Goal: Task Accomplishment & Management: Manage account settings

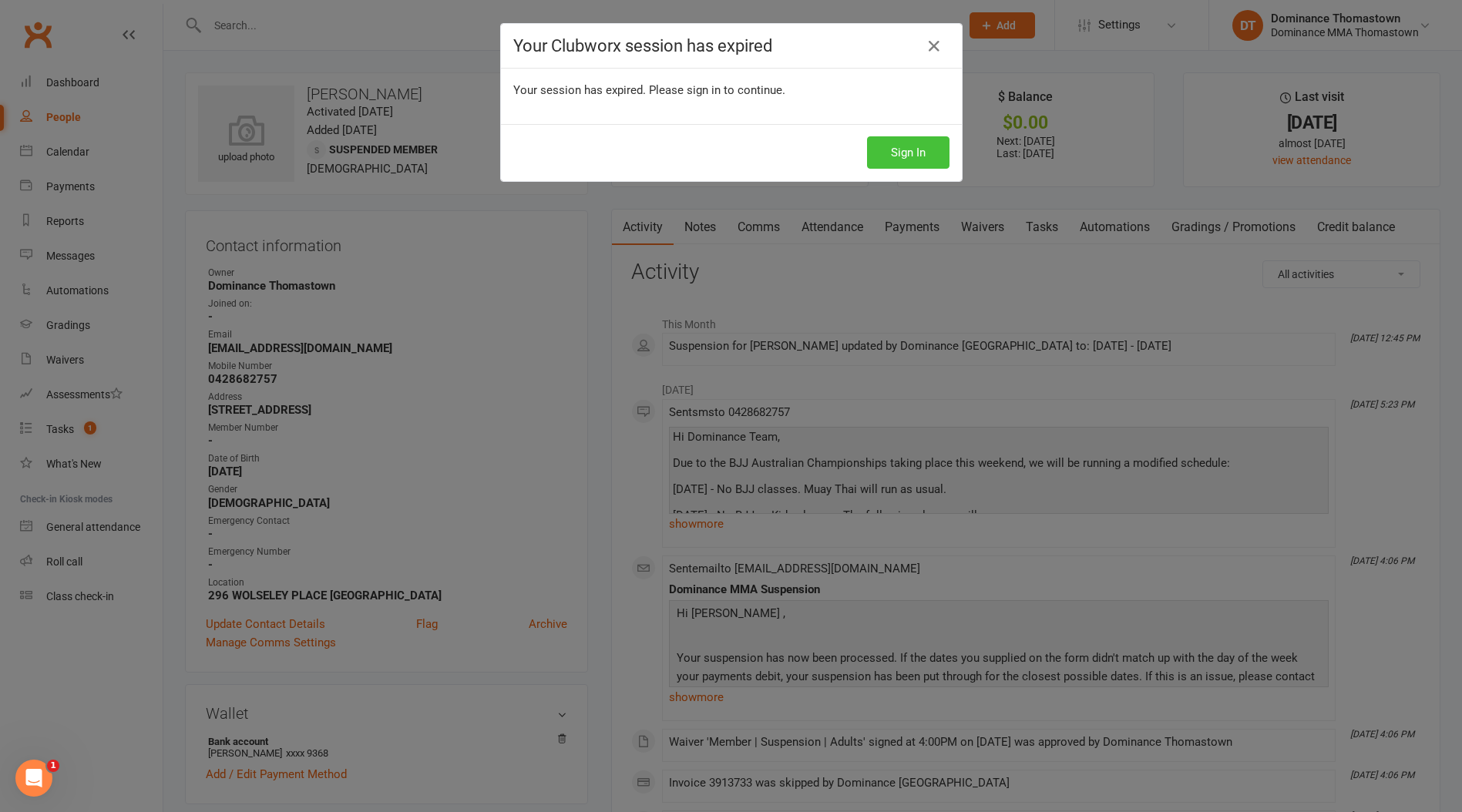
click at [927, 150] on button "Sign In" at bounding box center [908, 153] width 83 height 32
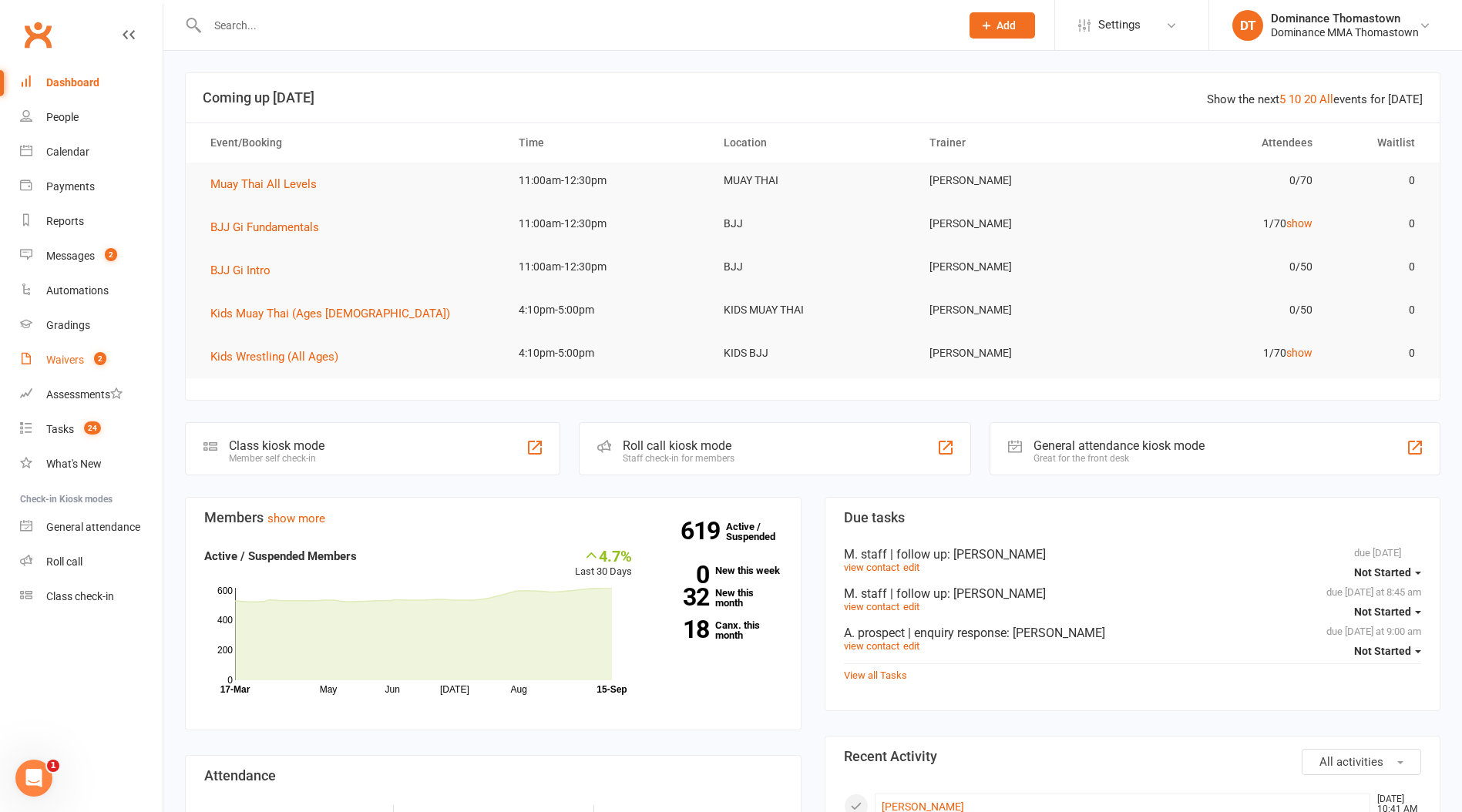
click at [92, 367] on link "Waivers 2" at bounding box center [92, 360] width 143 height 35
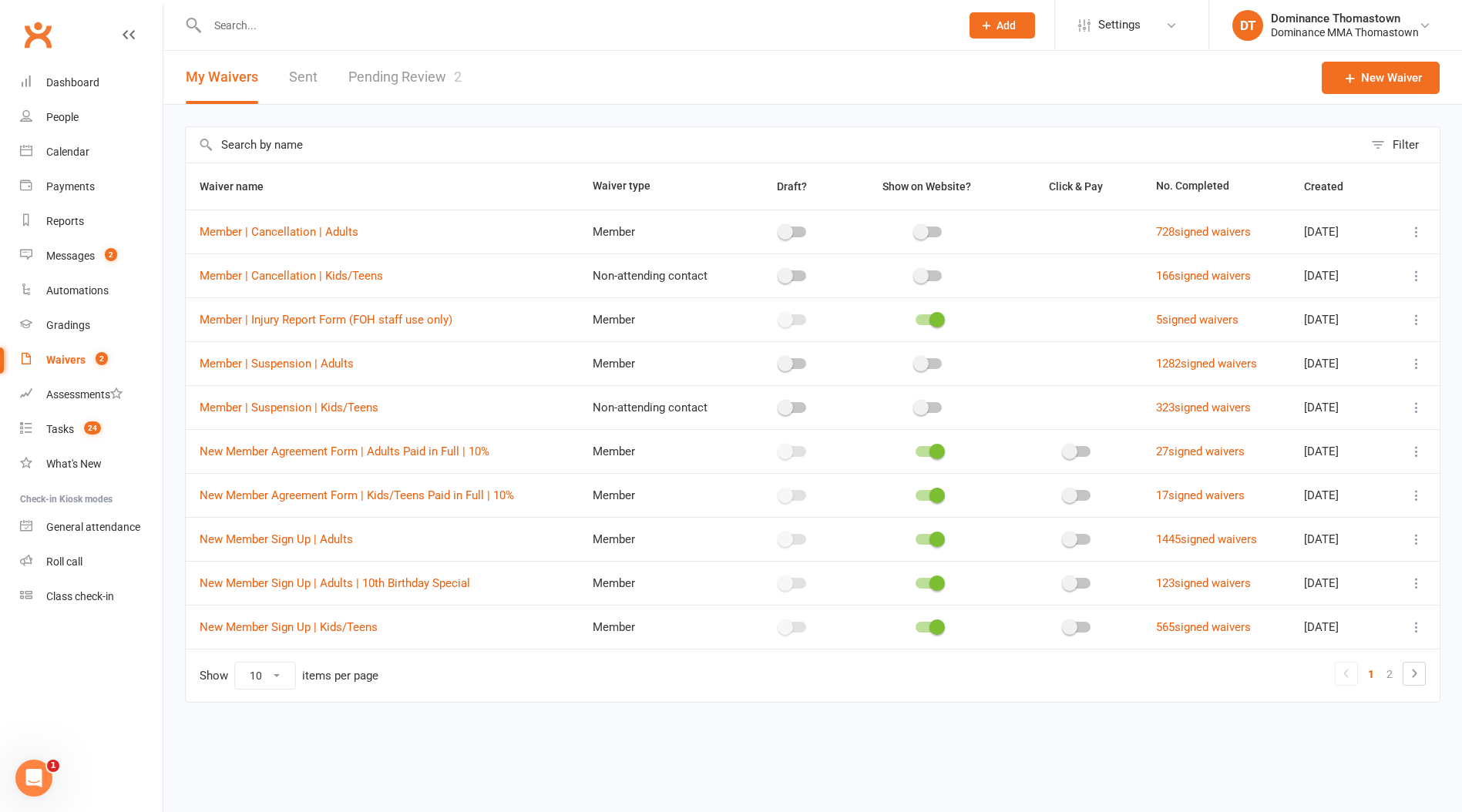
click at [439, 103] on link "Pending Review 2" at bounding box center [404, 77] width 113 height 53
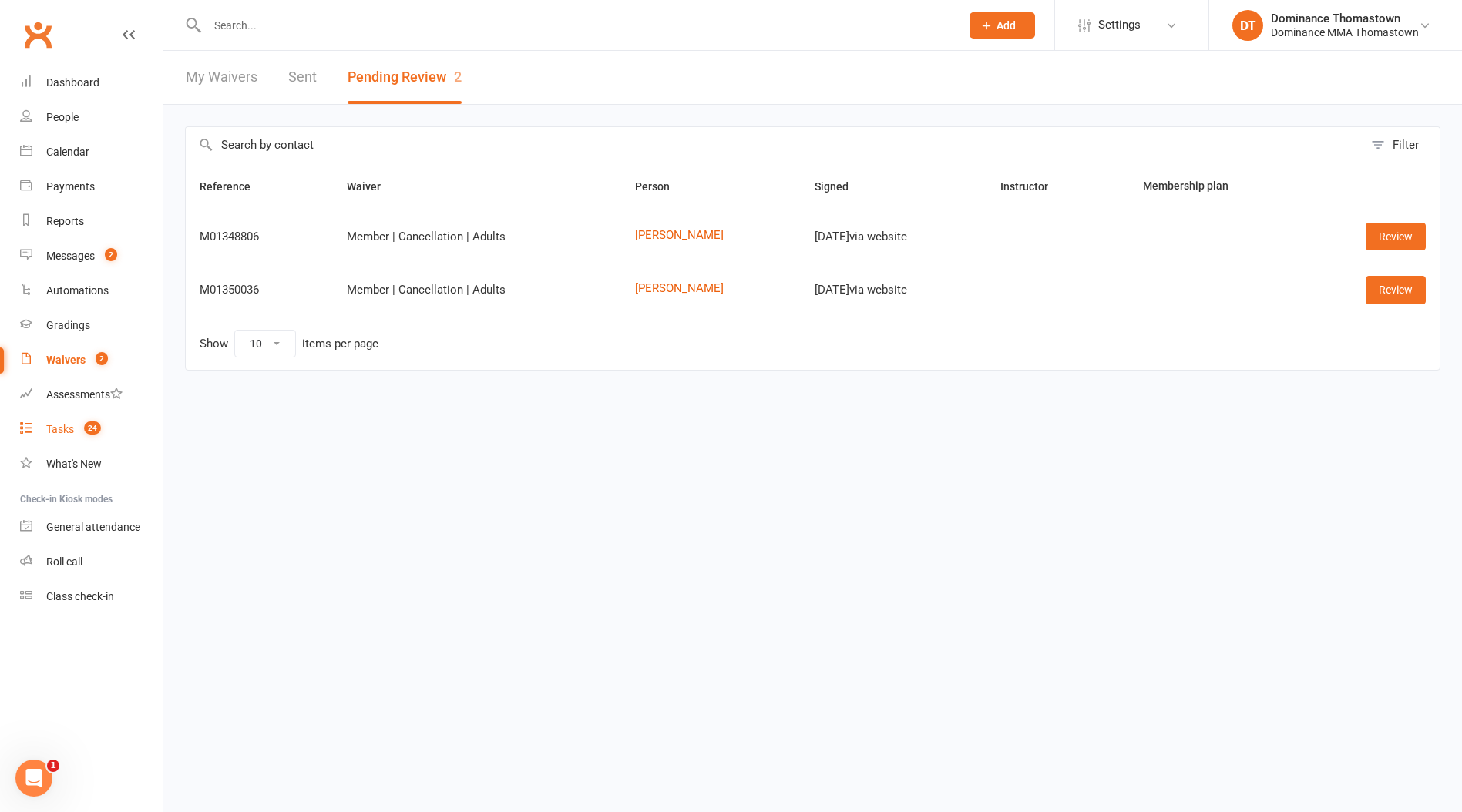
click at [94, 431] on span "24" at bounding box center [92, 428] width 17 height 13
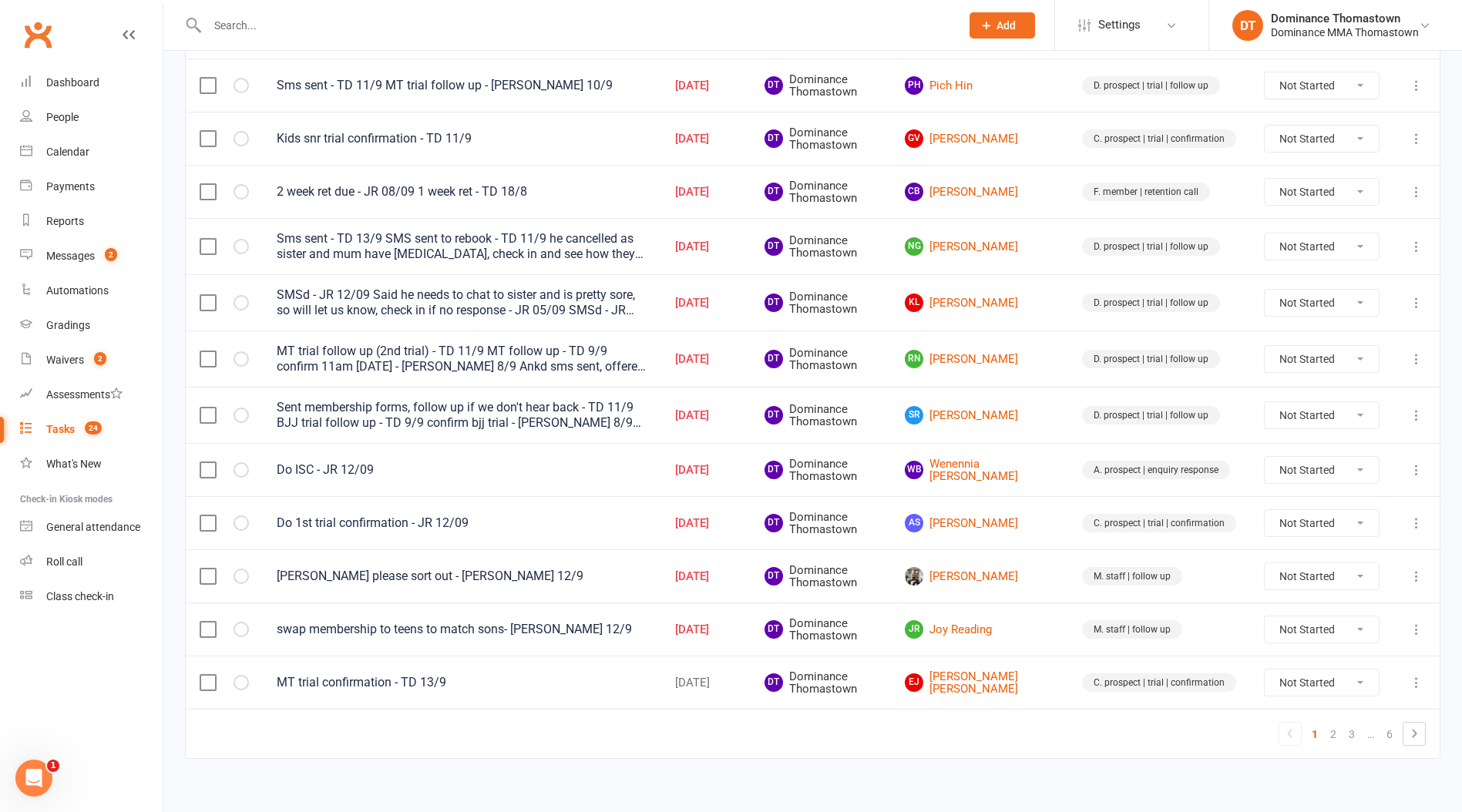
scroll to position [949, 0]
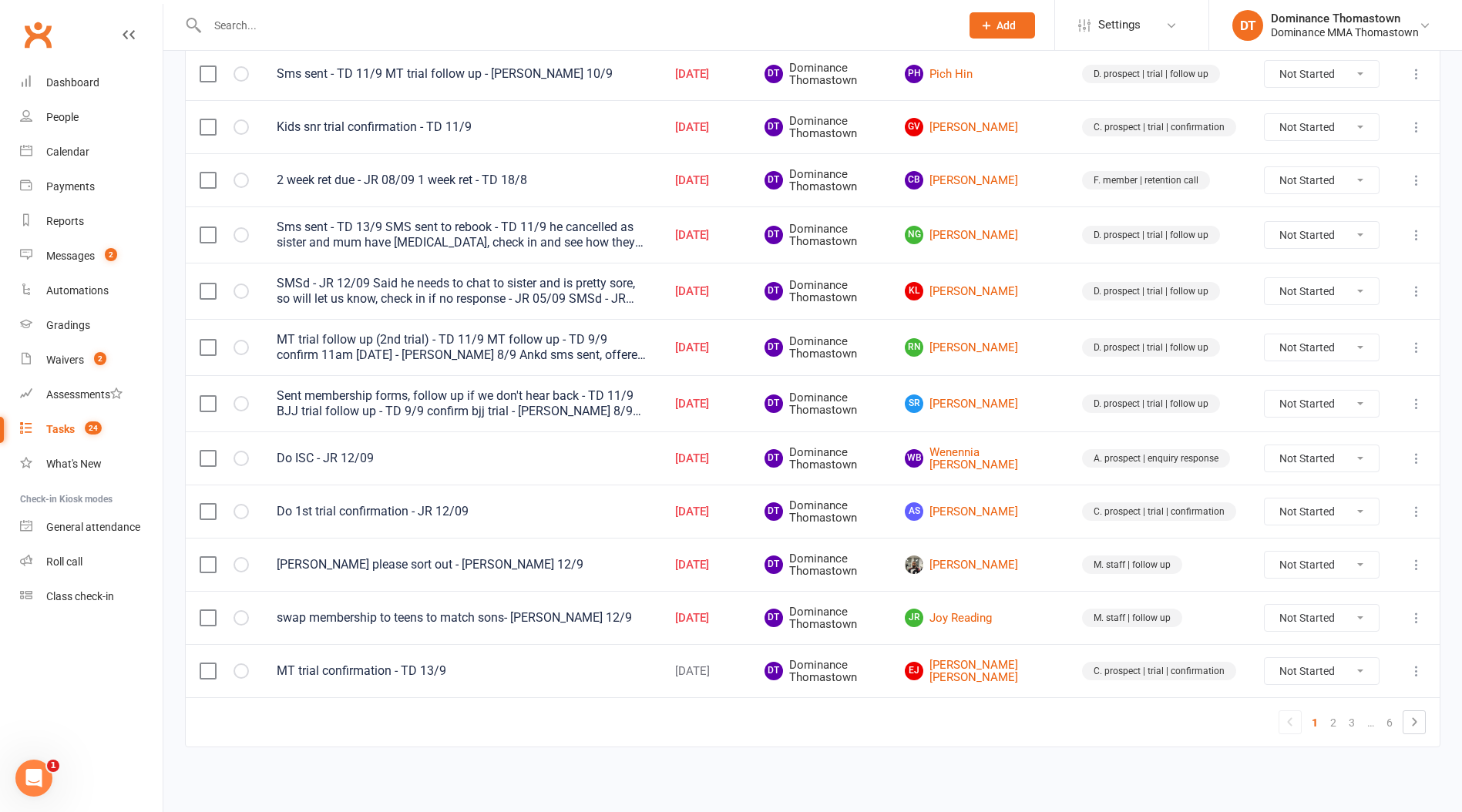
drag, startPoint x: 301, startPoint y: 20, endPoint x: 314, endPoint y: 22, distance: 13.2
click at [307, 19] on input "text" at bounding box center [576, 25] width 746 height 22
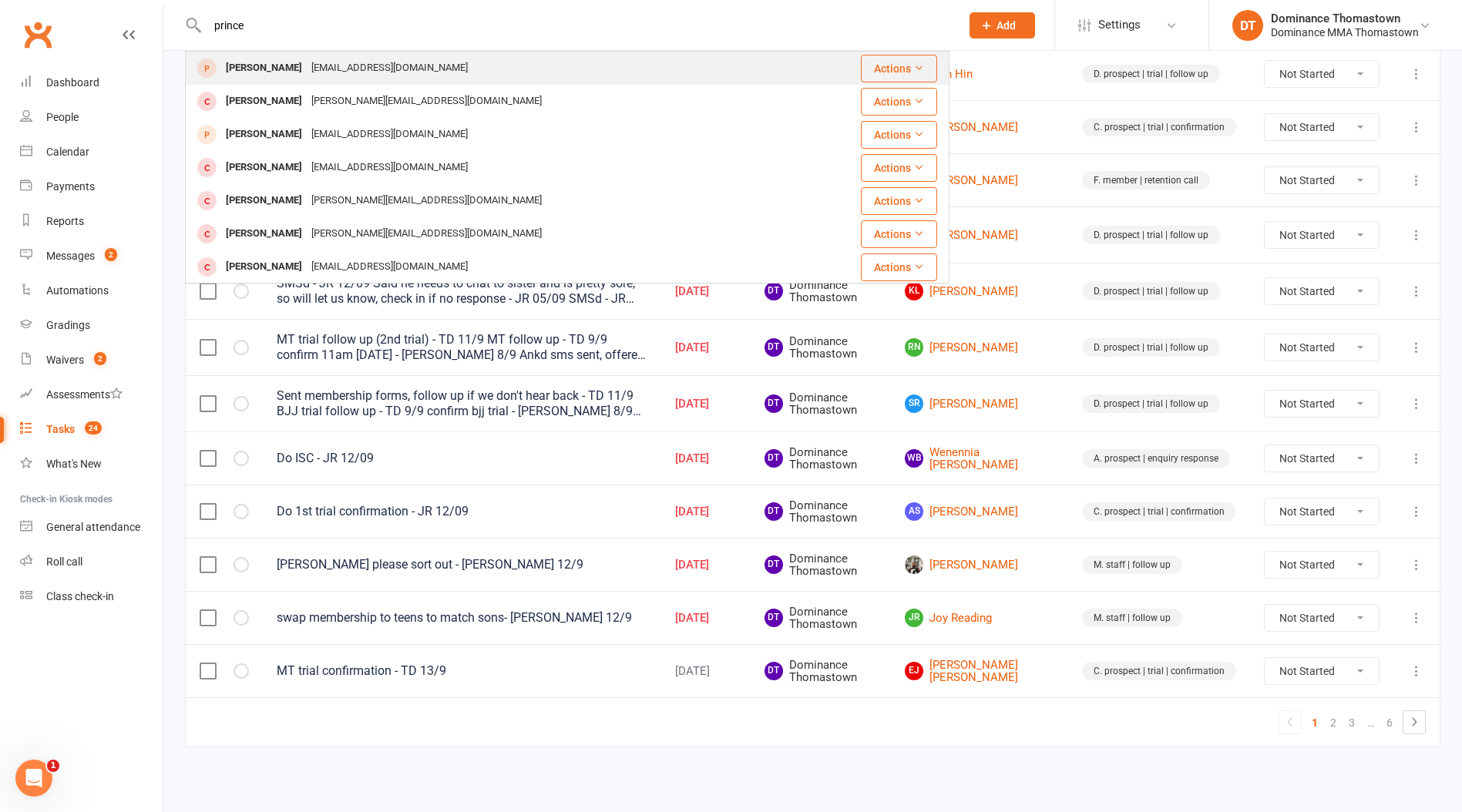
type input "prince"
click at [467, 67] on div "Prince Aryan aryan.prince2000@gmail.com" at bounding box center [493, 68] width 613 height 32
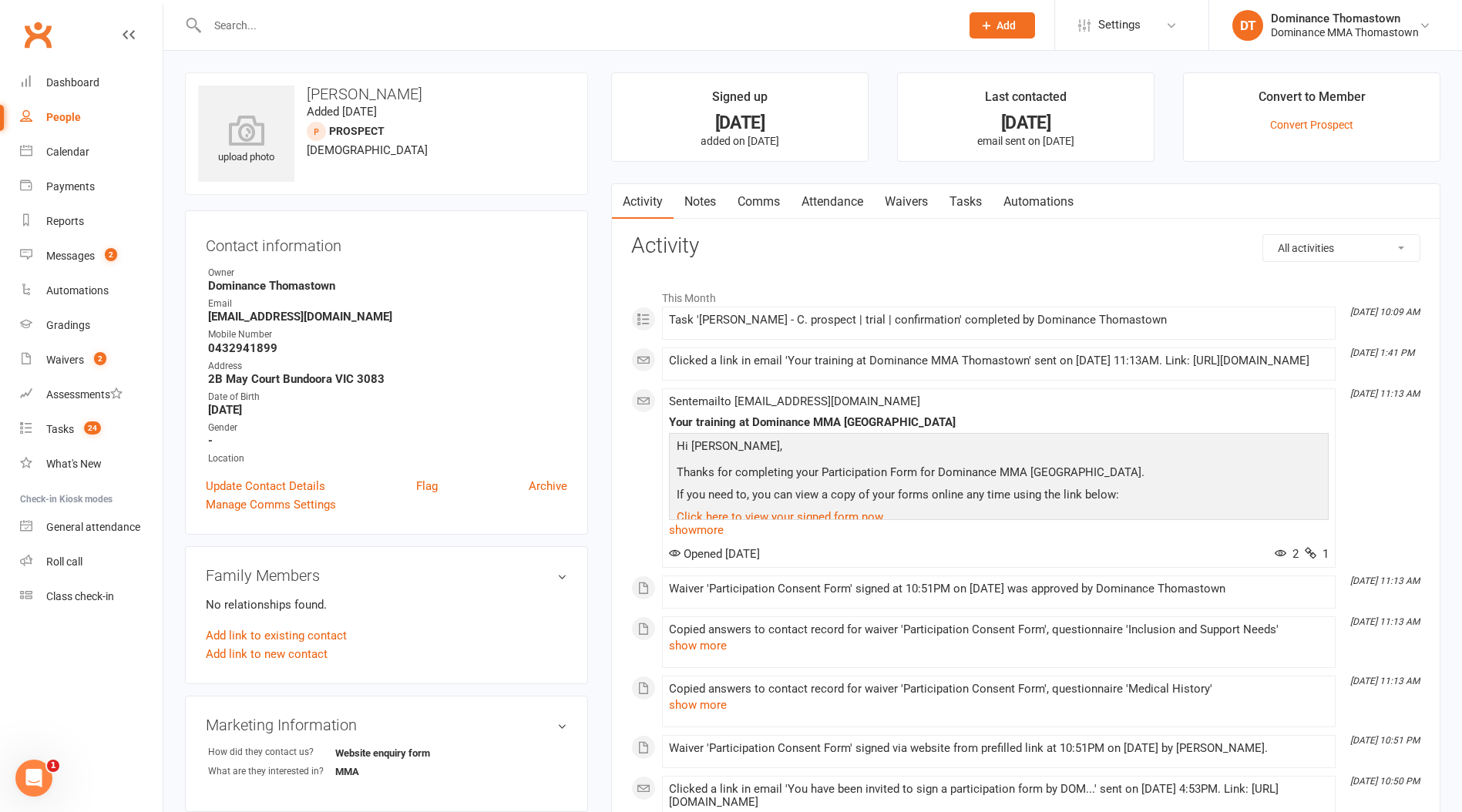
click at [706, 204] on link "Notes" at bounding box center [699, 202] width 53 height 36
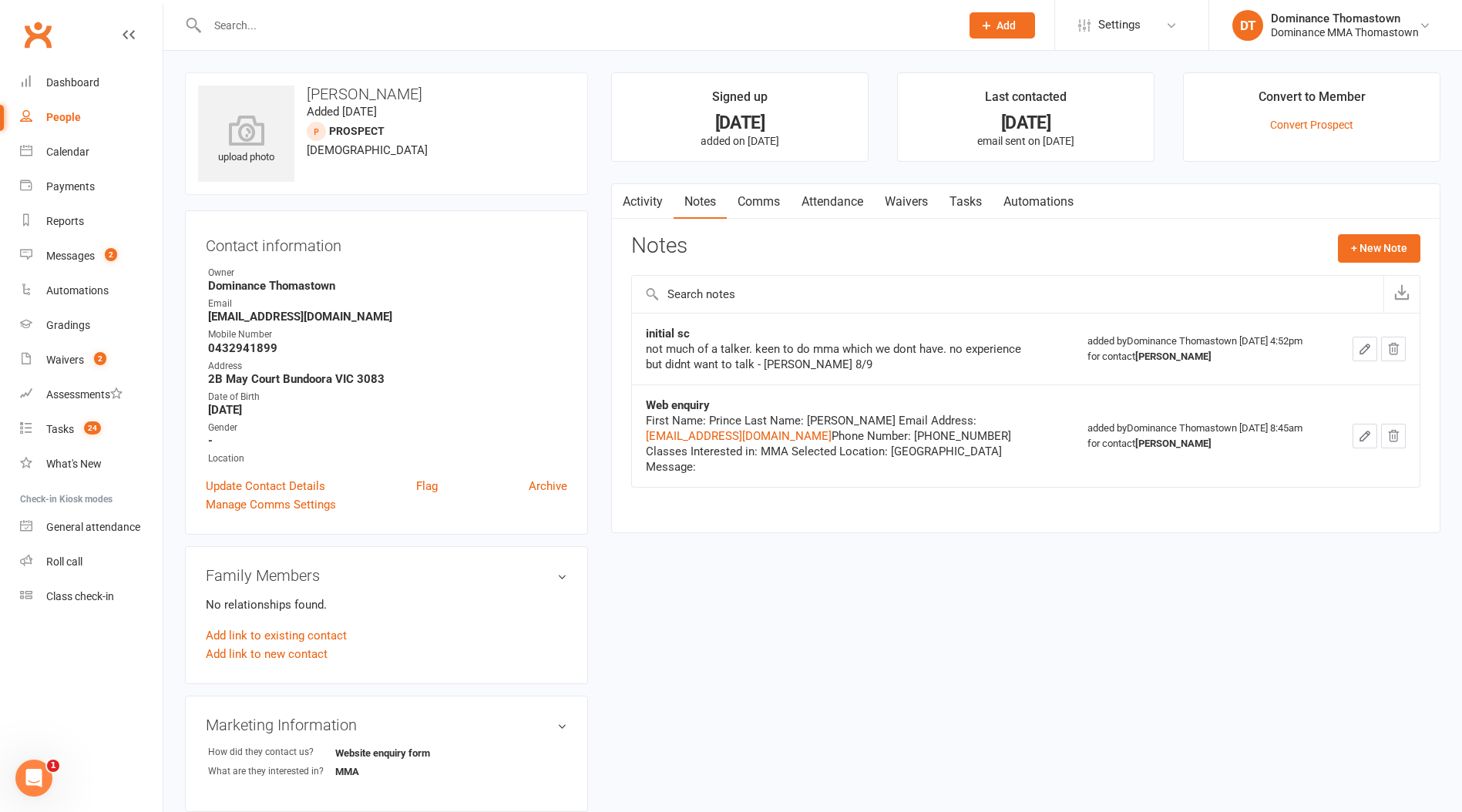
click at [846, 193] on link "Attendance" at bounding box center [833, 202] width 83 height 36
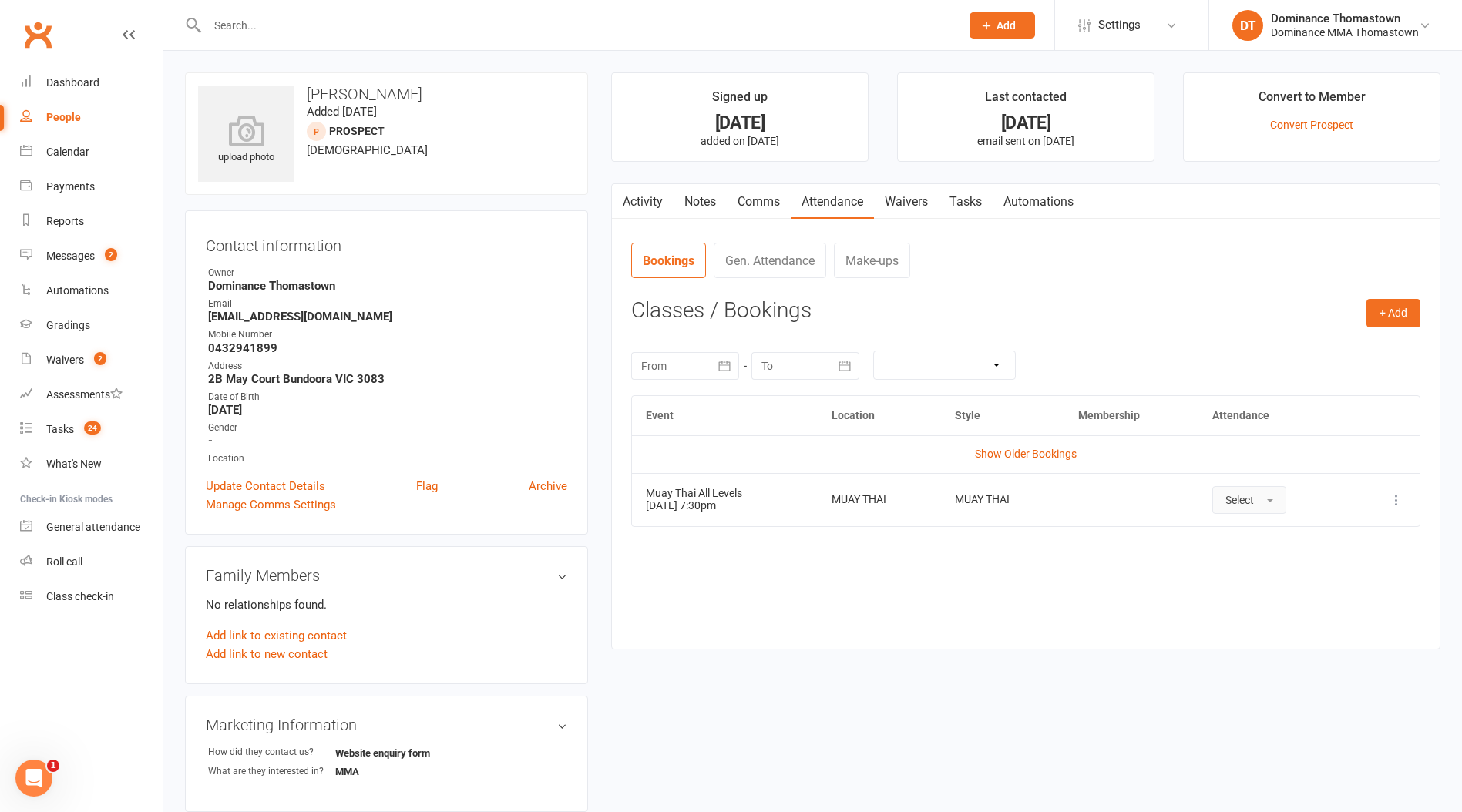
click at [1244, 506] on button "Select" at bounding box center [1249, 500] width 74 height 28
click at [1246, 534] on span "Attended" at bounding box center [1248, 534] width 46 height 14
click at [956, 211] on link "Tasks" at bounding box center [966, 202] width 54 height 36
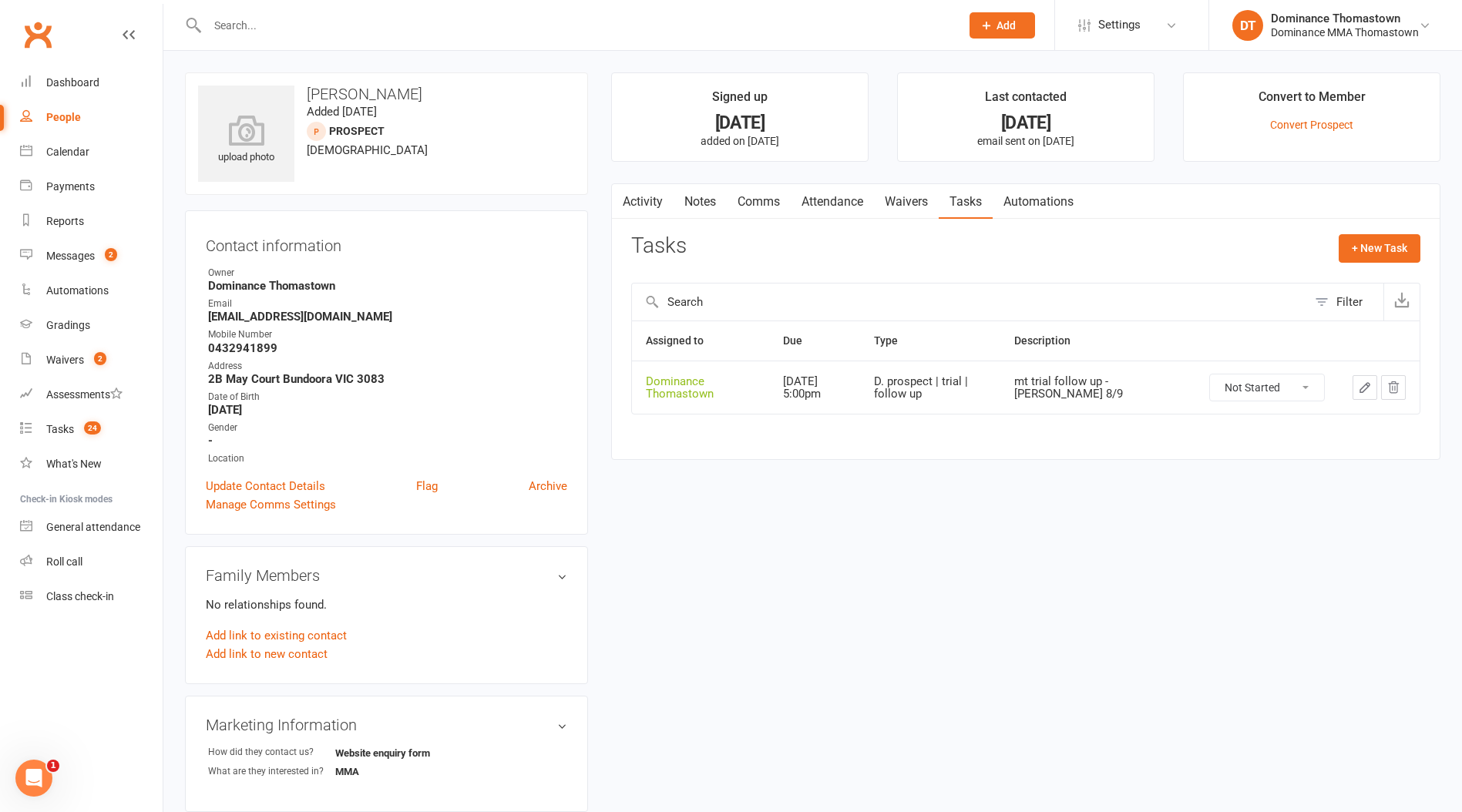
click at [482, 30] on input "text" at bounding box center [576, 25] width 746 height 22
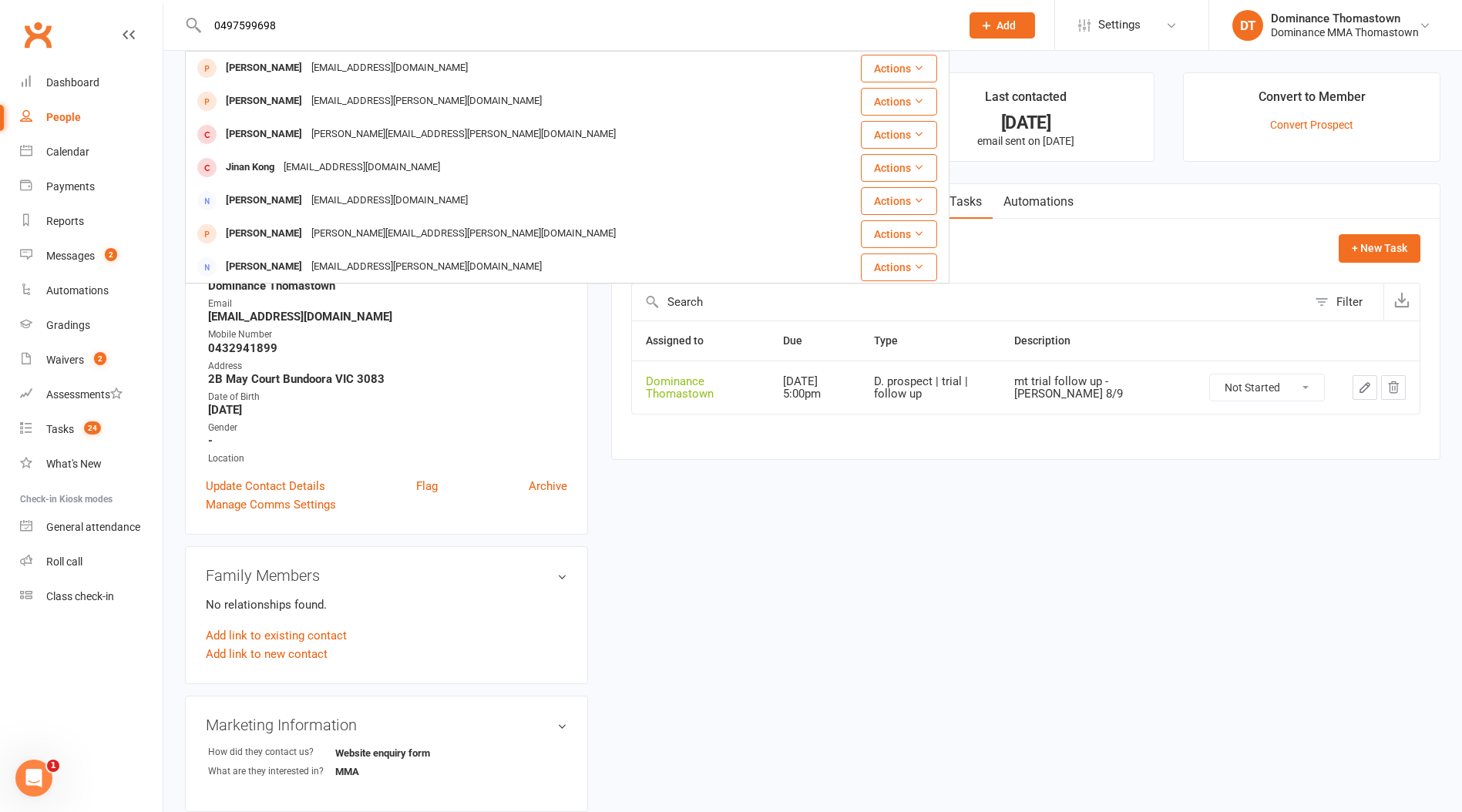
type input "0497599698"
drag, startPoint x: 693, startPoint y: 456, endPoint x: 787, endPoint y: 388, distance: 116.0
click at [694, 455] on div "Activity Notes Comms Attendance Waivers Tasks Automations Attendance Number of …" at bounding box center [1025, 322] width 829 height 278
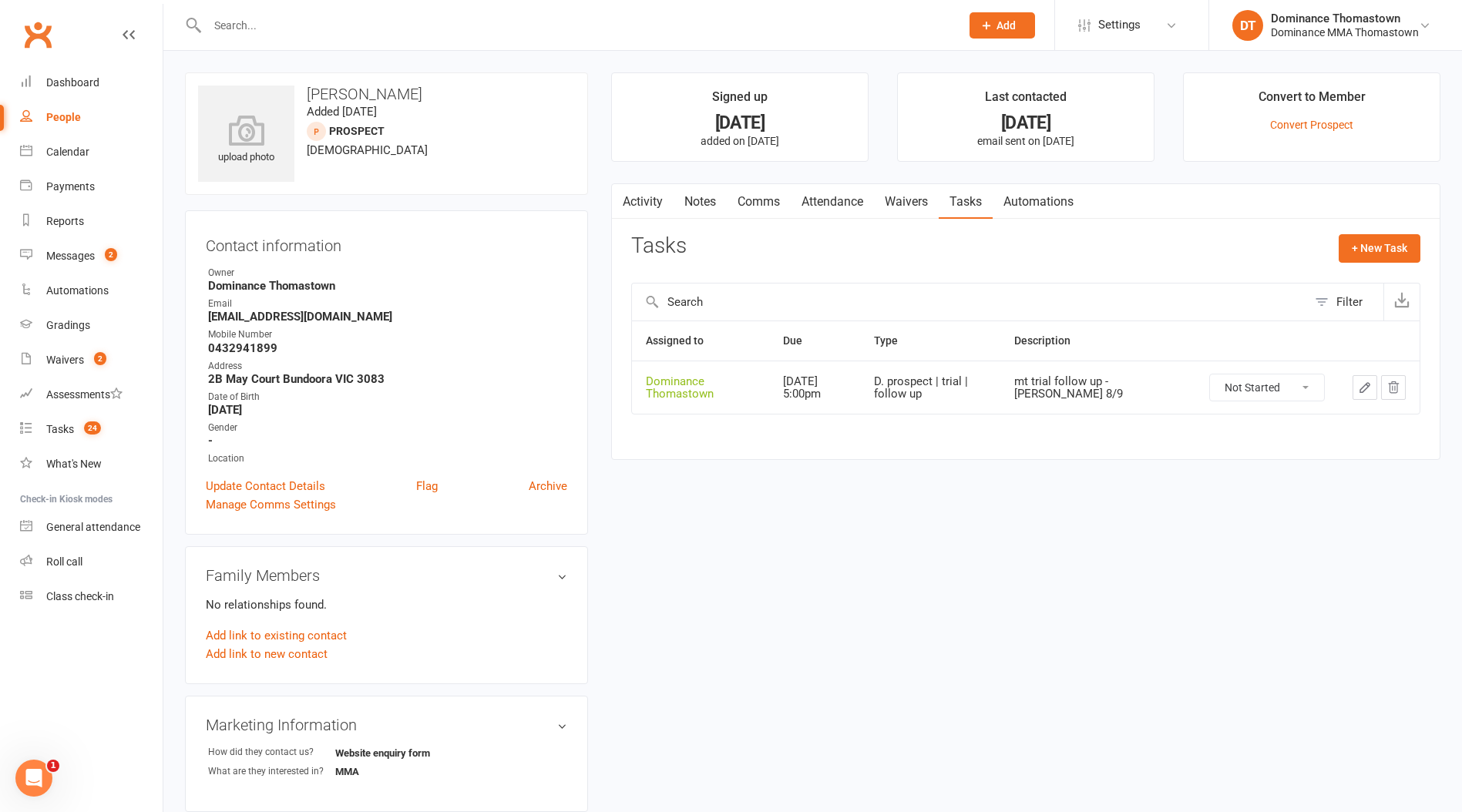
click at [990, 25] on icon at bounding box center [986, 25] width 14 height 14
click at [957, 61] on link "Prospect" at bounding box center [985, 69] width 137 height 36
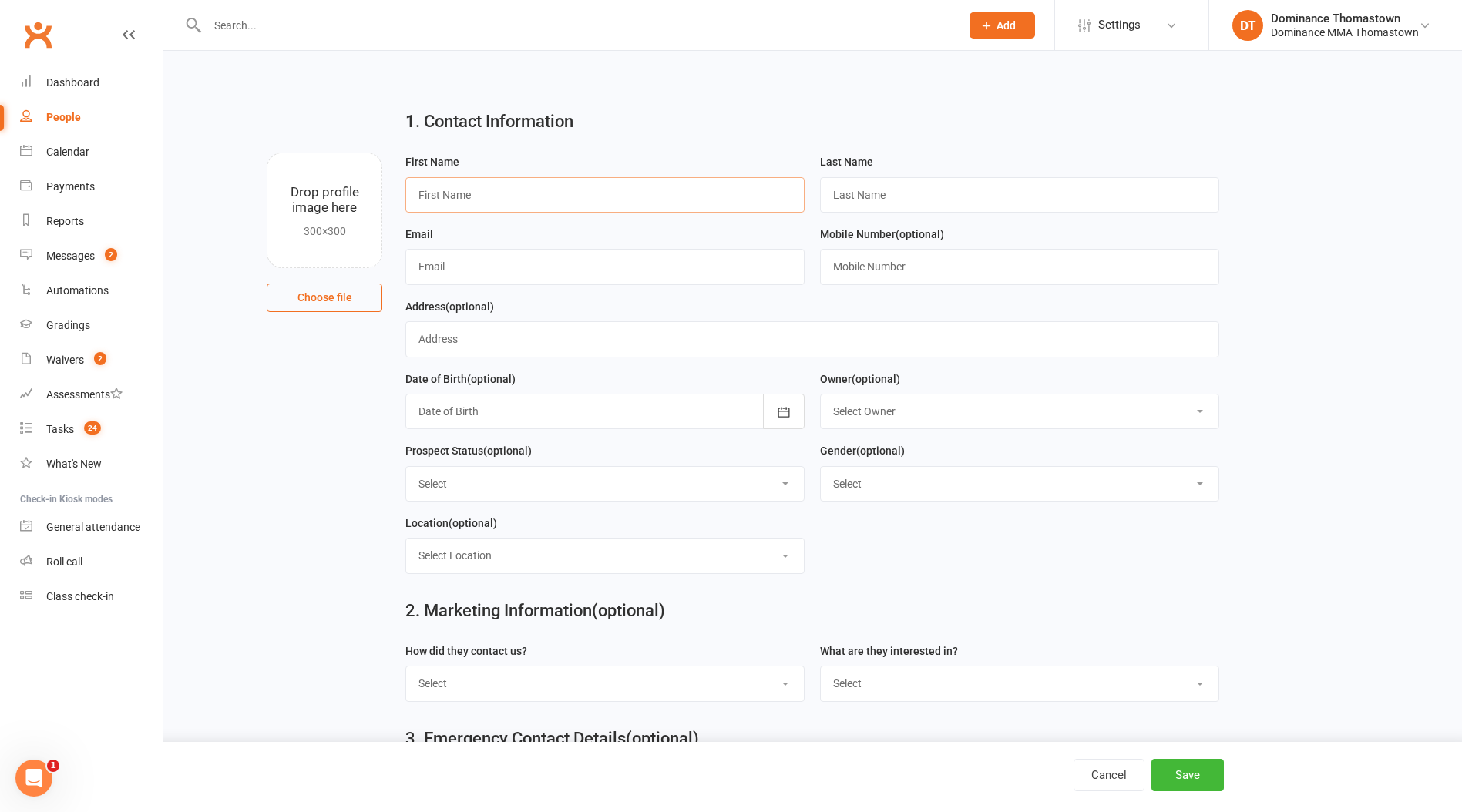
click at [534, 207] on input "text" at bounding box center [605, 195] width 400 height 36
click at [99, 430] on span "24" at bounding box center [92, 428] width 17 height 13
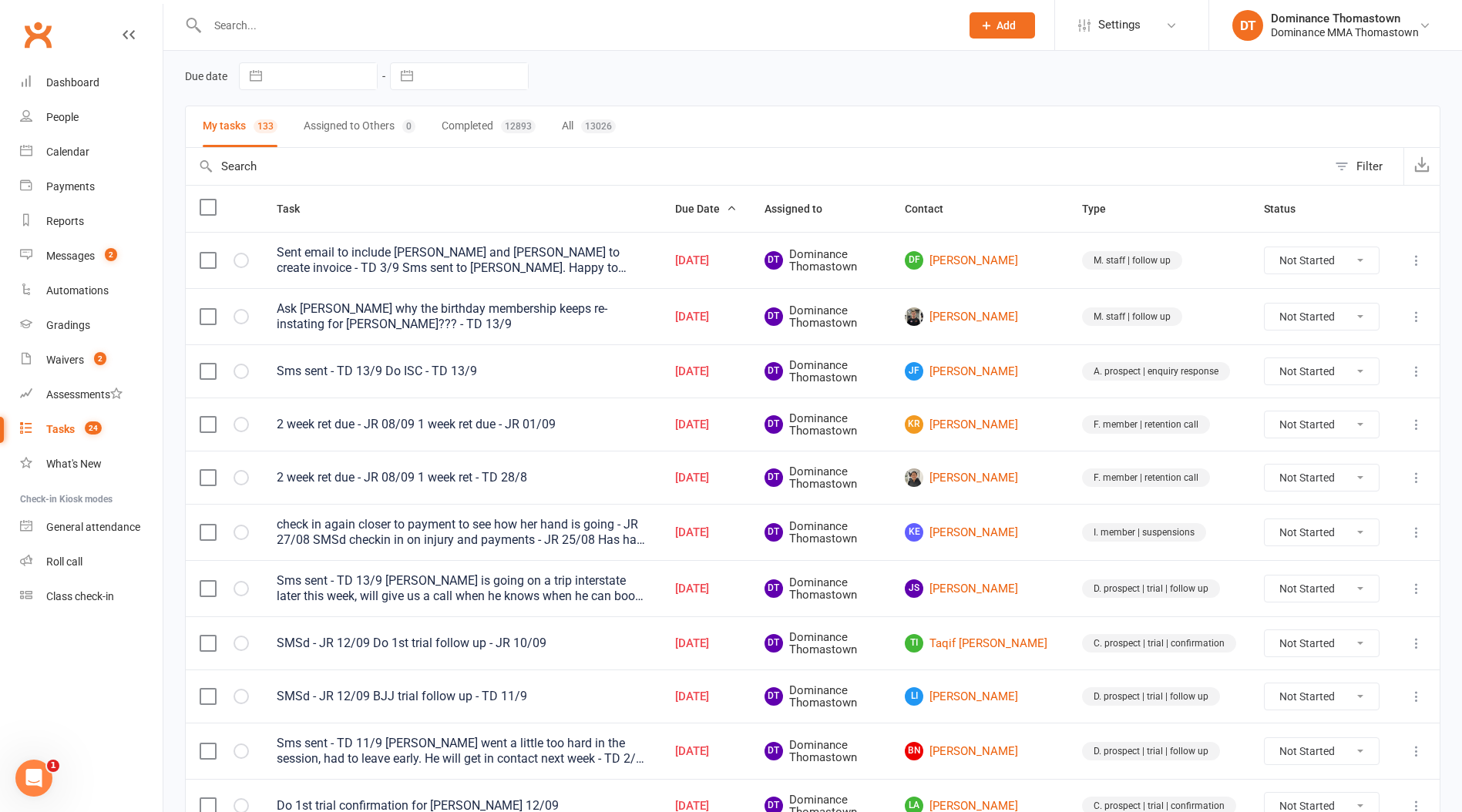
scroll to position [63, 0]
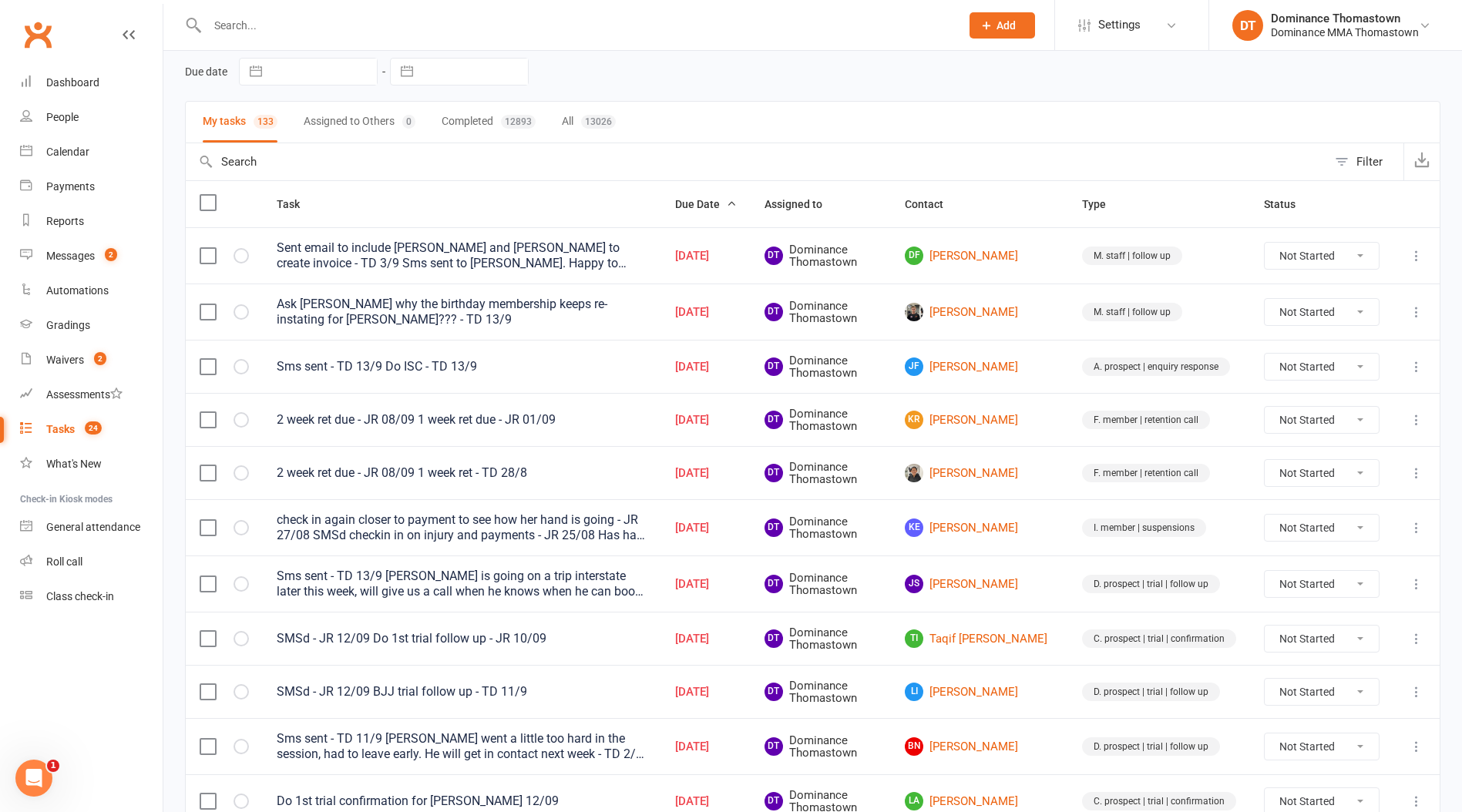
click at [309, 28] on input "text" at bounding box center [576, 25] width 746 height 22
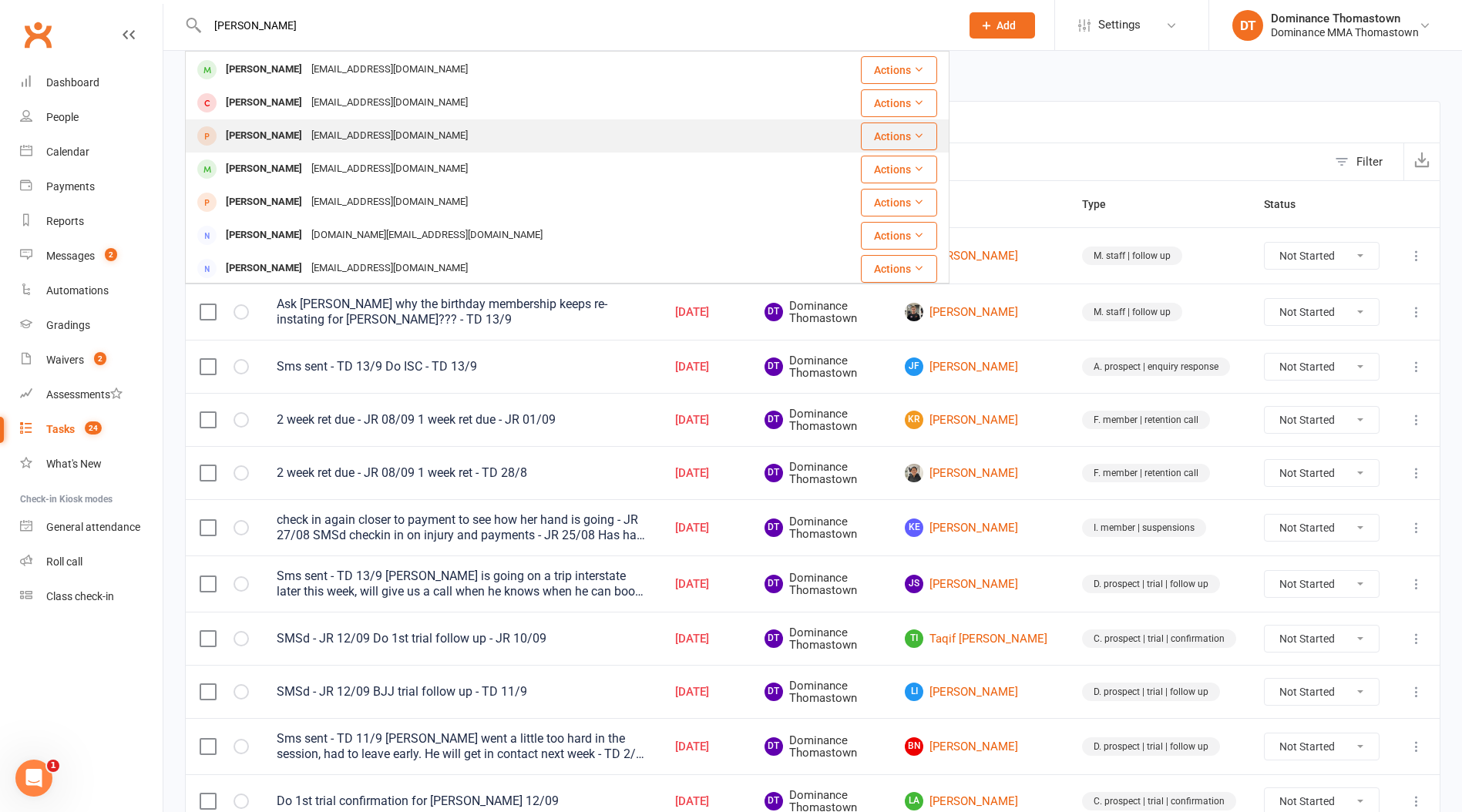
scroll to position [269, 0]
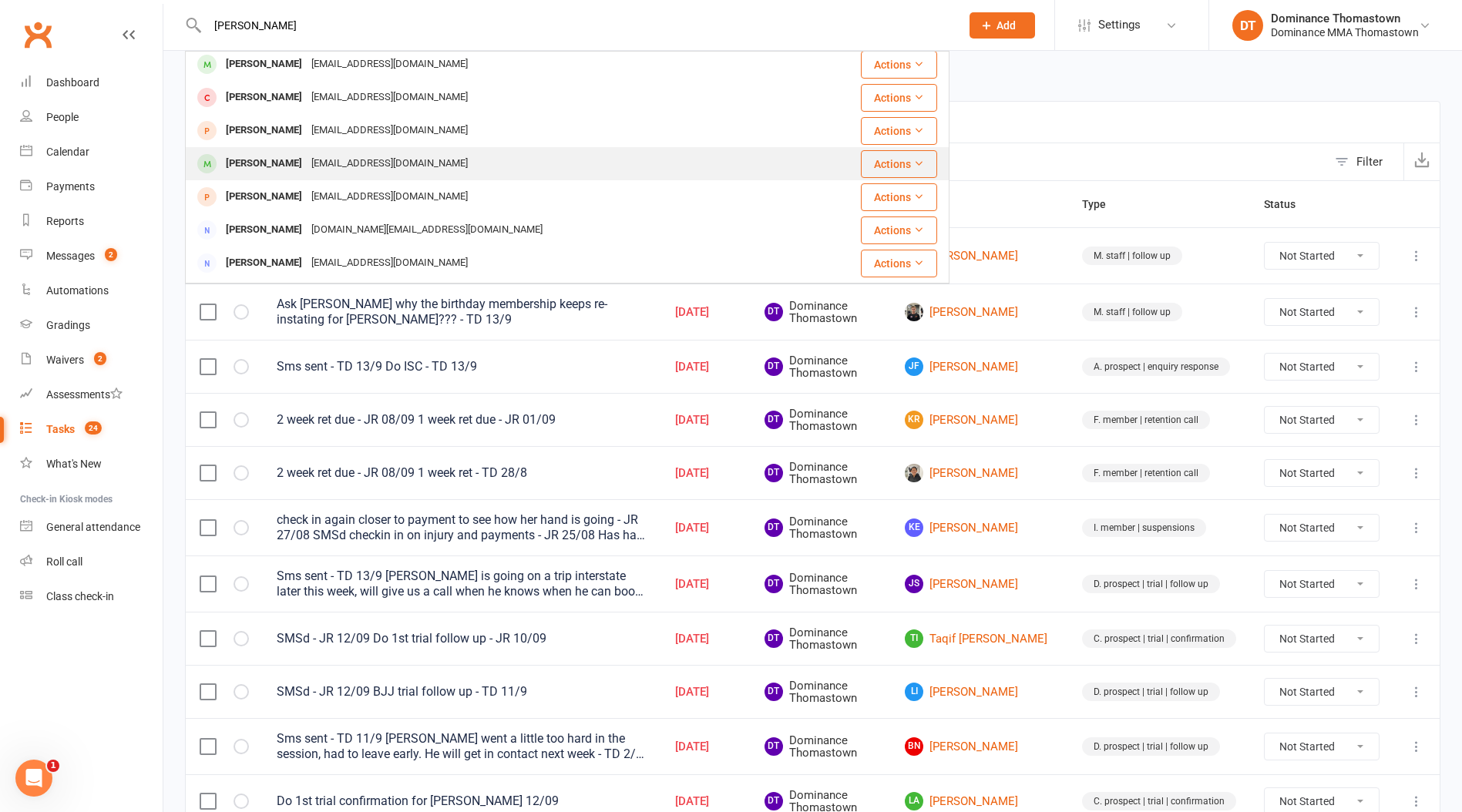
type input "kevin"
click at [356, 149] on div "Kevin Nguyen xknguyen781@gmail.com" at bounding box center [493, 163] width 613 height 32
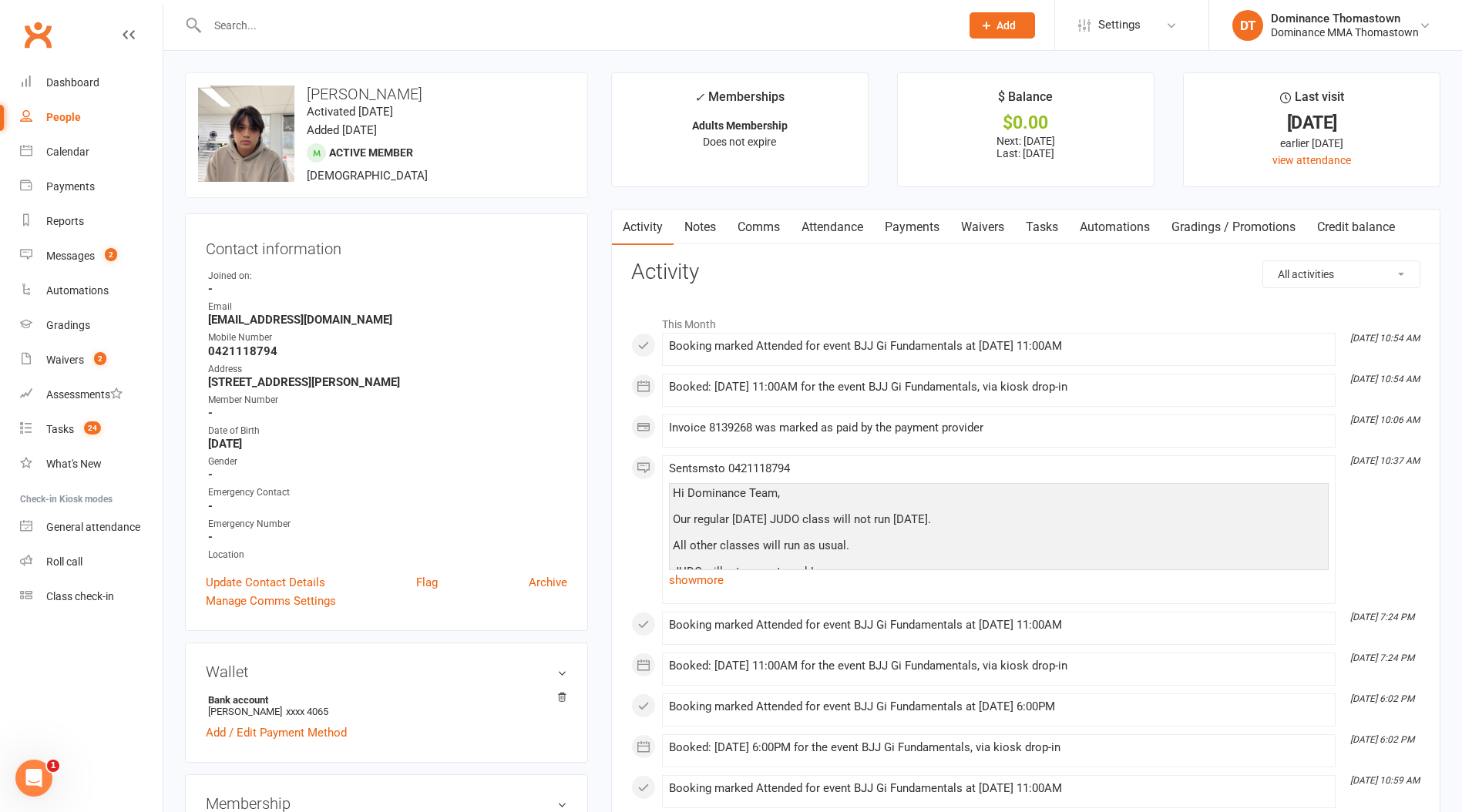
click at [915, 225] on link "Payments" at bounding box center [912, 227] width 76 height 36
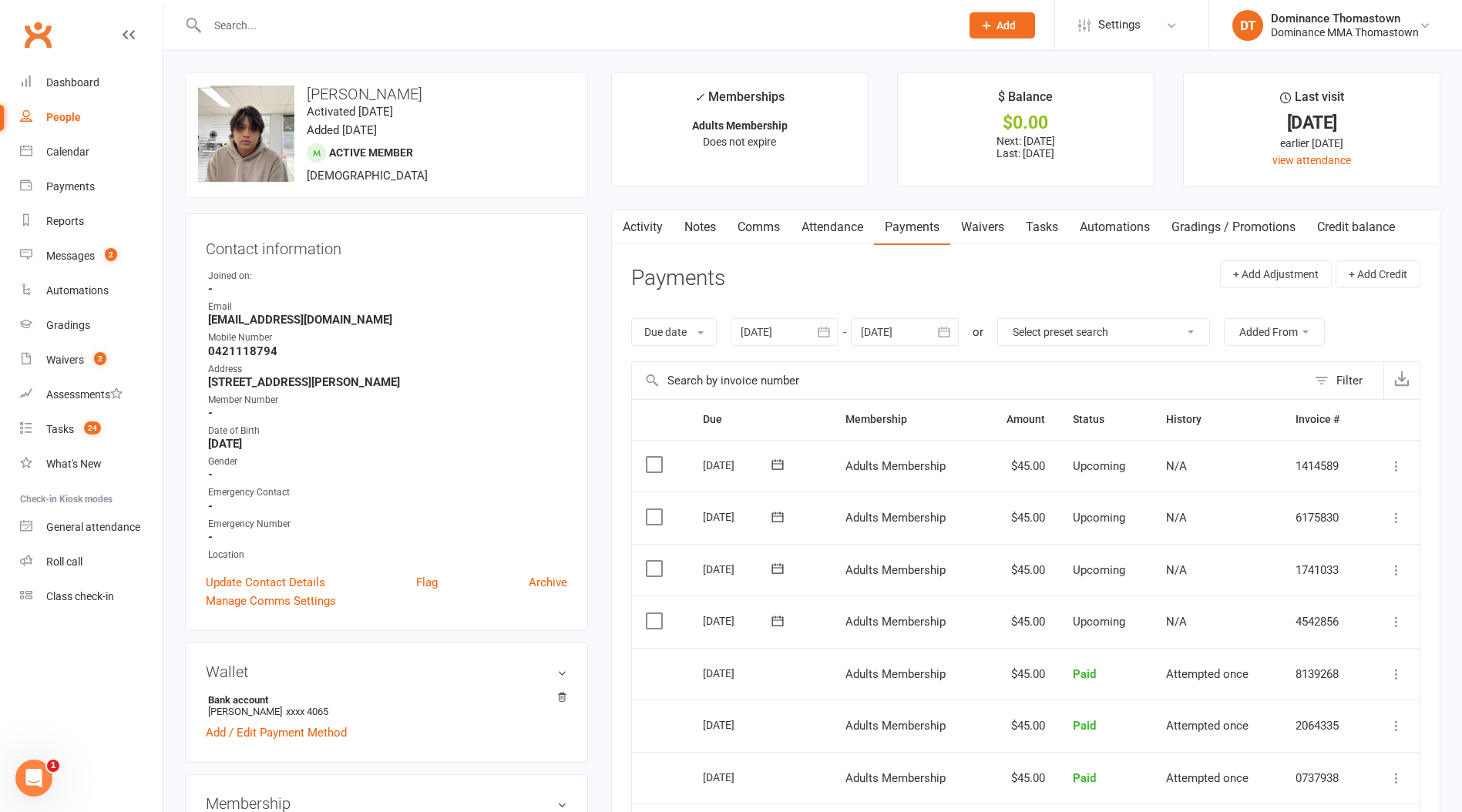
click at [839, 234] on link "Attendance" at bounding box center [833, 227] width 83 height 36
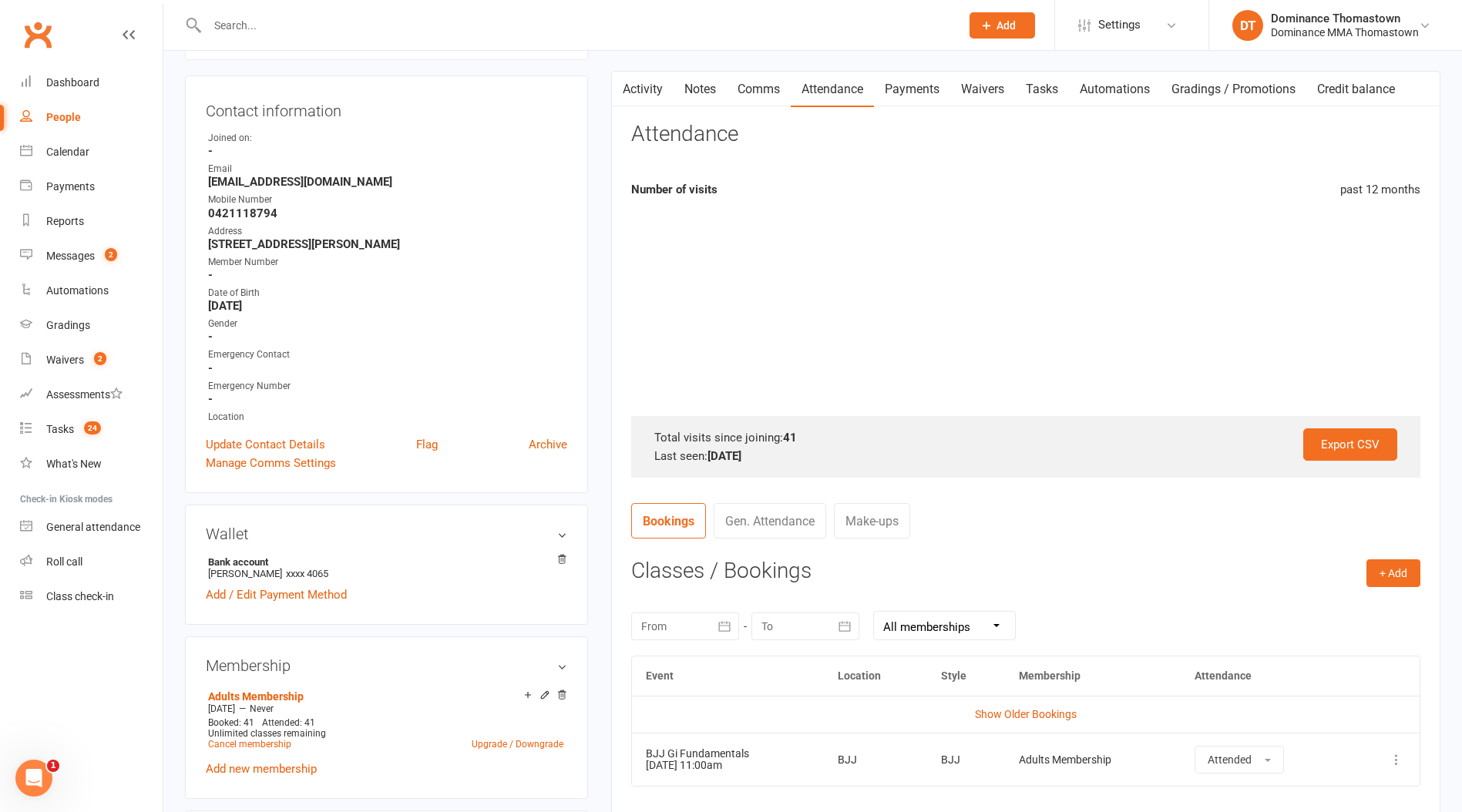
scroll to position [179, 0]
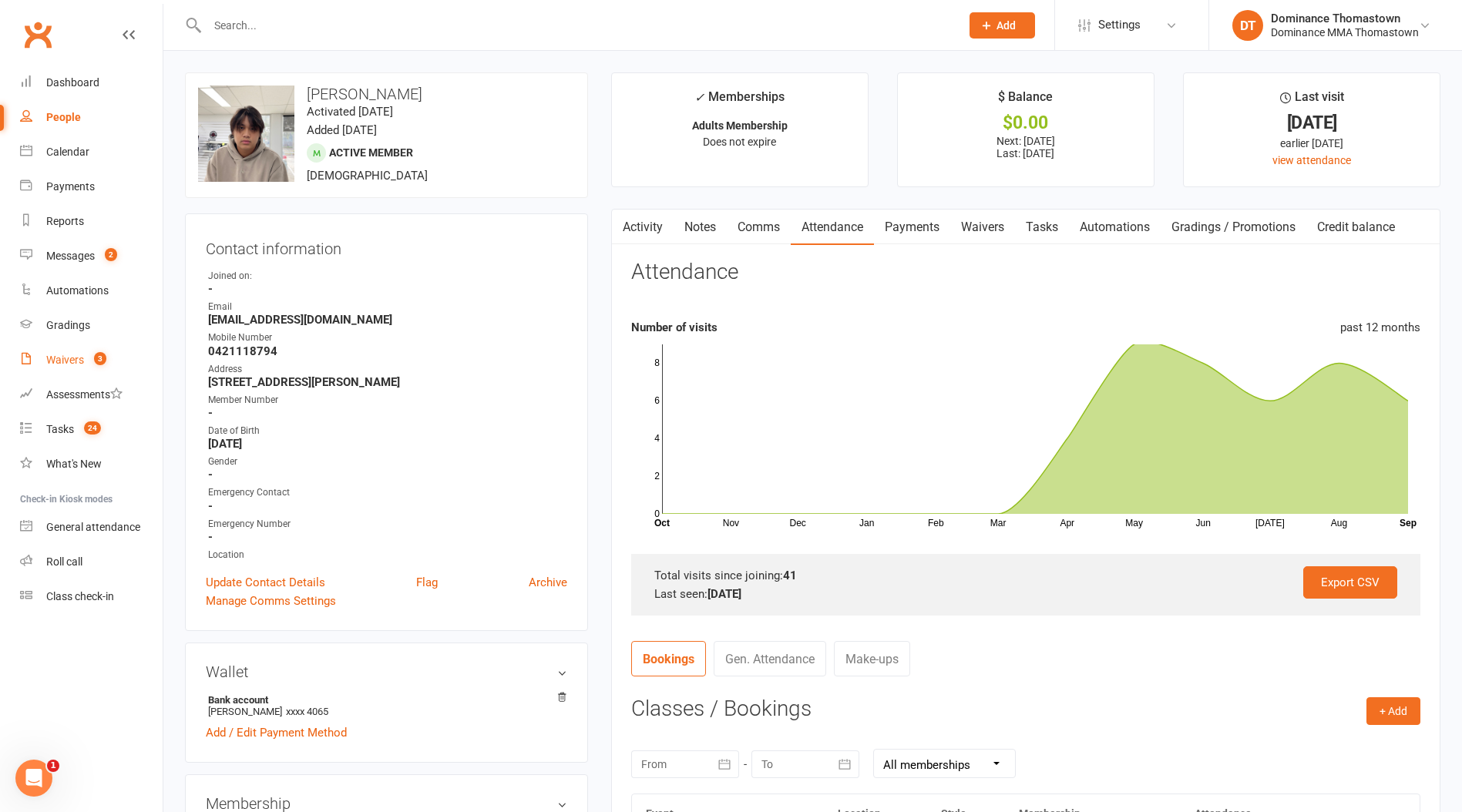
click at [113, 353] on link "Waivers 3" at bounding box center [92, 360] width 143 height 35
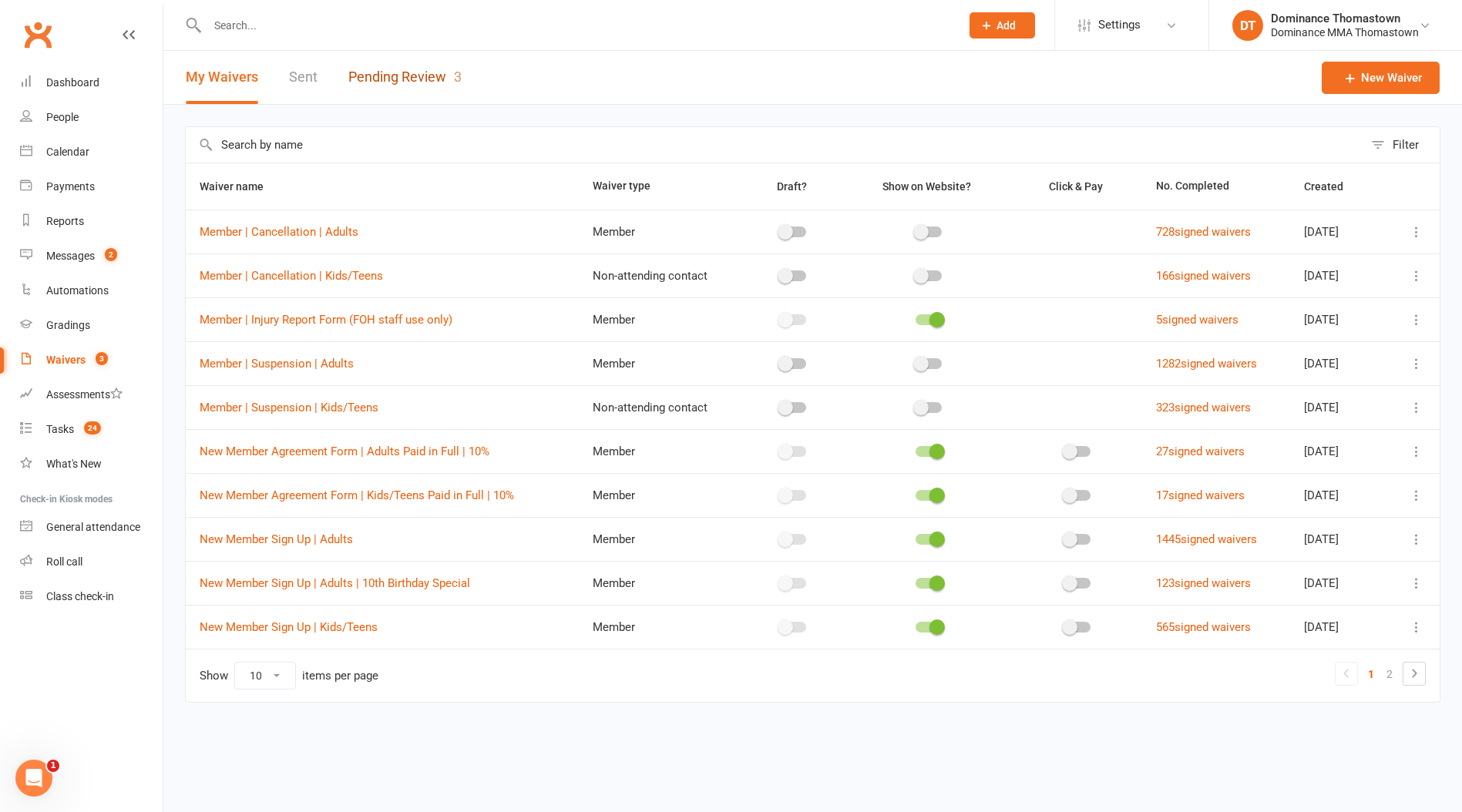
click at [413, 73] on link "Pending Review 3" at bounding box center [404, 77] width 113 height 53
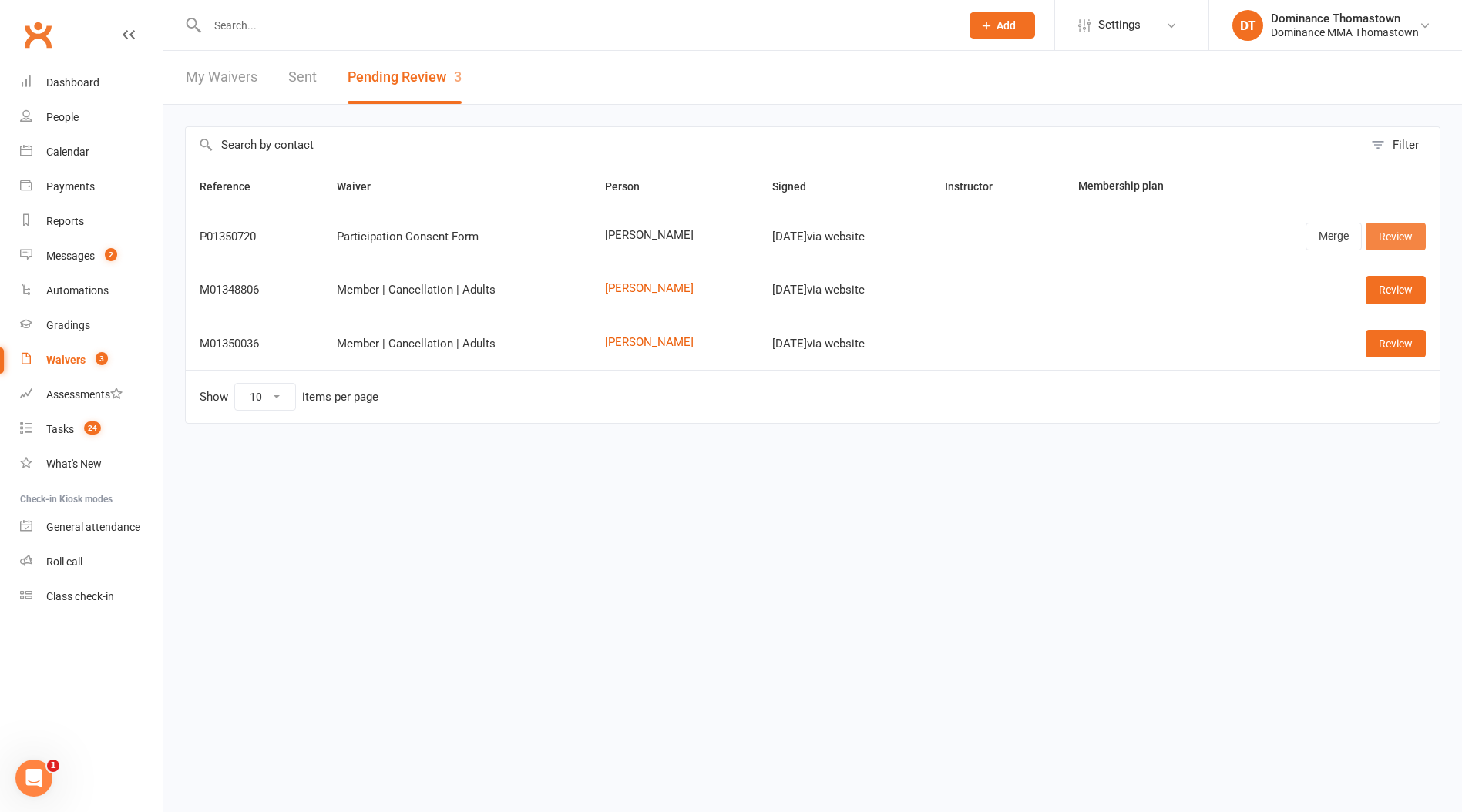
drag, startPoint x: 1394, startPoint y: 238, endPoint x: 1381, endPoint y: 237, distance: 13.0
click at [1394, 237] on link "Review" at bounding box center [1395, 236] width 60 height 28
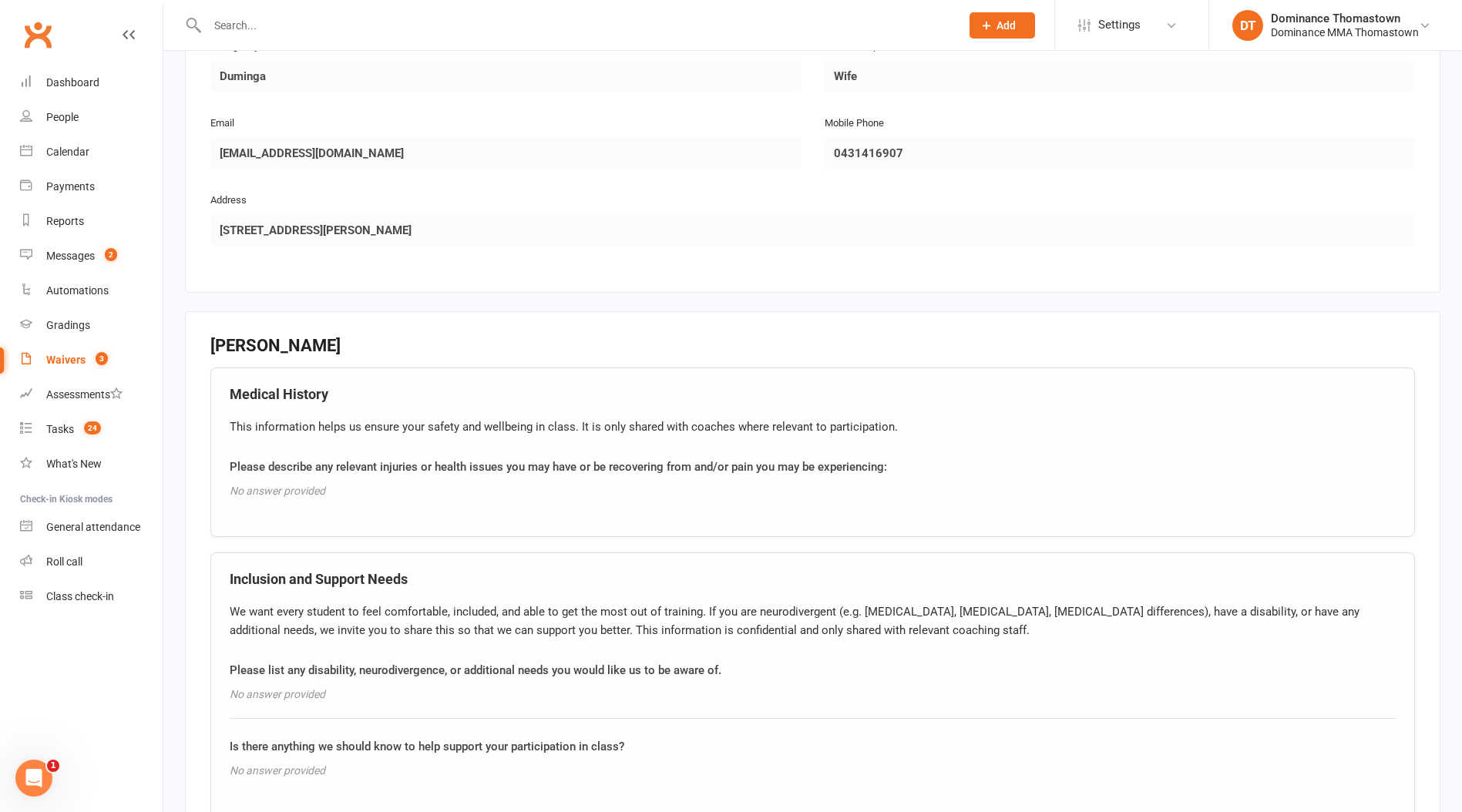
scroll to position [1142, 0]
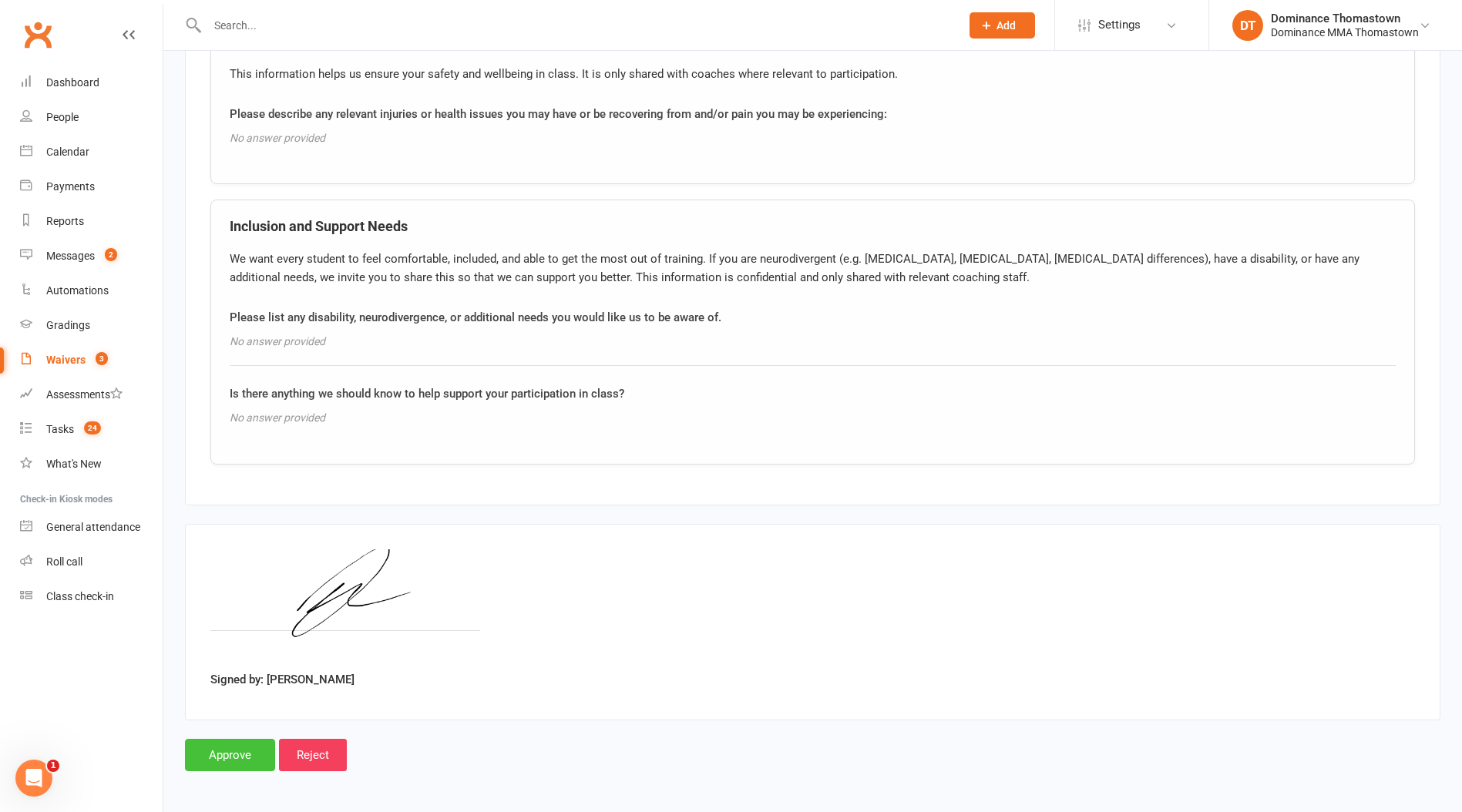
click at [221, 749] on input "Approve" at bounding box center [230, 755] width 90 height 32
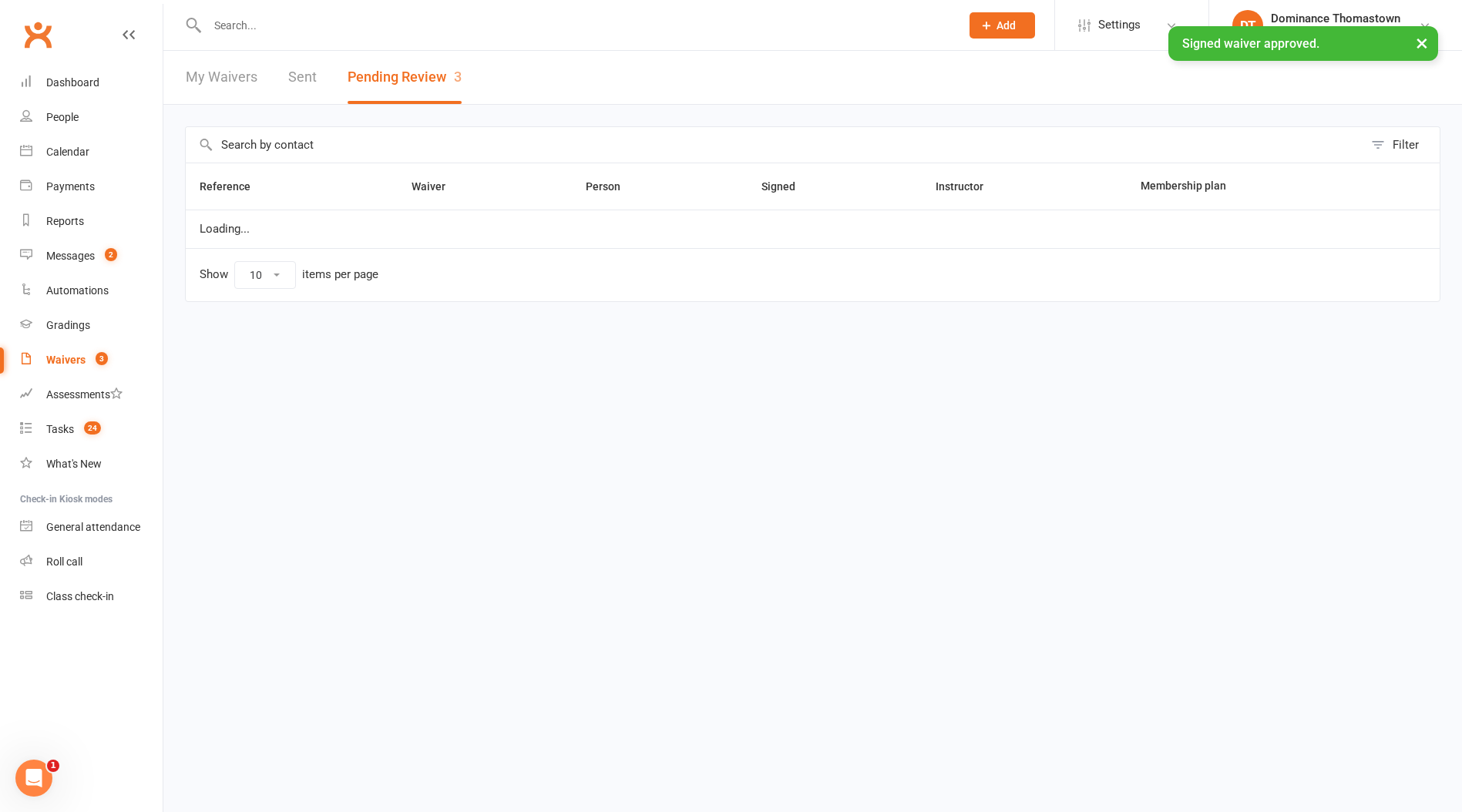
click at [293, 26] on div "× Signed waiver approved." at bounding box center [720, 26] width 1442 height 0
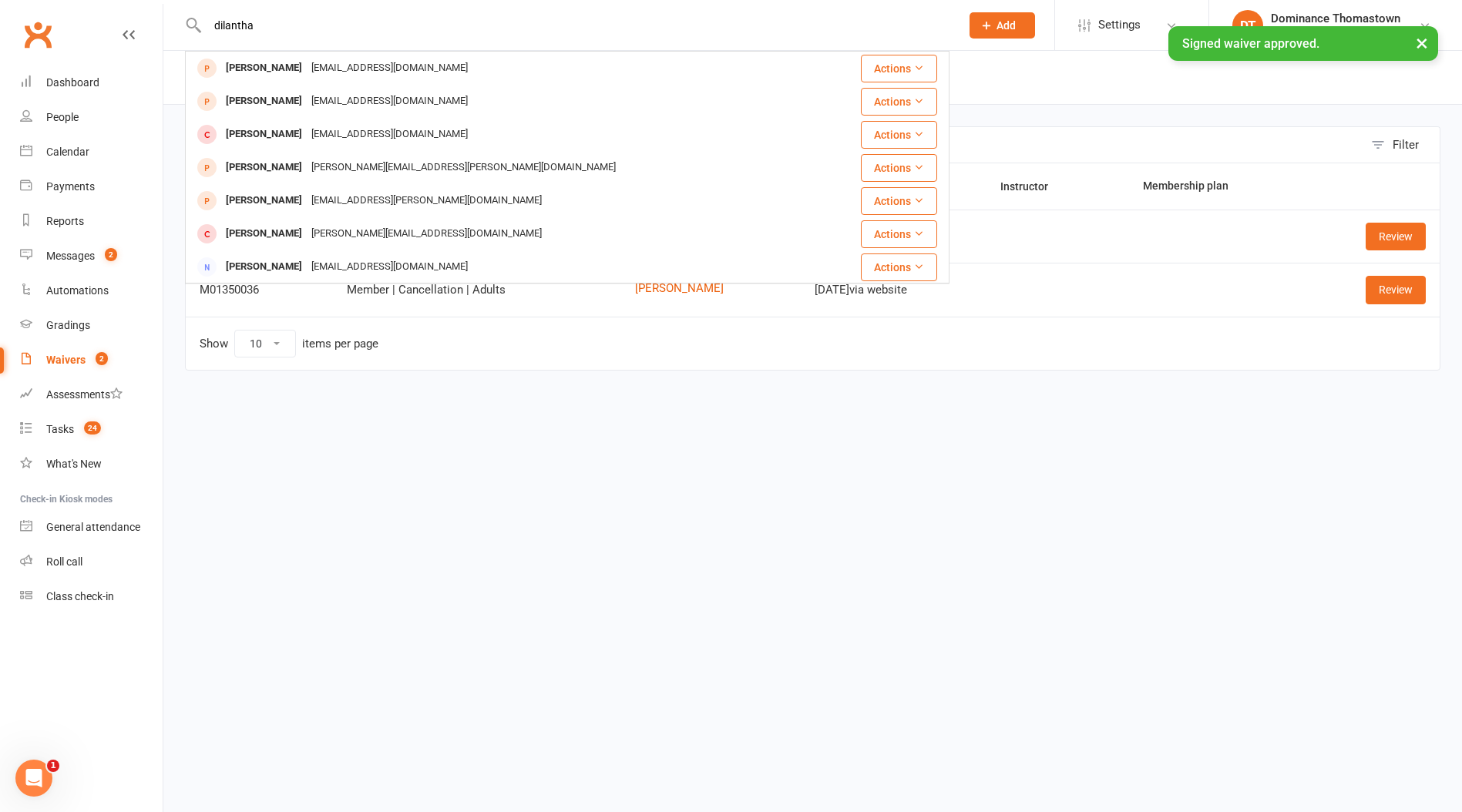
type input "dilantha"
click at [325, 66] on ui-view "dilantha [PERSON_NAME] [EMAIL_ADDRESS][DOMAIN_NAME] Actions Dilansh [PERSON_NAM…" at bounding box center [731, 209] width 1462 height 410
click at [307, 64] on div "[PERSON_NAME]" at bounding box center [263, 68] width 85 height 23
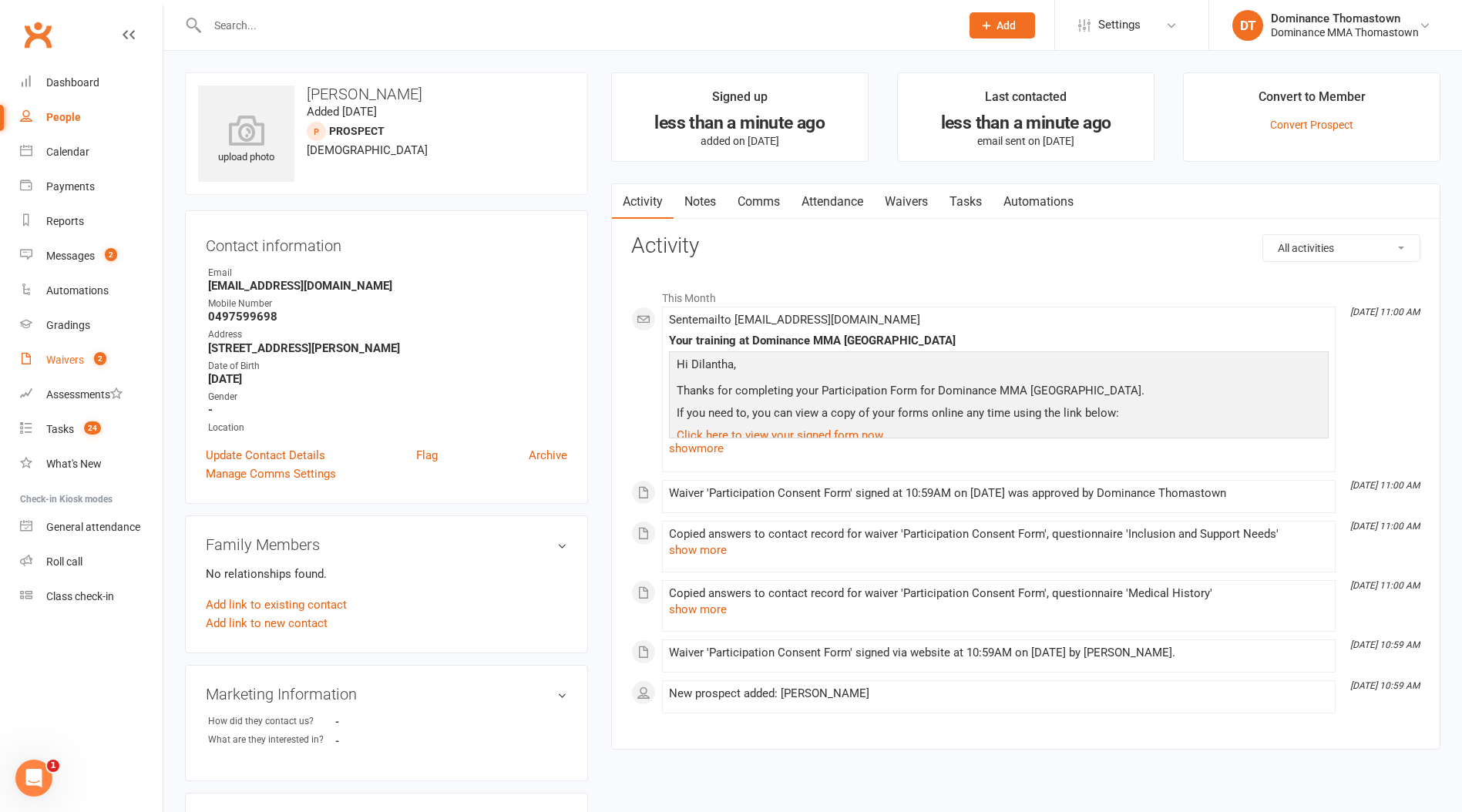
click at [109, 356] on link "Waivers 2" at bounding box center [92, 360] width 143 height 35
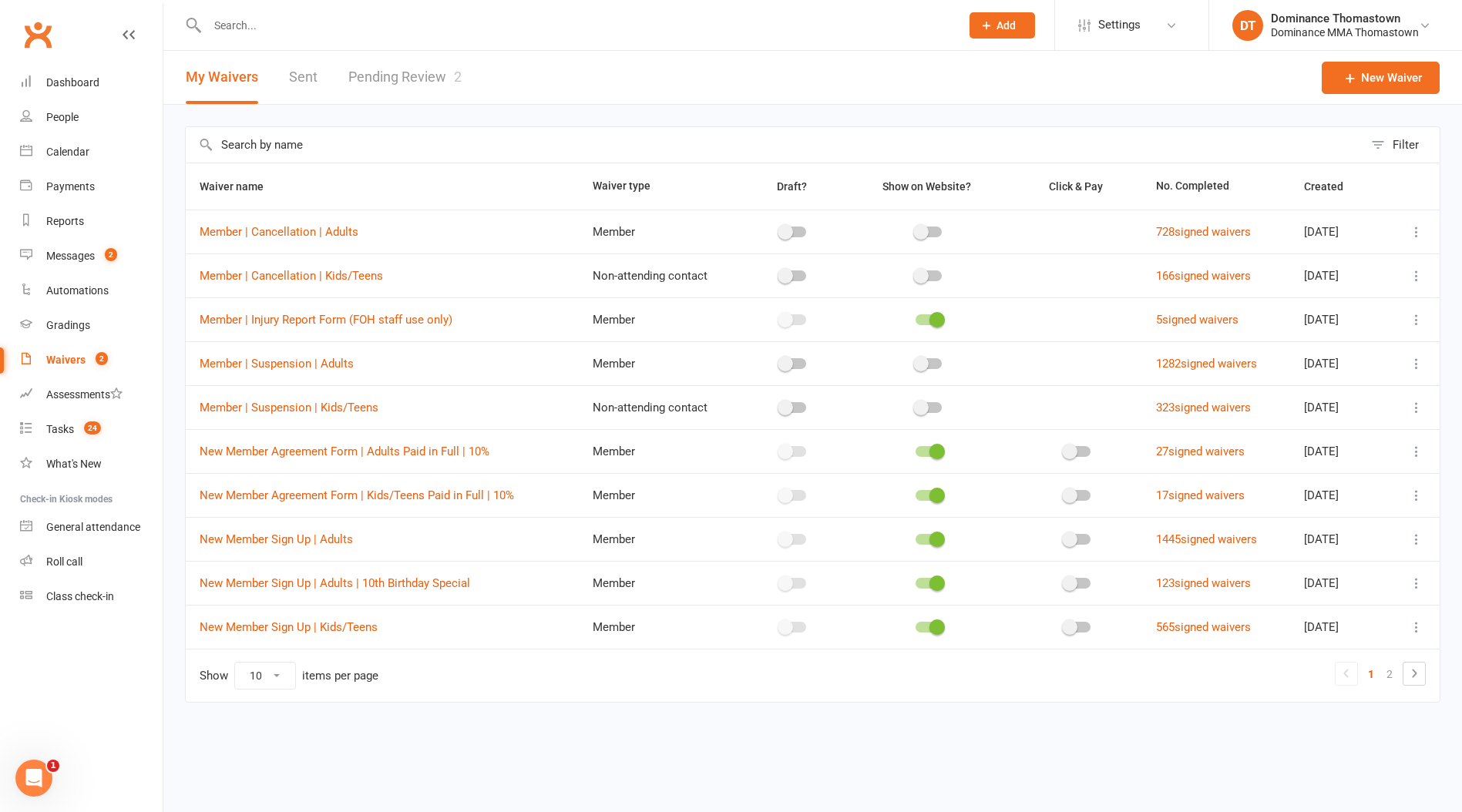
click at [416, 49] on div at bounding box center [567, 25] width 764 height 50
click at [428, 60] on link "Pending Review 2" at bounding box center [404, 77] width 113 height 53
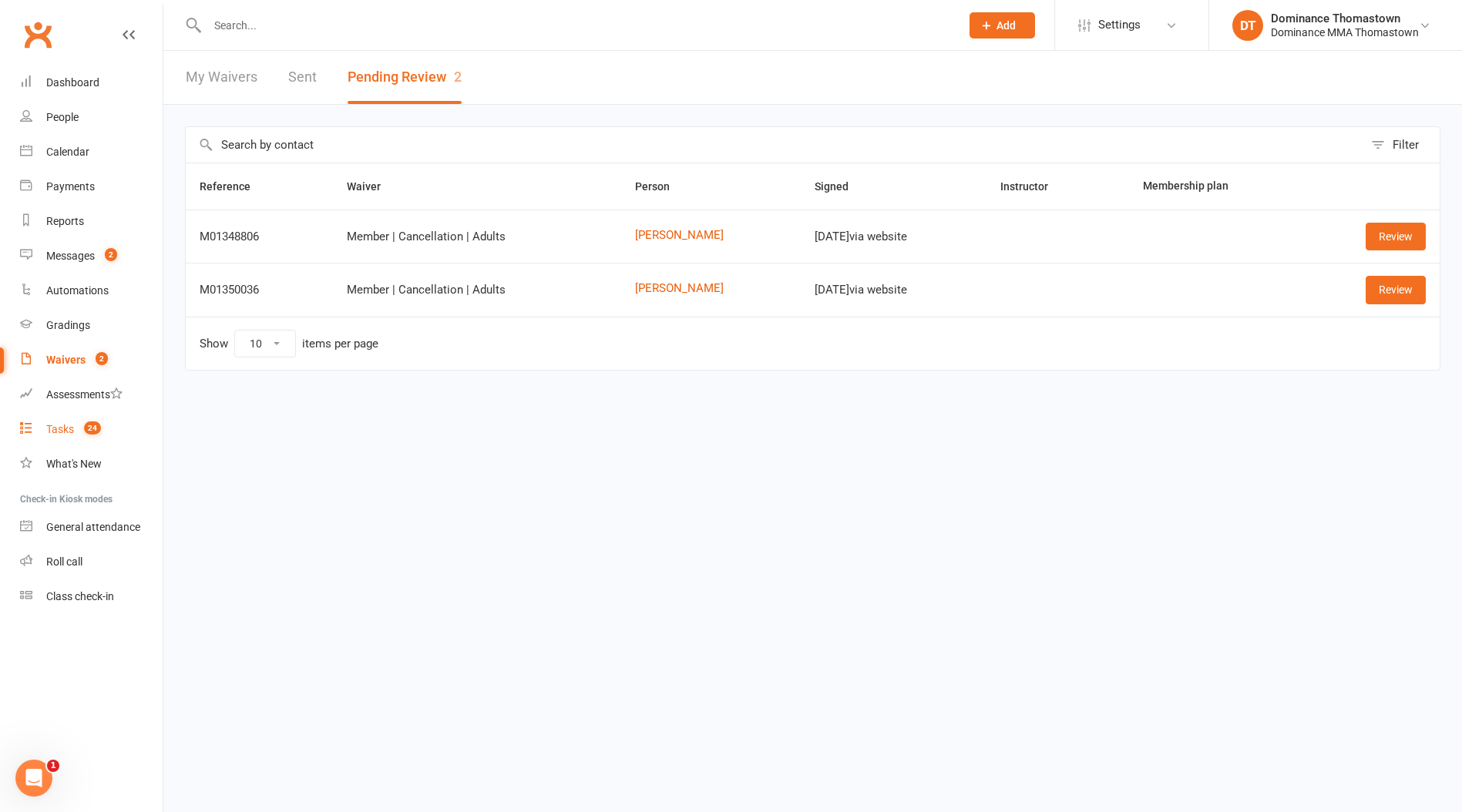
click at [119, 421] on link "Tasks 24" at bounding box center [92, 430] width 143 height 35
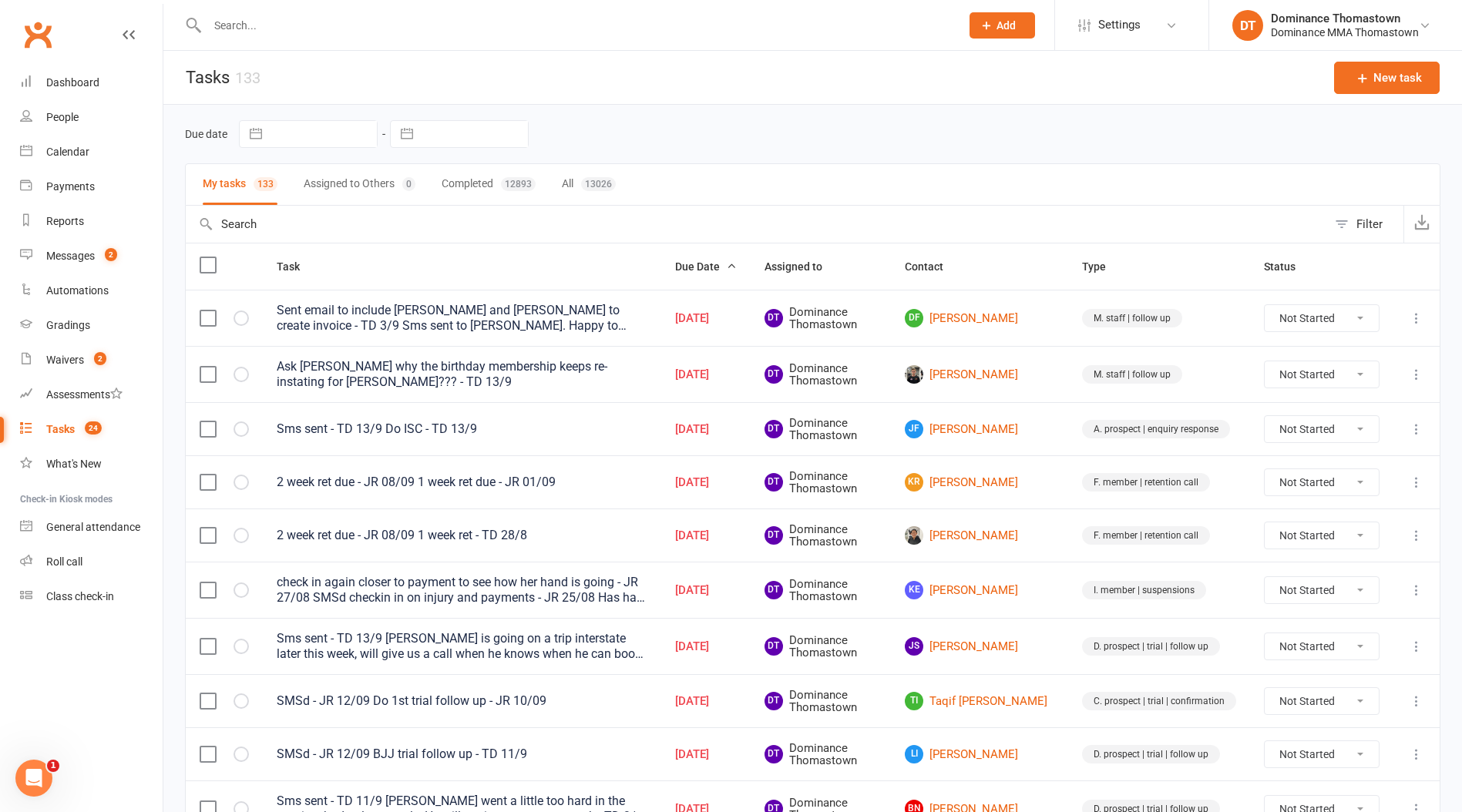
click at [565, 16] on input "text" at bounding box center [576, 25] width 746 height 22
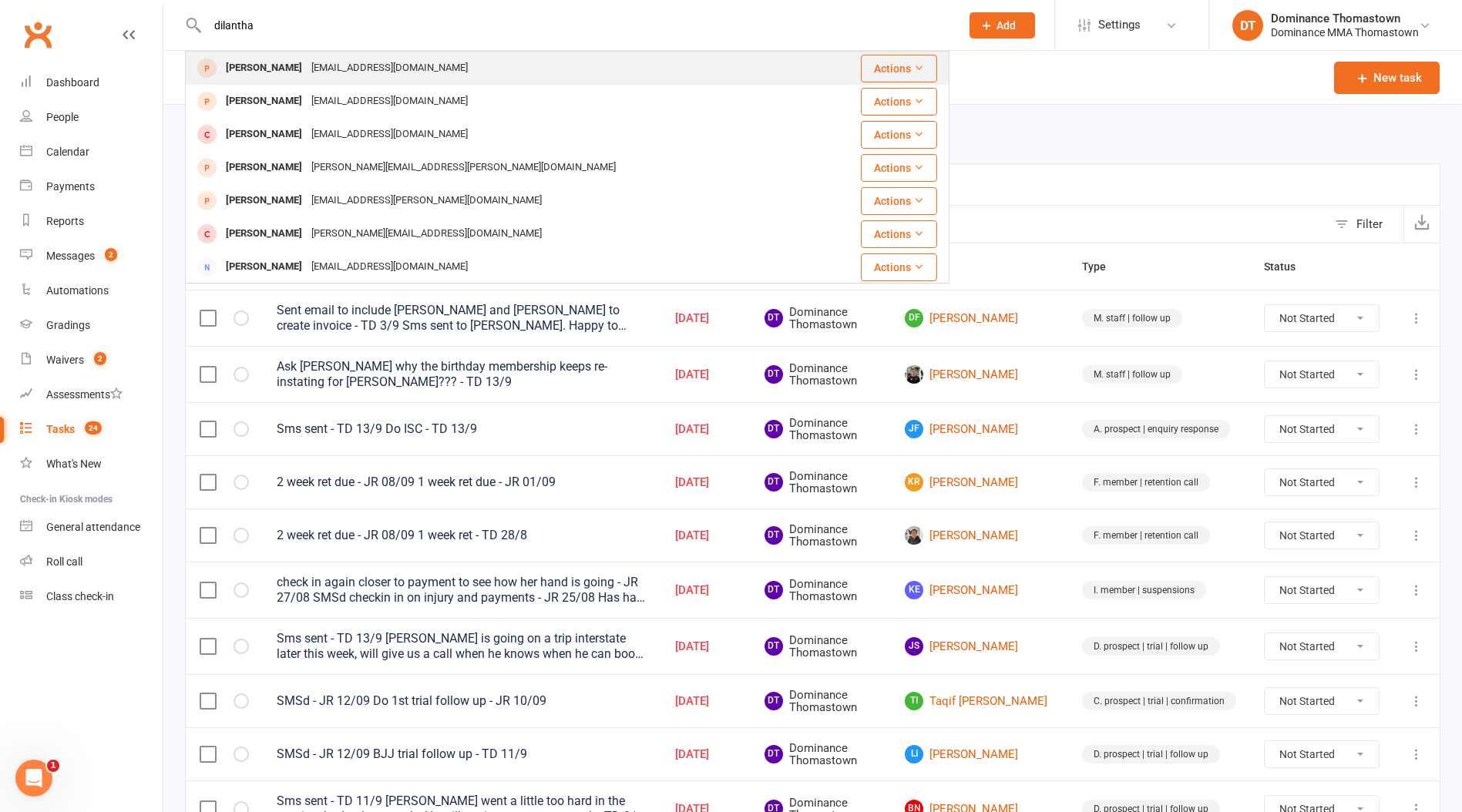
type input "dilantha"
click at [534, 71] on div "Dilantha Dharmatilake [EMAIL_ADDRESS][DOMAIN_NAME]" at bounding box center [504, 68] width 634 height 32
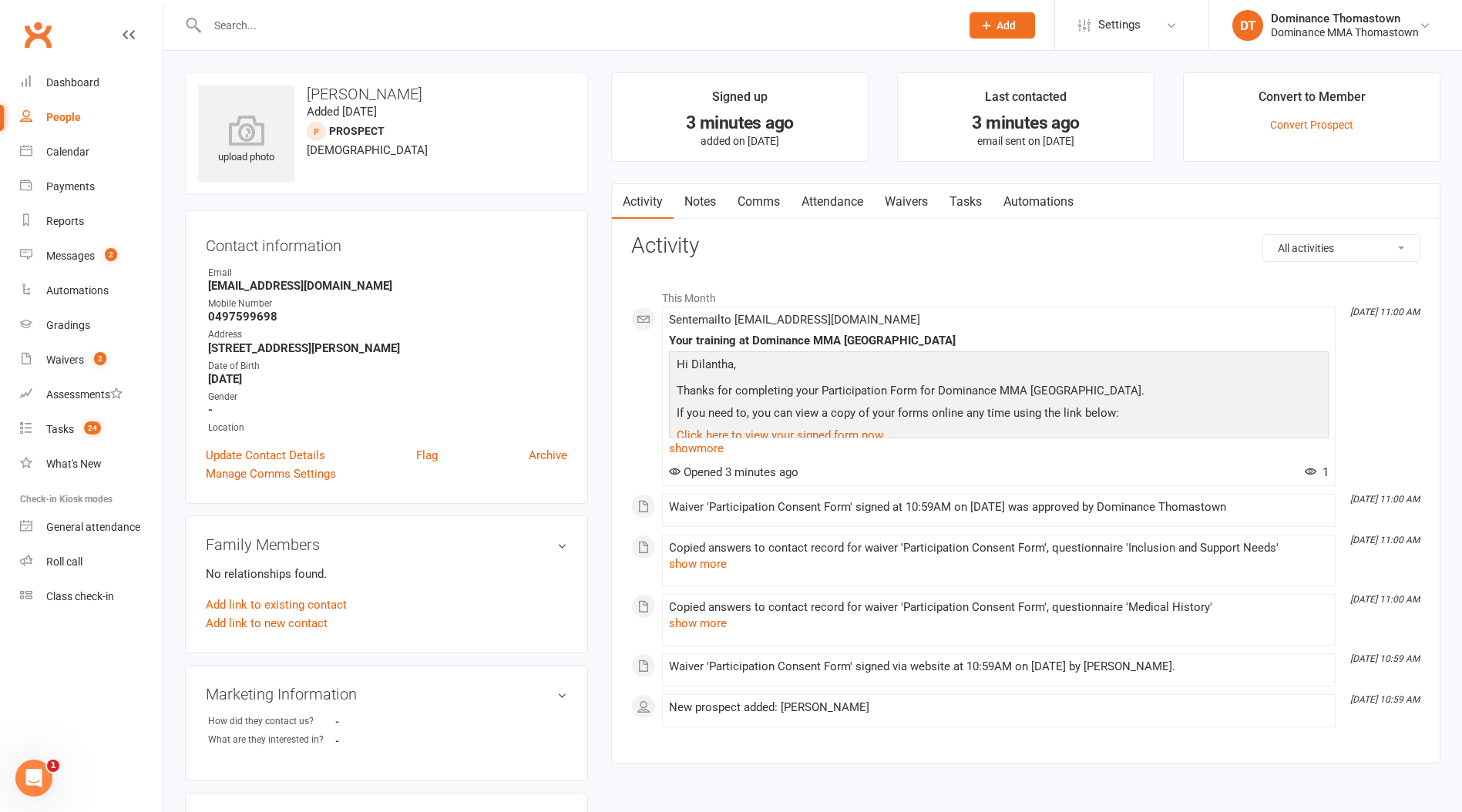
click at [705, 209] on link "Notes" at bounding box center [699, 202] width 53 height 36
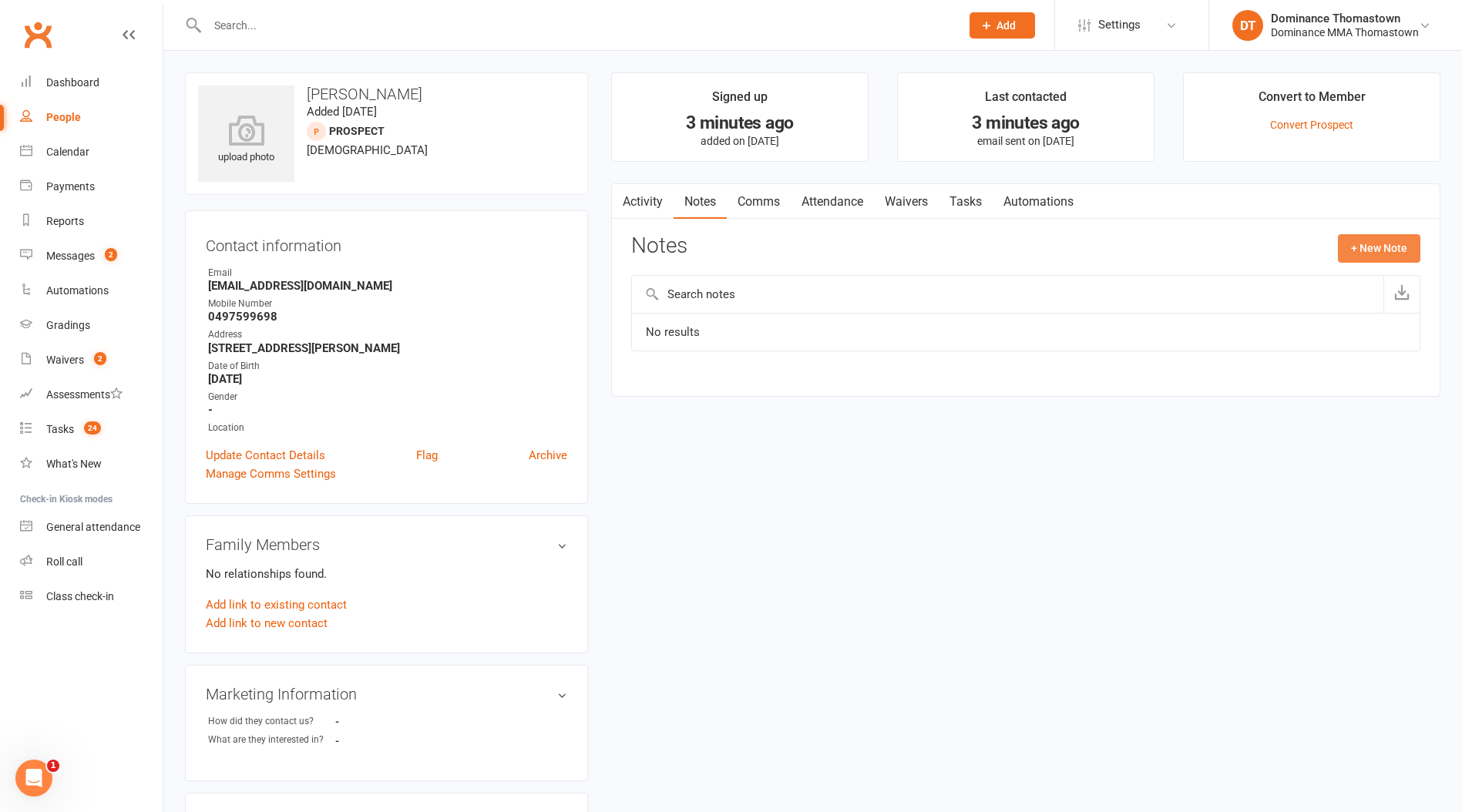
click at [1356, 253] on button "+ New Note" at bounding box center [1379, 248] width 83 height 28
click at [1099, 313] on input "text" at bounding box center [1026, 311] width 789 height 32
type input "Walk in"
click at [1046, 407] on textarea at bounding box center [1026, 399] width 789 height 51
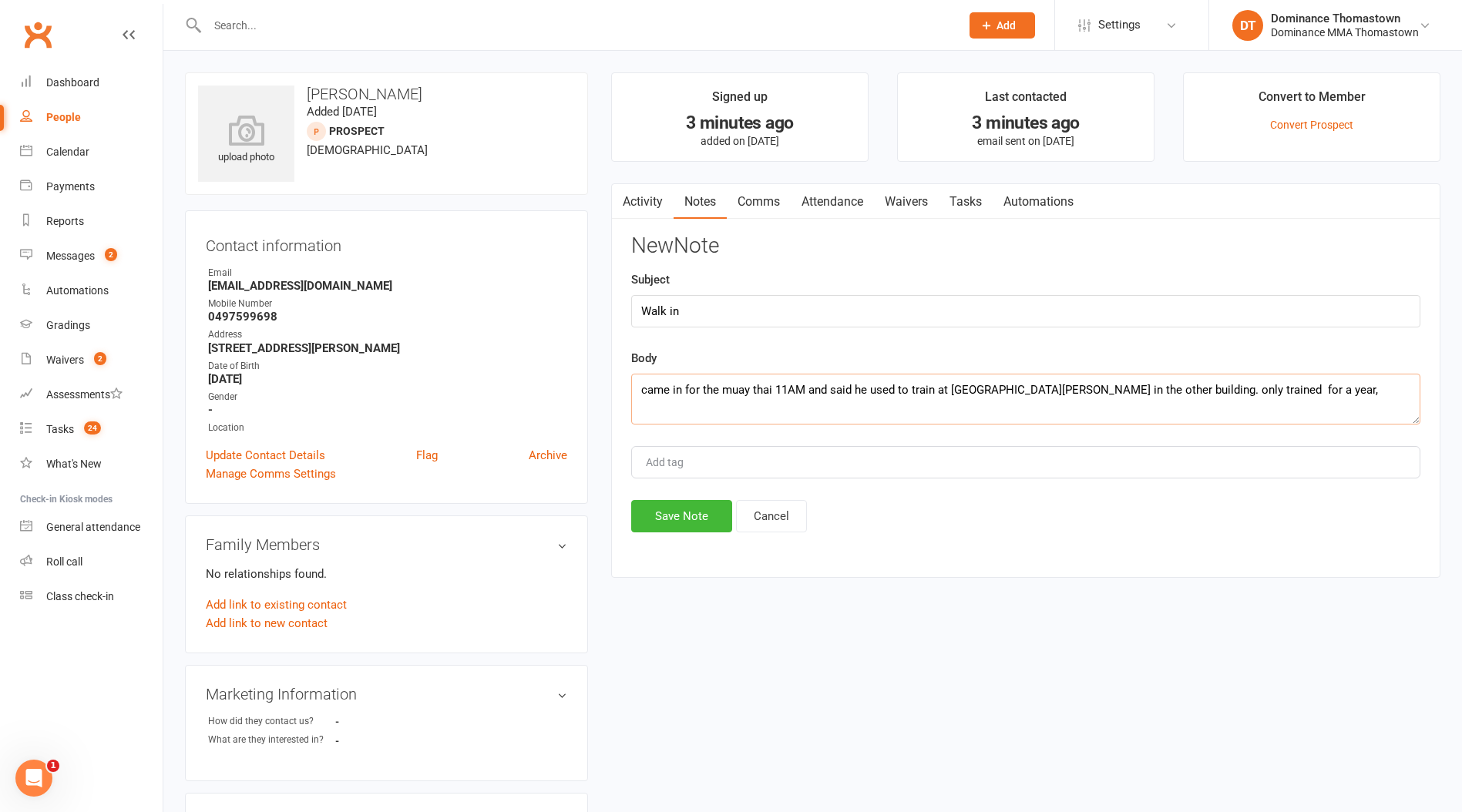
click at [1222, 390] on textarea "came in for the muay thai 11AM and said he used to train at [GEOGRAPHIC_DATA][P…" at bounding box center [1026, 399] width 789 height 51
click at [1222, 389] on textarea "came in for the muay thai 11AM and said he used to train at [GEOGRAPHIC_DATA][P…" at bounding box center [1026, 399] width 789 height 51
click at [1219, 388] on textarea "came in for the muay thai 11AM and said he used to train at [GEOGRAPHIC_DATA][P…" at bounding box center [1026, 399] width 789 height 51
click at [1275, 385] on textarea "came in for the muay thai 11AM and said he used to train at [GEOGRAPHIC_DATA][P…" at bounding box center [1026, 399] width 789 height 51
type textarea "came in for the muay thai 11AM and said he used to train at [GEOGRAPHIC_DATA][P…"
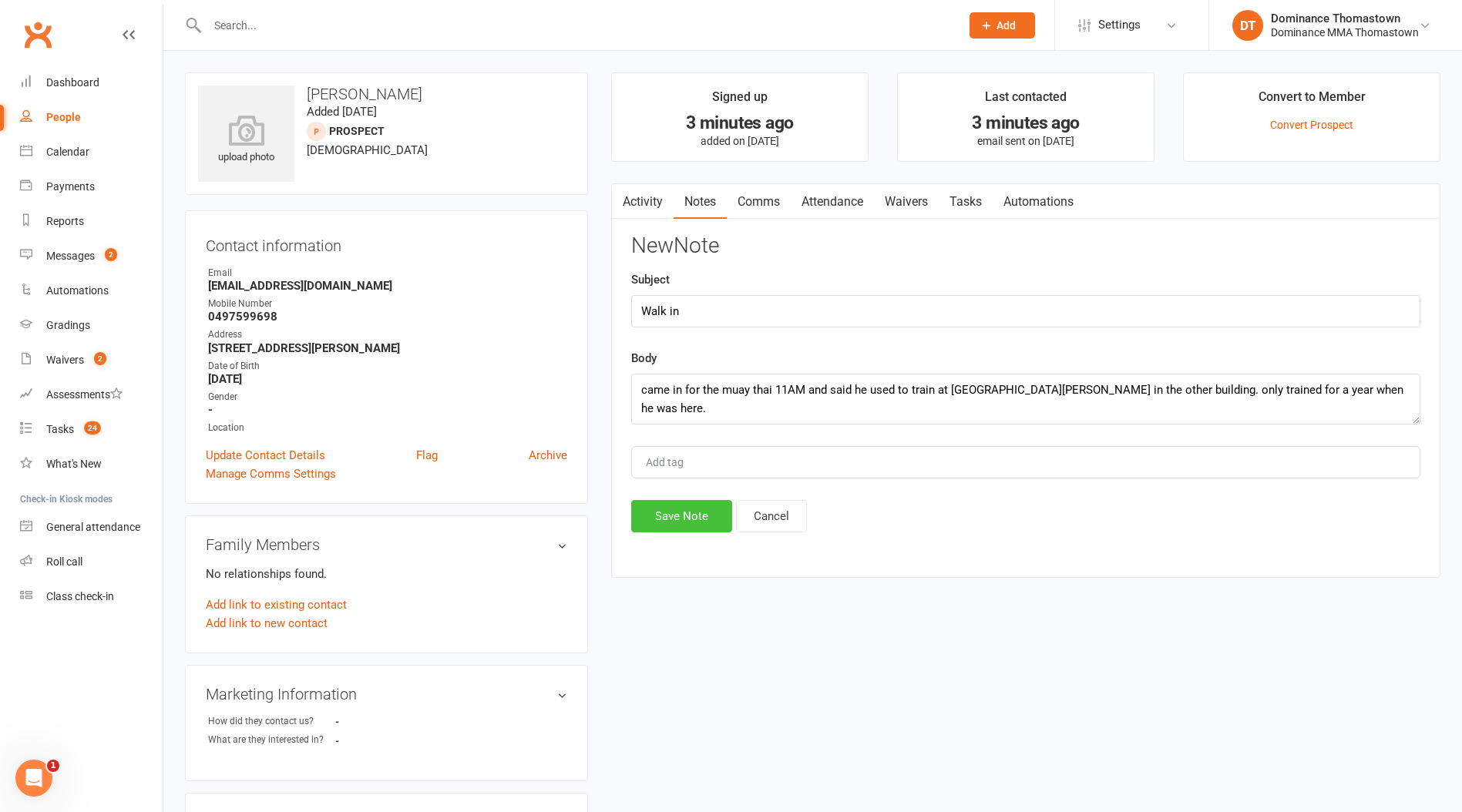
click at [720, 512] on button "Save Note" at bounding box center [681, 516] width 101 height 32
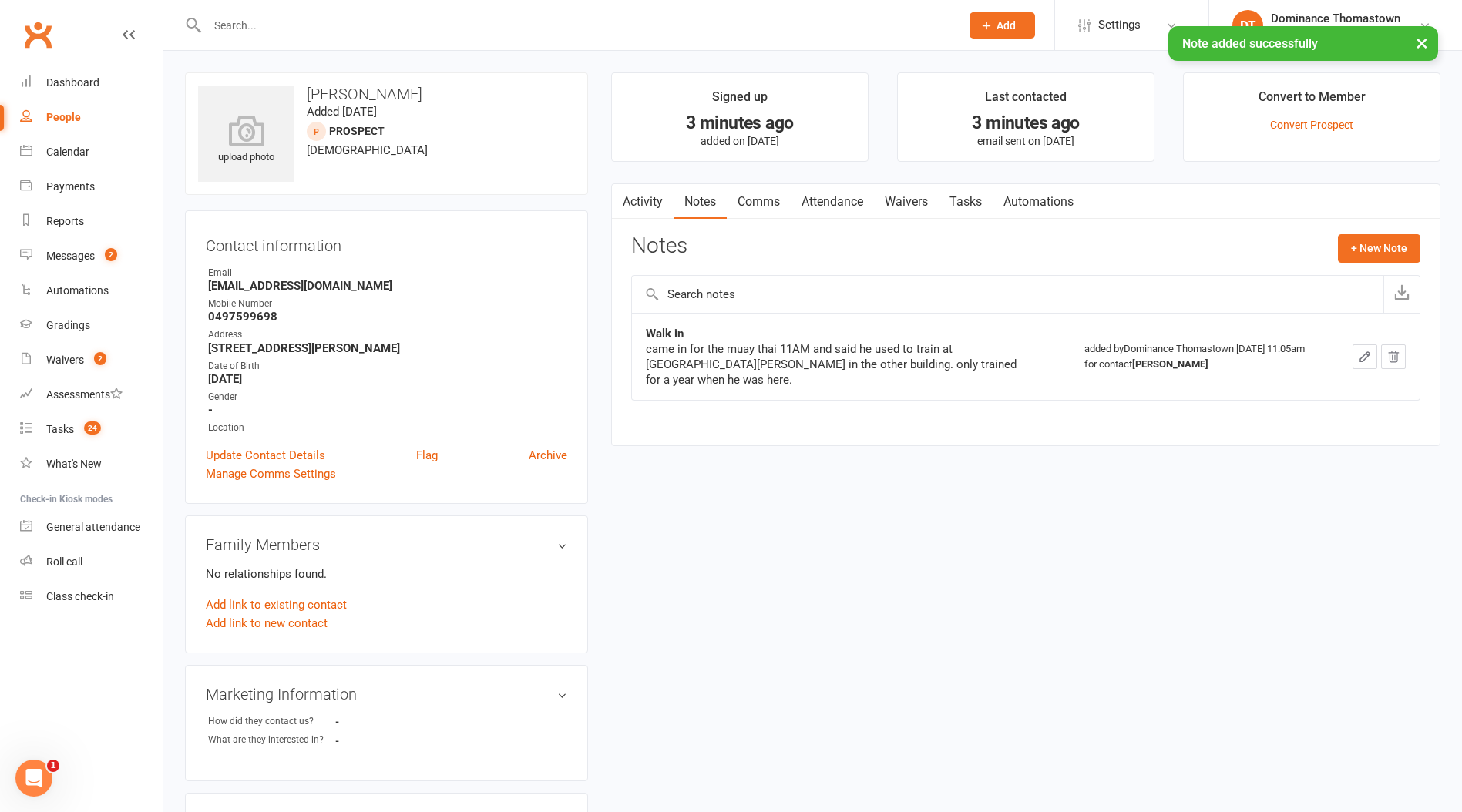
drag, startPoint x: 841, startPoint y: 205, endPoint x: 957, endPoint y: 240, distance: 121.2
click at [841, 205] on link "Attendance" at bounding box center [833, 202] width 83 height 36
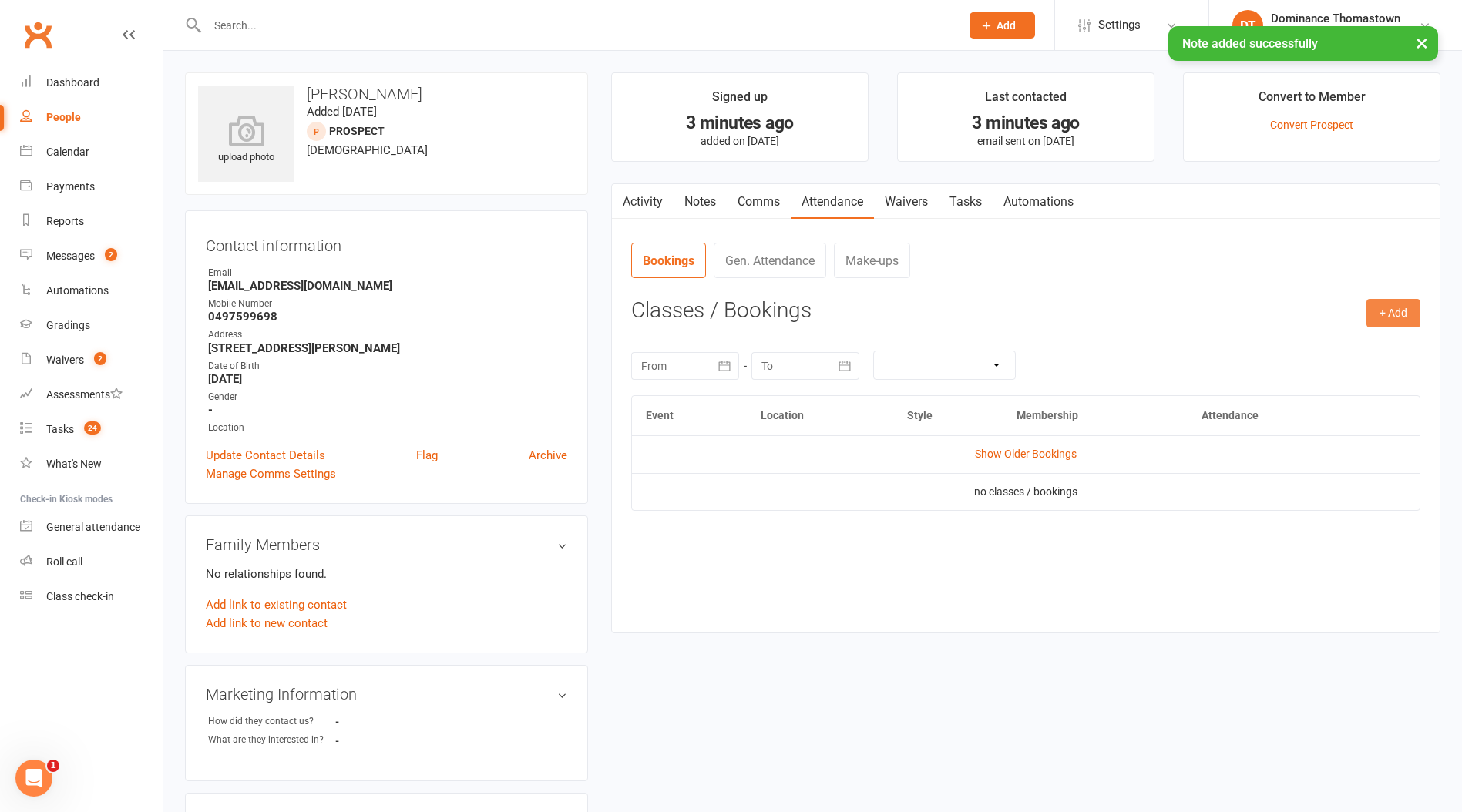
click at [1395, 306] on button "+ Add" at bounding box center [1393, 313] width 54 height 28
click at [1278, 339] on link "Book Event" at bounding box center [1343, 348] width 153 height 31
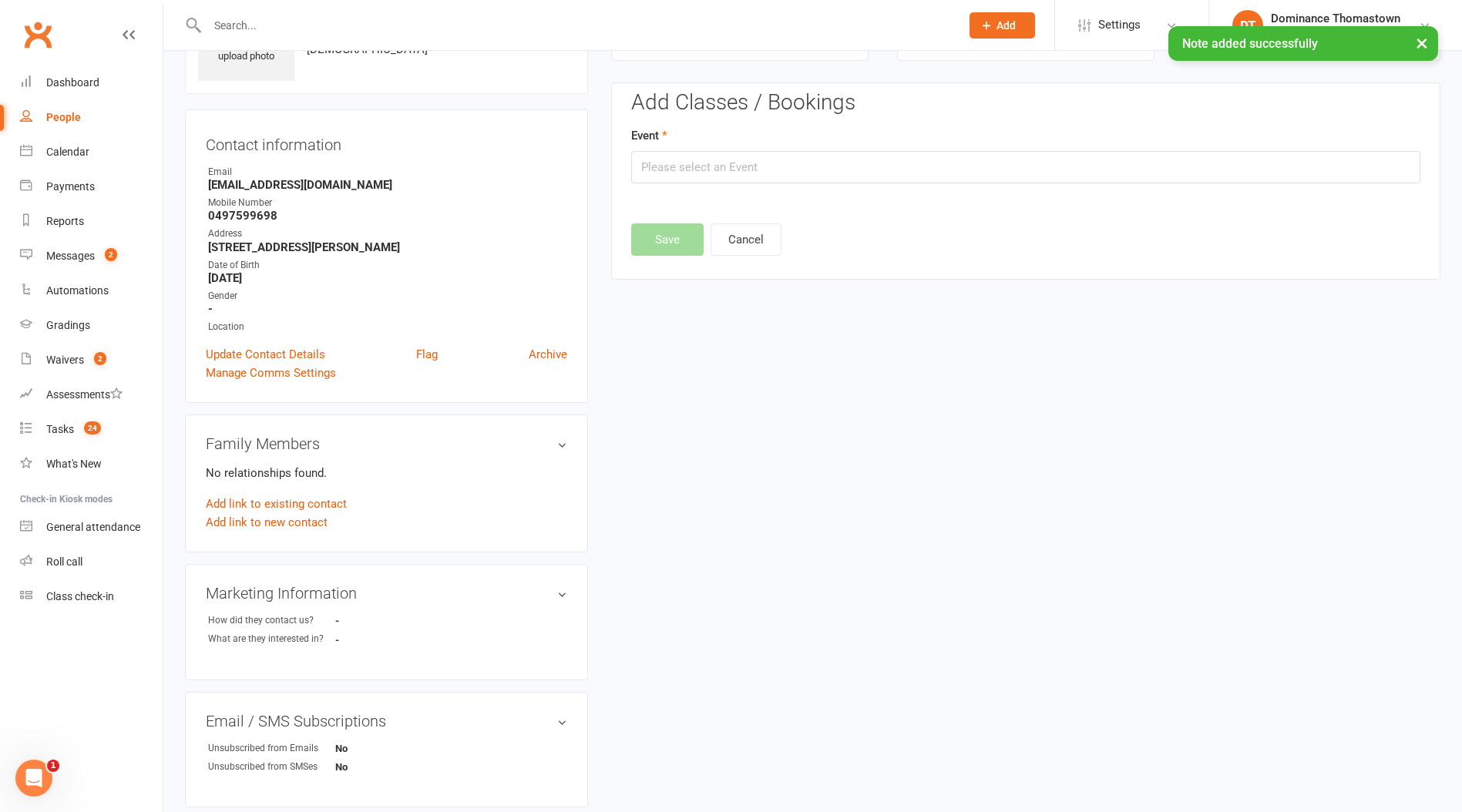
scroll to position [106, 0]
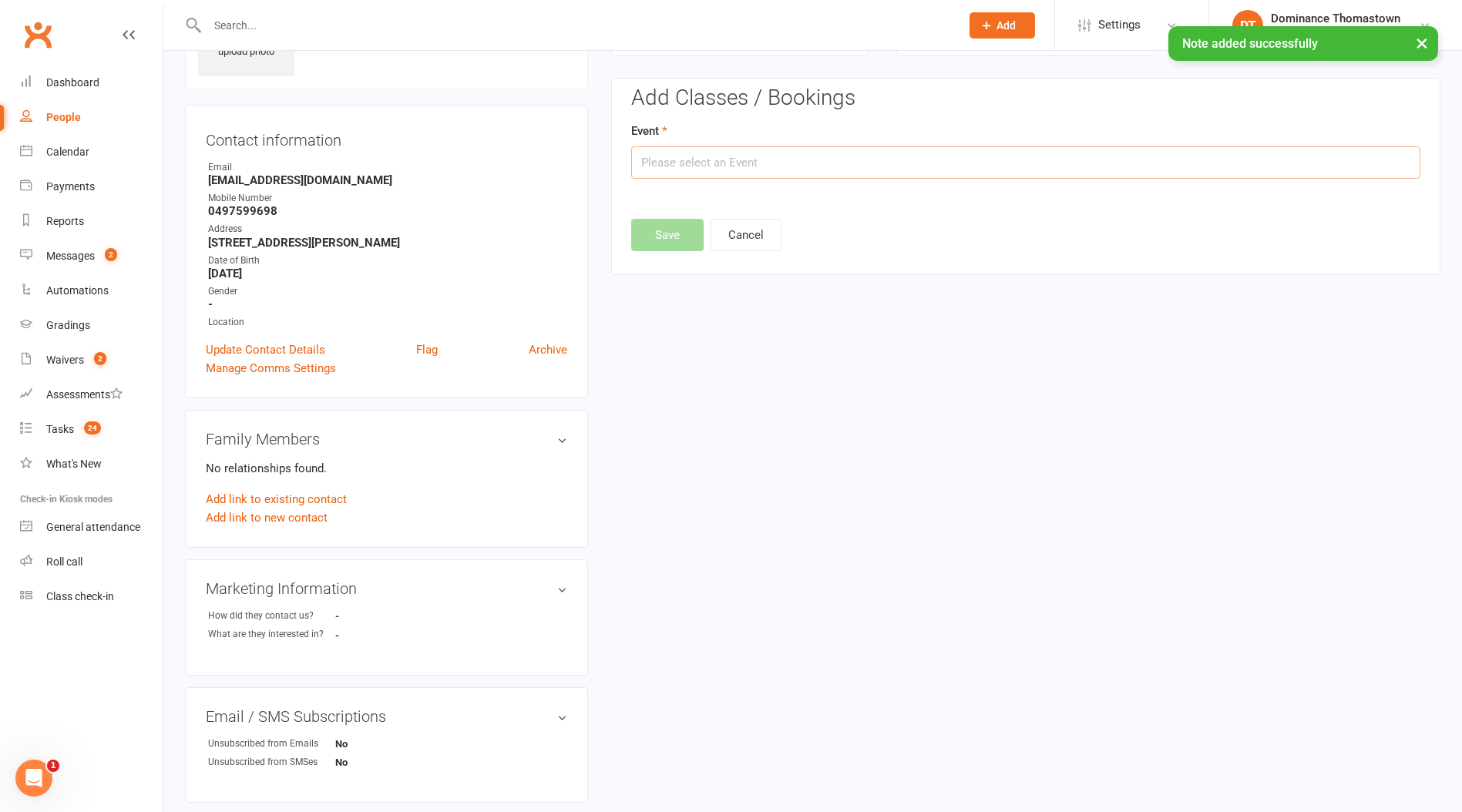
click at [908, 155] on input "text" at bounding box center [1026, 162] width 789 height 32
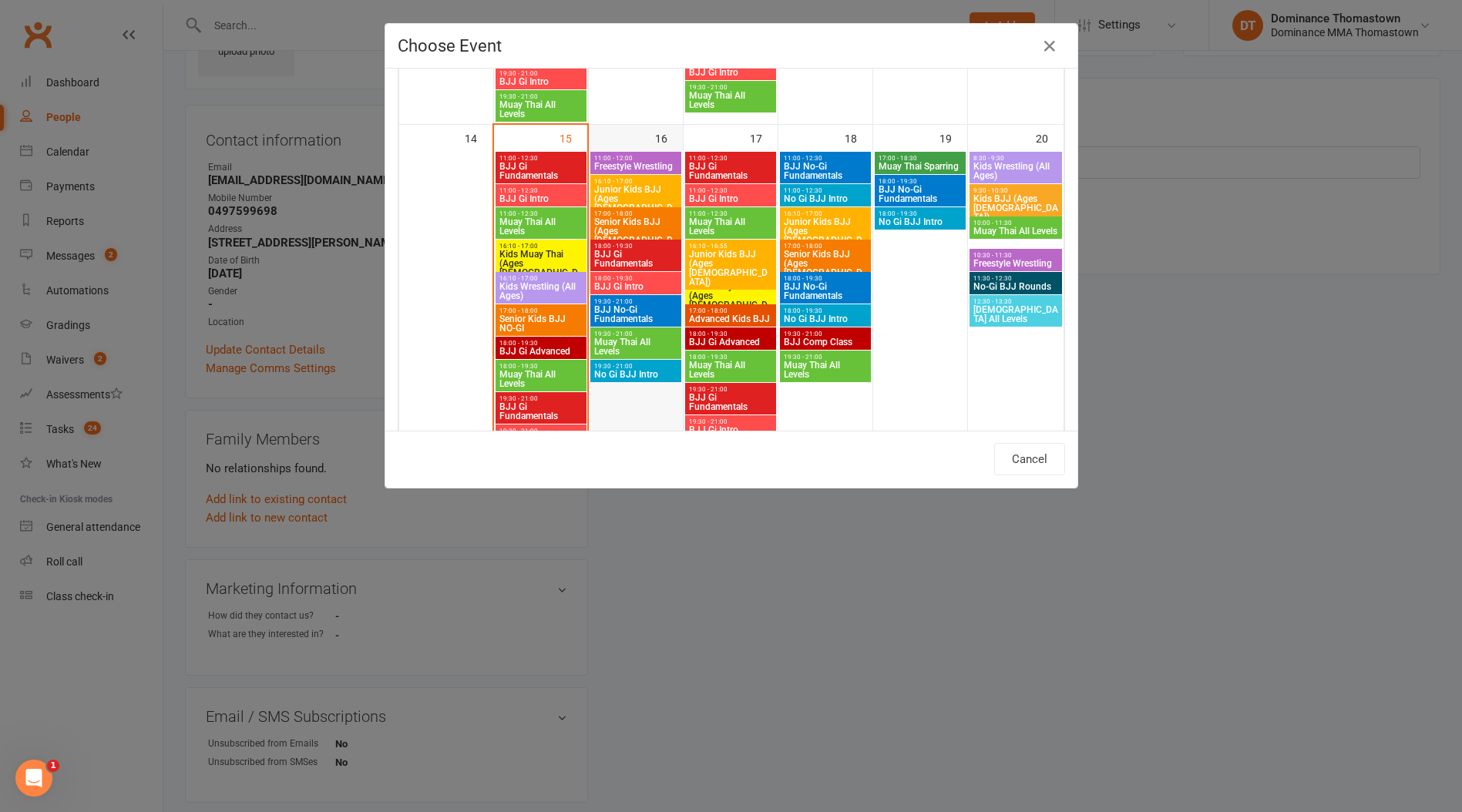
scroll to position [789, 0]
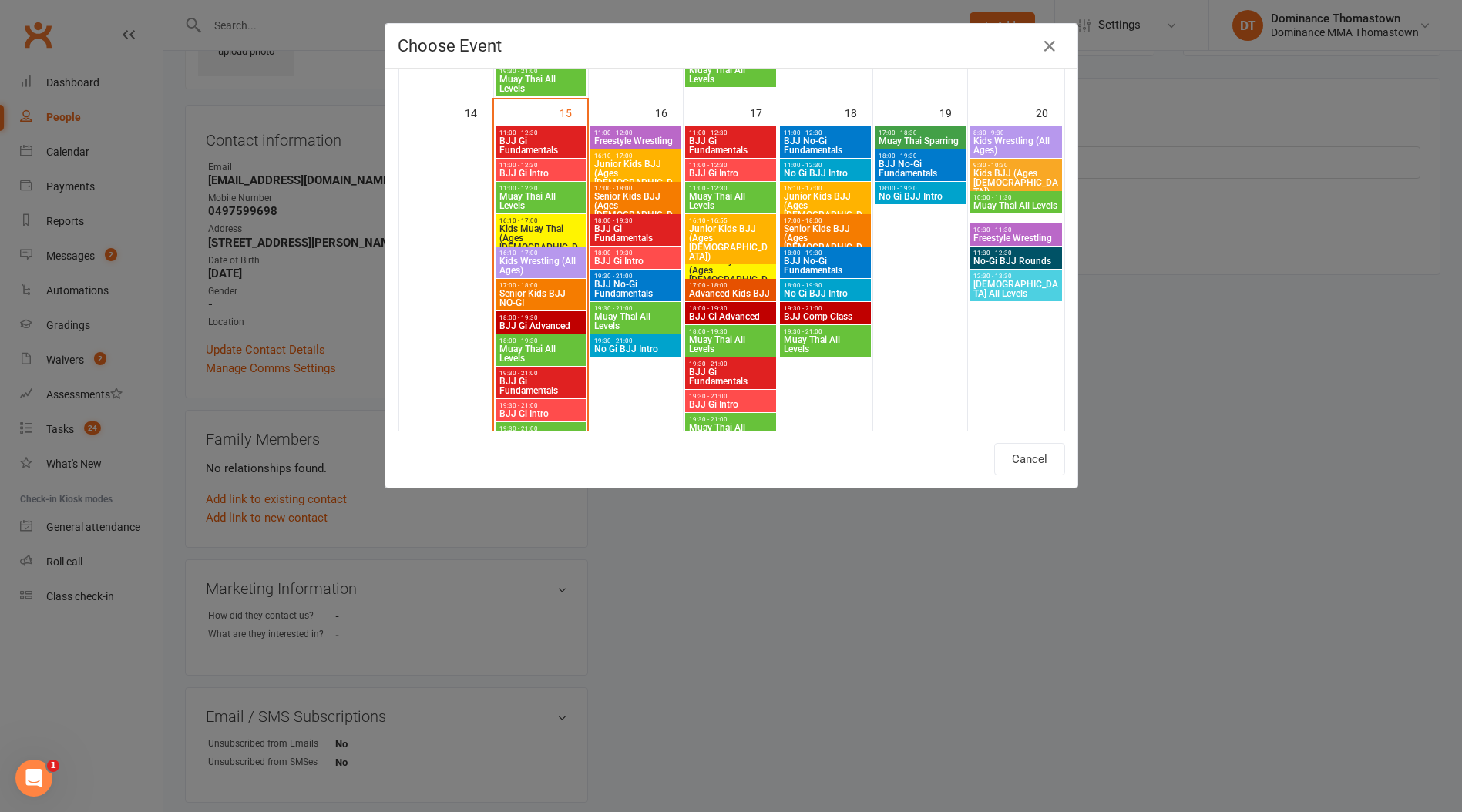
click at [549, 197] on span "Muay Thai All Levels" at bounding box center [541, 201] width 84 height 19
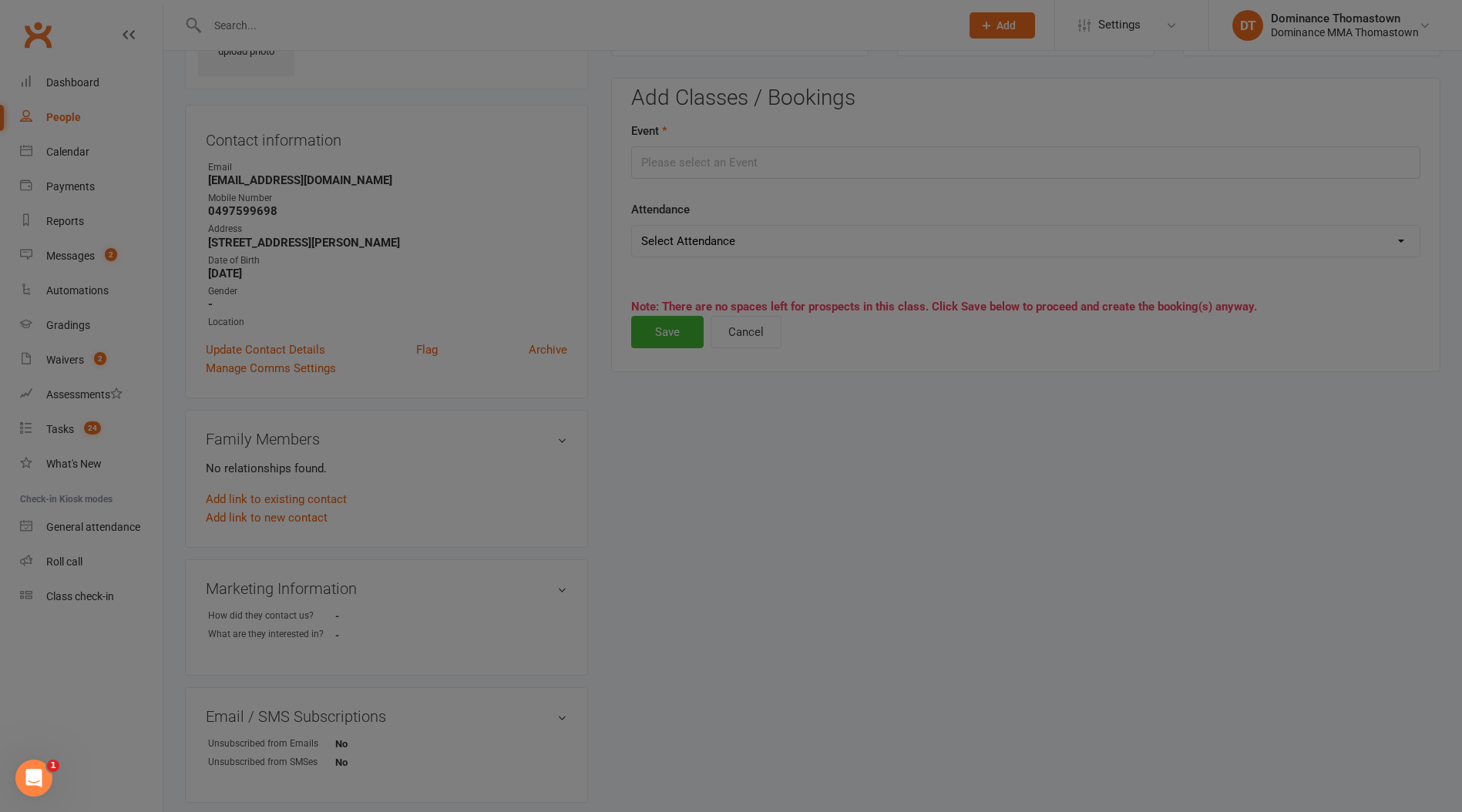
type input "Muay Thai All Levels - [DATE] 11:00:00 AM"
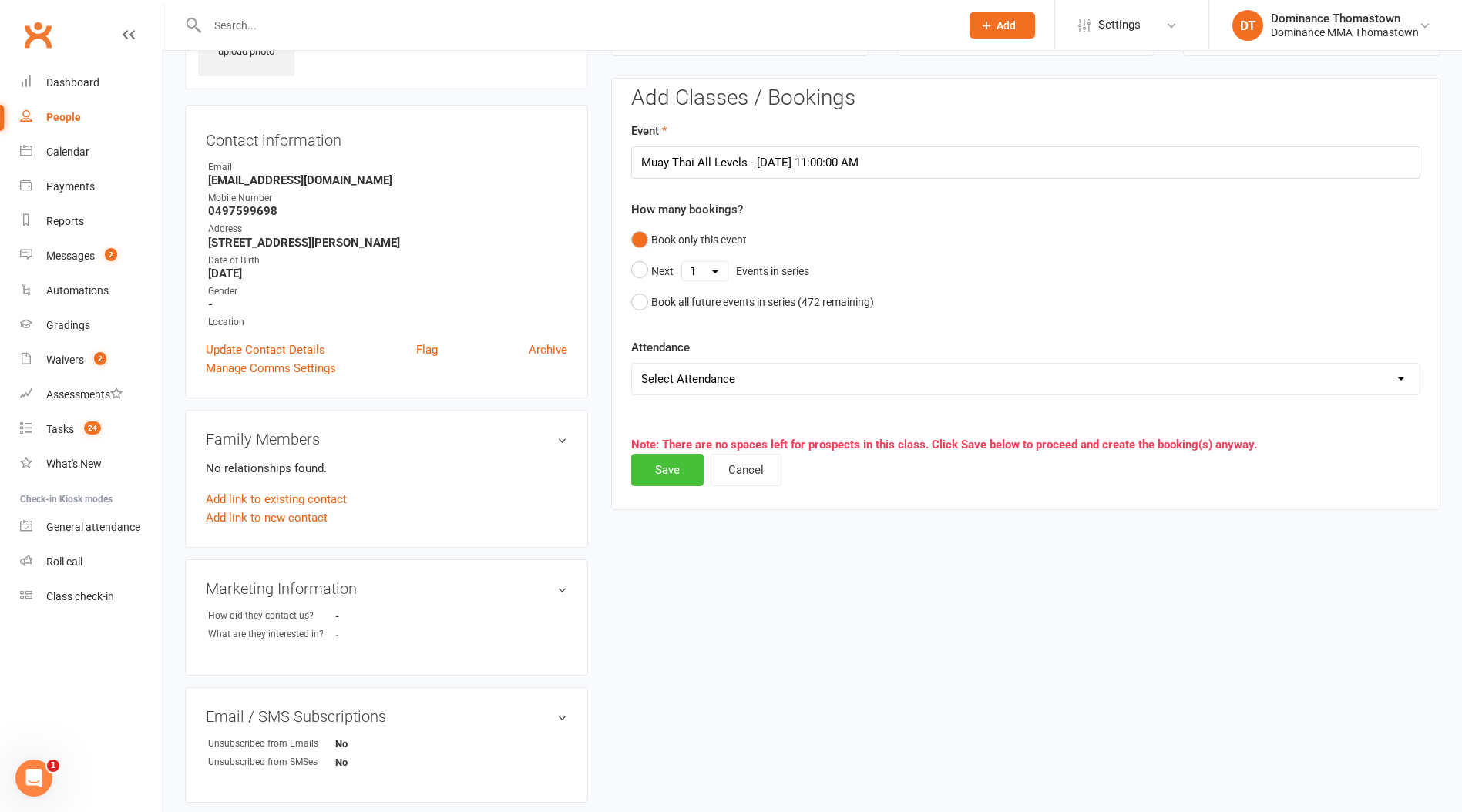
click at [683, 475] on button "Save" at bounding box center [667, 470] width 72 height 32
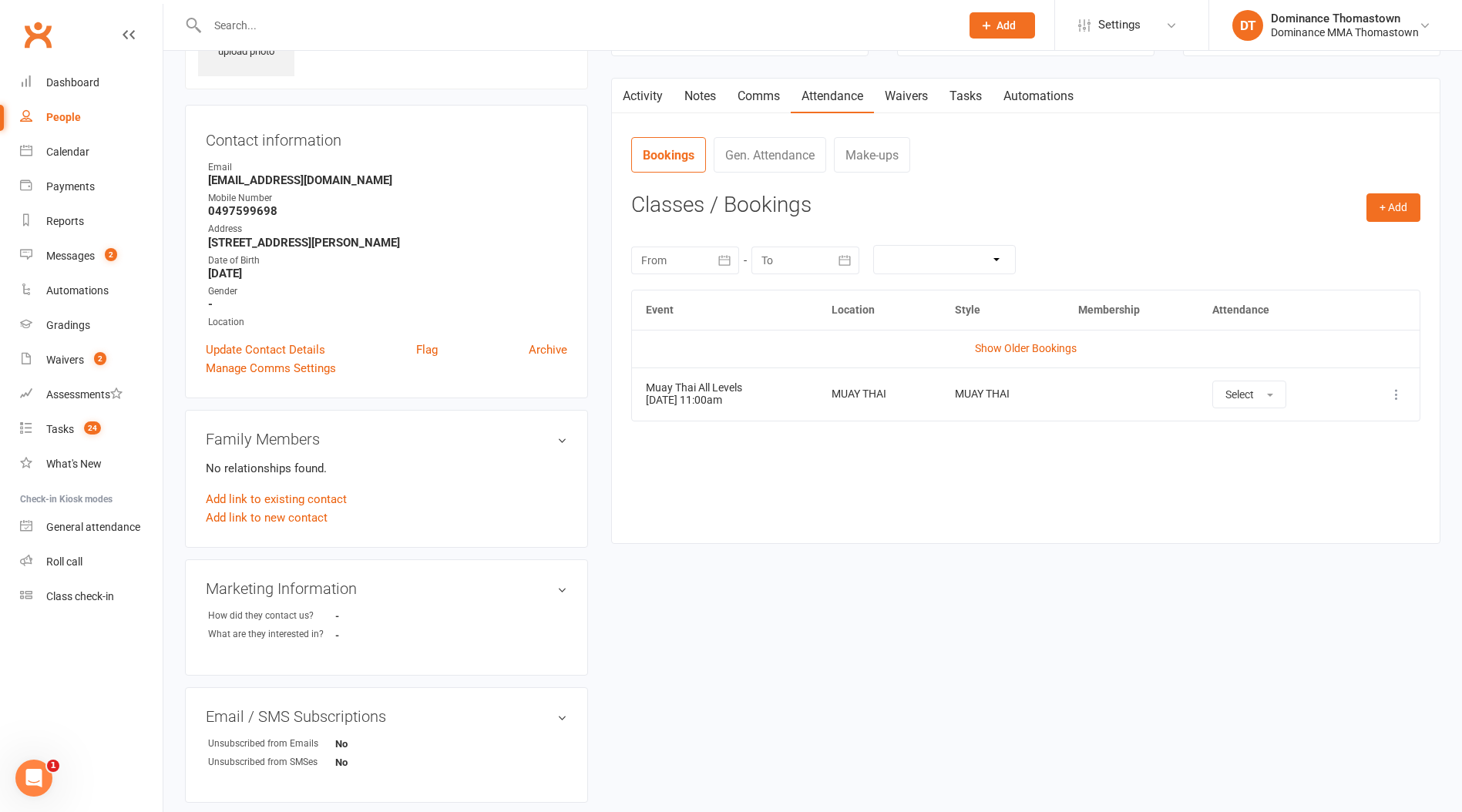
drag, startPoint x: 965, startPoint y: 111, endPoint x: 979, endPoint y: 116, distance: 14.9
click at [971, 114] on div "Activity Notes Comms Attendance Waivers Tasks Automations Attendance Number of …" at bounding box center [1025, 311] width 829 height 466
click at [983, 111] on link "Tasks" at bounding box center [966, 97] width 54 height 36
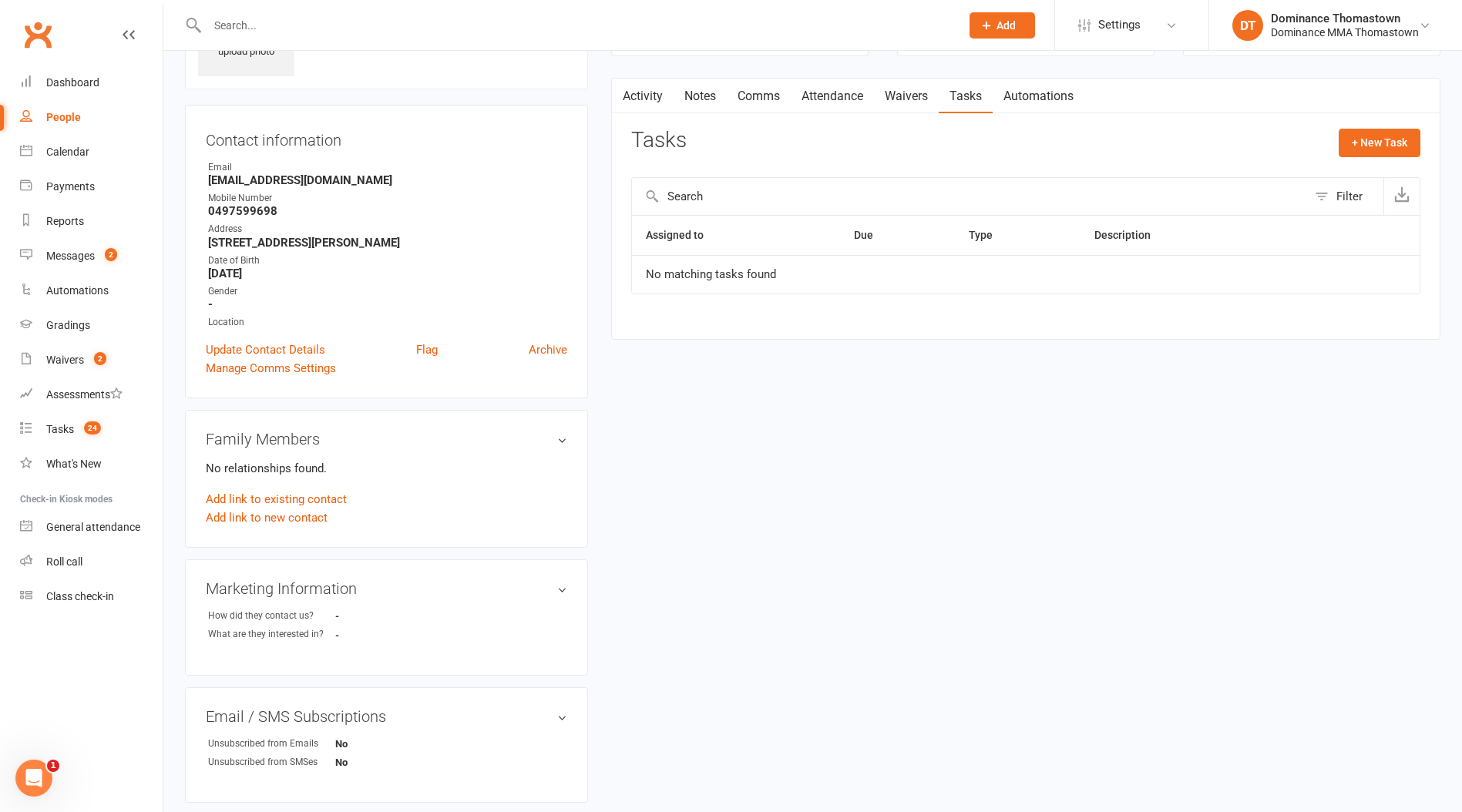
drag, startPoint x: 909, startPoint y: 100, endPoint x: 941, endPoint y: 102, distance: 32.1
click at [912, 102] on link "Waivers" at bounding box center [906, 97] width 65 height 36
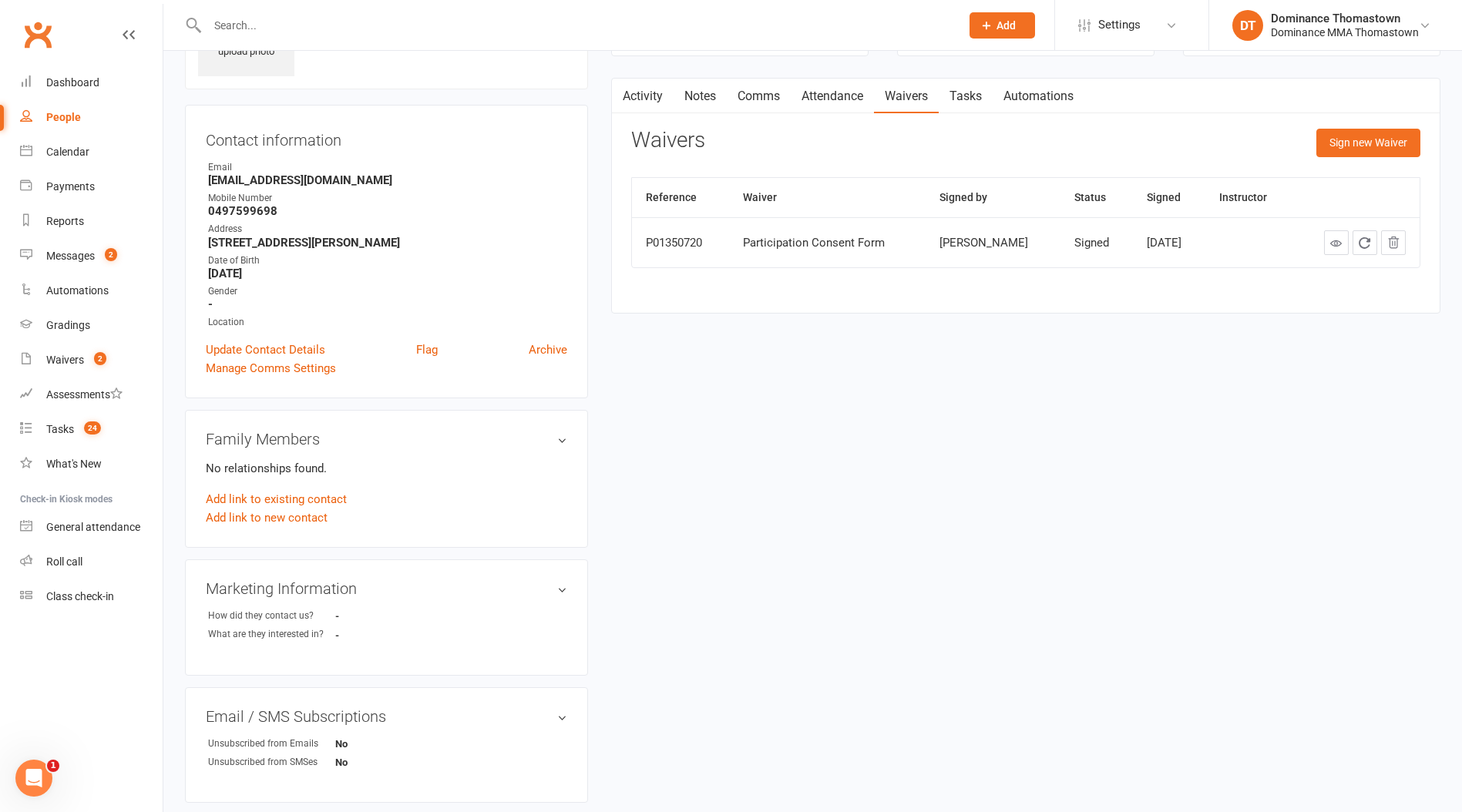
click at [984, 106] on link "Tasks" at bounding box center [966, 97] width 54 height 36
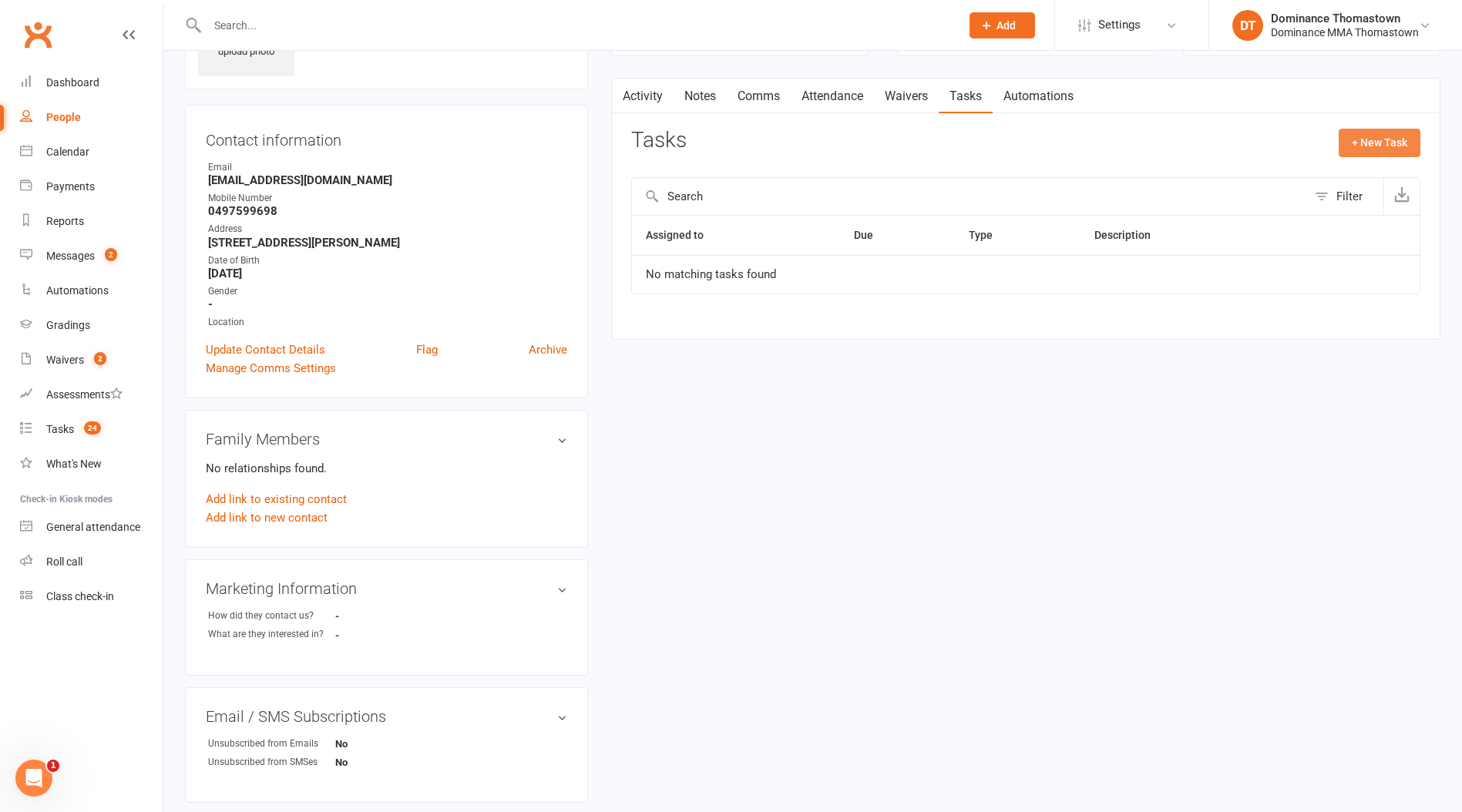
click at [1373, 145] on button "+ New Task" at bounding box center [1379, 142] width 82 height 28
select select "12547"
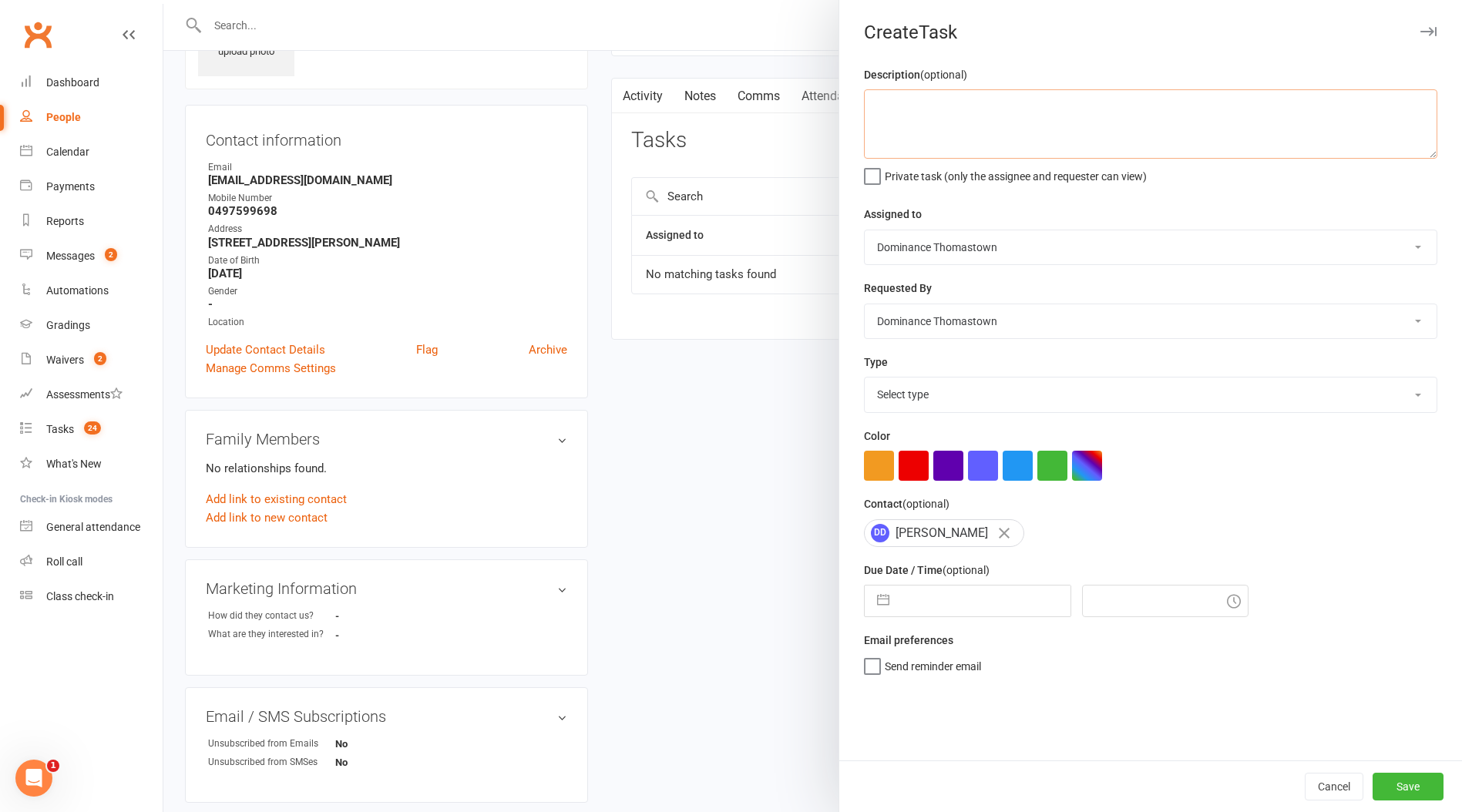
click at [1021, 126] on textarea at bounding box center [1151, 123] width 573 height 69
type textarea "Do 1st trial follow up - JR 15/09"
click at [1071, 408] on select "Select type A. prospect | enquiry response B. prospect | trial | booking [PERSO…" at bounding box center [1151, 395] width 572 height 34
select select "3812"
click at [865, 379] on select "Select type A. prospect | enquiry response B. prospect | trial | booking [PERSO…" at bounding box center [1151, 395] width 572 height 34
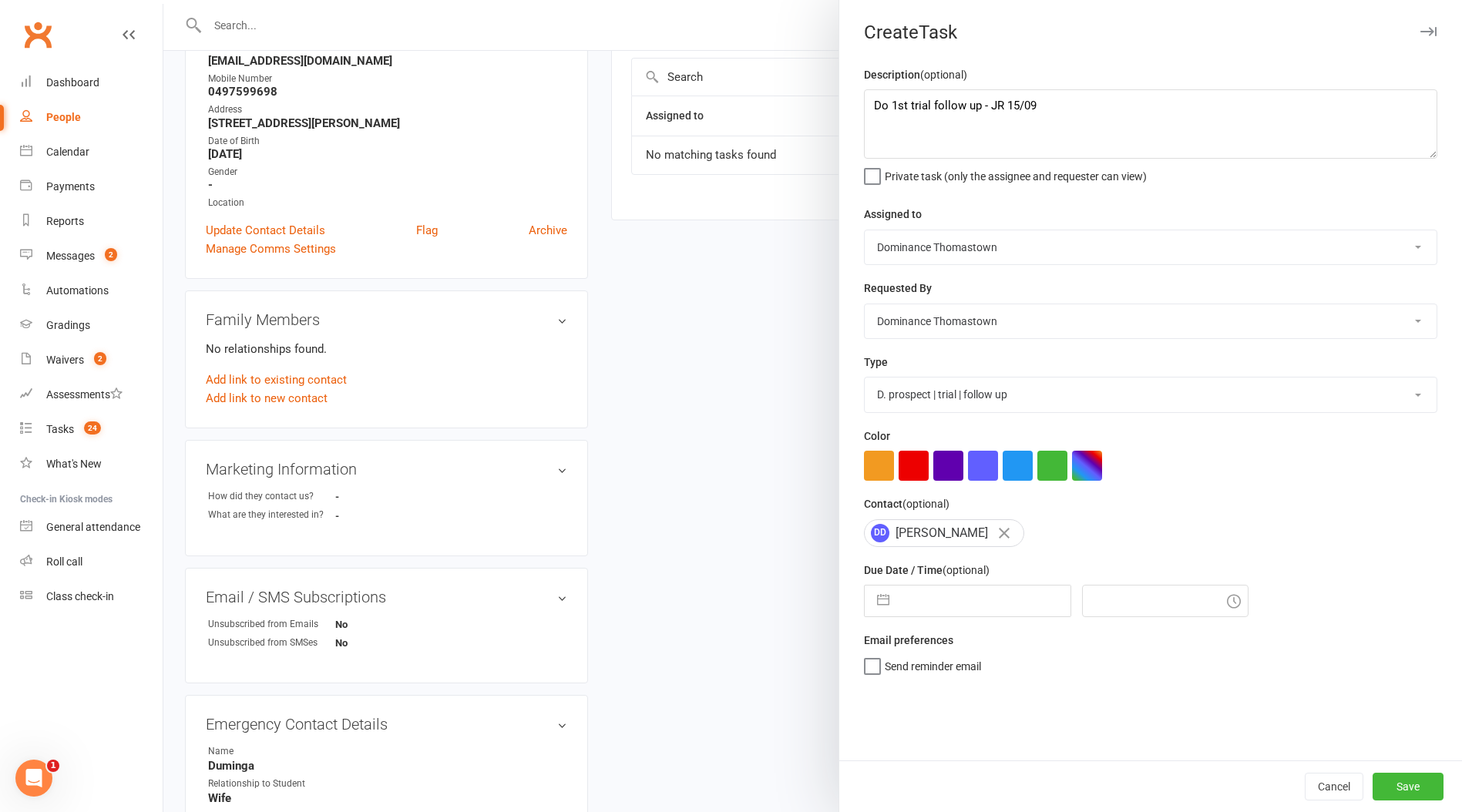
scroll to position [230, 0]
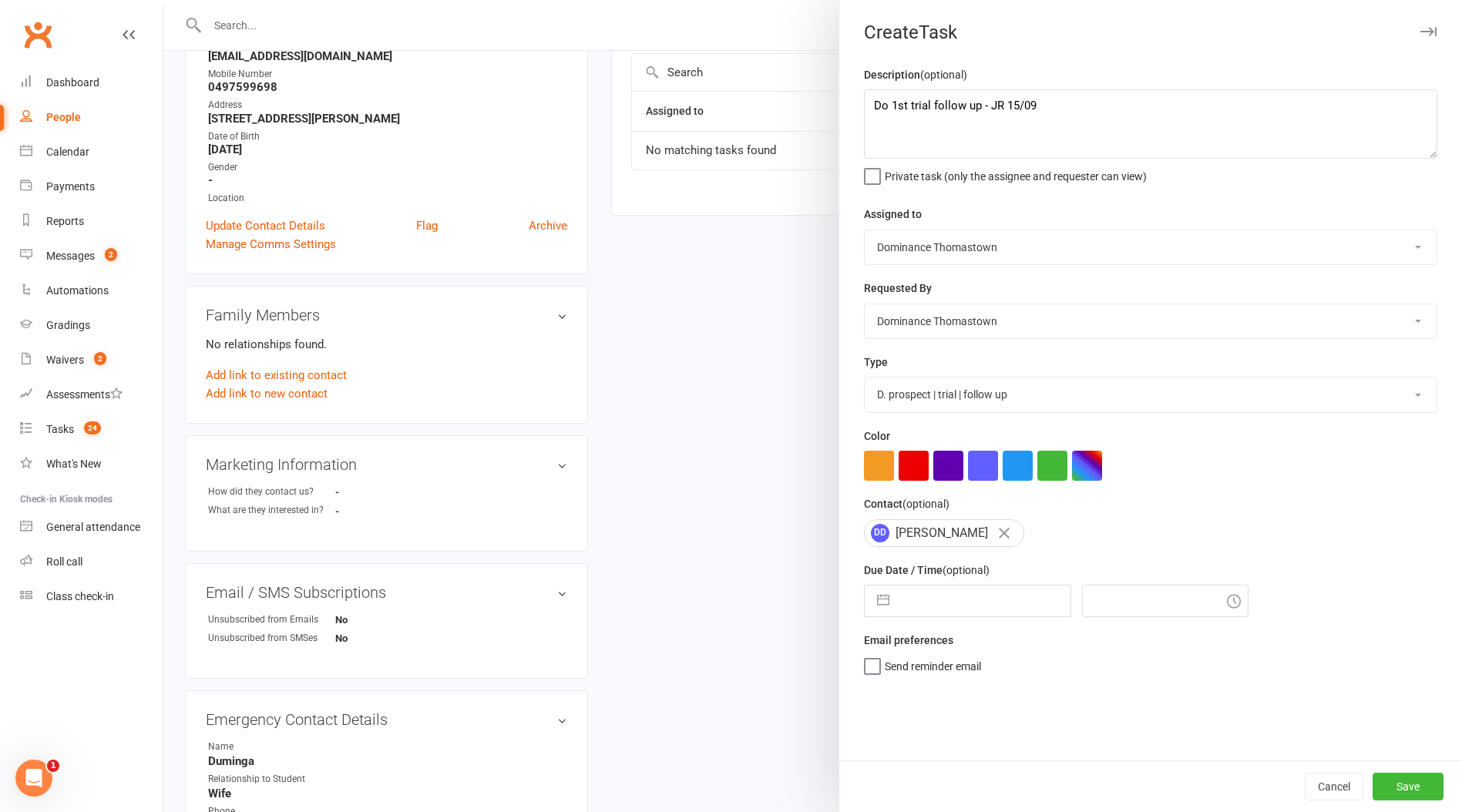
click at [996, 603] on input "text" at bounding box center [983, 601] width 173 height 31
select select "7"
select select "2025"
select select "8"
select select "2025"
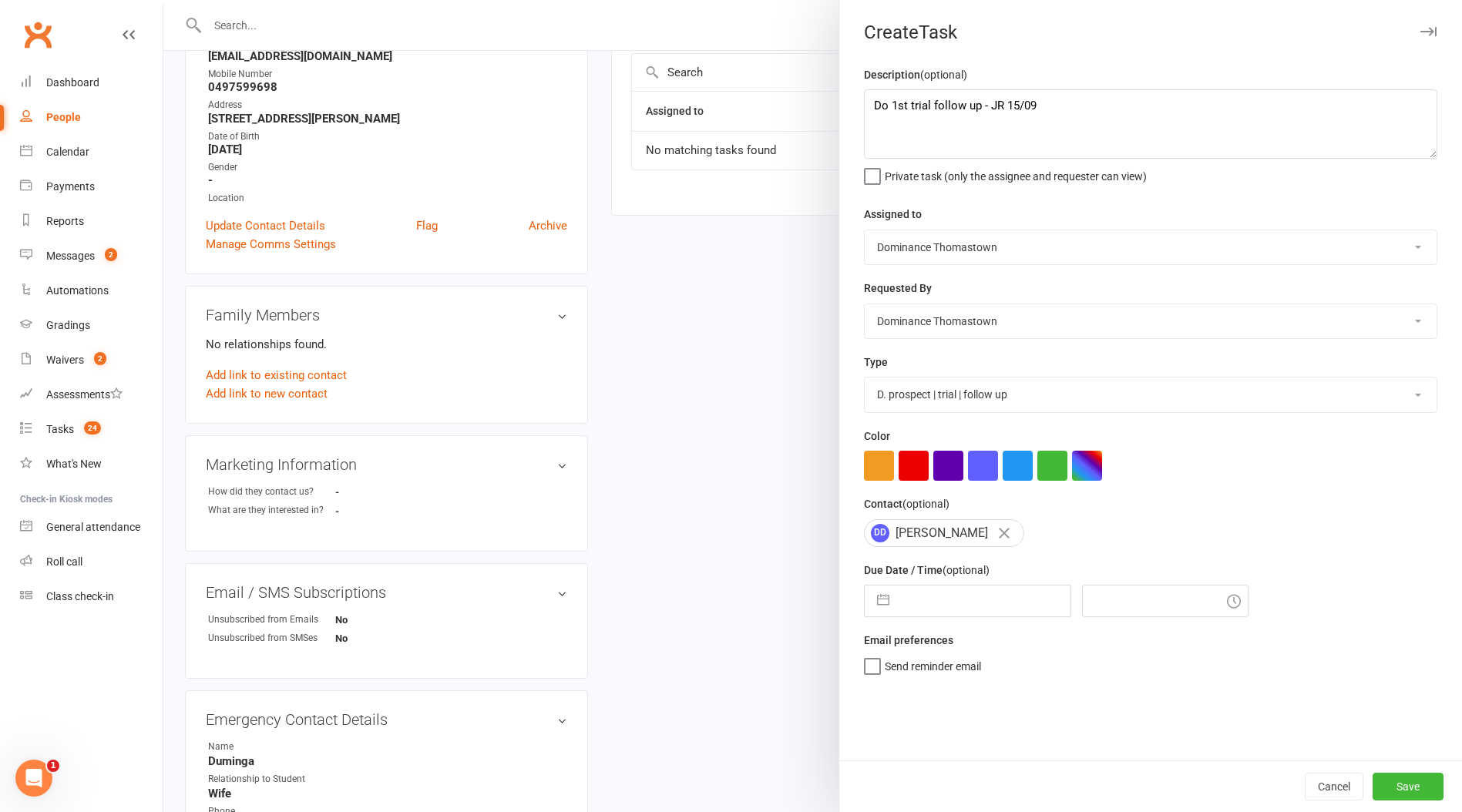
select select "9"
select select "2025"
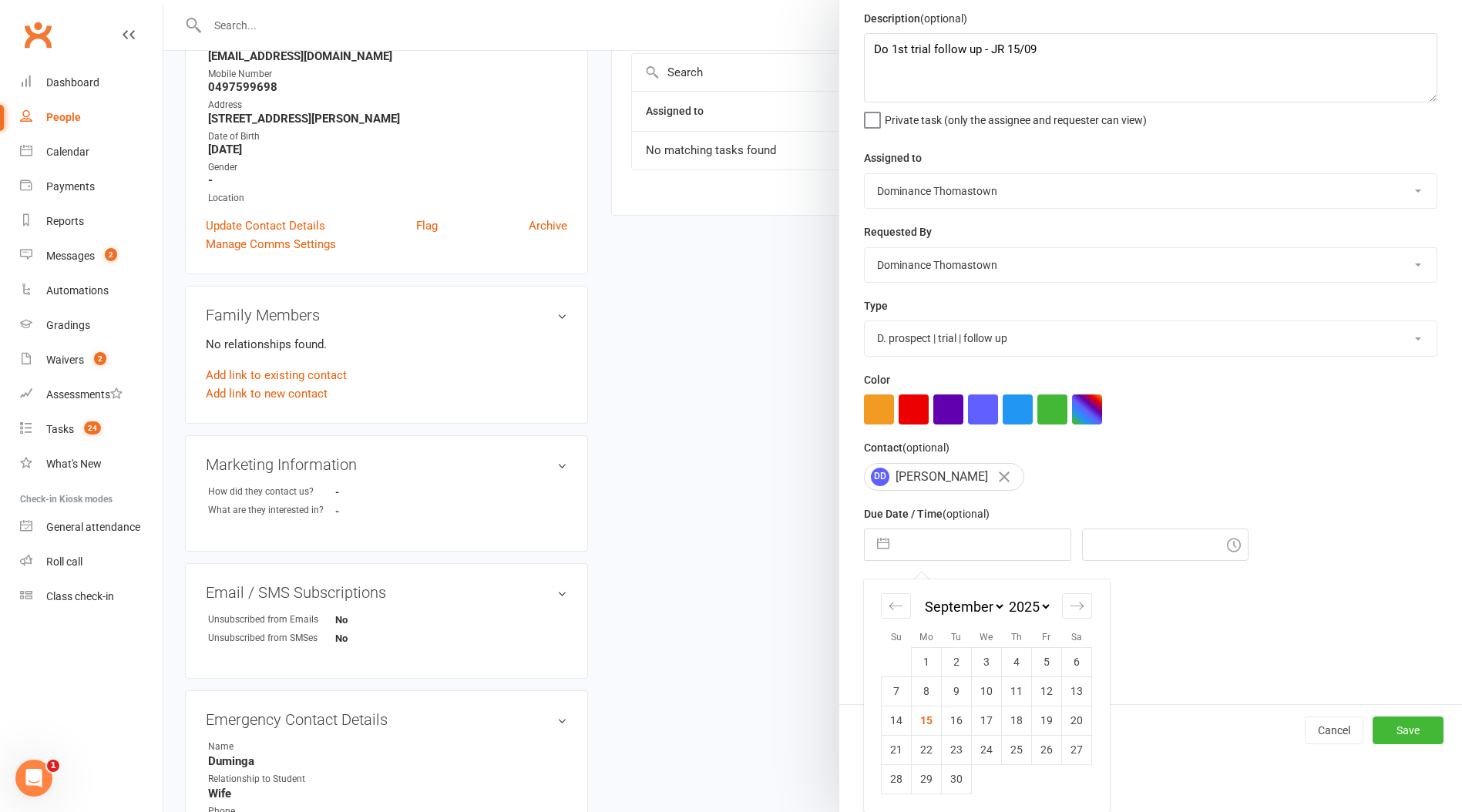
scroll to position [0, 0]
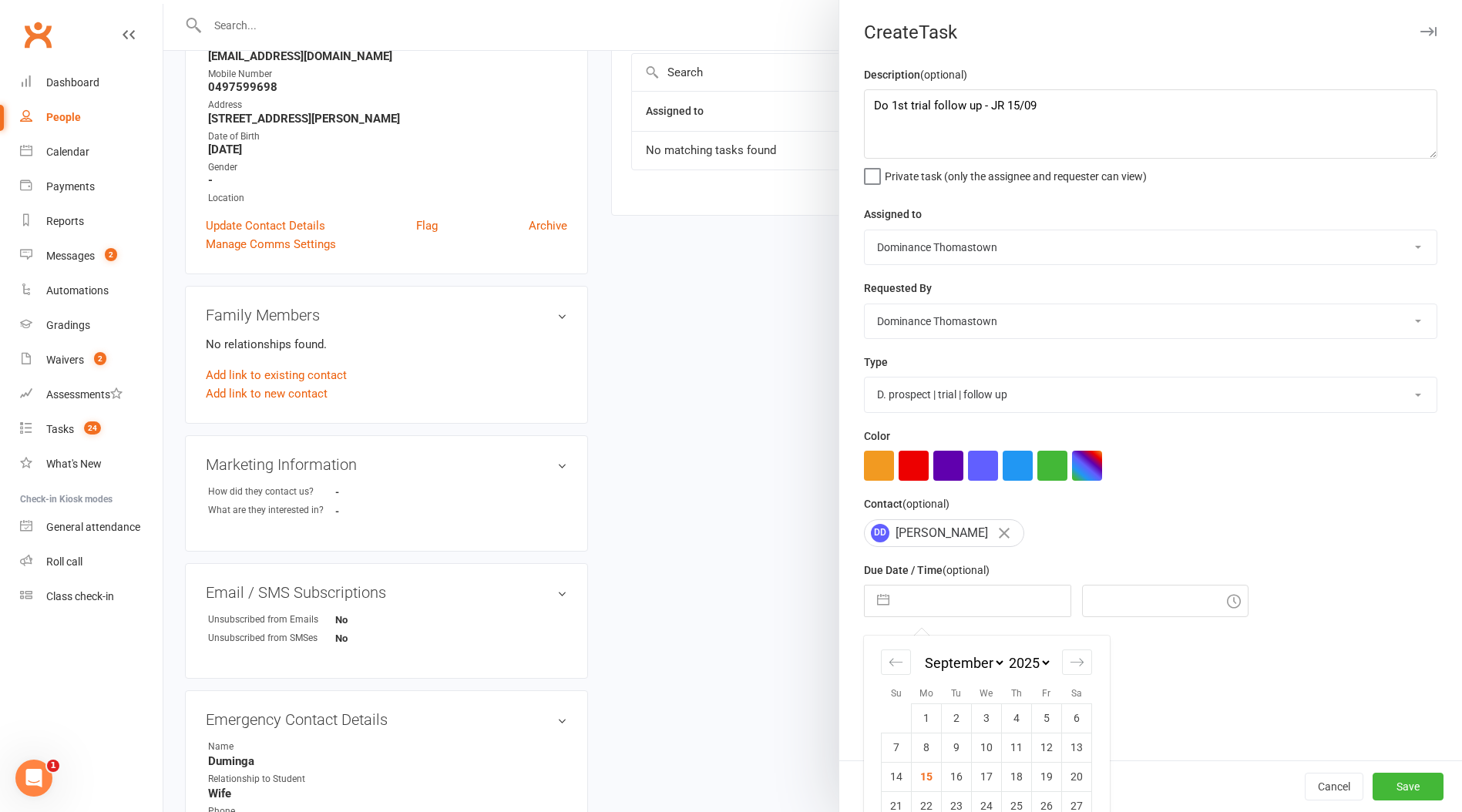
click at [950, 779] on td "16" at bounding box center [957, 776] width 30 height 29
type input "[DATE]"
type input "11:15am"
click at [1395, 790] on button "Save" at bounding box center [1408, 787] width 71 height 28
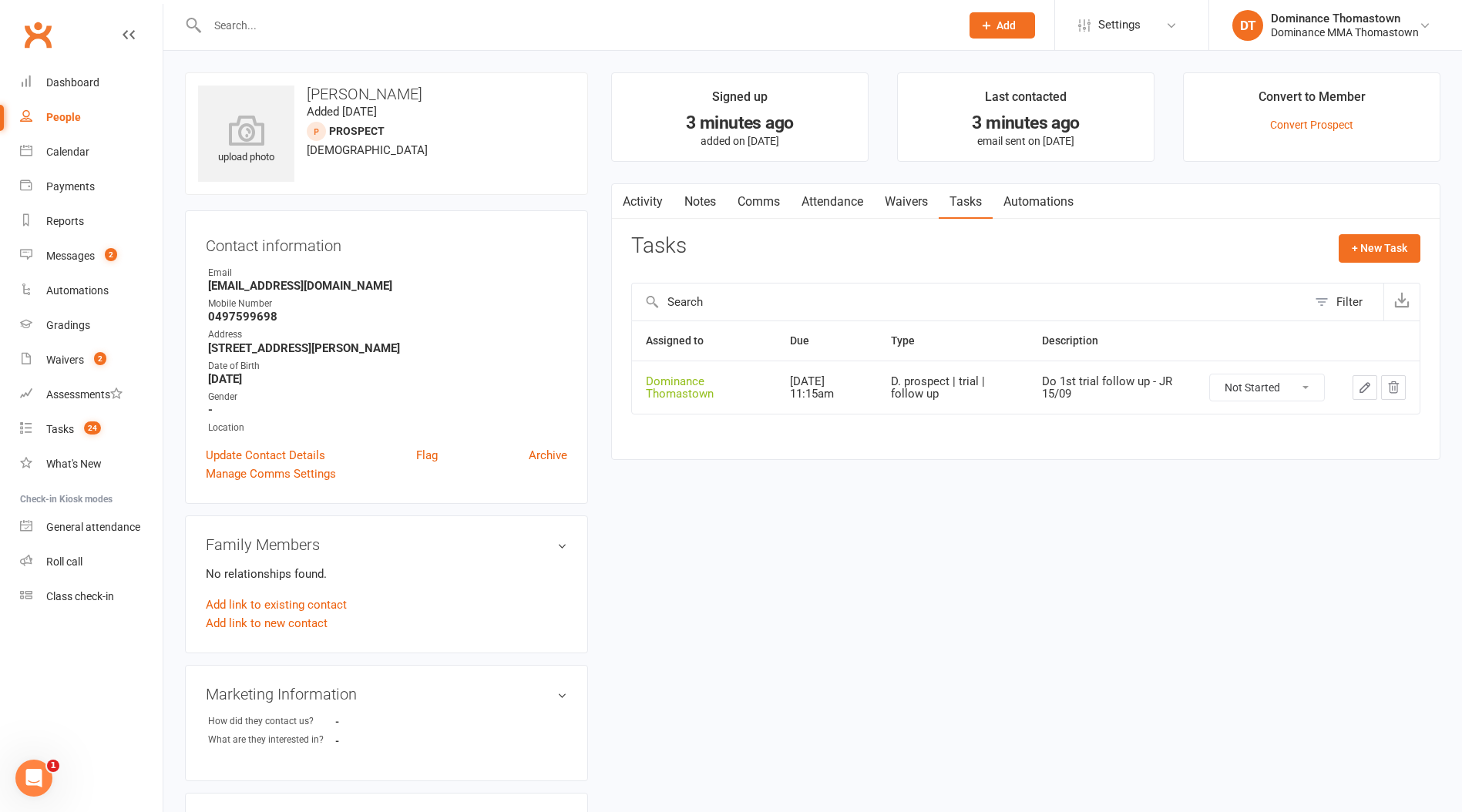
click at [1304, 391] on select "Not Started In Progress Waiting Complete" at bounding box center [1267, 387] width 114 height 26
click at [1363, 393] on icon "button" at bounding box center [1365, 387] width 14 height 14
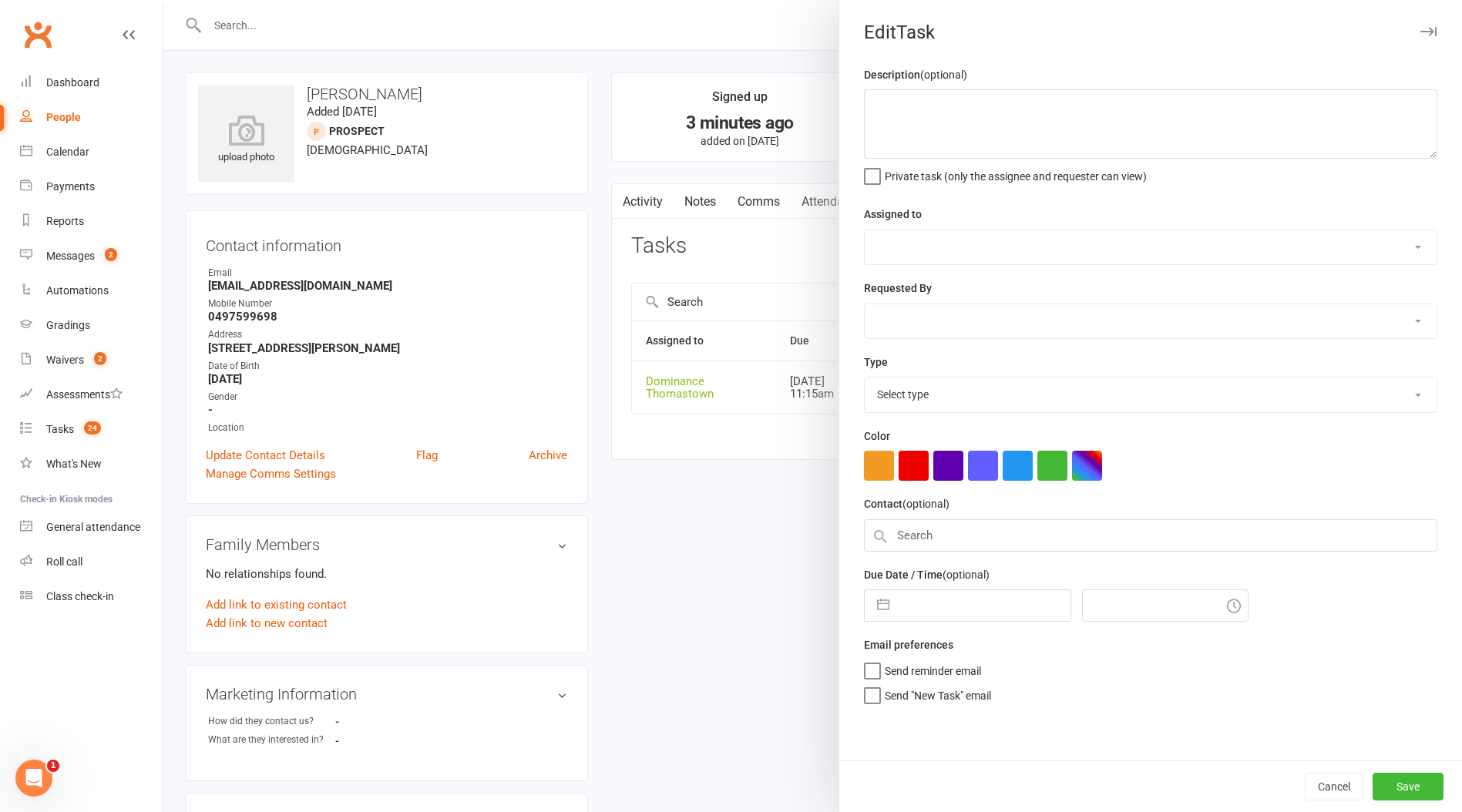
type textarea "Do 1st trial follow up - JR 15/09"
select select "12547"
type input "[DATE]"
type input "11:15am"
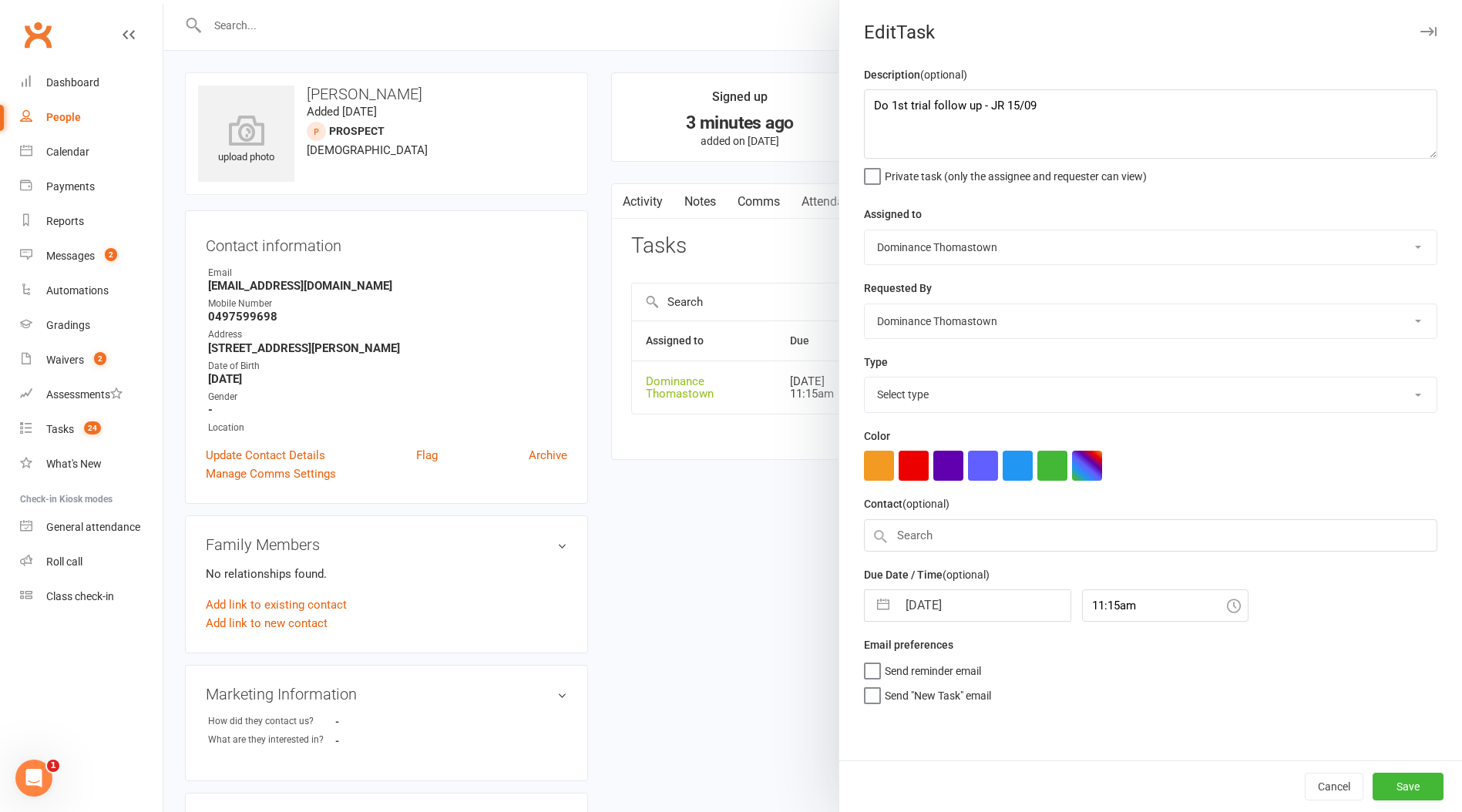
select select "3812"
click at [798, 473] on div at bounding box center [812, 406] width 1299 height 812
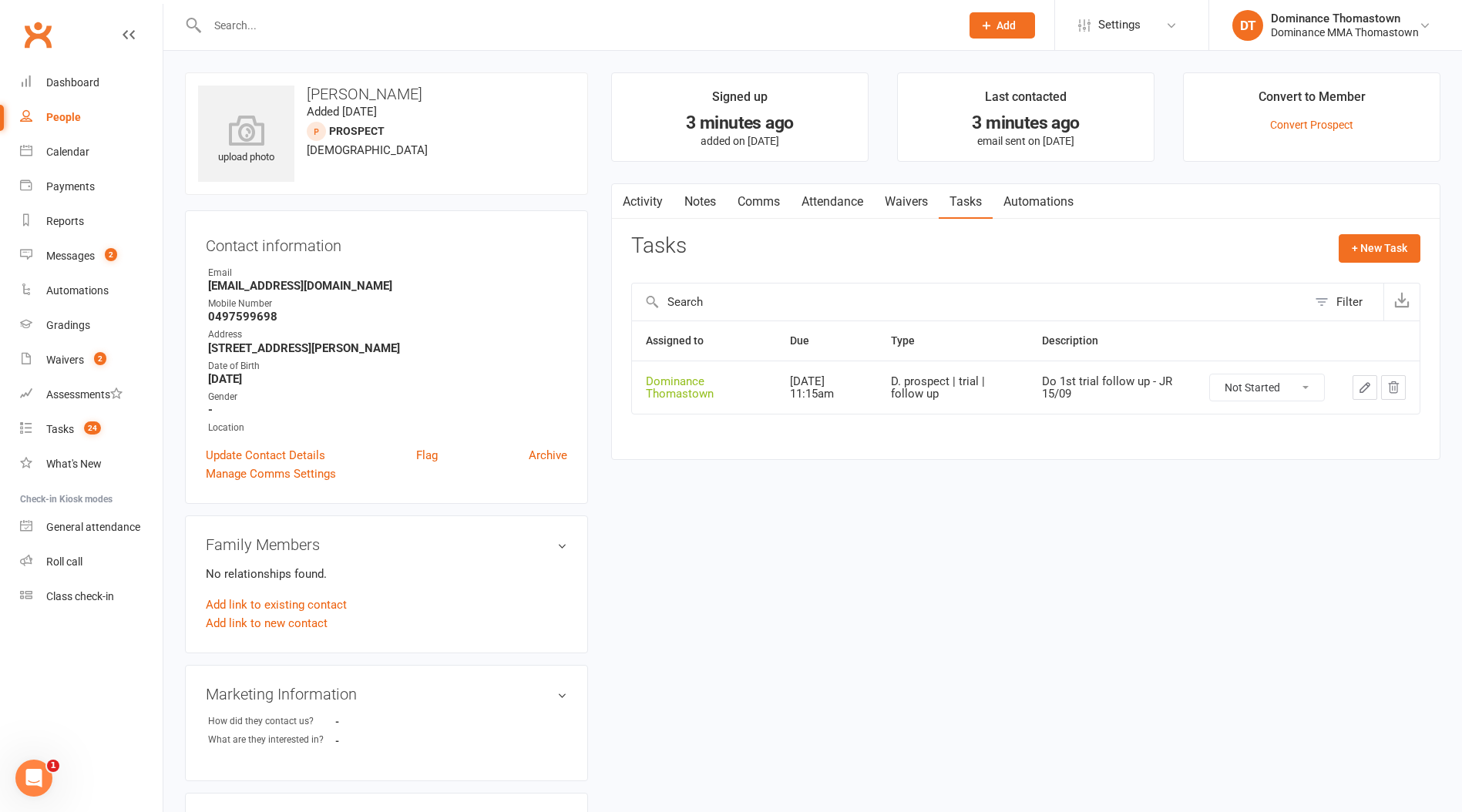
click at [897, 194] on link "Waivers" at bounding box center [906, 202] width 65 height 36
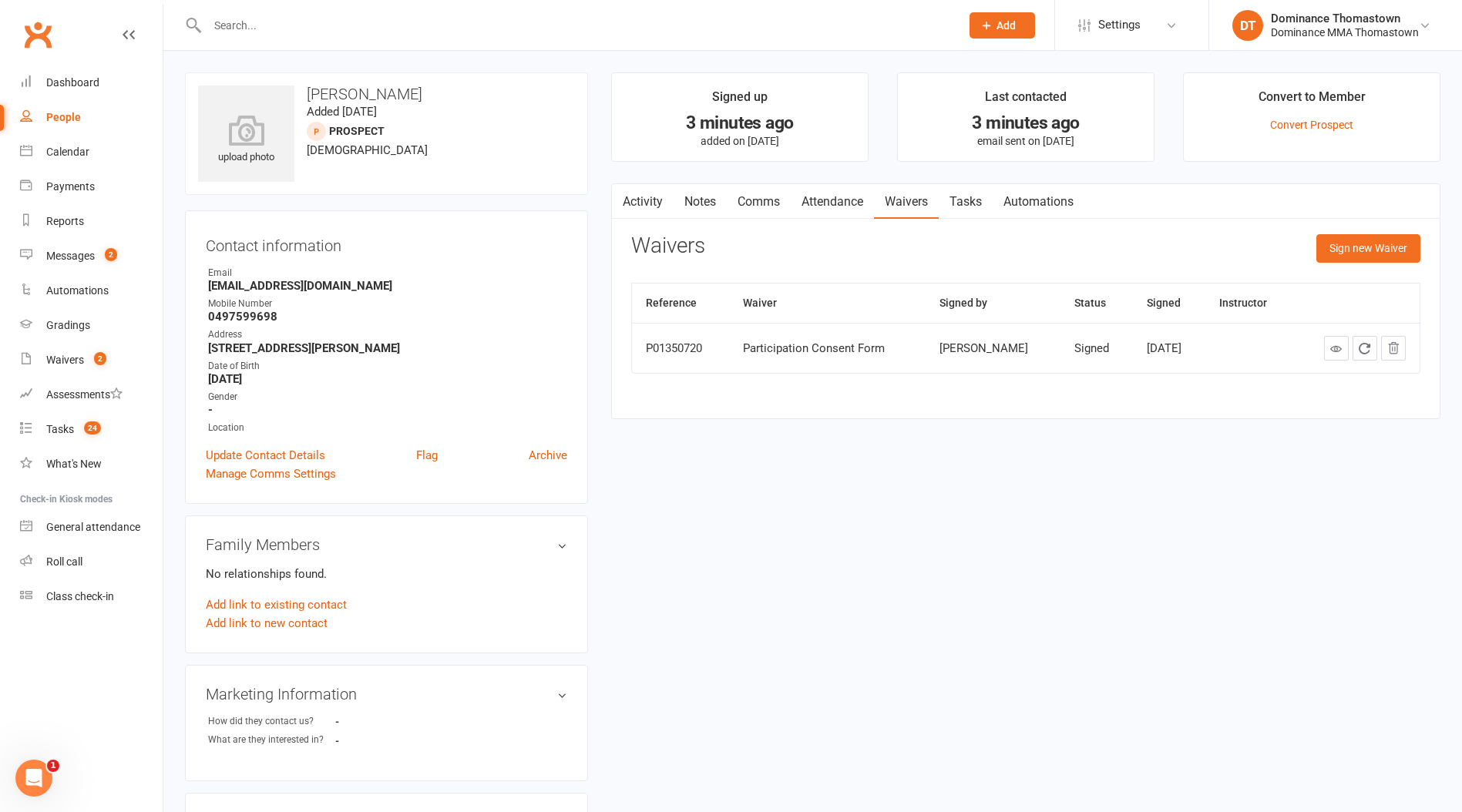
click at [846, 199] on link "Attendance" at bounding box center [833, 202] width 83 height 36
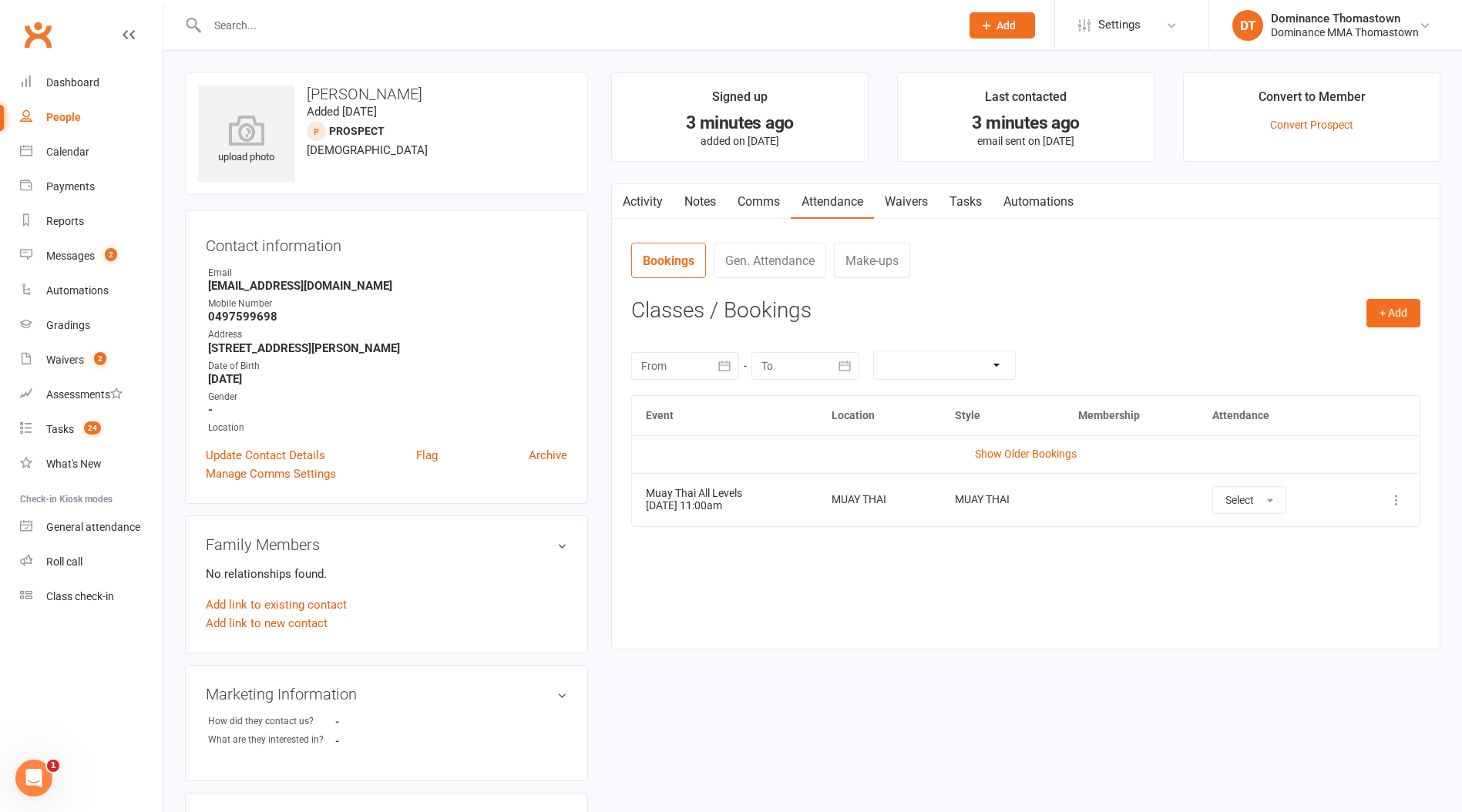
click at [928, 200] on link "Waivers" at bounding box center [906, 202] width 65 height 36
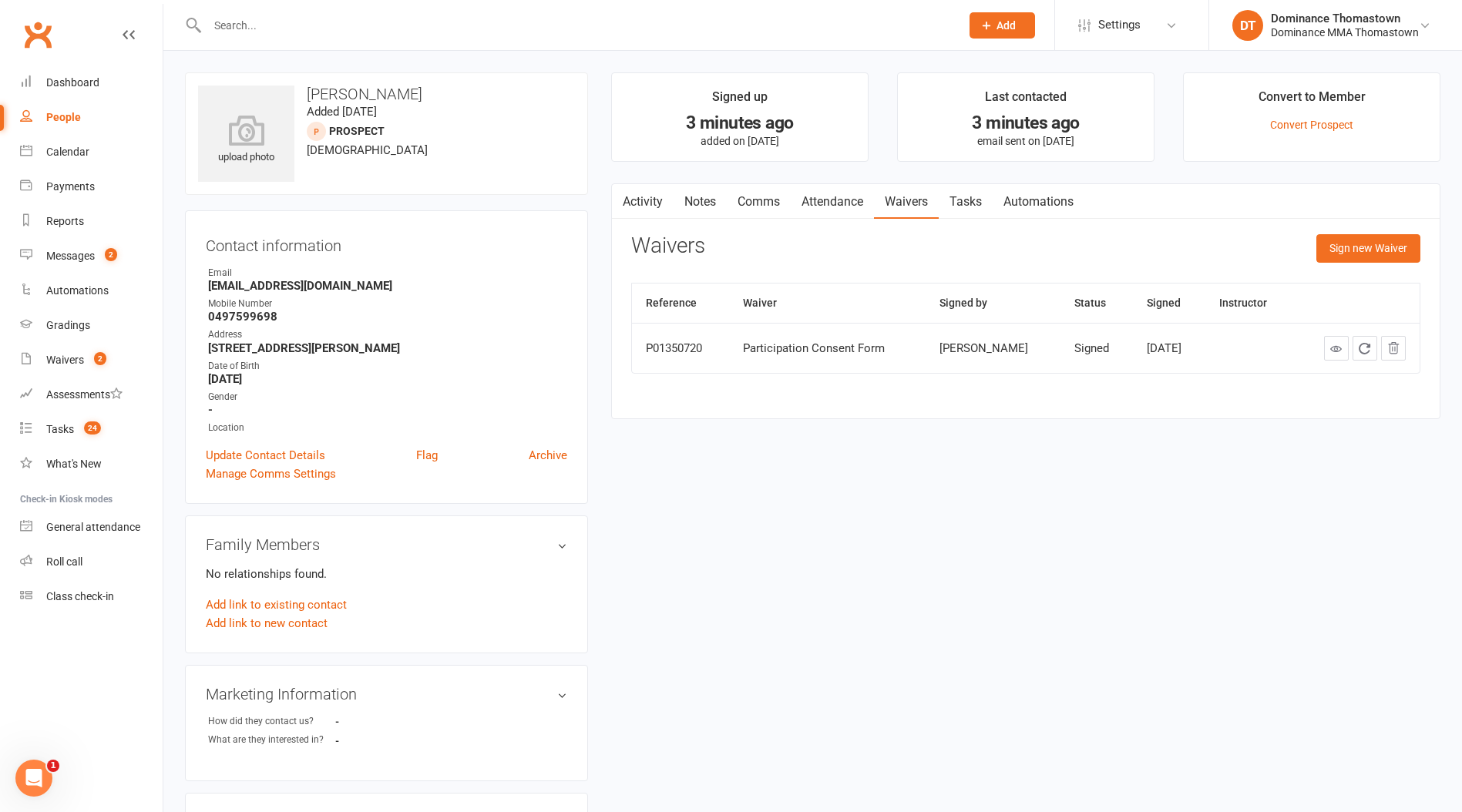
click at [850, 199] on link "Attendance" at bounding box center [833, 202] width 83 height 36
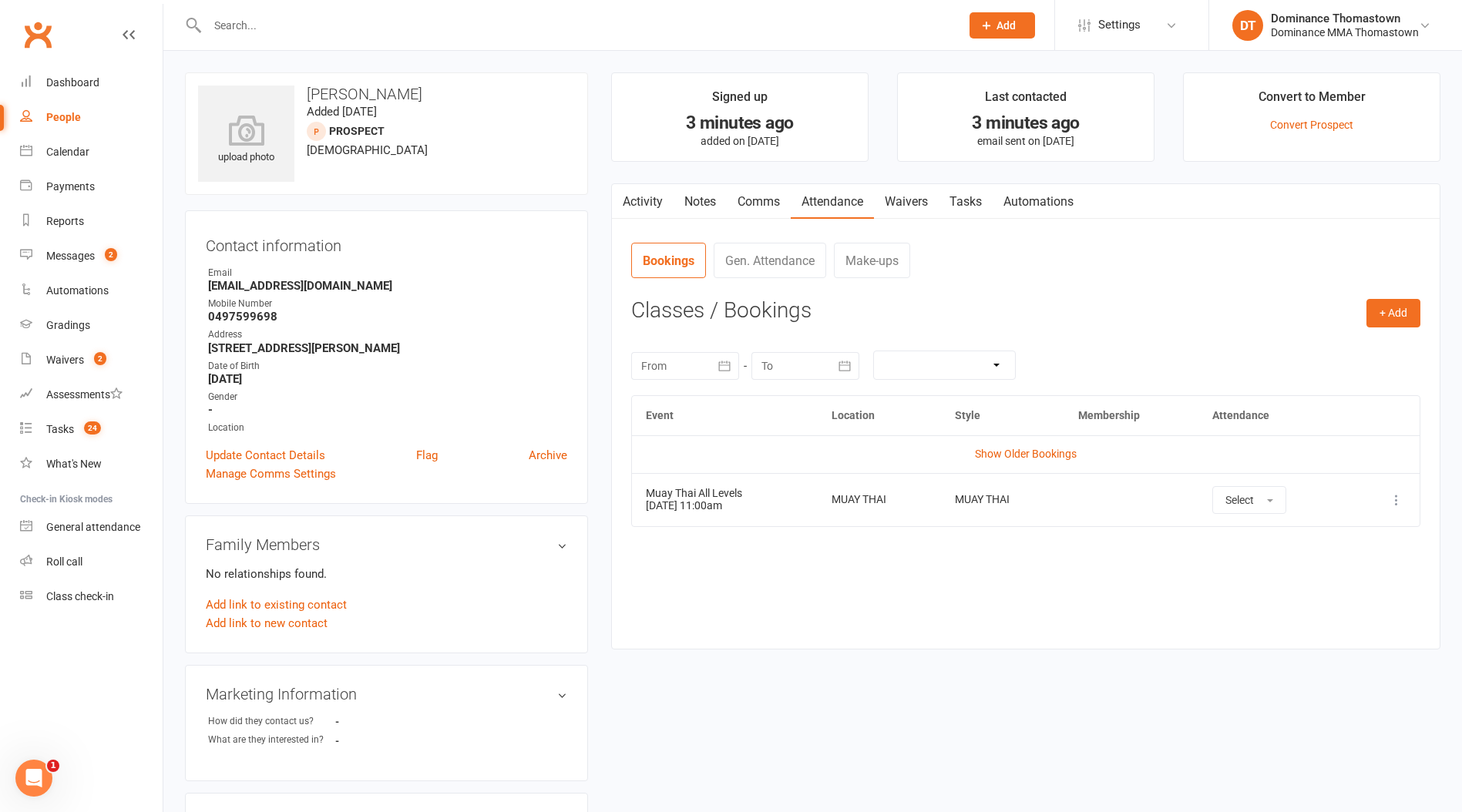
click at [715, 201] on link "Notes" at bounding box center [699, 202] width 53 height 36
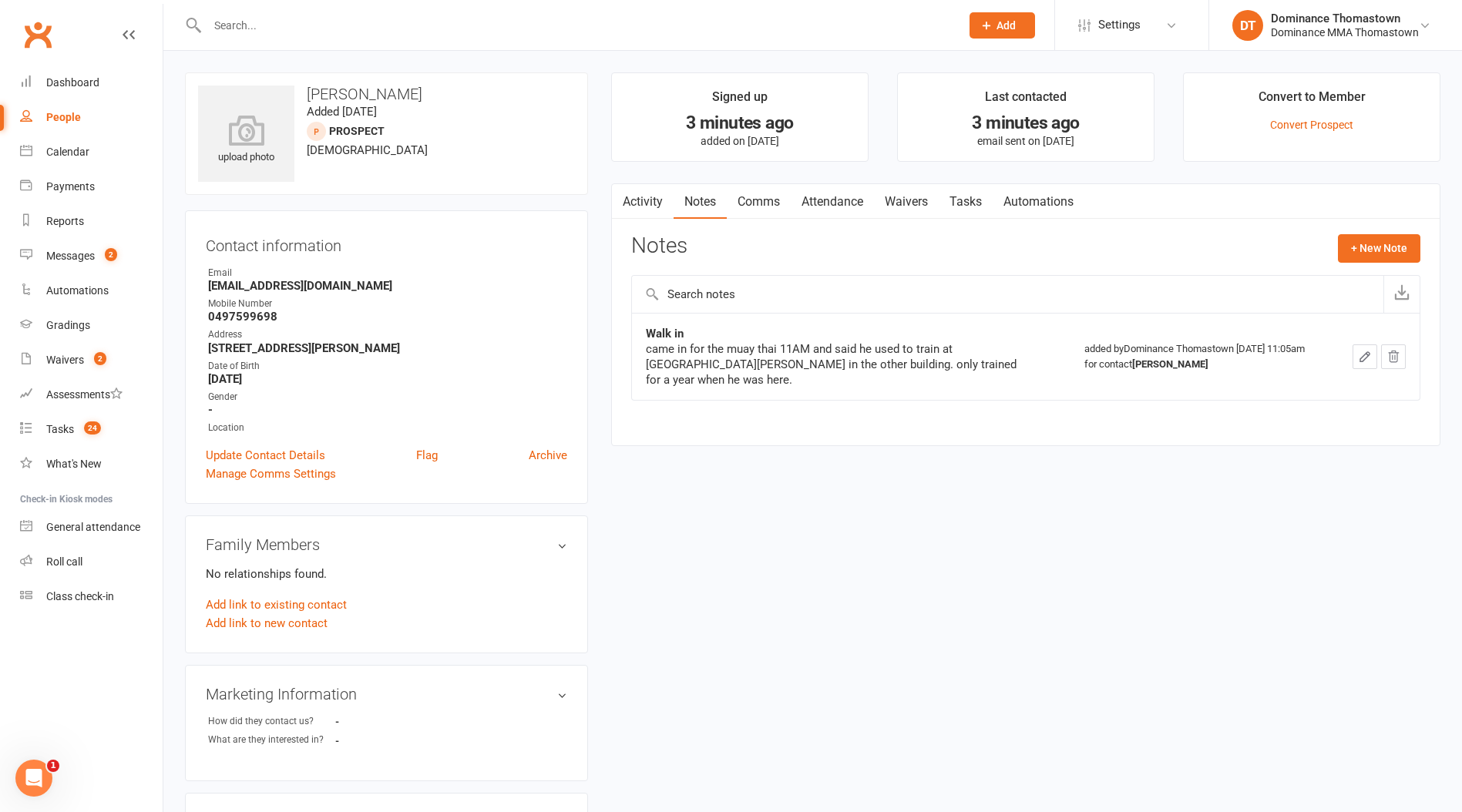
click at [286, 20] on input "text" at bounding box center [576, 25] width 746 height 22
click at [283, 22] on input "text" at bounding box center [576, 25] width 746 height 22
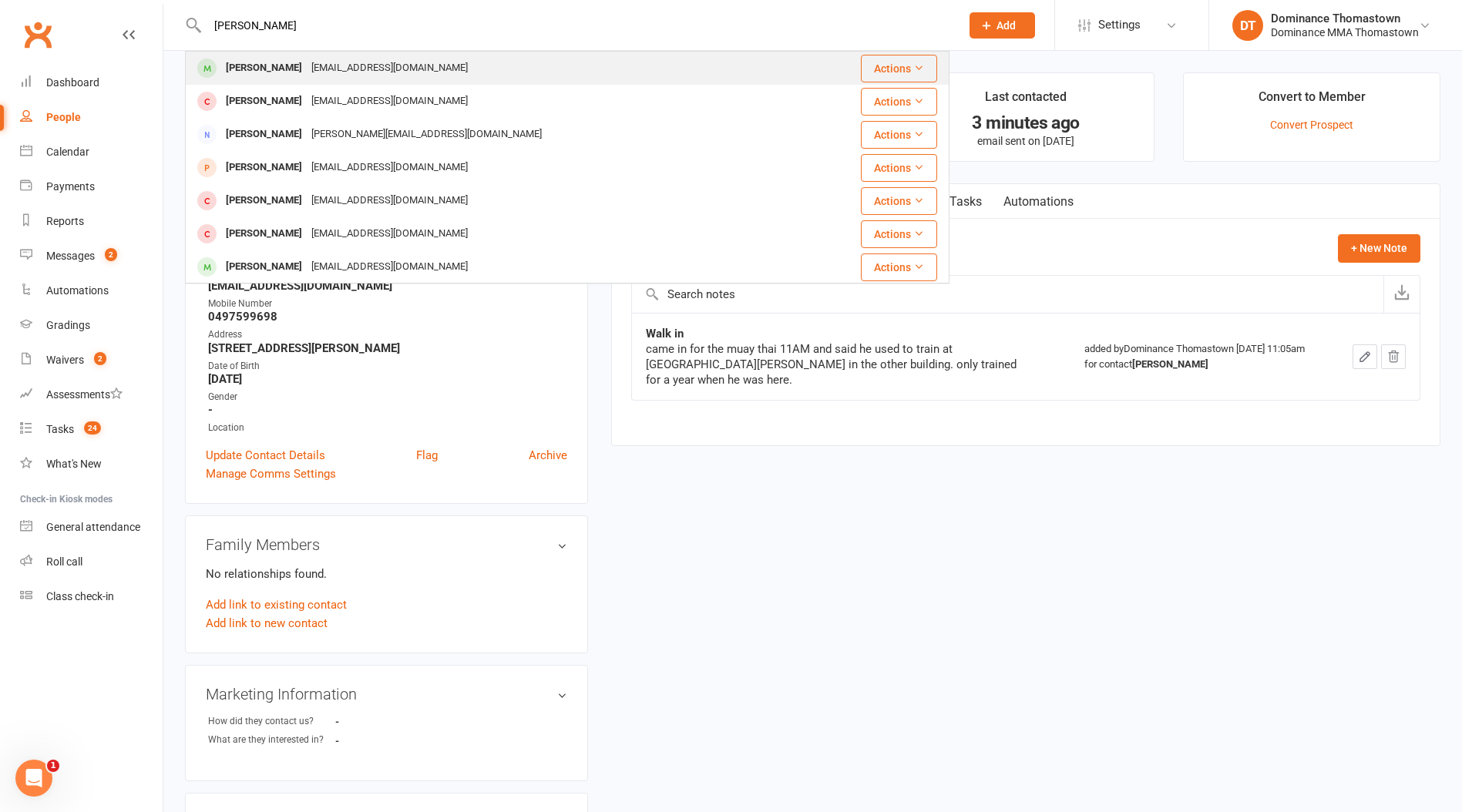
type input "[PERSON_NAME]"
click at [307, 65] on div "[EMAIL_ADDRESS][DOMAIN_NAME]" at bounding box center [390, 68] width 166 height 23
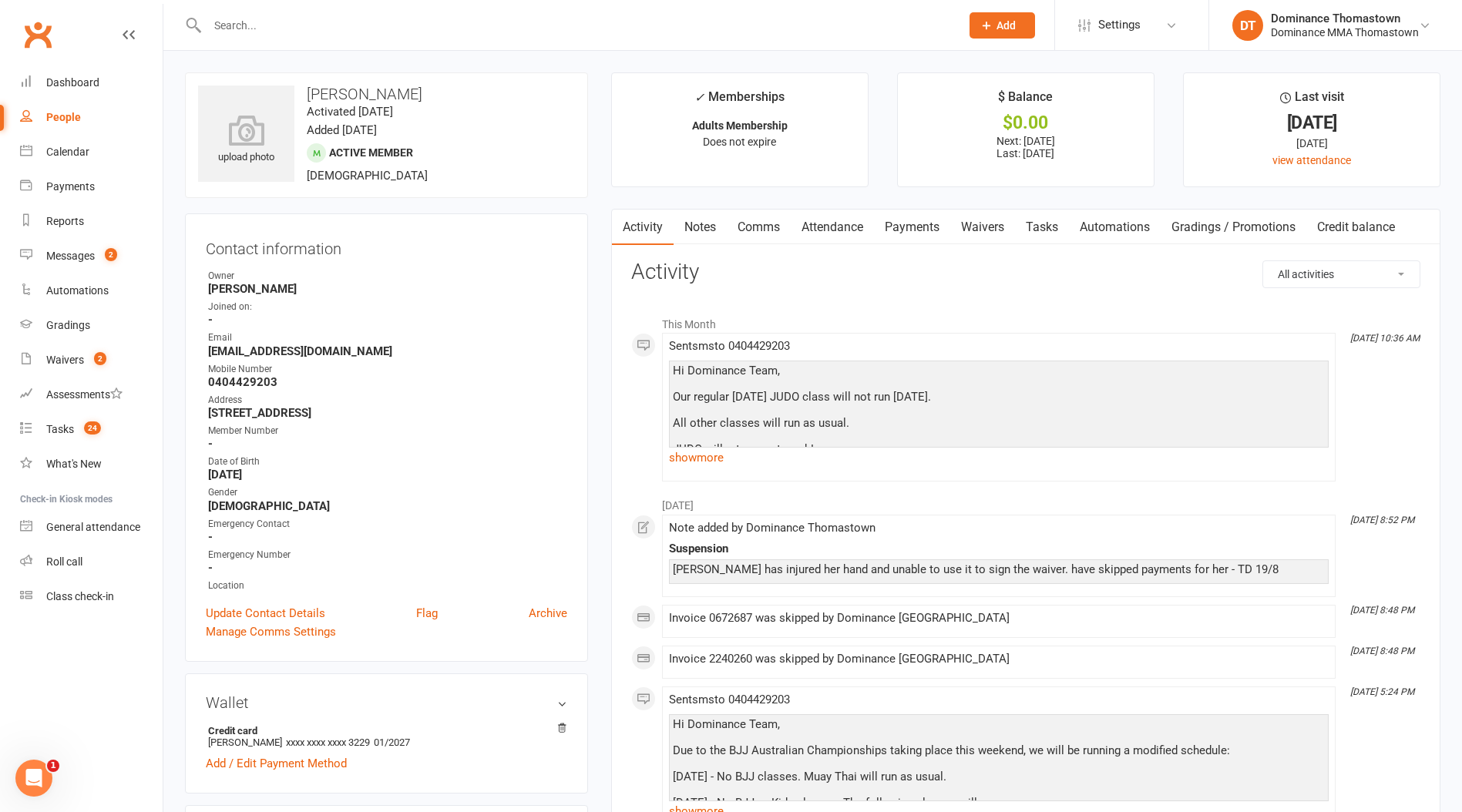
click at [927, 222] on link "Payments" at bounding box center [912, 227] width 76 height 36
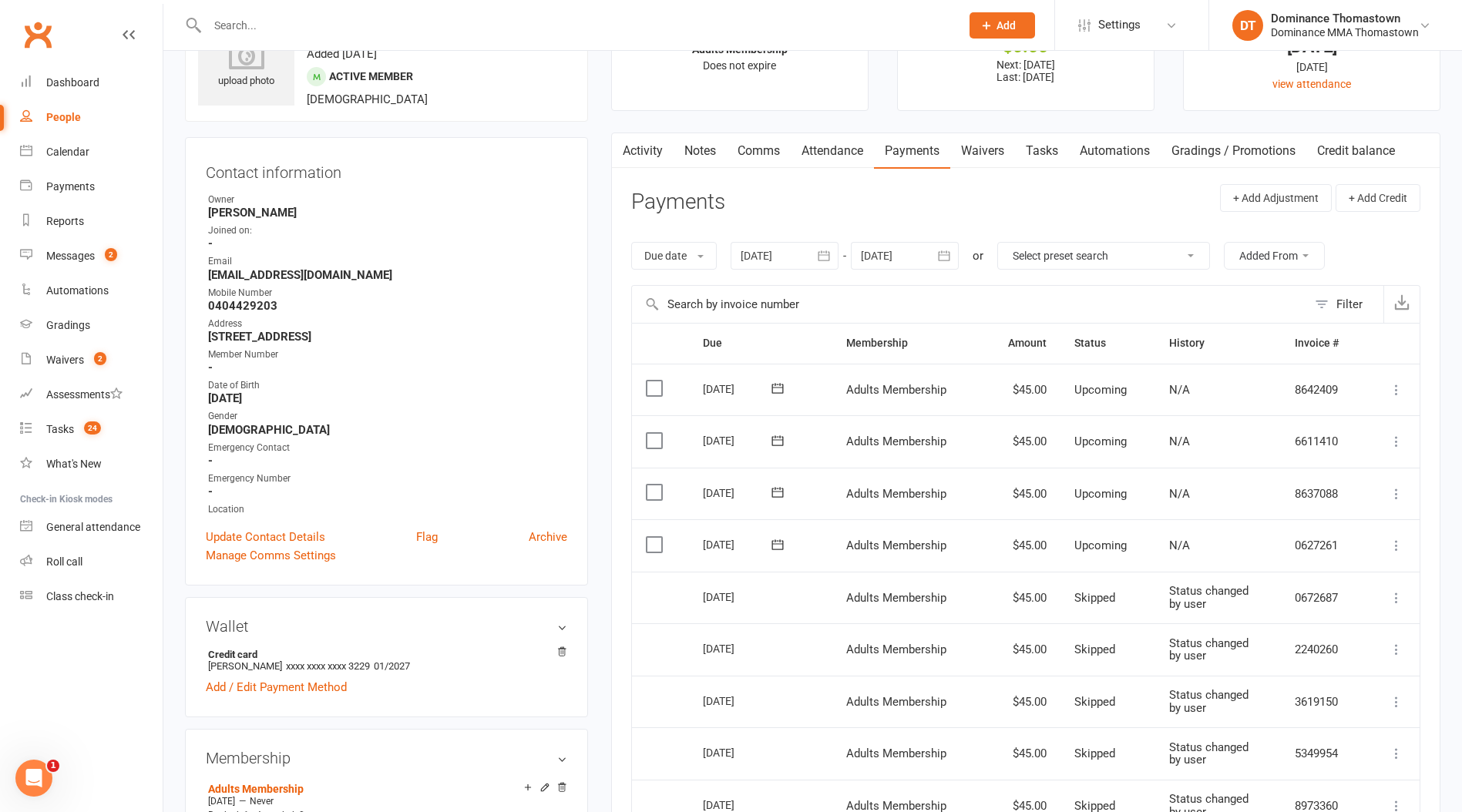
scroll to position [68, 0]
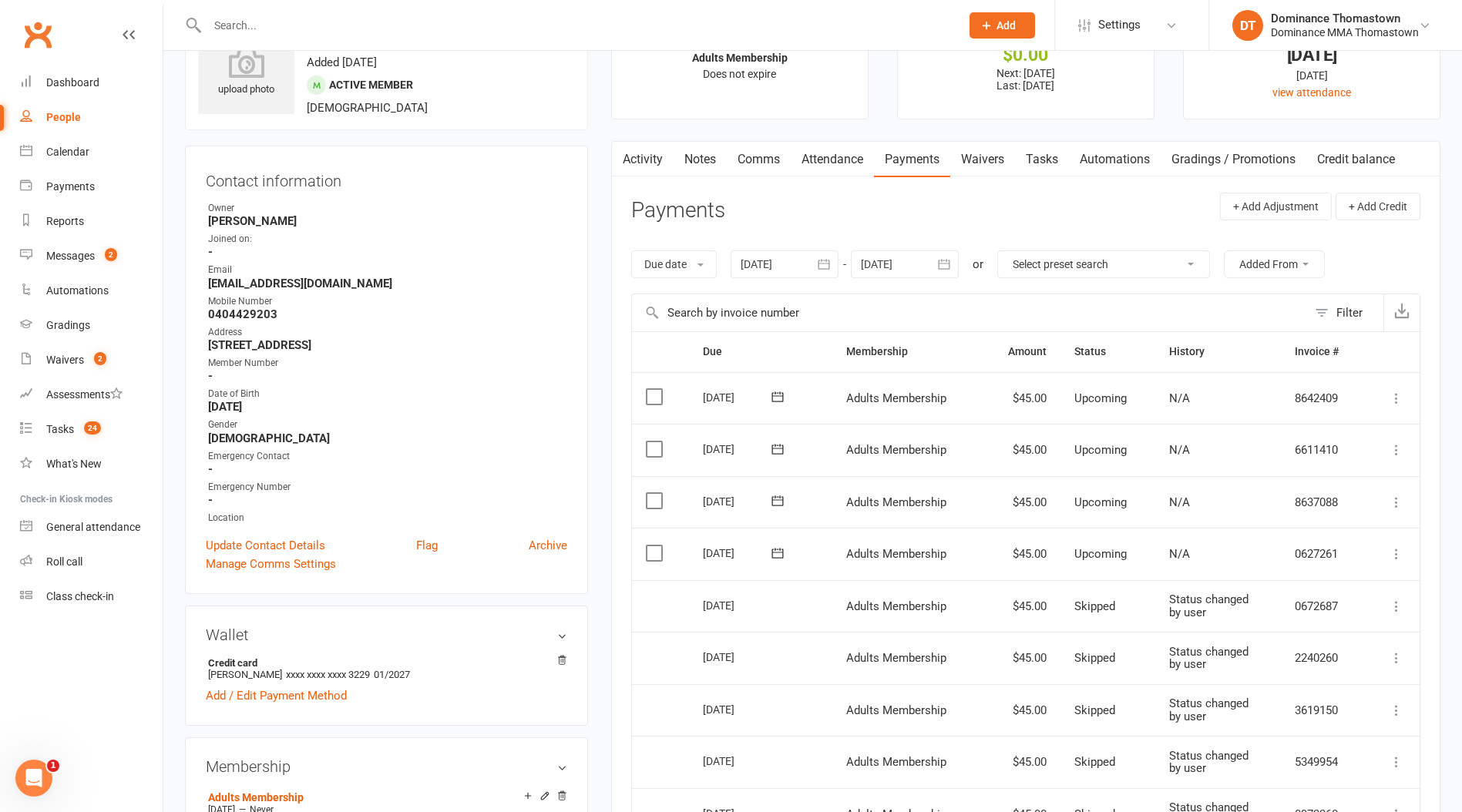
drag, startPoint x: 875, startPoint y: 260, endPoint x: 883, endPoint y: 264, distance: 8.9
click at [875, 260] on div at bounding box center [905, 264] width 108 height 28
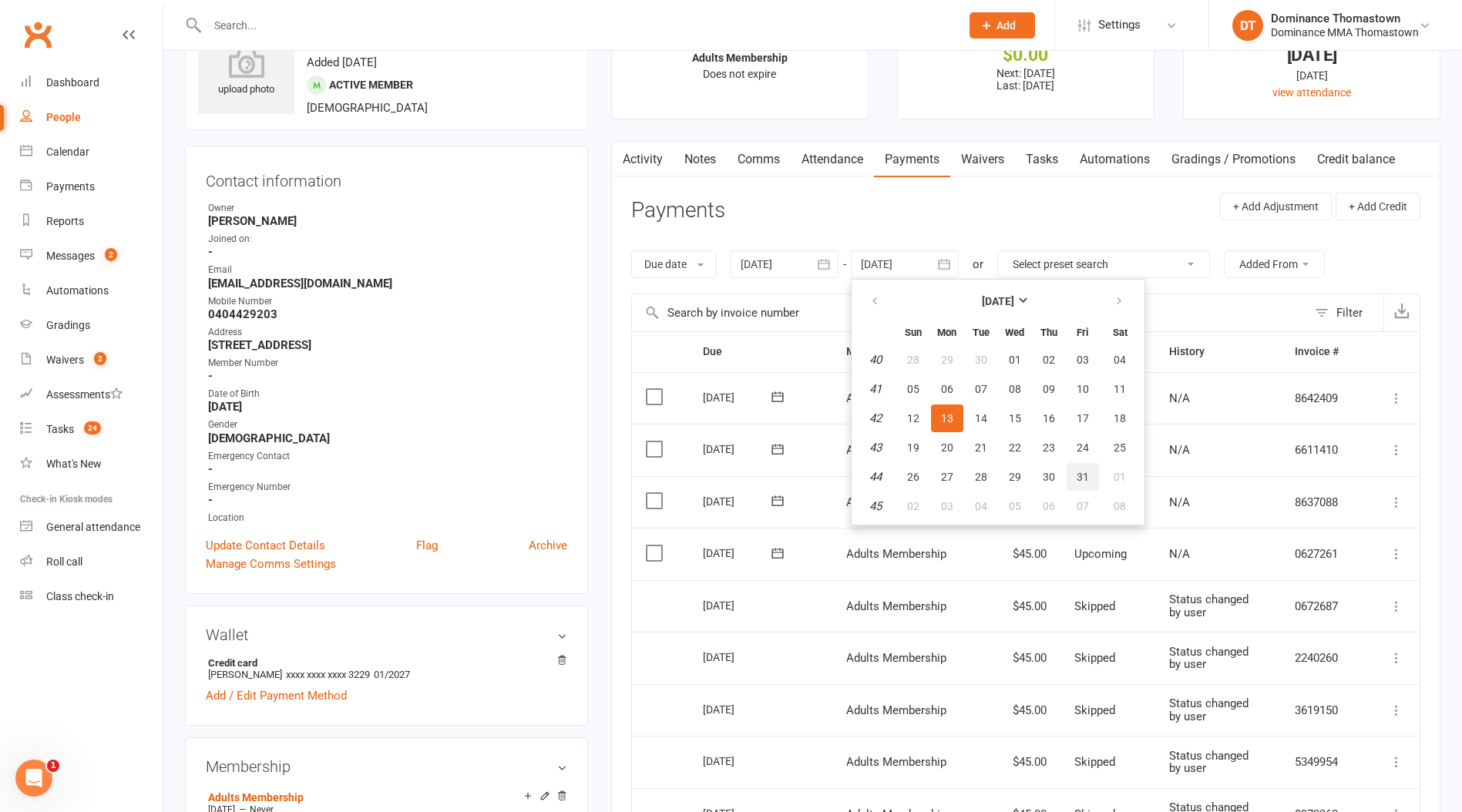
click at [1087, 473] on span "31" at bounding box center [1083, 477] width 12 height 12
type input "[DATE]"
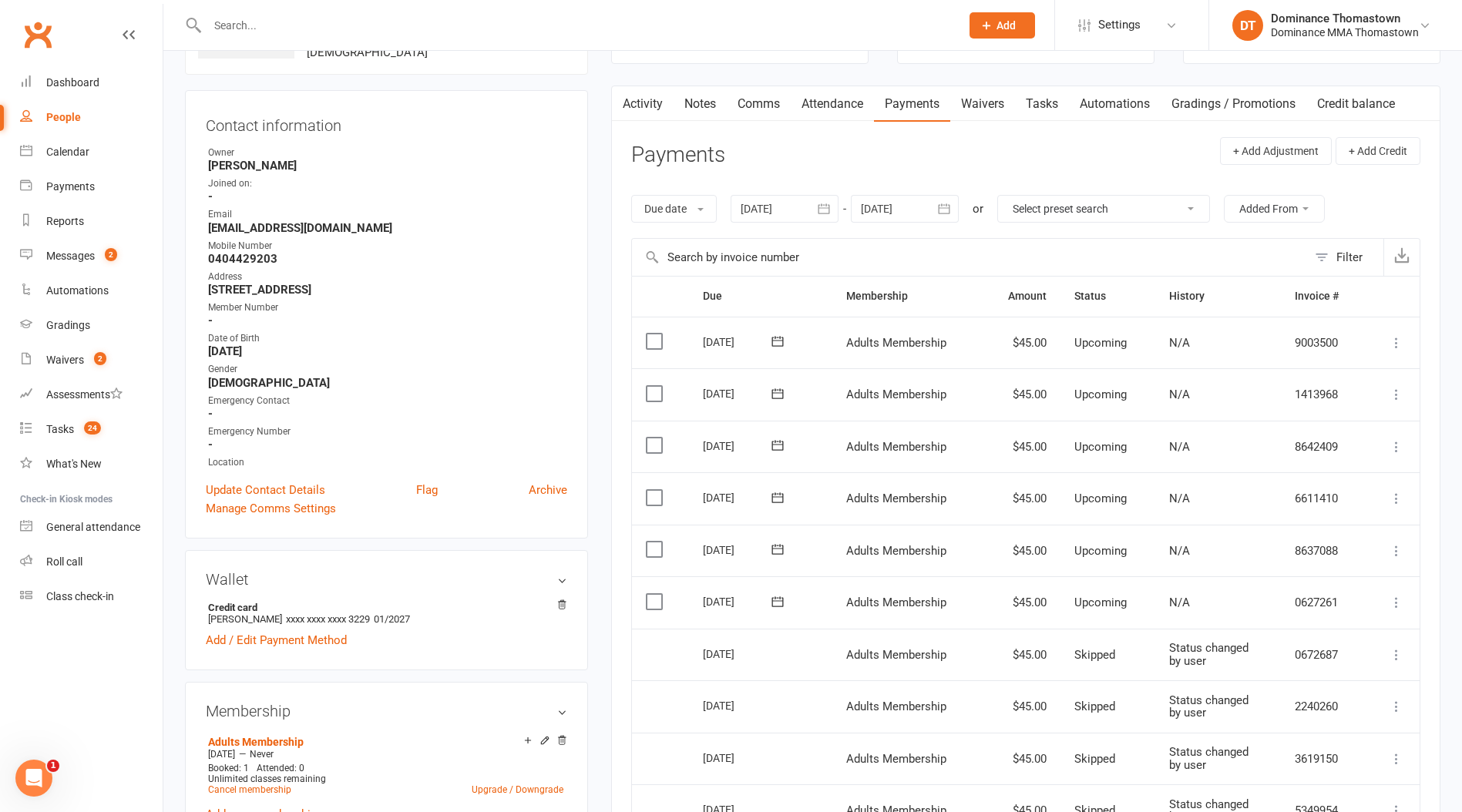
scroll to position [126, 0]
click at [1397, 597] on icon at bounding box center [1396, 600] width 15 height 15
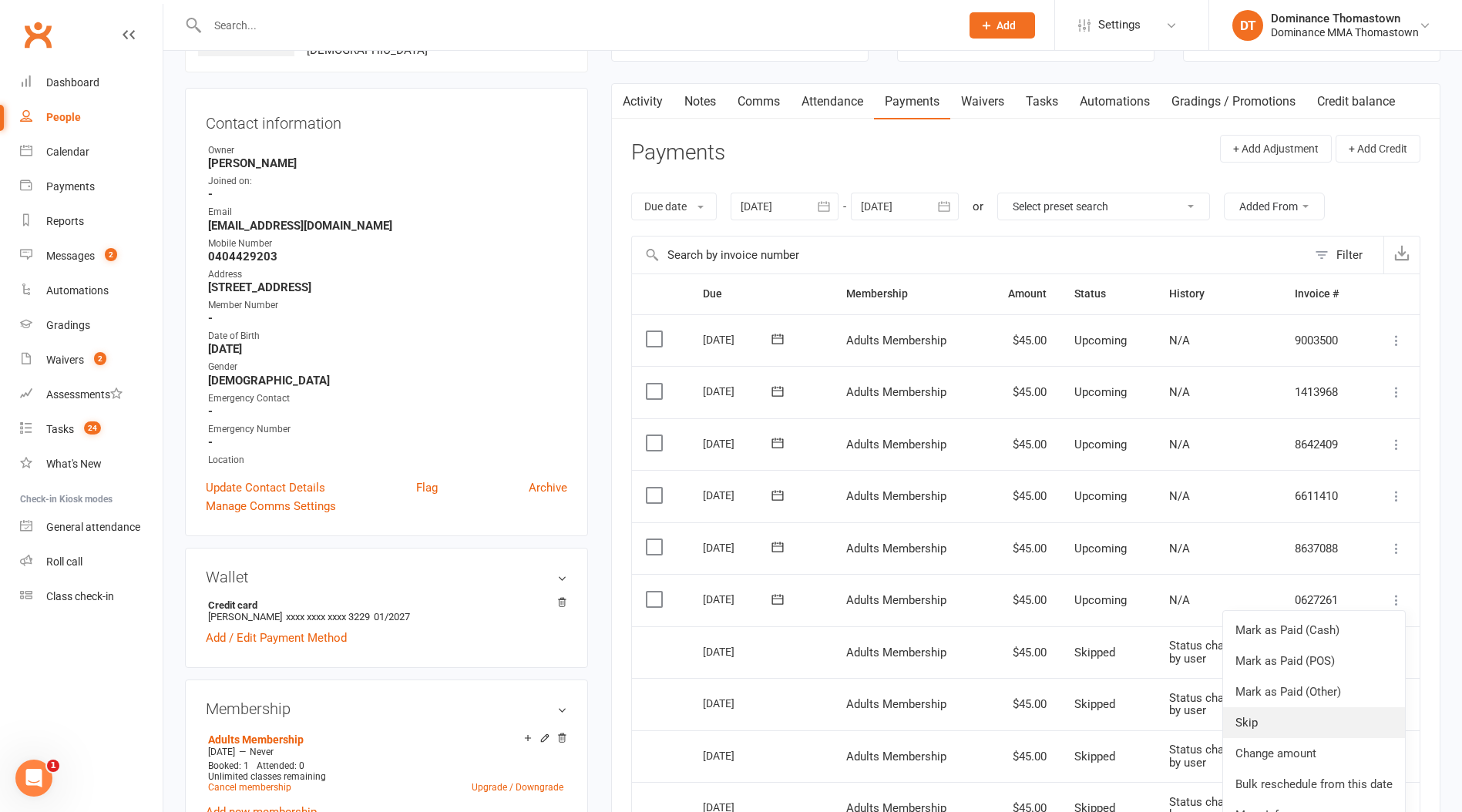
click at [1358, 709] on link "Skip" at bounding box center [1314, 723] width 182 height 31
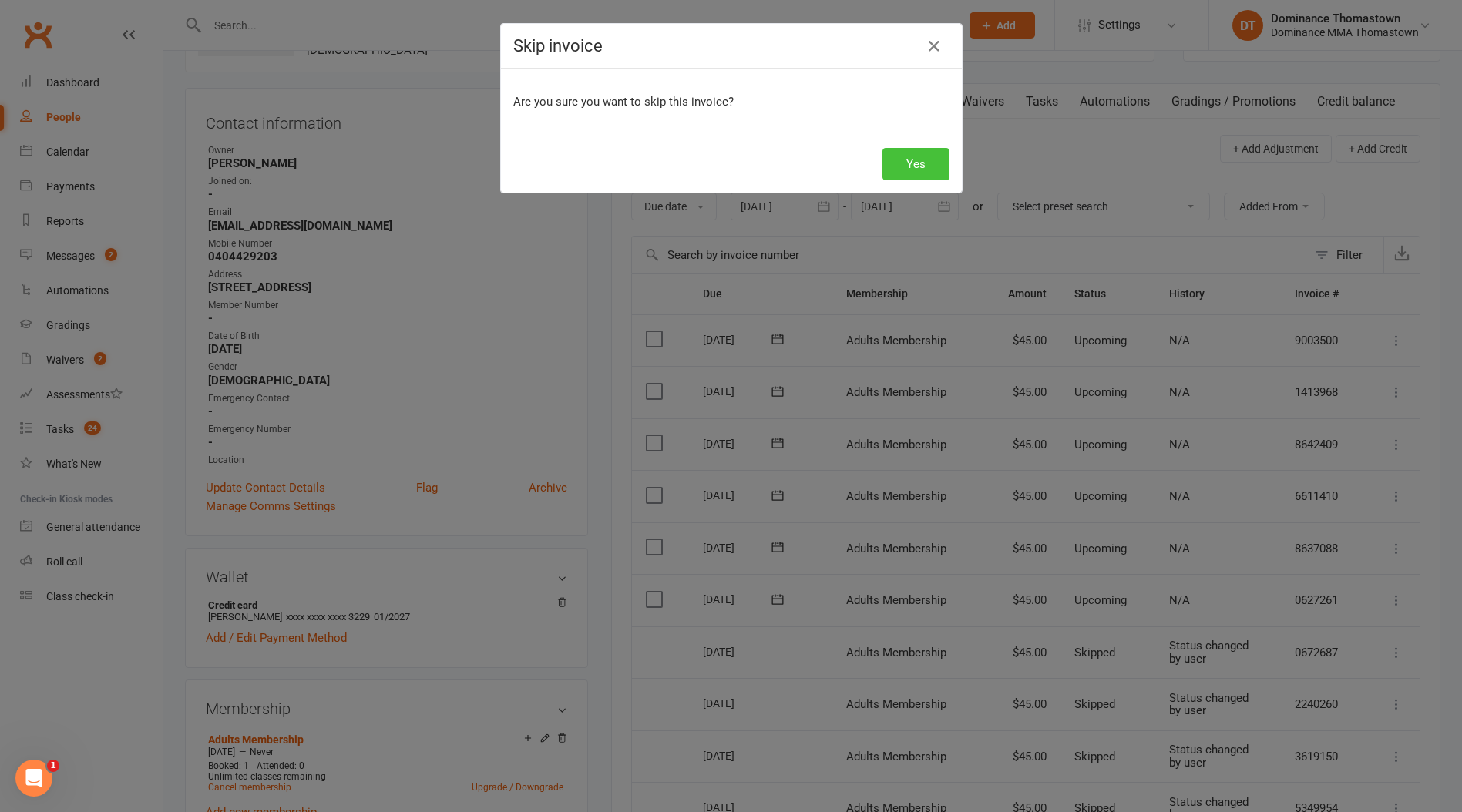
click at [920, 154] on button "Yes" at bounding box center [915, 164] width 67 height 32
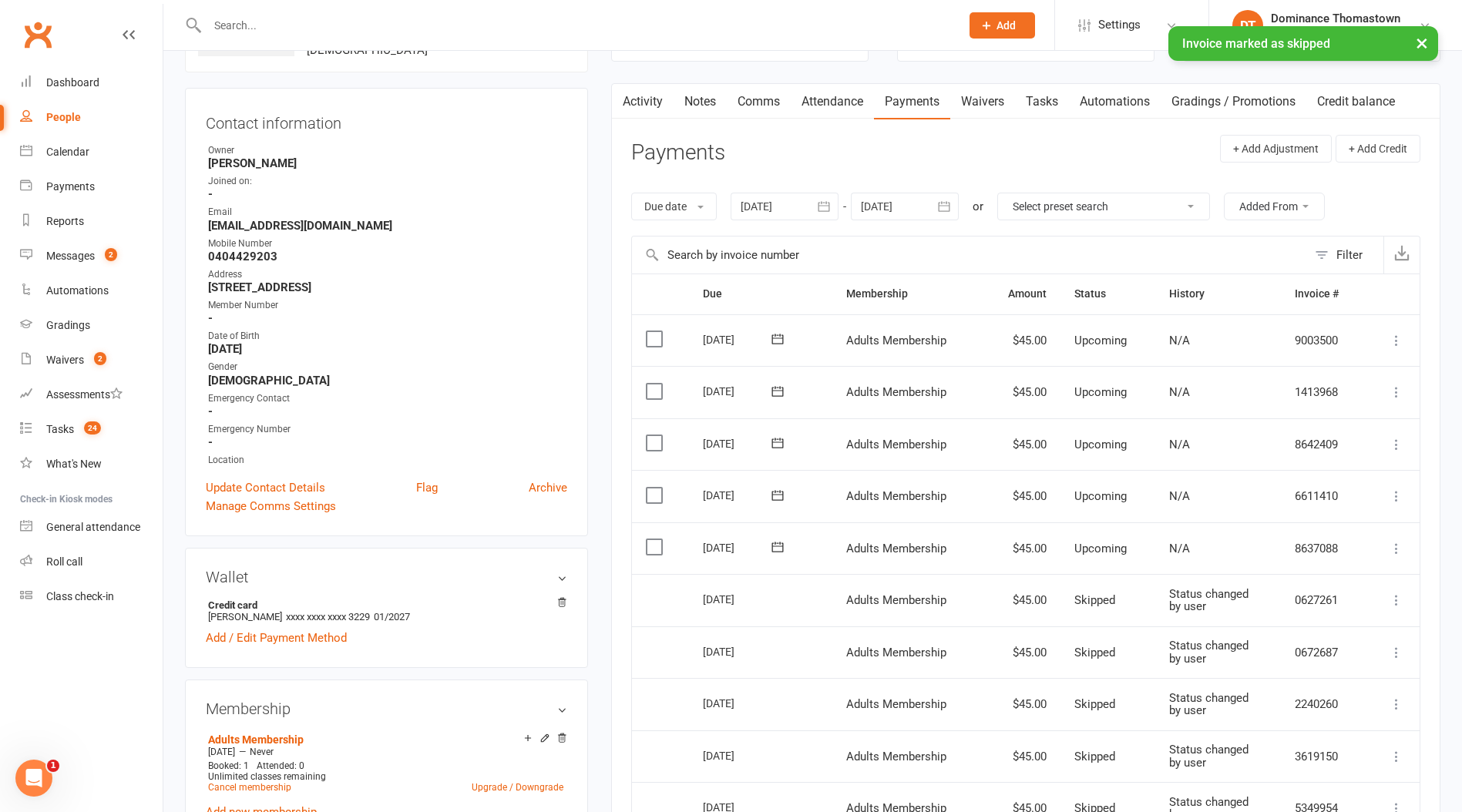
click at [1391, 546] on icon at bounding box center [1396, 548] width 15 height 15
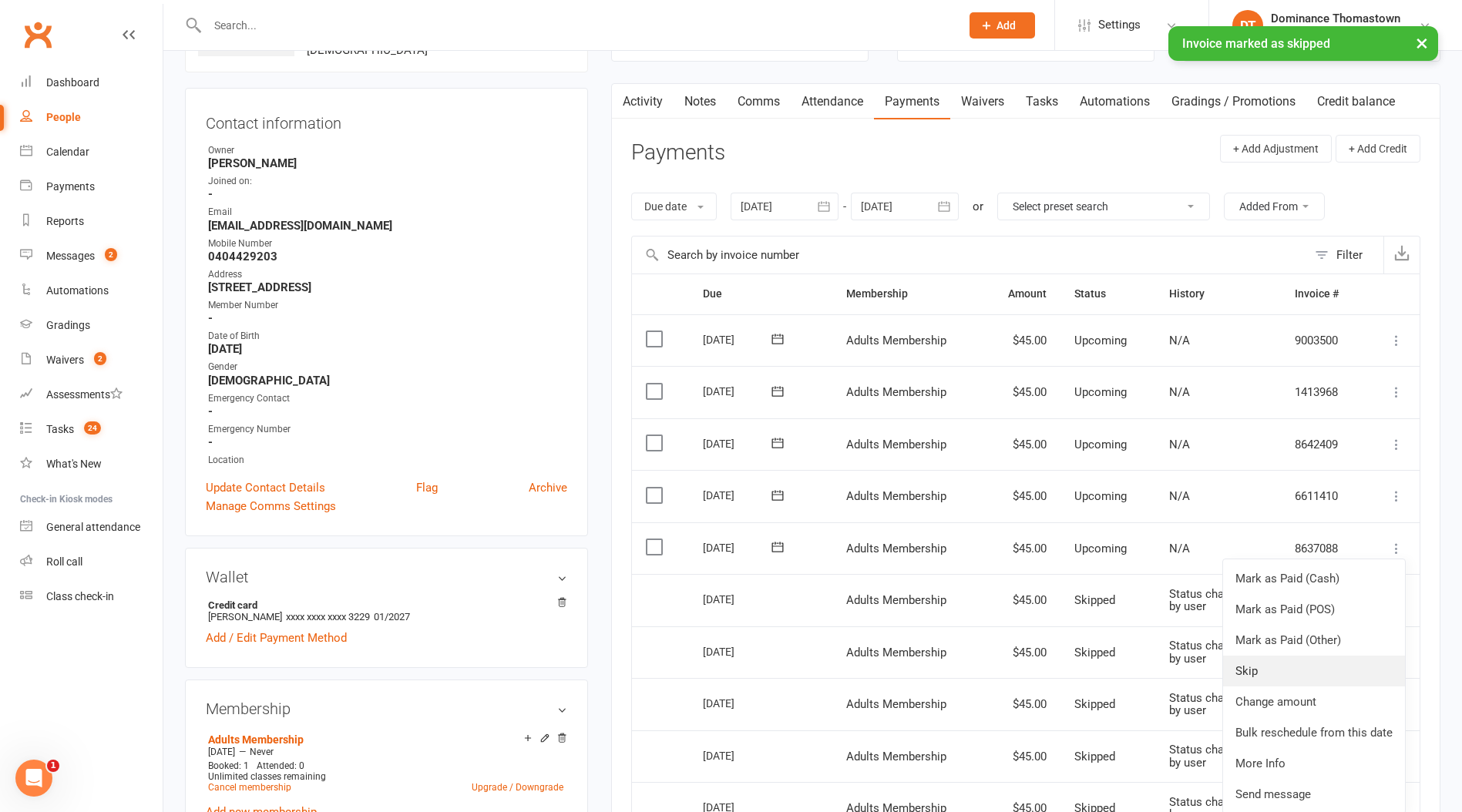
click at [1367, 663] on link "Skip" at bounding box center [1314, 671] width 182 height 31
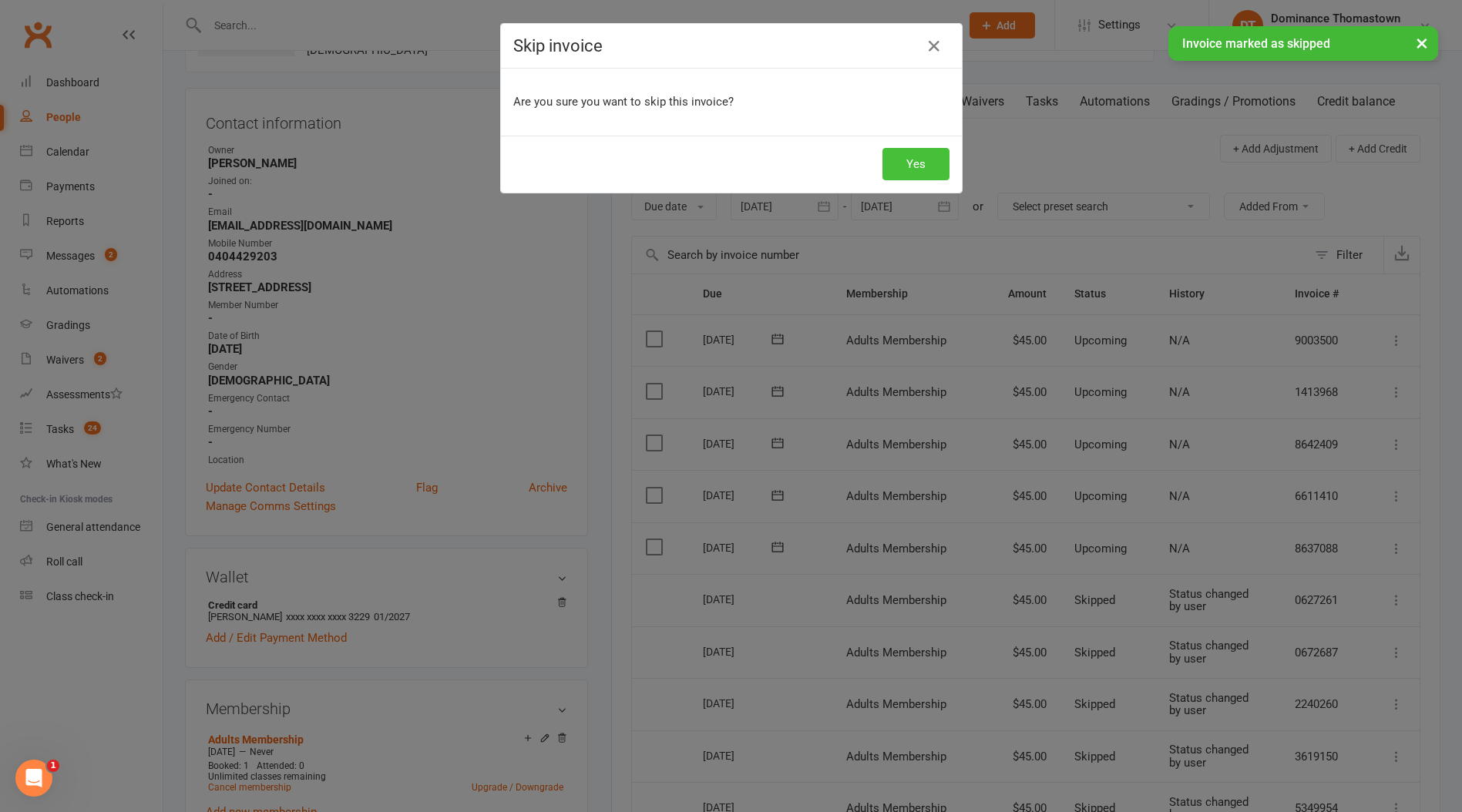
click at [928, 171] on button "Yes" at bounding box center [915, 164] width 67 height 32
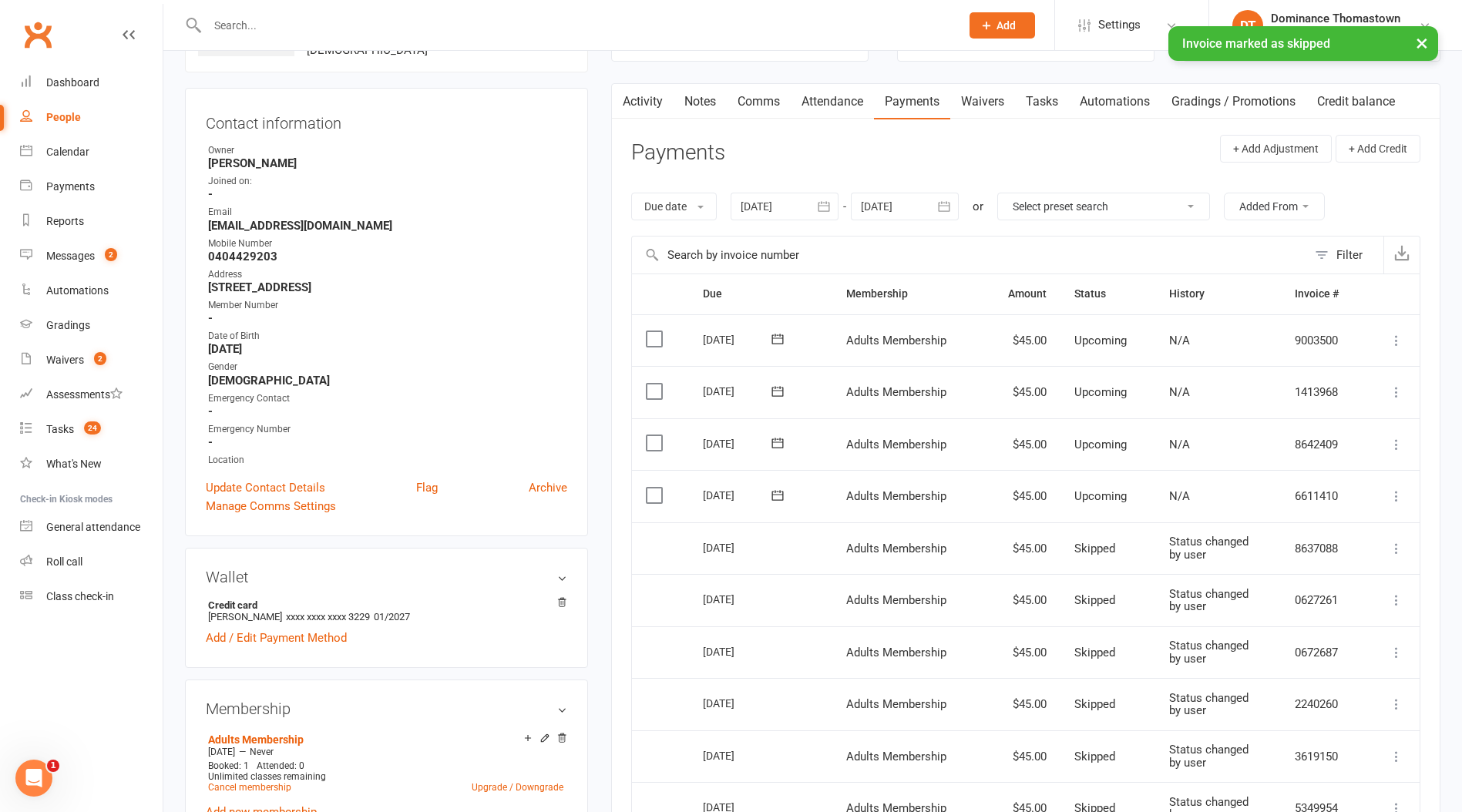
drag, startPoint x: 1393, startPoint y: 497, endPoint x: 1386, endPoint y: 504, distance: 9.9
click at [1392, 499] on icon at bounding box center [1396, 496] width 15 height 15
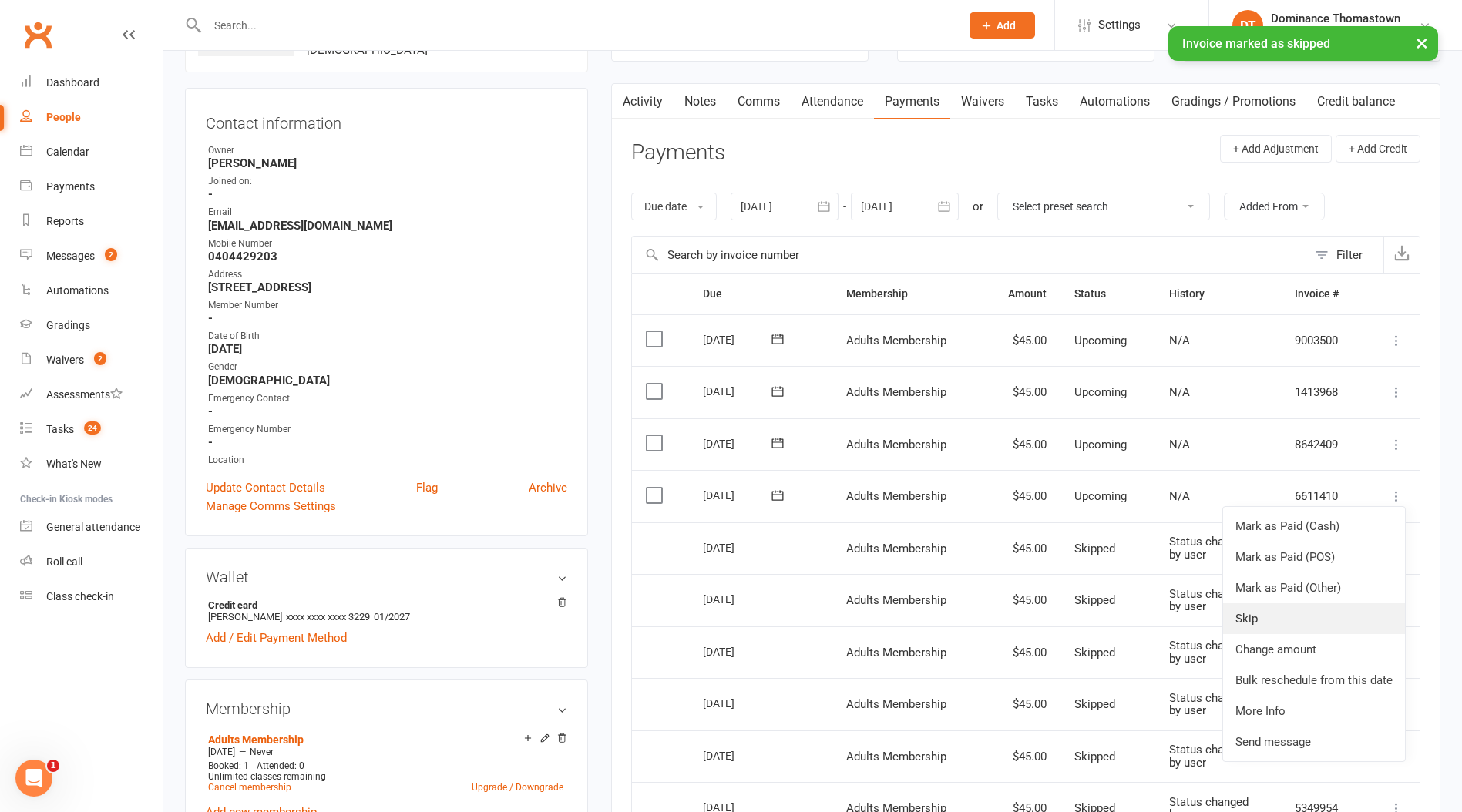
click at [1349, 627] on link "Skip" at bounding box center [1314, 619] width 182 height 31
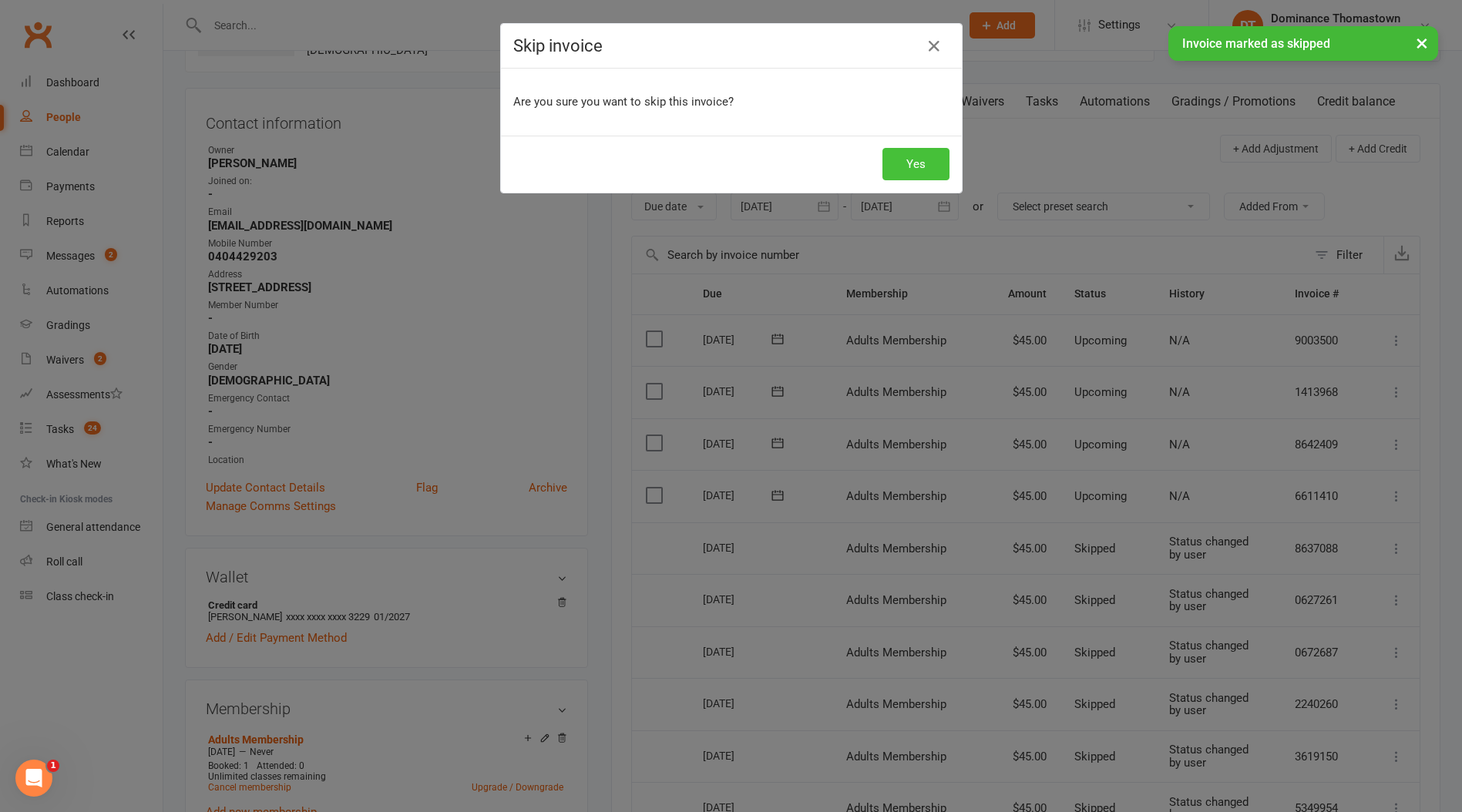
click at [919, 172] on button "Yes" at bounding box center [915, 164] width 67 height 32
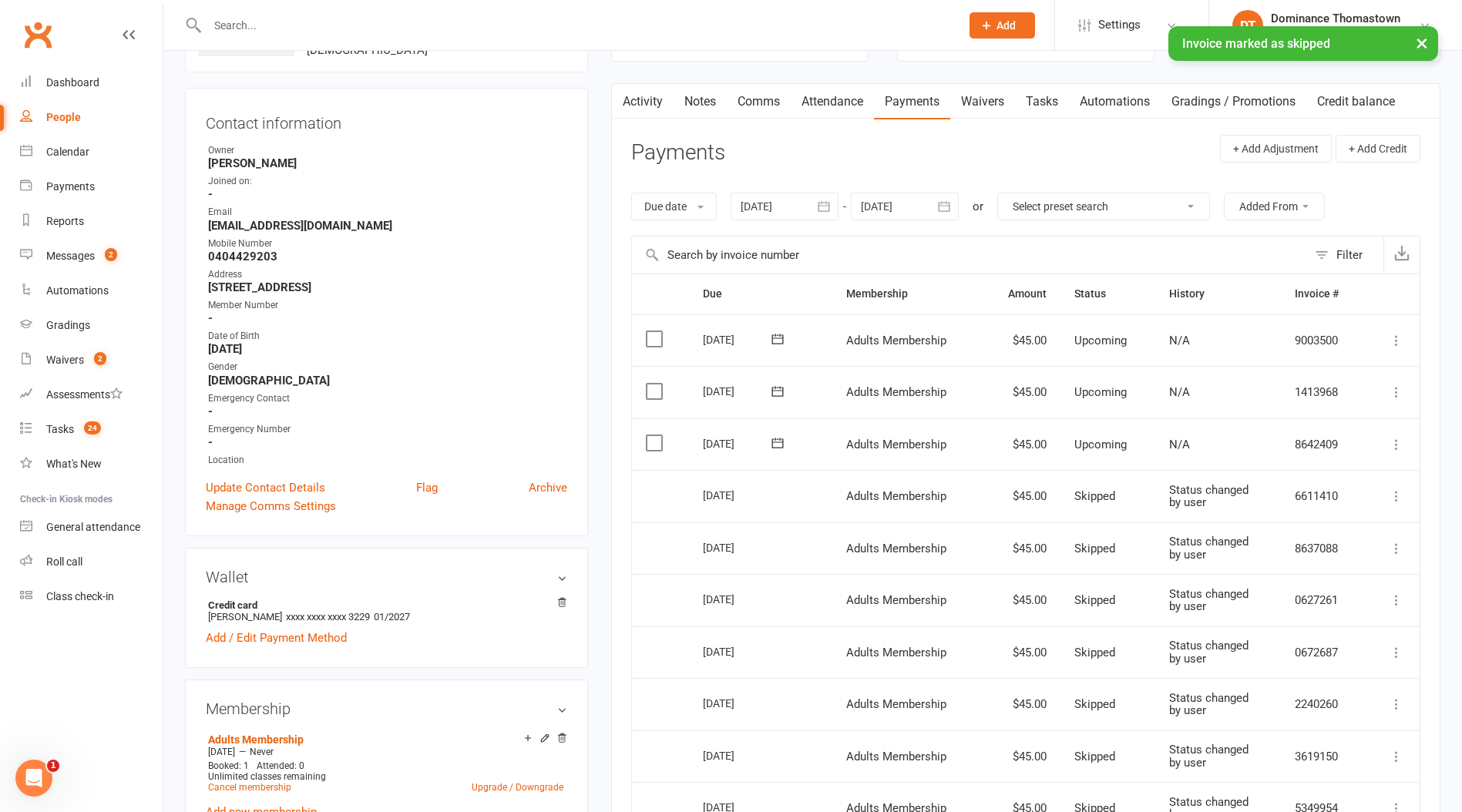
click at [1398, 443] on icon at bounding box center [1396, 444] width 15 height 15
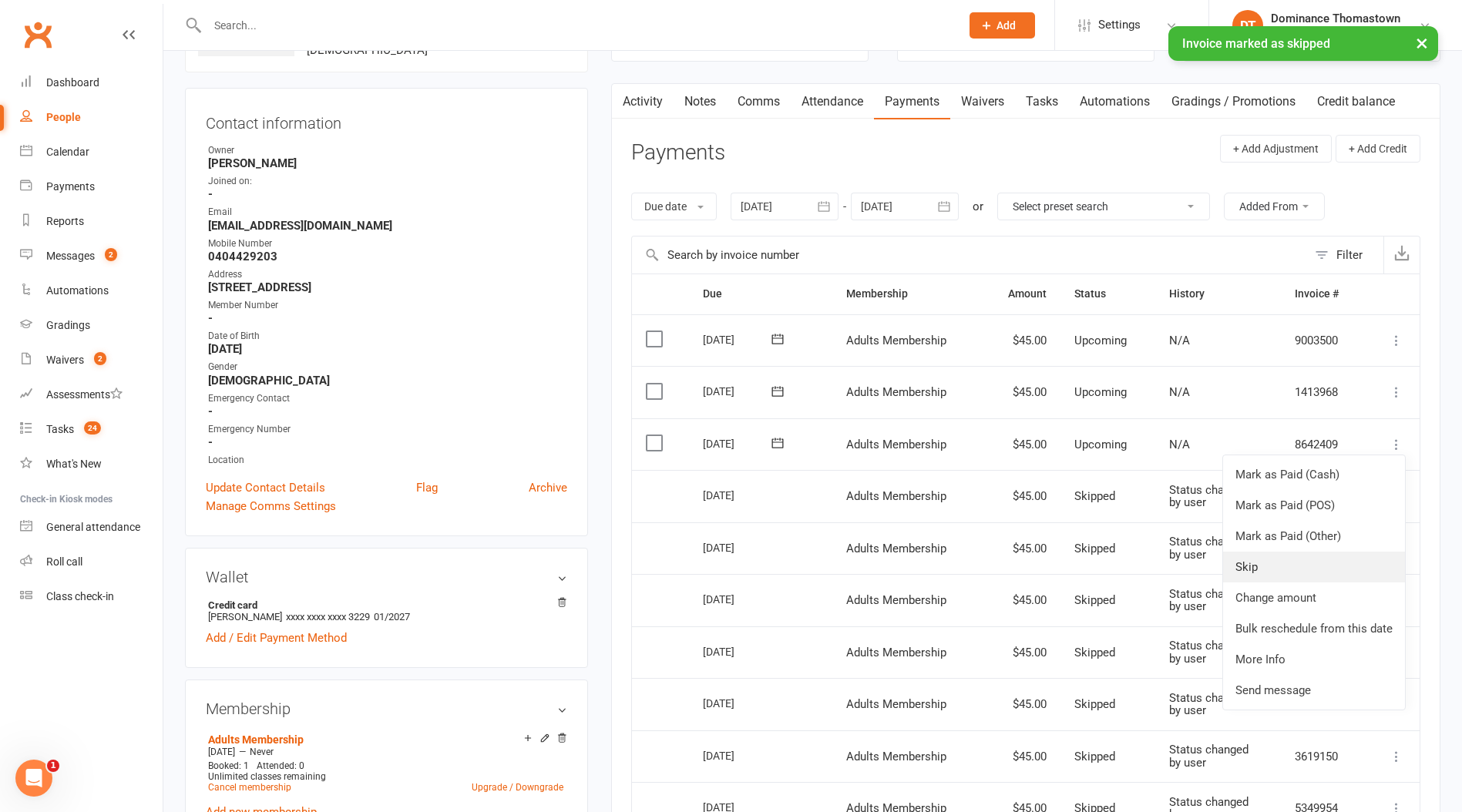
click at [1378, 575] on link "Skip" at bounding box center [1314, 567] width 182 height 31
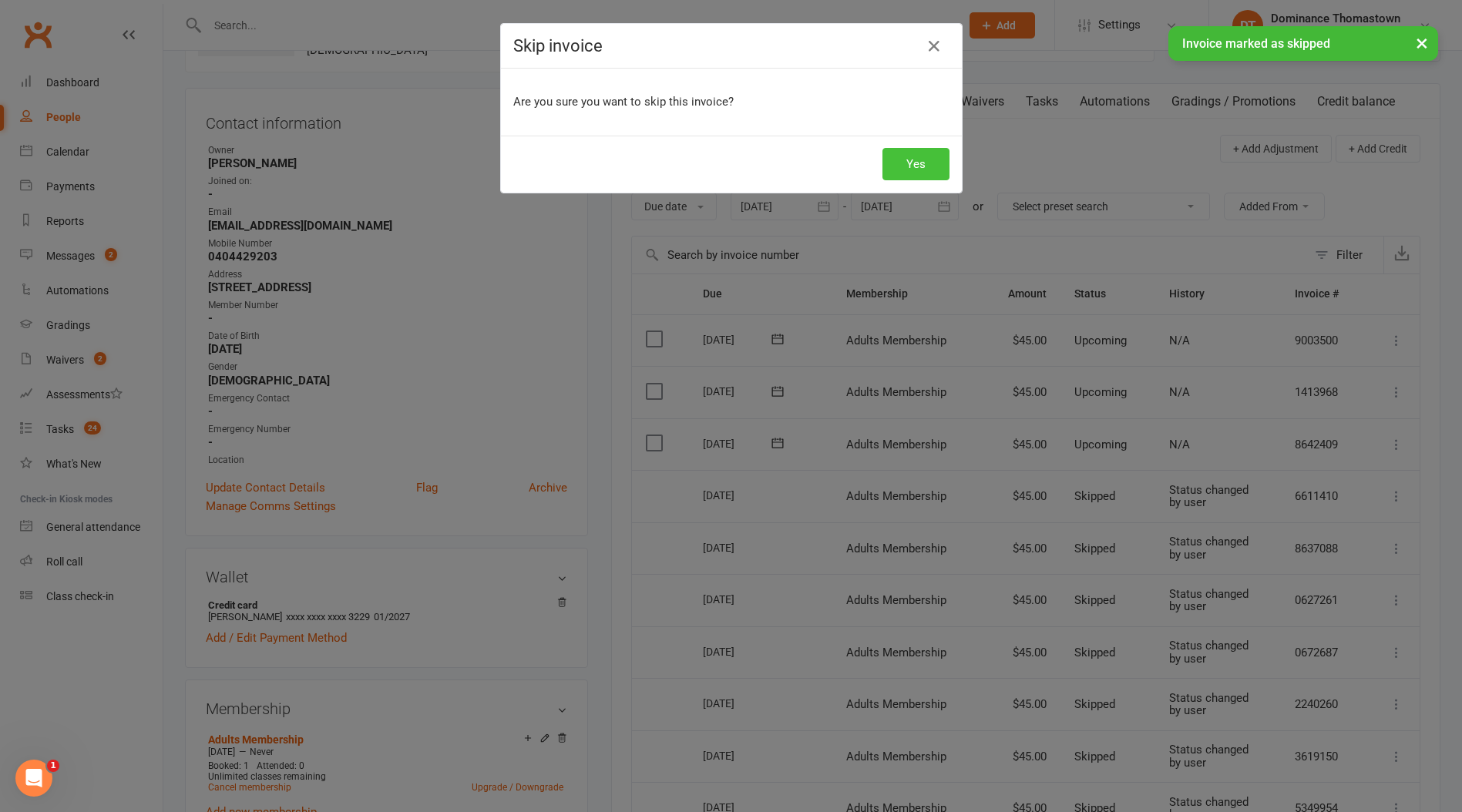
click at [927, 167] on button "Yes" at bounding box center [915, 164] width 67 height 32
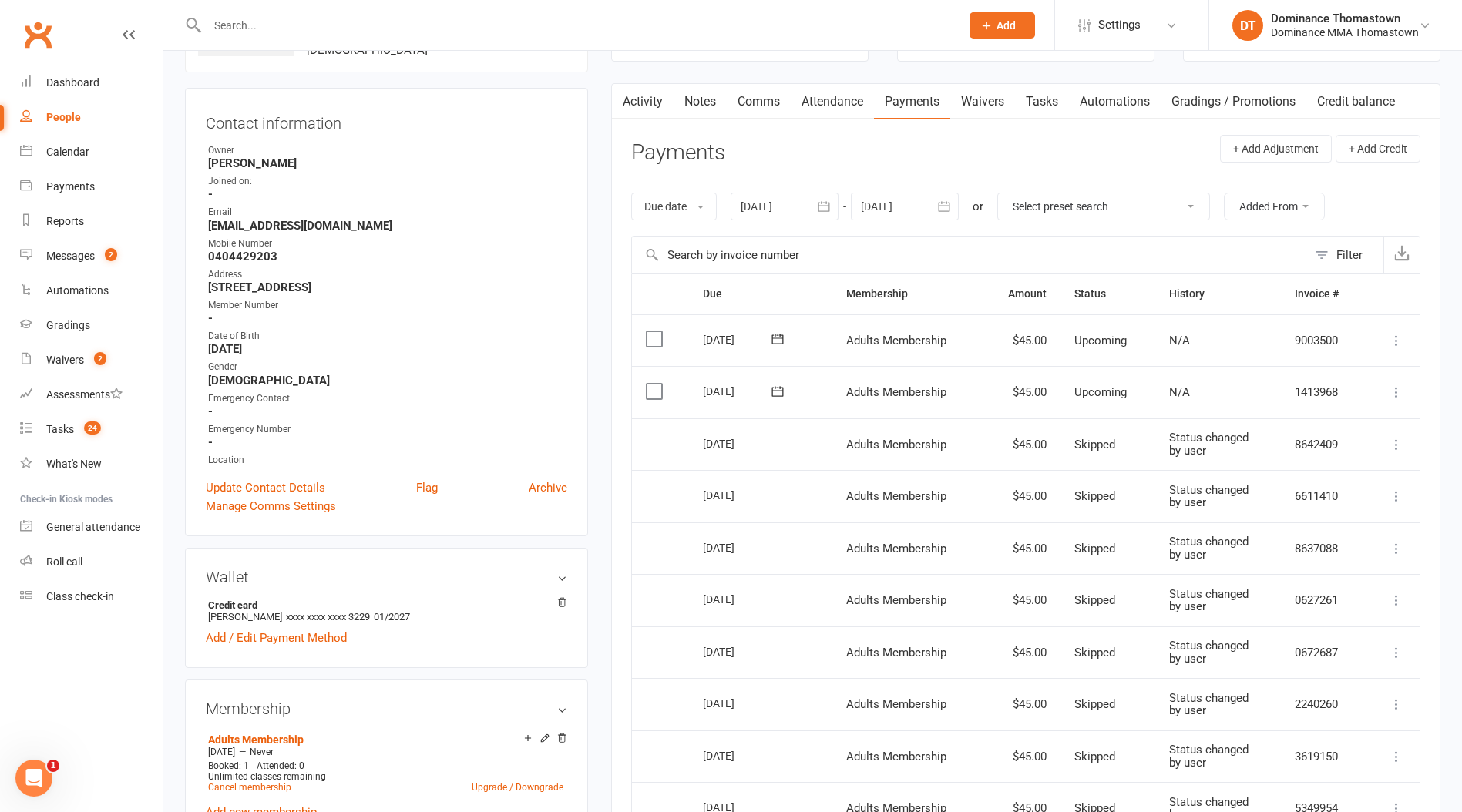
click at [298, 32] on input "text" at bounding box center [576, 25] width 746 height 22
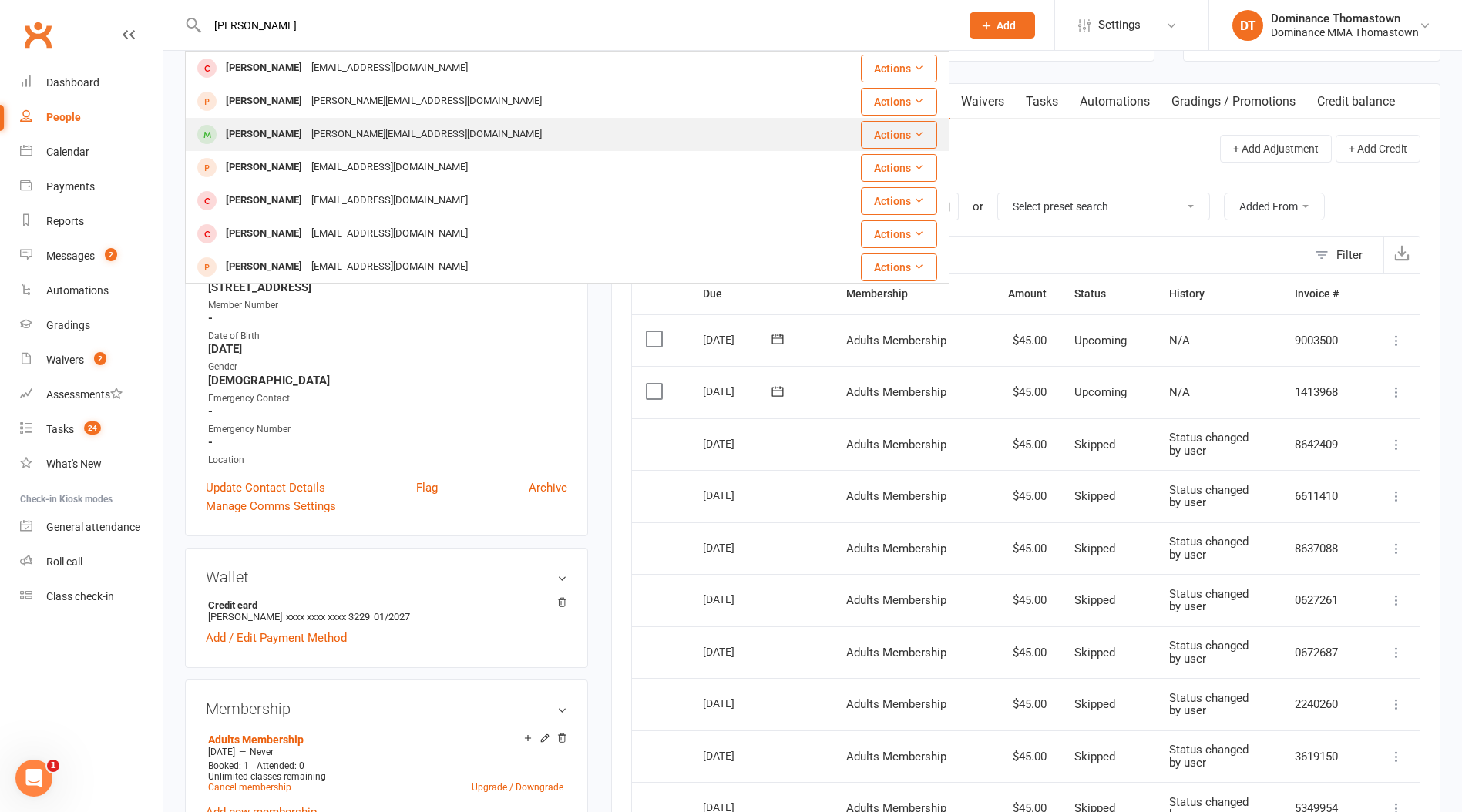
type input "[PERSON_NAME]"
click at [335, 133] on div "[PERSON_NAME][EMAIL_ADDRESS][DOMAIN_NAME]" at bounding box center [426, 135] width 240 height 23
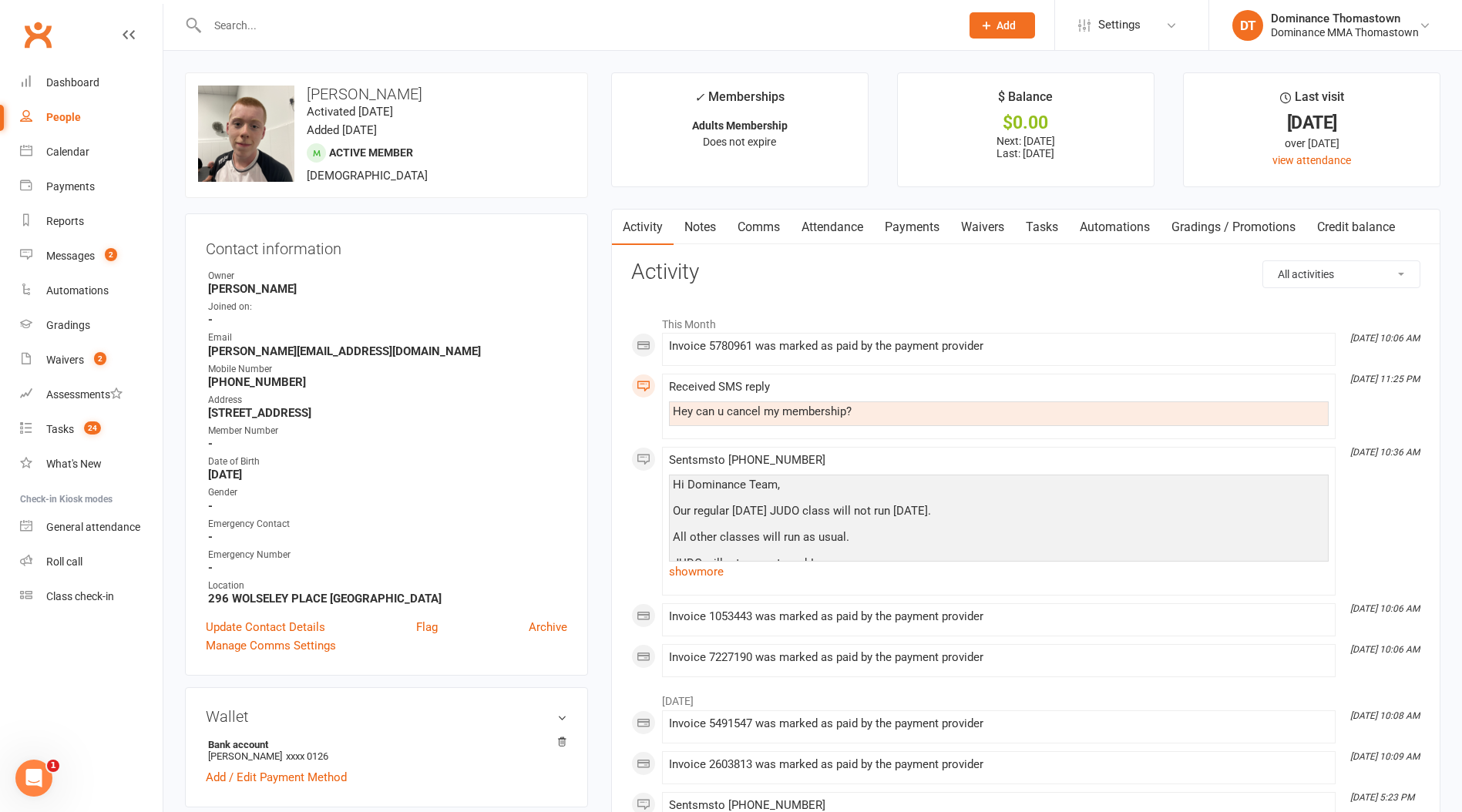
drag, startPoint x: 309, startPoint y: 382, endPoint x: 206, endPoint y: 380, distance: 103.0
click at [209, 381] on strong "[PHONE_NUMBER]" at bounding box center [387, 382] width 359 height 14
copy strong "[PHONE_NUMBER]"
click at [972, 230] on link "Waivers" at bounding box center [983, 227] width 65 height 36
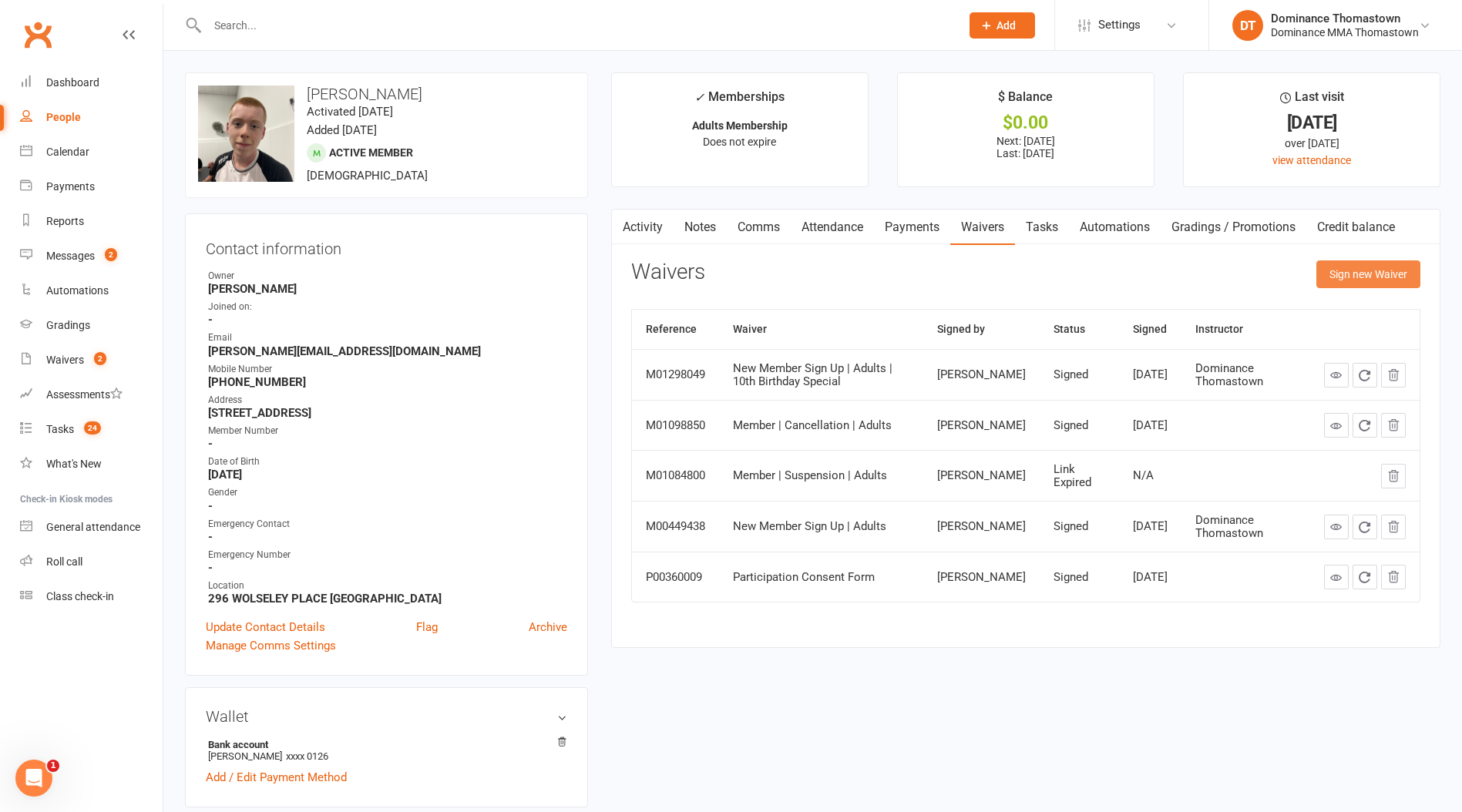
click at [1336, 270] on button "Sign new Waiver" at bounding box center [1369, 274] width 104 height 28
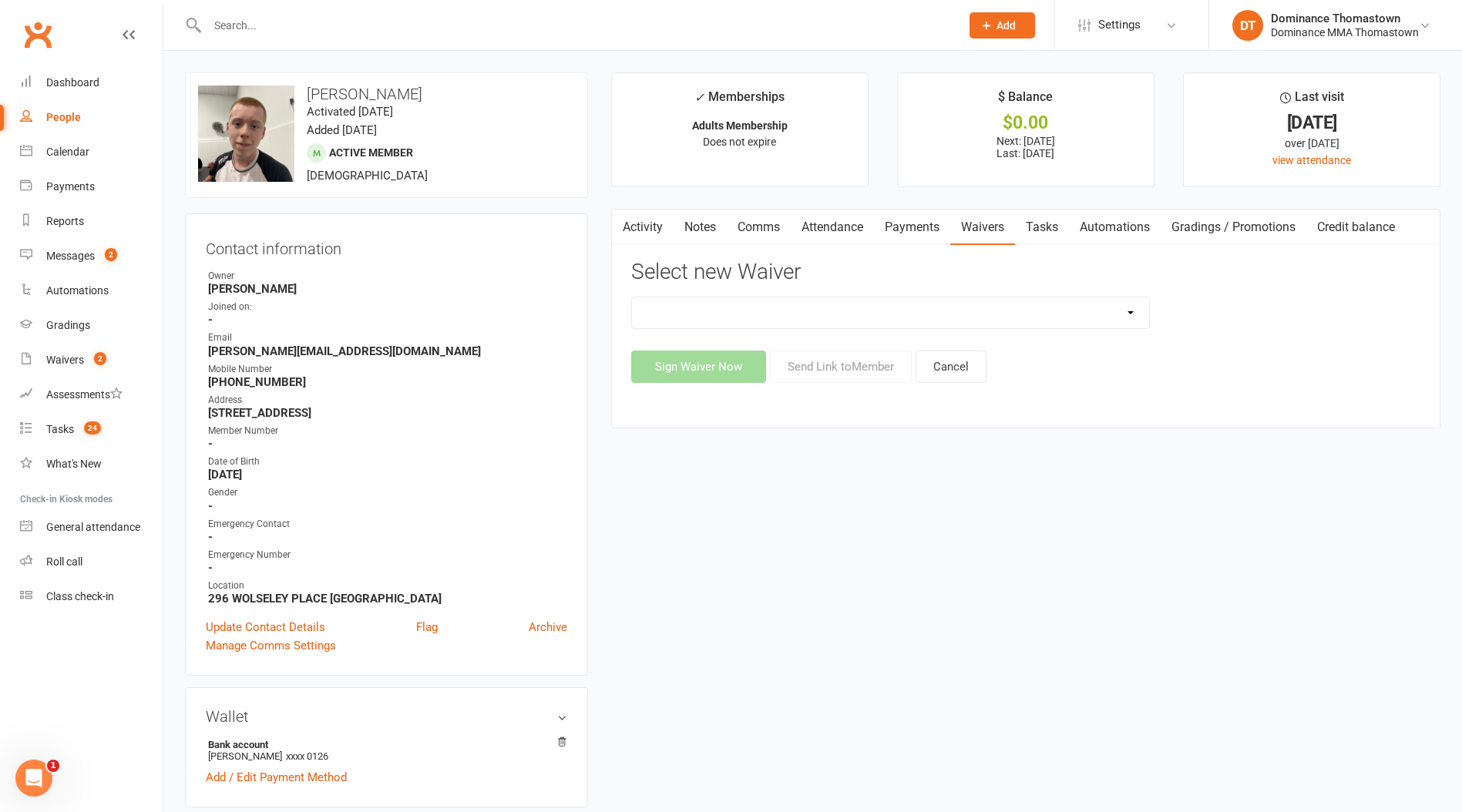
click at [1127, 317] on div "Member | Cancellation | Adults Member | Injury Report Form (FOH staff use only)…" at bounding box center [1026, 339] width 789 height 86
click at [1120, 314] on select "Member | Cancellation | Adults Member | Injury Report Form (FOH staff use only)…" at bounding box center [890, 313] width 517 height 31
select select "8152"
click at [632, 297] on select "Member | Cancellation | Adults Member | Injury Report Form (FOH staff use only)…" at bounding box center [890, 313] width 517 height 31
click at [876, 372] on button "Send Link to Member" at bounding box center [841, 367] width 142 height 32
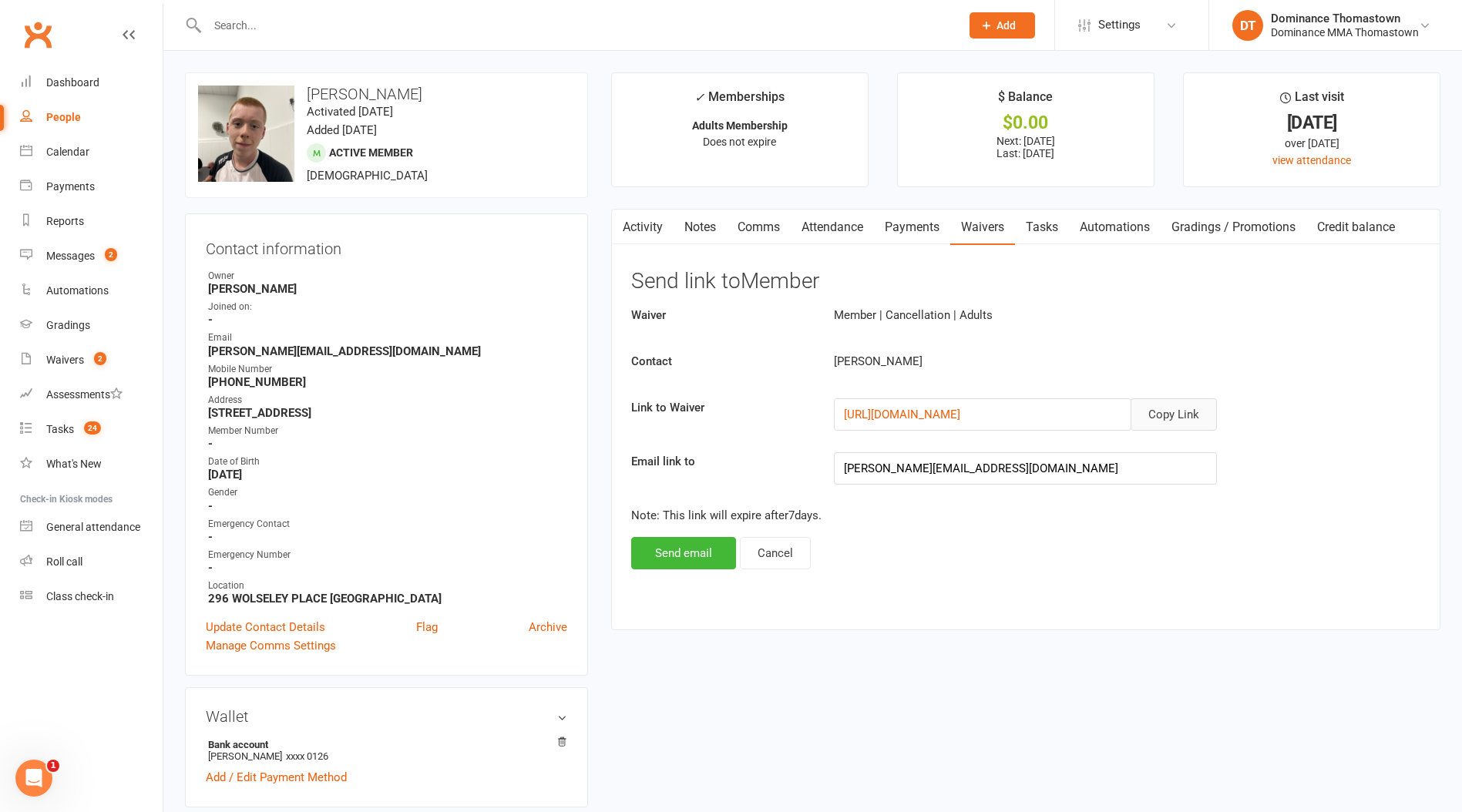
click at [1176, 408] on button "Copy Link" at bounding box center [1174, 415] width 86 height 32
click at [74, 253] on div "Messages" at bounding box center [71, 255] width 49 height 12
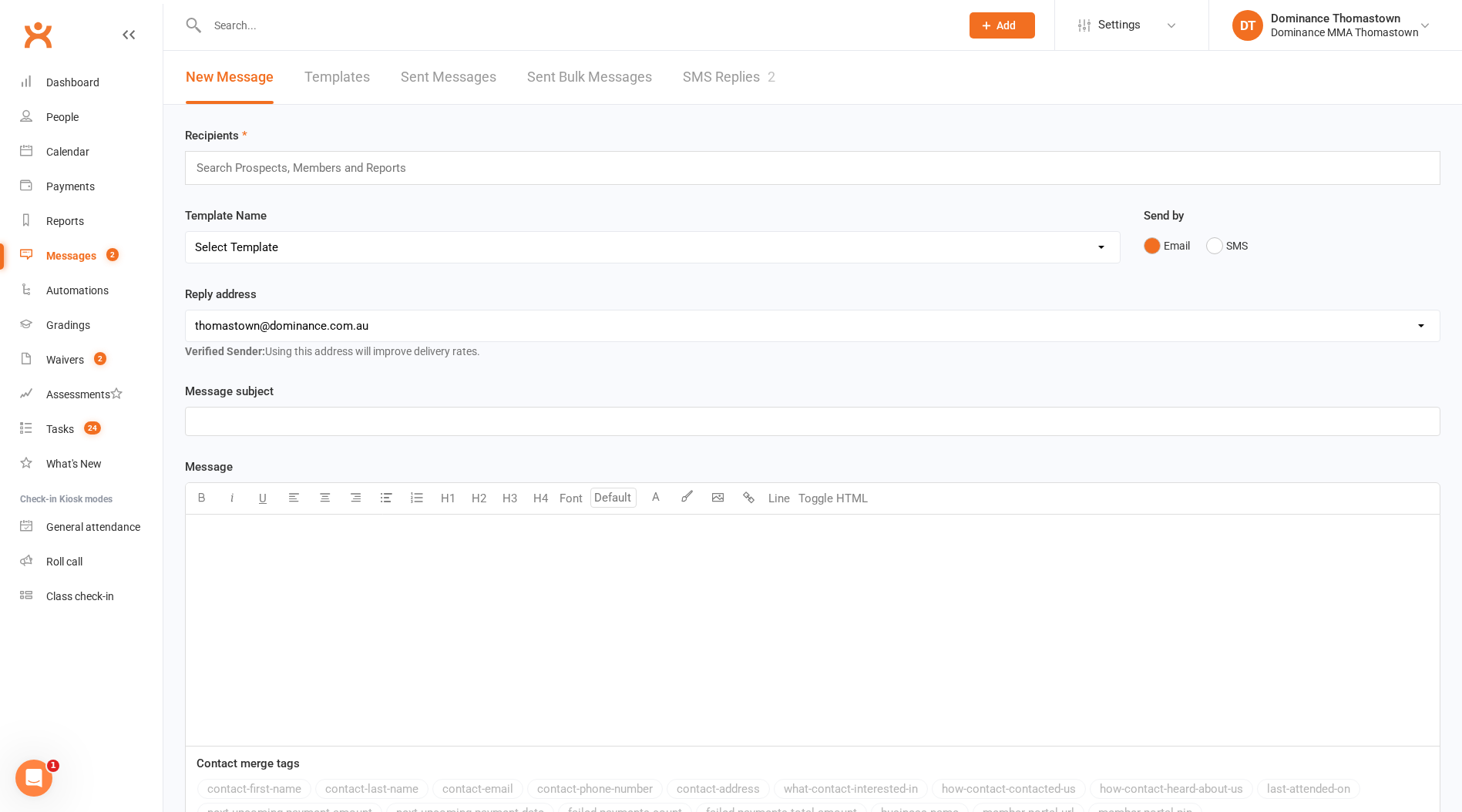
click at [737, 88] on link "SMS Replies 2" at bounding box center [729, 77] width 93 height 53
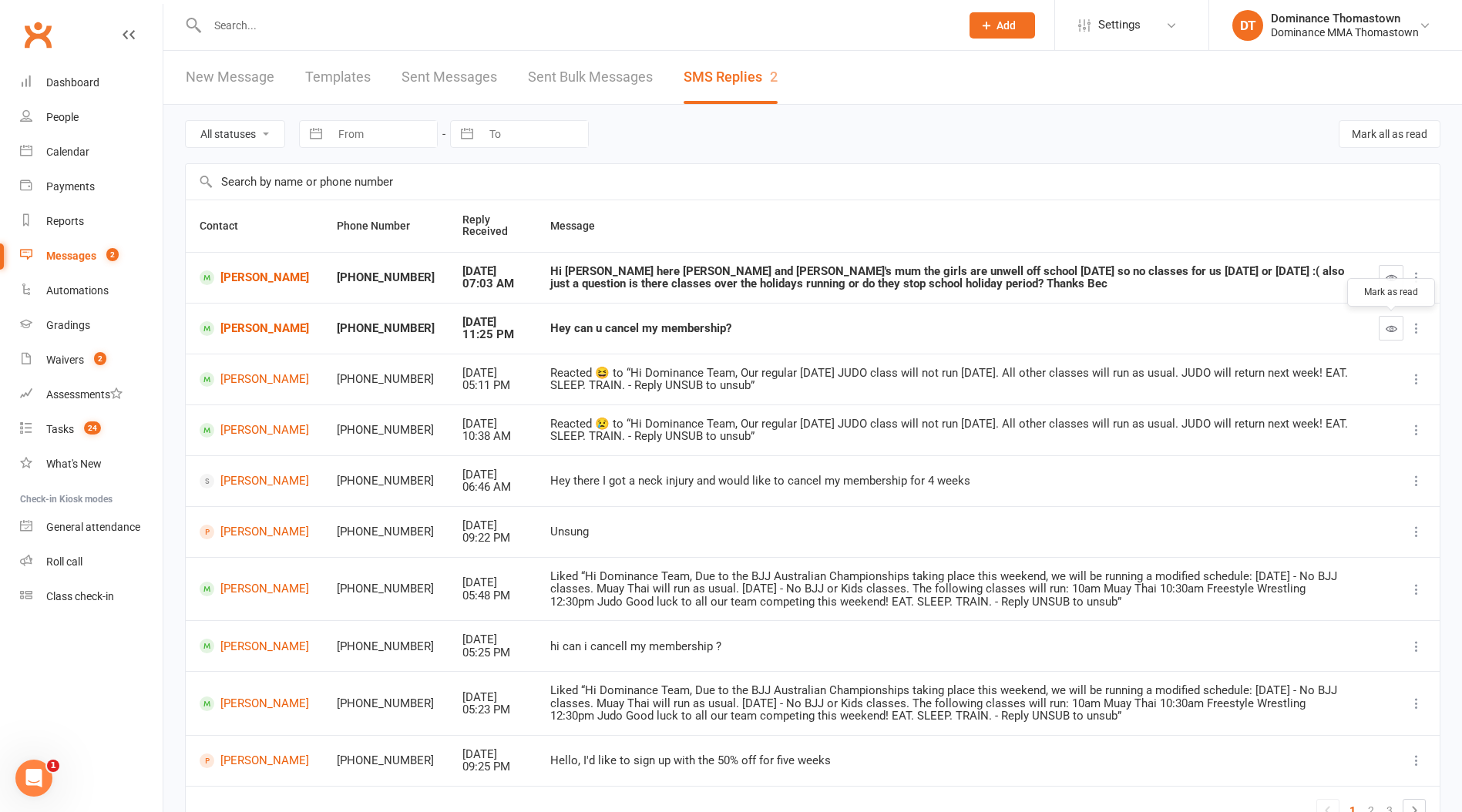
click at [1391, 332] on icon "button" at bounding box center [1391, 329] width 11 height 11
click at [95, 420] on link "Tasks 24" at bounding box center [92, 430] width 143 height 35
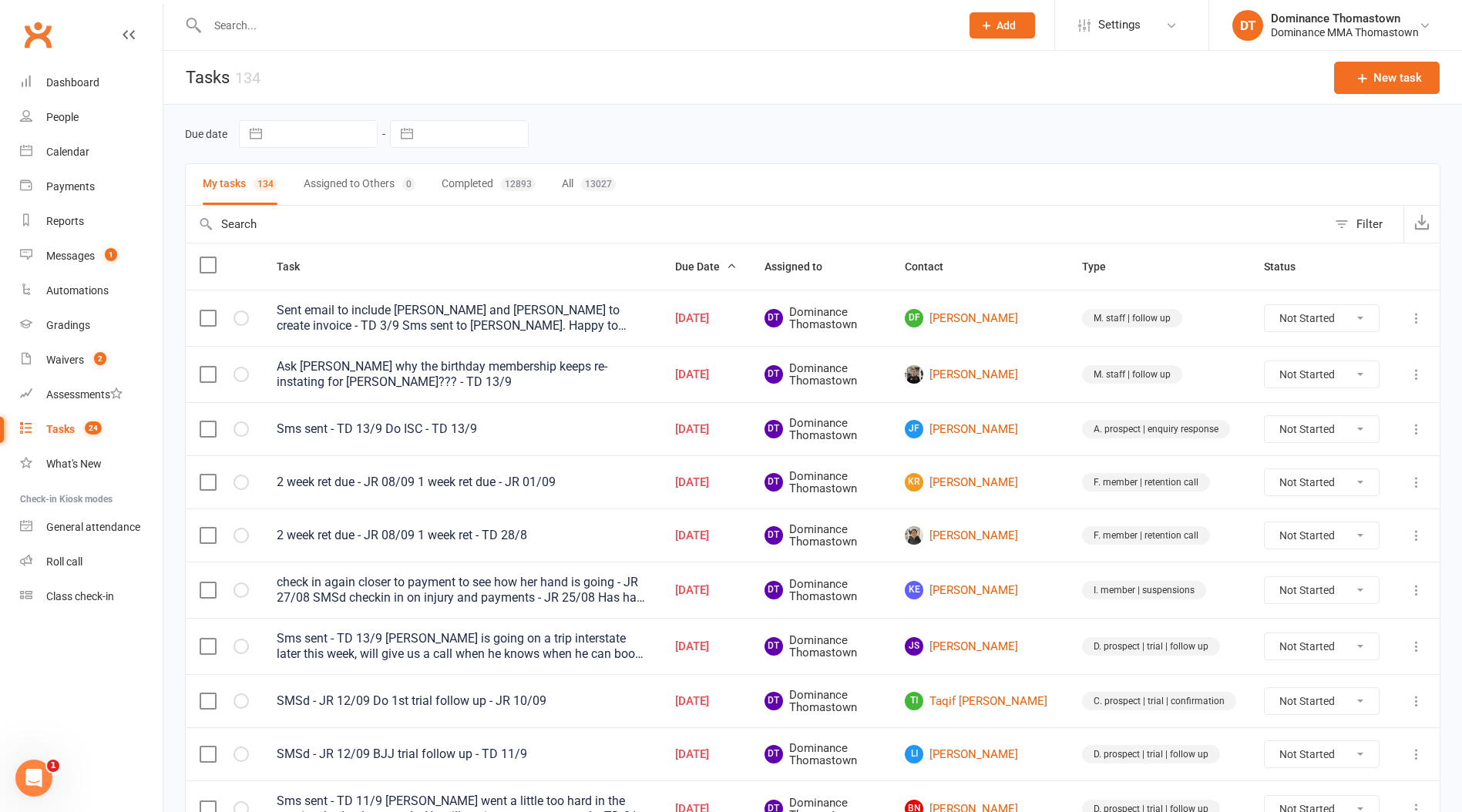
click at [347, 26] on input "text" at bounding box center [576, 25] width 746 height 22
type input "b"
type input "a"
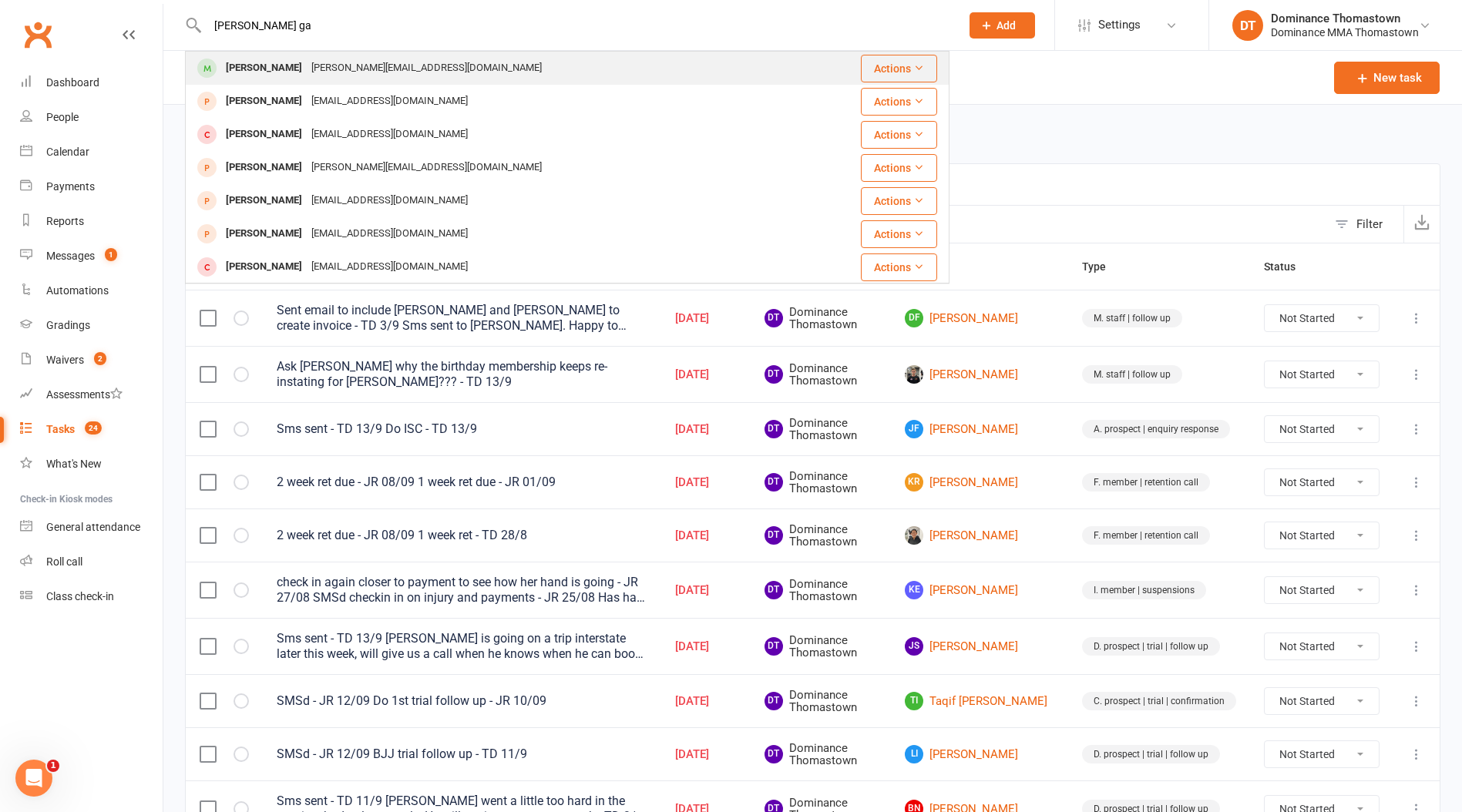
type input "[PERSON_NAME] ga"
click at [423, 73] on div "[PERSON_NAME] Gale [EMAIL_ADDRESS][DOMAIN_NAME]" at bounding box center [504, 68] width 634 height 32
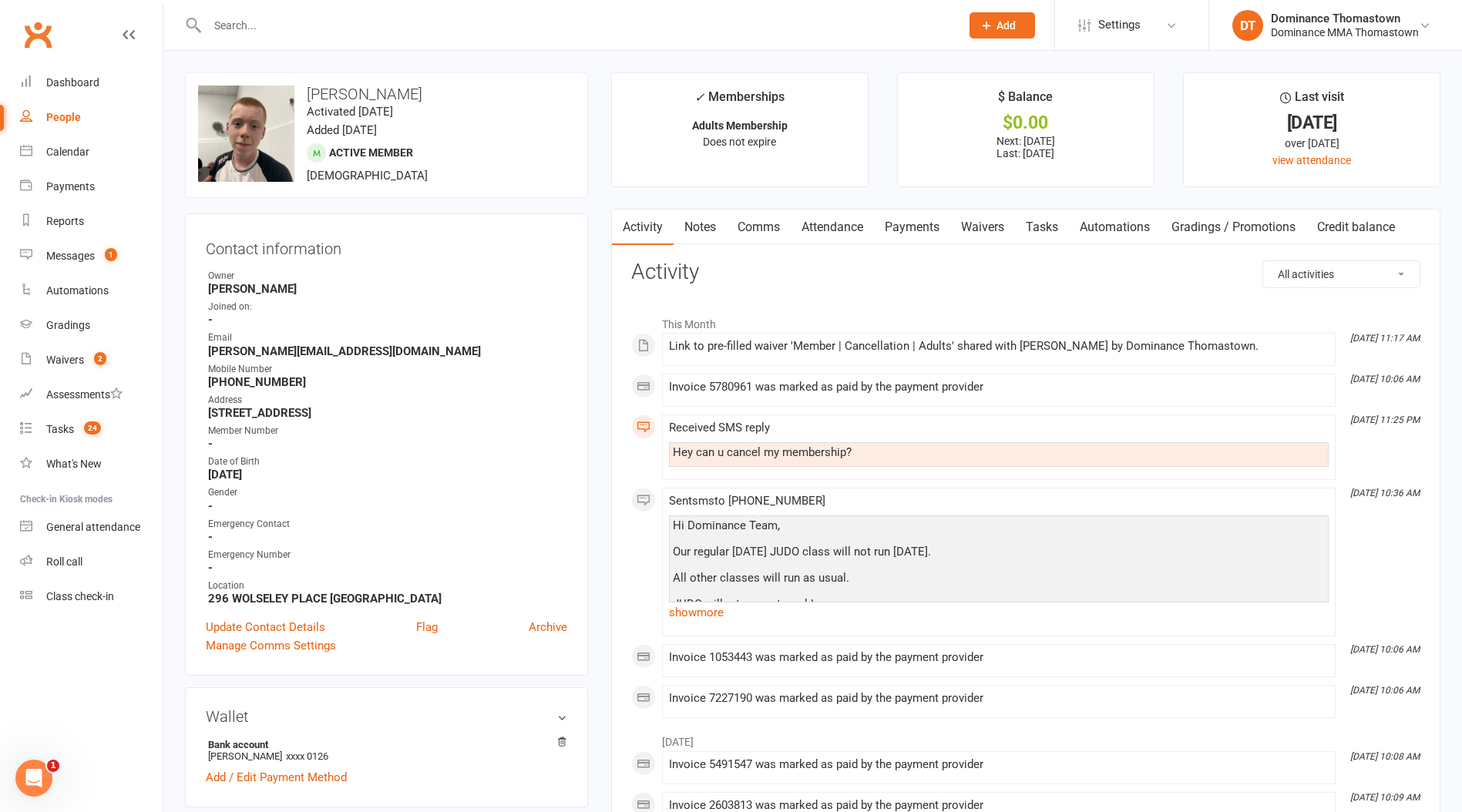
click at [900, 231] on link "Payments" at bounding box center [912, 227] width 76 height 36
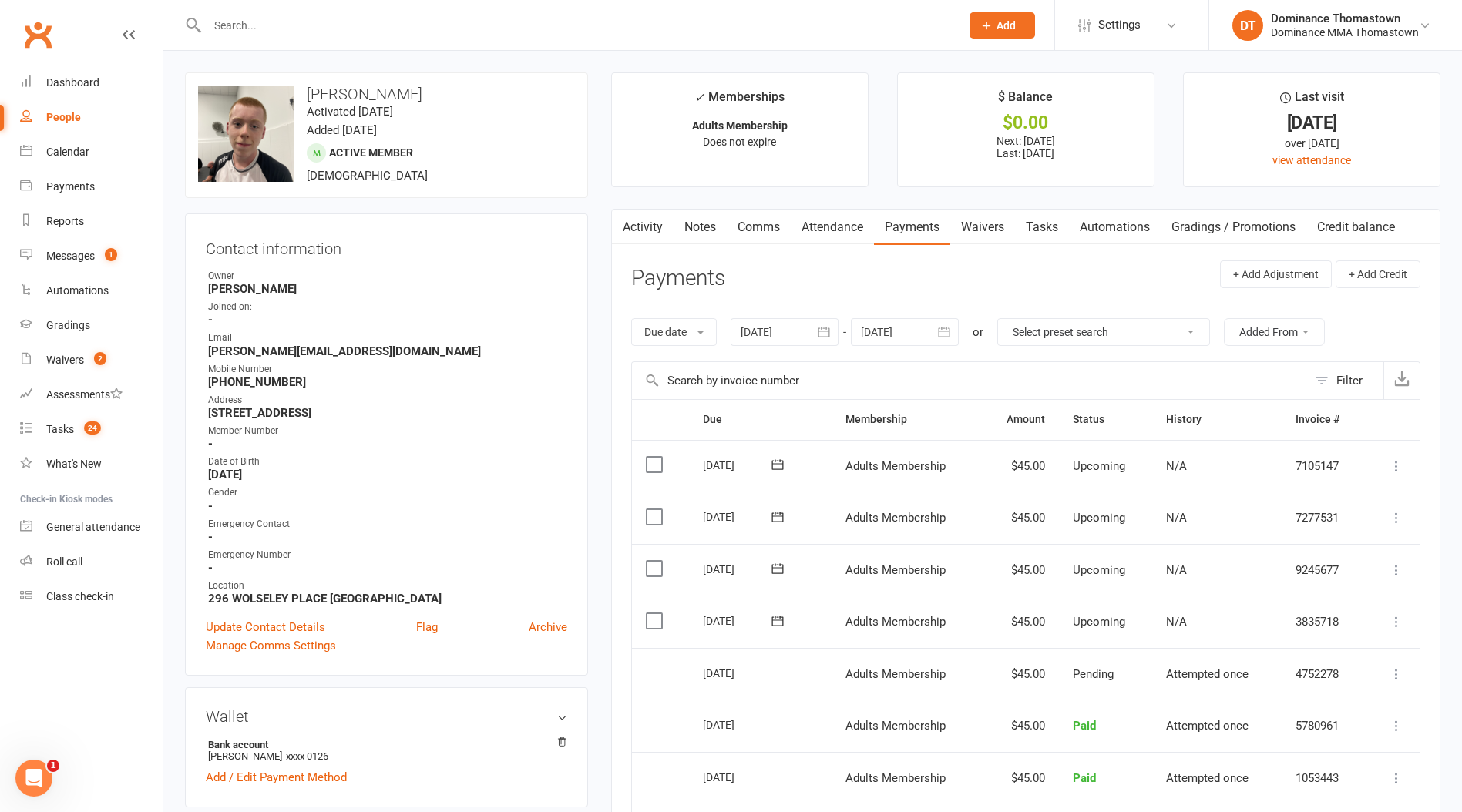
click at [634, 227] on link "Activity" at bounding box center [642, 227] width 62 height 36
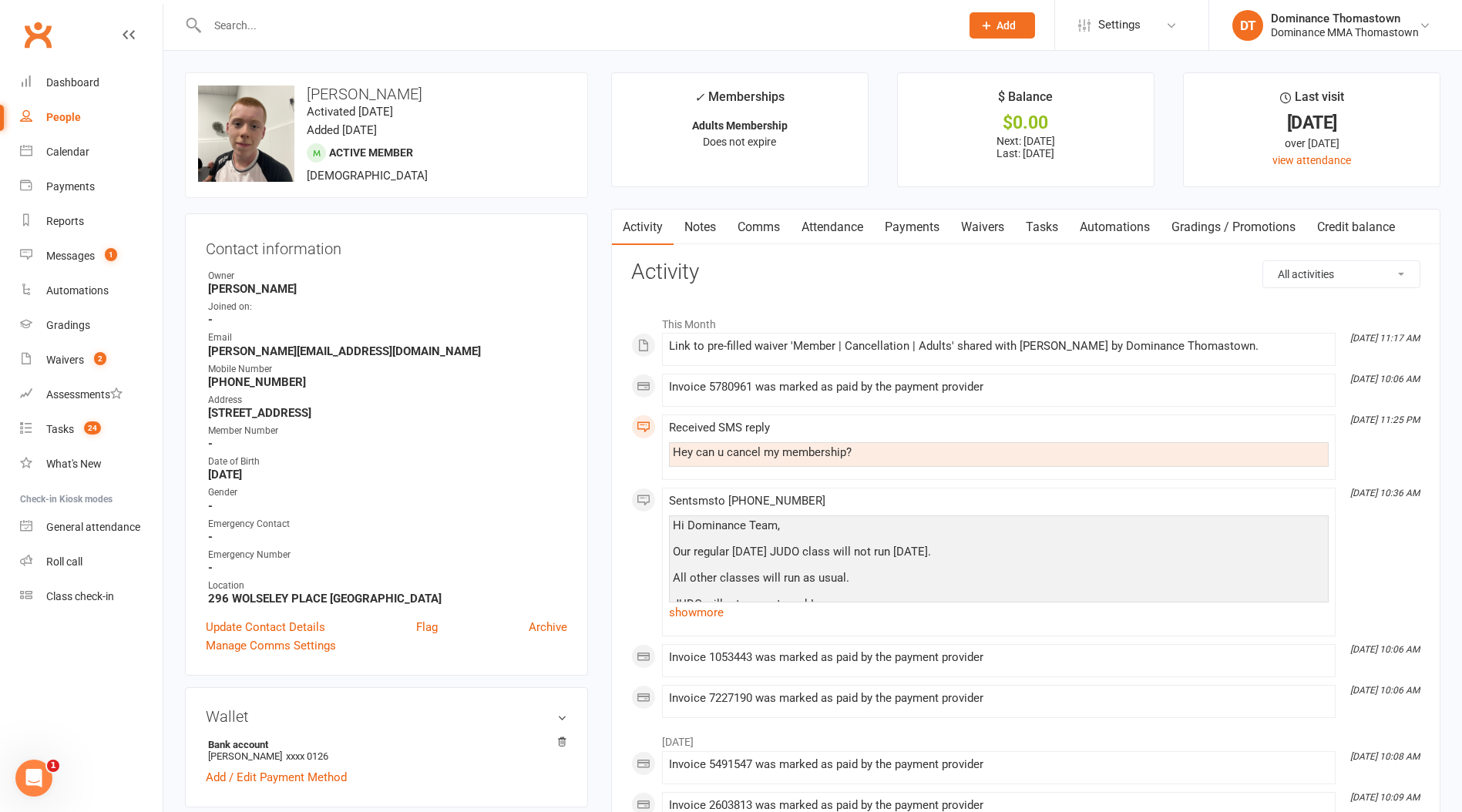
click at [942, 214] on link "Payments" at bounding box center [912, 227] width 76 height 36
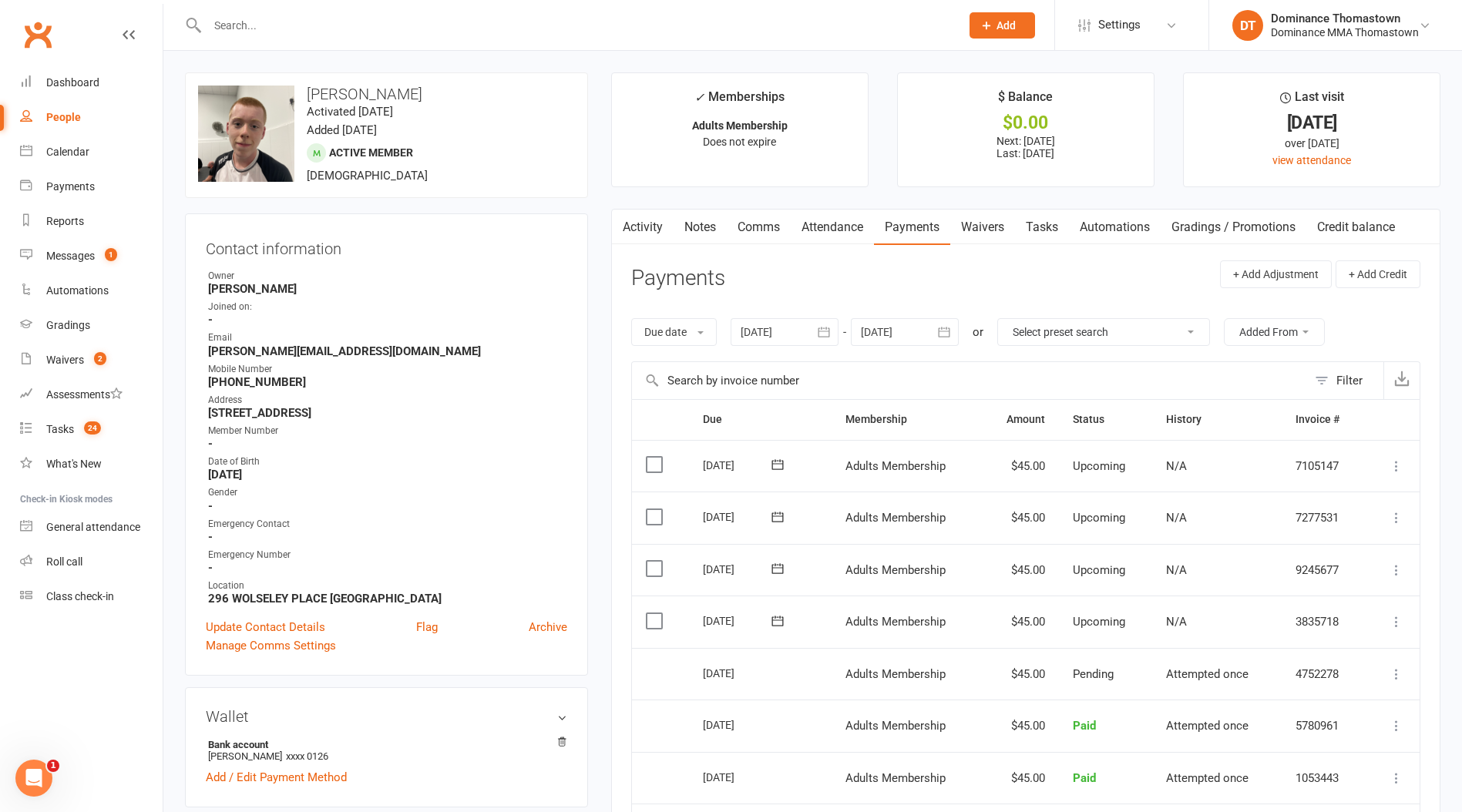
click at [975, 235] on link "Waivers" at bounding box center [983, 227] width 65 height 36
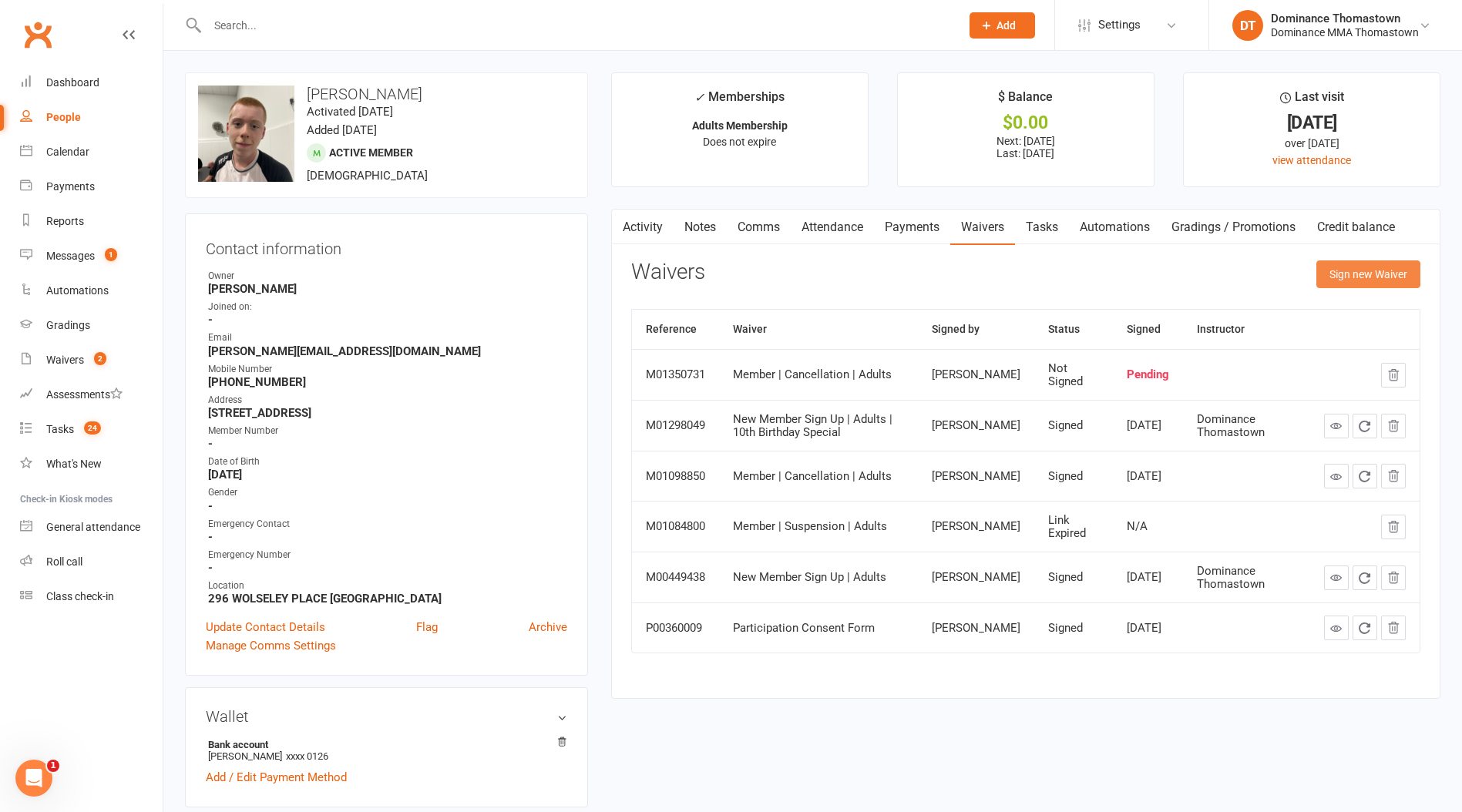
drag, startPoint x: 1360, startPoint y: 284, endPoint x: 1285, endPoint y: 283, distance: 75.0
click at [1357, 284] on button "Sign new Waiver" at bounding box center [1369, 274] width 104 height 28
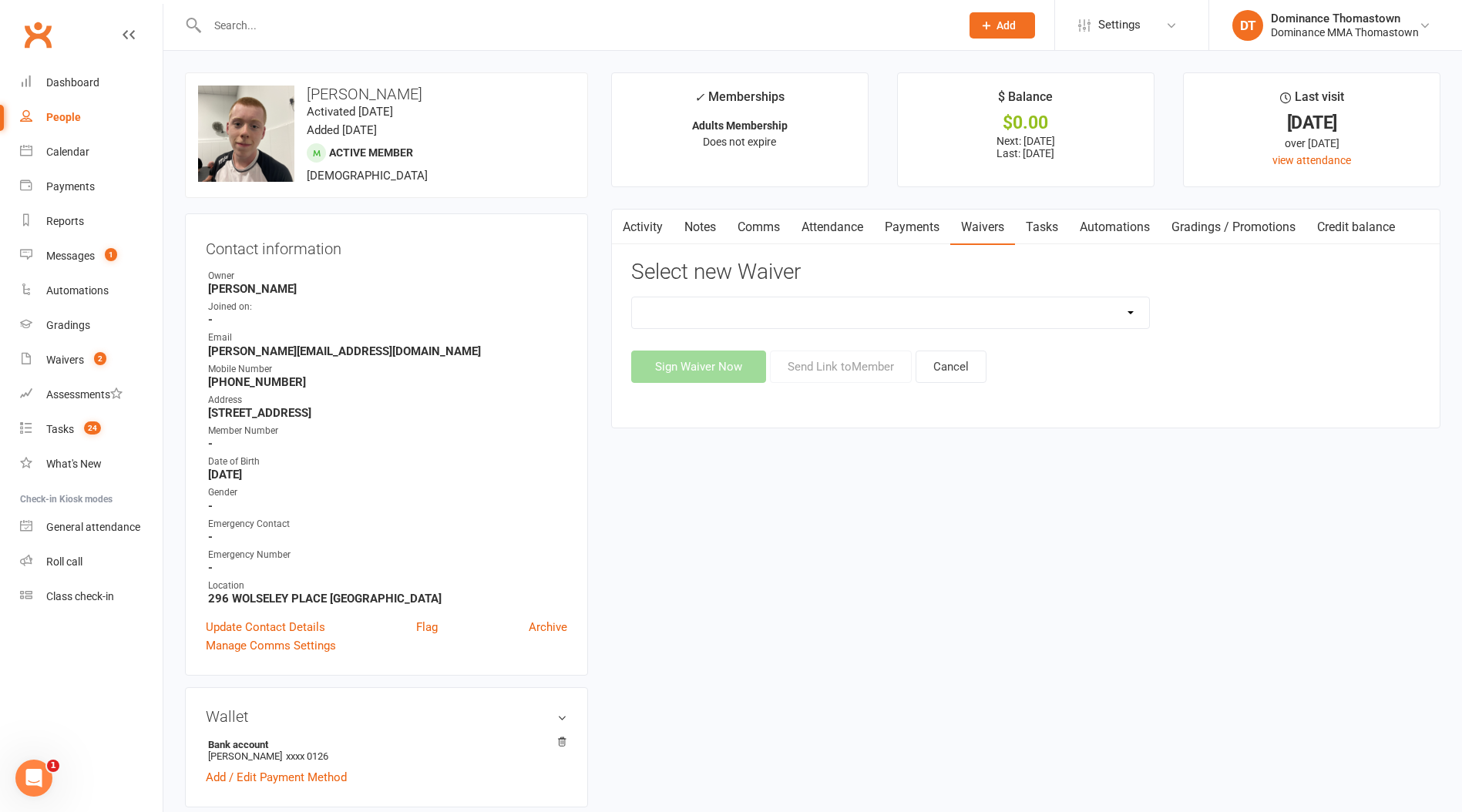
click at [1119, 312] on select "Member | Cancellation | Adults Member | Injury Report Form (FOH staff use only)…" at bounding box center [890, 313] width 517 height 31
click at [91, 354] on count-badge "2" at bounding box center [96, 360] width 20 height 12
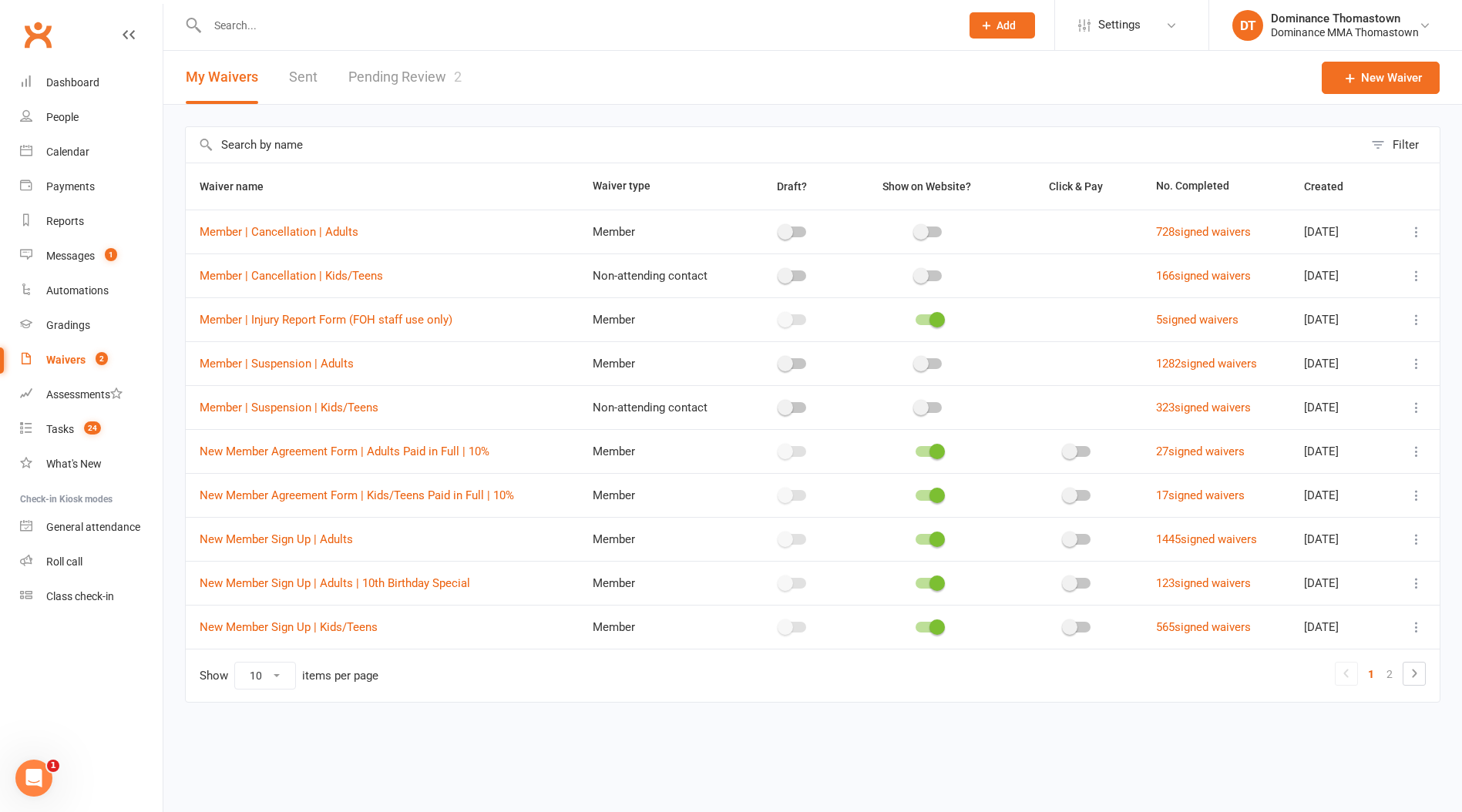
click at [446, 75] on link "Pending Review 2" at bounding box center [404, 77] width 113 height 53
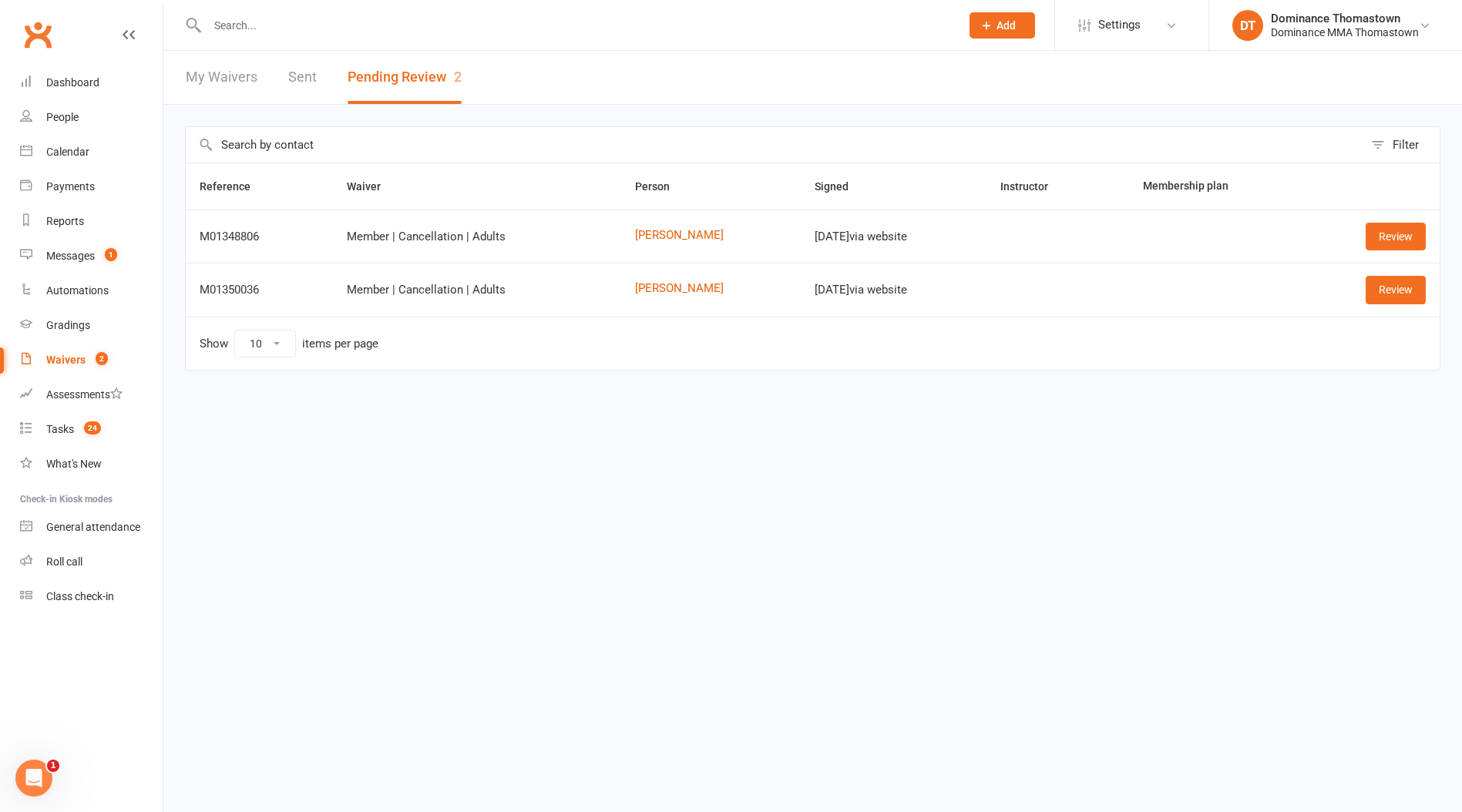
click at [257, 33] on input "text" at bounding box center [576, 25] width 746 height 22
click at [257, 31] on input "text" at bounding box center [576, 25] width 746 height 22
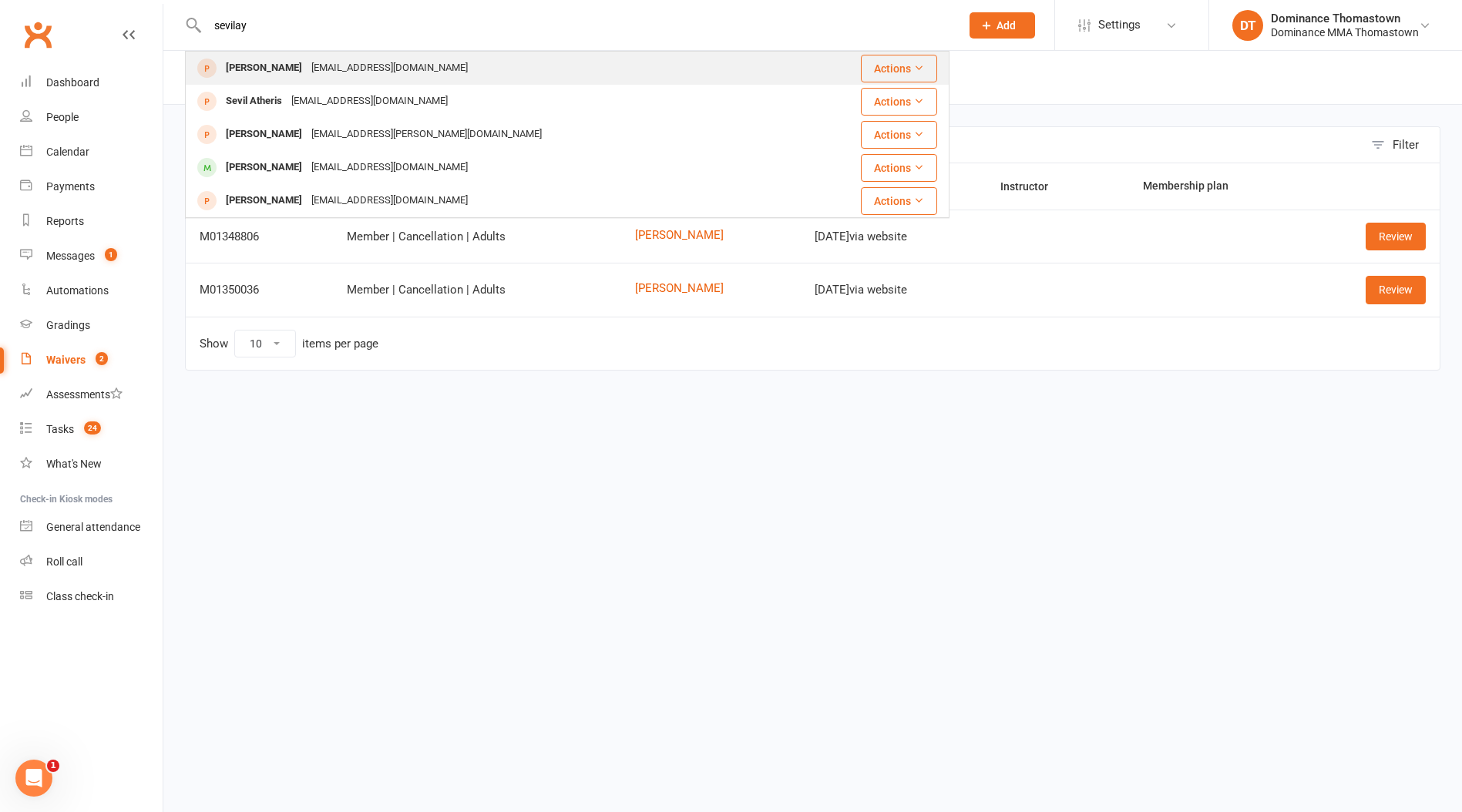
type input "sevilay"
click at [336, 66] on div "[EMAIL_ADDRESS][DOMAIN_NAME]" at bounding box center [390, 68] width 166 height 23
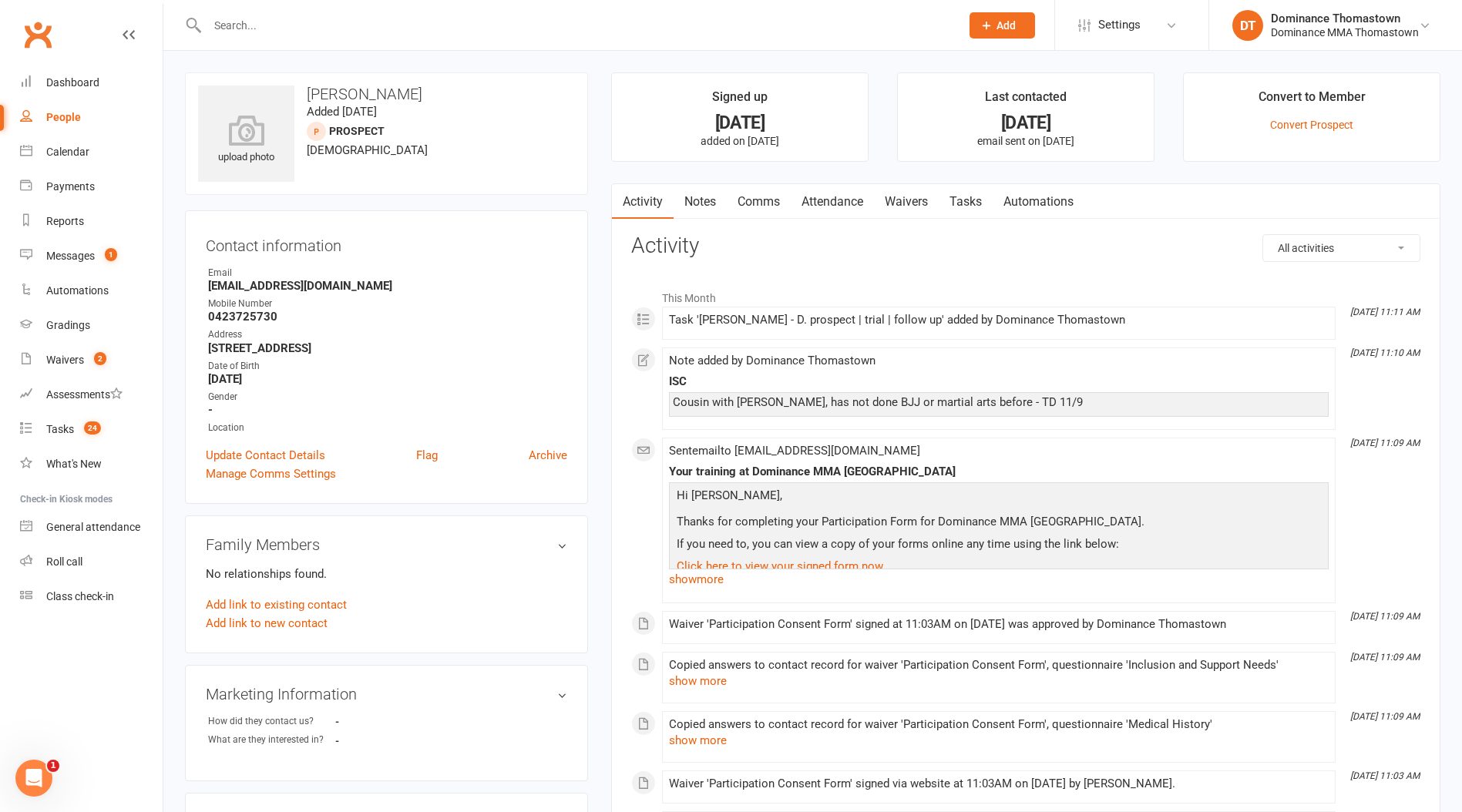
click at [973, 199] on link "Tasks" at bounding box center [966, 202] width 54 height 36
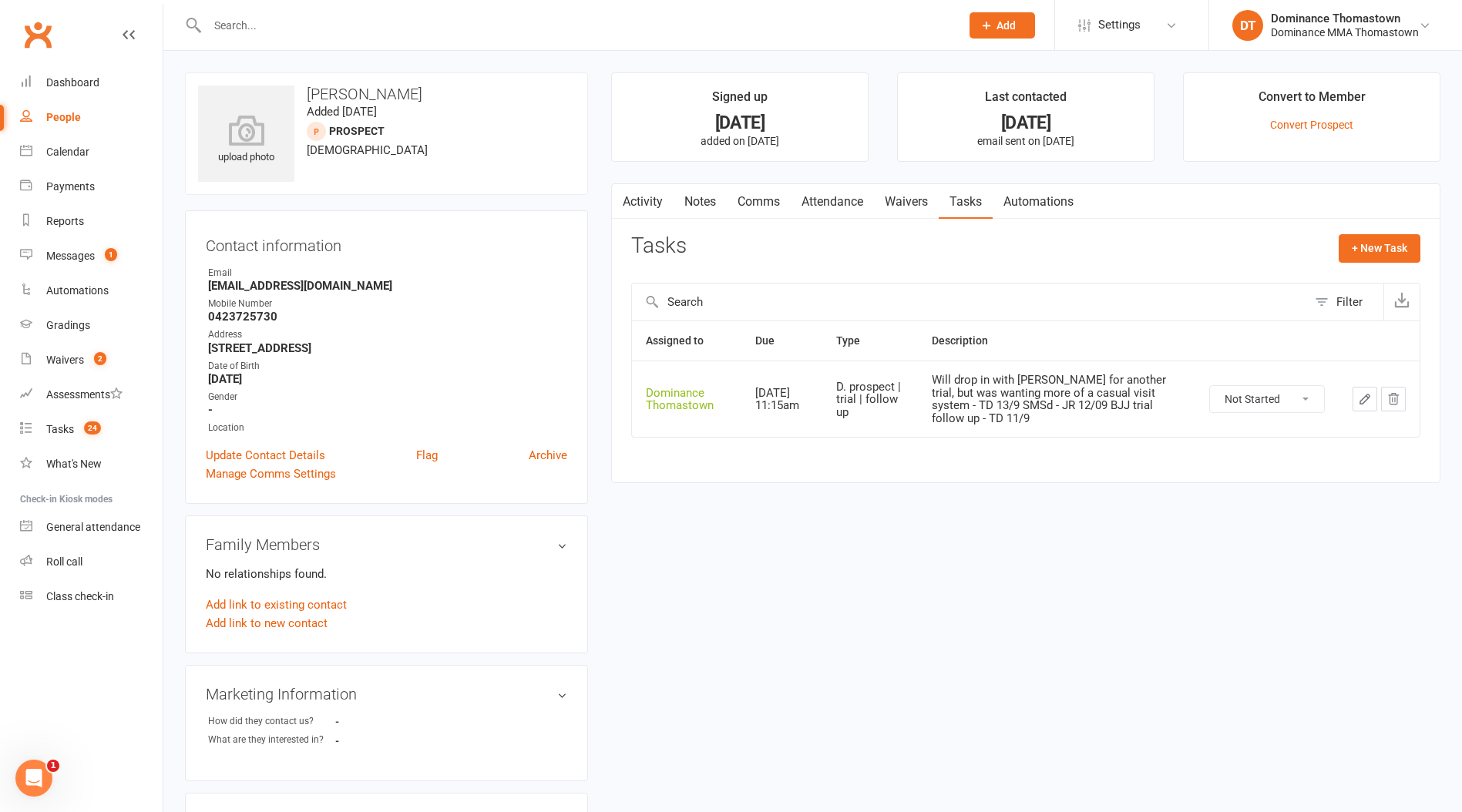
click at [1367, 402] on icon "button" at bounding box center [1365, 399] width 14 height 14
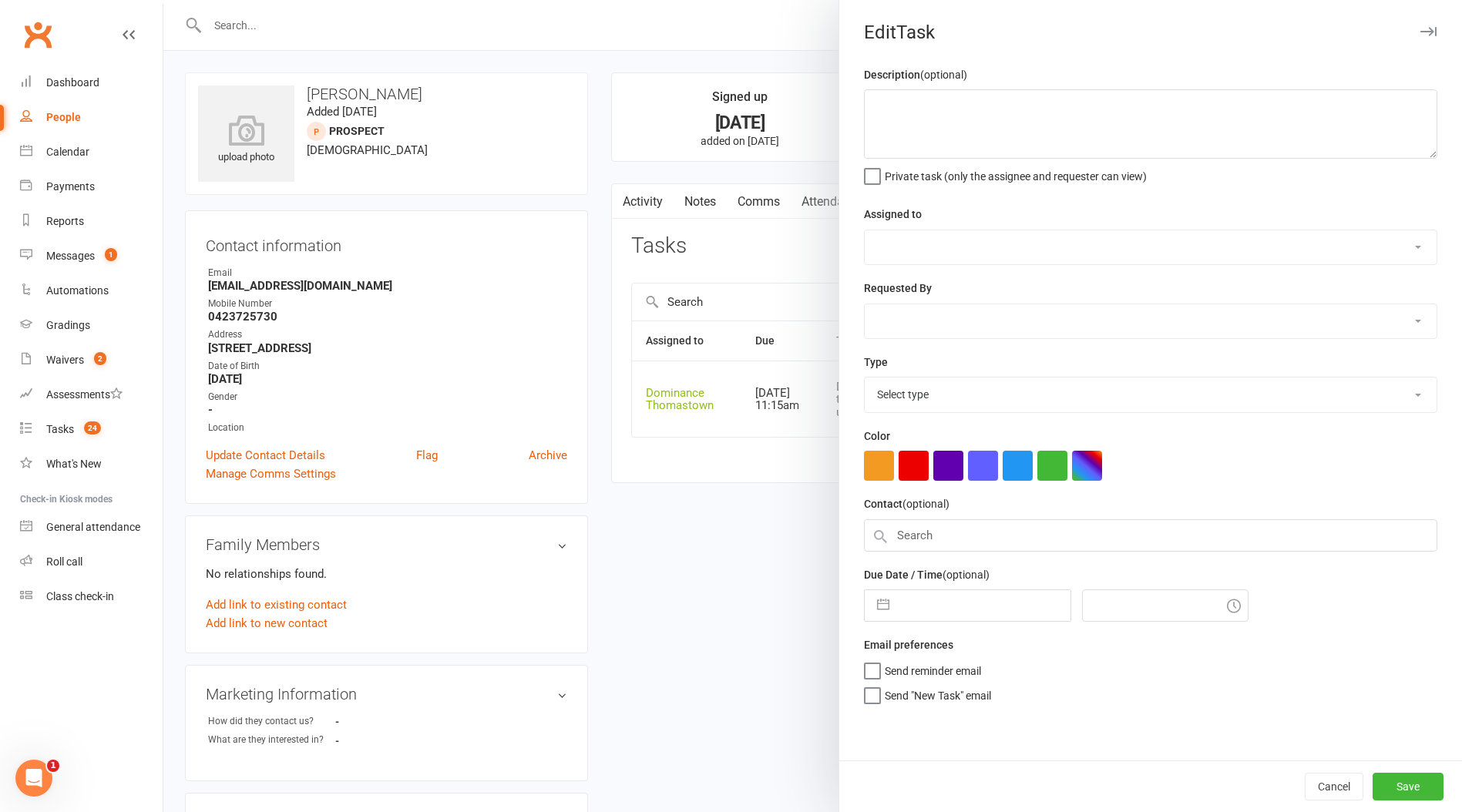
type textarea "Will drop in with [PERSON_NAME] for another trial, but was wanting more of a ca…"
select select "12547"
type input "[DATE]"
type input "11:15am"
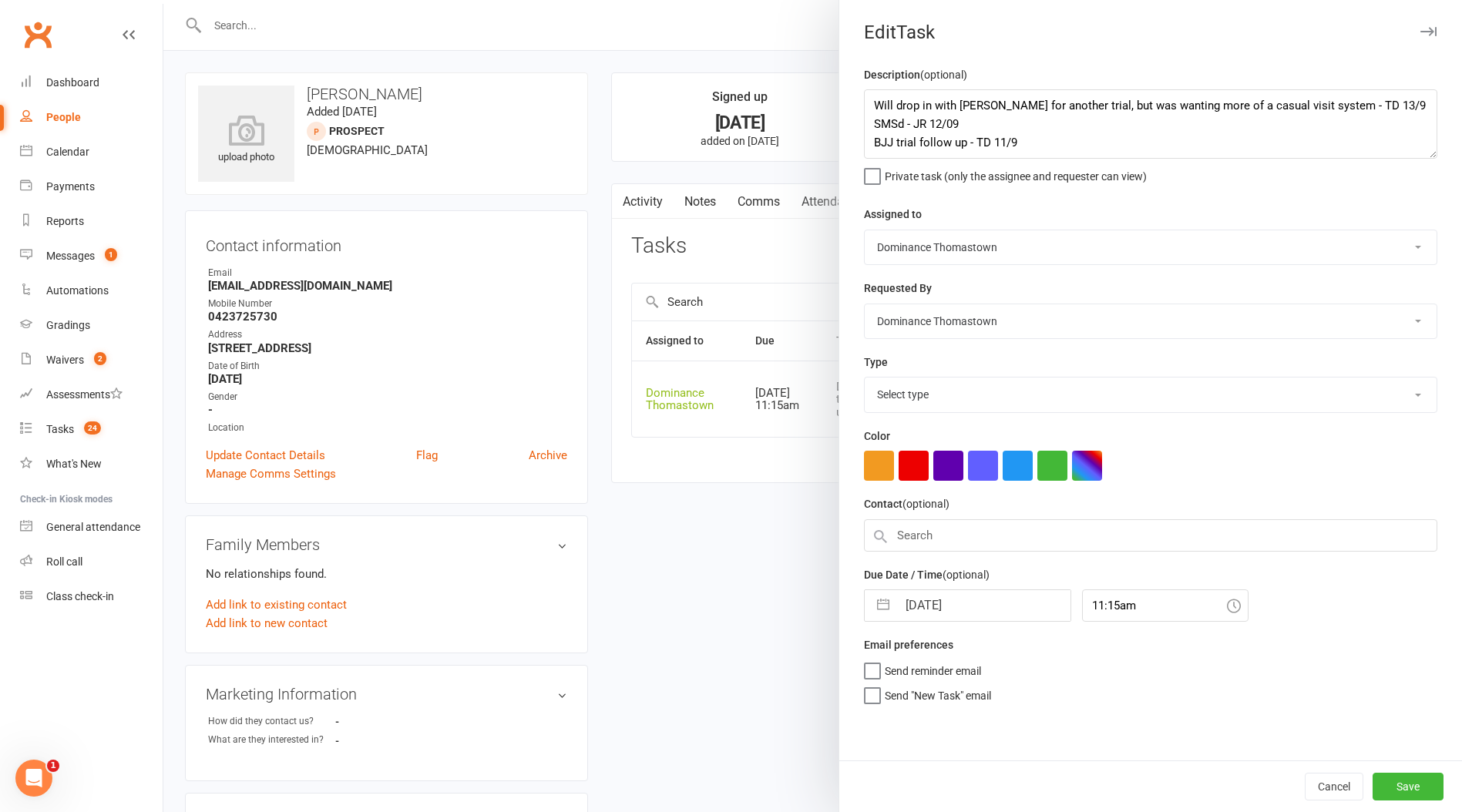
select select "3812"
click at [772, 477] on div at bounding box center [812, 406] width 1299 height 812
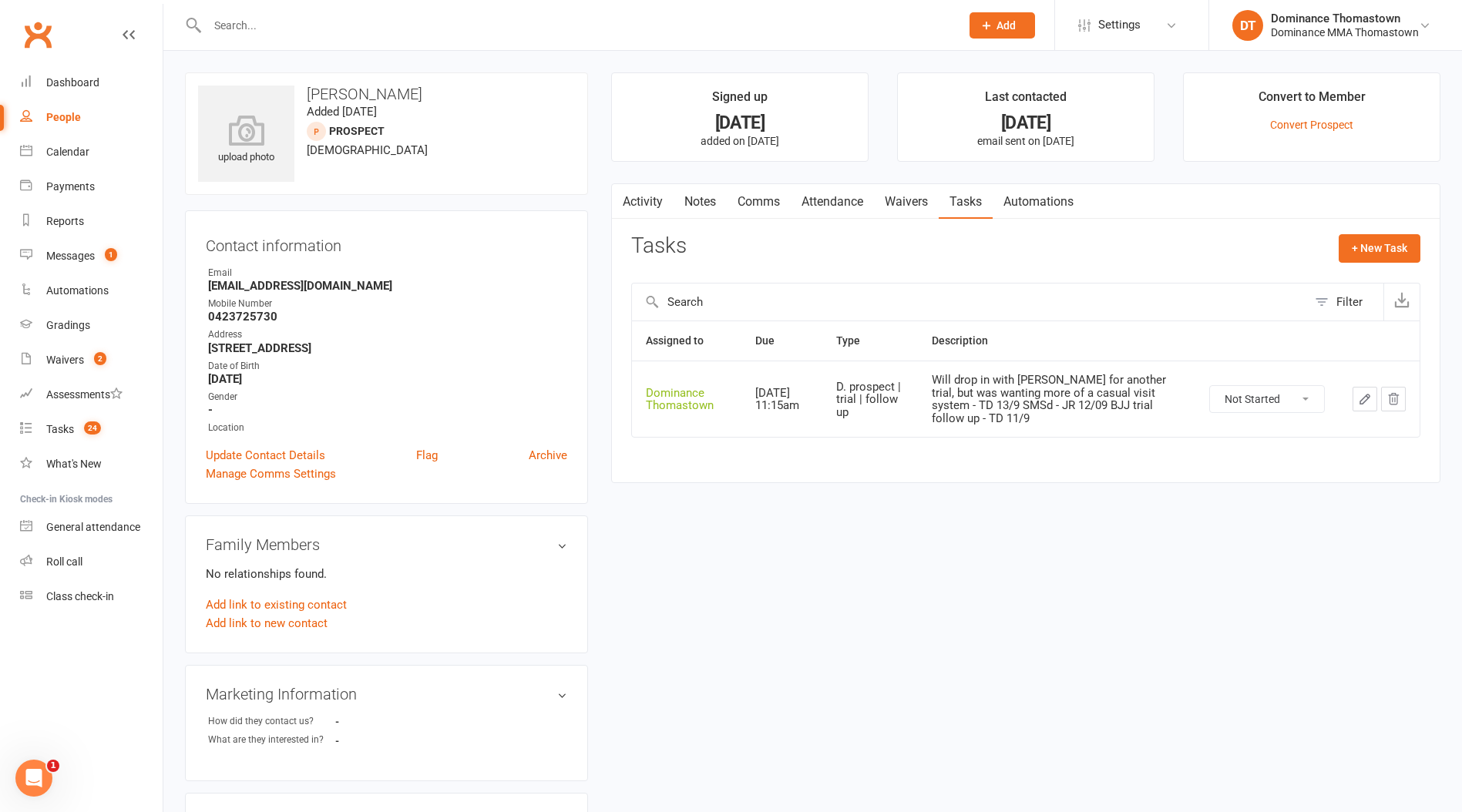
click at [1360, 394] on icon "button" at bounding box center [1365, 399] width 14 height 14
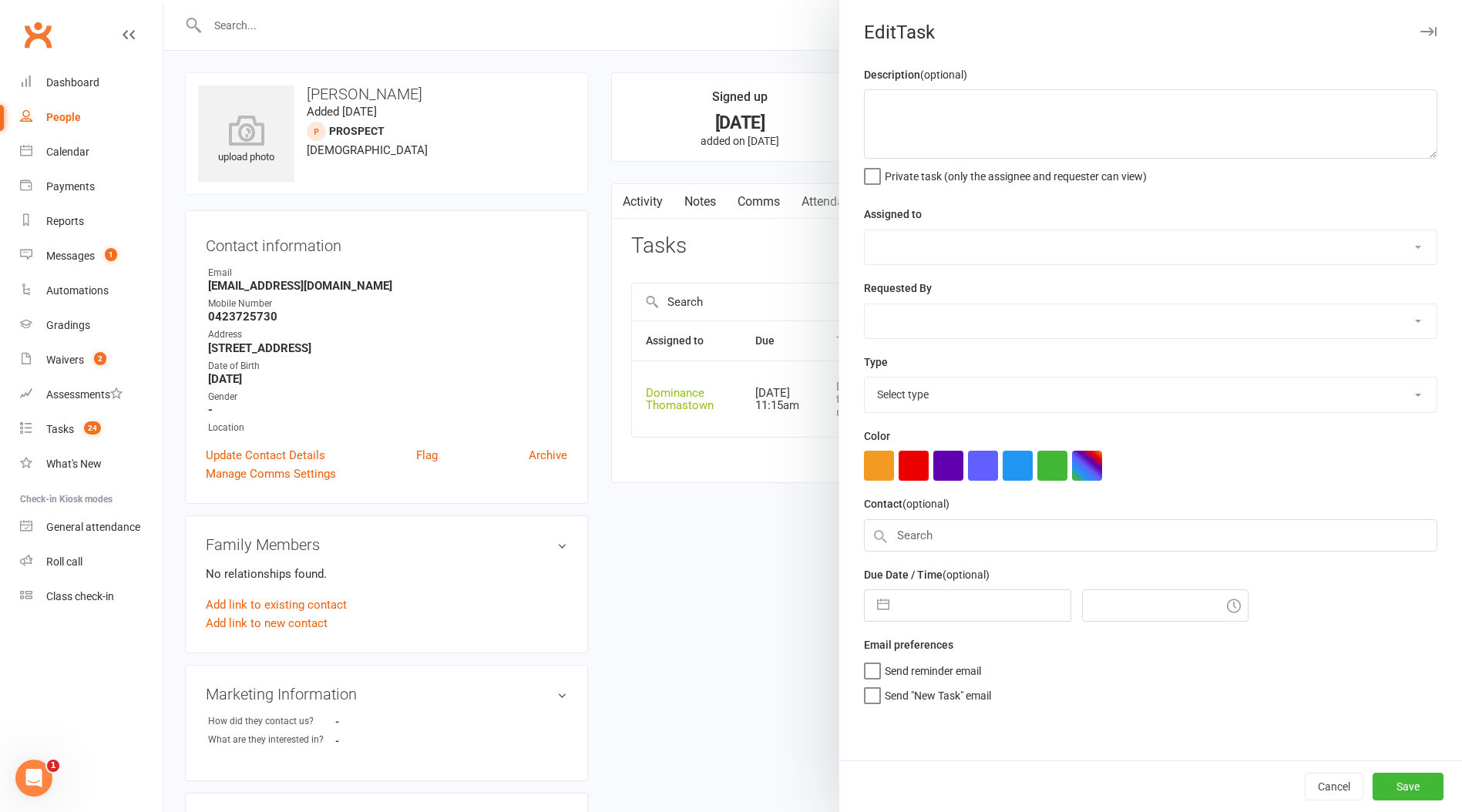
type textarea "Will drop in with [PERSON_NAME] for another trial, but was wanting more of a ca…"
select select "12547"
type input "[DATE]"
type input "11:15am"
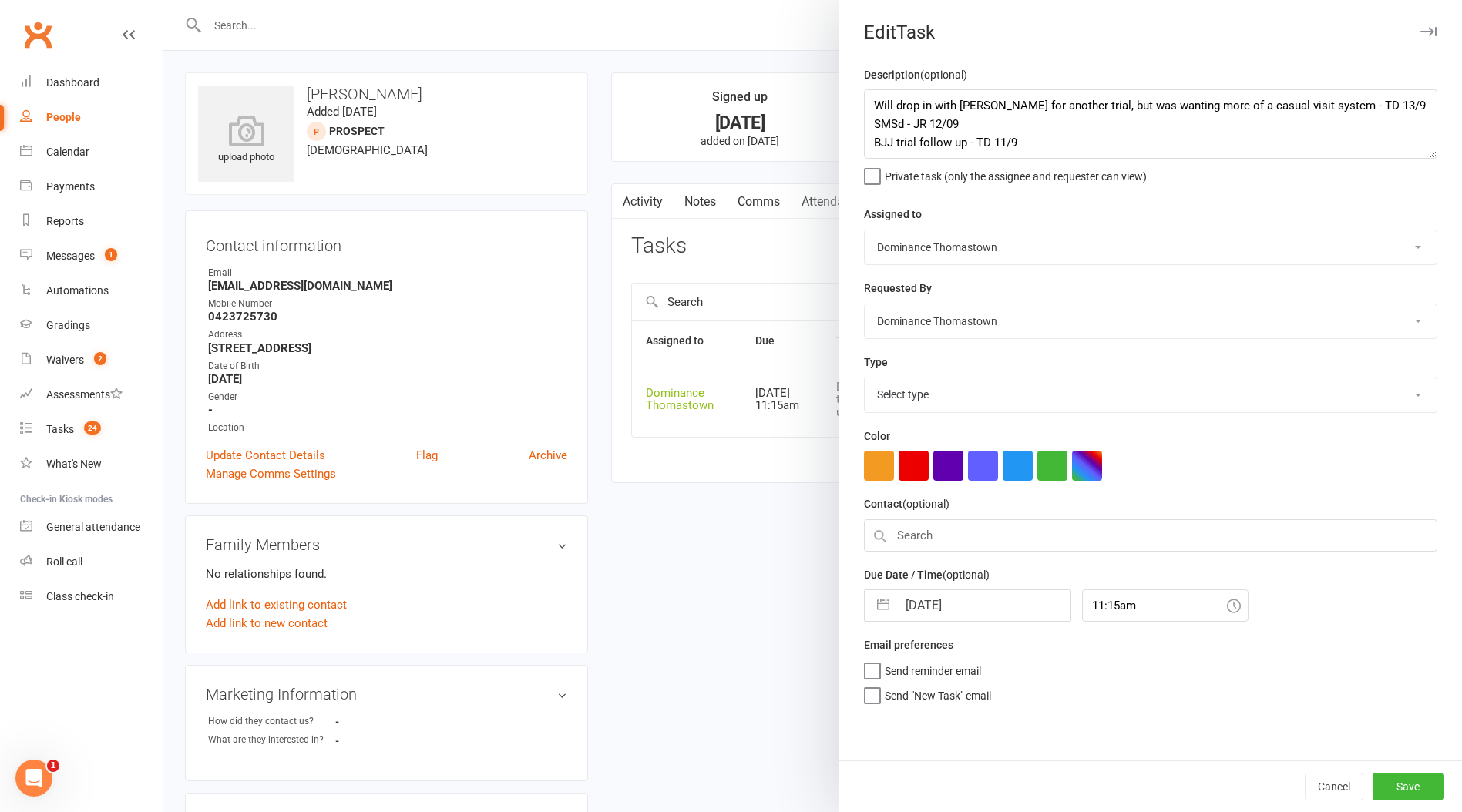
select select "3812"
drag, startPoint x: 873, startPoint y: 104, endPoint x: 884, endPoint y: 109, distance: 12.1
click at [874, 106] on textarea "Will drop in with [PERSON_NAME] for another trial, but was wanting more of a ca…" at bounding box center [1151, 123] width 573 height 69
drag, startPoint x: 763, startPoint y: 167, endPoint x: 815, endPoint y: 188, distance: 56.1
click at [765, 167] on div at bounding box center [812, 406] width 1299 height 812
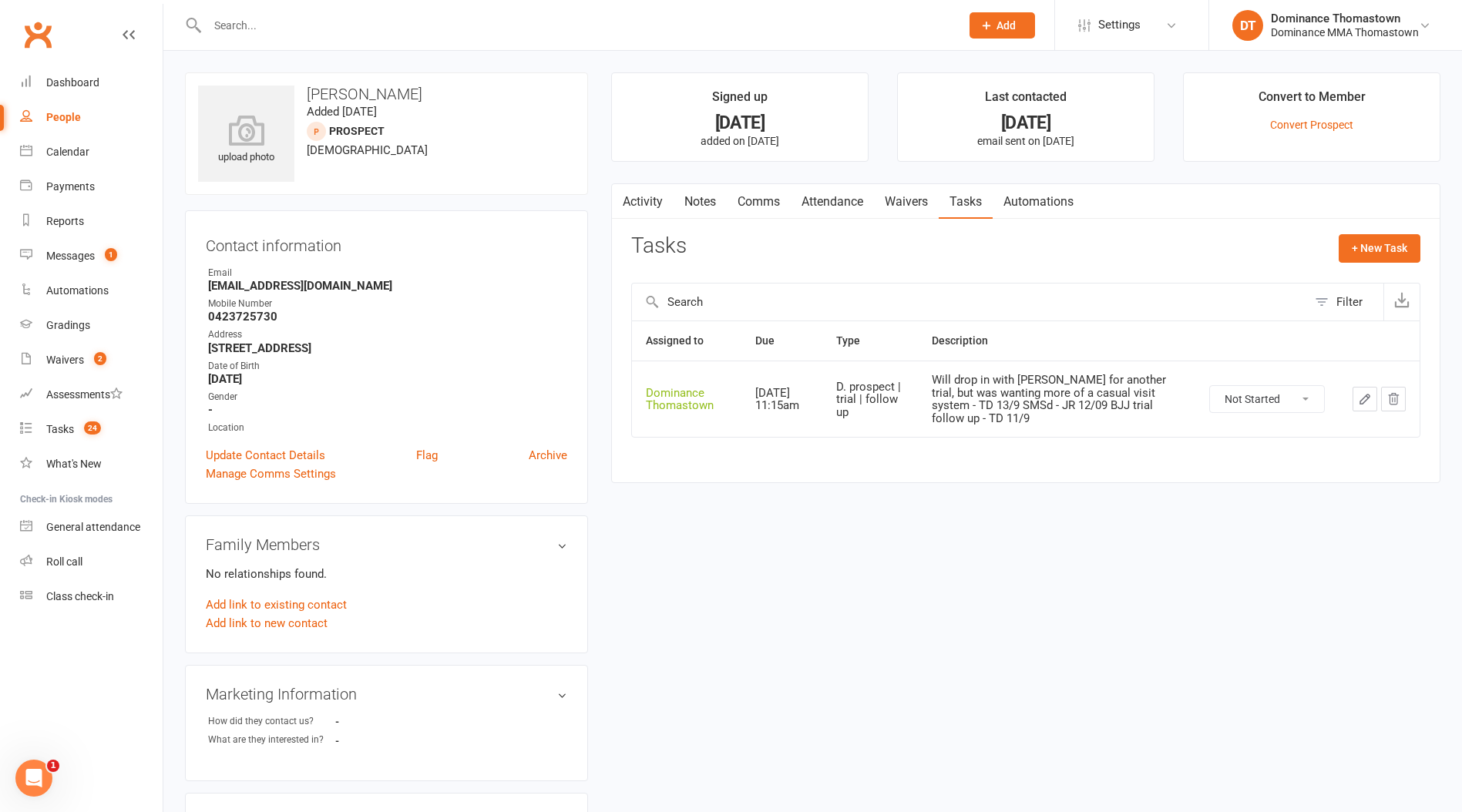
click at [846, 200] on link "Attendance" at bounding box center [833, 202] width 83 height 36
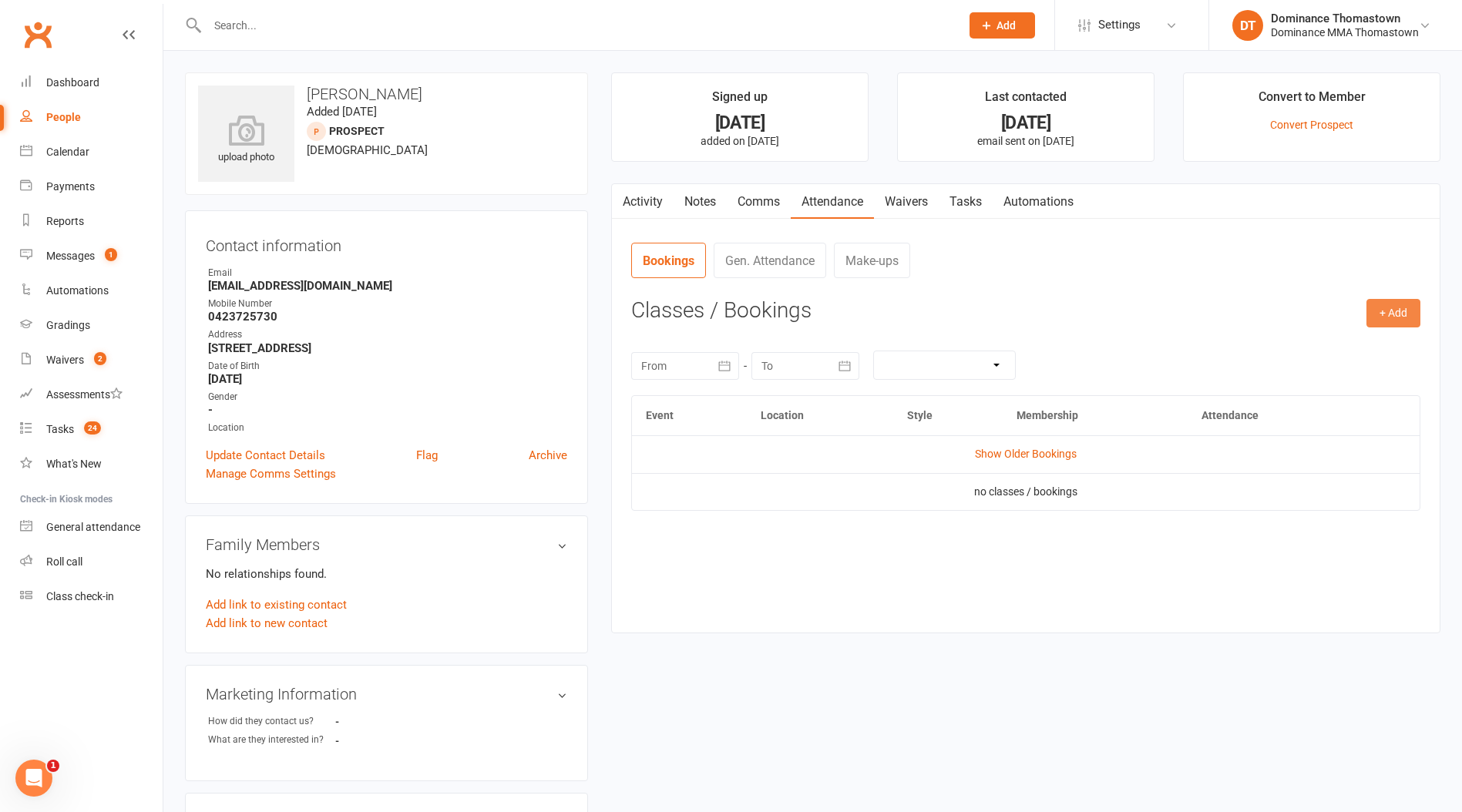
click at [1376, 305] on button "+ Add" at bounding box center [1393, 313] width 54 height 28
click at [1305, 352] on link "Book Event" at bounding box center [1343, 348] width 153 height 31
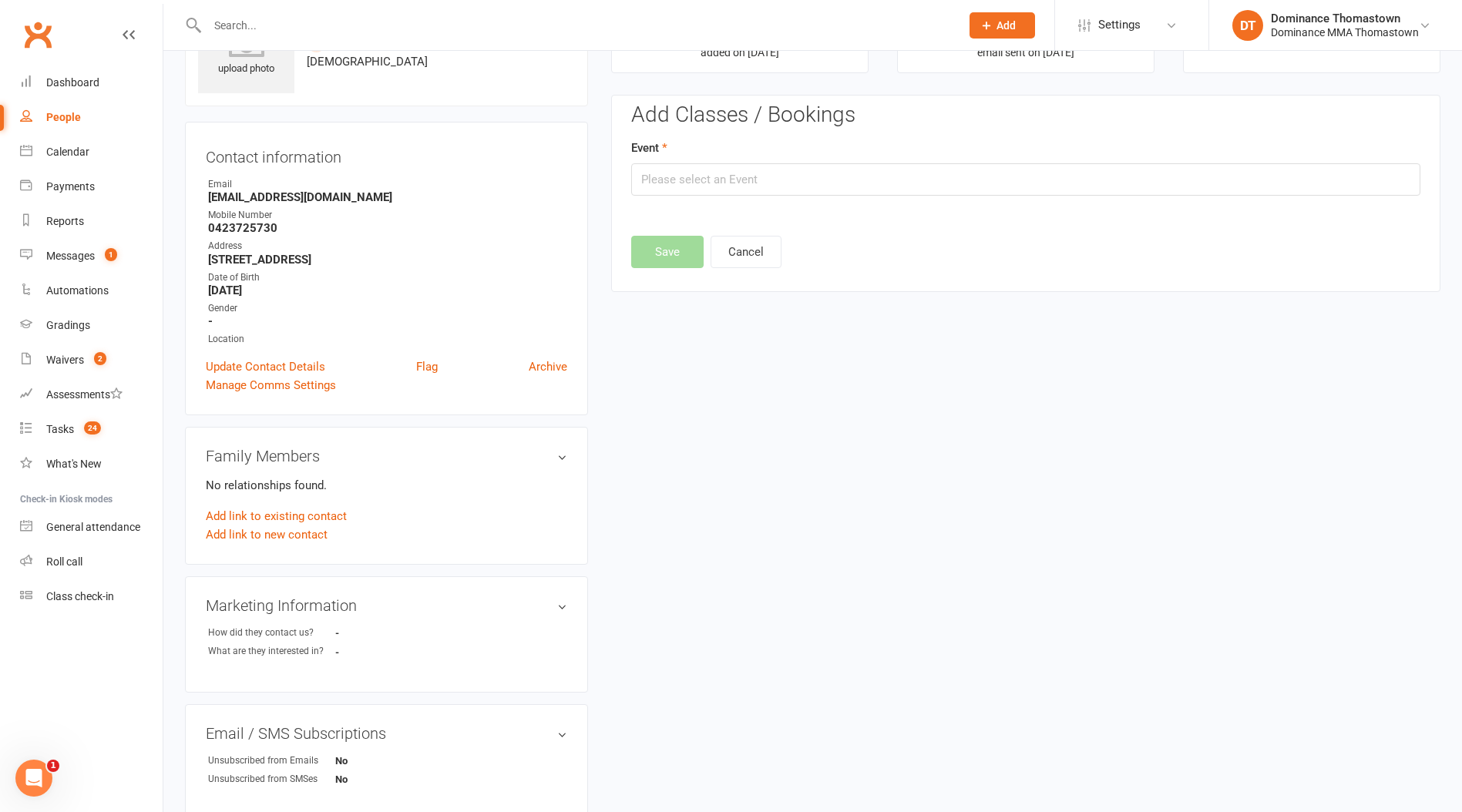
scroll to position [106, 0]
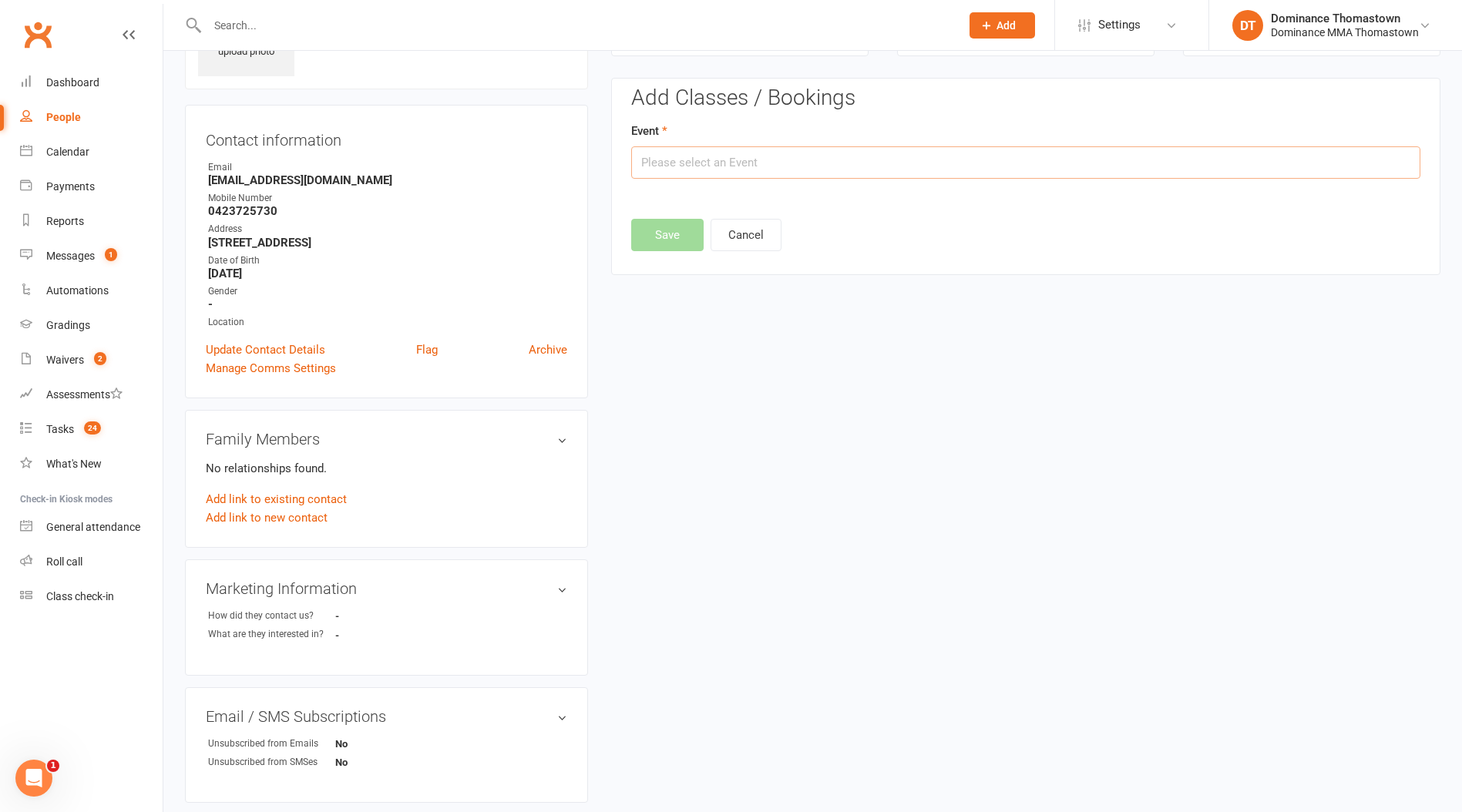
click at [859, 154] on input "text" at bounding box center [1026, 162] width 789 height 32
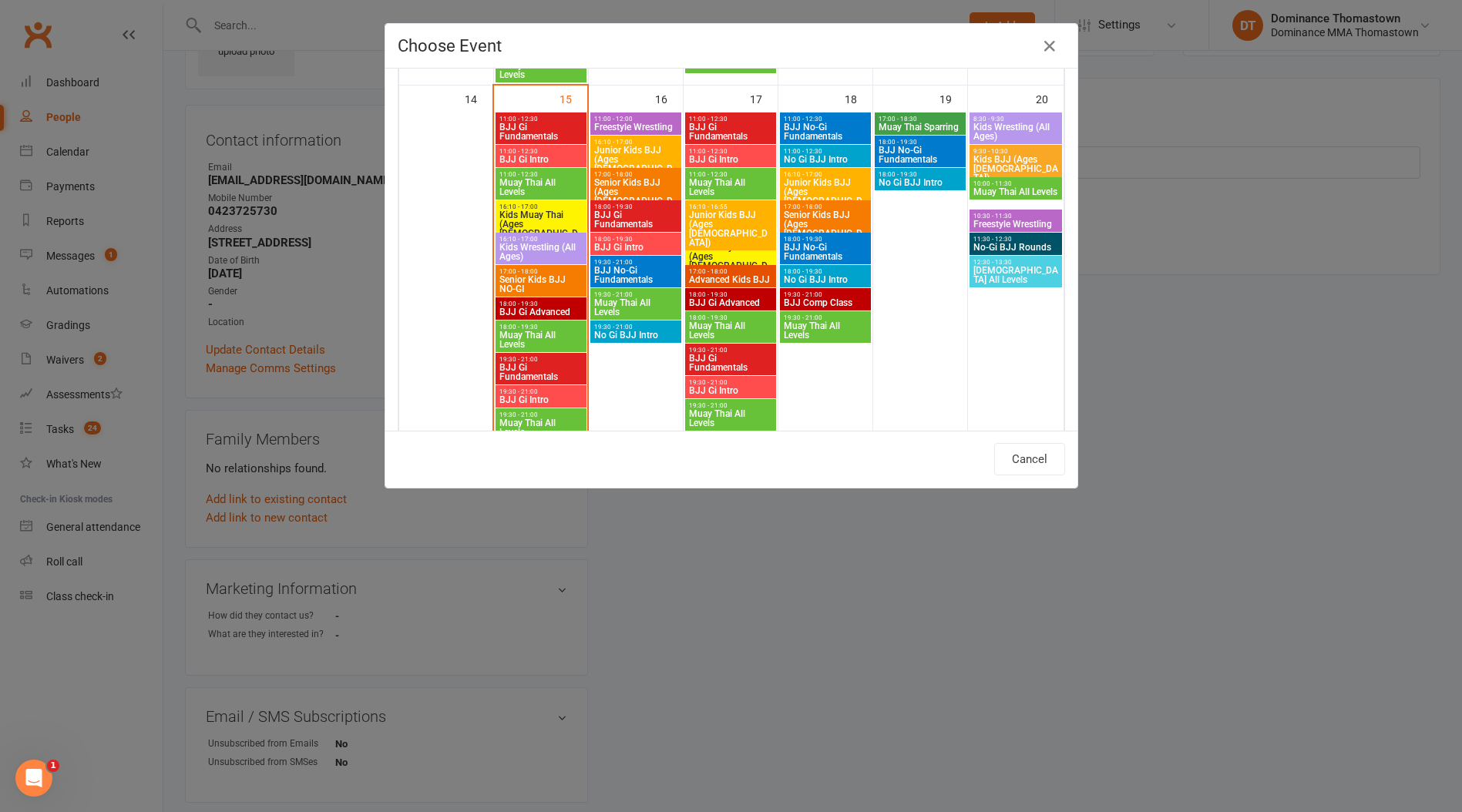
scroll to position [800, 0]
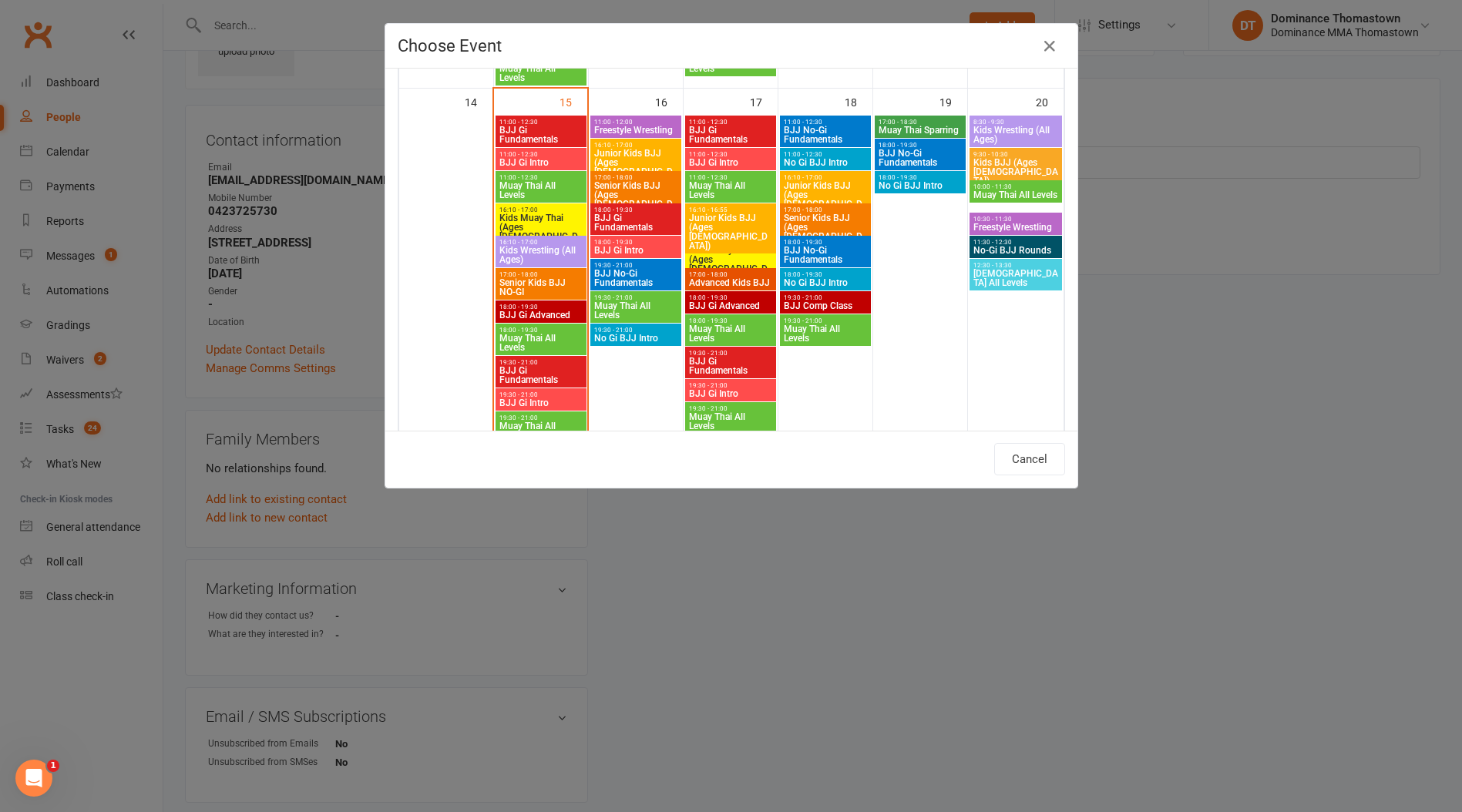
click at [543, 188] on span "Muay Thai All Levels" at bounding box center [541, 190] width 84 height 19
type input "Muay Thai All Levels - [DATE] 11:00:00 AM"
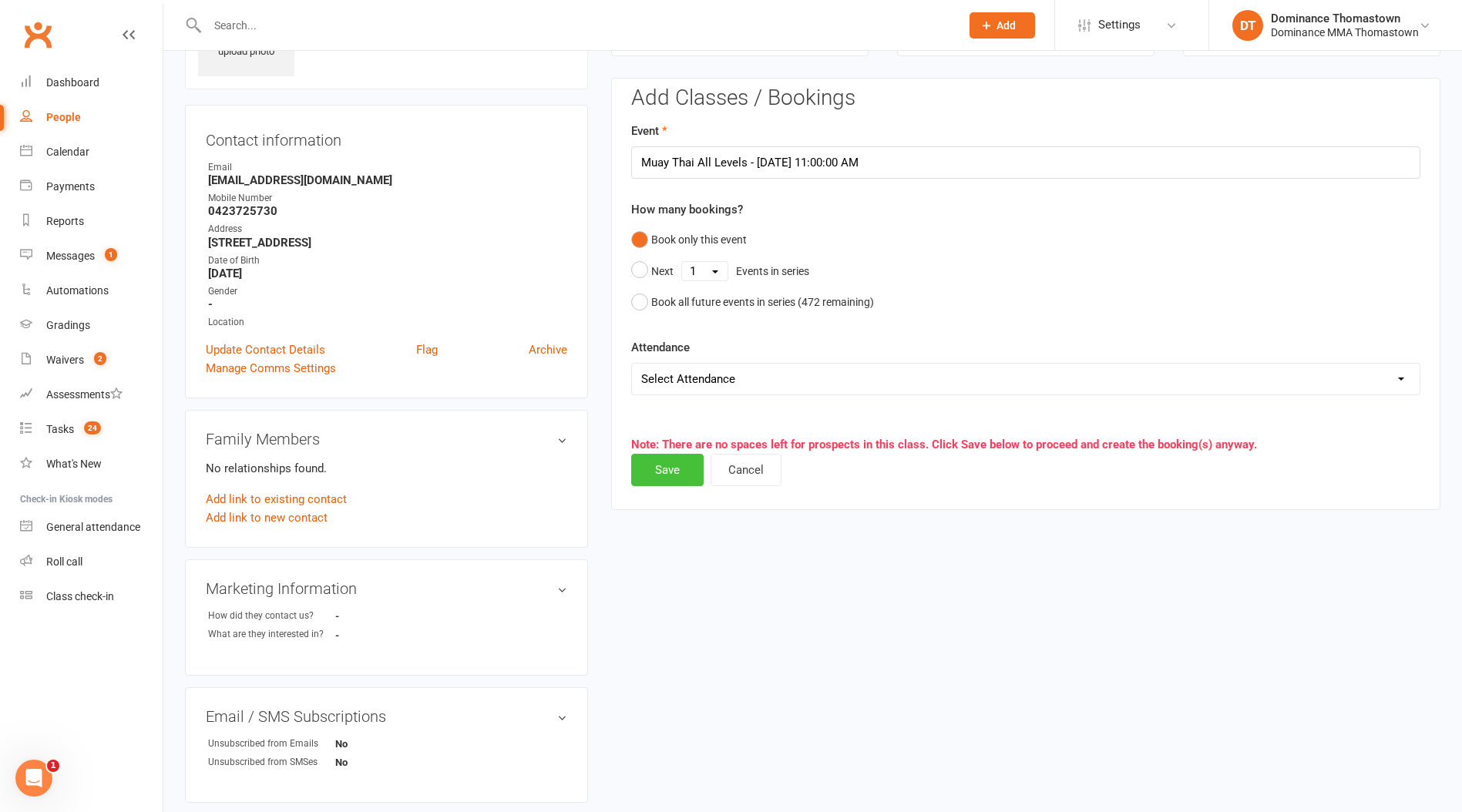
click at [690, 465] on button "Save" at bounding box center [667, 470] width 72 height 32
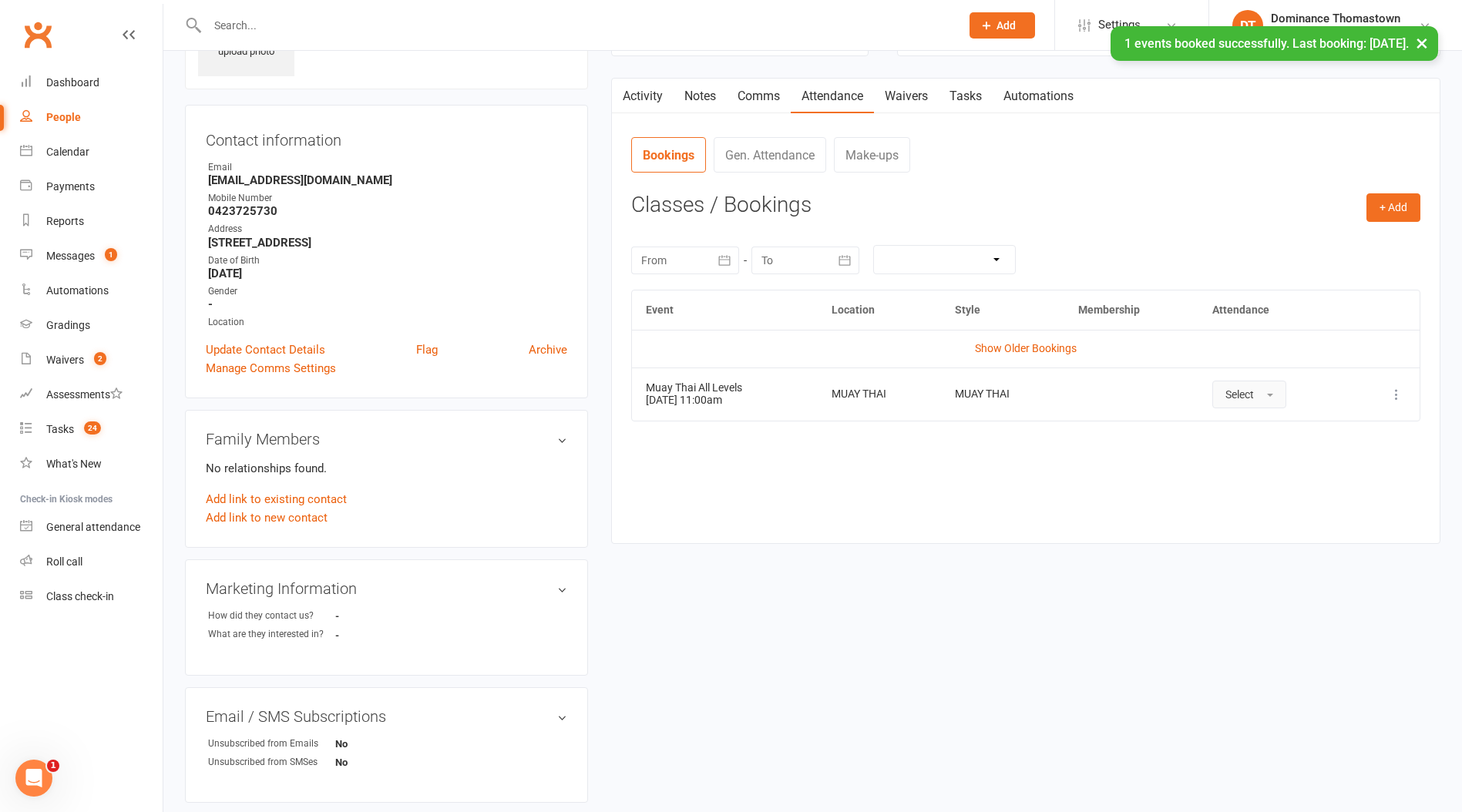
click at [1256, 386] on button "Select" at bounding box center [1249, 395] width 74 height 28
click at [1255, 434] on span "Attended" at bounding box center [1248, 429] width 46 height 14
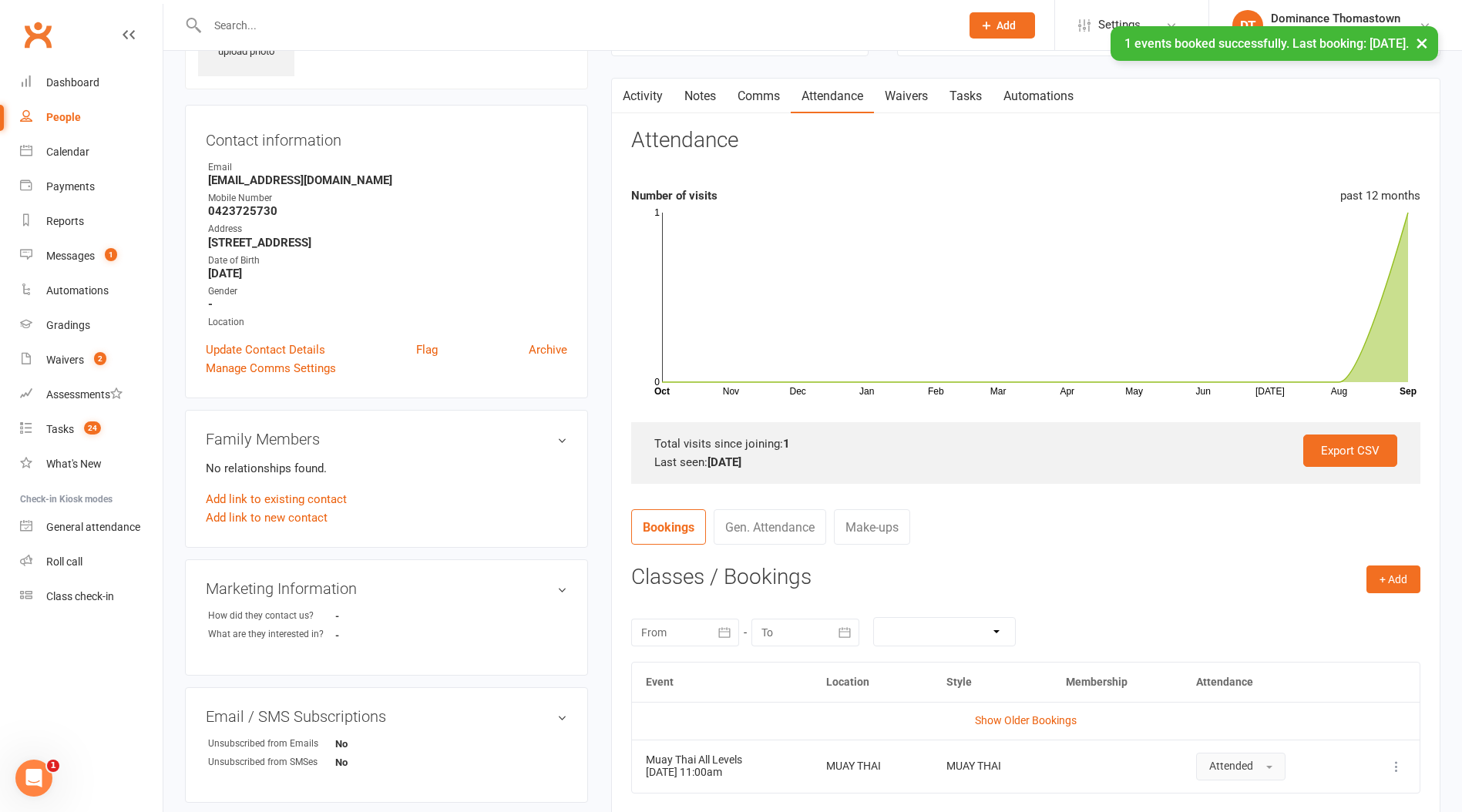
click at [975, 96] on link "Tasks" at bounding box center [966, 97] width 54 height 36
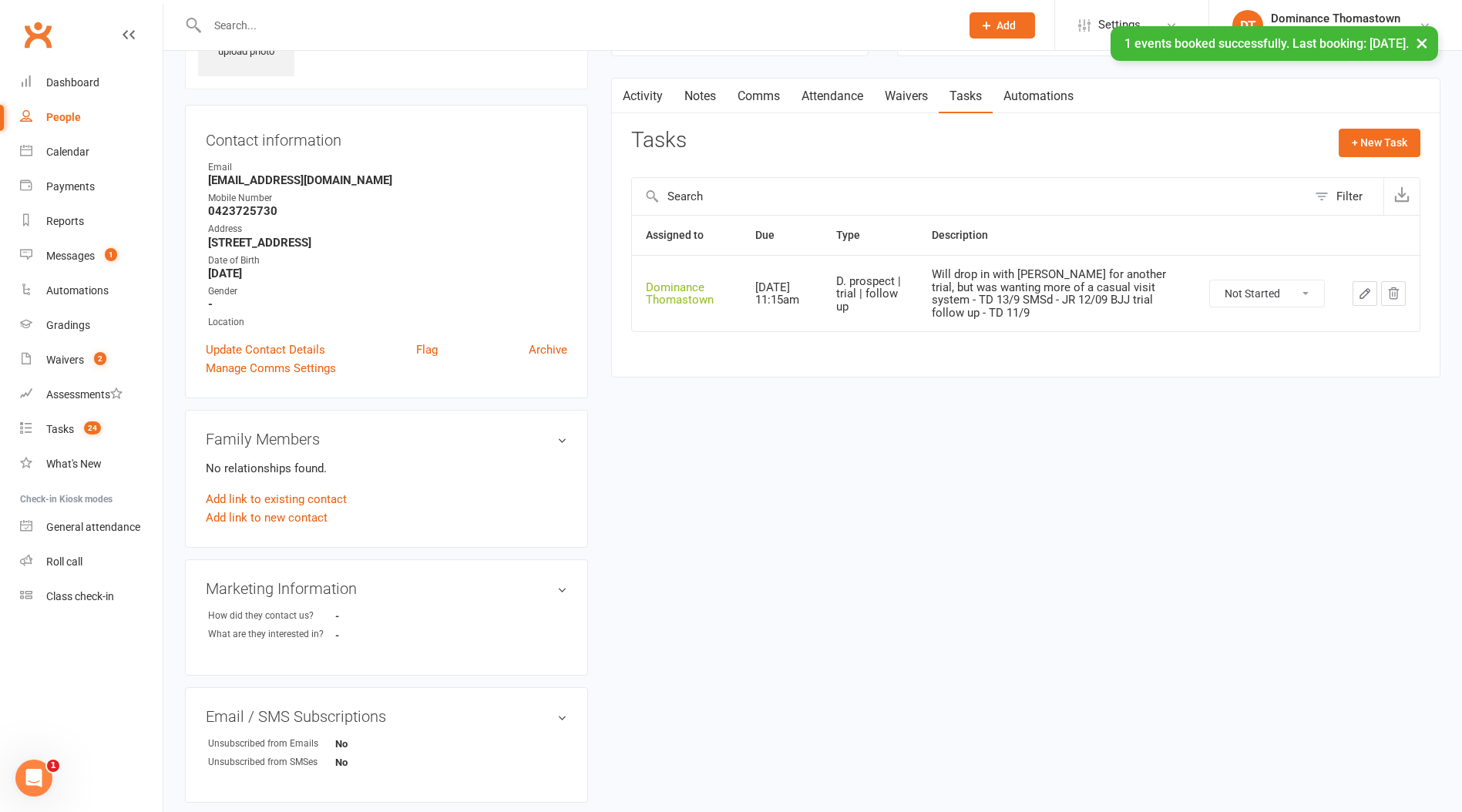
click at [1368, 284] on button "button" at bounding box center [1365, 293] width 24 height 24
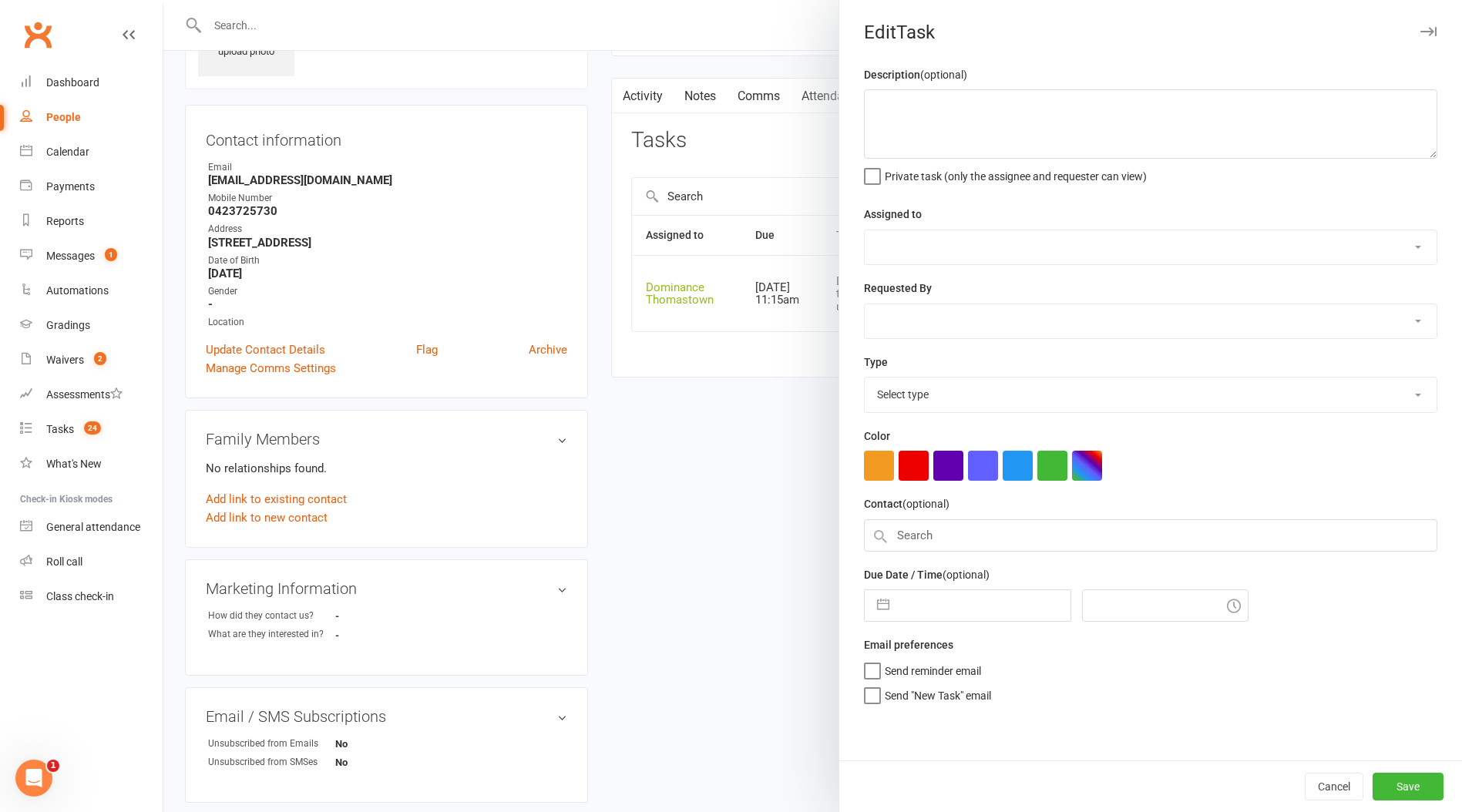
type textarea "Will drop in with [PERSON_NAME] for another trial, but was wanting more of a ca…"
select select "12547"
type input "[DATE]"
type input "11:15am"
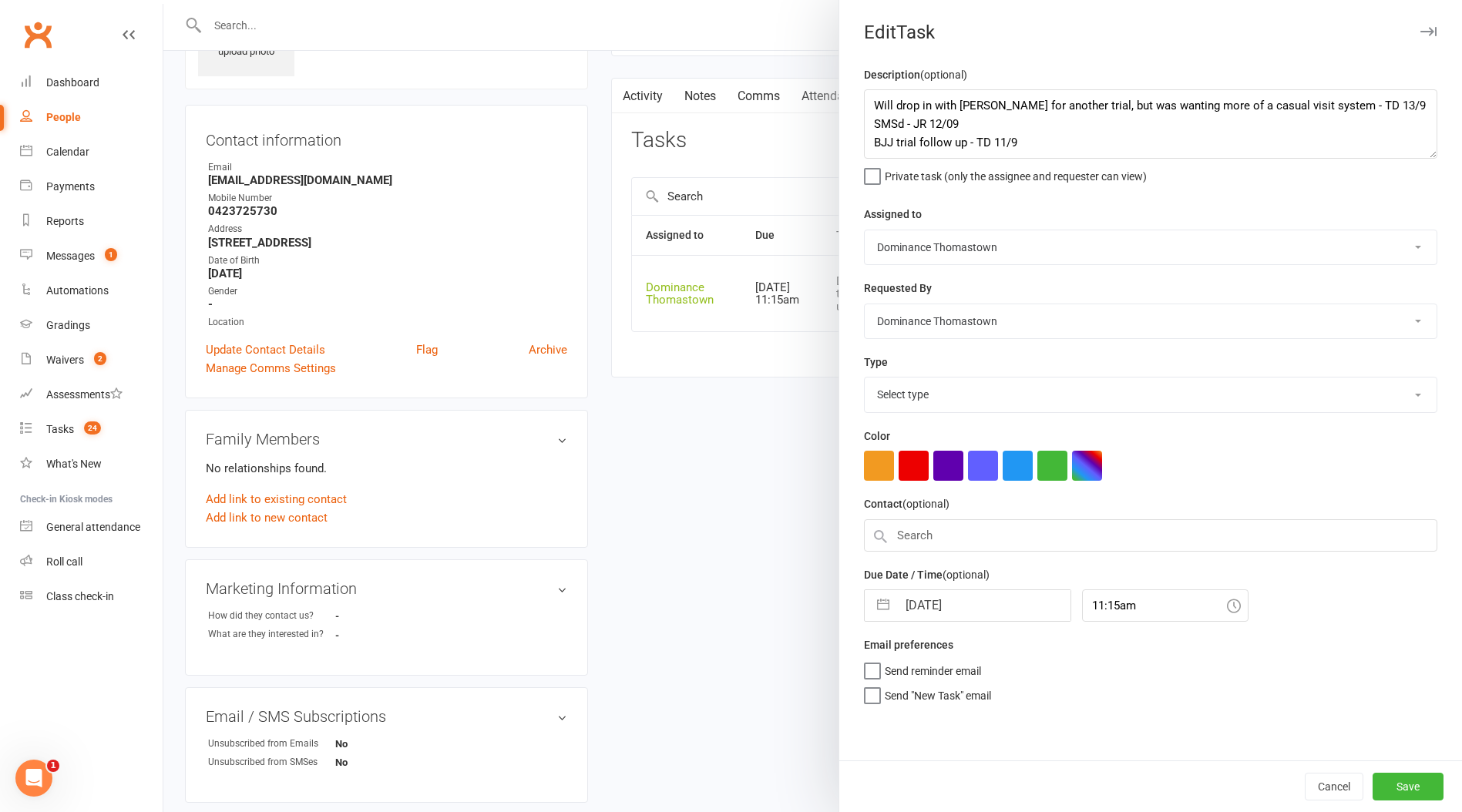
select select "3812"
drag, startPoint x: 876, startPoint y: 98, endPoint x: 908, endPoint y: 106, distance: 33.0
click at [876, 98] on textarea "Will drop in with [PERSON_NAME] for another trial, but was wanting more of a ca…" at bounding box center [1151, 123] width 573 height 69
drag, startPoint x: 891, startPoint y: 103, endPoint x: 914, endPoint y: 112, distance: 24.7
click at [892, 105] on textarea "Do trial follow up Will drop in with [PERSON_NAME] for another trial, but was w…" at bounding box center [1151, 123] width 573 height 69
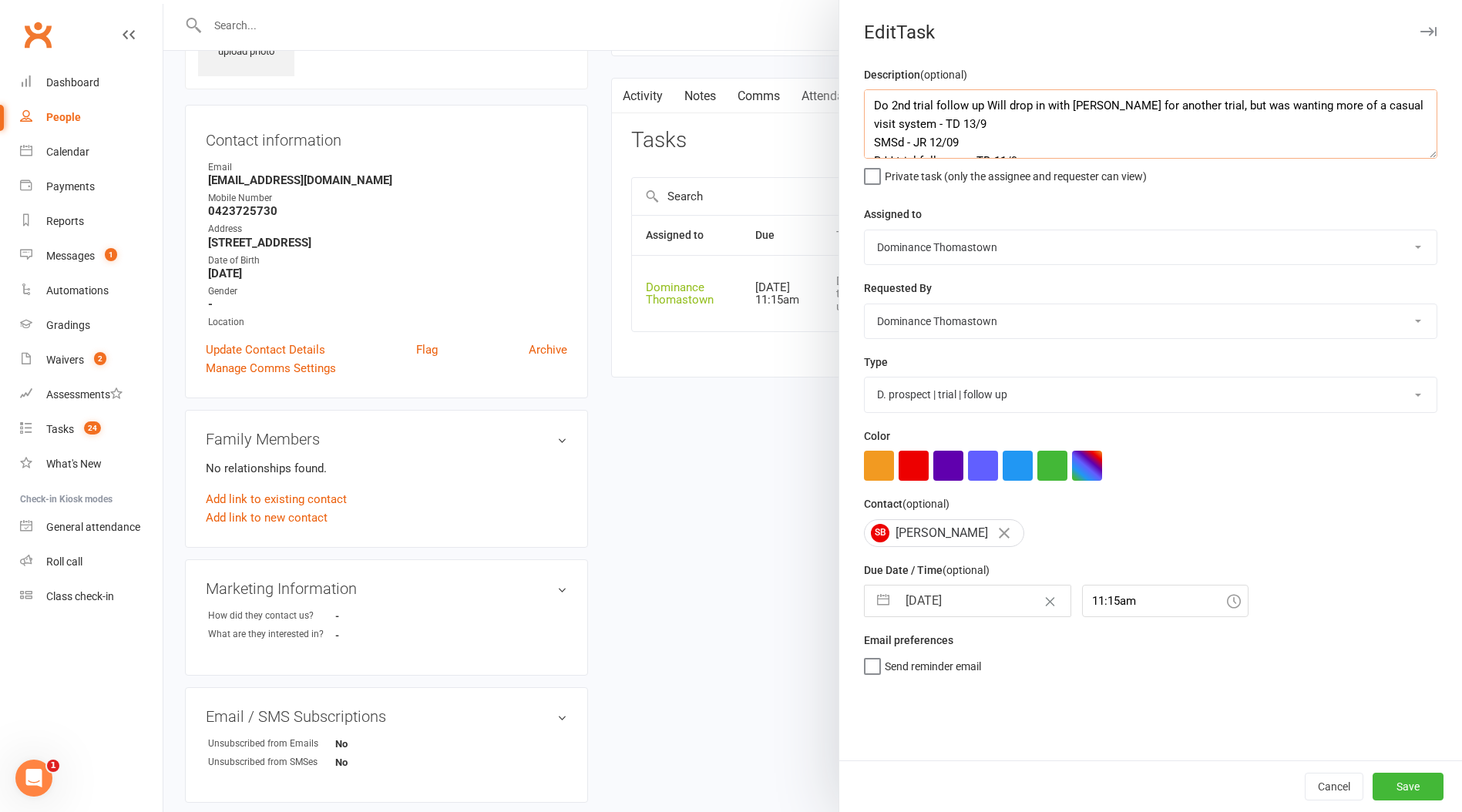
drag, startPoint x: 985, startPoint y: 107, endPoint x: 1025, endPoint y: 114, distance: 40.6
click at [985, 108] on textarea "Do 2nd trial follow up Will drop in with [PERSON_NAME] for another trial, but w…" at bounding box center [1151, 123] width 573 height 69
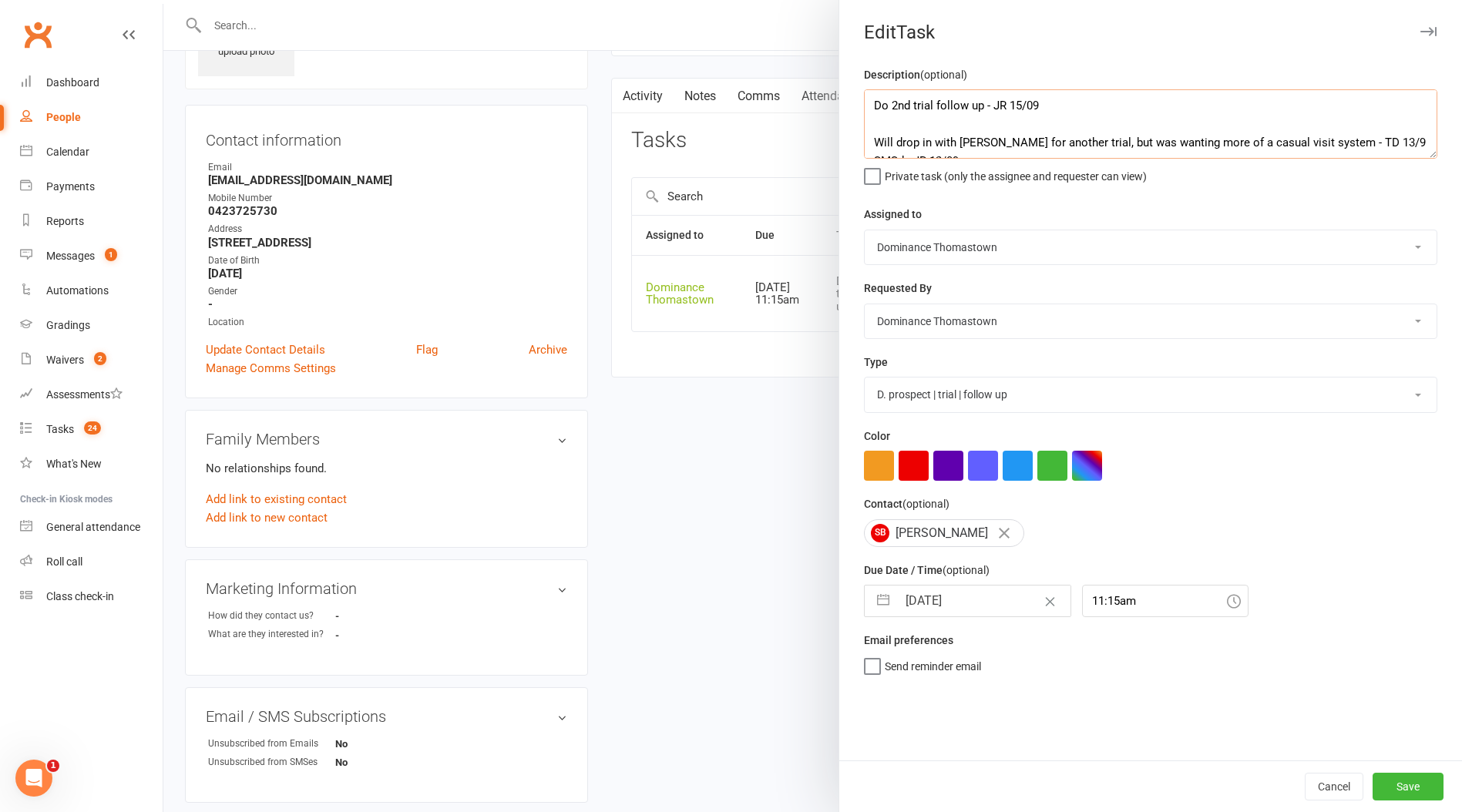
type textarea "Do 2nd trial follow up - JR 15/09 Will drop in with [PERSON_NAME] for another t…"
click at [962, 609] on input "[DATE]" at bounding box center [983, 601] width 173 height 31
select select "7"
select select "2025"
select select "8"
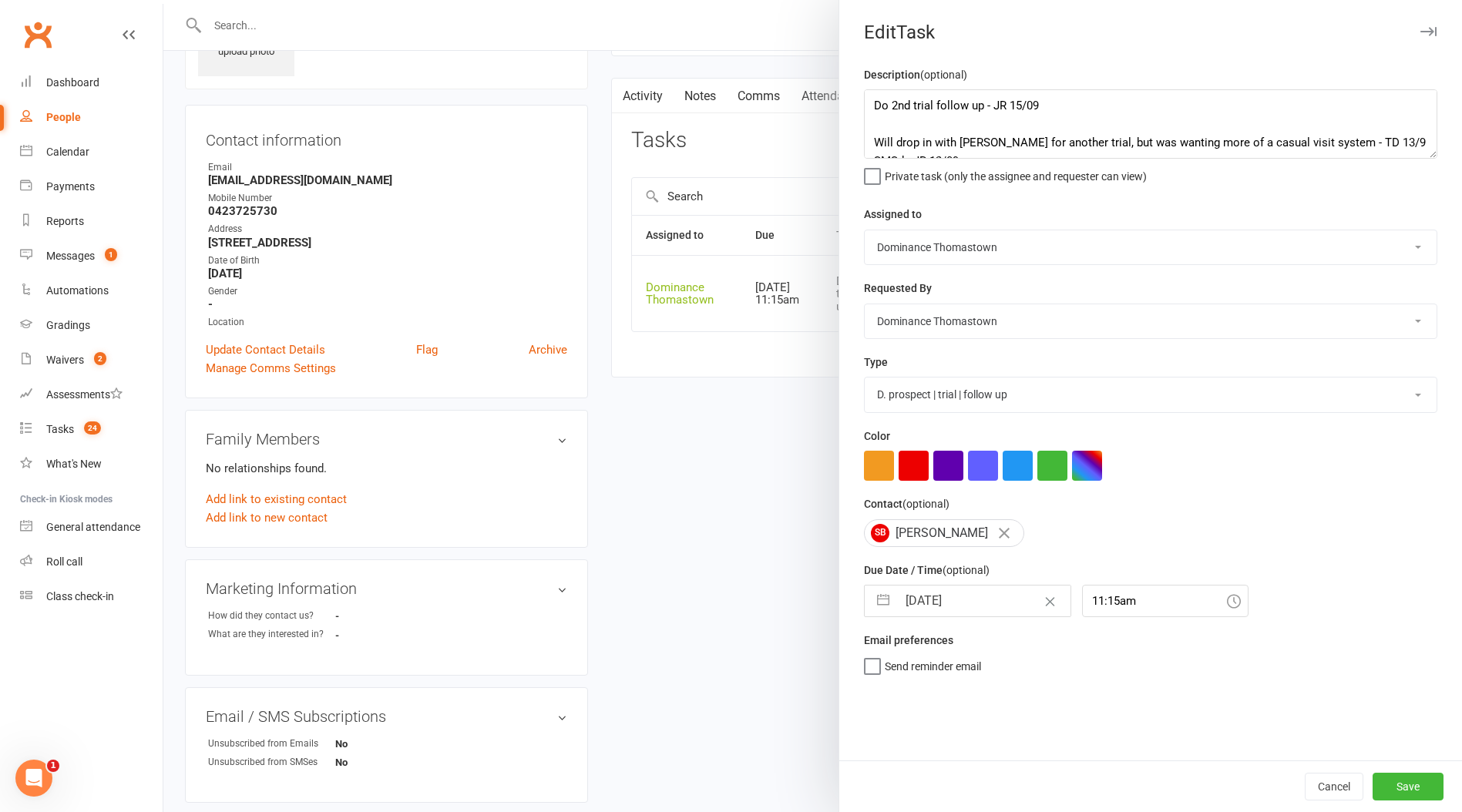
select select "2025"
select select "9"
select select "2025"
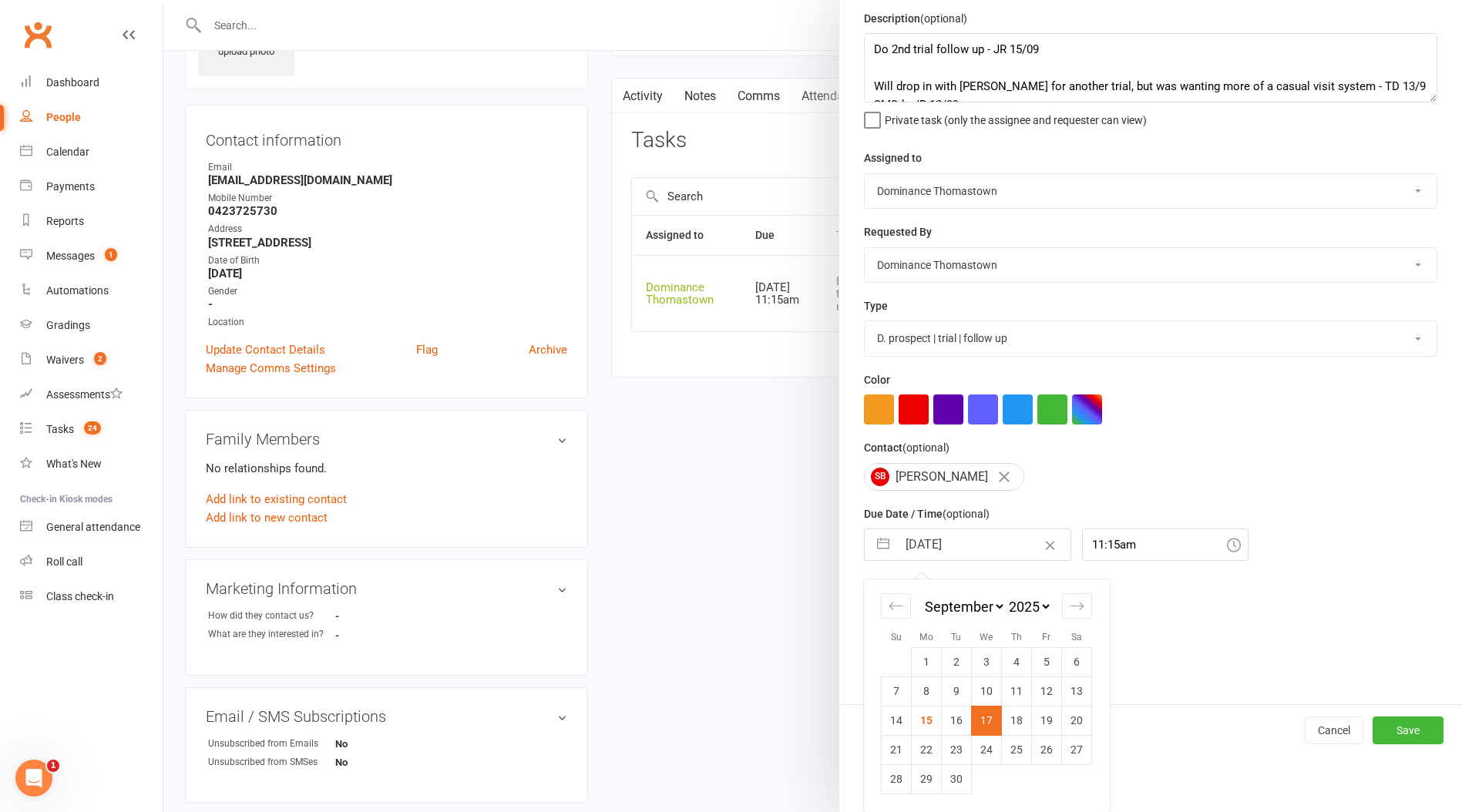
drag, startPoint x: 957, startPoint y: 723, endPoint x: 967, endPoint y: 724, distance: 10.0
click at [957, 723] on td "16" at bounding box center [957, 720] width 30 height 29
type input "[DATE]"
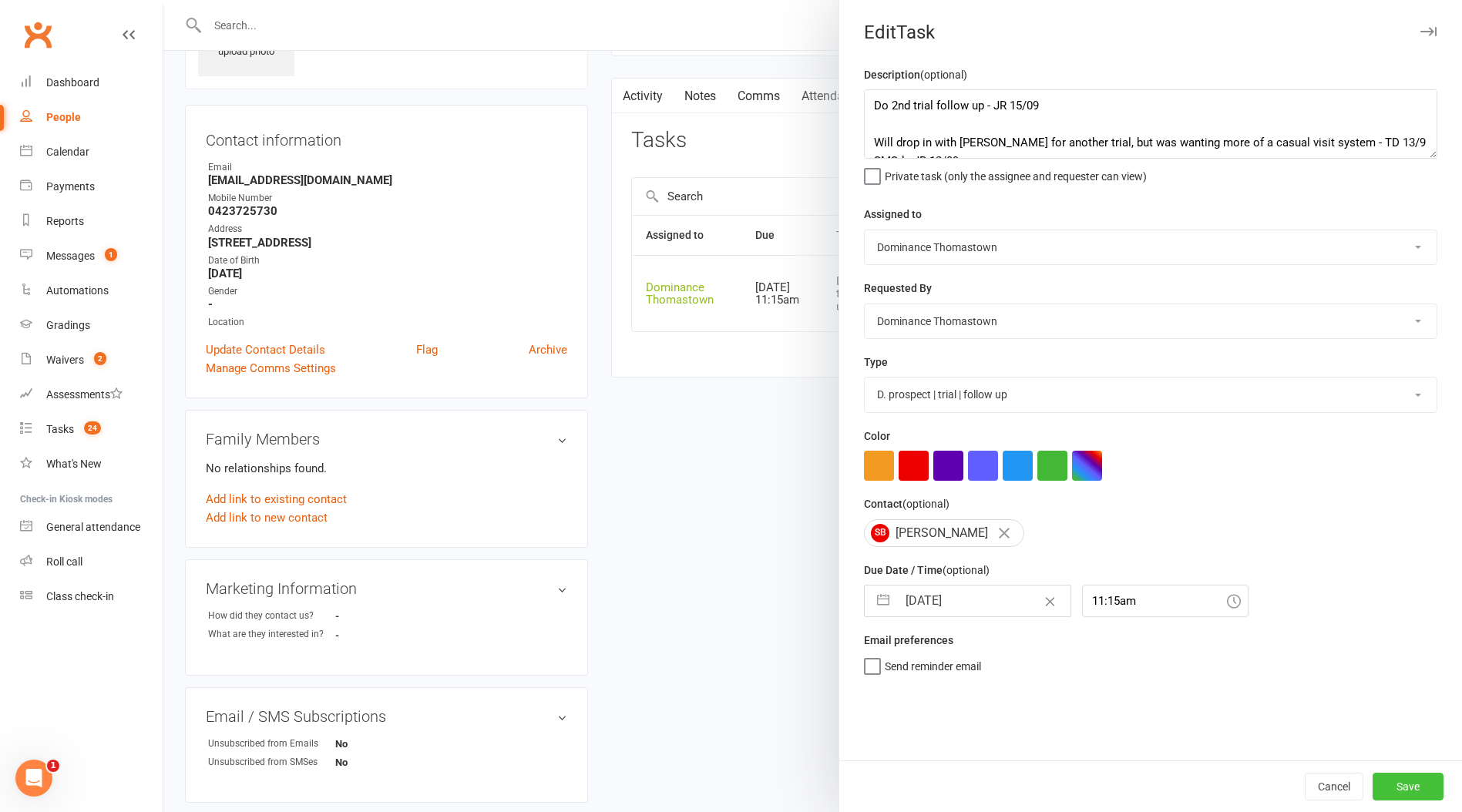
click at [1419, 784] on button "Save" at bounding box center [1408, 787] width 71 height 28
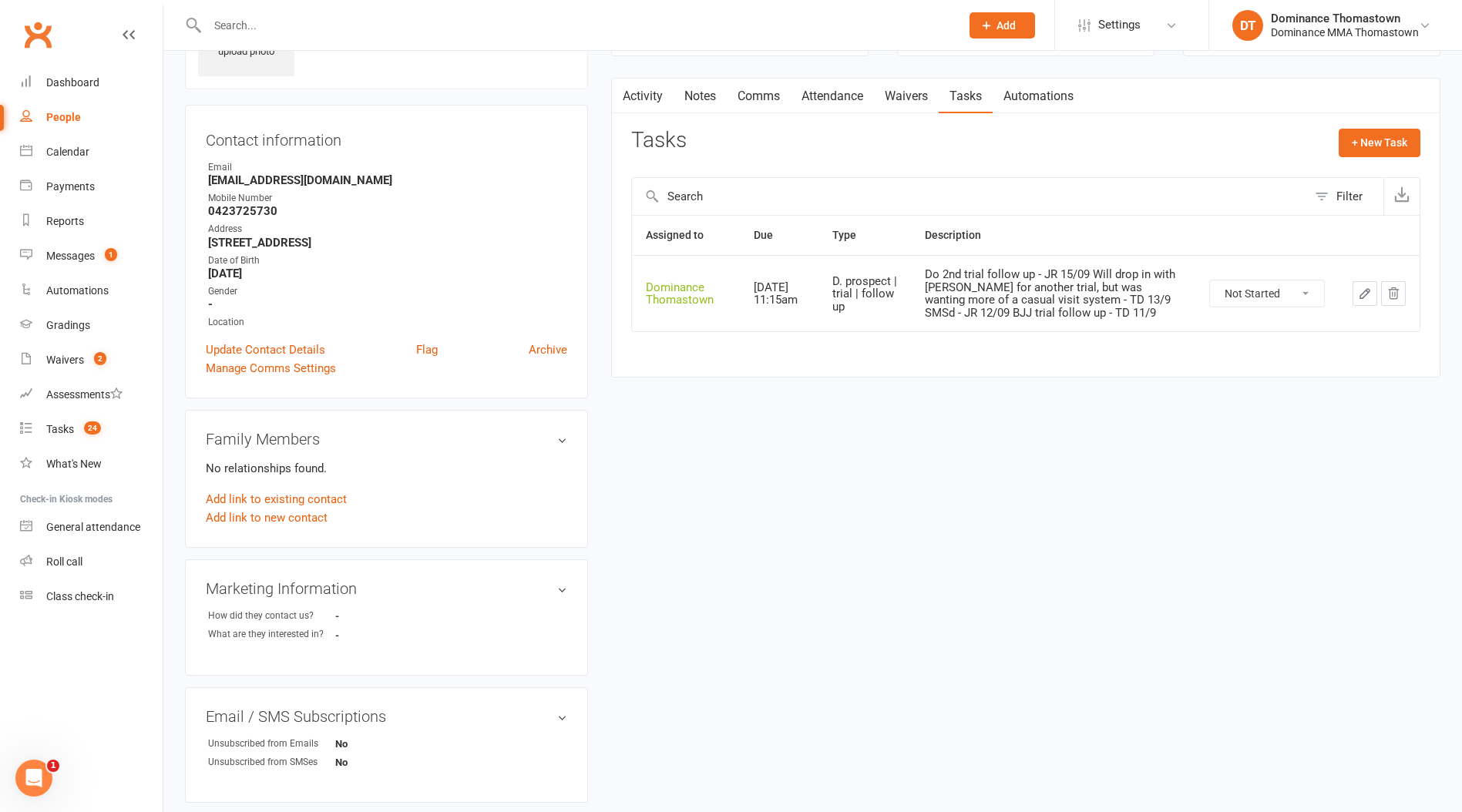
click at [914, 101] on link "Waivers" at bounding box center [906, 97] width 65 height 36
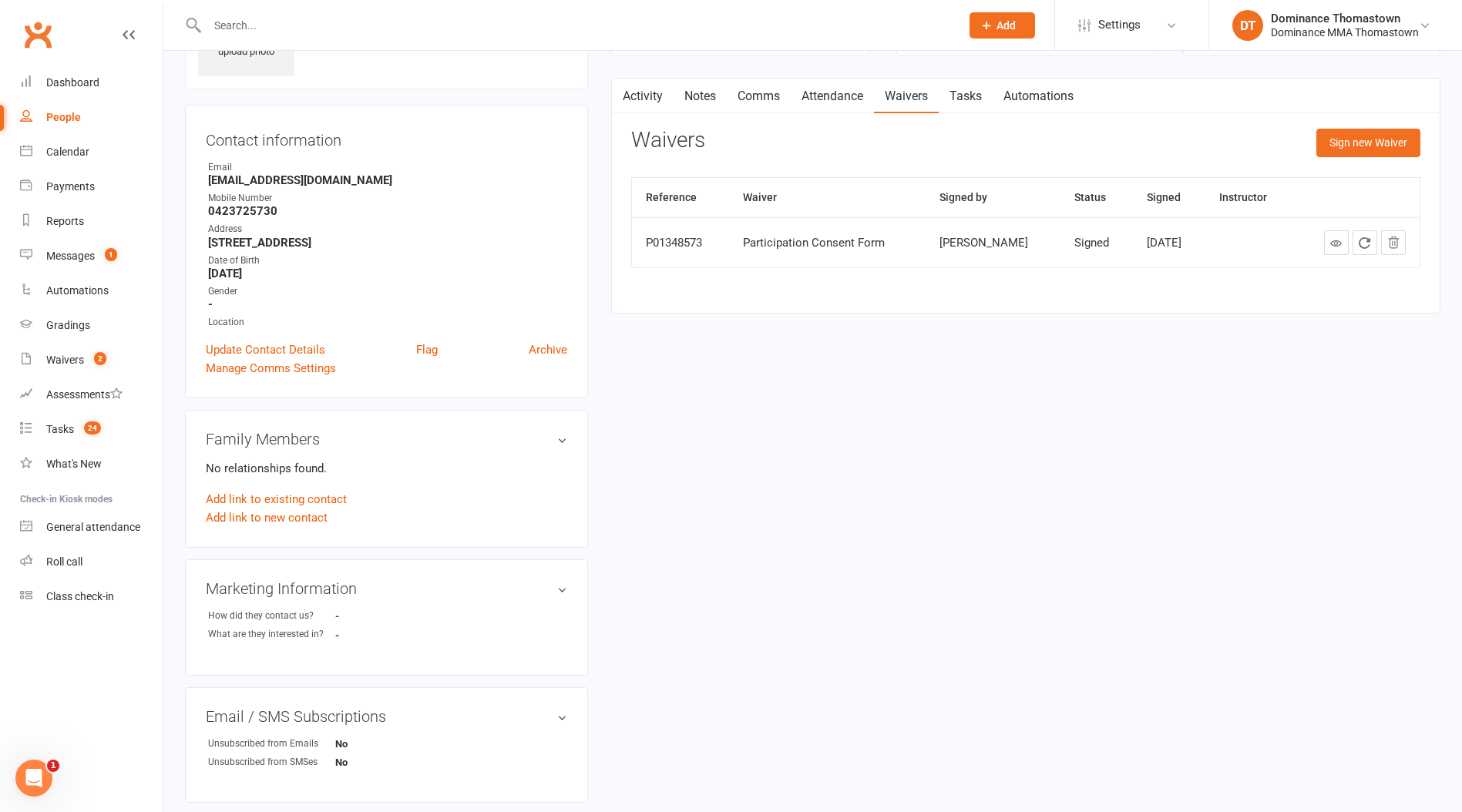
click at [975, 102] on link "Tasks" at bounding box center [966, 97] width 54 height 36
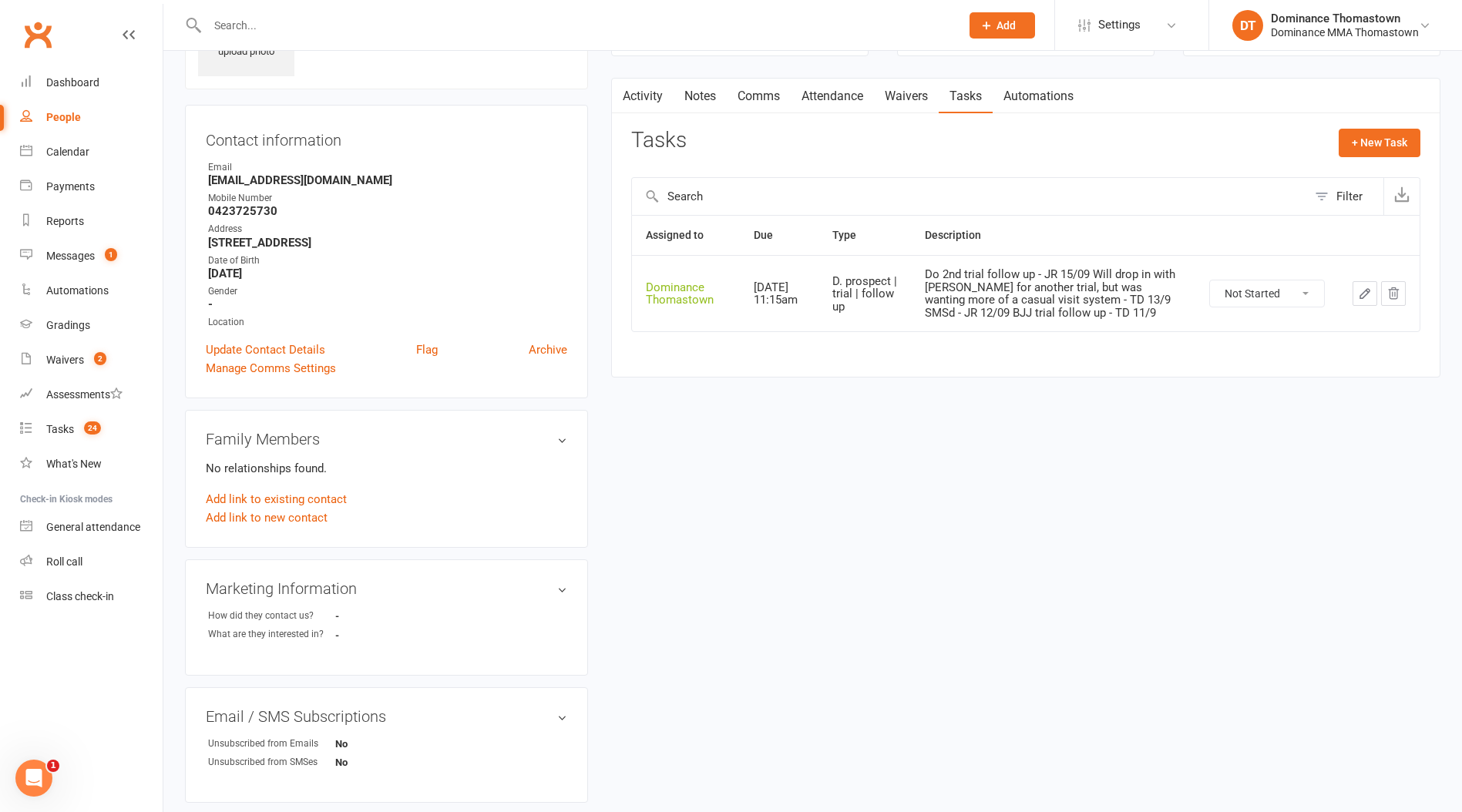
click at [831, 100] on link "Attendance" at bounding box center [833, 97] width 83 height 36
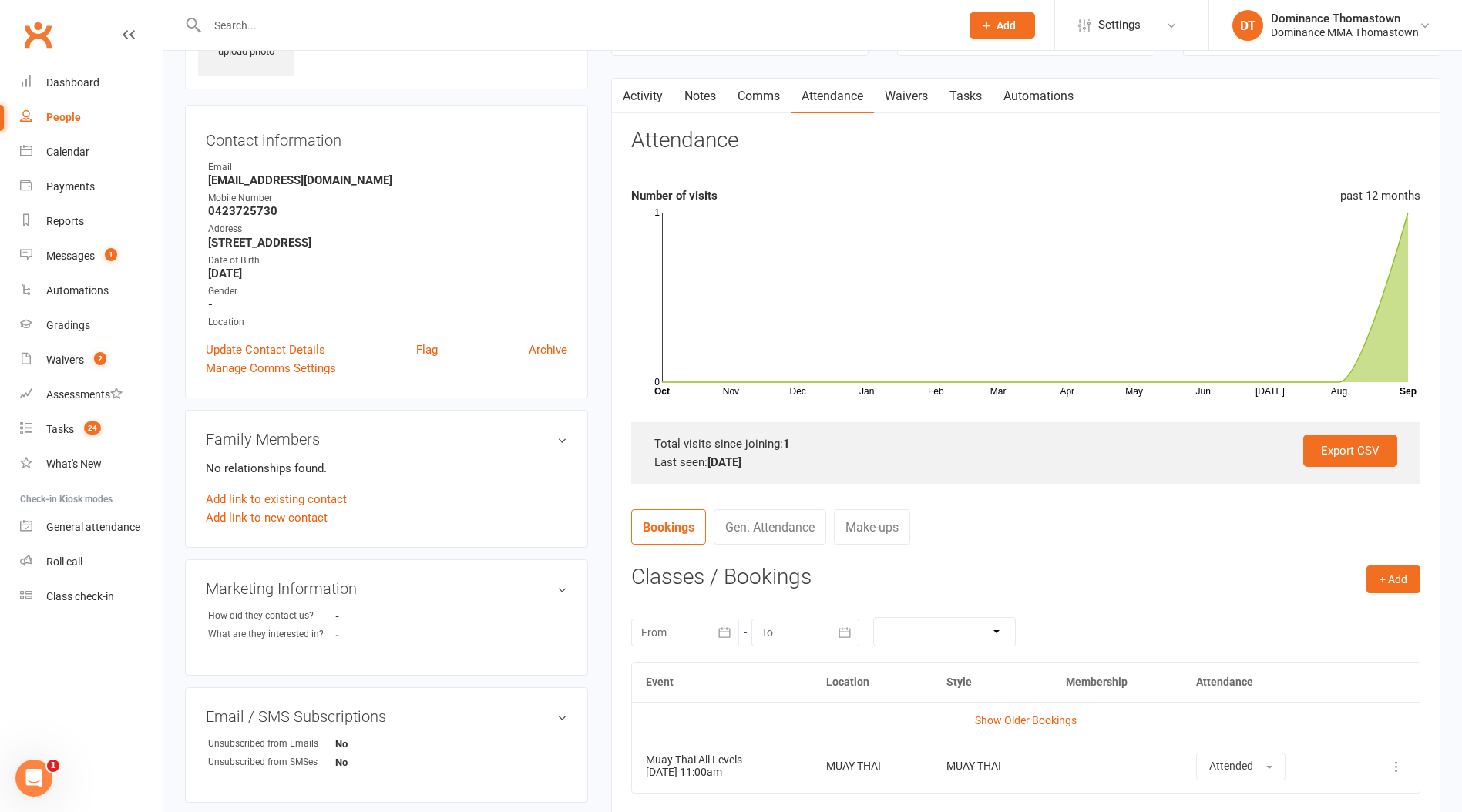
click at [959, 103] on link "Tasks" at bounding box center [966, 97] width 54 height 36
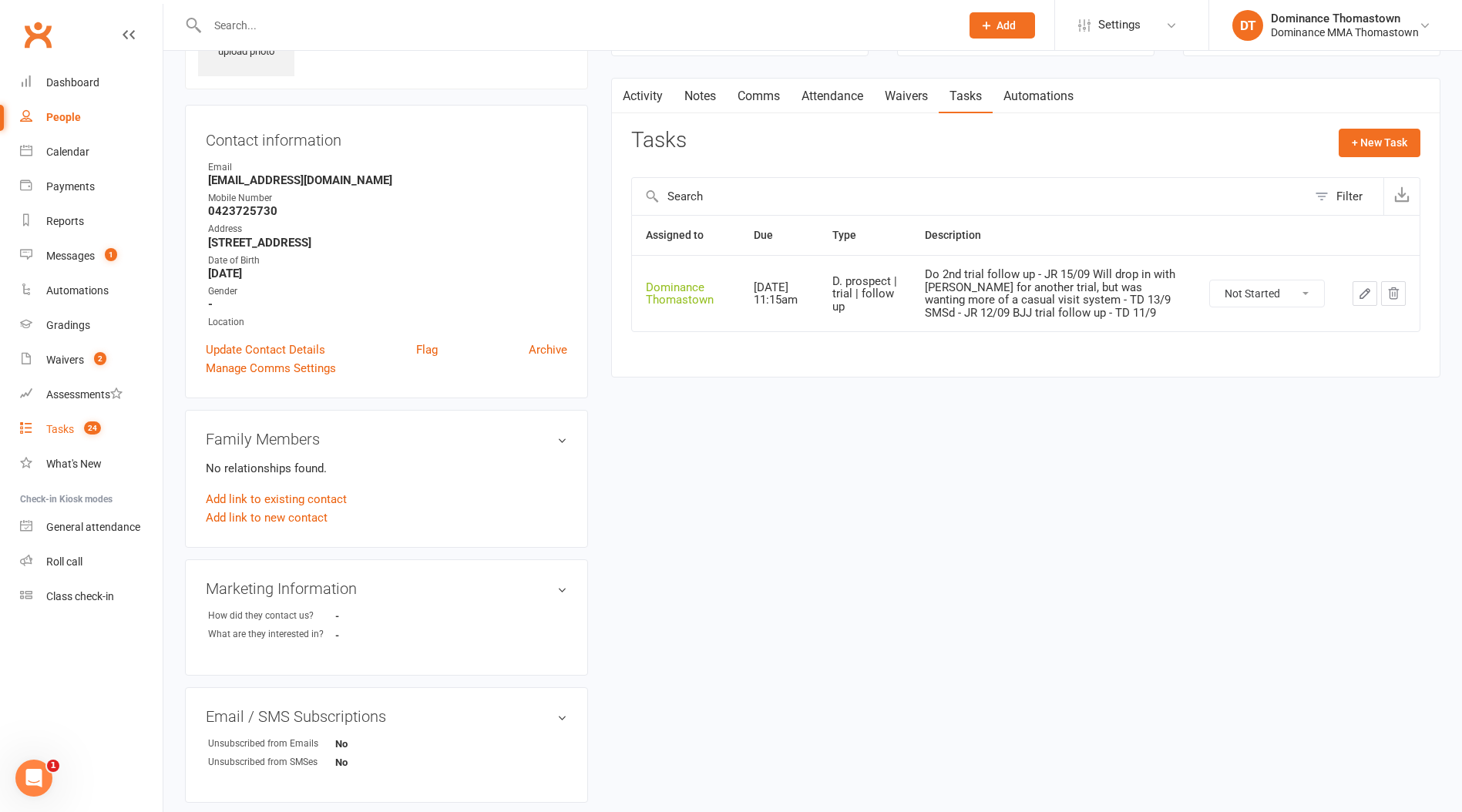
click at [94, 429] on span "24" at bounding box center [92, 428] width 17 height 13
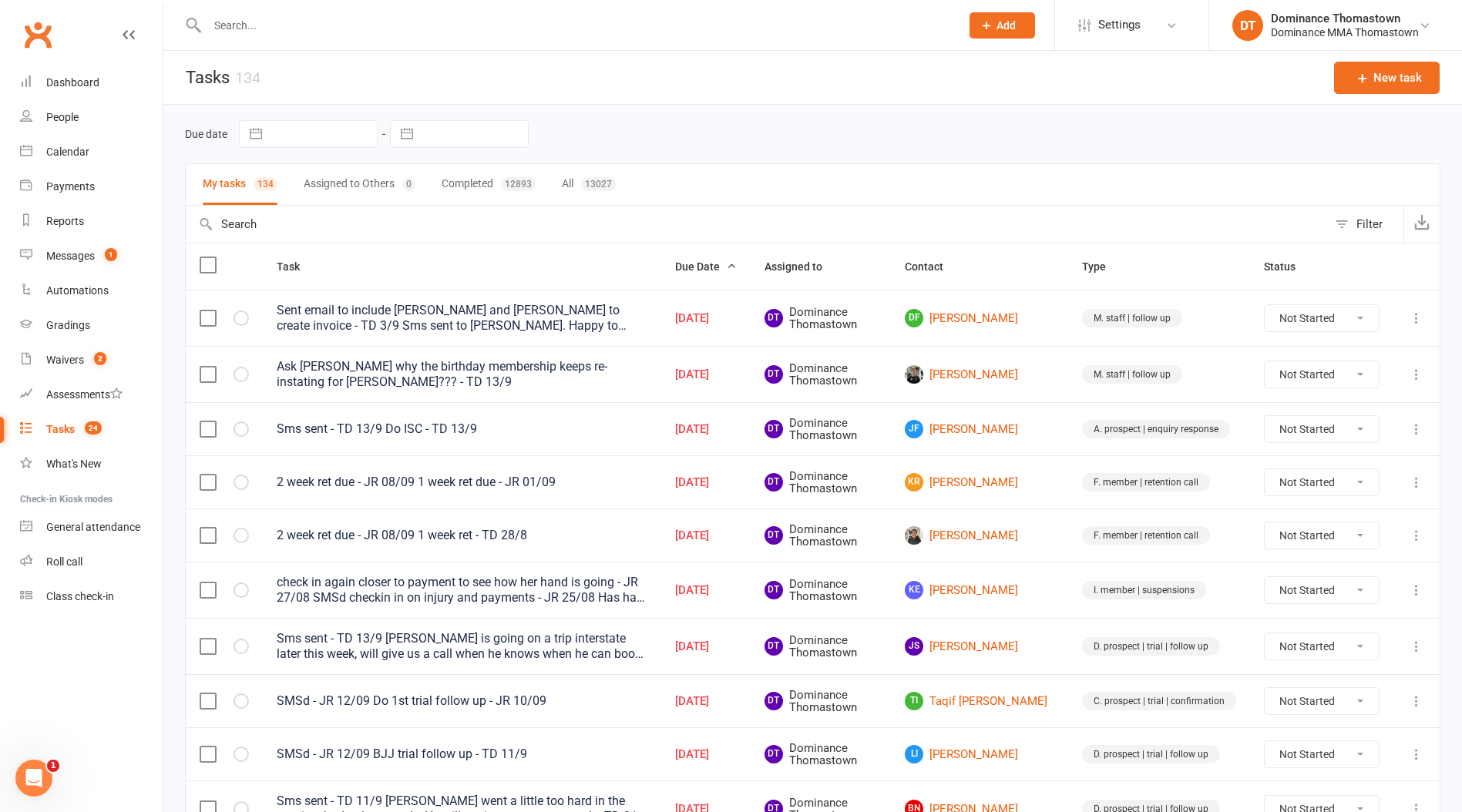
click at [1393, 443] on tr "Sms sent - TD 13/9 Do ISC - TD 13/9 [DATE] DT Dominance Thomastown [PERSON_NAME…" at bounding box center [813, 428] width 1254 height 53
click at [413, 30] on input "text" at bounding box center [576, 25] width 746 height 22
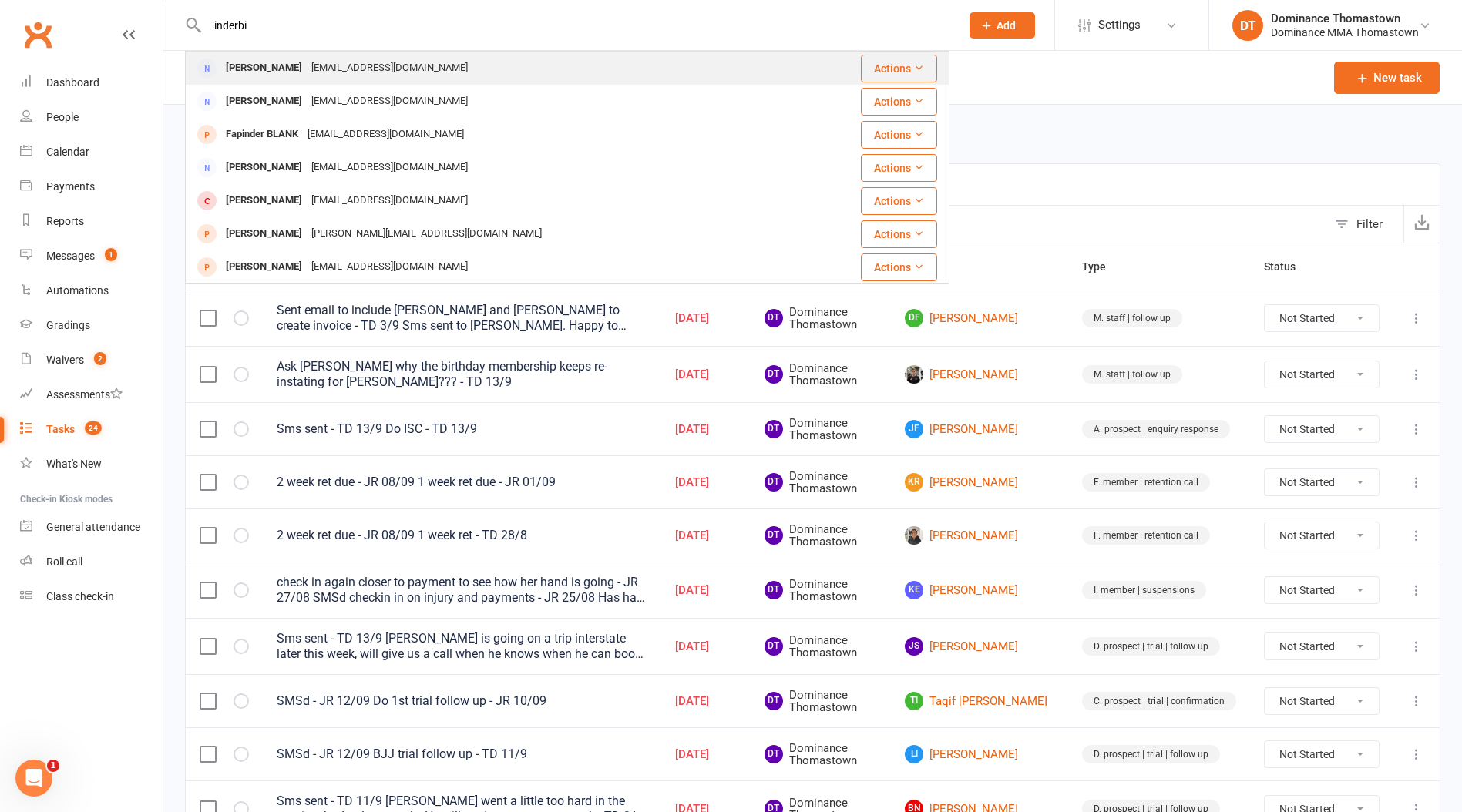
type input "inderbi"
click at [406, 70] on div "[EMAIL_ADDRESS][DOMAIN_NAME]" at bounding box center [390, 68] width 166 height 23
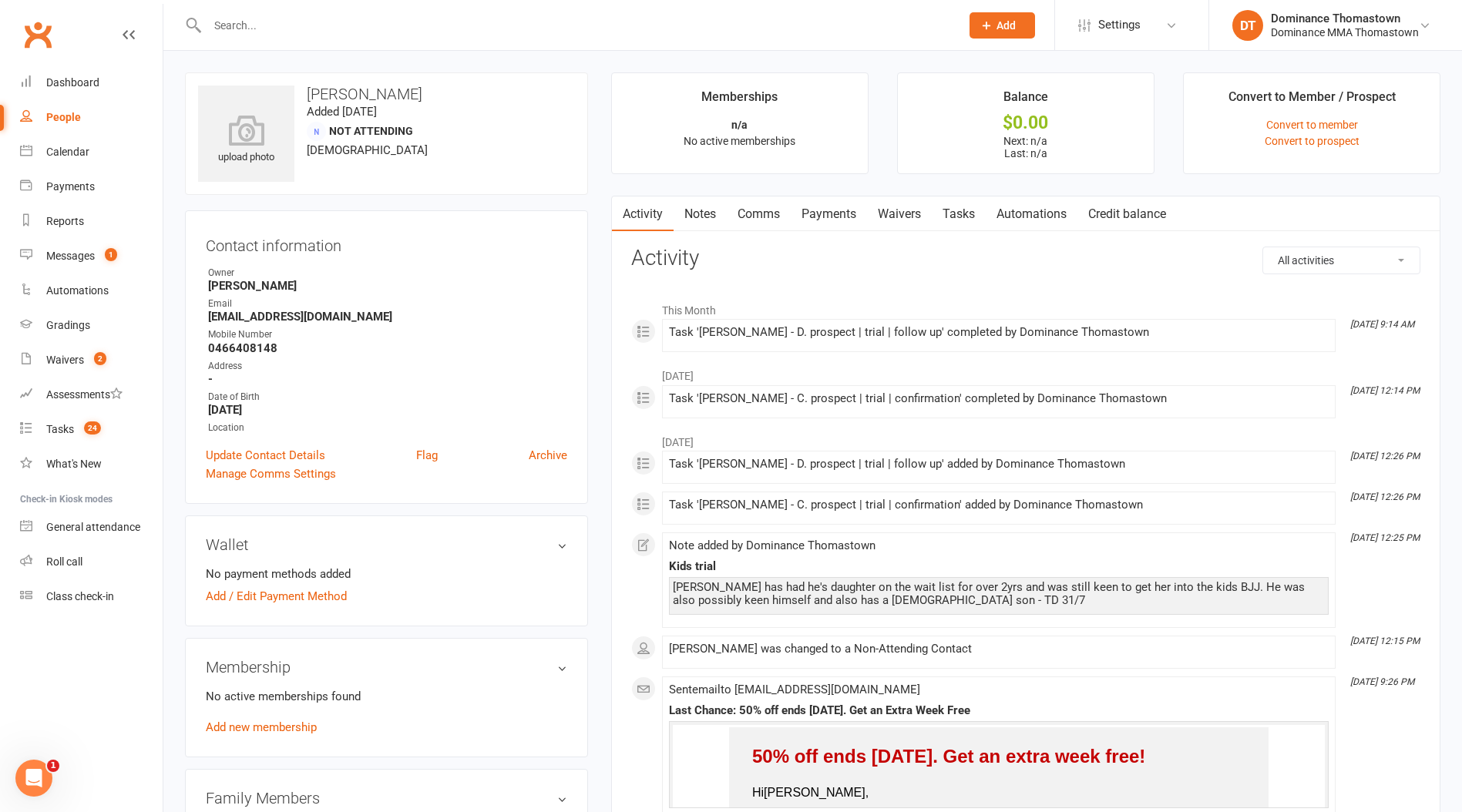
drag, startPoint x: 689, startPoint y: 208, endPoint x: 700, endPoint y: 211, distance: 11.4
click at [691, 209] on link "Notes" at bounding box center [699, 214] width 53 height 36
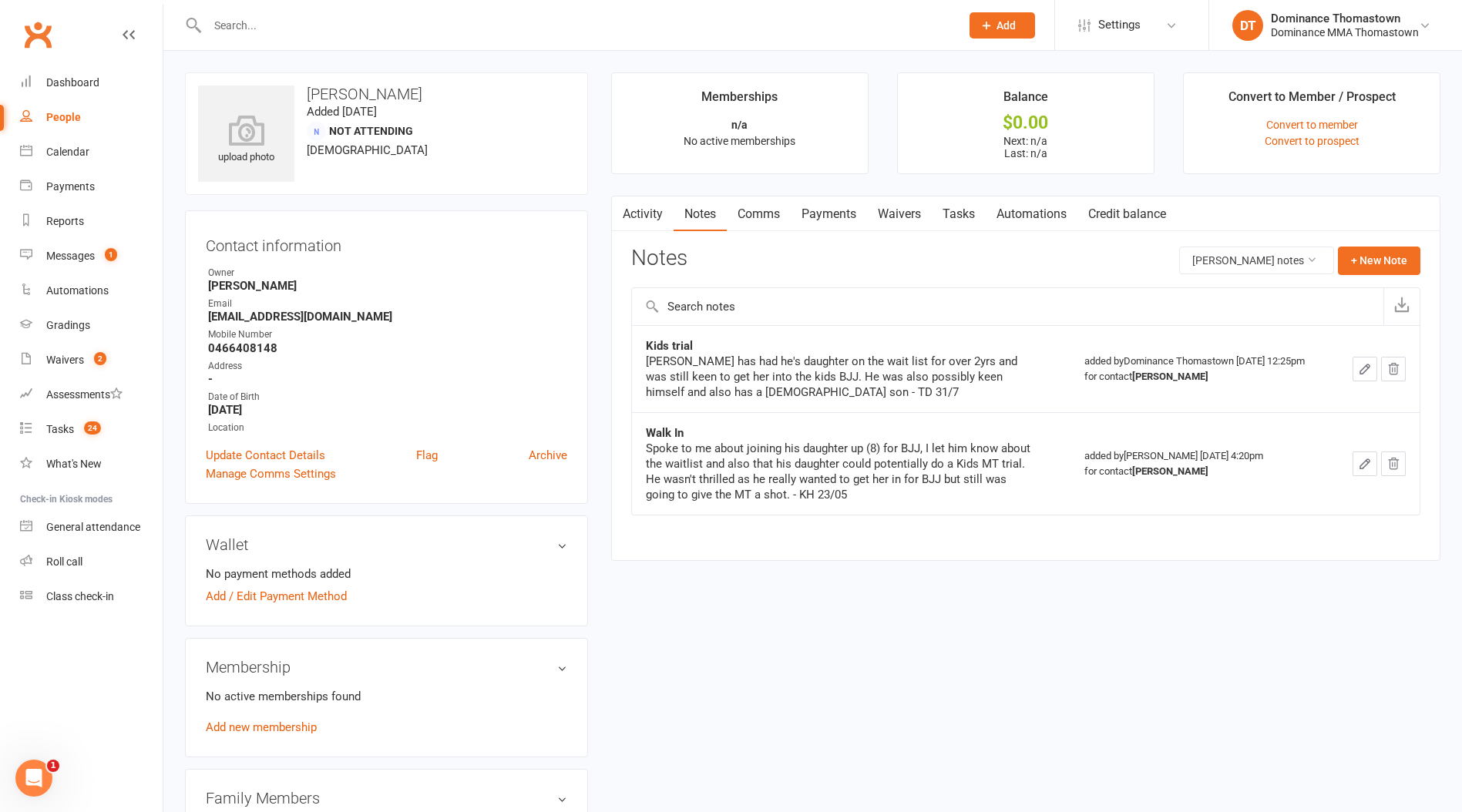
click at [945, 210] on link "Tasks" at bounding box center [958, 214] width 54 height 36
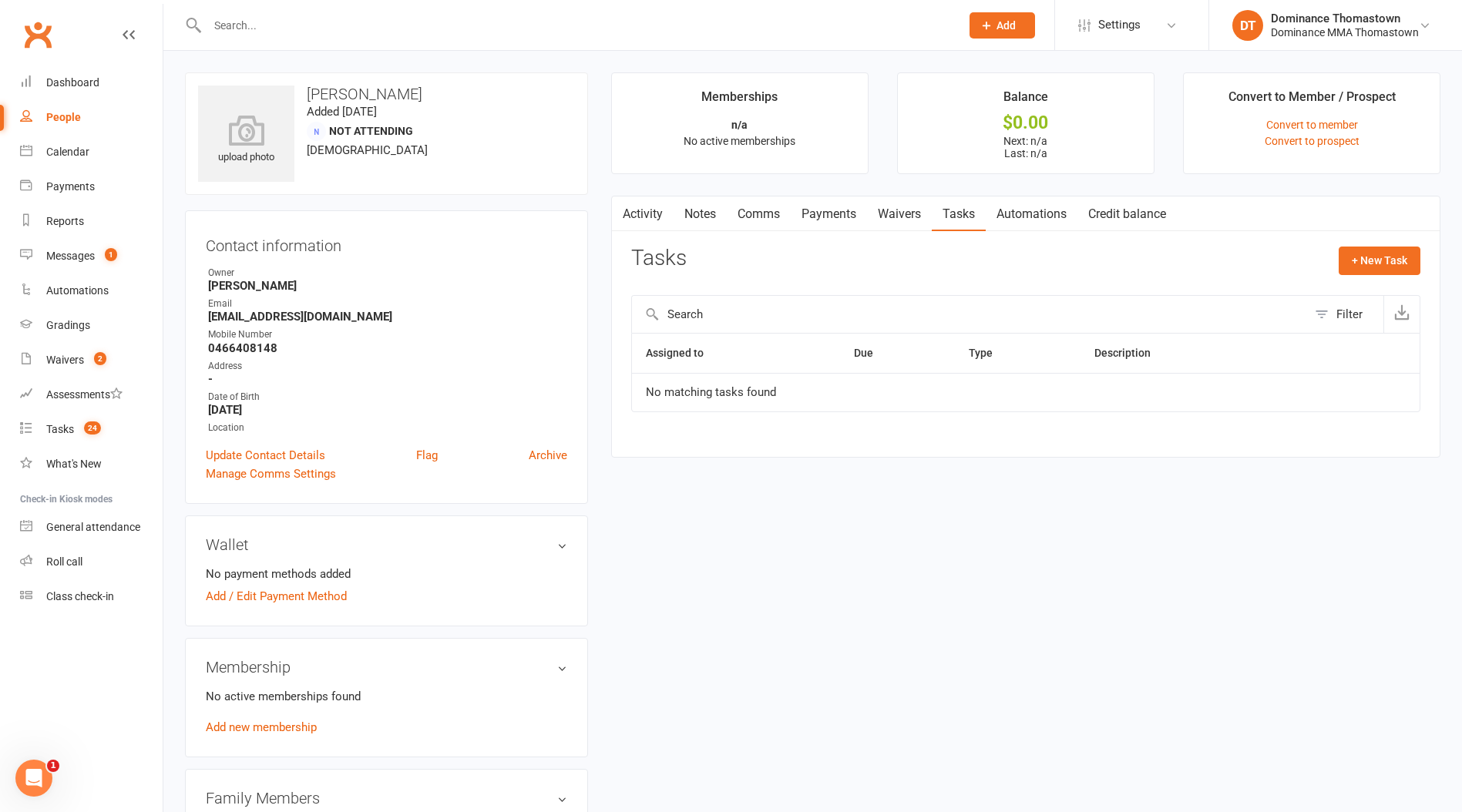
click at [699, 207] on link "Notes" at bounding box center [699, 214] width 53 height 36
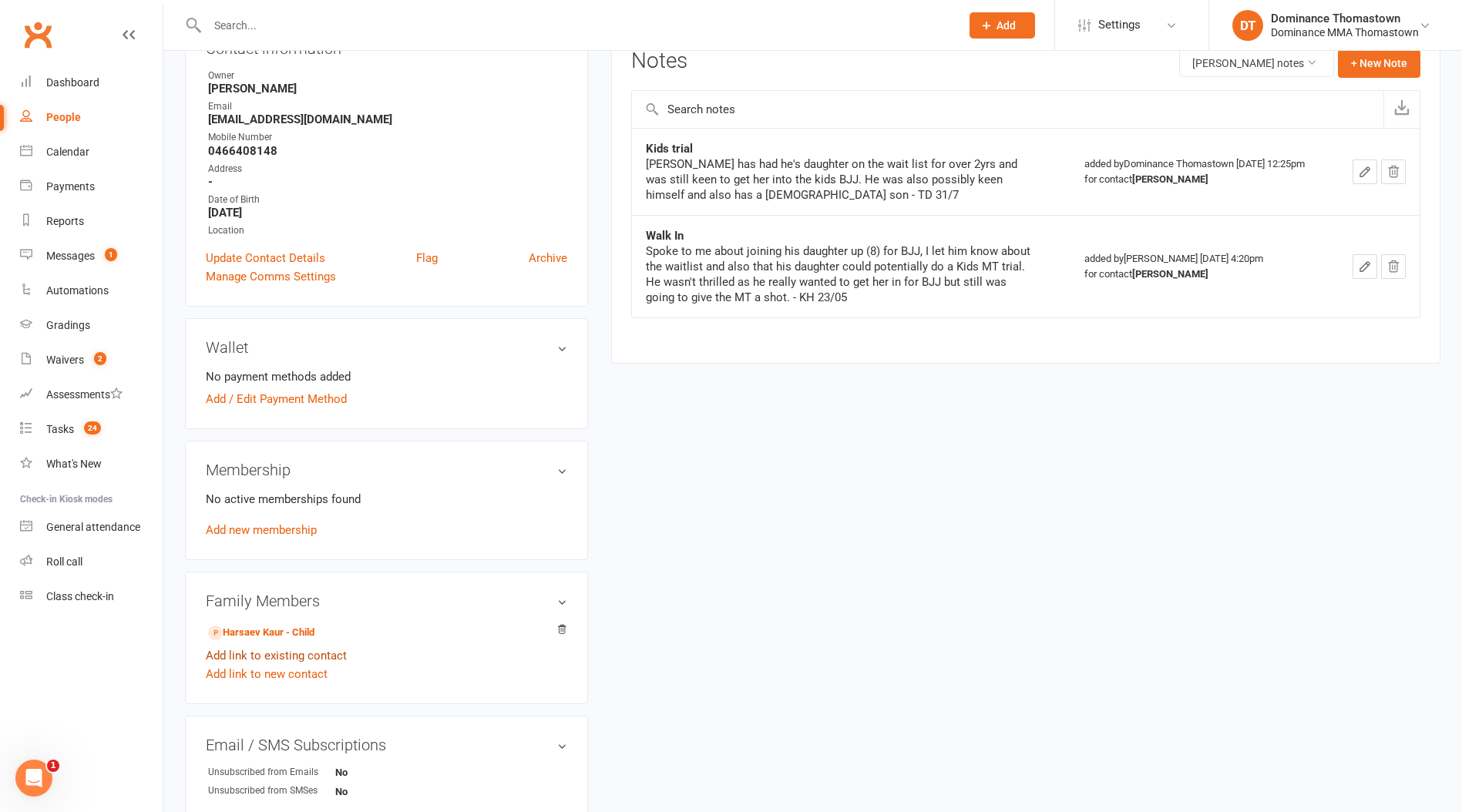
scroll to position [325, 0]
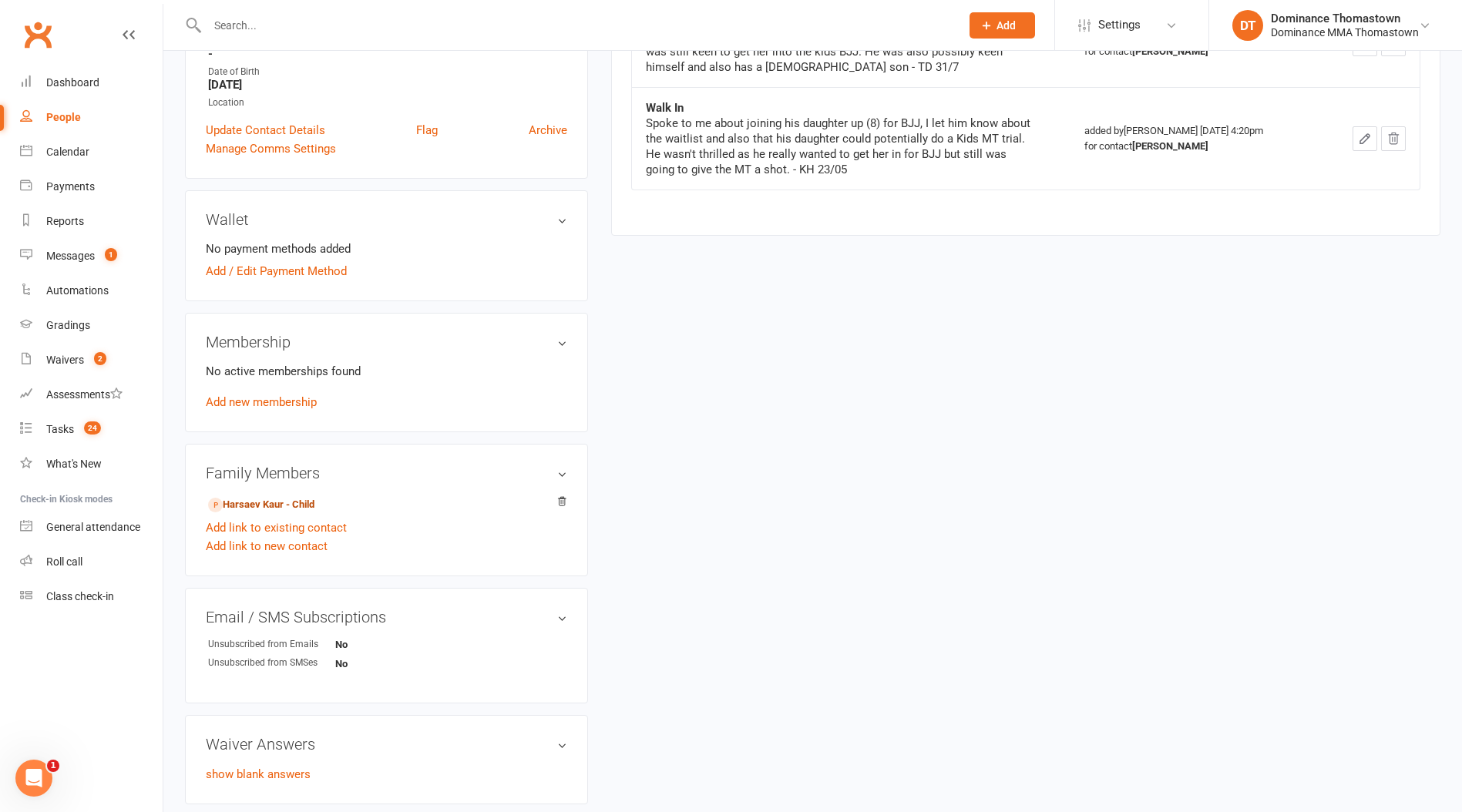
click at [294, 499] on link "Harsaev Kaur - Child" at bounding box center [261, 505] width 106 height 16
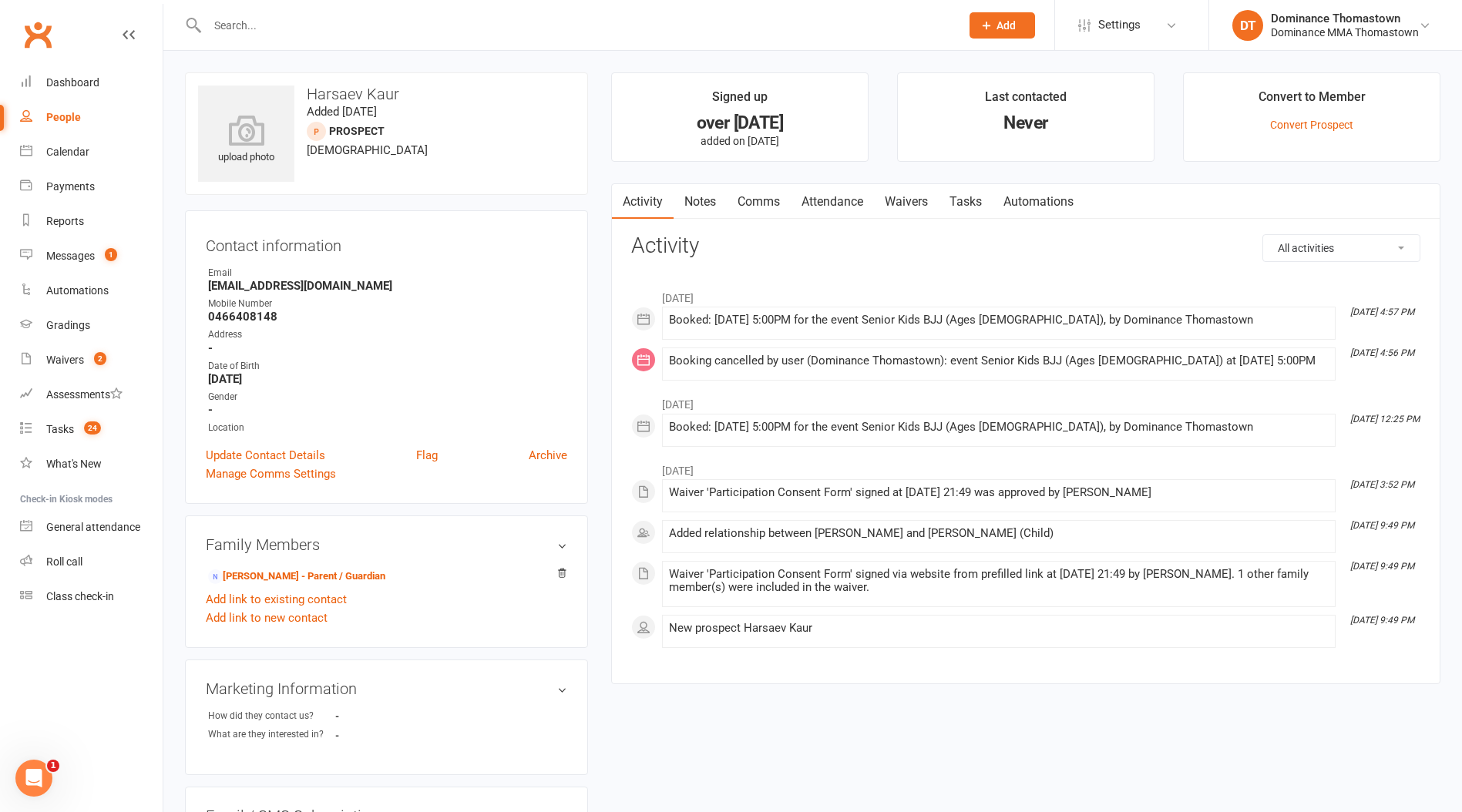
click at [967, 193] on link "Tasks" at bounding box center [966, 202] width 54 height 36
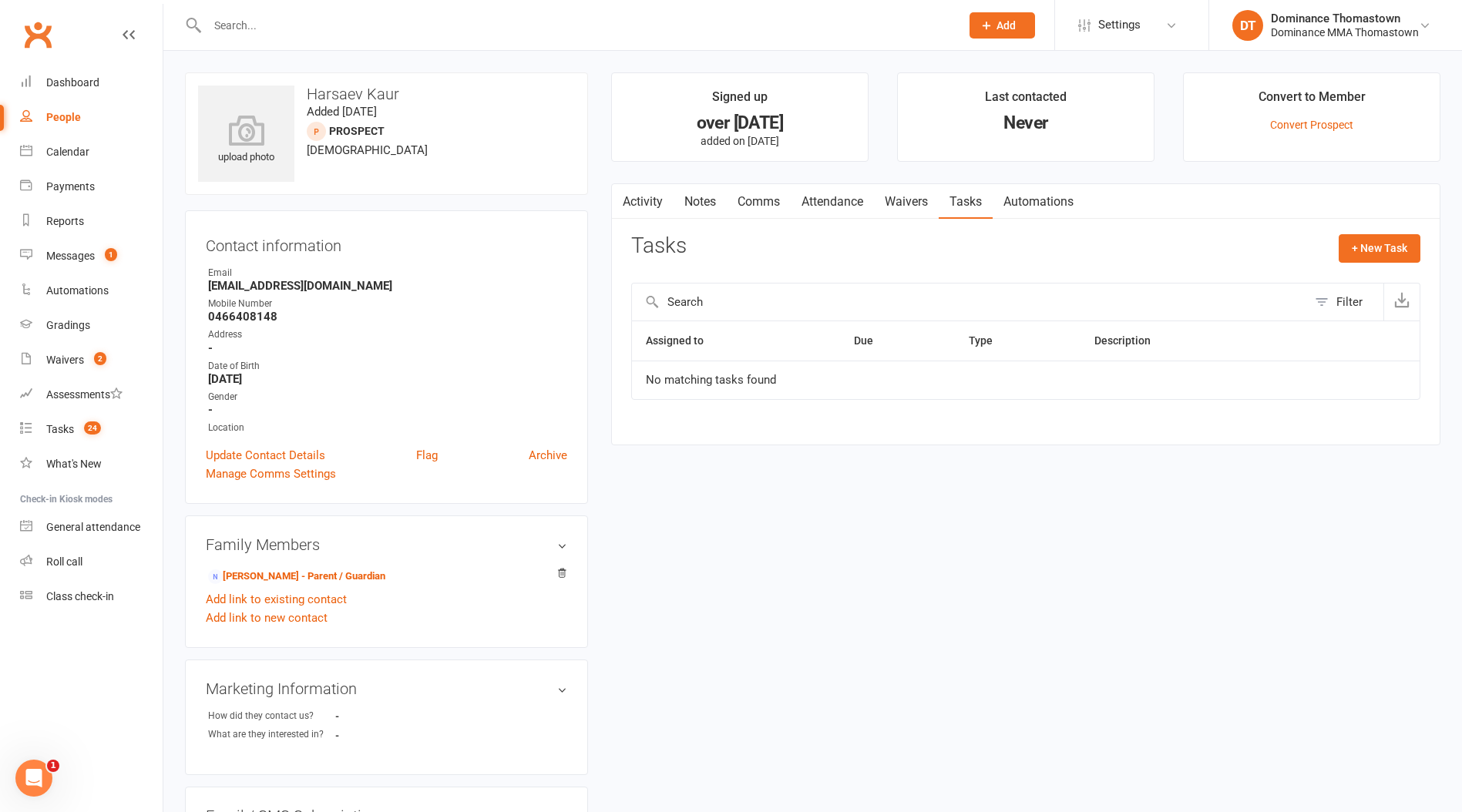
click at [708, 208] on link "Notes" at bounding box center [699, 202] width 53 height 36
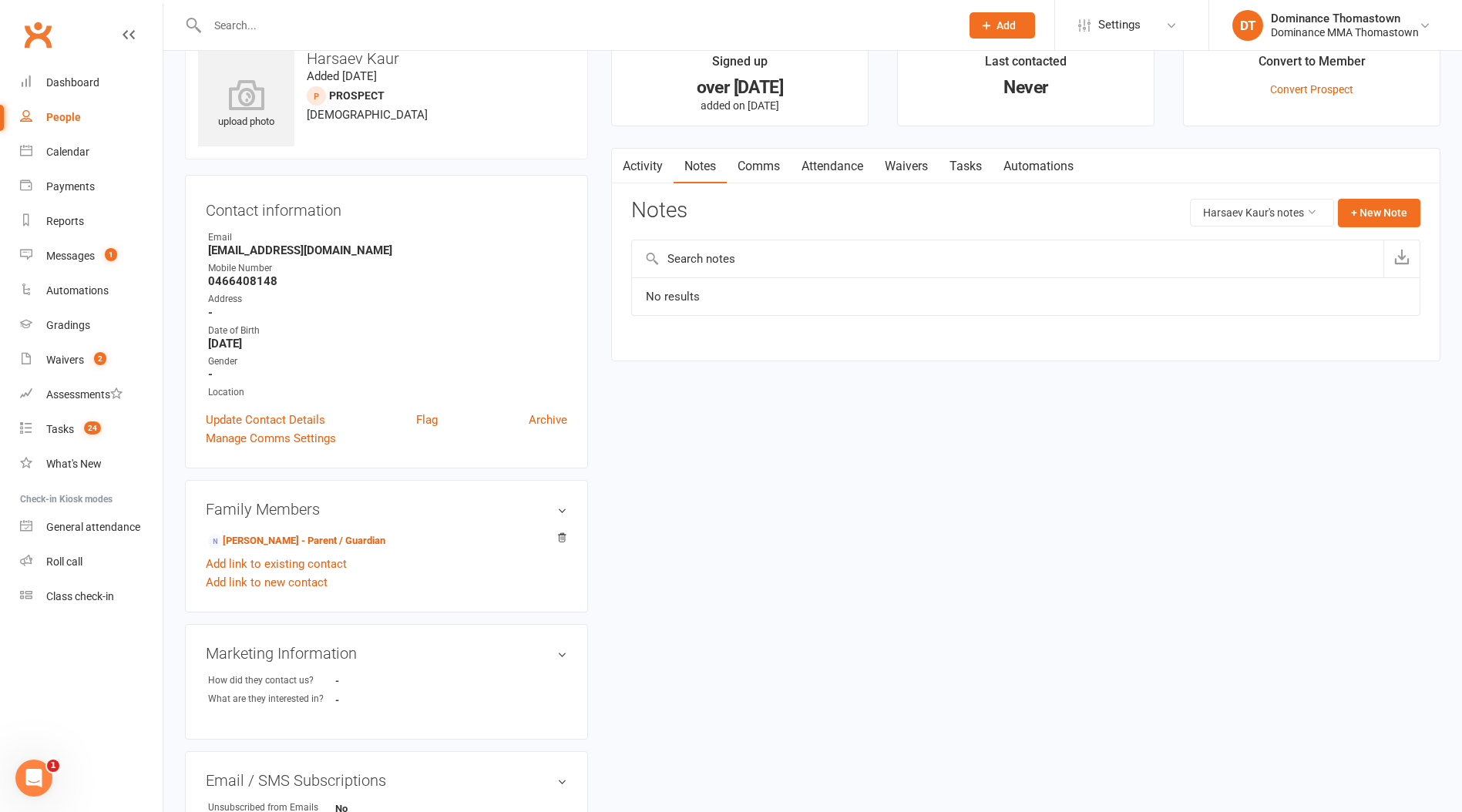
scroll to position [44, 0]
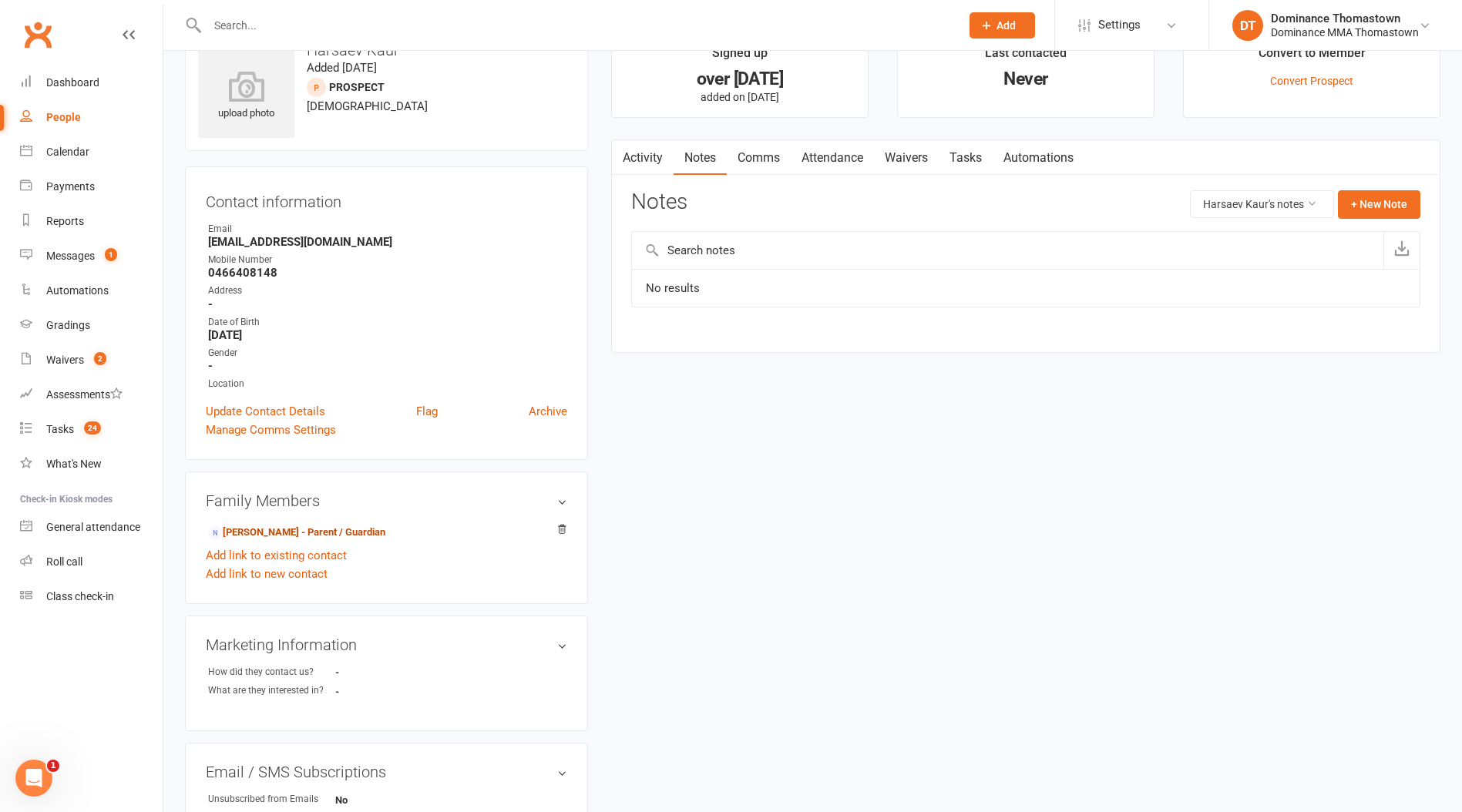
click at [320, 533] on link "[PERSON_NAME] - Parent / Guardian" at bounding box center [296, 533] width 177 height 16
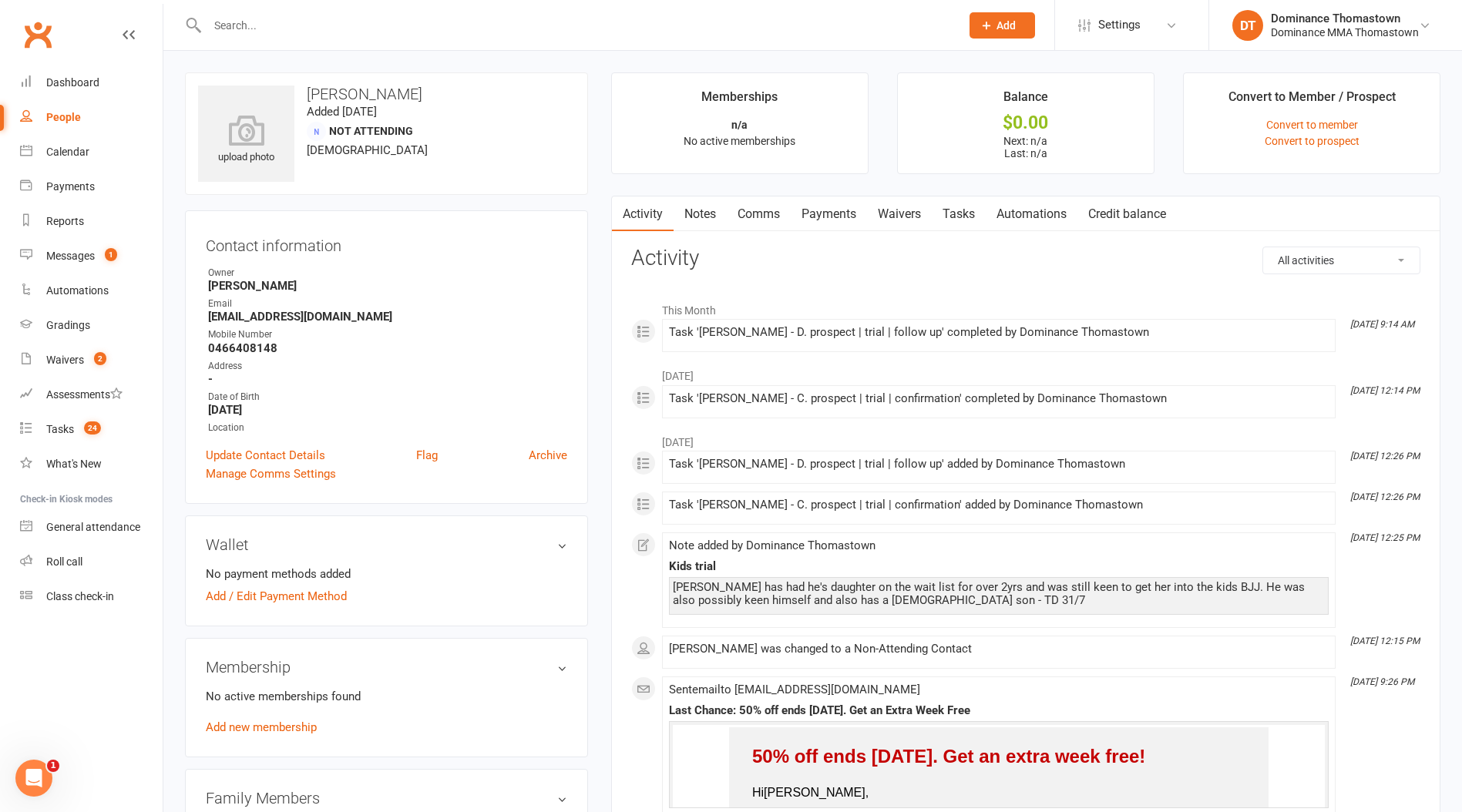
click at [971, 216] on link "Tasks" at bounding box center [958, 214] width 54 height 36
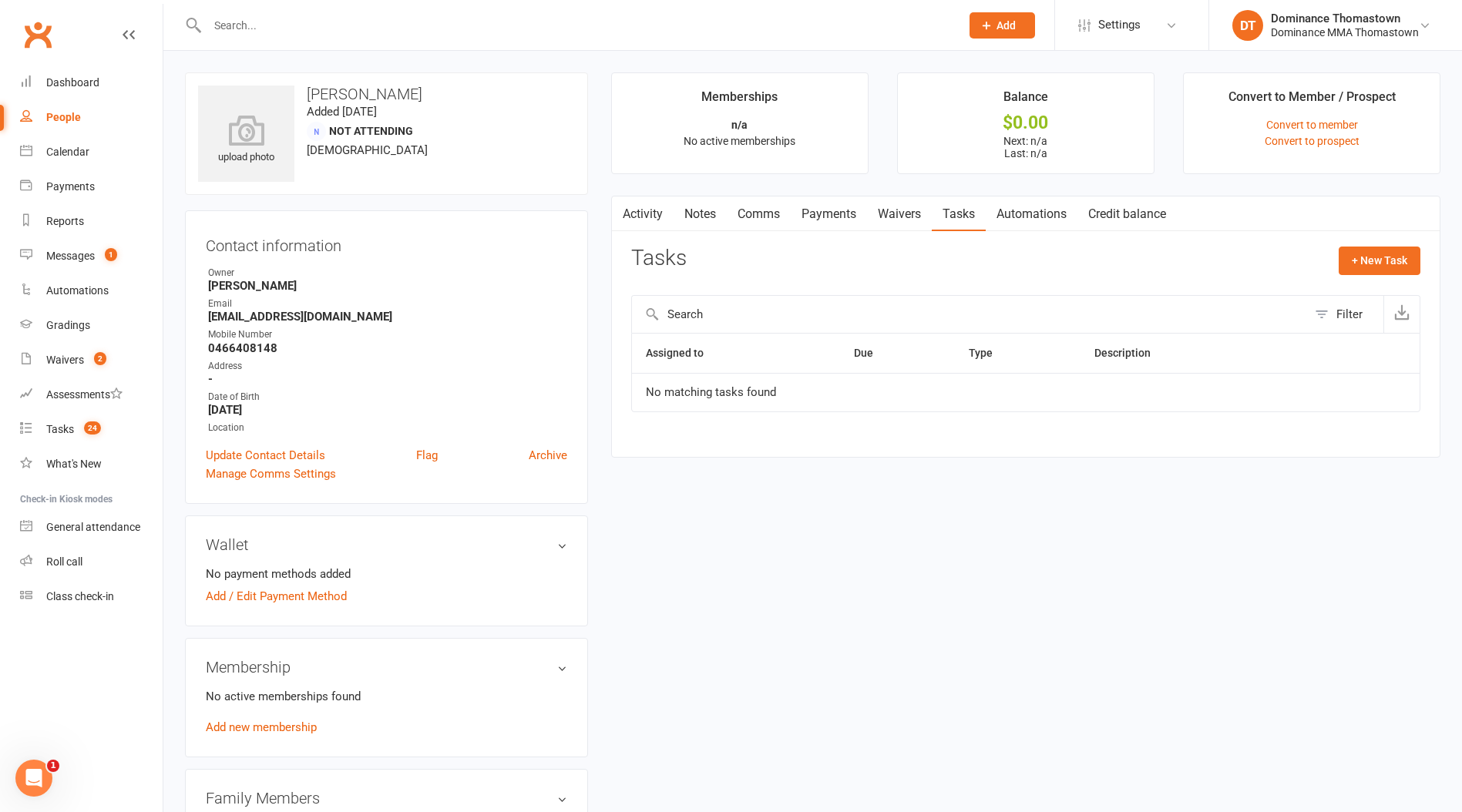
drag, startPoint x: 842, startPoint y: 214, endPoint x: 859, endPoint y: 218, distance: 17.5
click at [846, 216] on link "Payments" at bounding box center [829, 214] width 76 height 36
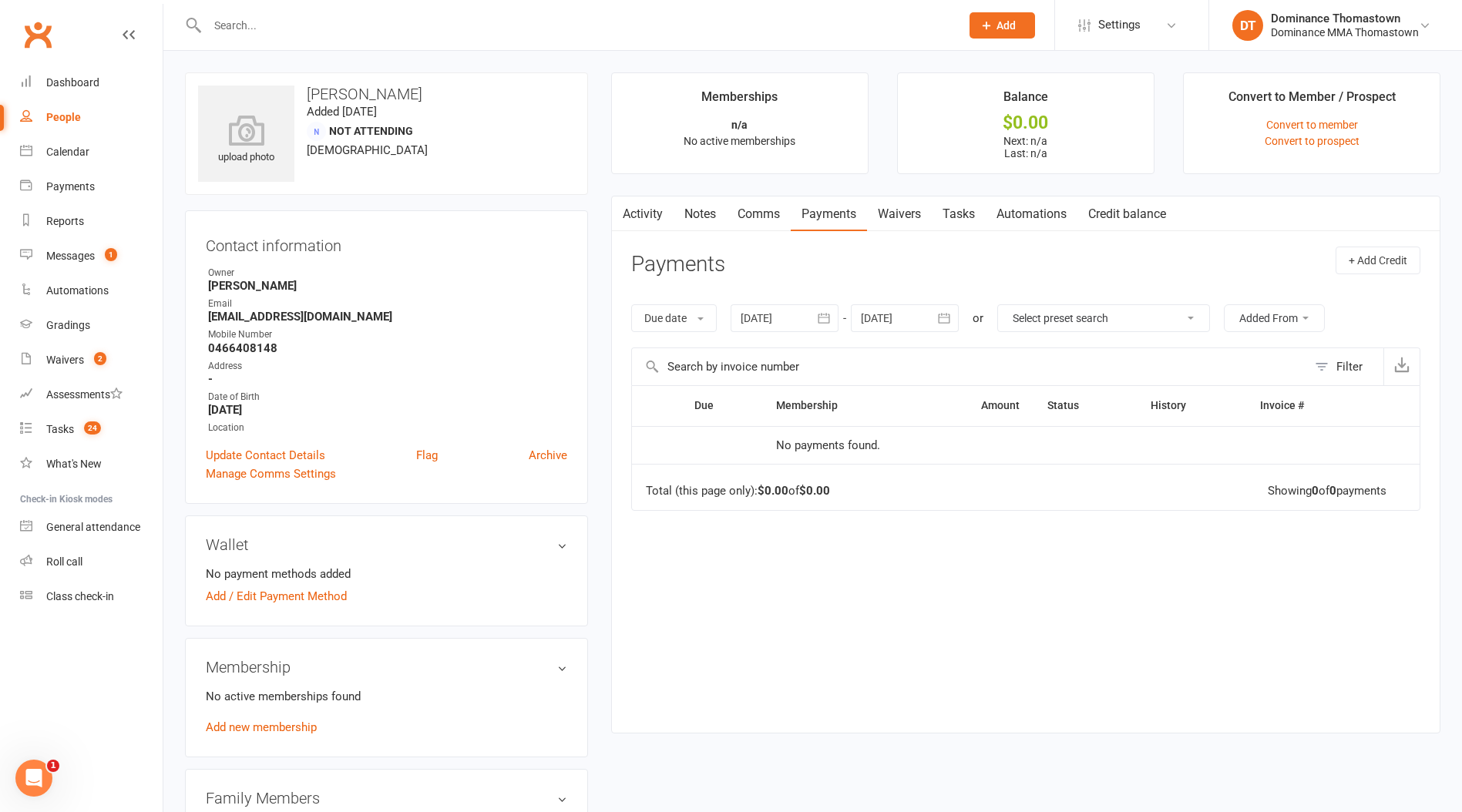
click at [889, 218] on link "Waivers" at bounding box center [899, 214] width 65 height 36
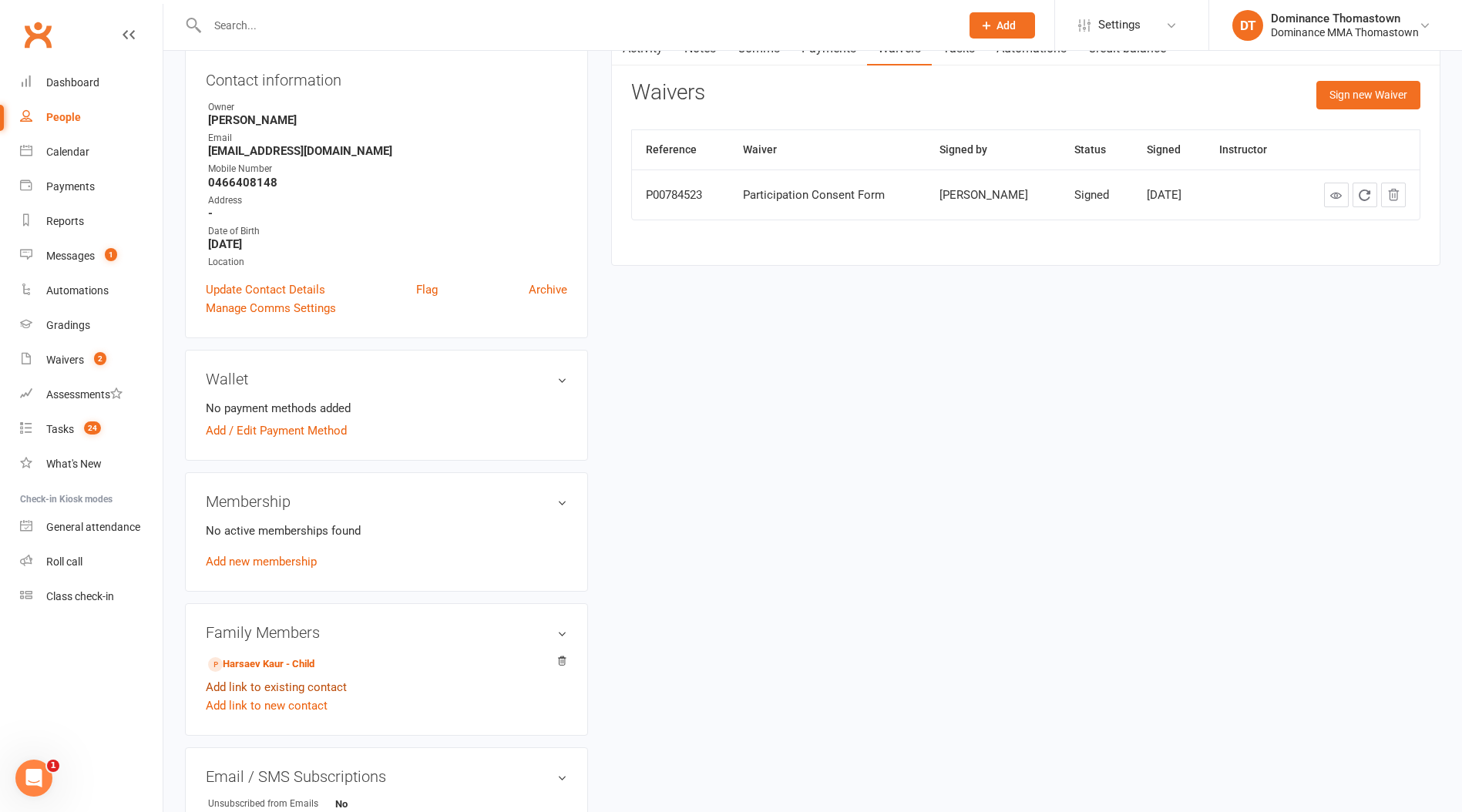
scroll to position [173, 0]
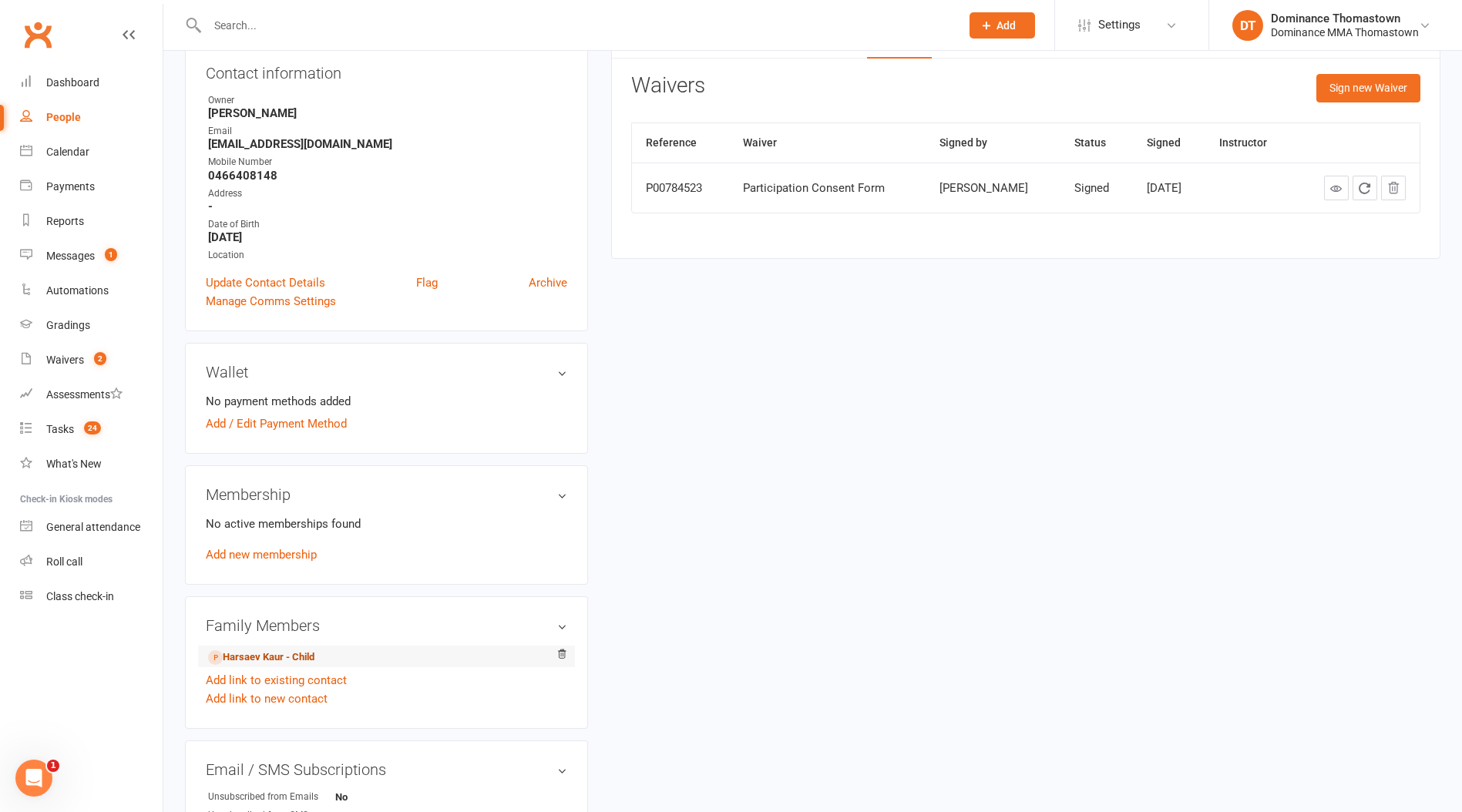
click at [294, 658] on link "Harsaev Kaur - Child" at bounding box center [261, 658] width 106 height 16
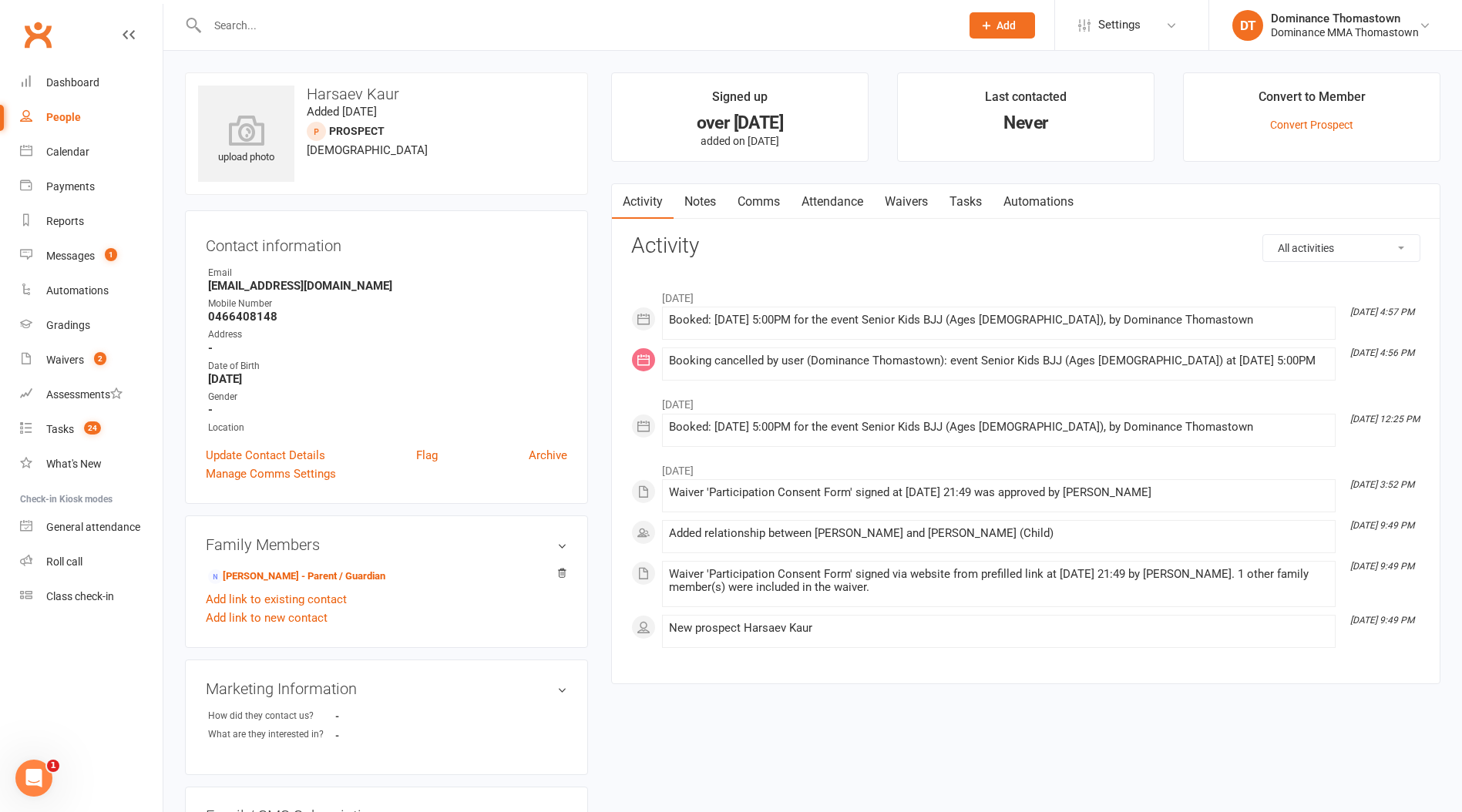
click at [793, 197] on link "Attendance" at bounding box center [833, 202] width 83 height 36
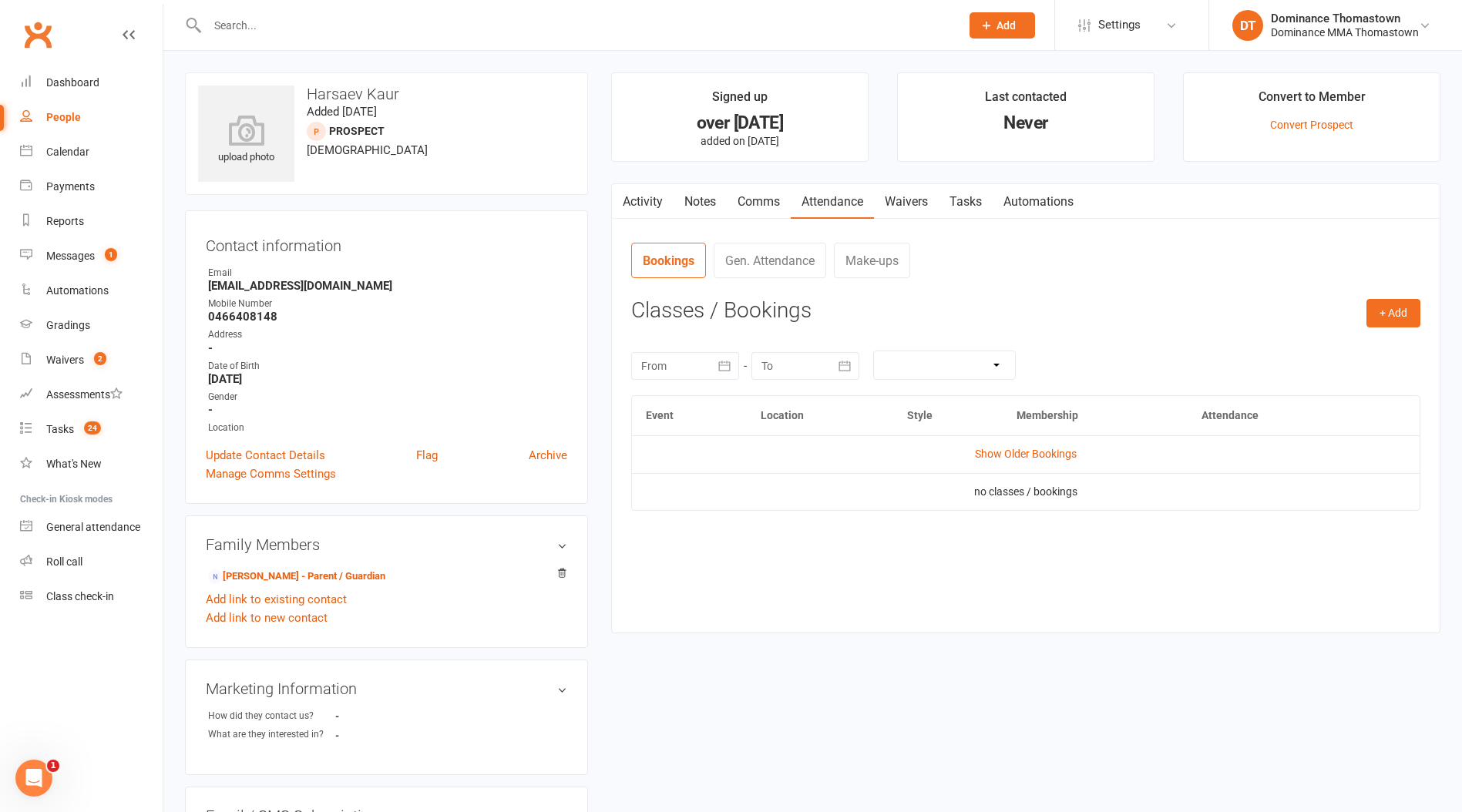
click at [354, 32] on input "text" at bounding box center [576, 25] width 746 height 22
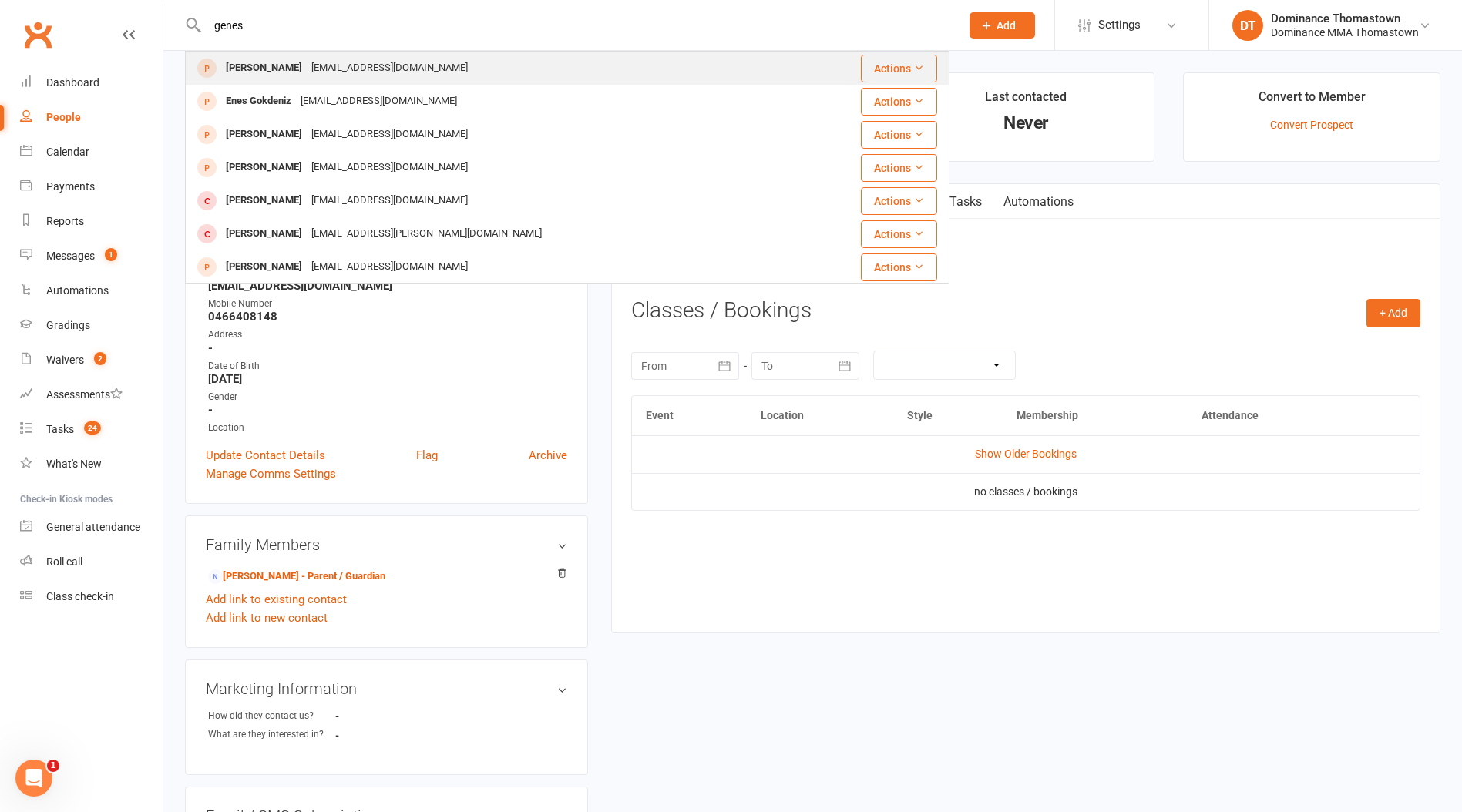
type input "genes"
click at [371, 71] on div "[EMAIL_ADDRESS][DOMAIN_NAME]" at bounding box center [390, 68] width 166 height 23
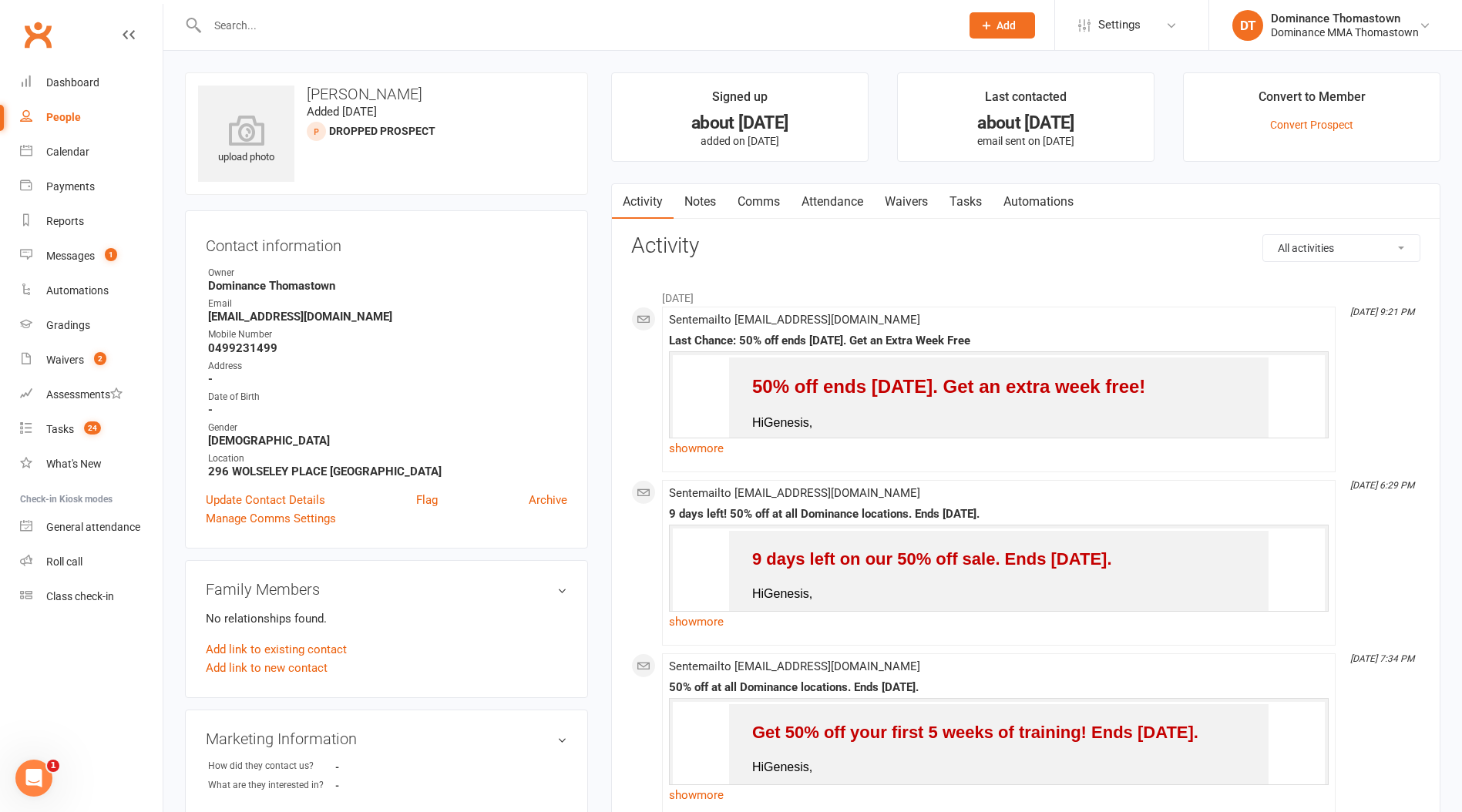
click at [349, 24] on input "text" at bounding box center [576, 25] width 746 height 22
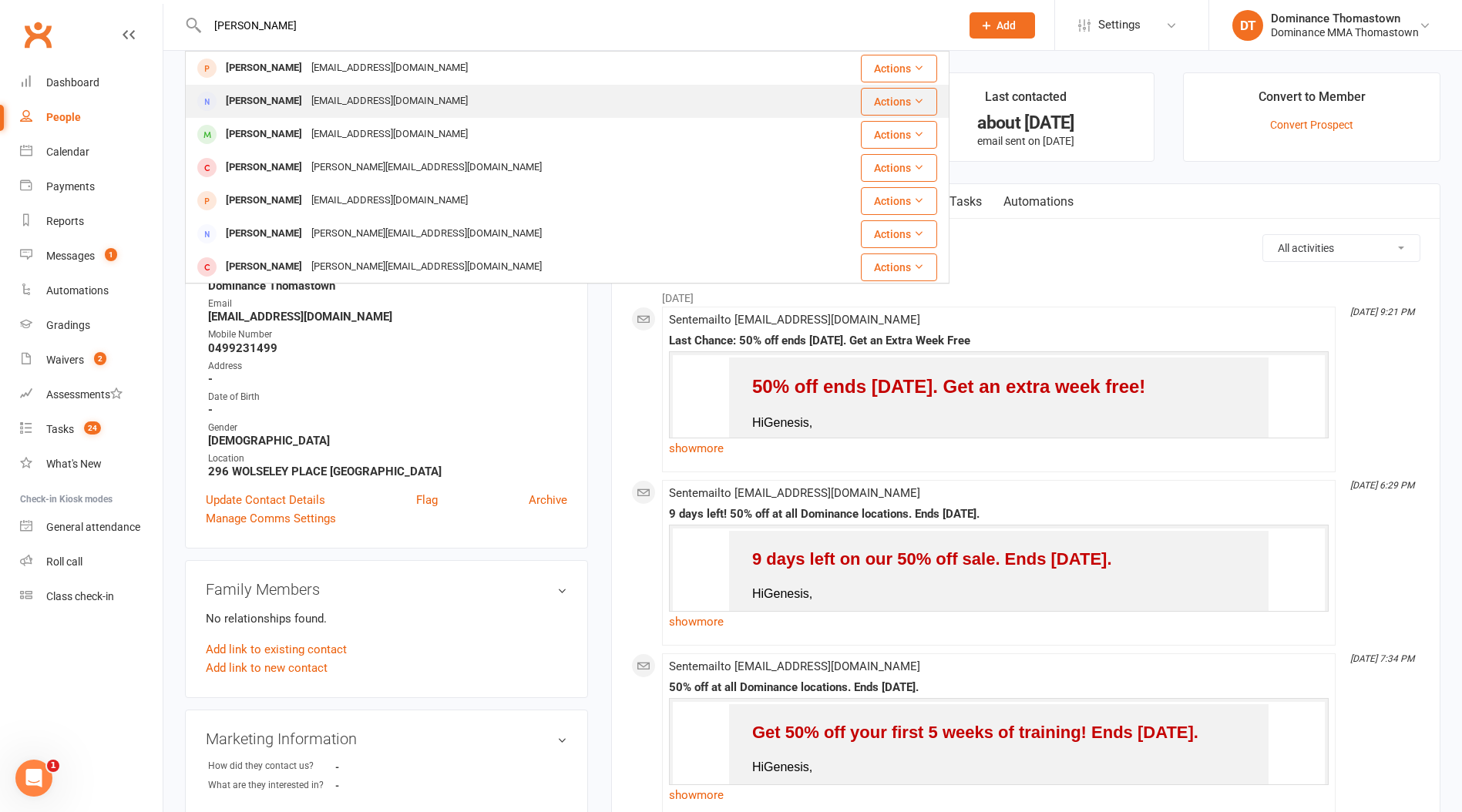
type input "[PERSON_NAME]"
click at [400, 97] on div "[EMAIL_ADDRESS][DOMAIN_NAME]" at bounding box center [390, 102] width 166 height 23
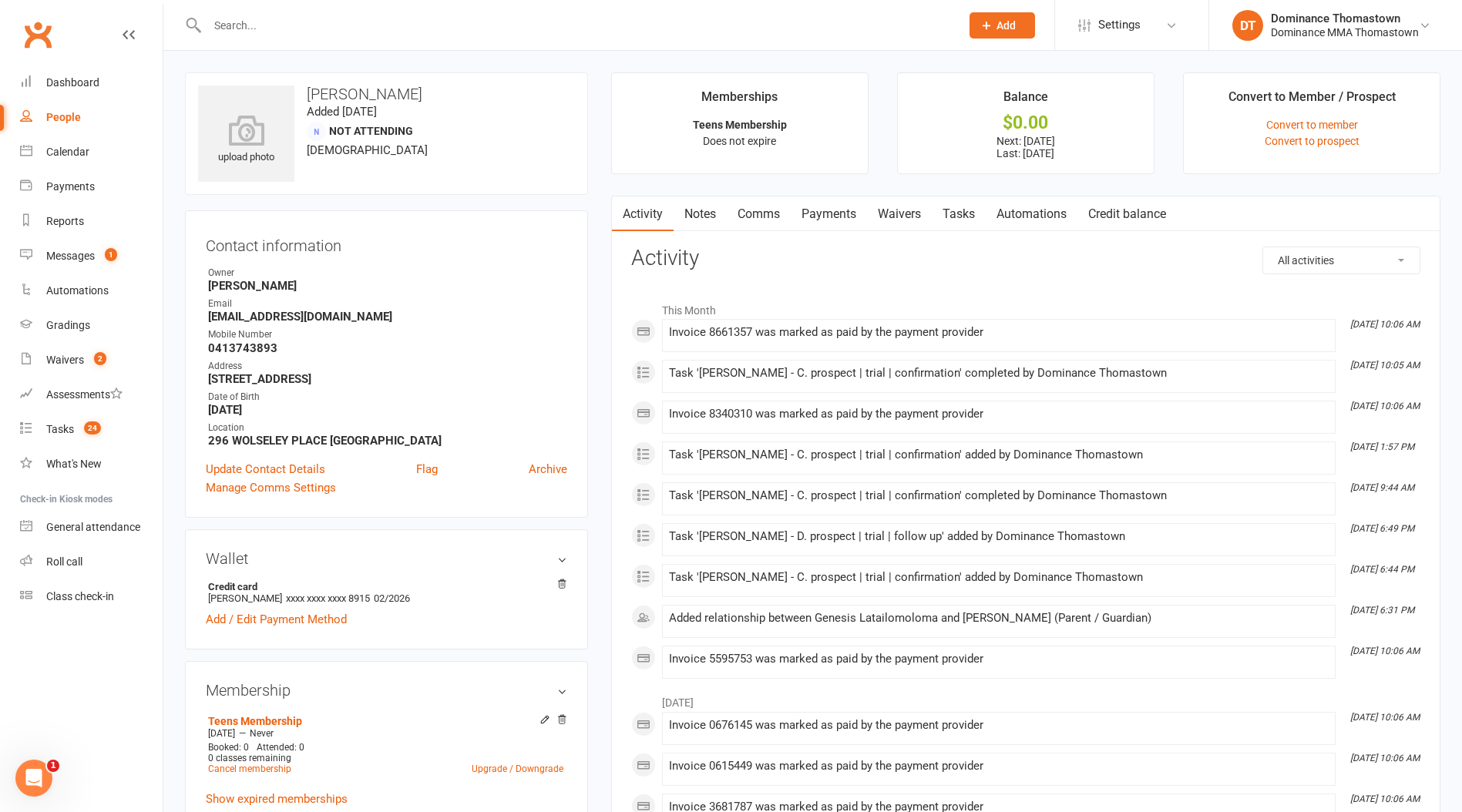
click at [966, 205] on link "Tasks" at bounding box center [958, 214] width 54 height 36
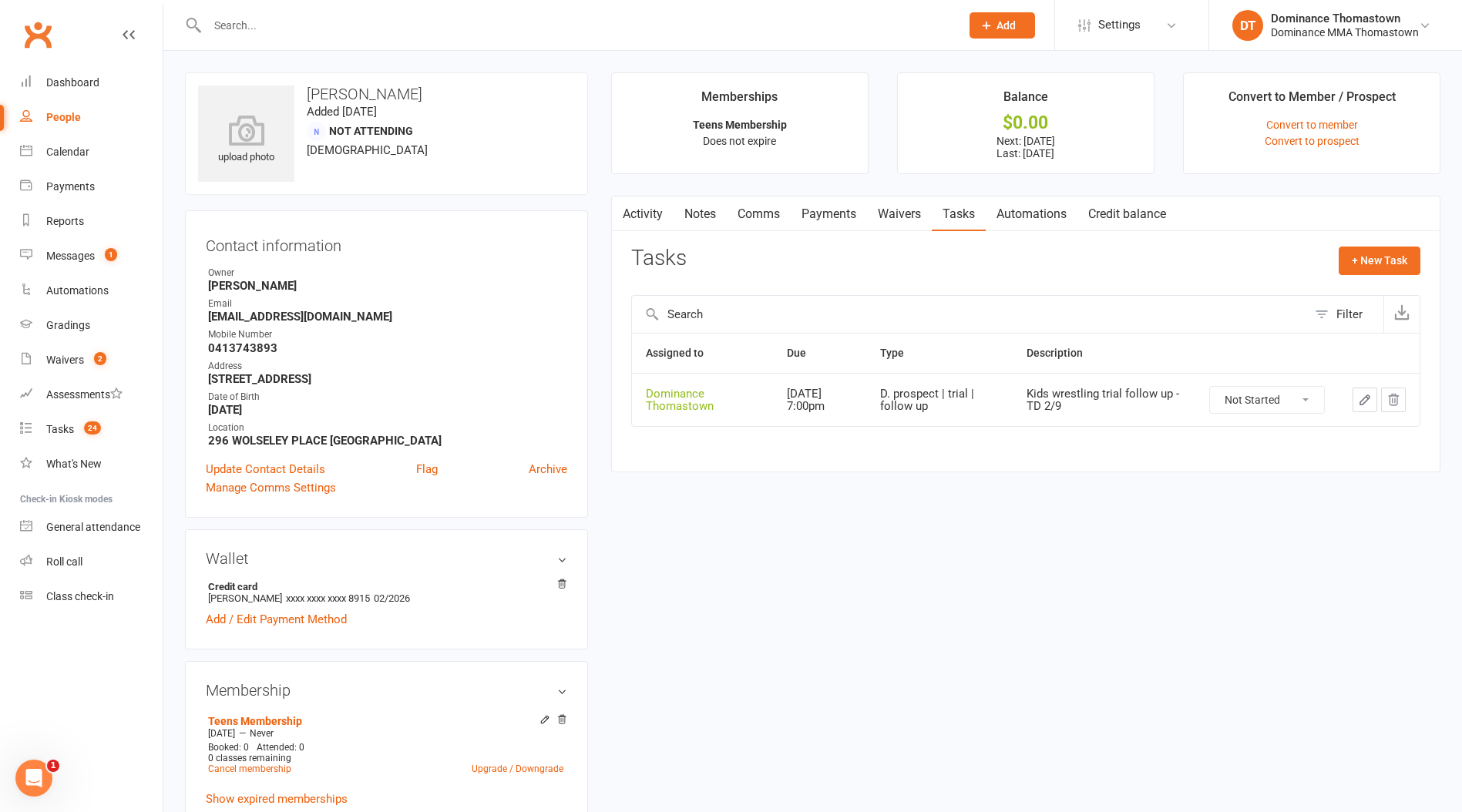
click at [1368, 397] on icon "button" at bounding box center [1365, 400] width 14 height 14
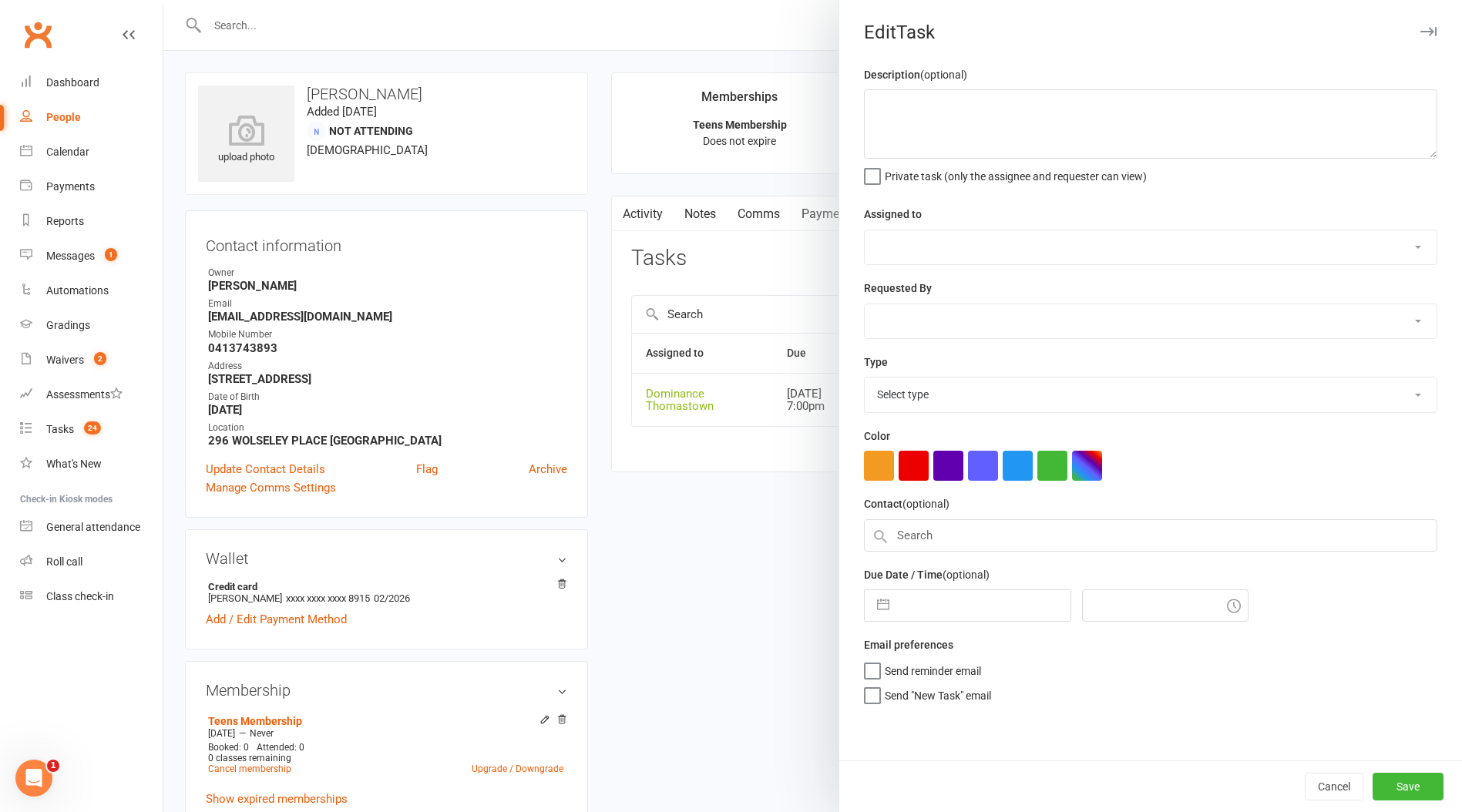
type textarea "Kids wrestling trial follow up - TD 2/9"
select select "12547"
type input "[DATE]"
type input "7:00pm"
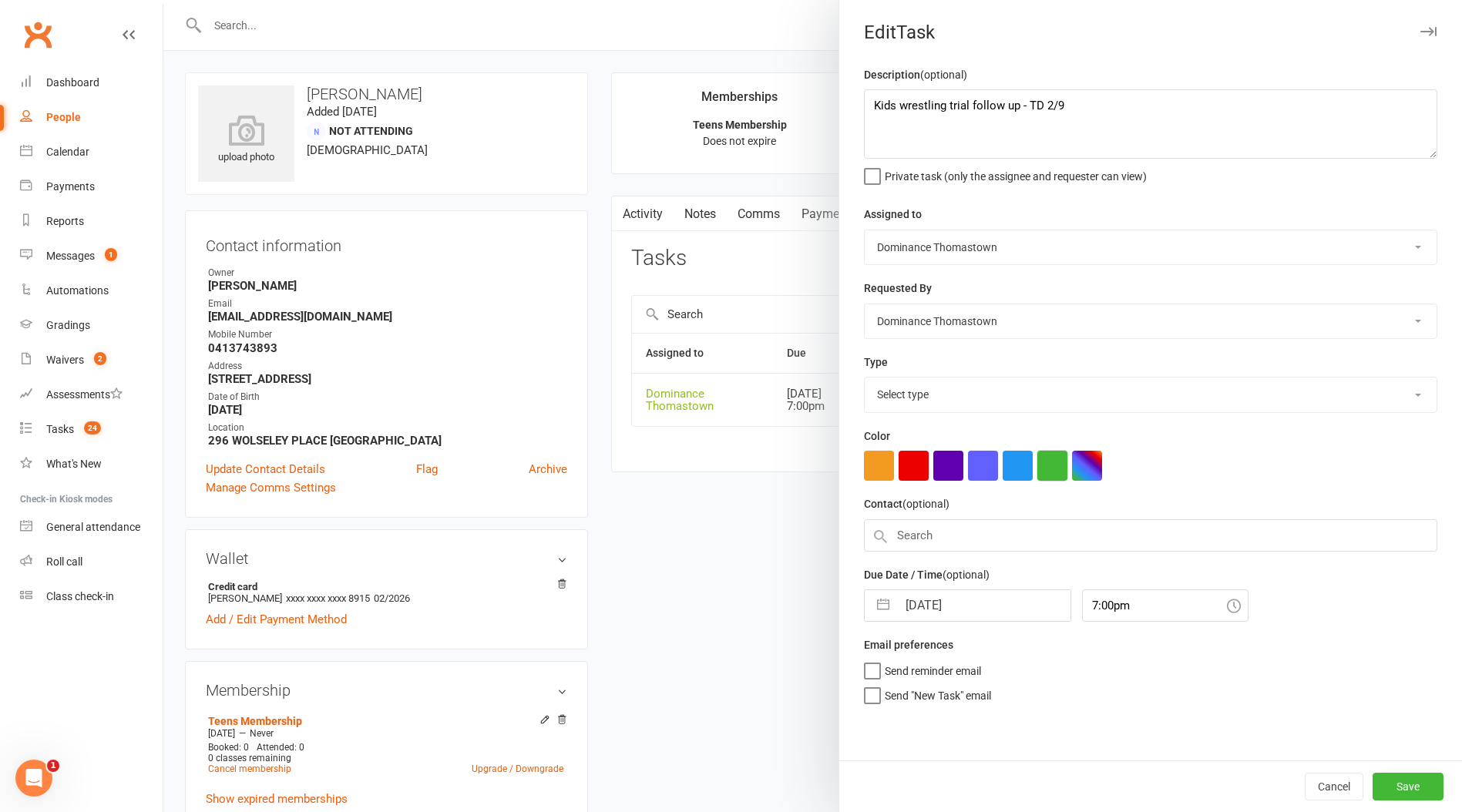
select select "3812"
drag, startPoint x: 1006, startPoint y: 592, endPoint x: 1004, endPoint y: 583, distance: 9.2
click at [1006, 589] on input "[DATE]" at bounding box center [983, 601] width 173 height 31
select select "7"
select select "2025"
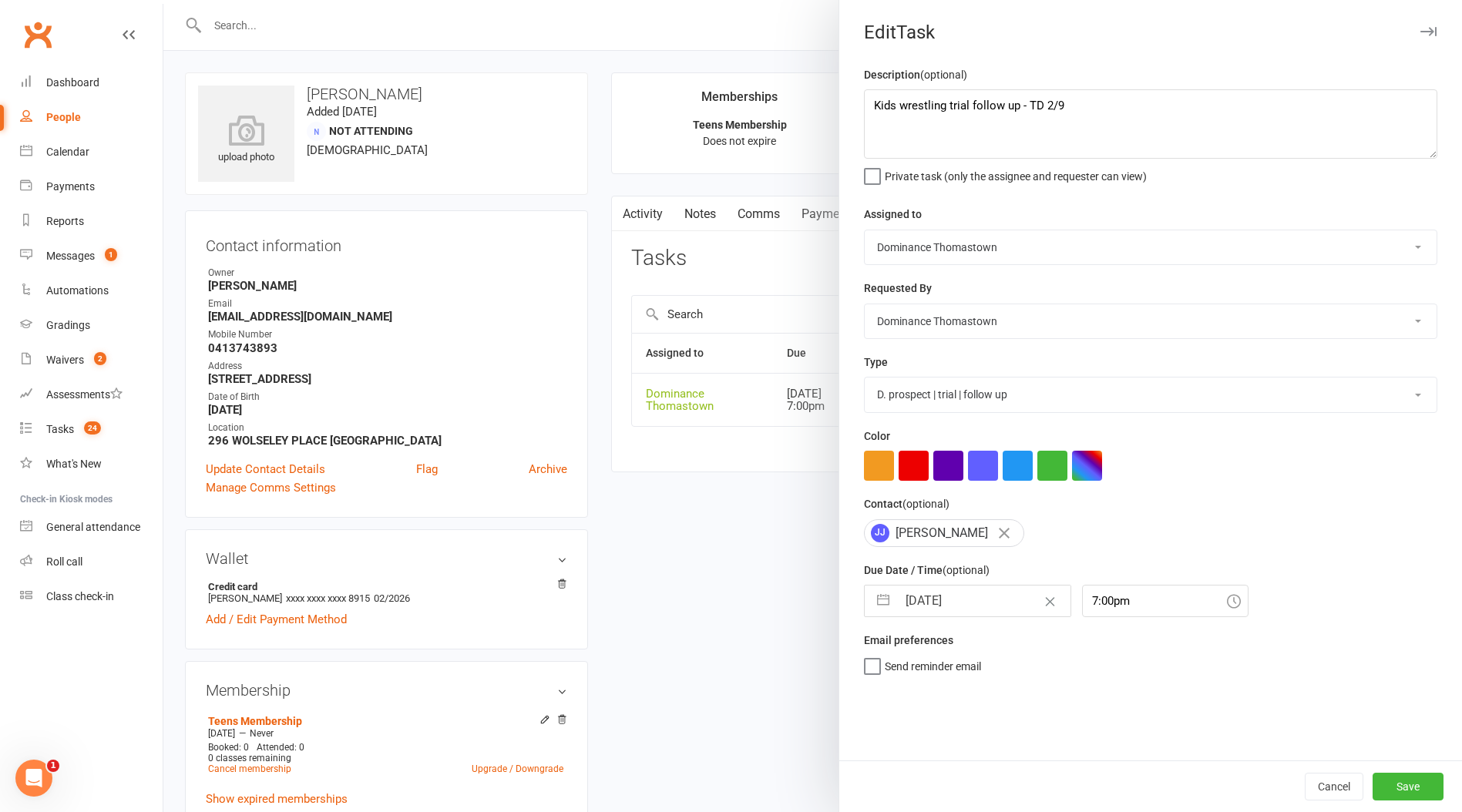
select select "8"
select select "2025"
select select "9"
select select "2025"
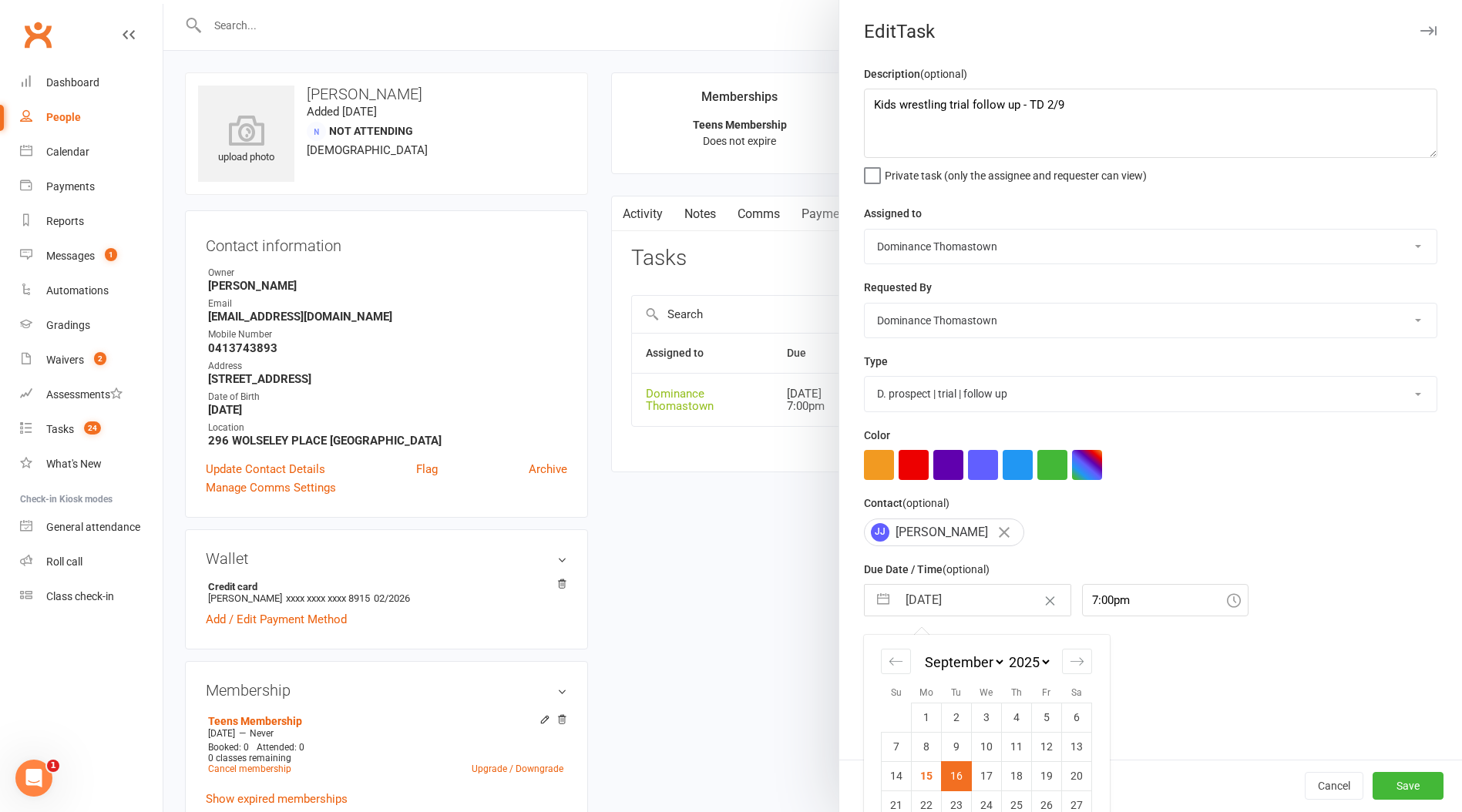
click at [957, 803] on td "23" at bounding box center [957, 806] width 30 height 29
type input "[DATE]"
click at [740, 479] on div at bounding box center [812, 406] width 1299 height 812
click at [1417, 784] on button "Save" at bounding box center [1408, 787] width 71 height 28
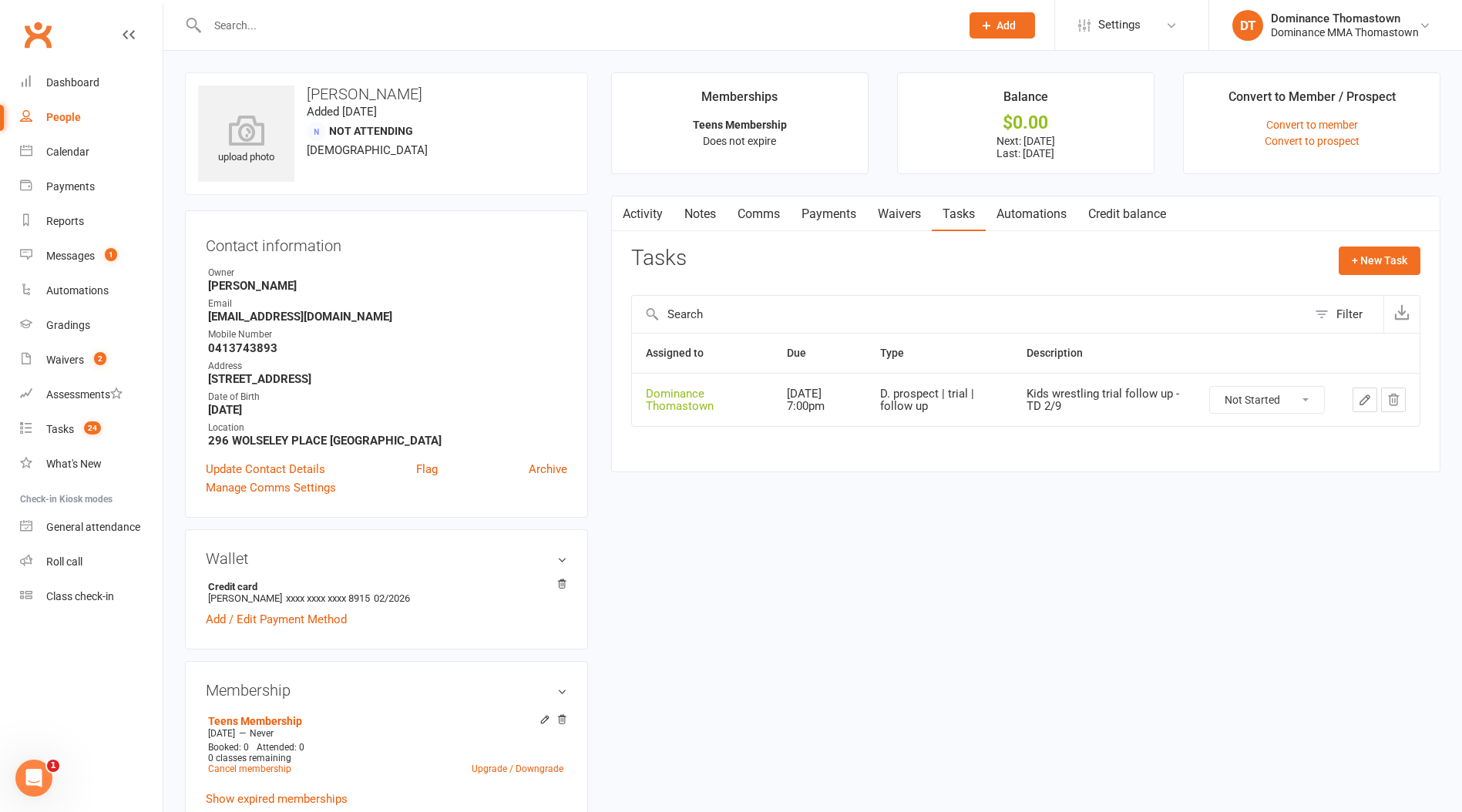
drag, startPoint x: 893, startPoint y: 365, endPoint x: 893, endPoint y: 268, distance: 97.0
click at [893, 361] on th "Type" at bounding box center [940, 353] width 146 height 39
click at [889, 216] on link "Waivers" at bounding box center [899, 214] width 65 height 36
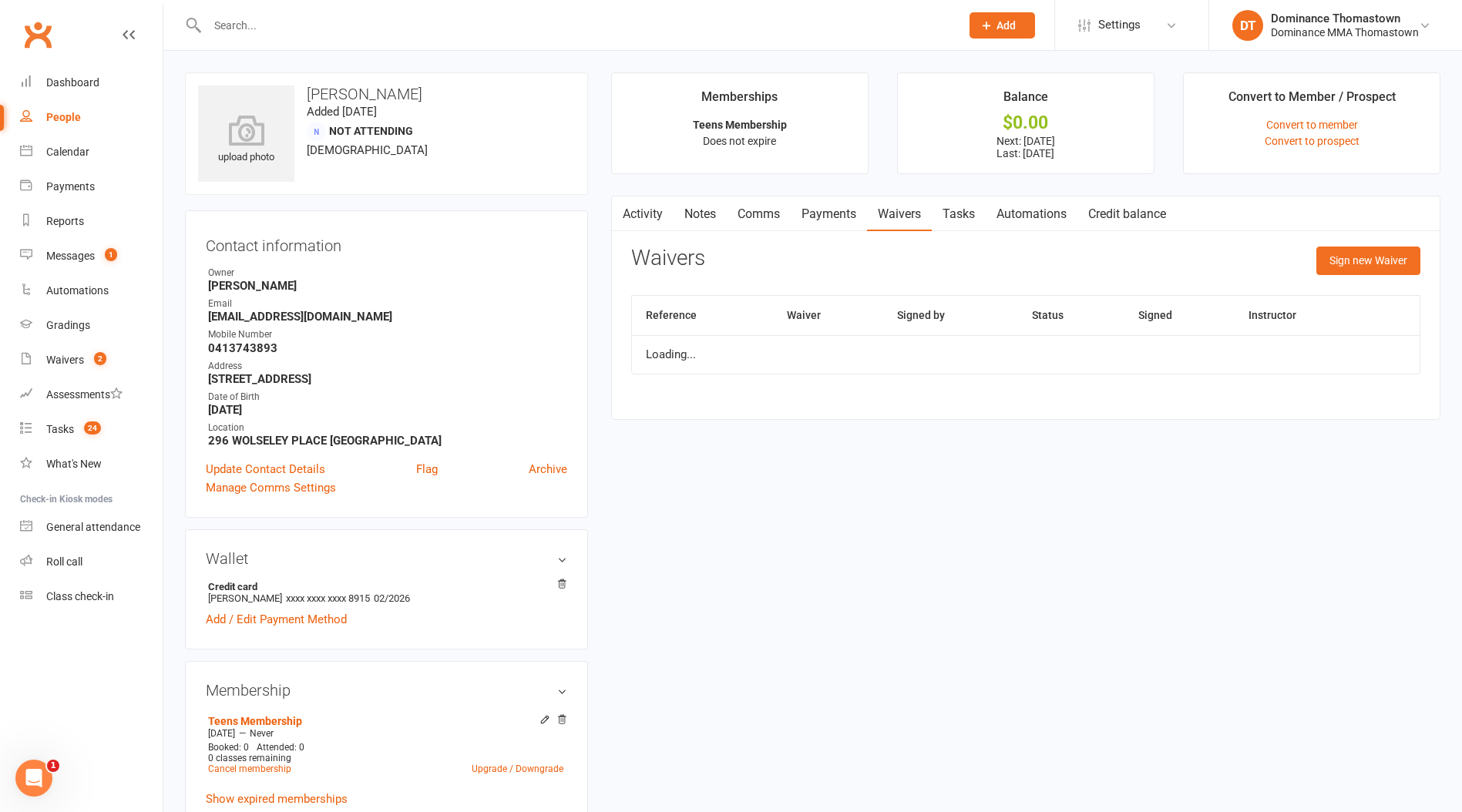
click at [828, 220] on link "Payments" at bounding box center [829, 214] width 76 height 36
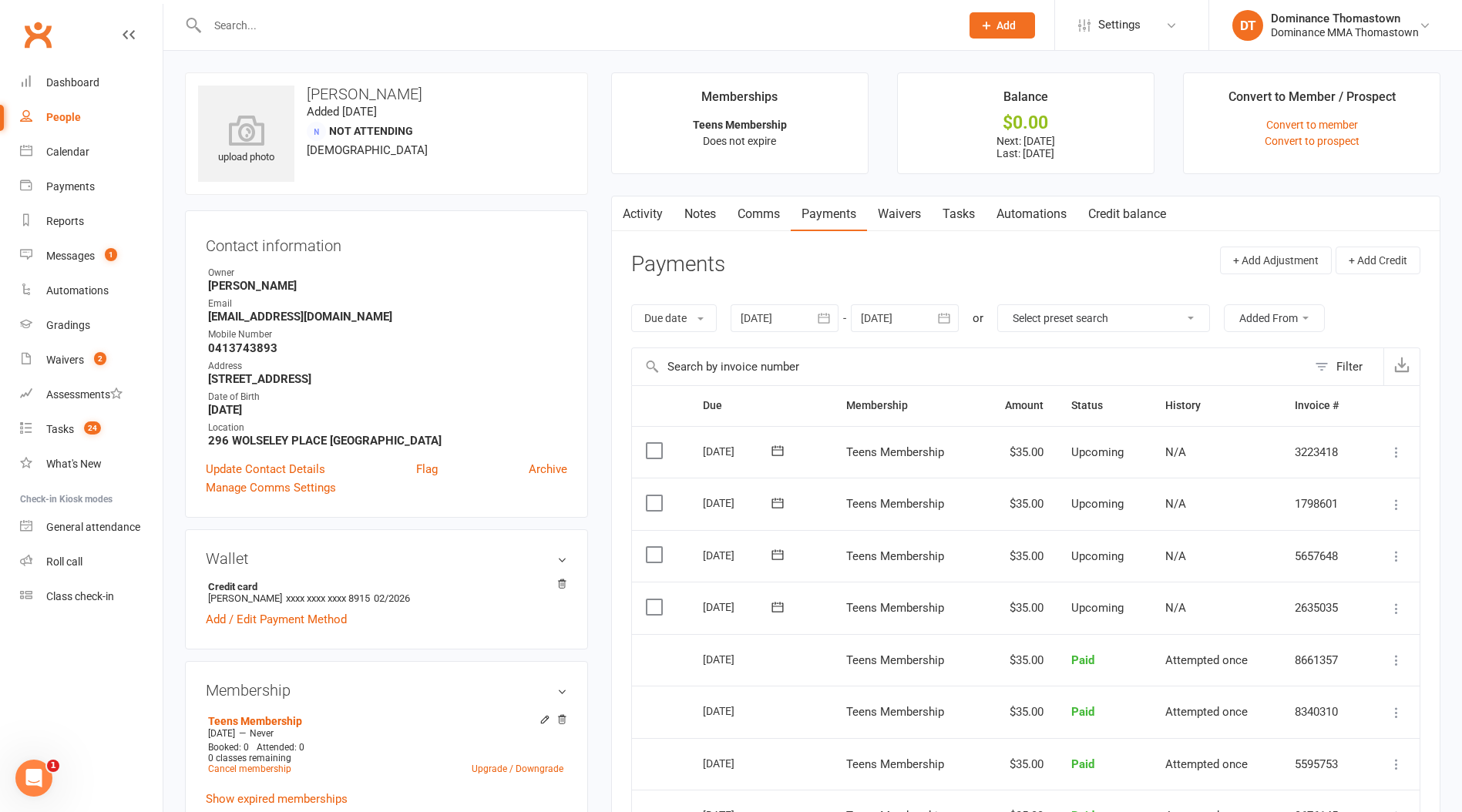
click at [888, 217] on link "Waivers" at bounding box center [899, 214] width 65 height 36
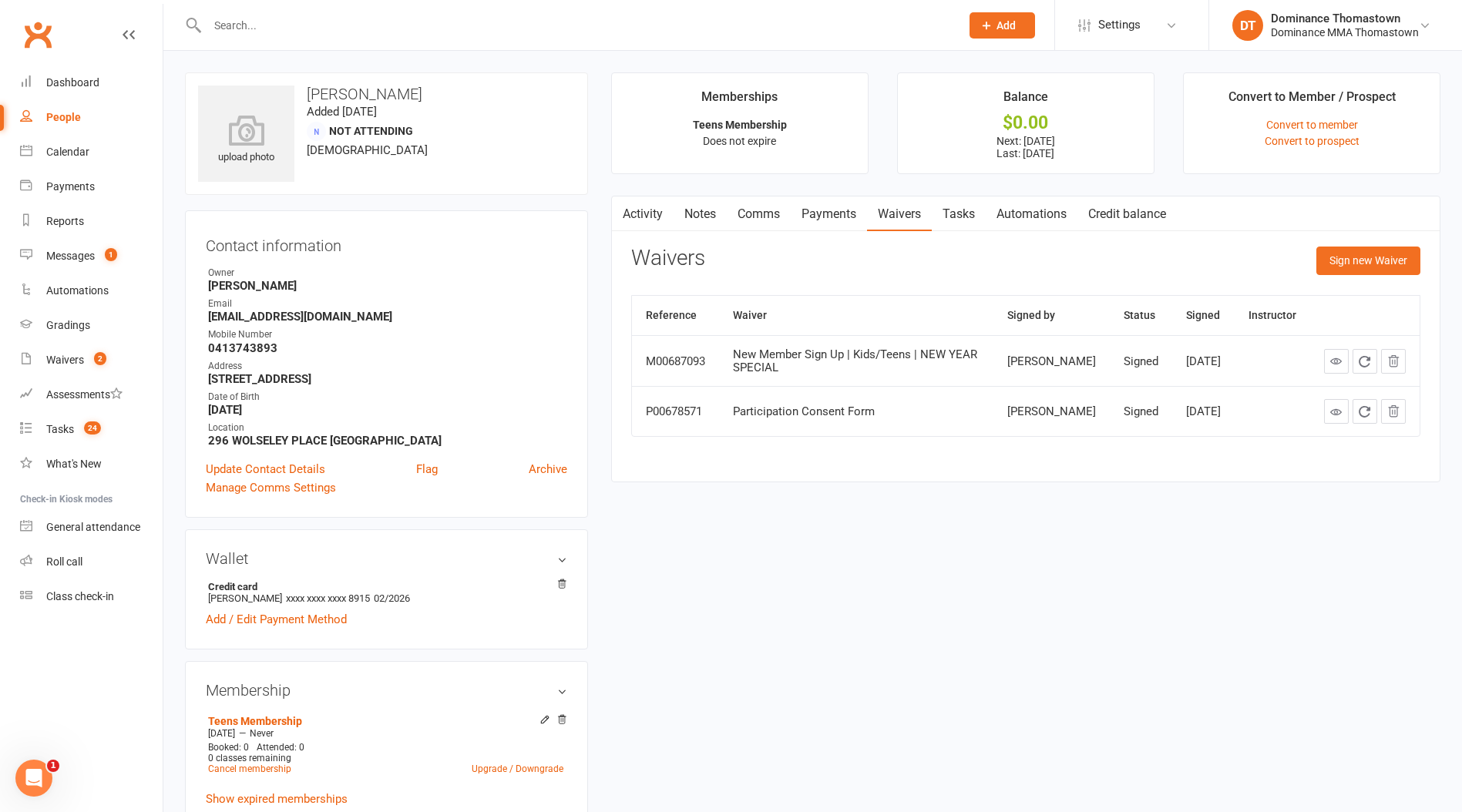
click at [841, 215] on link "Payments" at bounding box center [829, 214] width 76 height 36
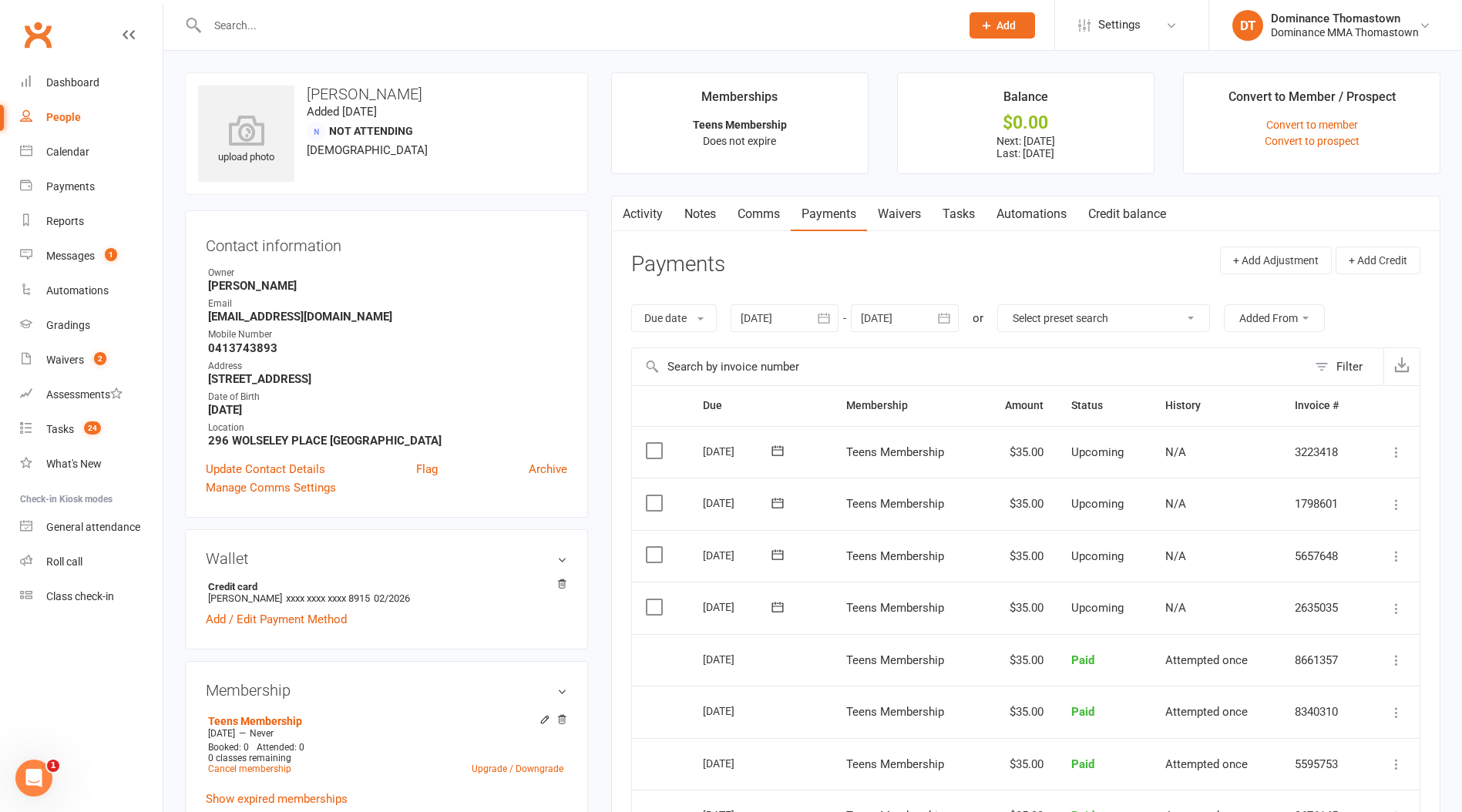
click at [955, 214] on link "Tasks" at bounding box center [958, 214] width 54 height 36
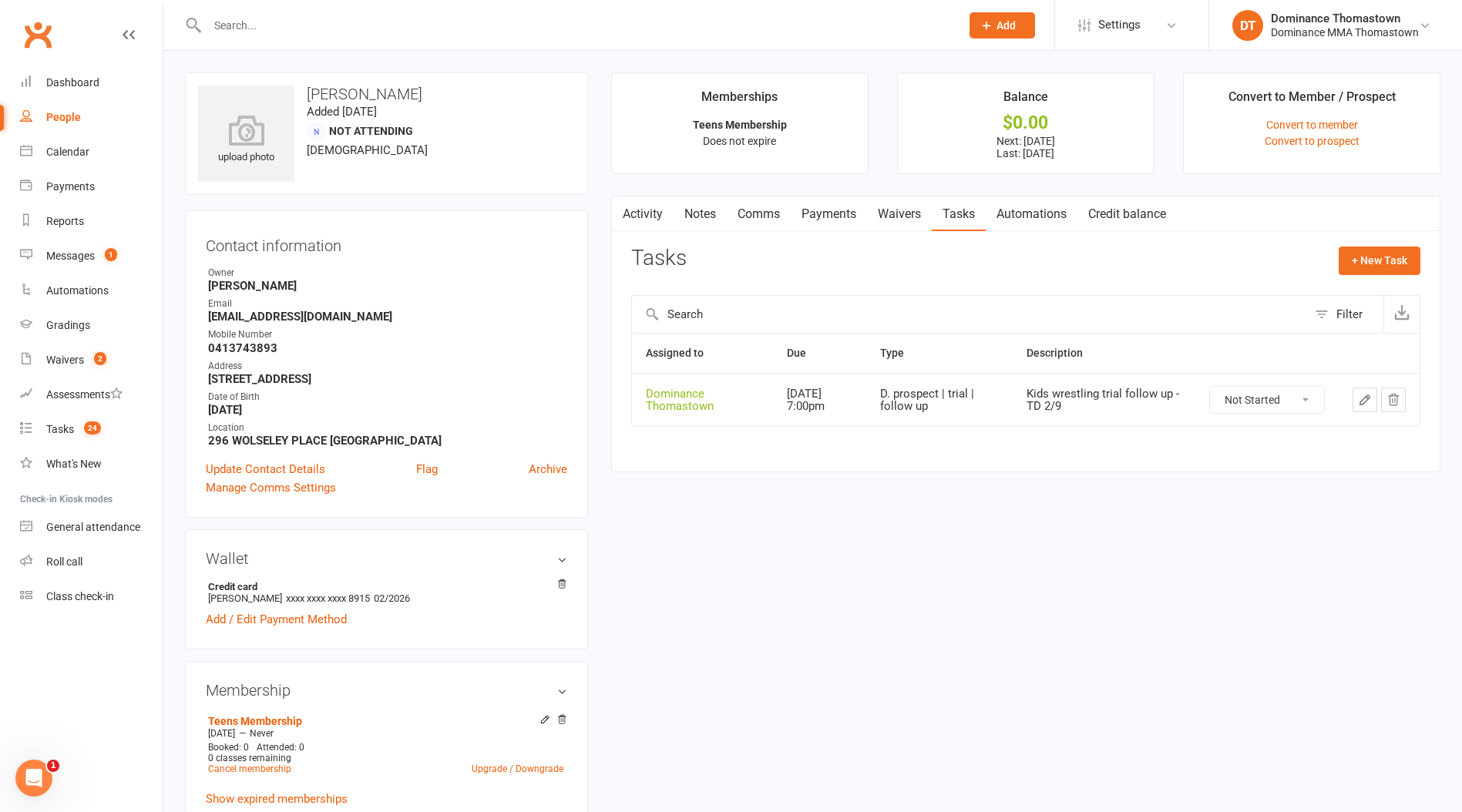
click at [901, 214] on link "Waivers" at bounding box center [899, 214] width 65 height 36
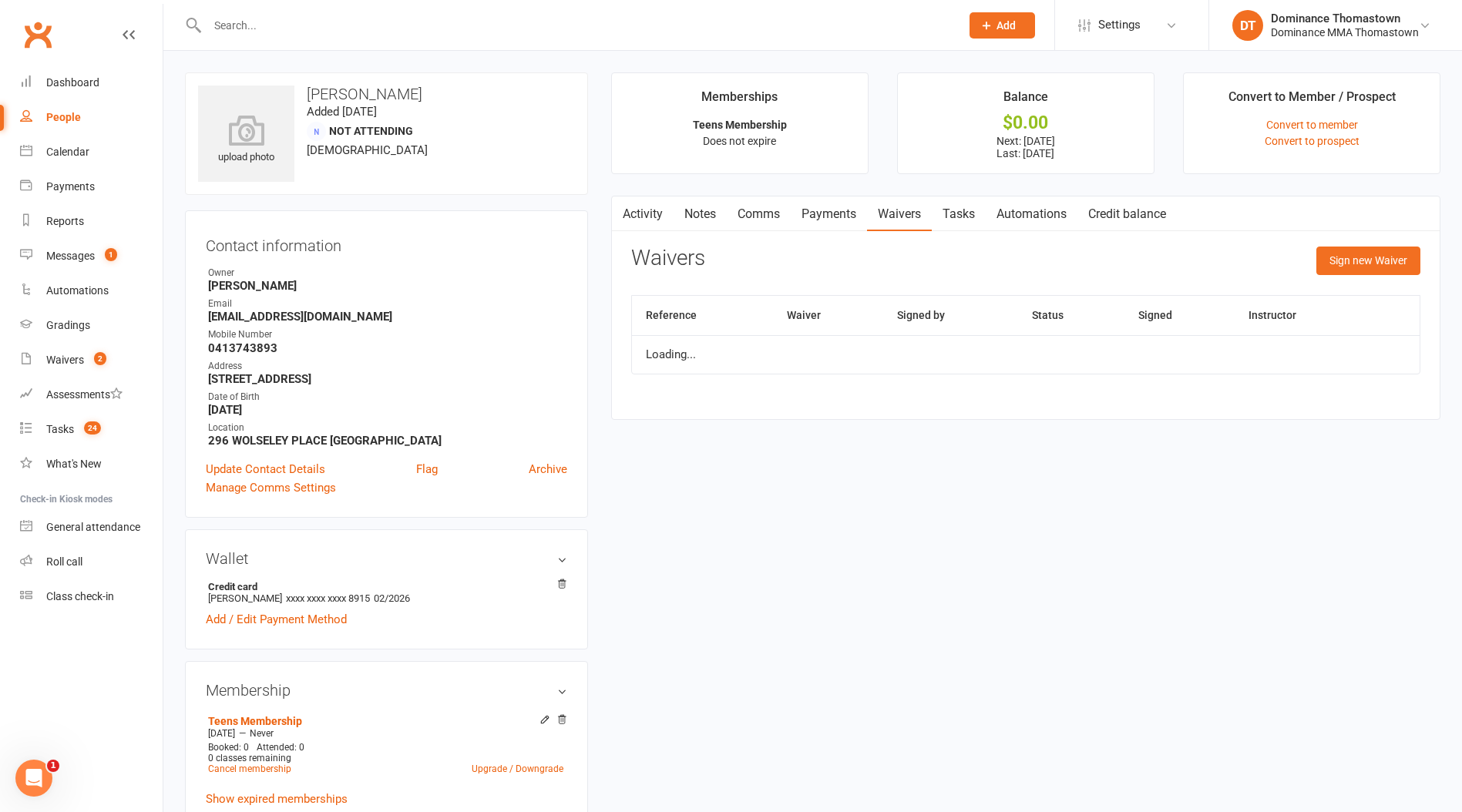
click at [845, 214] on link "Payments" at bounding box center [829, 214] width 76 height 36
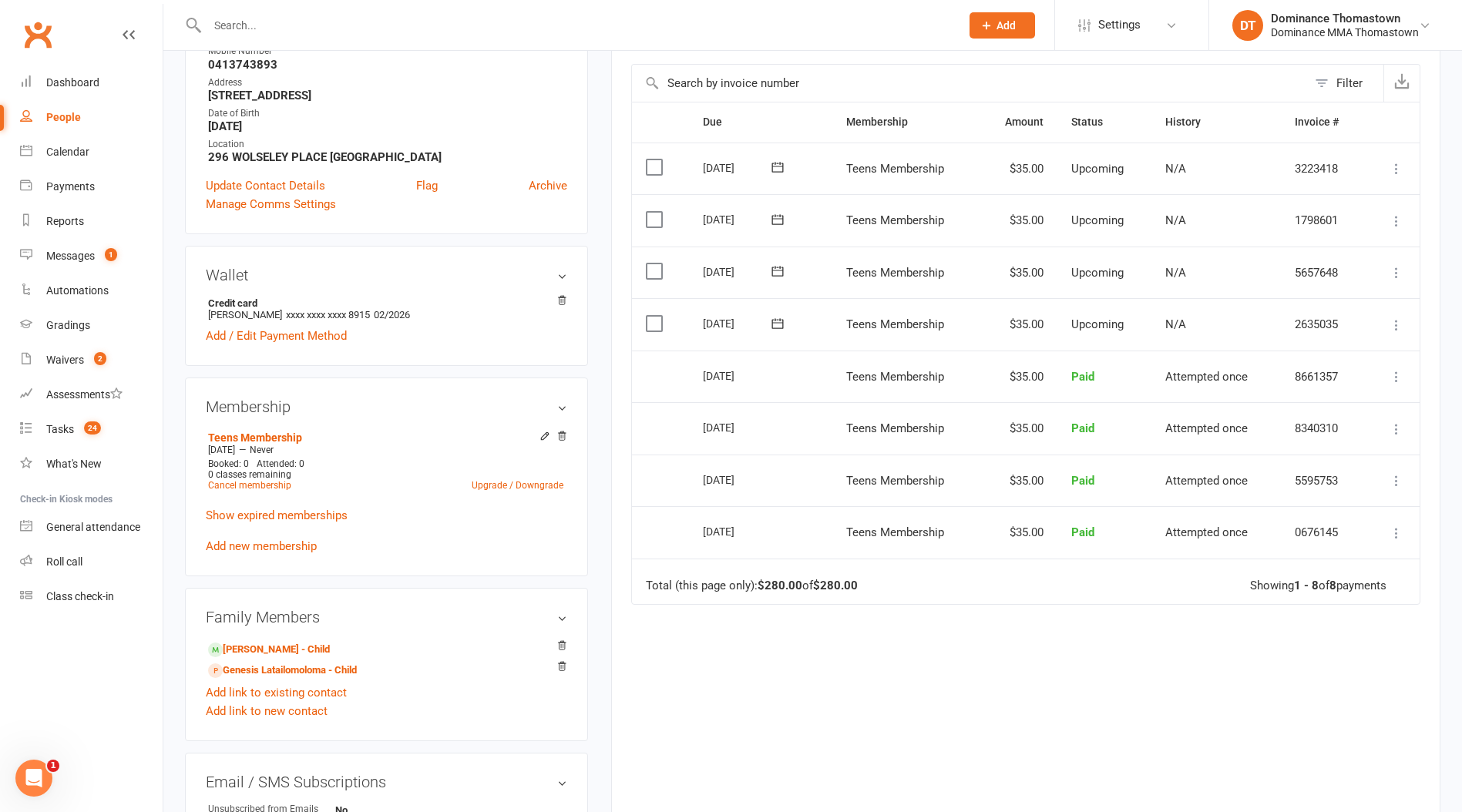
scroll to position [530, 0]
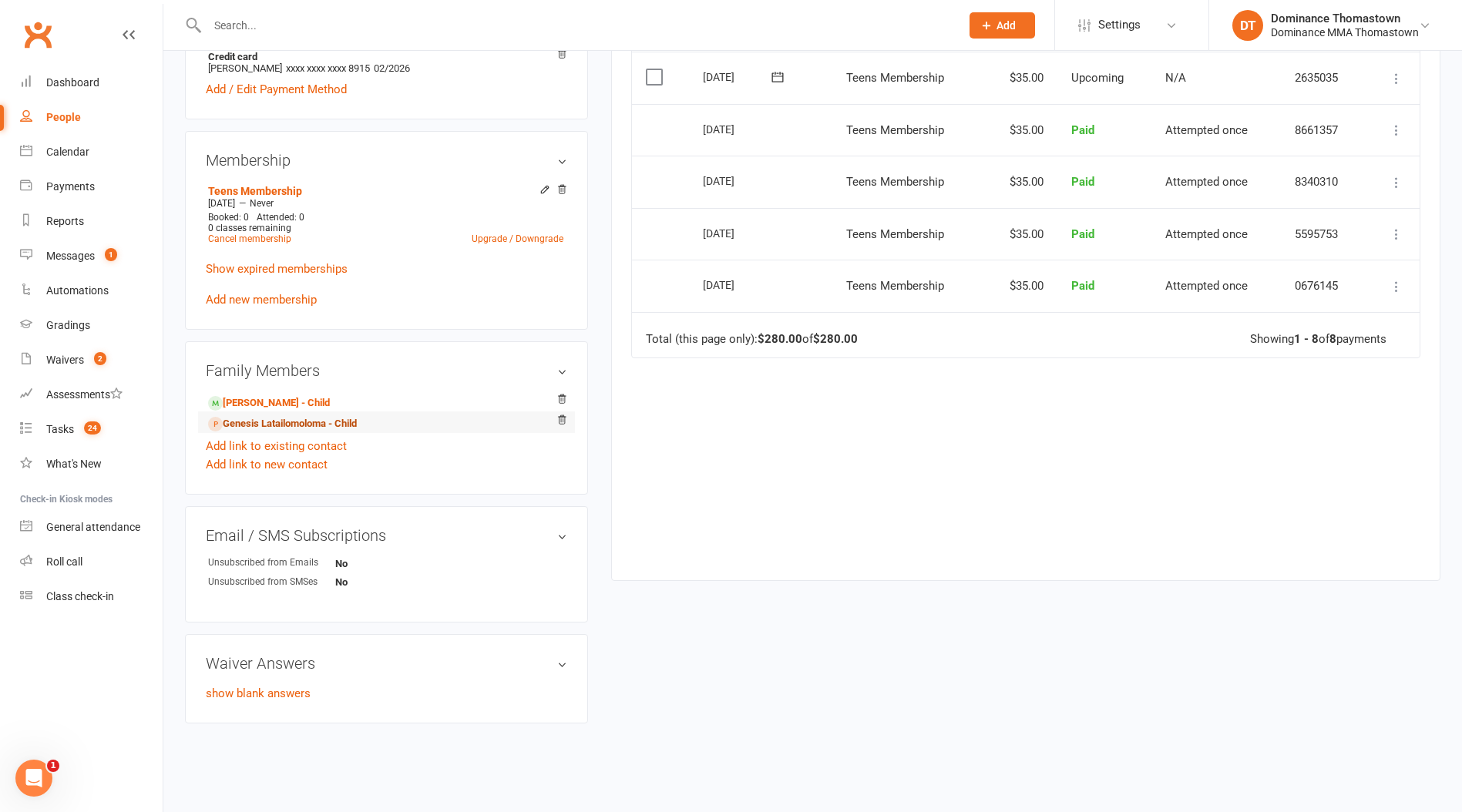
click at [344, 429] on link "Genesis Latailomoloma - Child" at bounding box center [282, 424] width 149 height 16
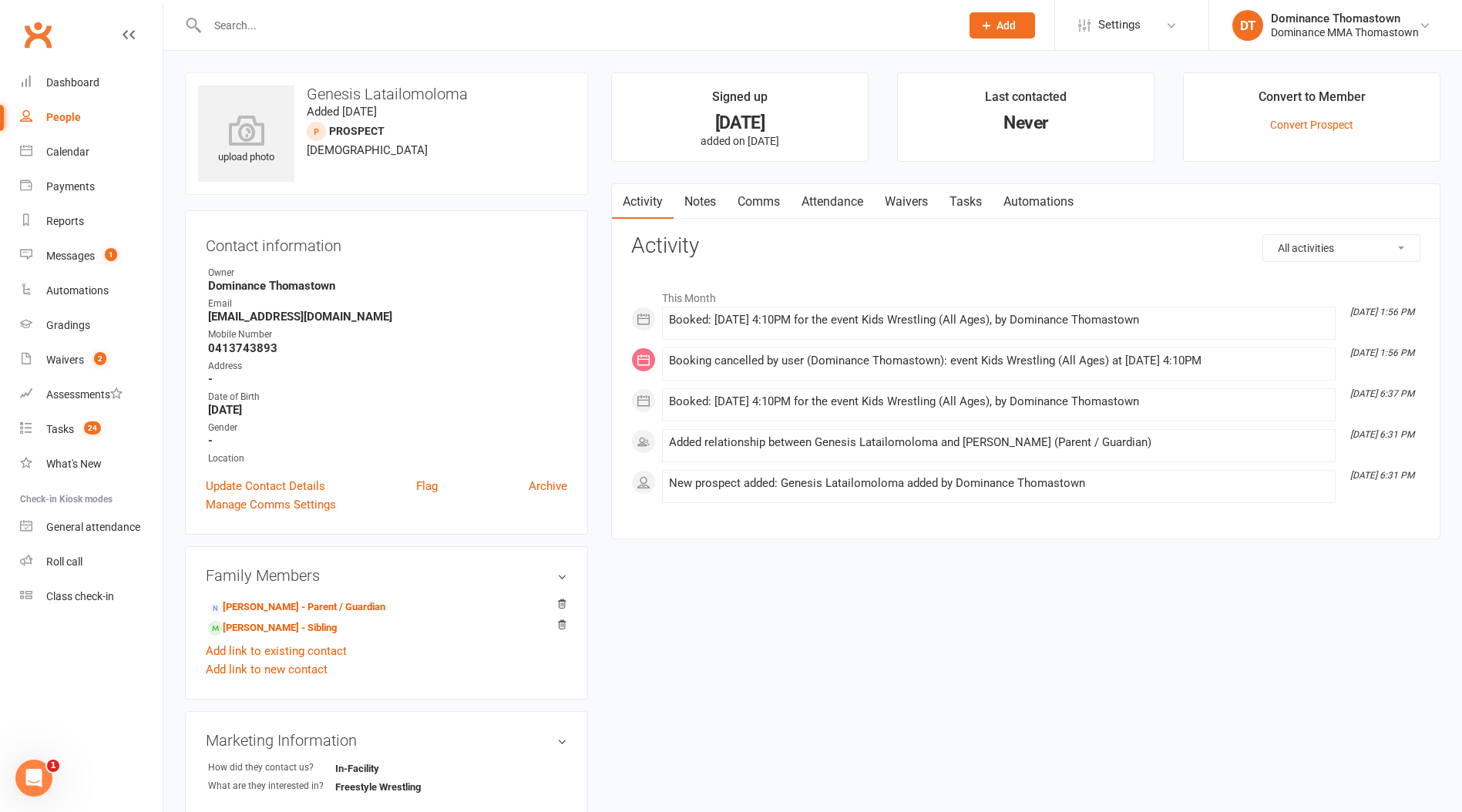
drag, startPoint x: 827, startPoint y: 192, endPoint x: 830, endPoint y: 204, distance: 12.4
click at [829, 192] on link "Attendance" at bounding box center [833, 202] width 83 height 36
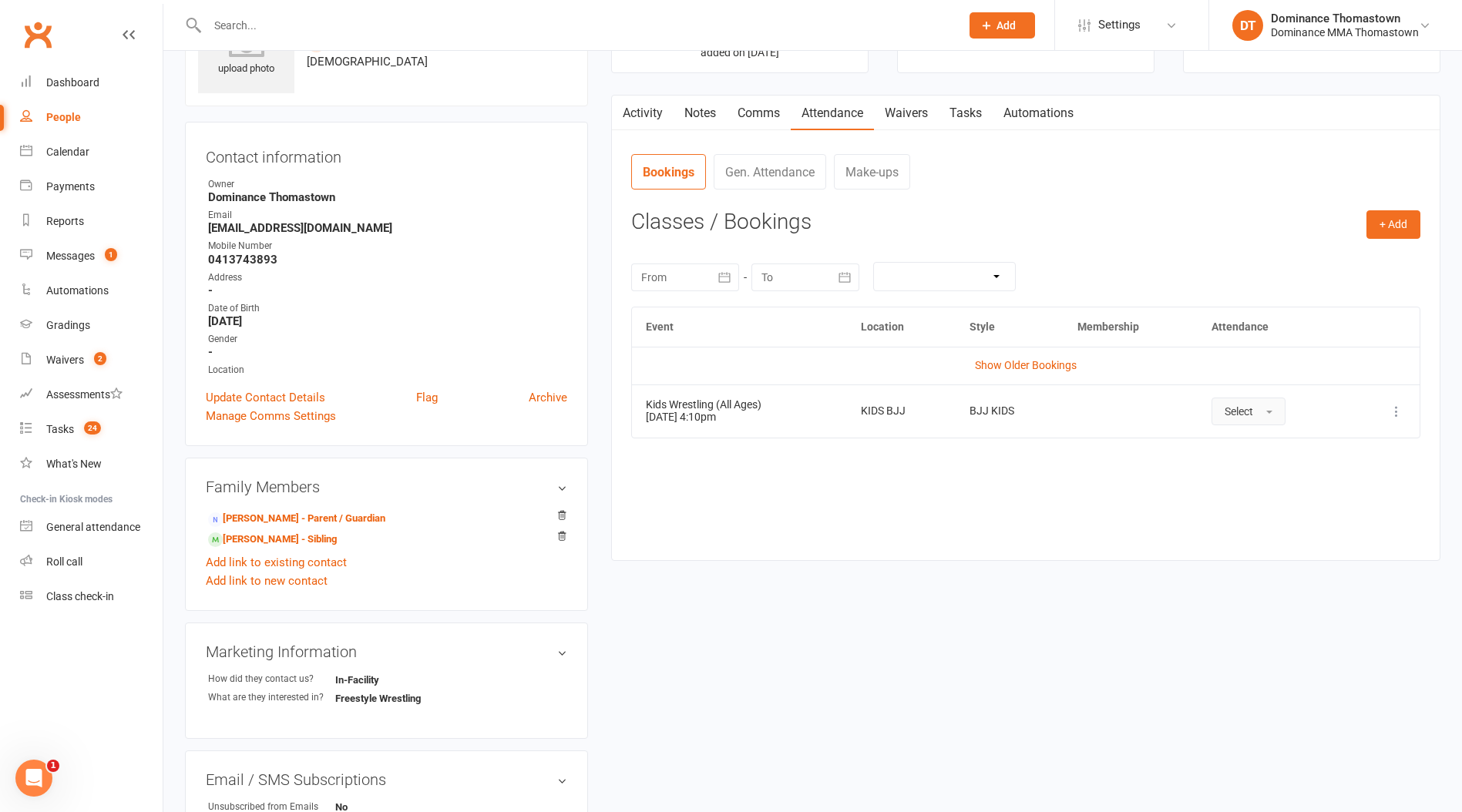
scroll to position [131, 0]
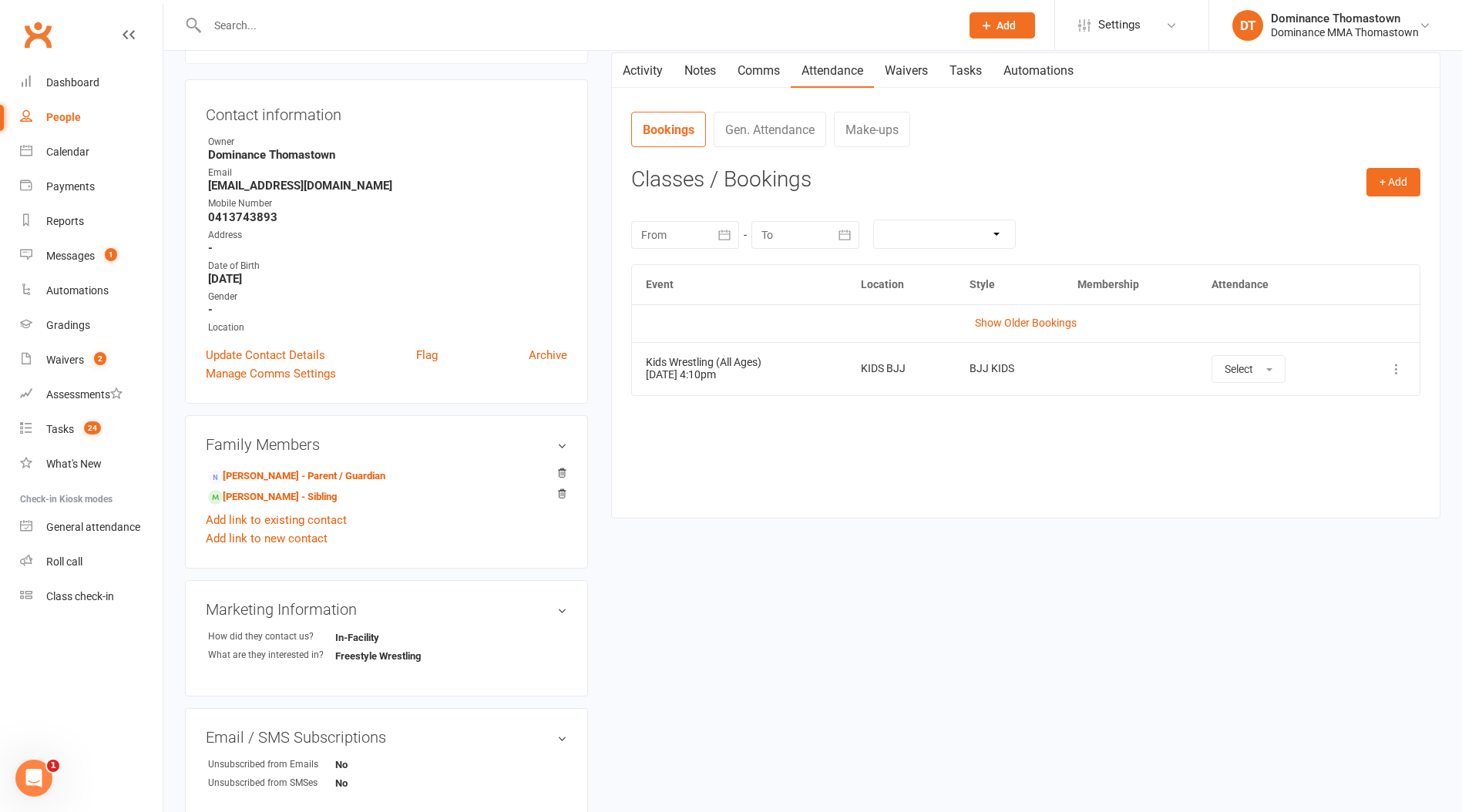
click at [1399, 368] on icon at bounding box center [1396, 369] width 15 height 15
click at [1365, 458] on link "Remove booking" at bounding box center [1329, 460] width 153 height 31
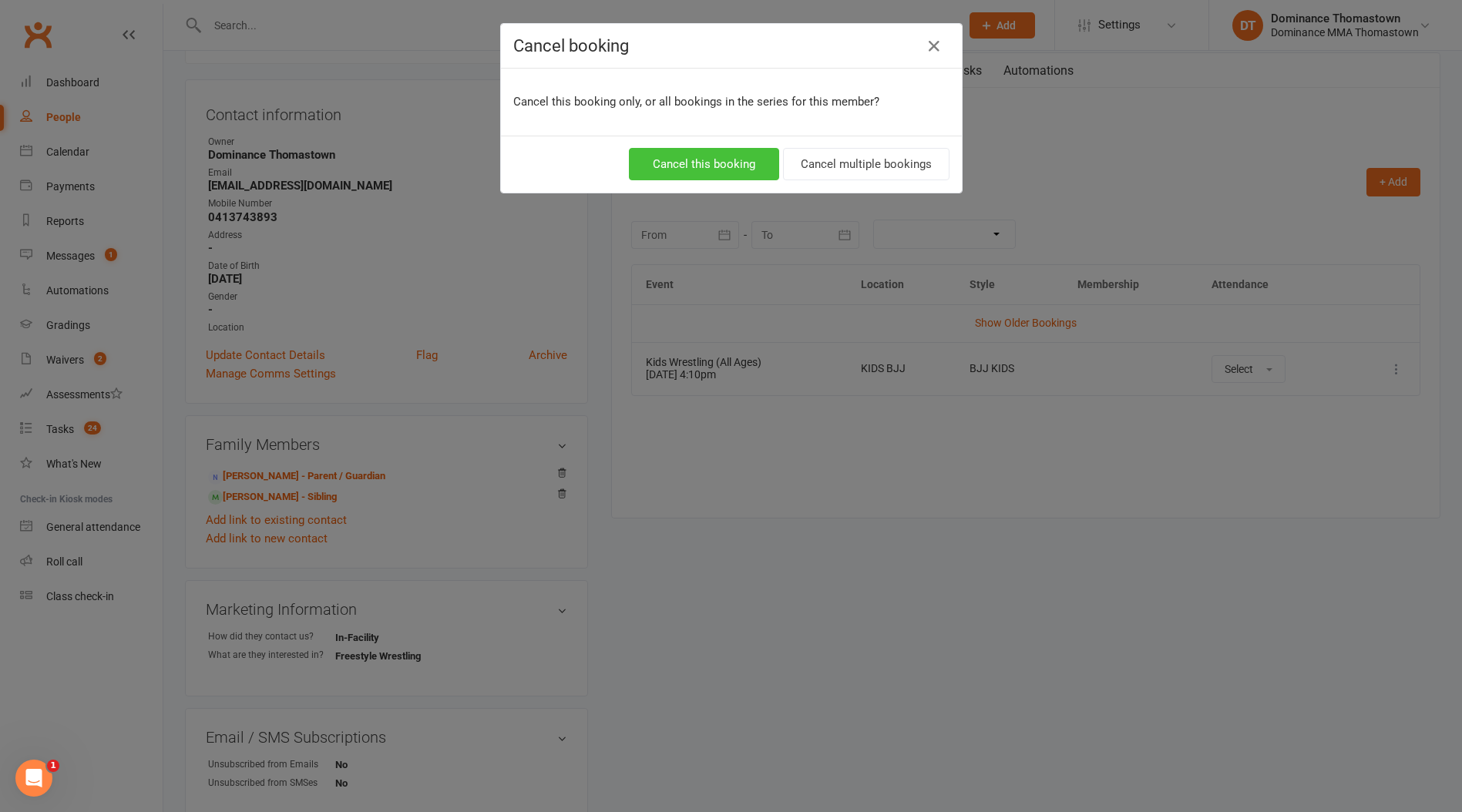
click at [724, 162] on button "Cancel this booking" at bounding box center [703, 164] width 150 height 32
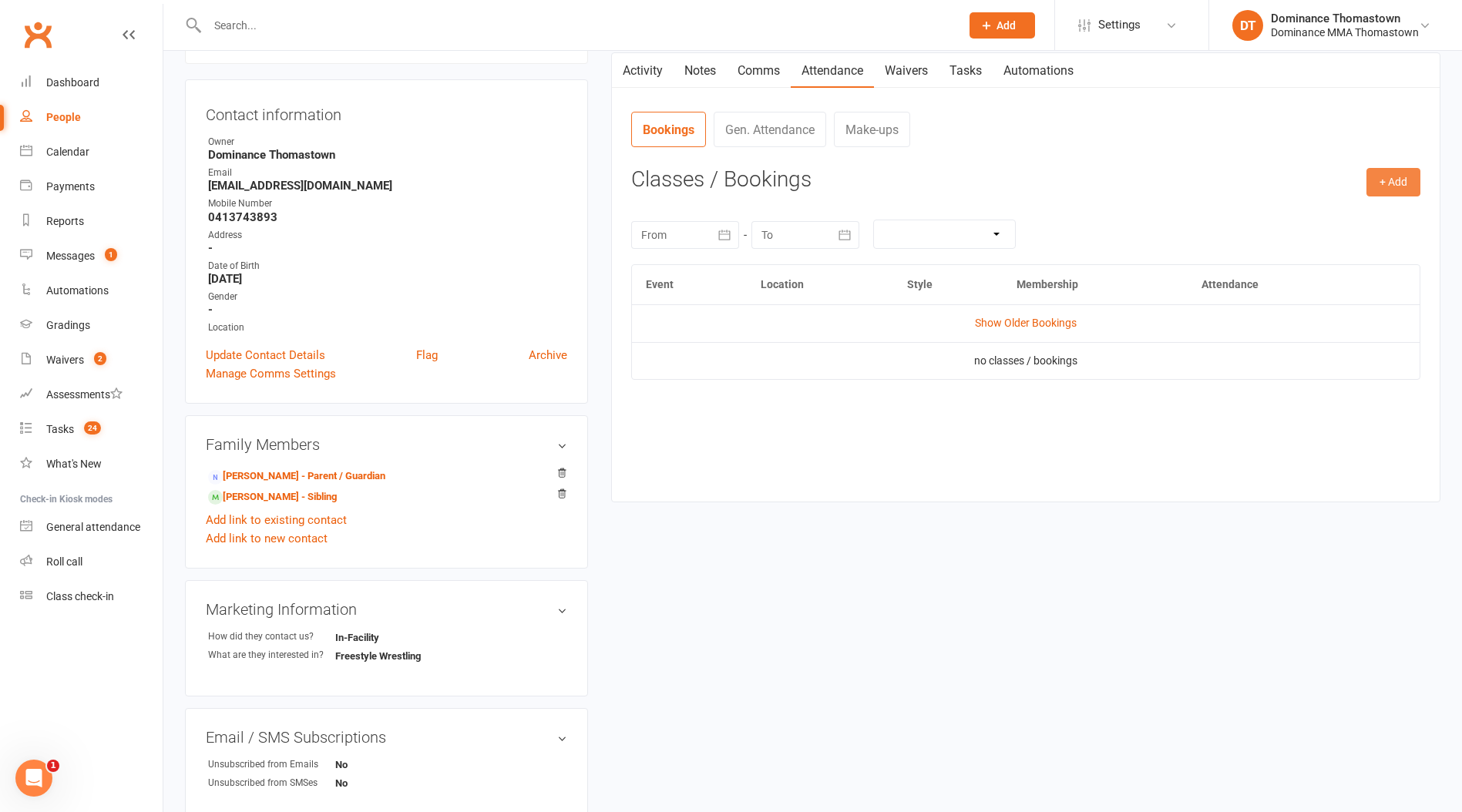
drag, startPoint x: 1402, startPoint y: 185, endPoint x: 1378, endPoint y: 196, distance: 26.4
click at [1402, 186] on button "+ Add" at bounding box center [1393, 182] width 54 height 28
click at [1311, 223] on link "Book Event" at bounding box center [1343, 218] width 153 height 31
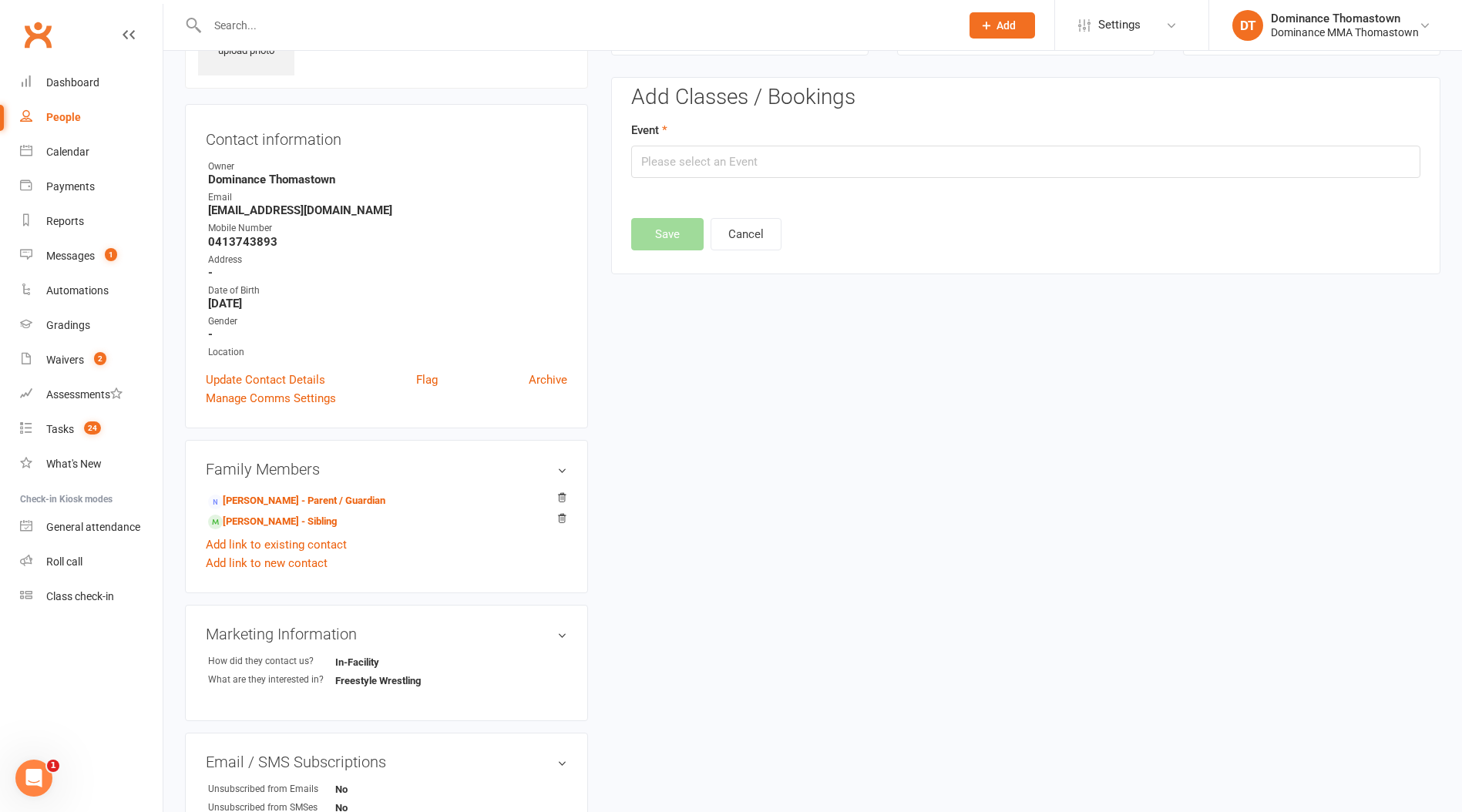
scroll to position [106, 0]
click at [1027, 158] on input "text" at bounding box center [1026, 162] width 789 height 32
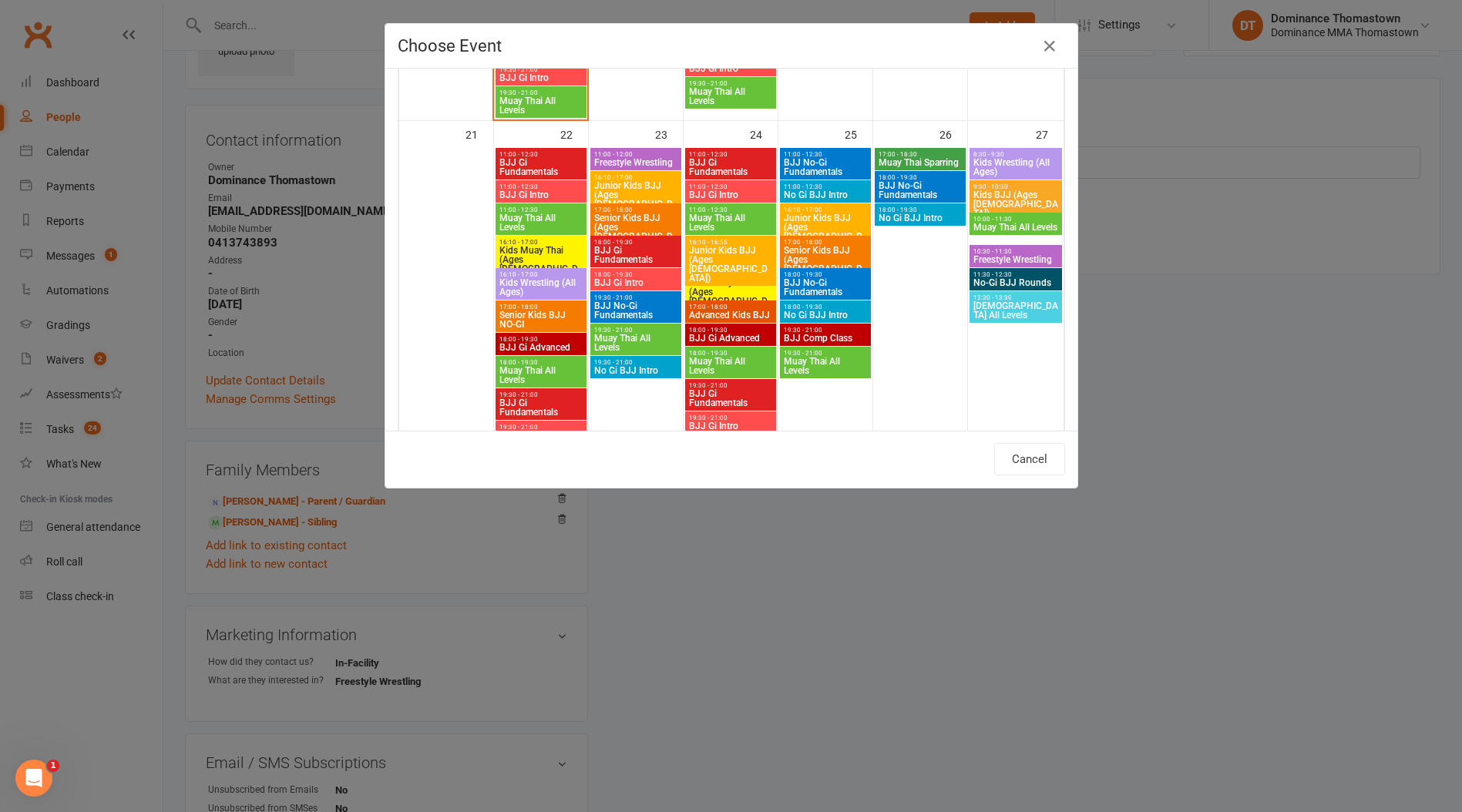
scroll to position [1129, 0]
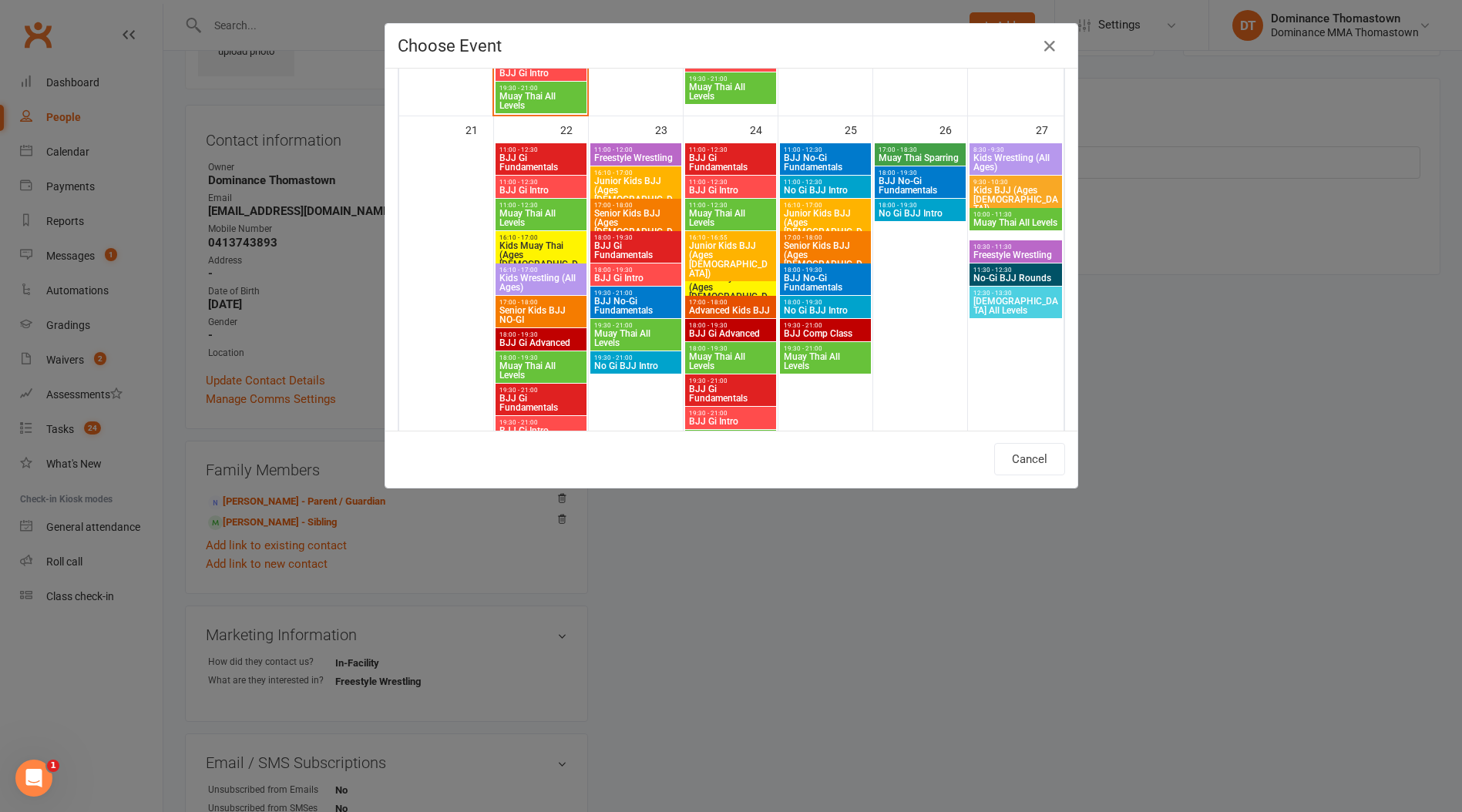
click at [550, 279] on span "Kids Wrestling (All Ages)" at bounding box center [541, 283] width 84 height 19
type input "Kids Wrestling (All Ages) - [DATE] 4:10:00 PM"
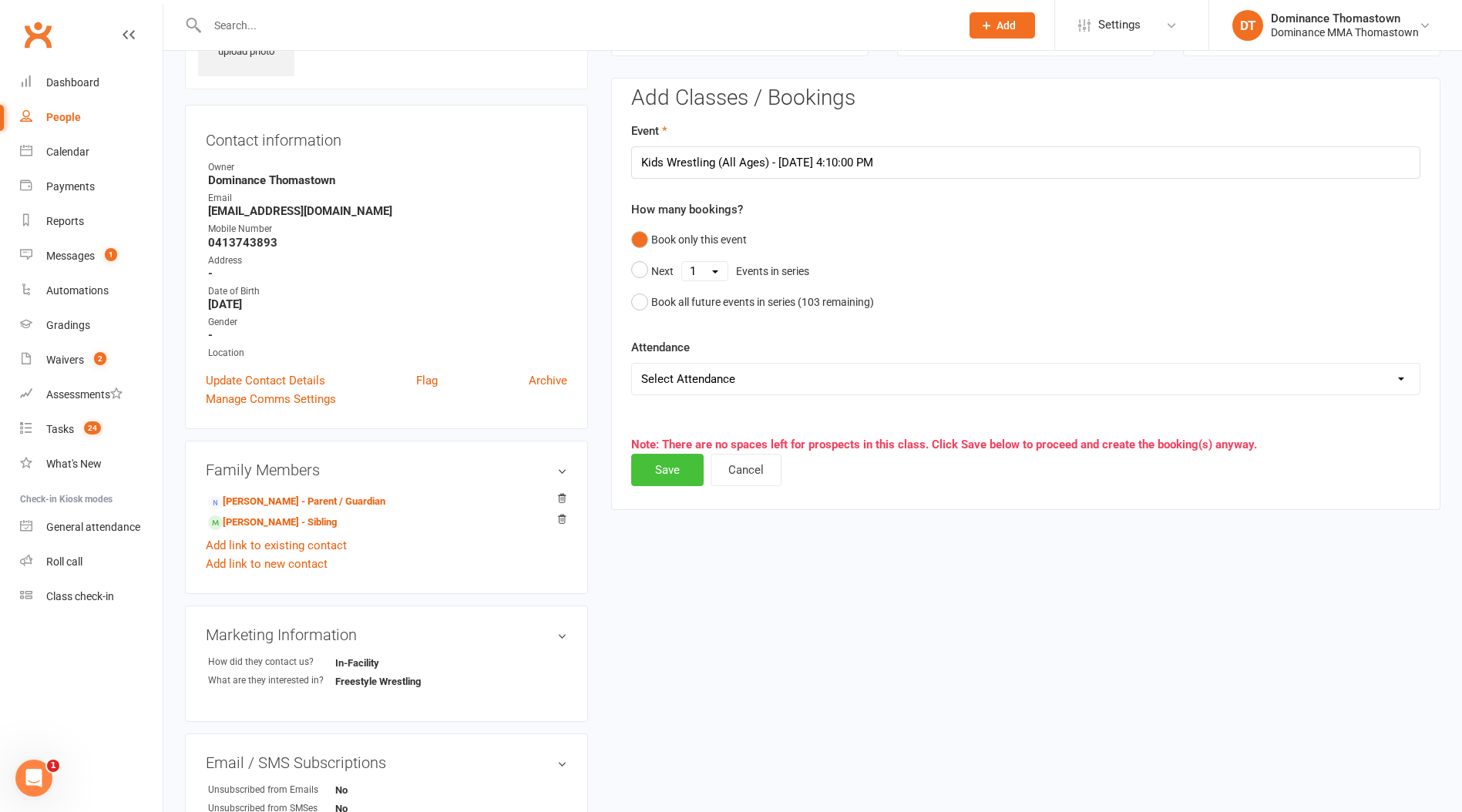
click at [691, 462] on button "Save" at bounding box center [667, 470] width 72 height 32
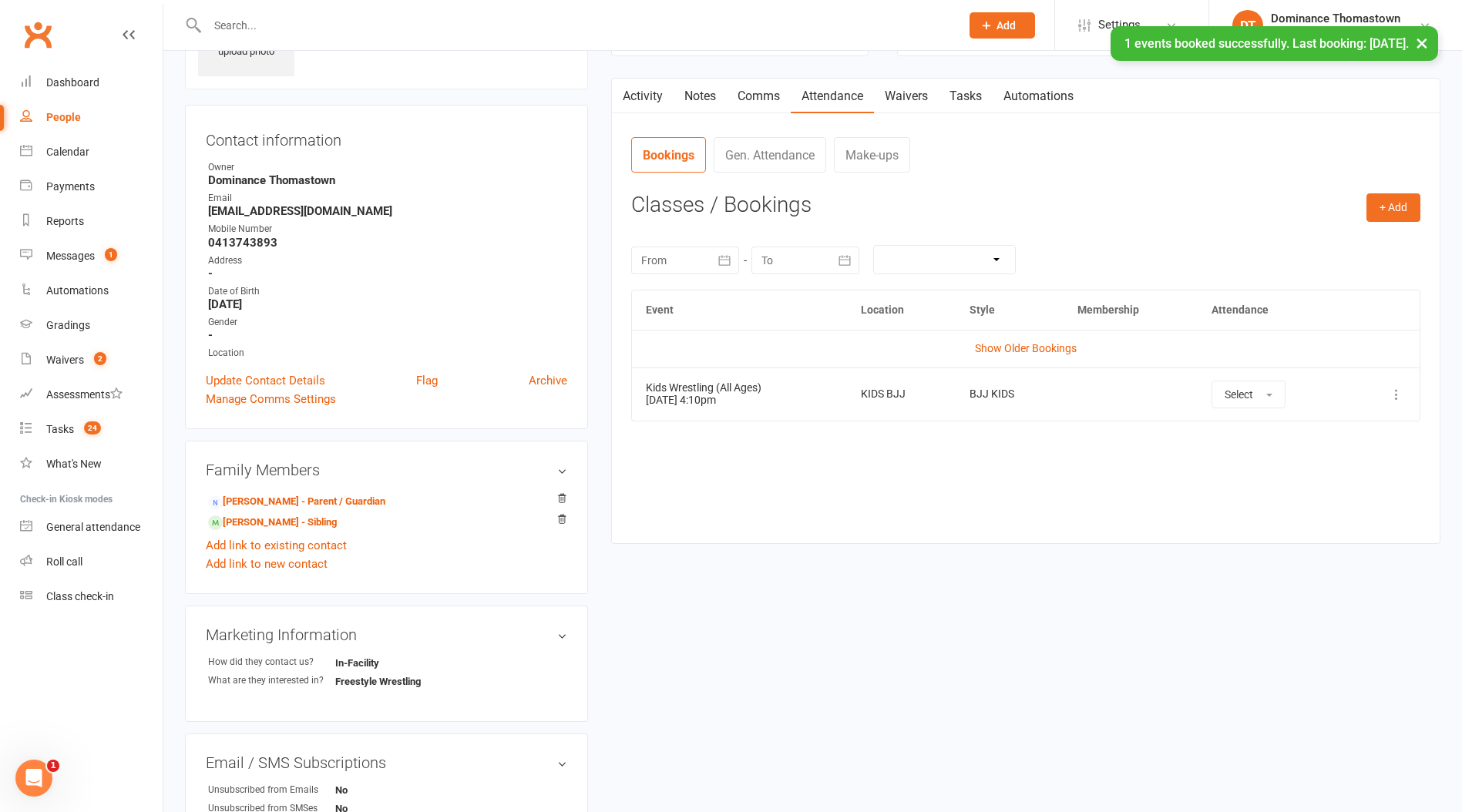
scroll to position [0, 0]
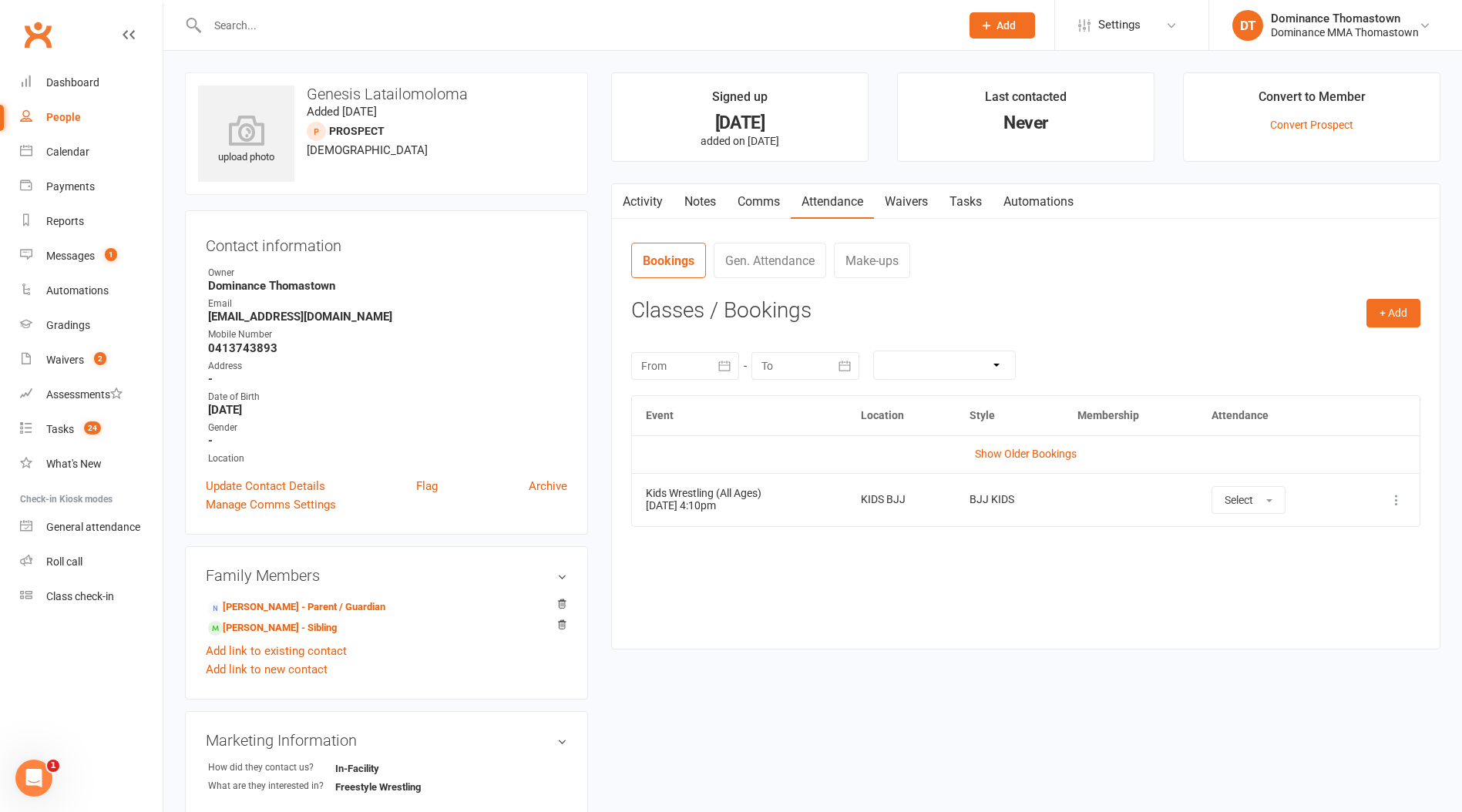
click at [916, 198] on link "Waivers" at bounding box center [906, 202] width 65 height 36
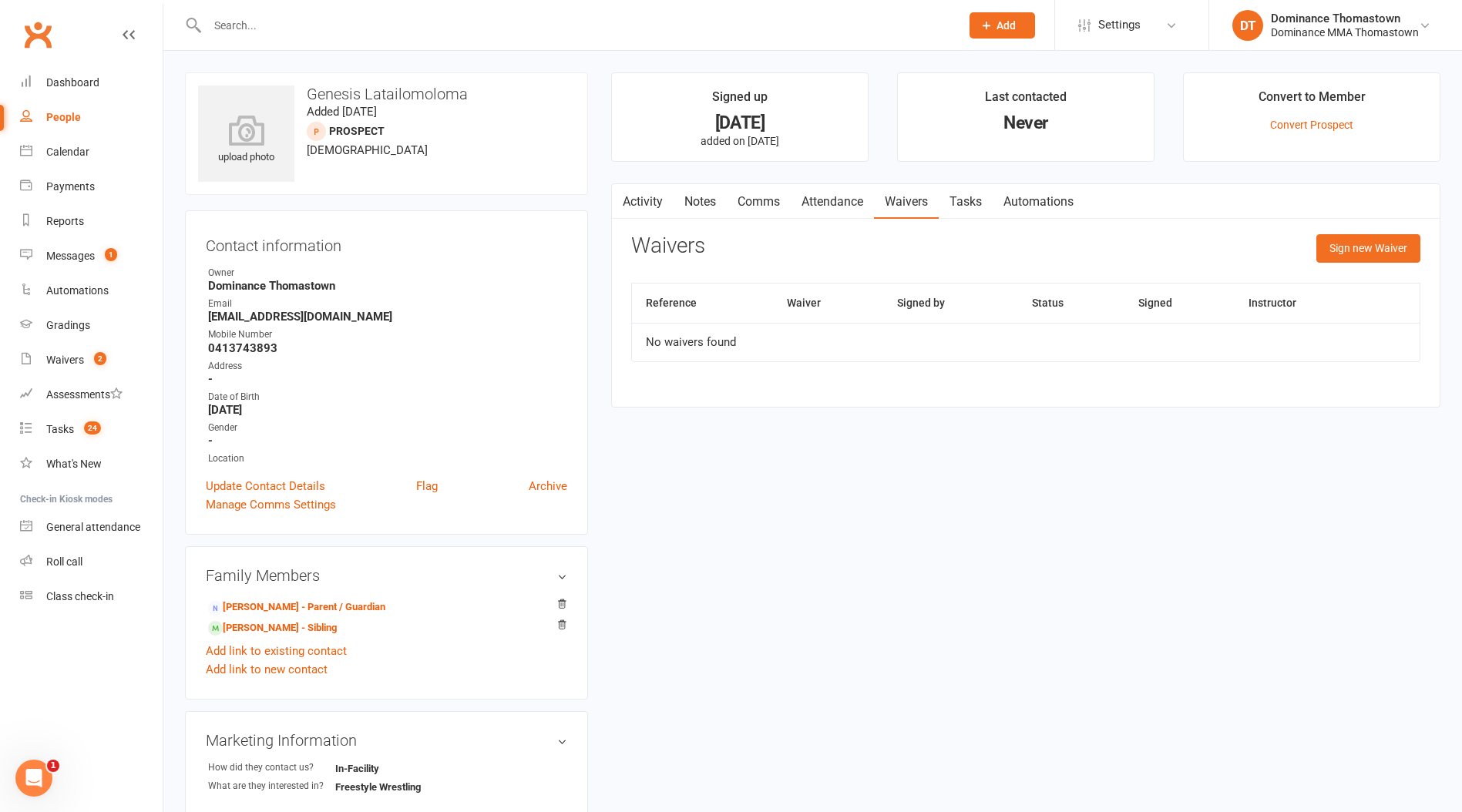
click at [973, 202] on link "Tasks" at bounding box center [966, 202] width 54 height 36
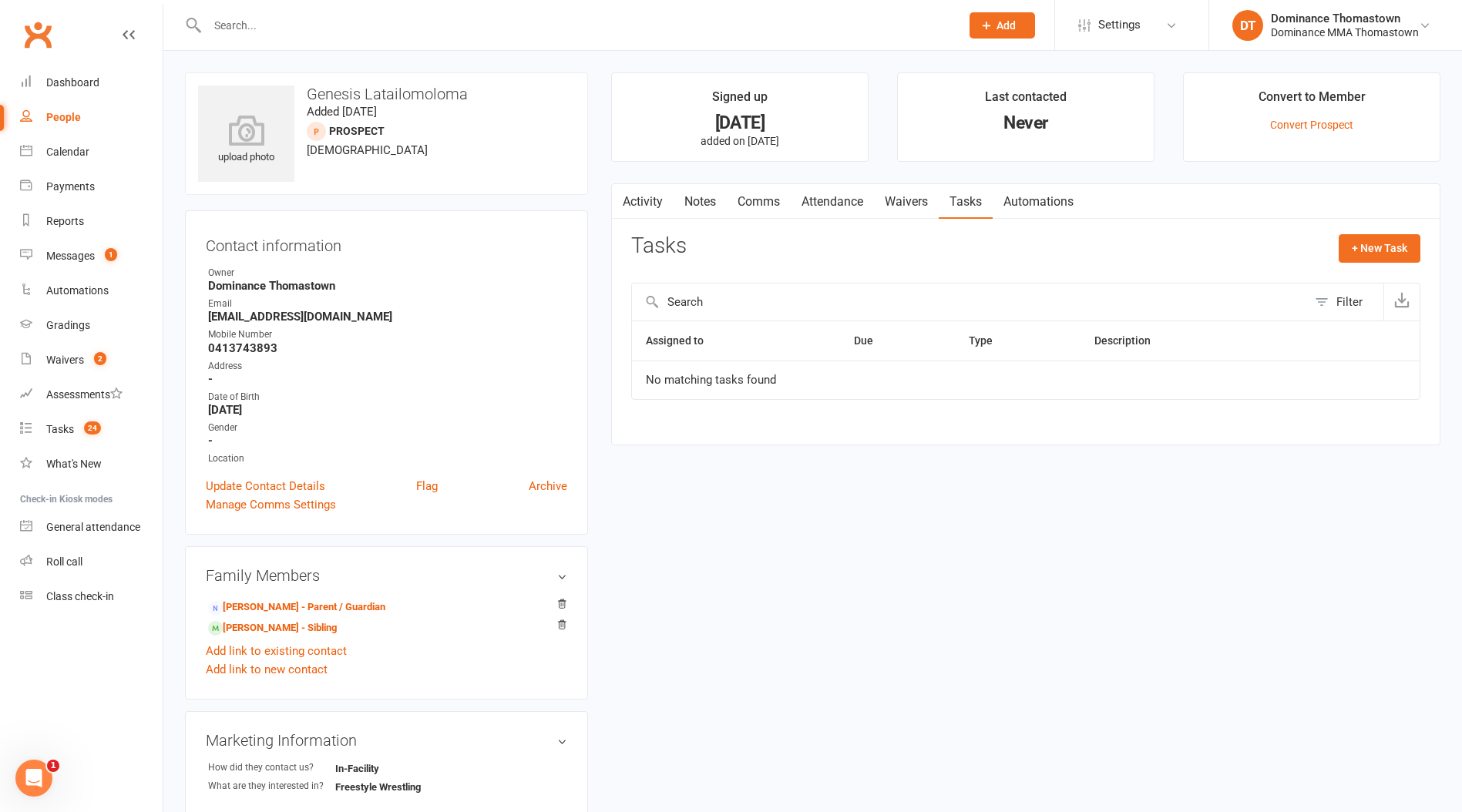
click at [835, 202] on link "Attendance" at bounding box center [833, 202] width 83 height 36
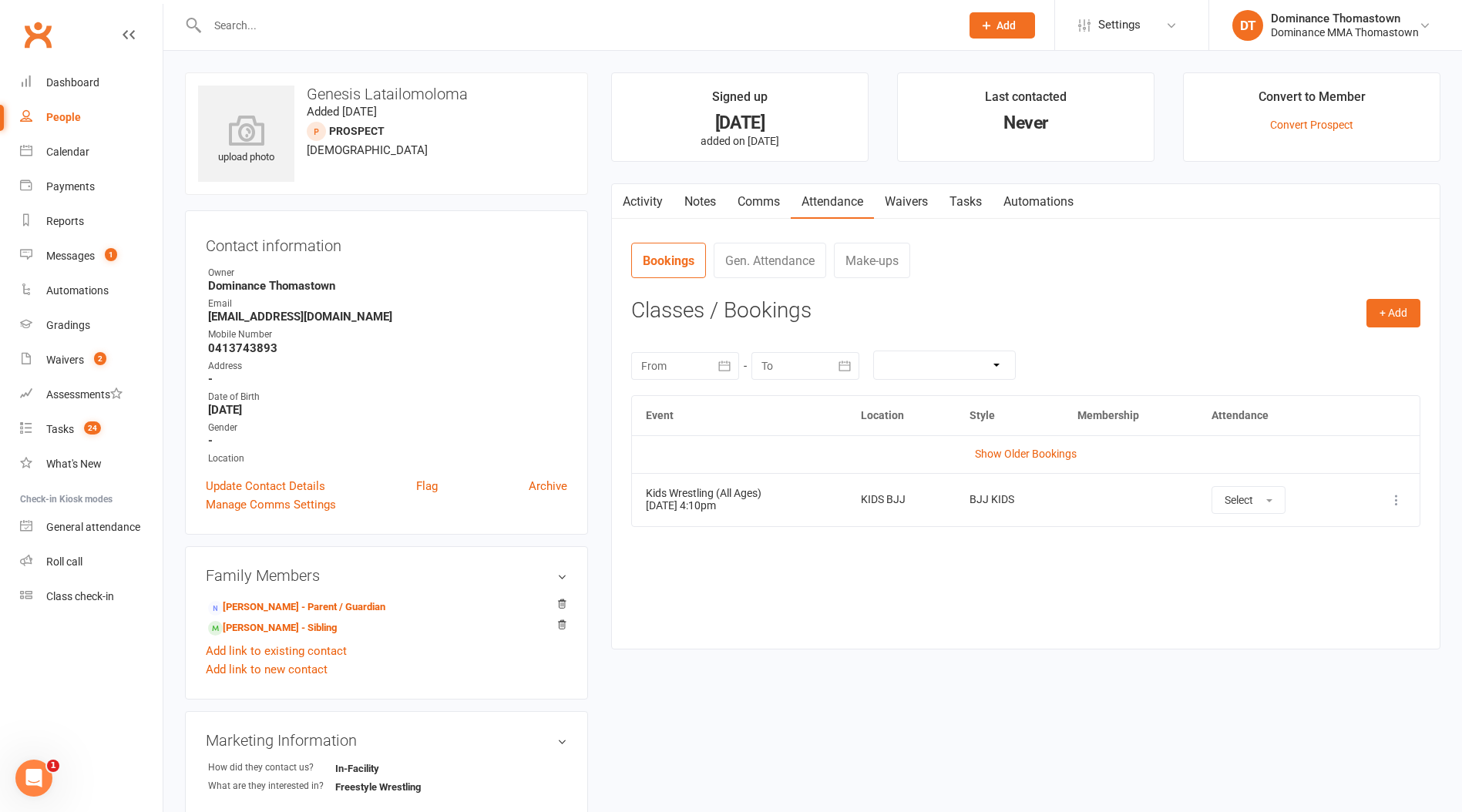
click at [481, 32] on input "text" at bounding box center [576, 25] width 746 height 22
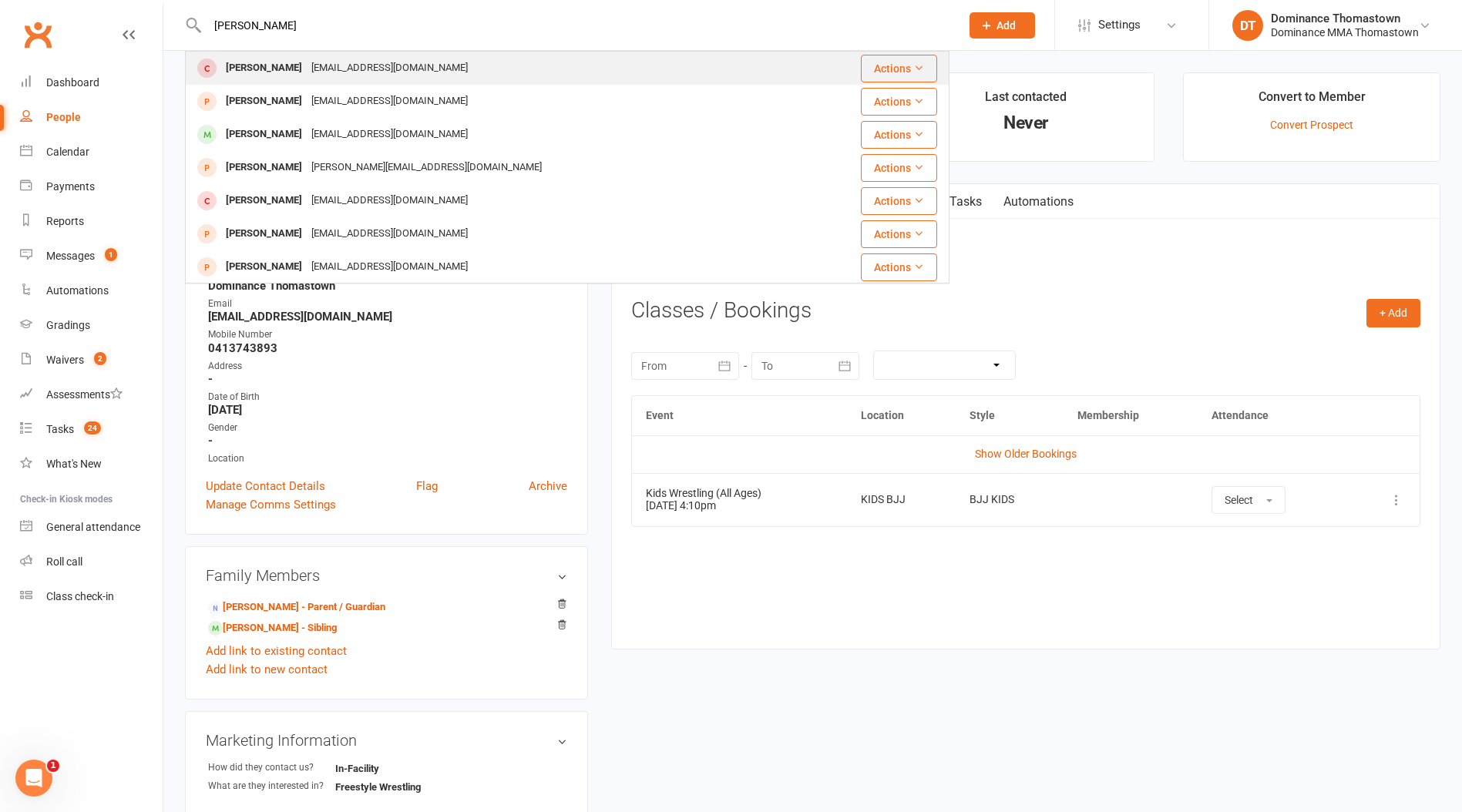
type input "[PERSON_NAME]"
click at [520, 73] on div "[PERSON_NAME] [EMAIL_ADDRESS][DOMAIN_NAME]" at bounding box center [493, 68] width 613 height 32
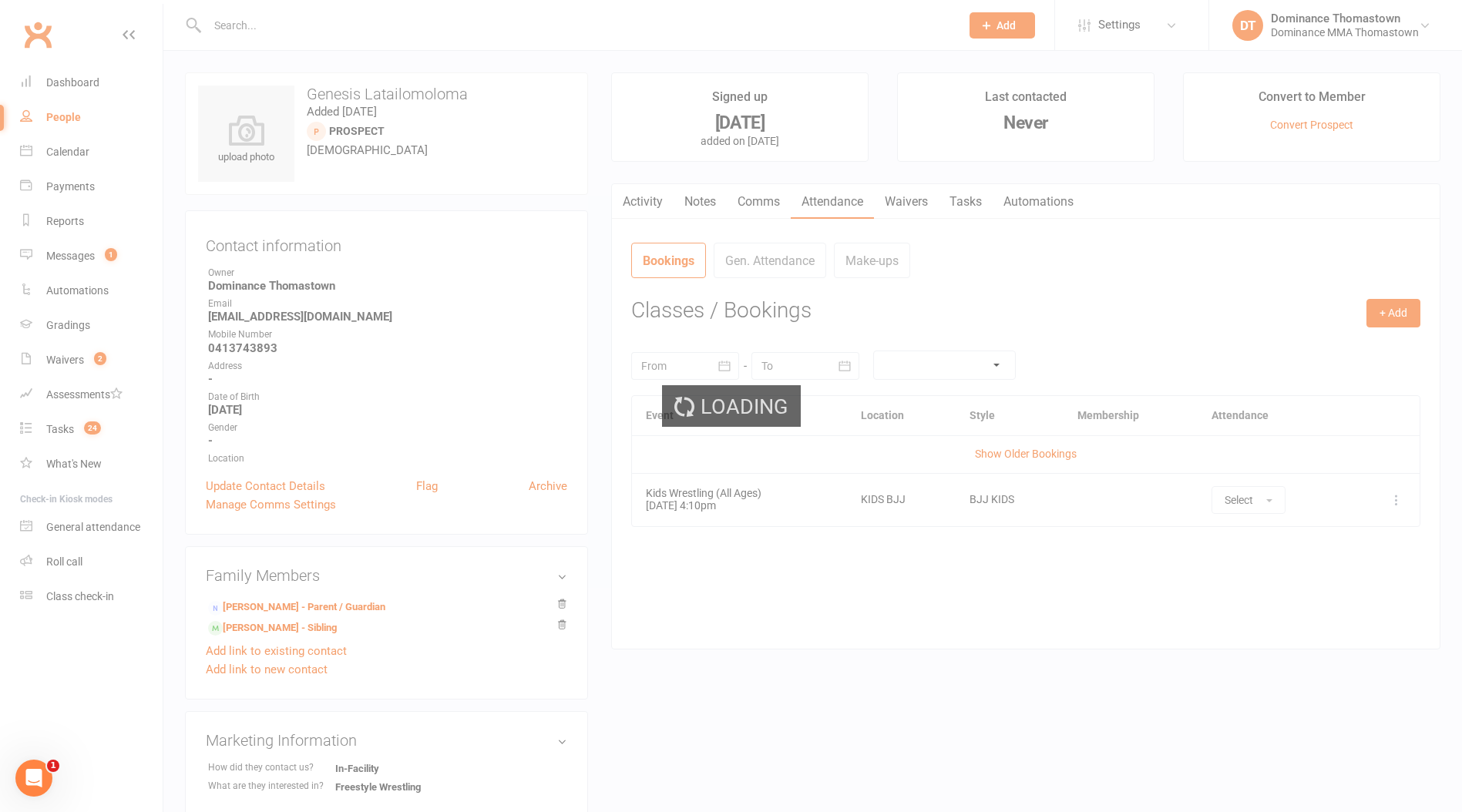
click at [424, 37] on ui-view "Prospect Member Non-attending contact Class / event Appointment Task Bulk messa…" at bounding box center [731, 652] width 1462 height 1296
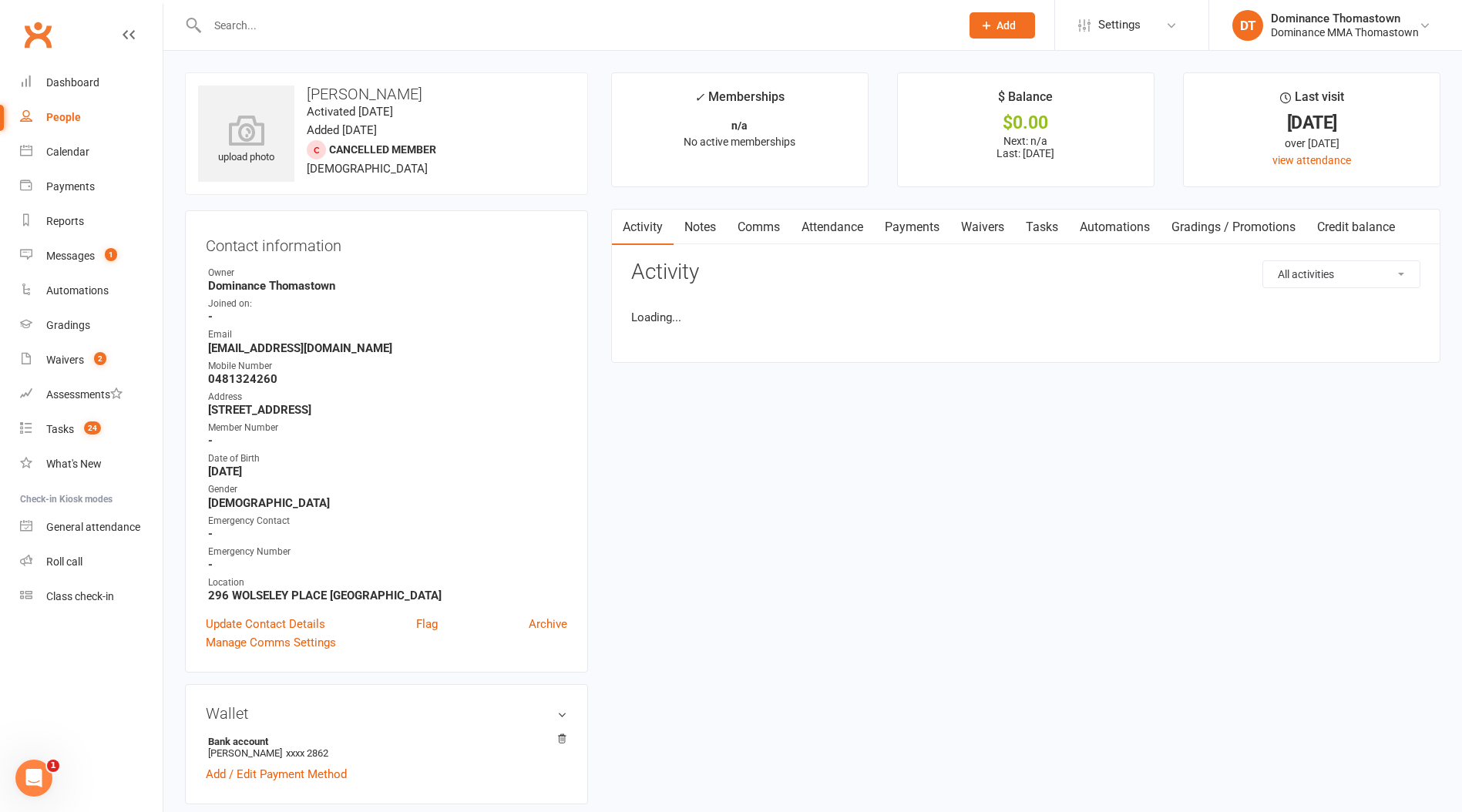
click at [414, 28] on input "text" at bounding box center [576, 25] width 746 height 22
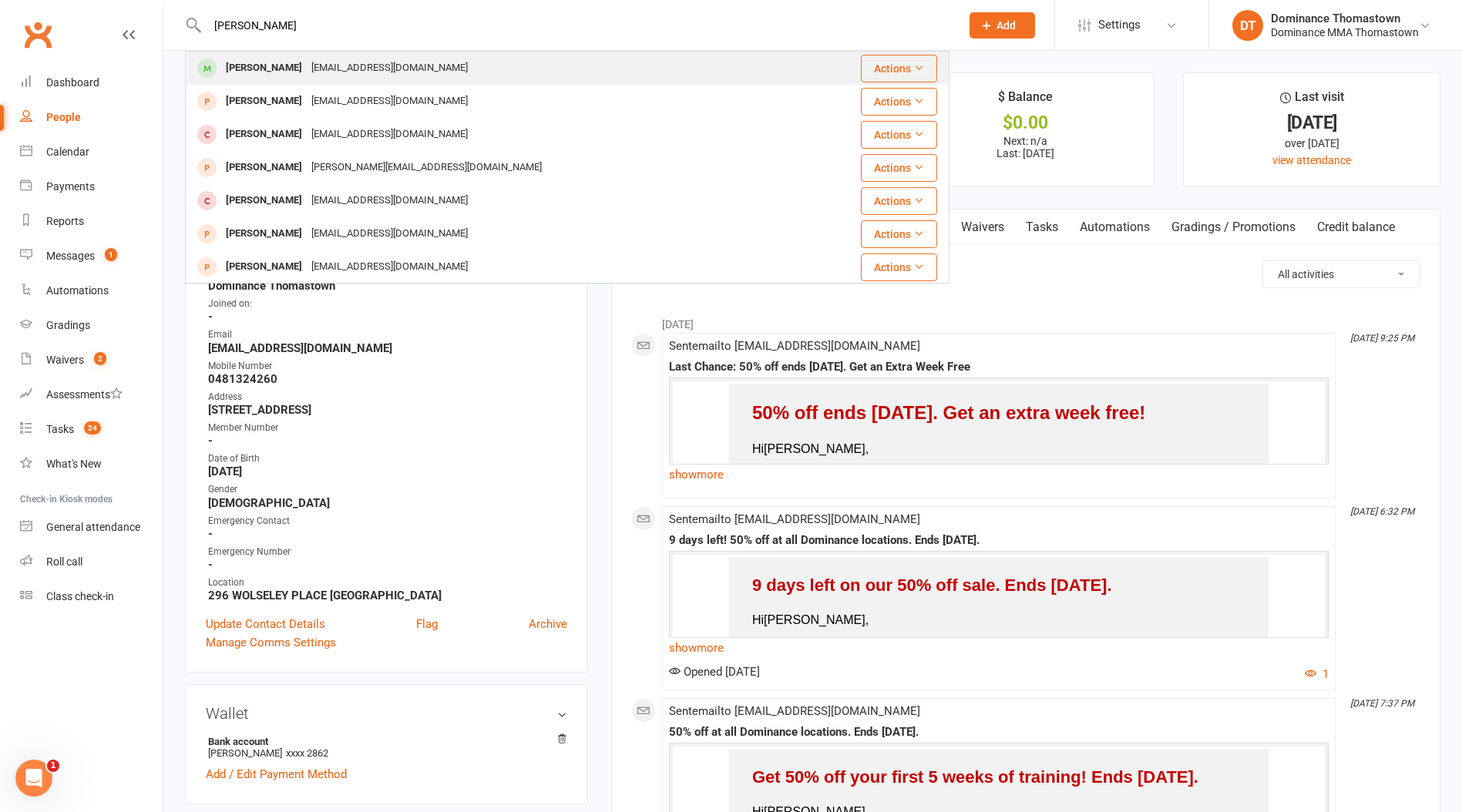
type input "[PERSON_NAME]"
click at [371, 71] on div "[EMAIL_ADDRESS][DOMAIN_NAME]" at bounding box center [390, 68] width 166 height 23
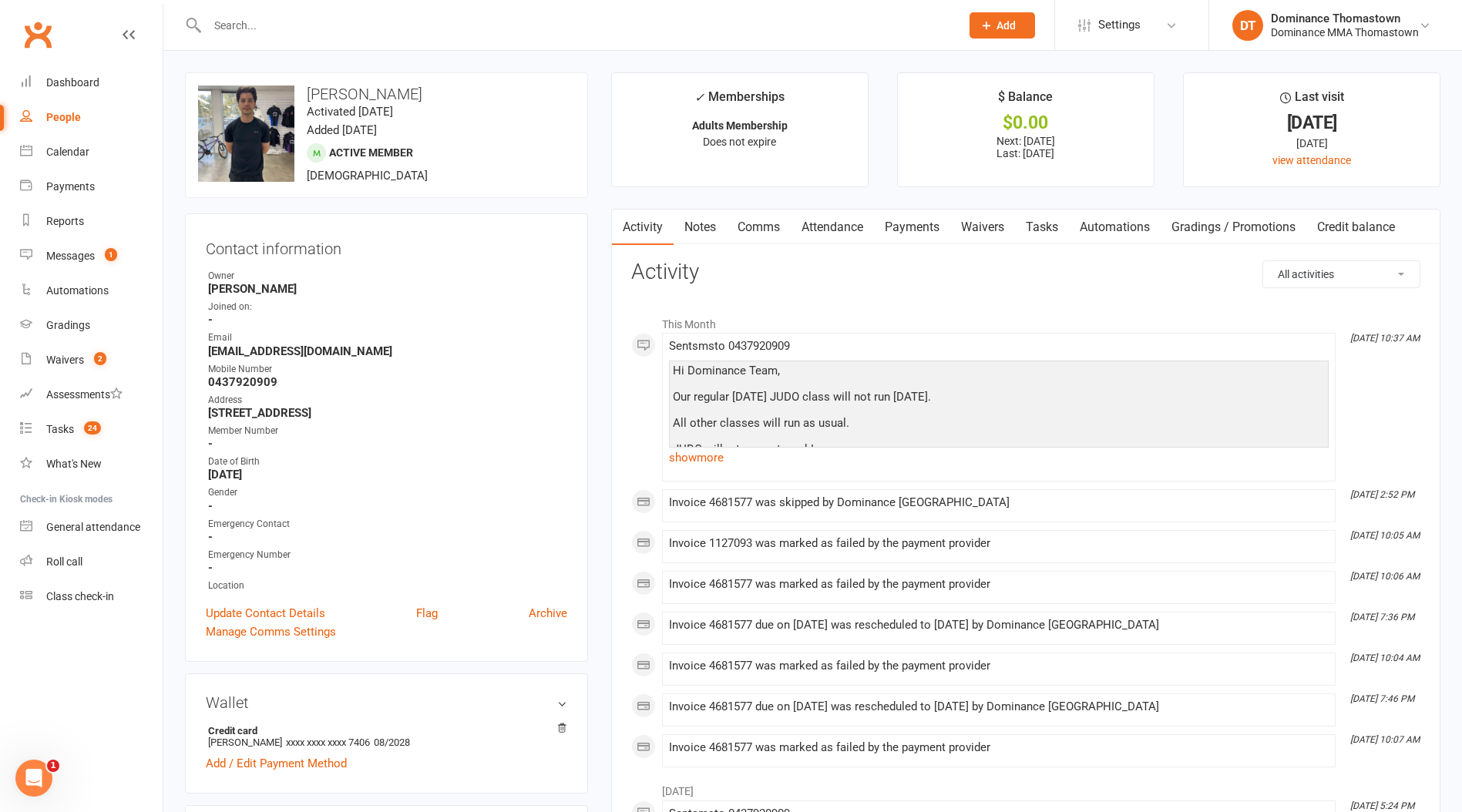
click at [934, 229] on link "Payments" at bounding box center [912, 227] width 76 height 36
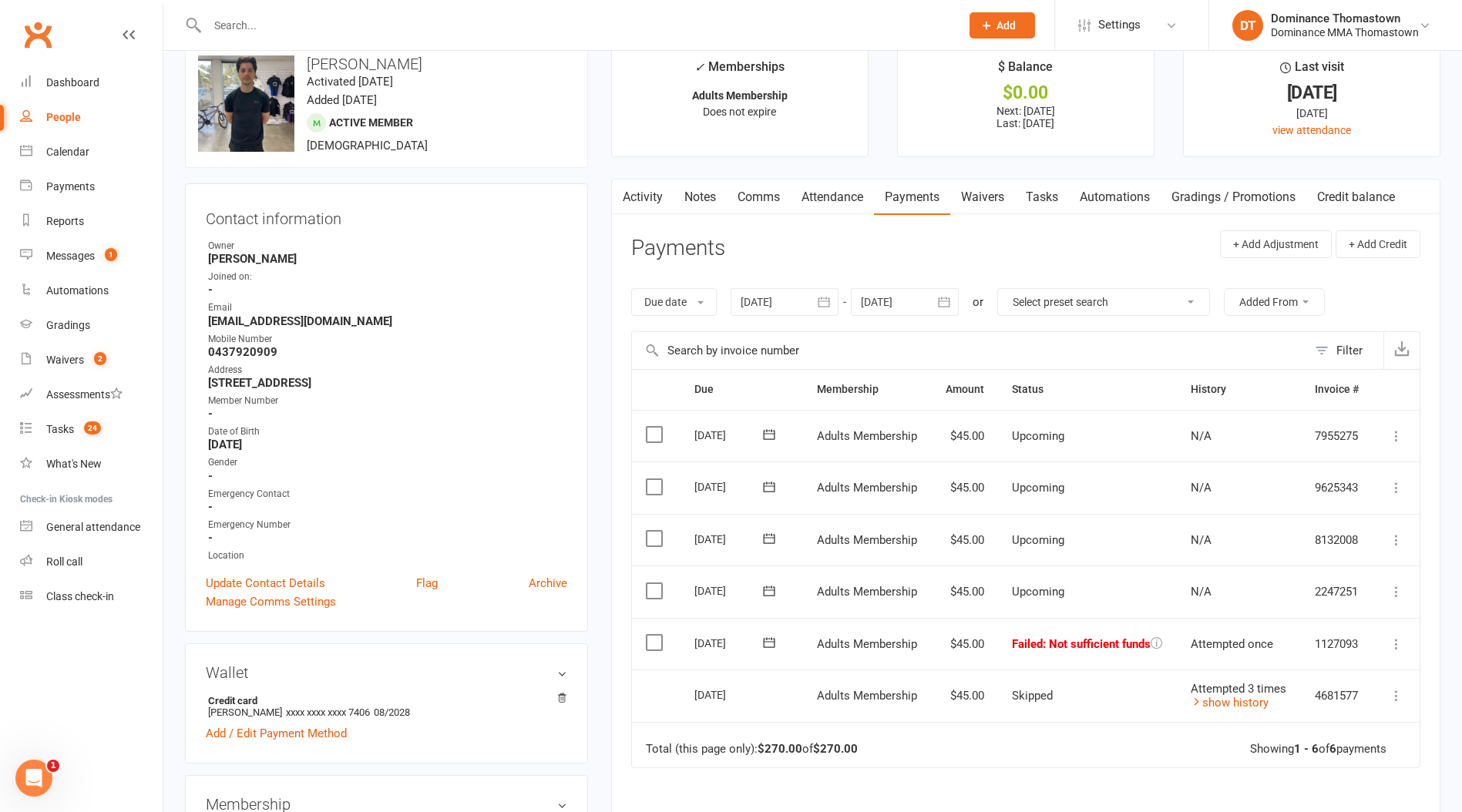
scroll to position [34, 0]
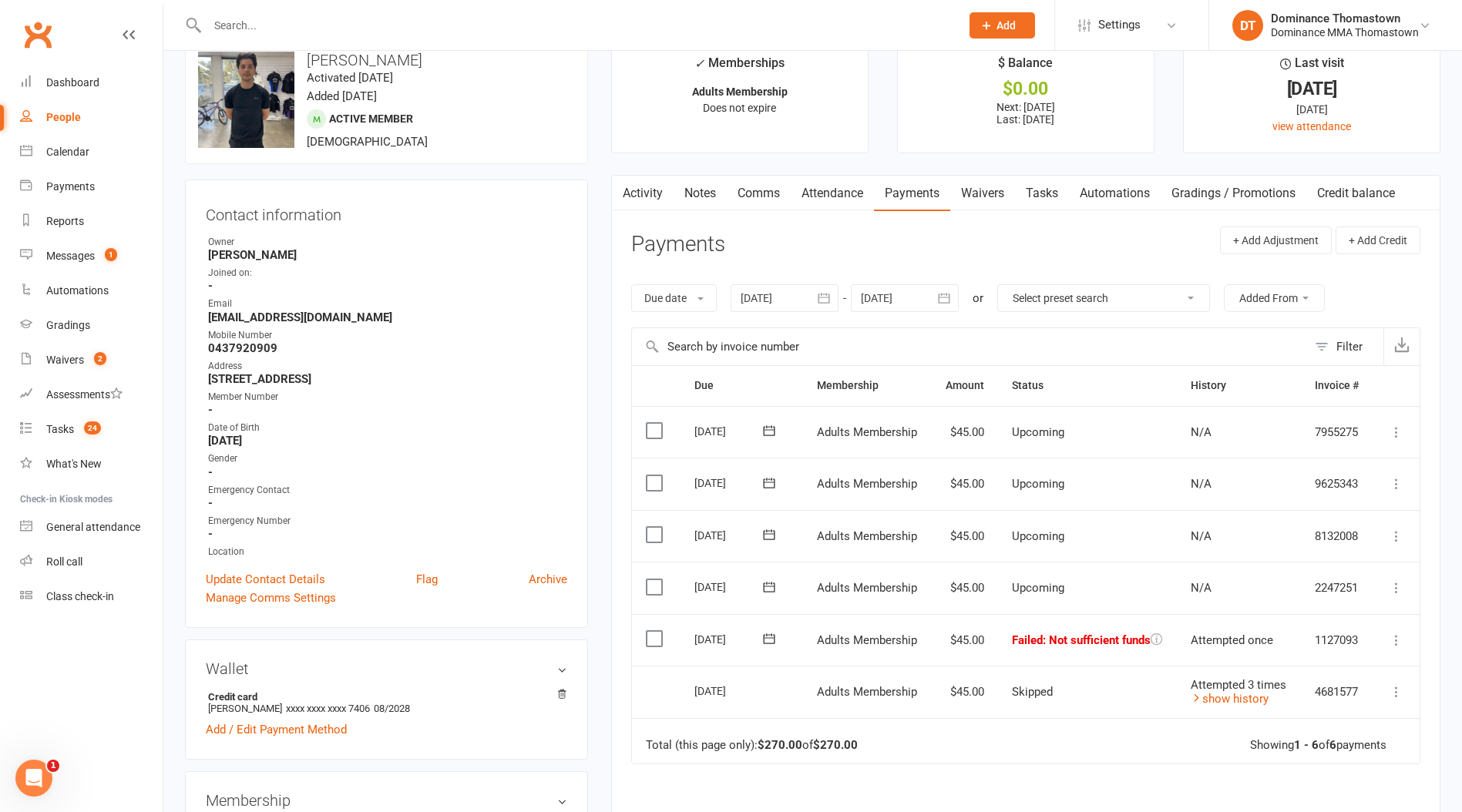
click at [1015, 196] on link "Waivers" at bounding box center [983, 193] width 65 height 36
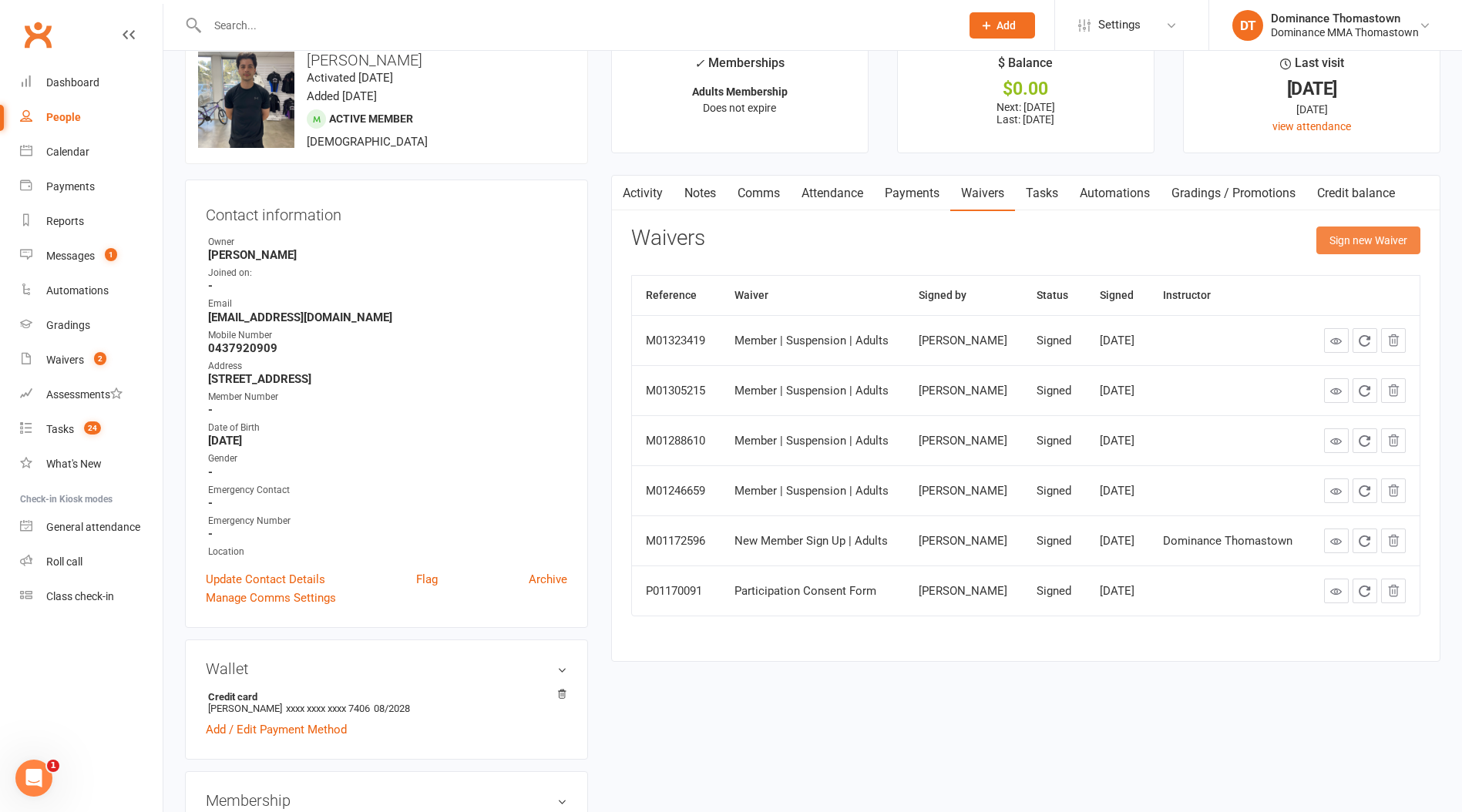
click at [1364, 242] on button "Sign new Waiver" at bounding box center [1369, 240] width 104 height 28
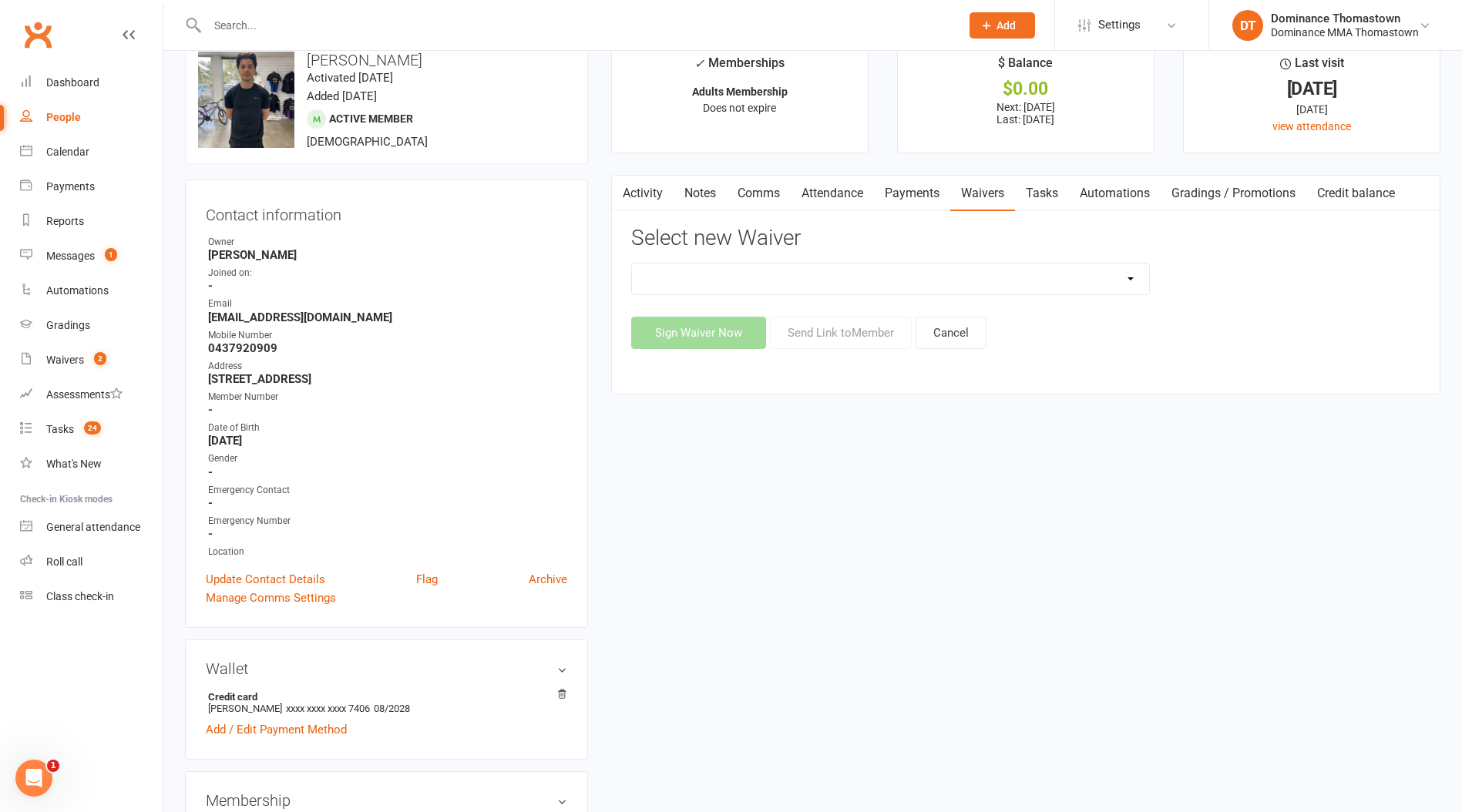
click at [1122, 294] on div "Member | Cancellation | Adults Member | Injury Report Form (FOH staff use only)…" at bounding box center [1026, 306] width 789 height 86
click at [1111, 288] on select "Member | Cancellation | Adults Member | Injury Report Form (FOH staff use only)…" at bounding box center [890, 279] width 517 height 31
select select "8152"
click at [632, 264] on select "Member | Cancellation | Adults Member | Injury Report Form (FOH staff use only)…" at bounding box center [890, 279] width 517 height 31
click at [875, 330] on button "Send Link to Member" at bounding box center [841, 333] width 142 height 32
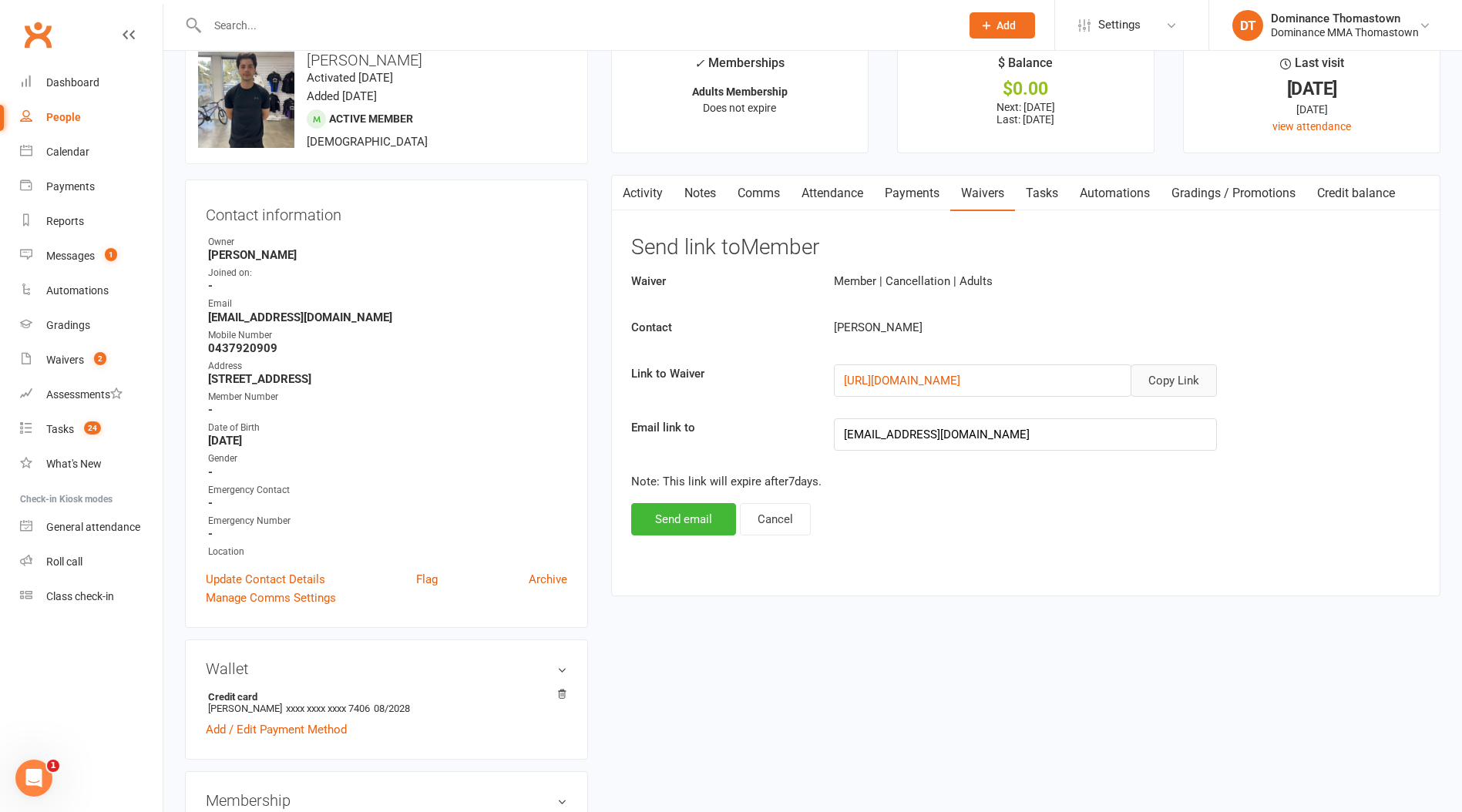
click at [1162, 380] on button "Copy Link" at bounding box center [1174, 381] width 86 height 32
click at [646, 199] on link "Activity" at bounding box center [642, 193] width 62 height 36
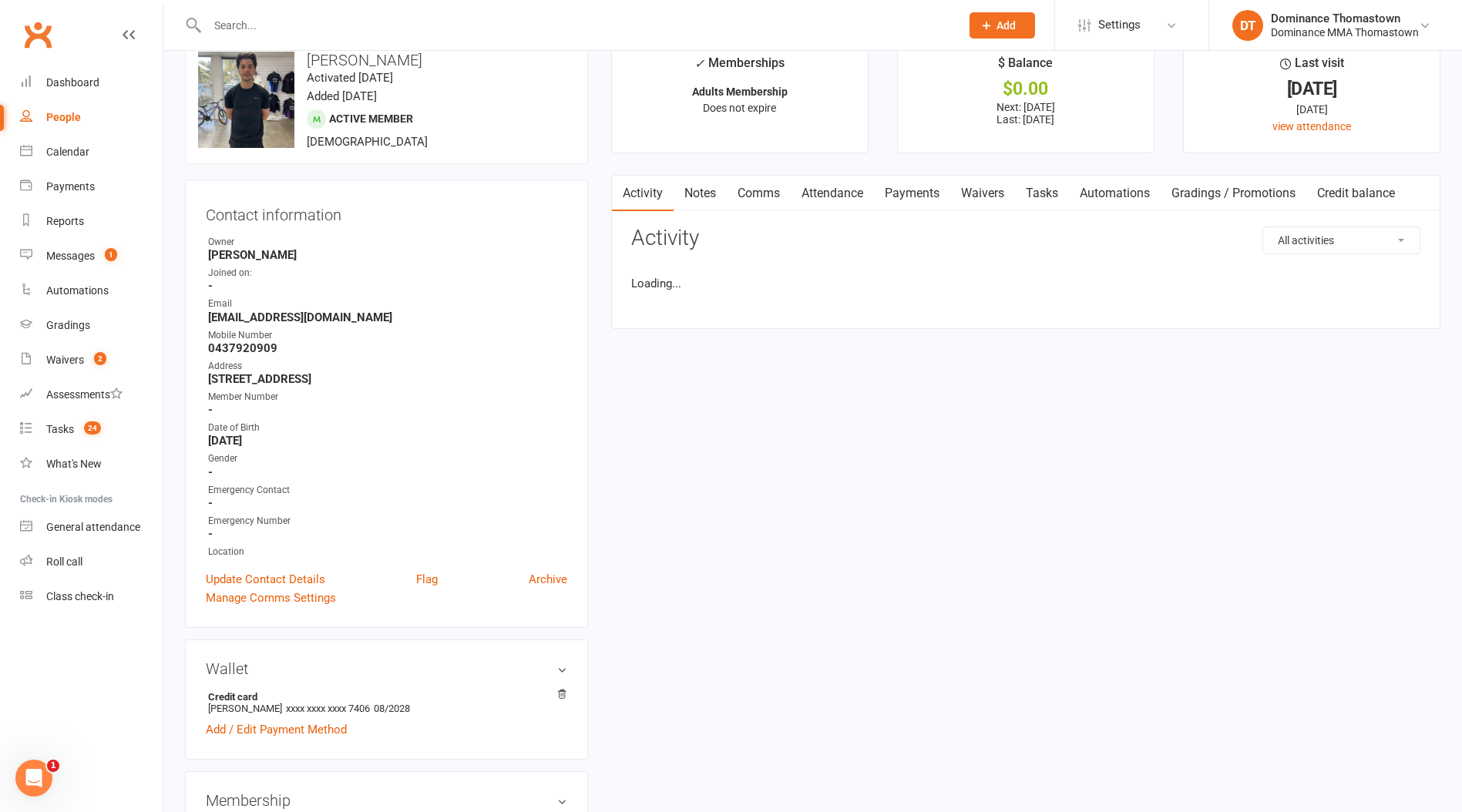
drag, startPoint x: 696, startPoint y: 197, endPoint x: 711, endPoint y: 198, distance: 15.0
click at [699, 197] on link "Notes" at bounding box center [699, 193] width 53 height 36
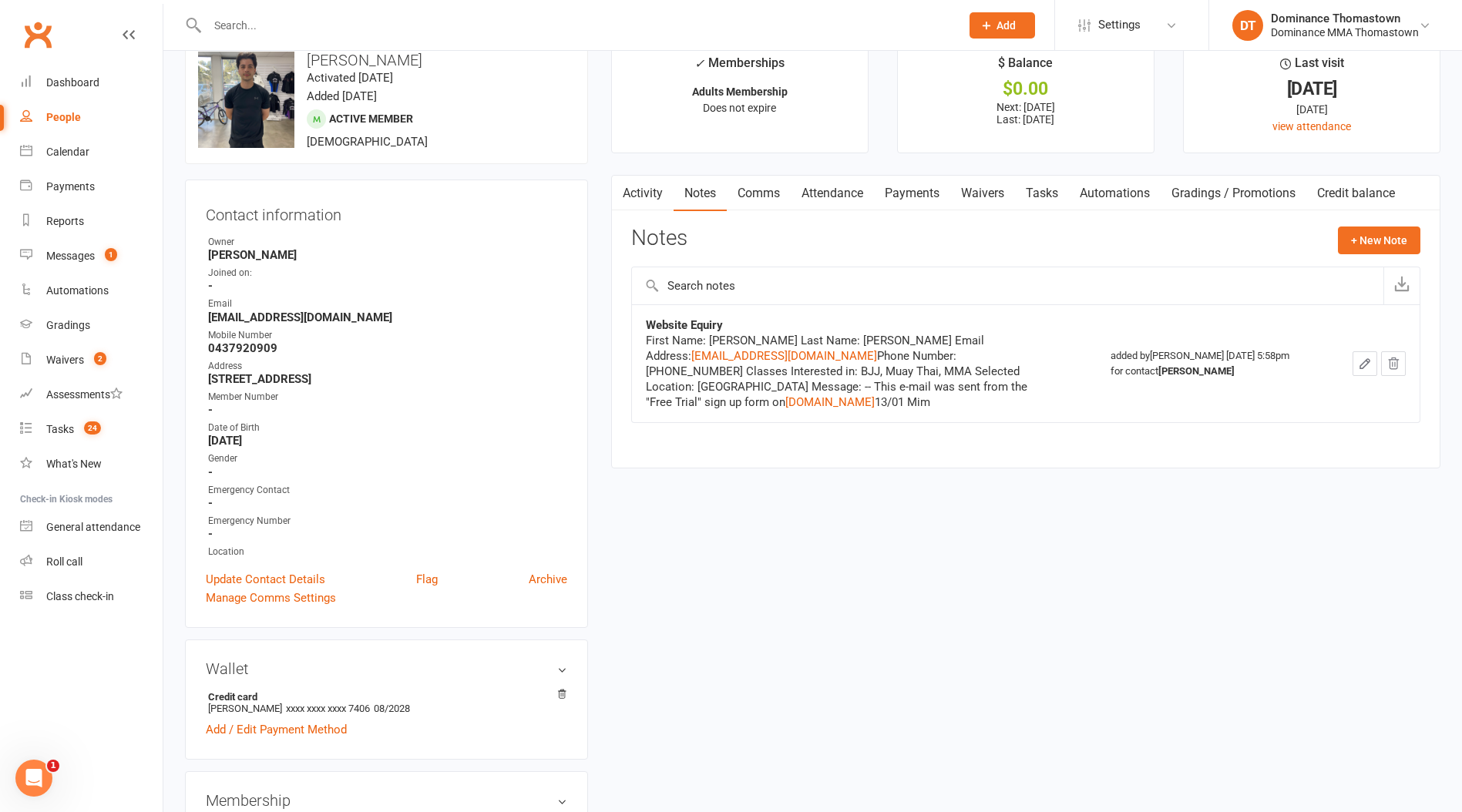
click at [1037, 204] on link "Tasks" at bounding box center [1042, 193] width 54 height 36
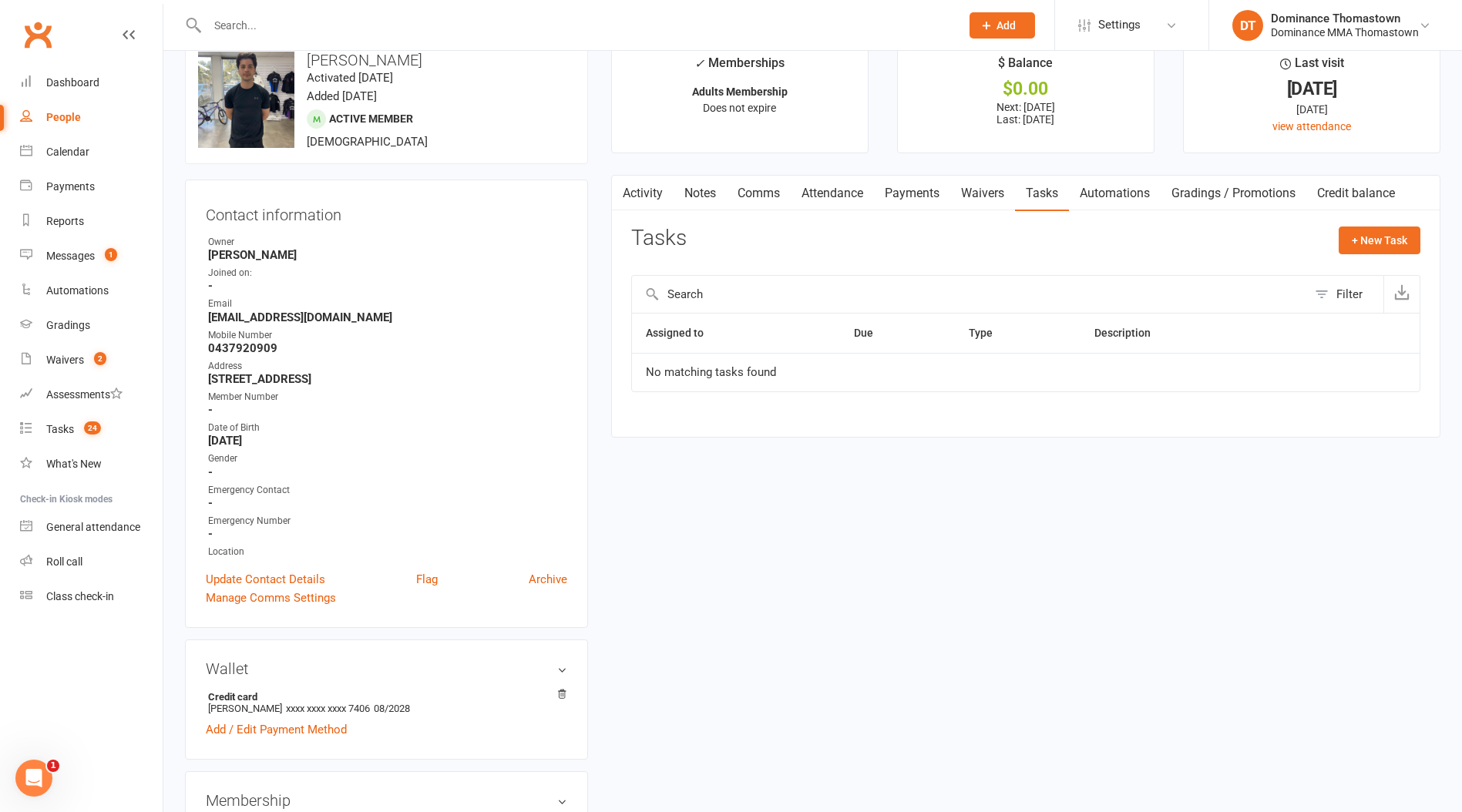
drag, startPoint x: 917, startPoint y: 188, endPoint x: 935, endPoint y: 234, distance: 49.4
click at [917, 190] on link "Payments" at bounding box center [912, 193] width 76 height 36
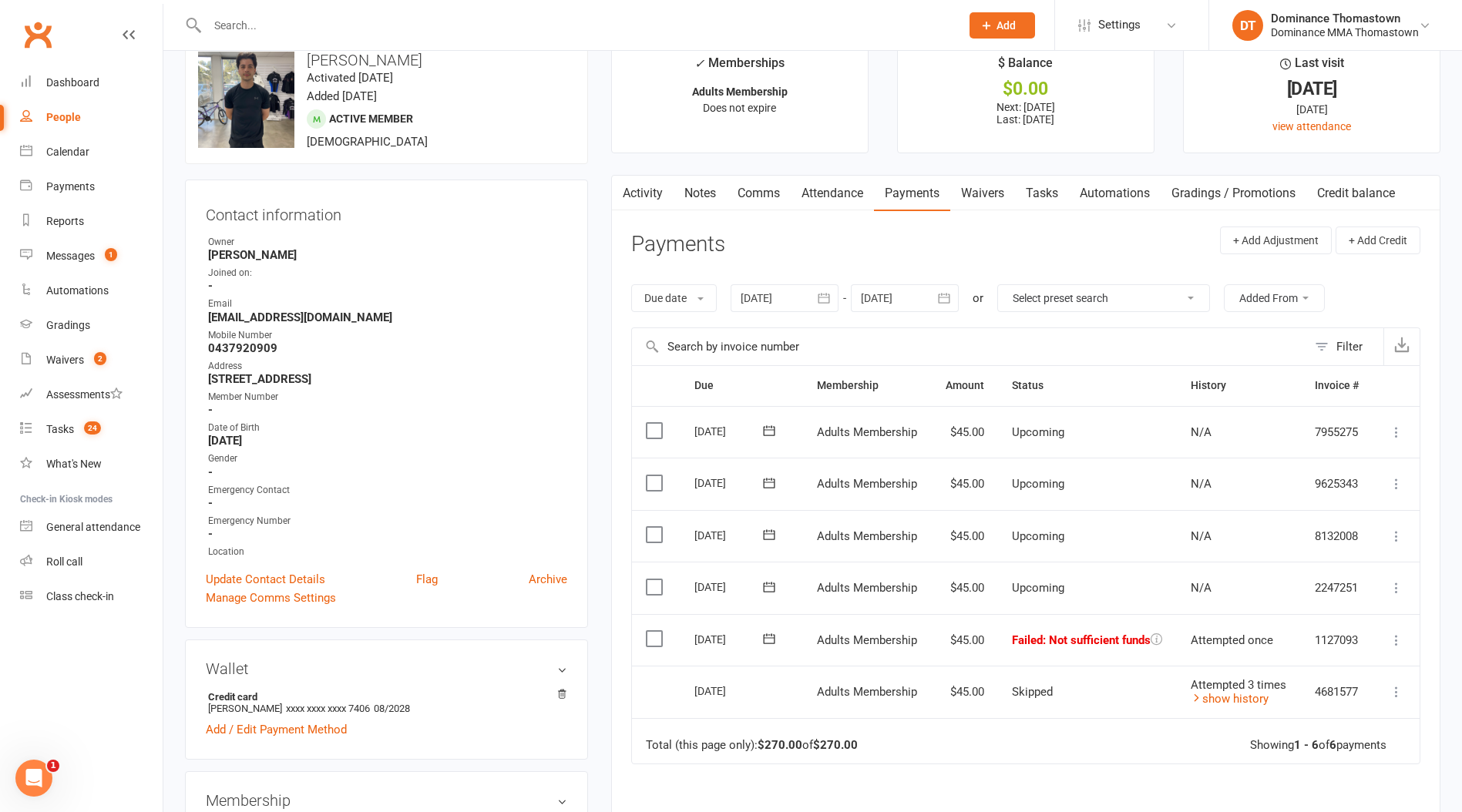
click at [1393, 639] on icon at bounding box center [1396, 640] width 15 height 15
click at [1307, 751] on link "Skip" at bounding box center [1329, 762] width 153 height 31
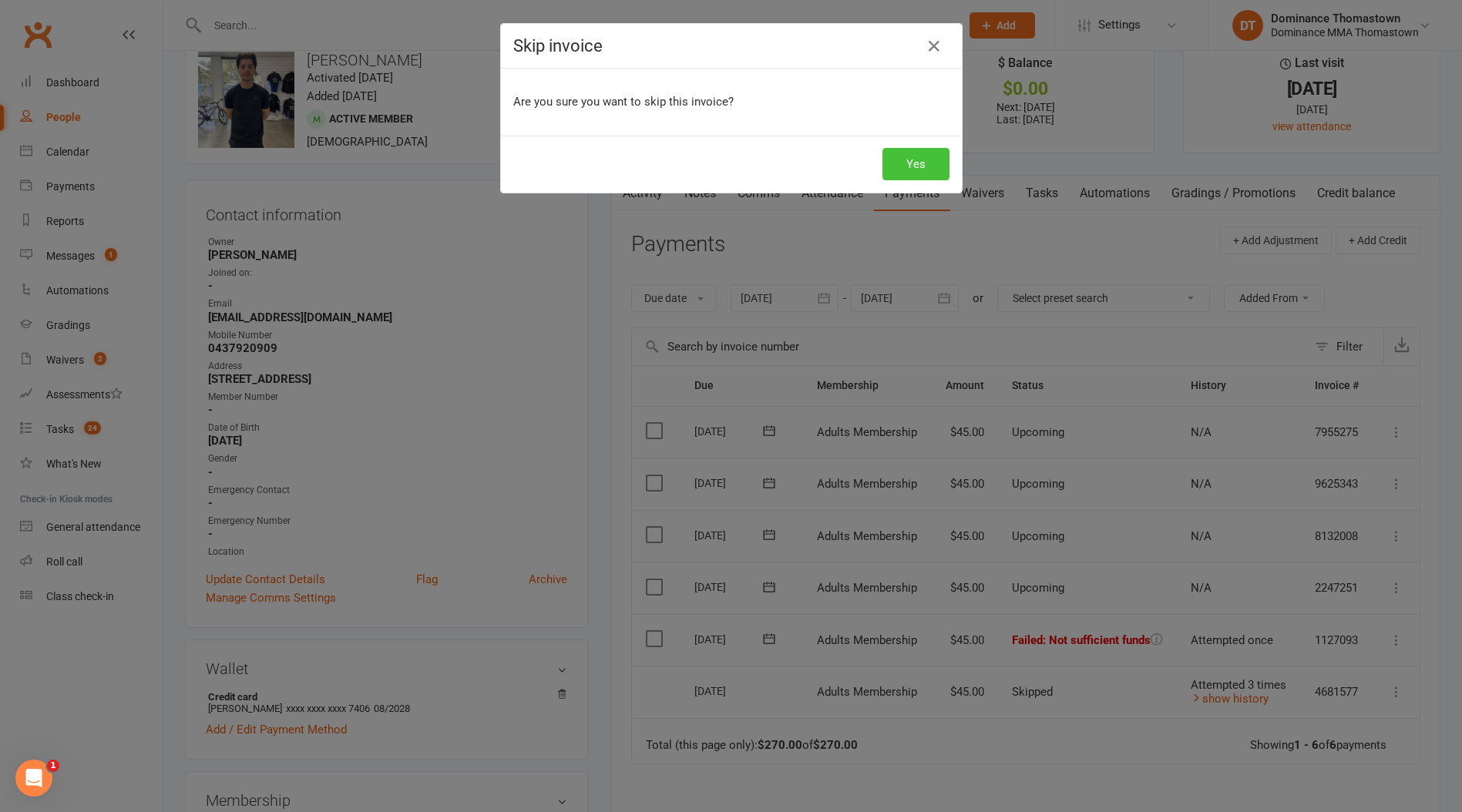
click at [917, 174] on button "Yes" at bounding box center [915, 164] width 67 height 32
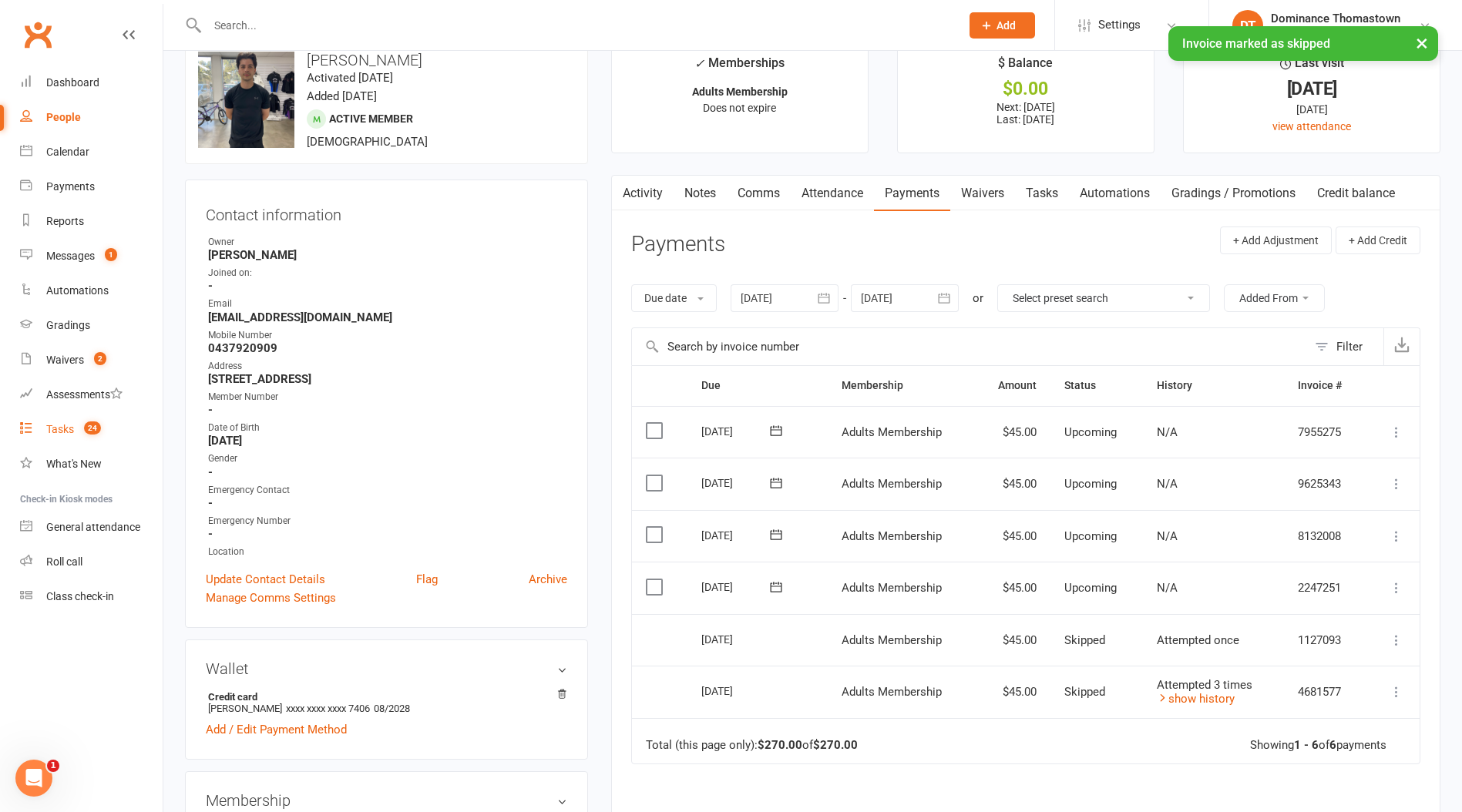
click at [97, 435] on count-badge "24" at bounding box center [89, 429] width 24 height 12
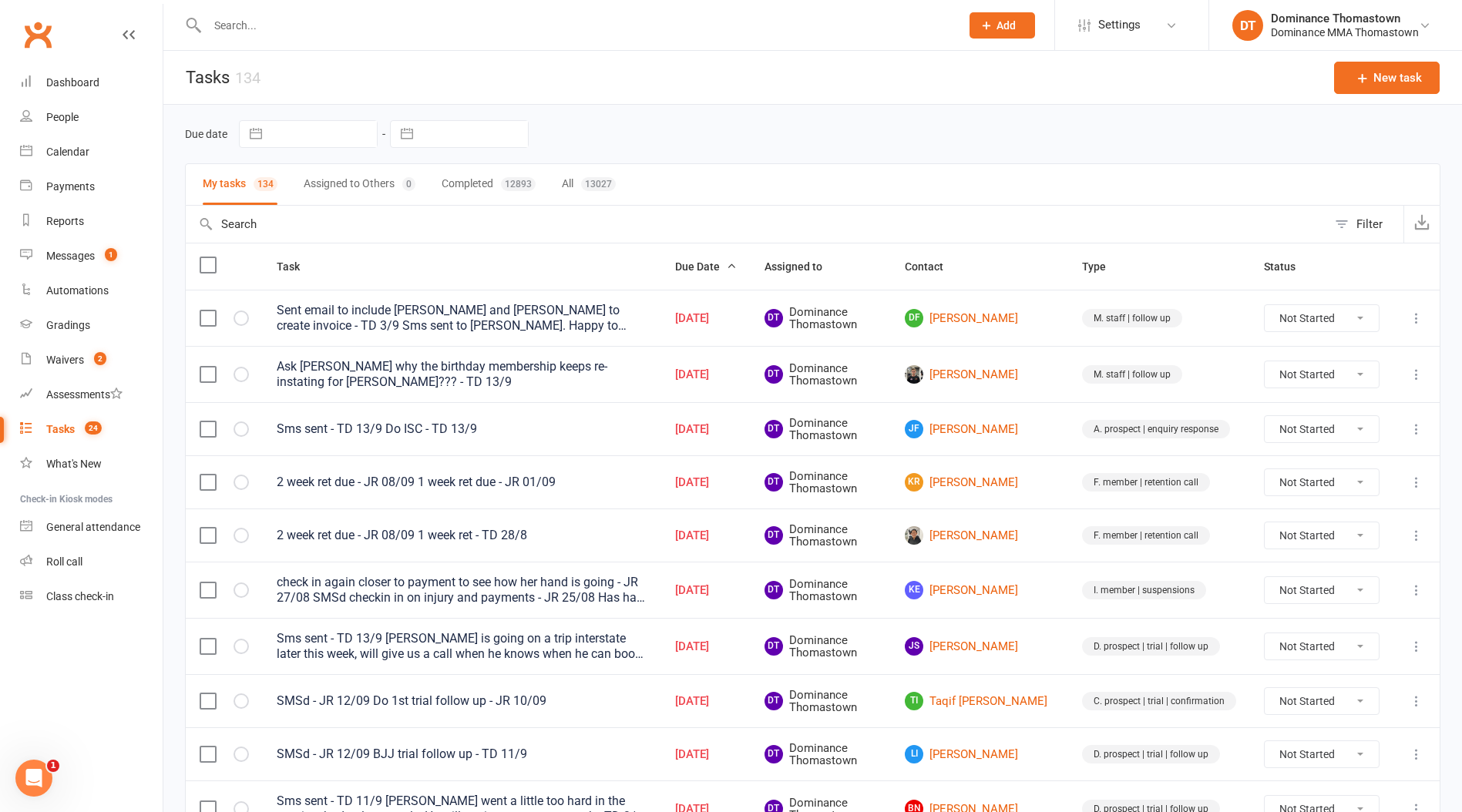
click at [391, 32] on input "text" at bounding box center [576, 25] width 746 height 22
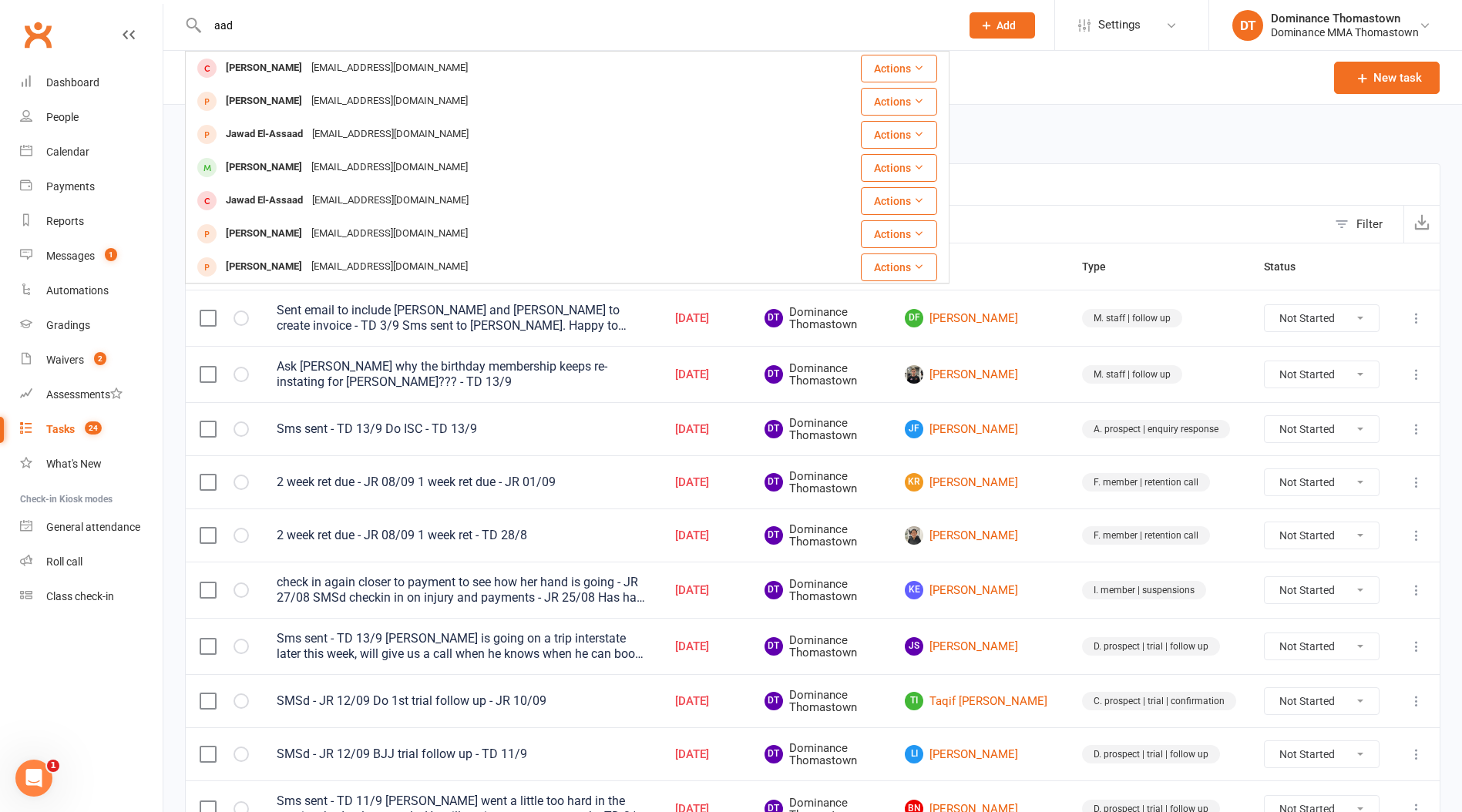
type input "aad"
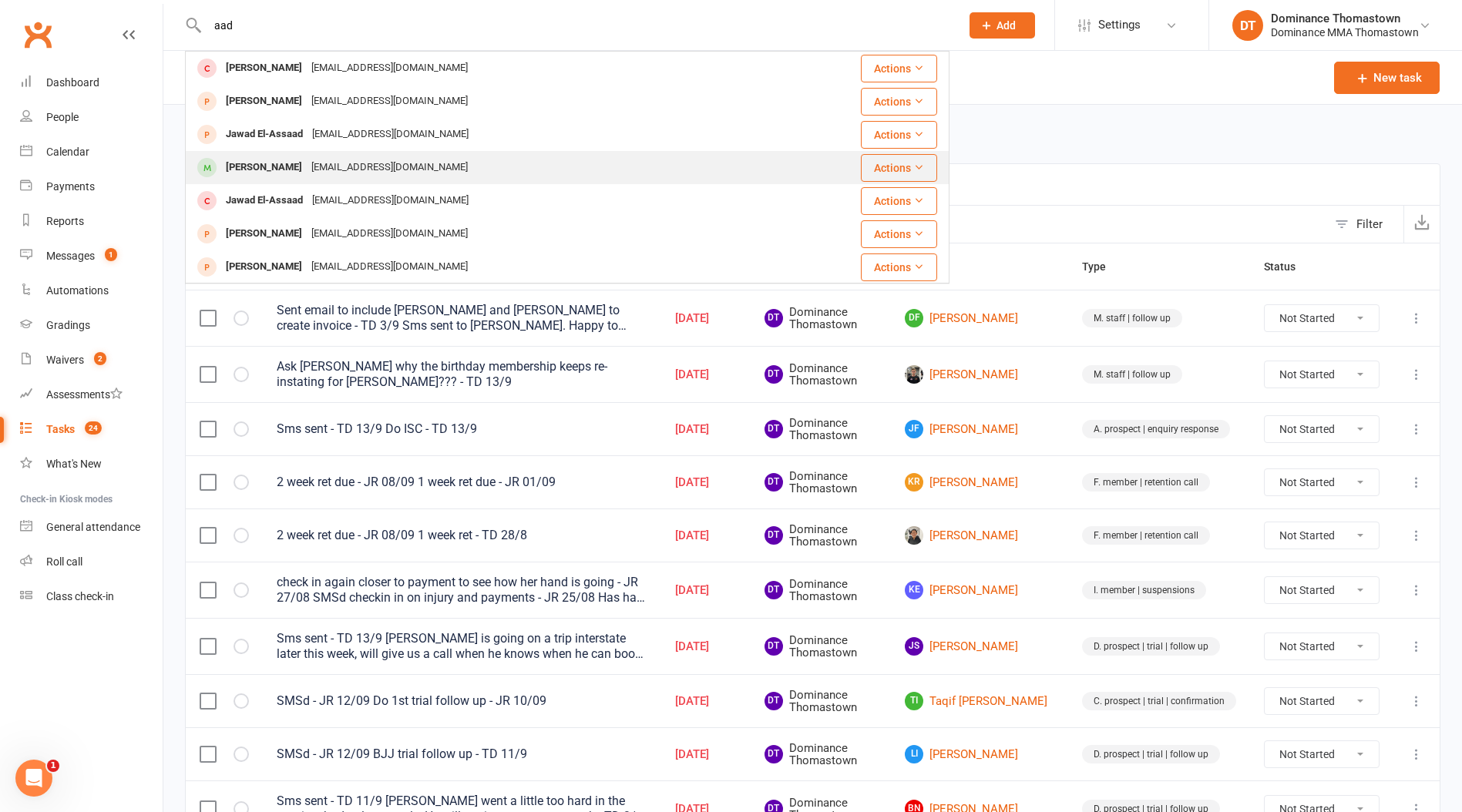
click at [371, 172] on div "[EMAIL_ADDRESS][DOMAIN_NAME]" at bounding box center [390, 168] width 166 height 23
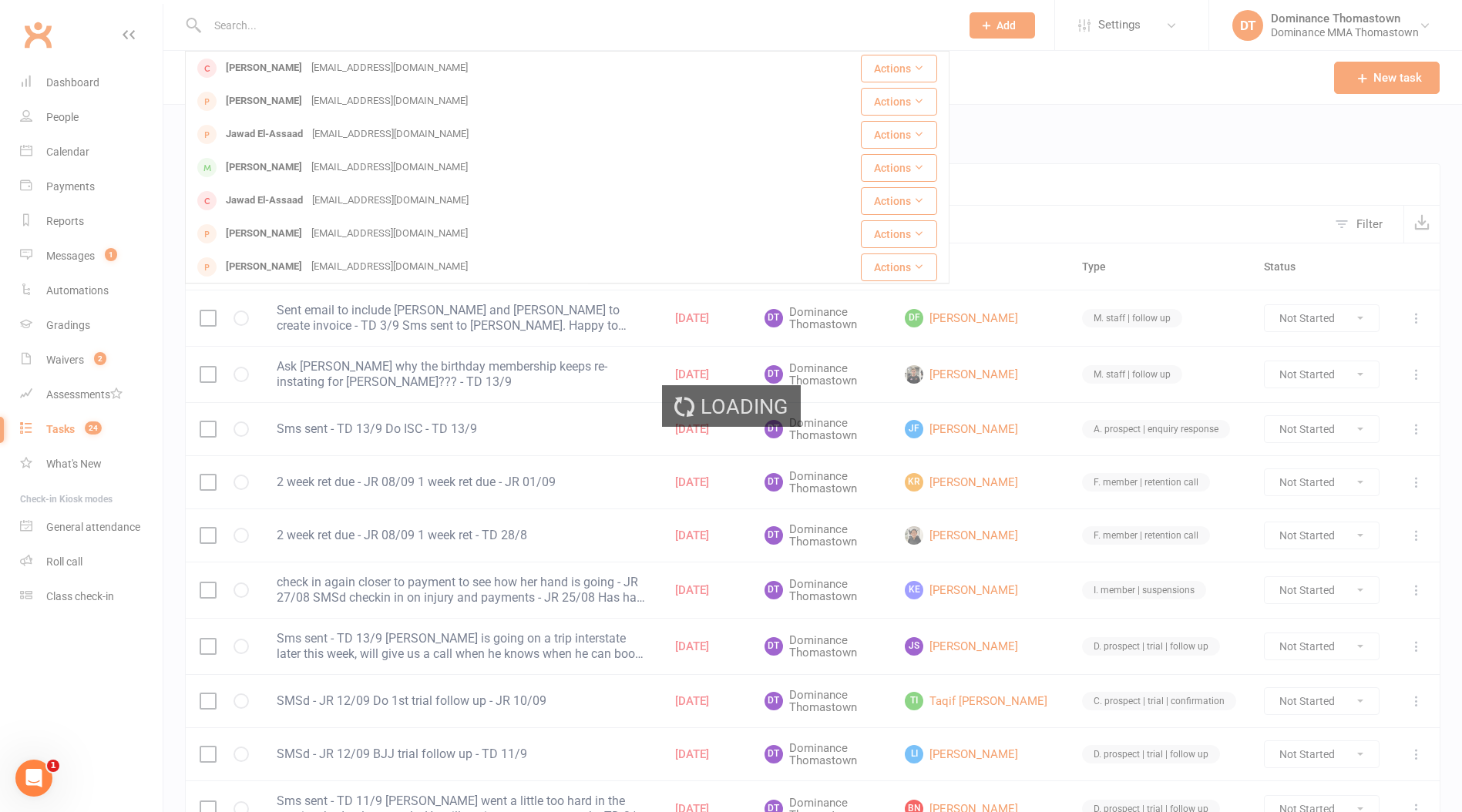
click at [372, 172] on div "Loading" at bounding box center [731, 406] width 1462 height 812
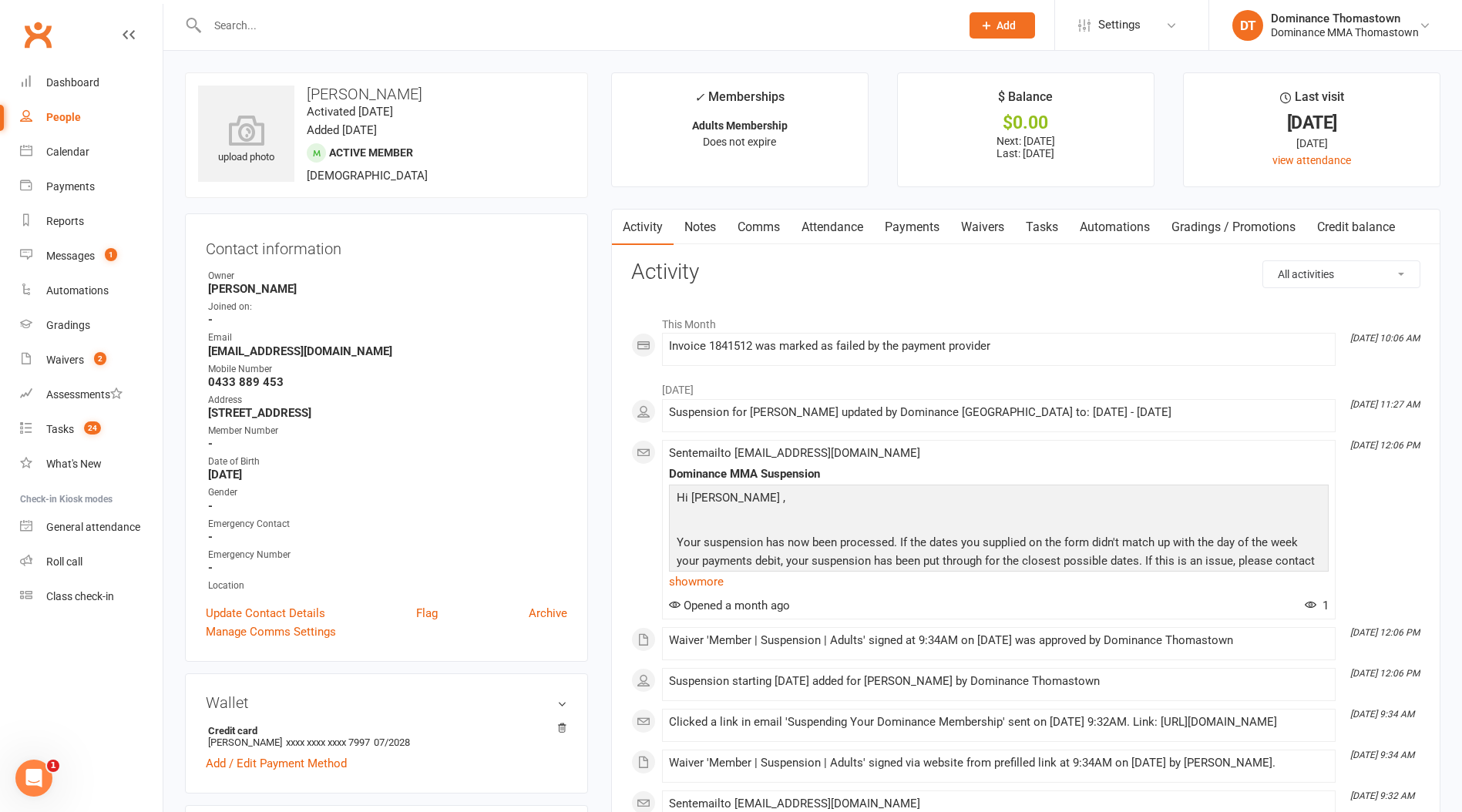
click at [946, 230] on link "Payments" at bounding box center [912, 227] width 76 height 36
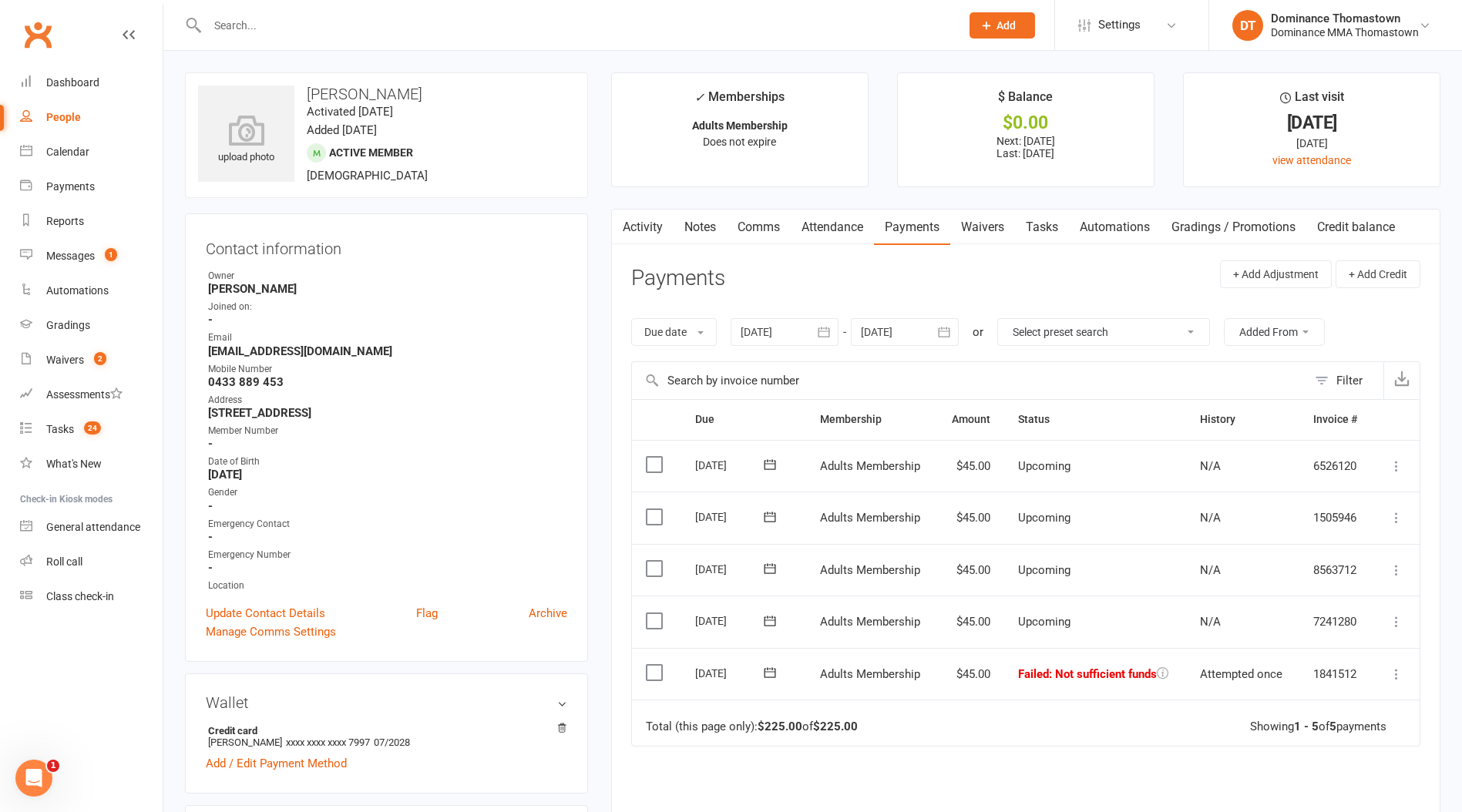
click at [997, 218] on link "Waivers" at bounding box center [983, 227] width 65 height 36
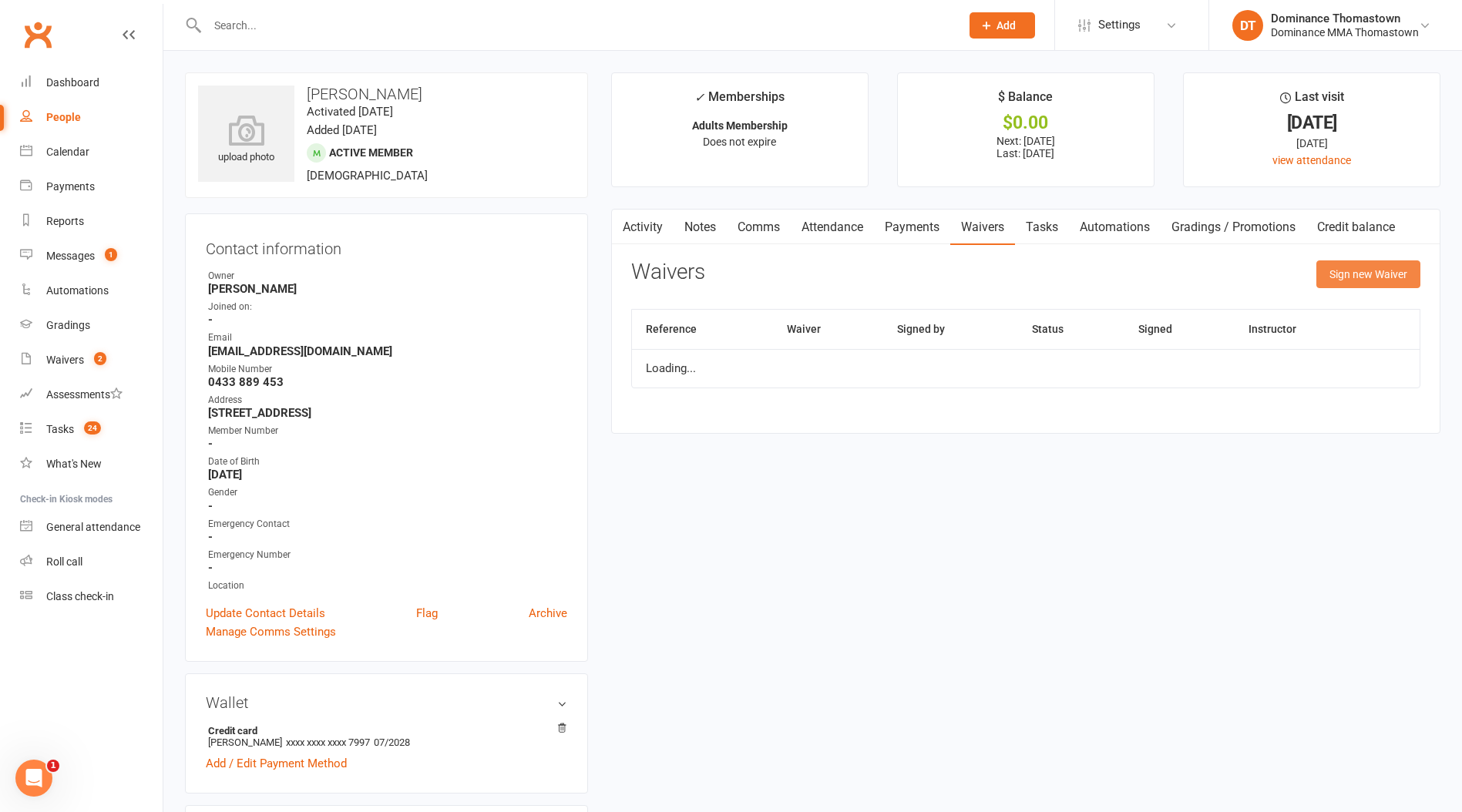
drag, startPoint x: 1395, startPoint y: 266, endPoint x: 1261, endPoint y: 271, distance: 134.1
click at [1392, 267] on button "Sign new Waiver" at bounding box center [1369, 274] width 104 height 28
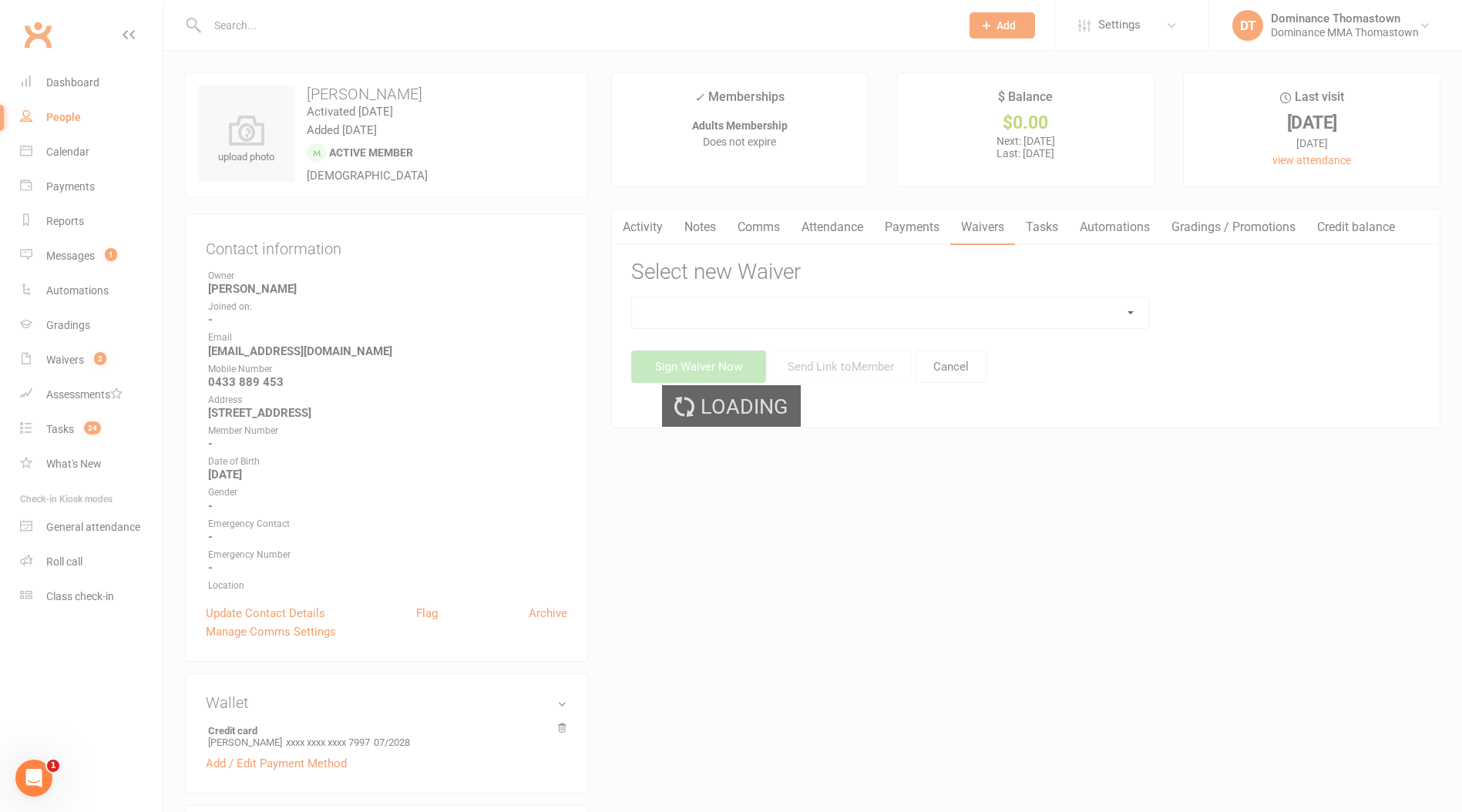
click at [1052, 313] on div "Loading" at bounding box center [731, 406] width 1462 height 812
click at [1053, 309] on div "Loading" at bounding box center [731, 406] width 1462 height 812
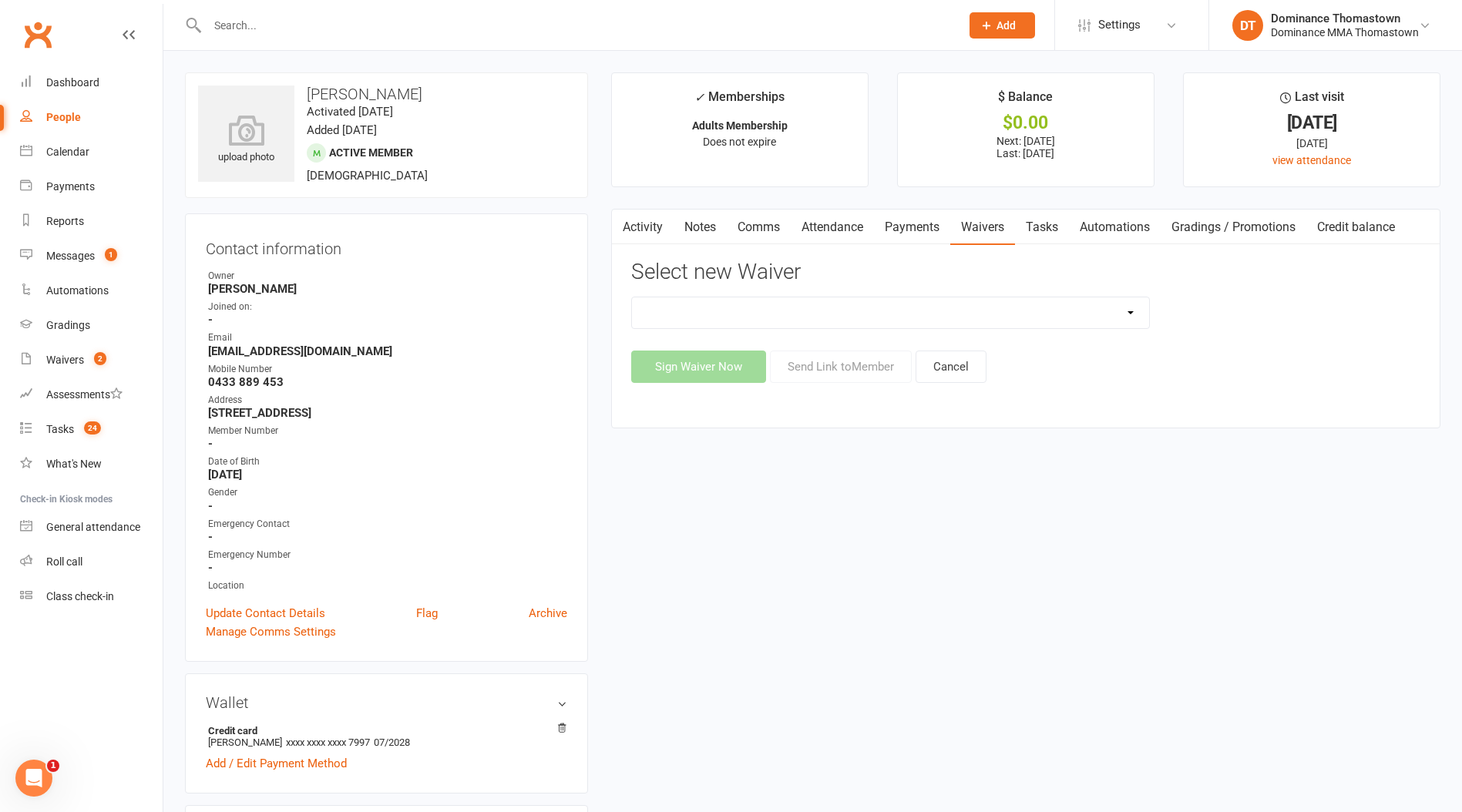
click at [1053, 310] on select "Member | Cancellation | Adults Member | Injury Report Form (FOH staff use only)…" at bounding box center [890, 313] width 517 height 31
select select "8154"
click at [632, 297] on select "Member | Cancellation | Adults Member | Injury Report Form (FOH staff use only)…" at bounding box center [890, 313] width 517 height 31
click at [858, 355] on button "Send Link to Member" at bounding box center [841, 367] width 142 height 32
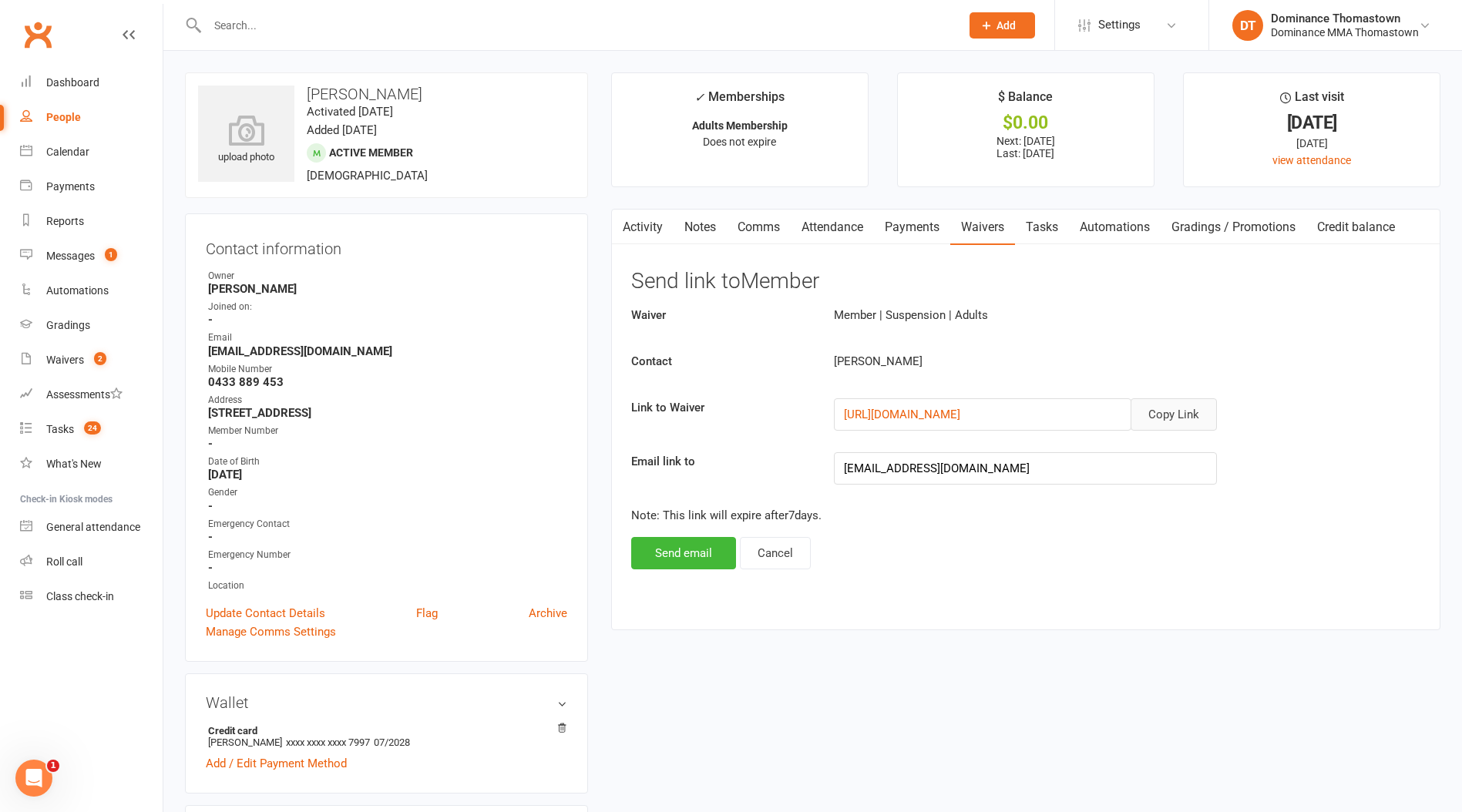
click at [1179, 425] on button "Copy Link" at bounding box center [1174, 415] width 86 height 32
drag, startPoint x: 288, startPoint y: 21, endPoint x: 299, endPoint y: 24, distance: 11.4
click at [290, 21] on input "text" at bounding box center [576, 25] width 746 height 22
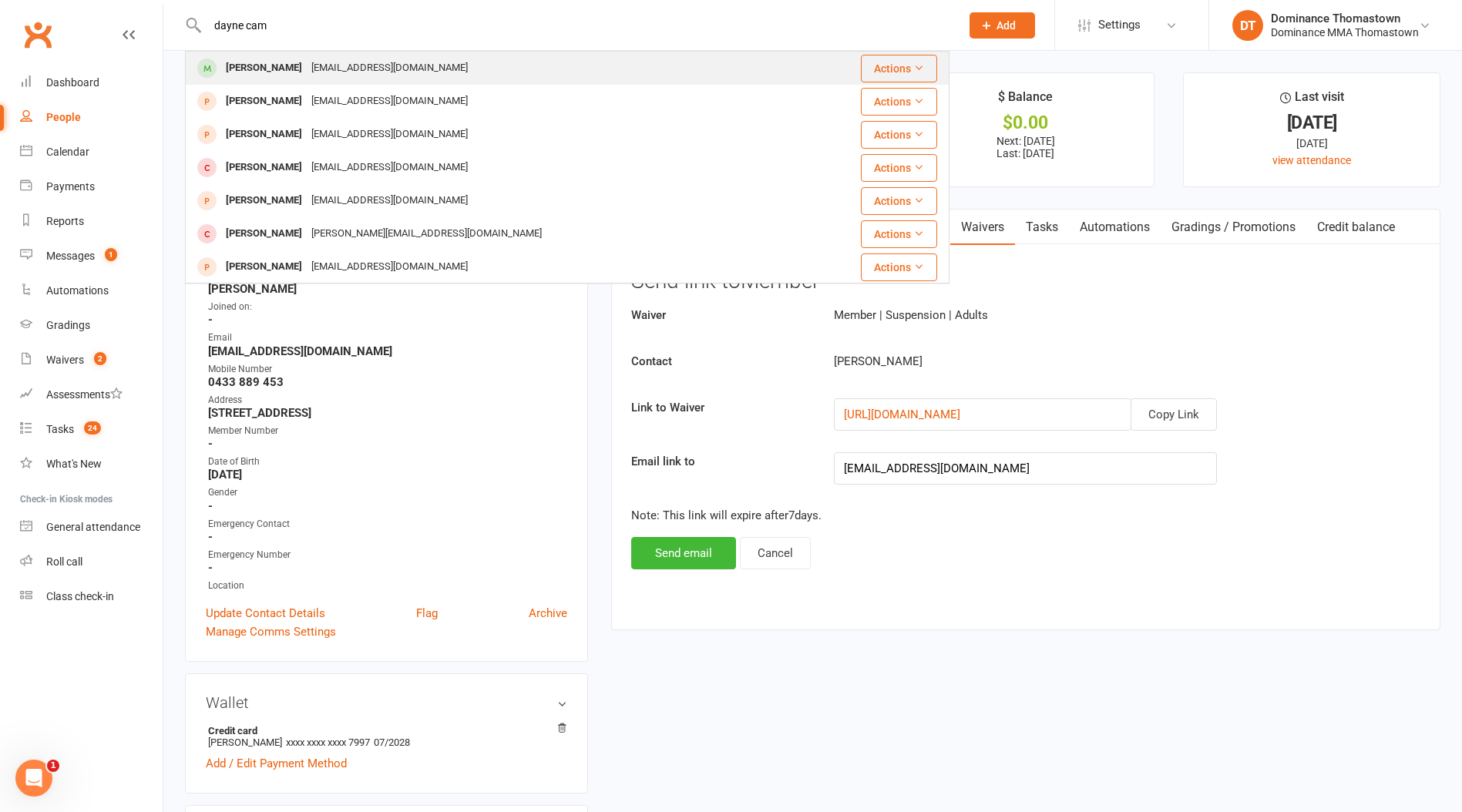
type input "dayne cam"
click at [327, 70] on div "[EMAIL_ADDRESS][DOMAIN_NAME]" at bounding box center [390, 68] width 166 height 23
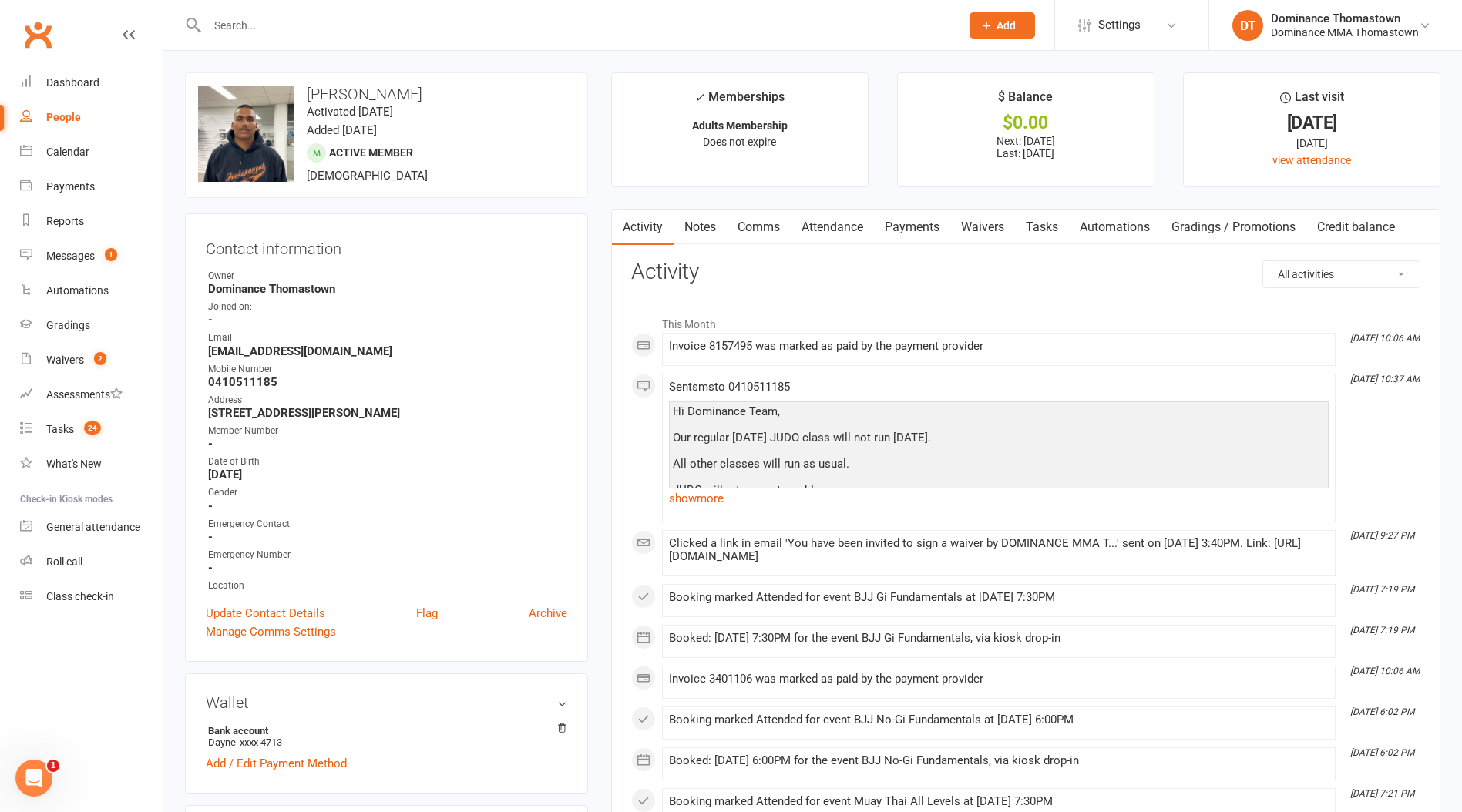
click at [1002, 228] on link "Waivers" at bounding box center [983, 227] width 65 height 36
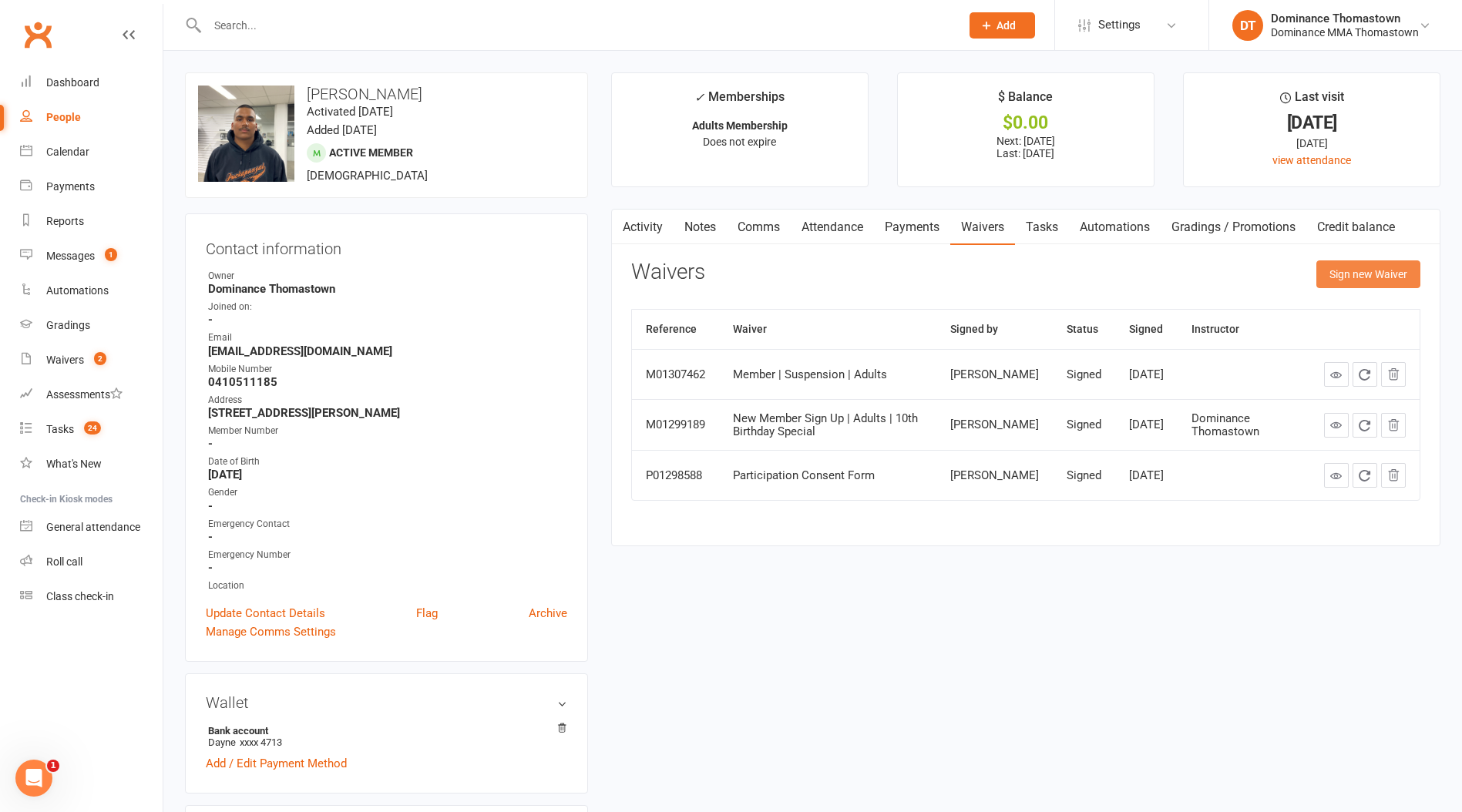
drag, startPoint x: 1356, startPoint y: 275, endPoint x: 1334, endPoint y: 279, distance: 22.4
click at [1356, 275] on button "Sign new Waiver" at bounding box center [1369, 274] width 104 height 28
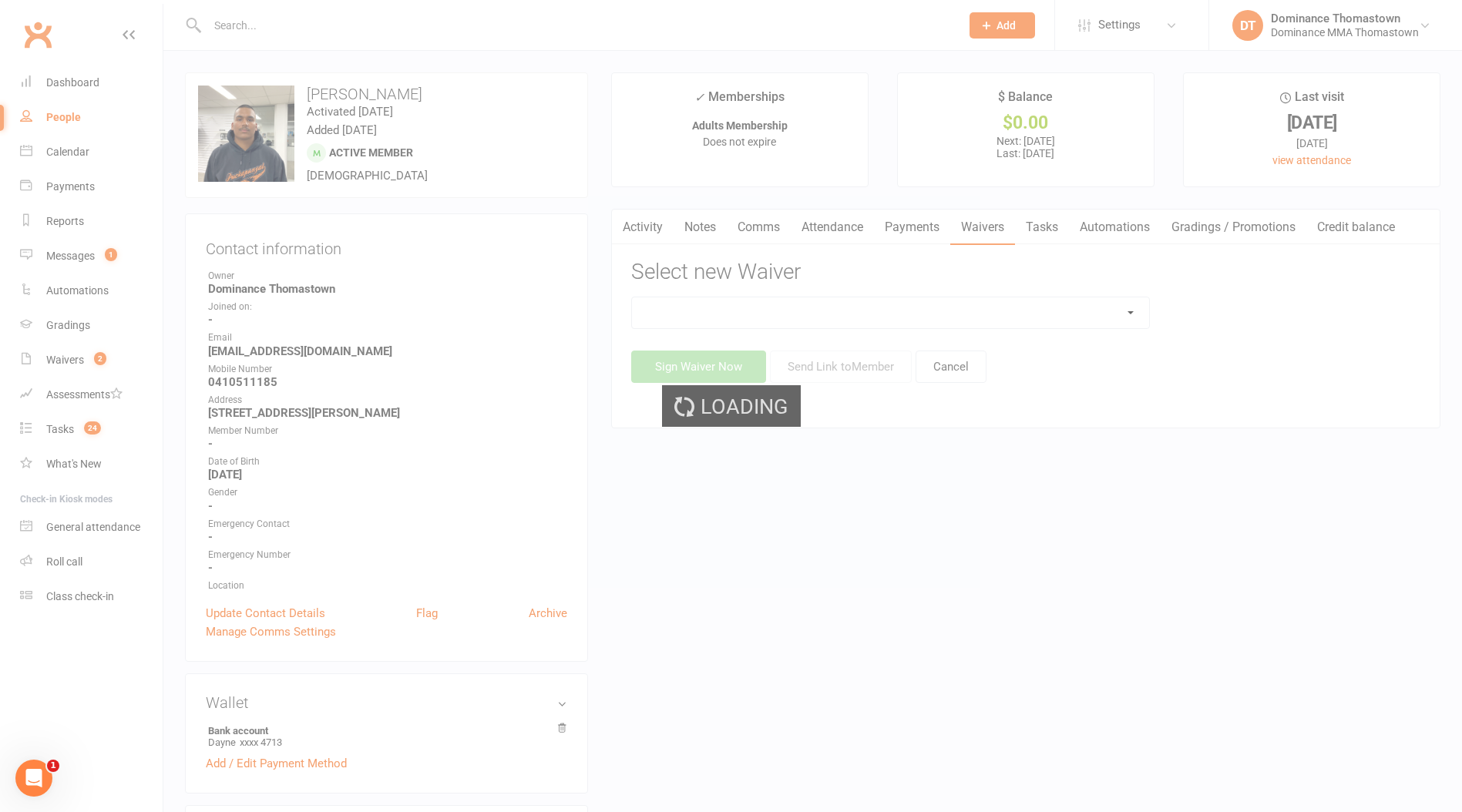
click at [1102, 309] on div "Loading" at bounding box center [731, 406] width 1462 height 812
click at [1096, 310] on select at bounding box center [890, 313] width 517 height 31
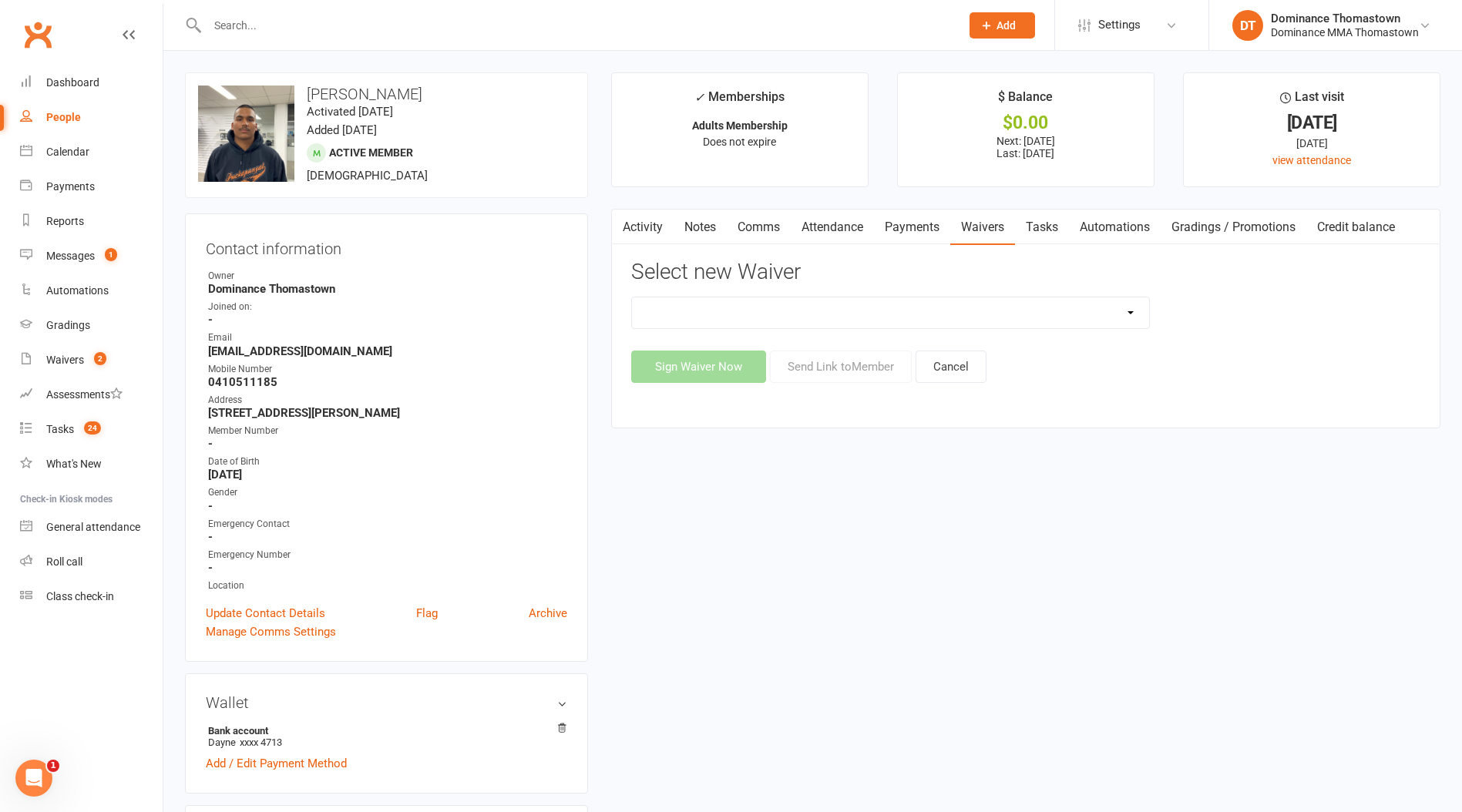
select select "8154"
click at [632, 297] on select "Member | Cancellation | Adults Member | Injury Report Form (FOH staff use only)…" at bounding box center [890, 313] width 517 height 31
click at [877, 364] on button "Send Link to Member" at bounding box center [841, 367] width 142 height 32
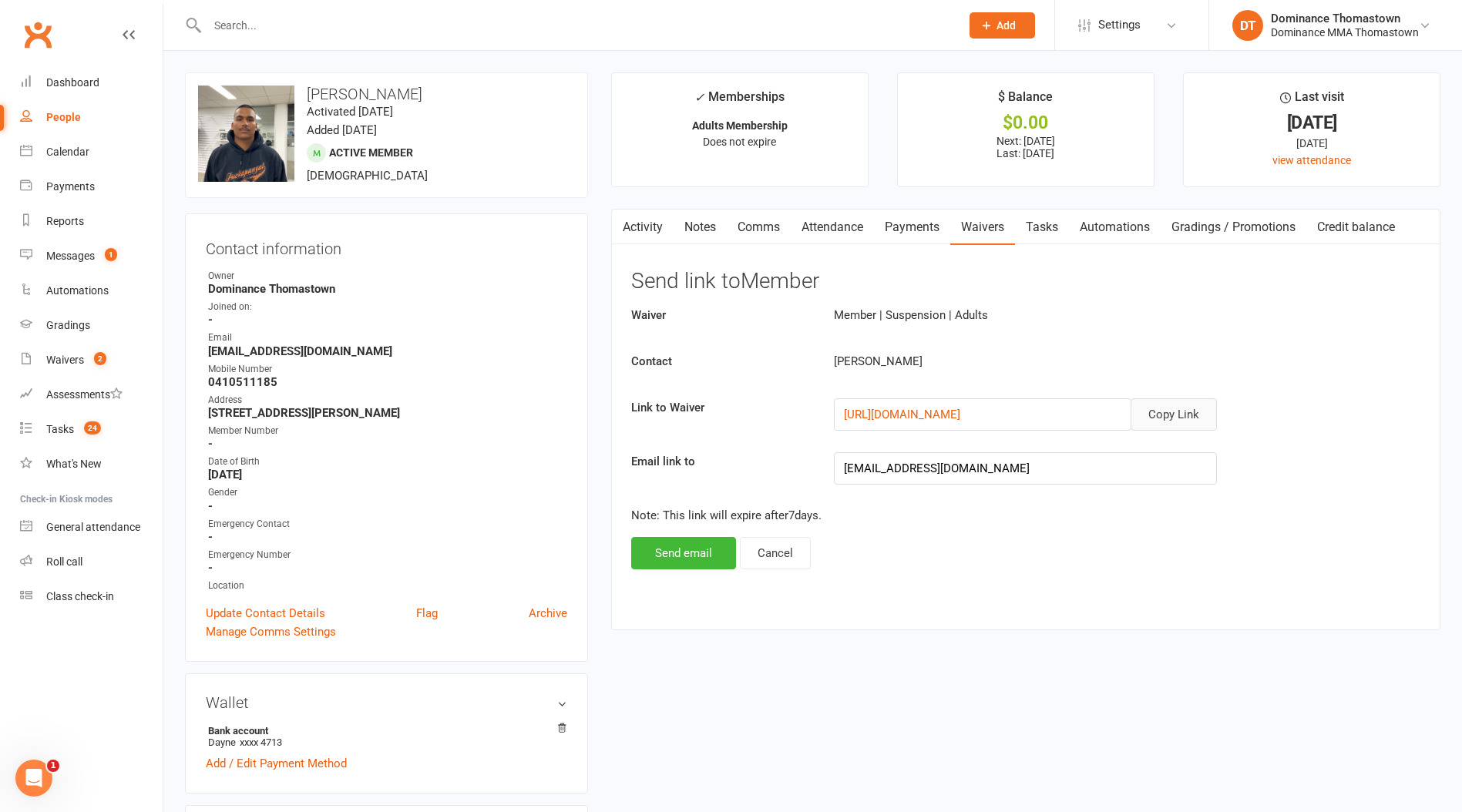
click at [1184, 414] on button "Copy Link" at bounding box center [1174, 415] width 86 height 32
click at [279, 23] on input "text" at bounding box center [576, 25] width 746 height 22
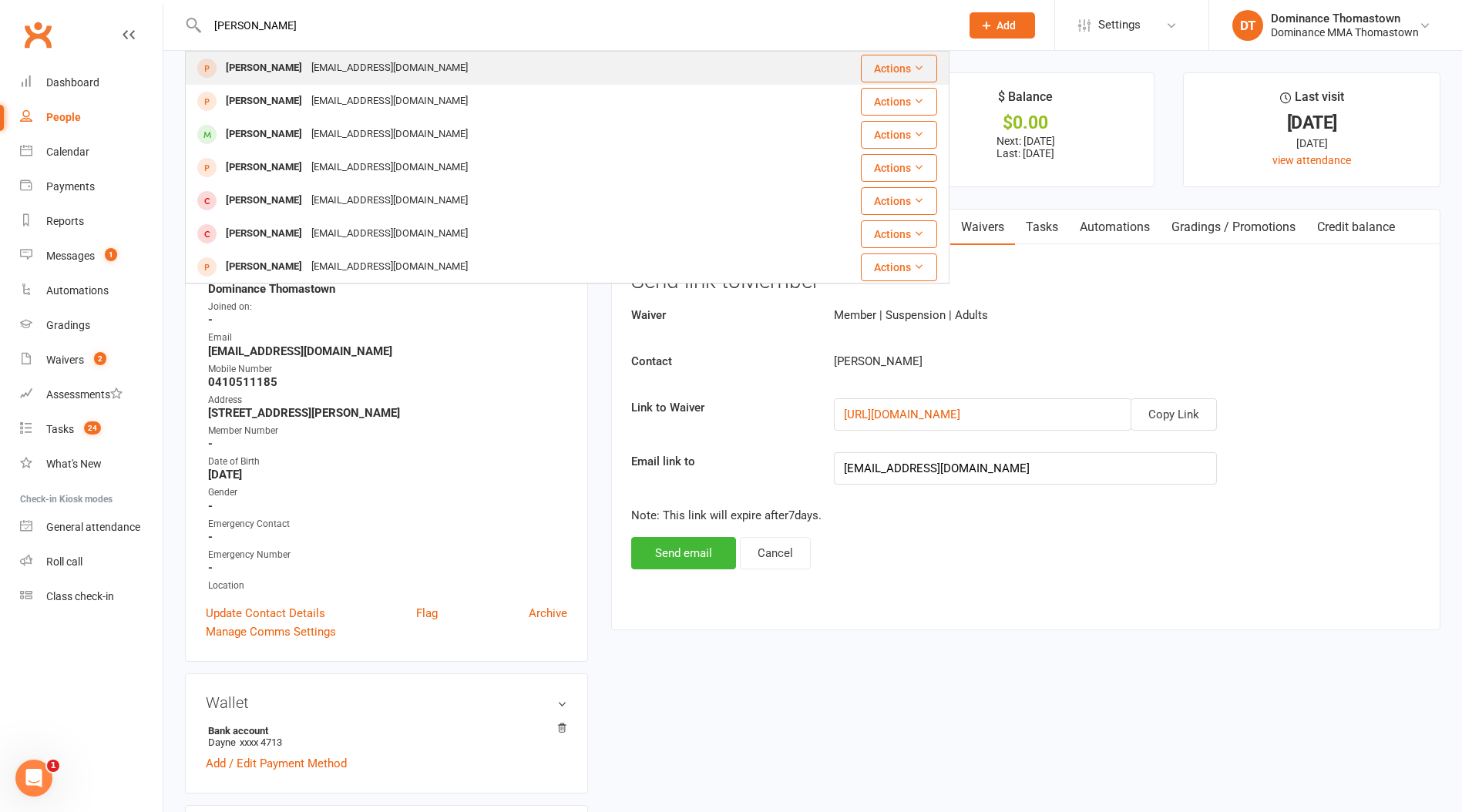
type input "[PERSON_NAME]"
click at [385, 73] on div "[EMAIL_ADDRESS][DOMAIN_NAME]" at bounding box center [390, 68] width 166 height 23
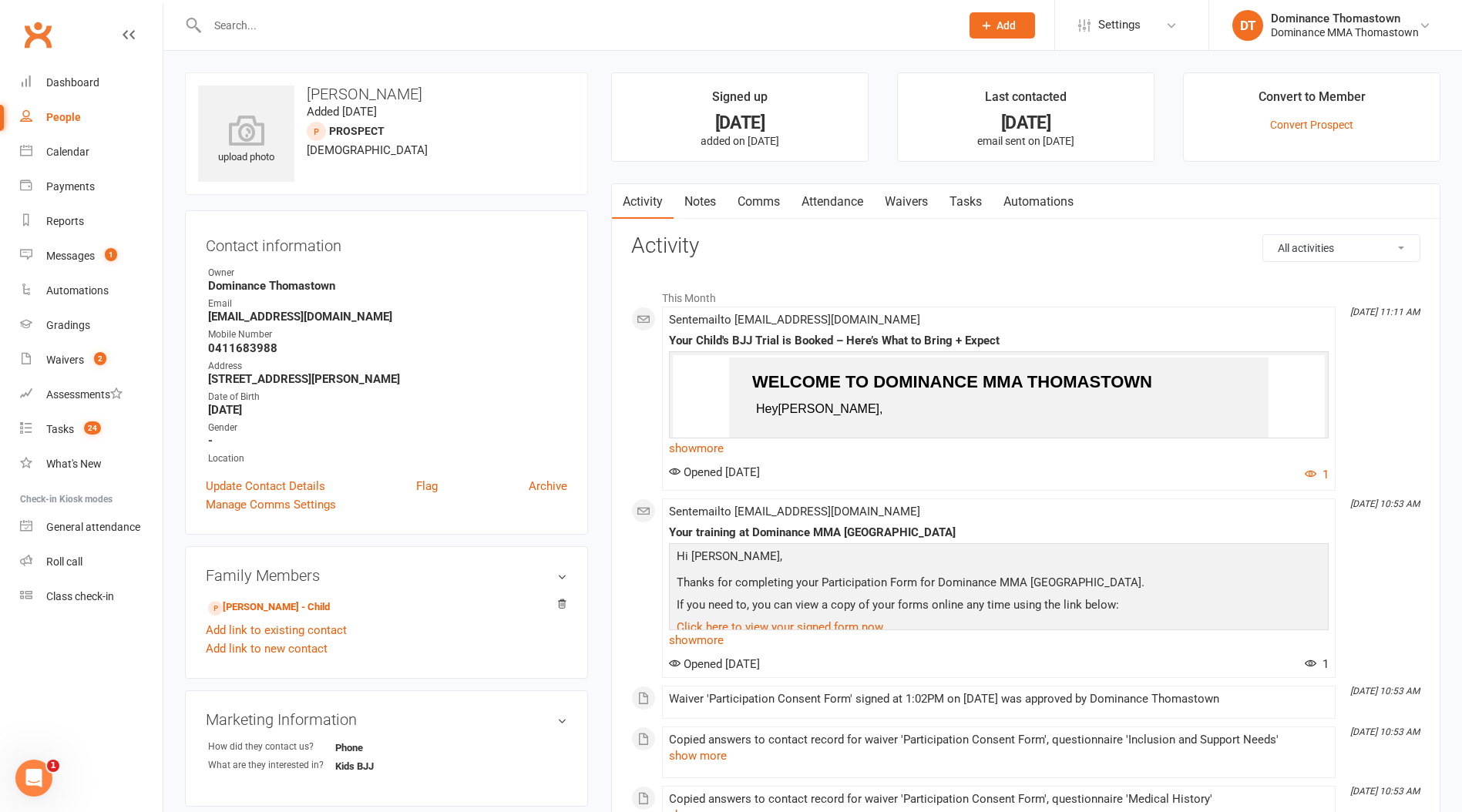
click at [979, 190] on link "Tasks" at bounding box center [966, 202] width 54 height 36
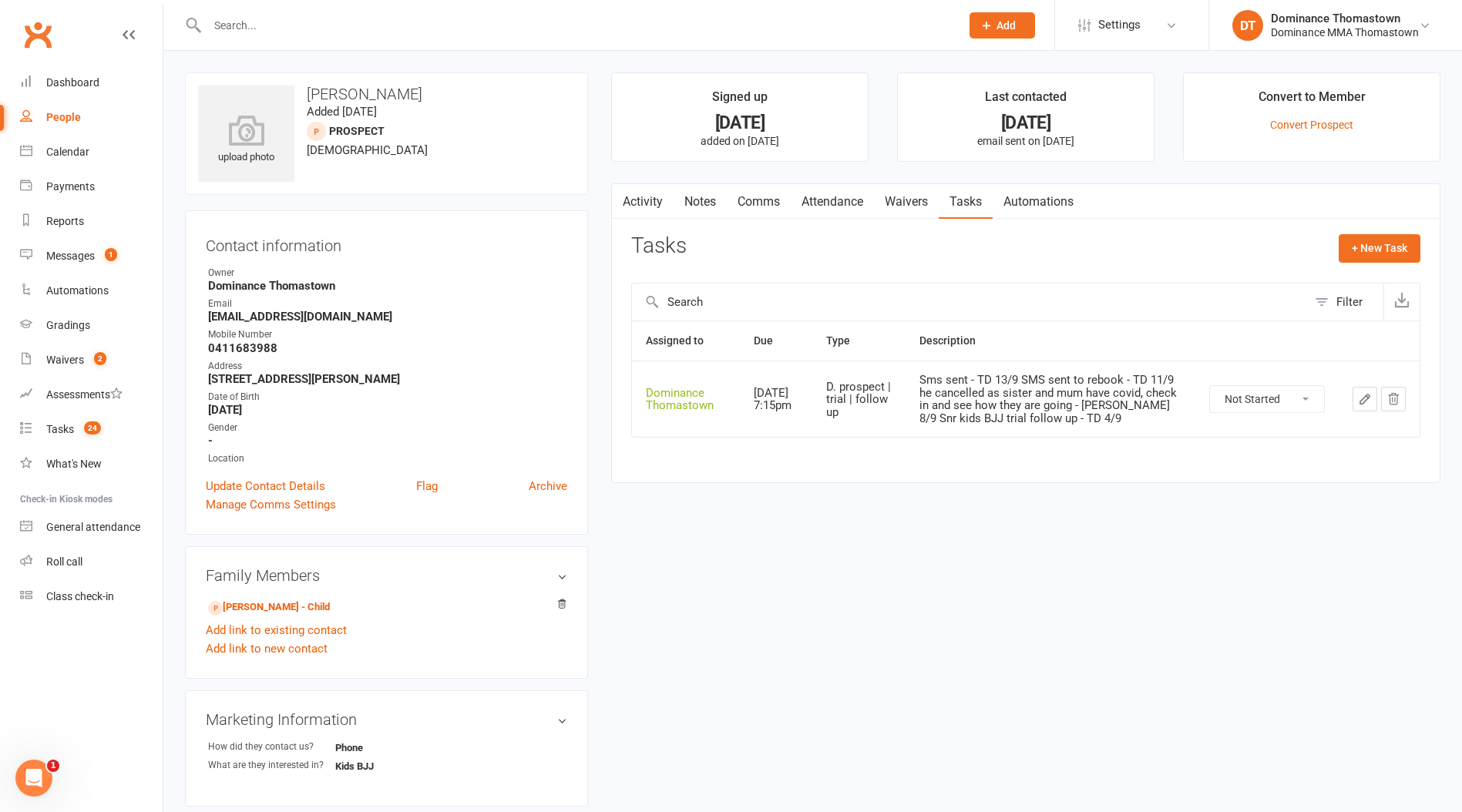
click at [838, 188] on link "Attendance" at bounding box center [833, 202] width 83 height 36
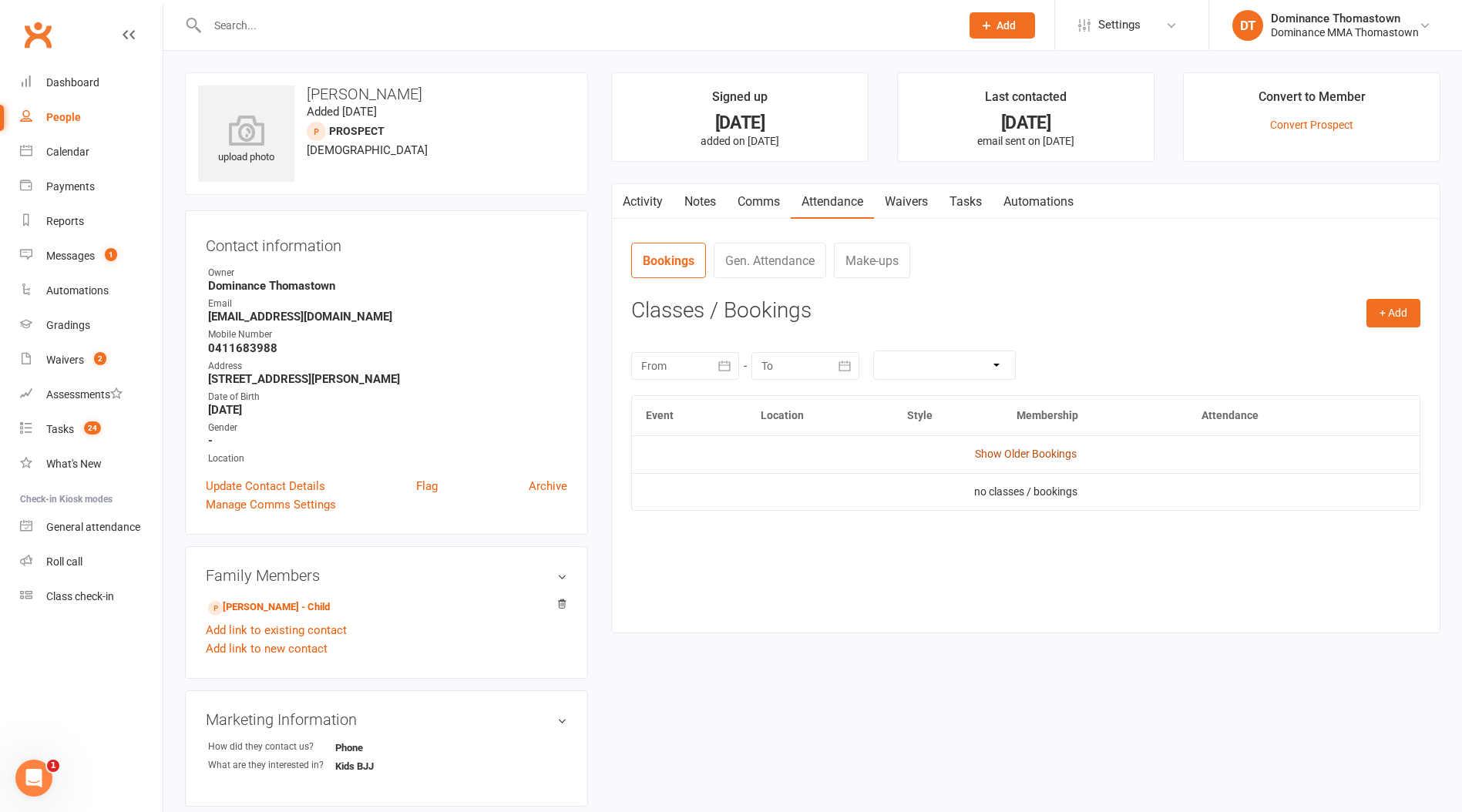
click at [1049, 448] on link "Show Older Bookings" at bounding box center [1025, 453] width 102 height 12
drag, startPoint x: 1049, startPoint y: 448, endPoint x: 1021, endPoint y: 356, distance: 96.2
click at [1049, 447] on link "Hide Older Bookings" at bounding box center [1025, 453] width 97 height 12
drag, startPoint x: 977, startPoint y: 212, endPoint x: 988, endPoint y: 225, distance: 17.0
click at [977, 212] on link "Tasks" at bounding box center [966, 202] width 54 height 36
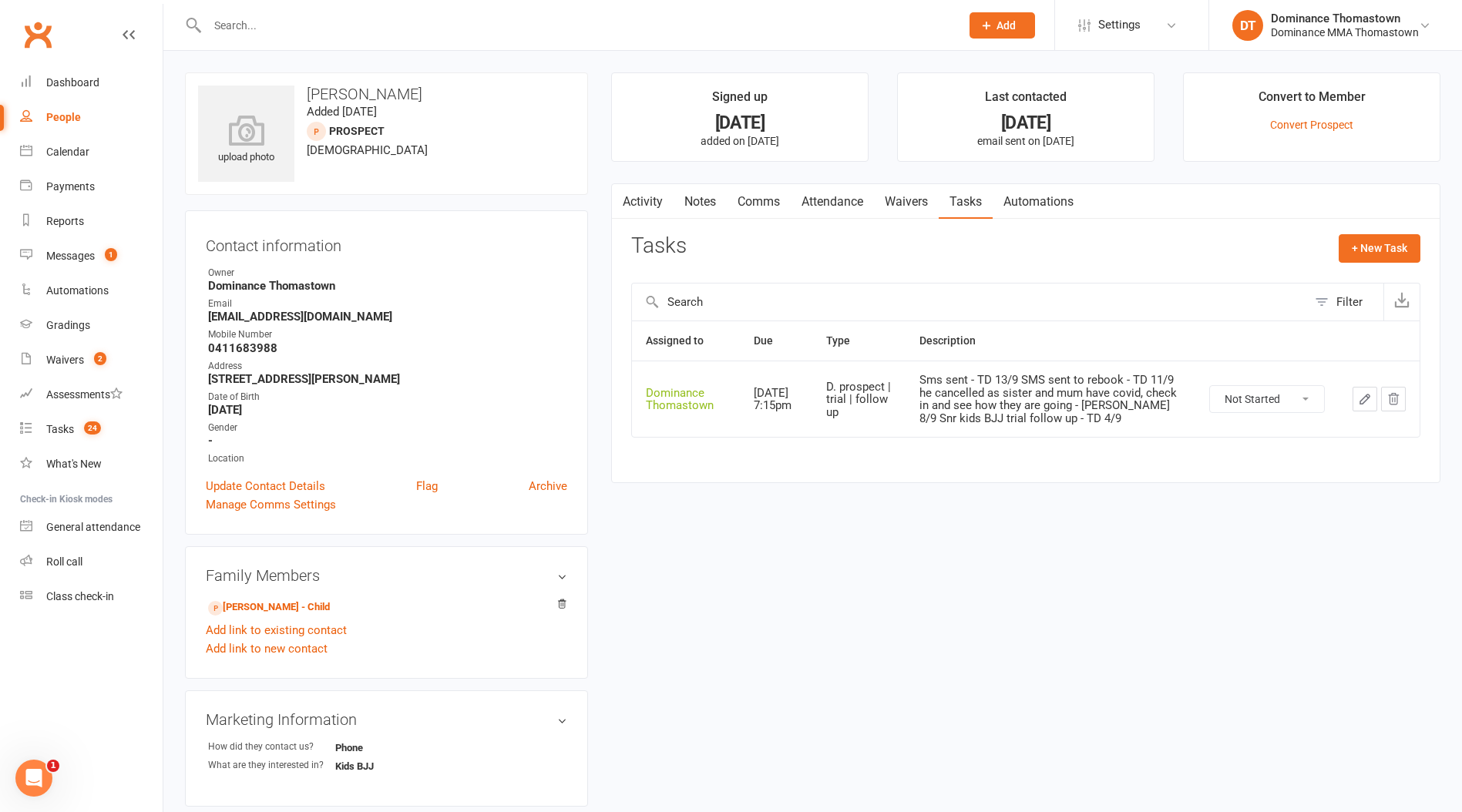
click at [690, 201] on link "Notes" at bounding box center [699, 202] width 53 height 36
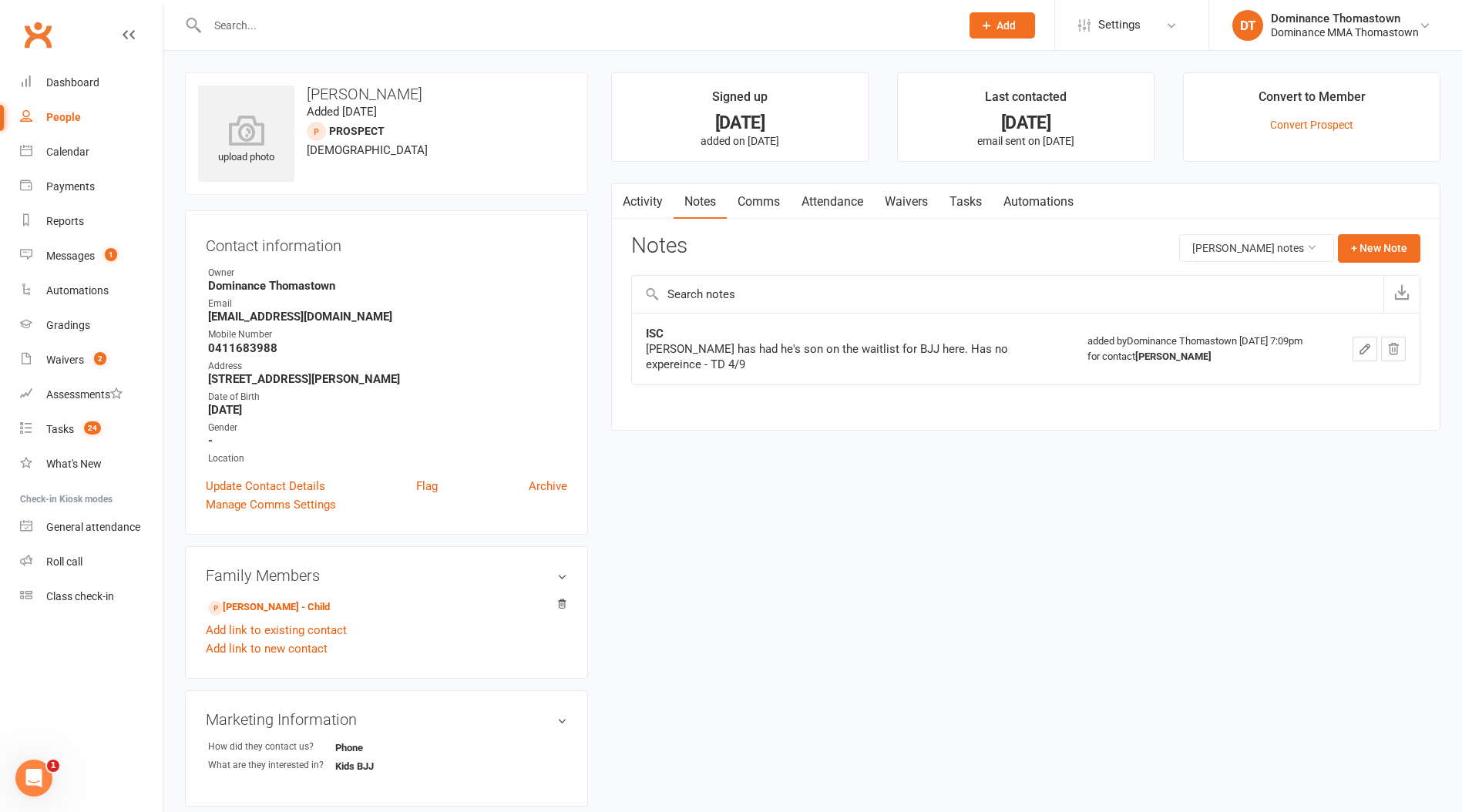
click at [970, 199] on link "Tasks" at bounding box center [966, 202] width 54 height 36
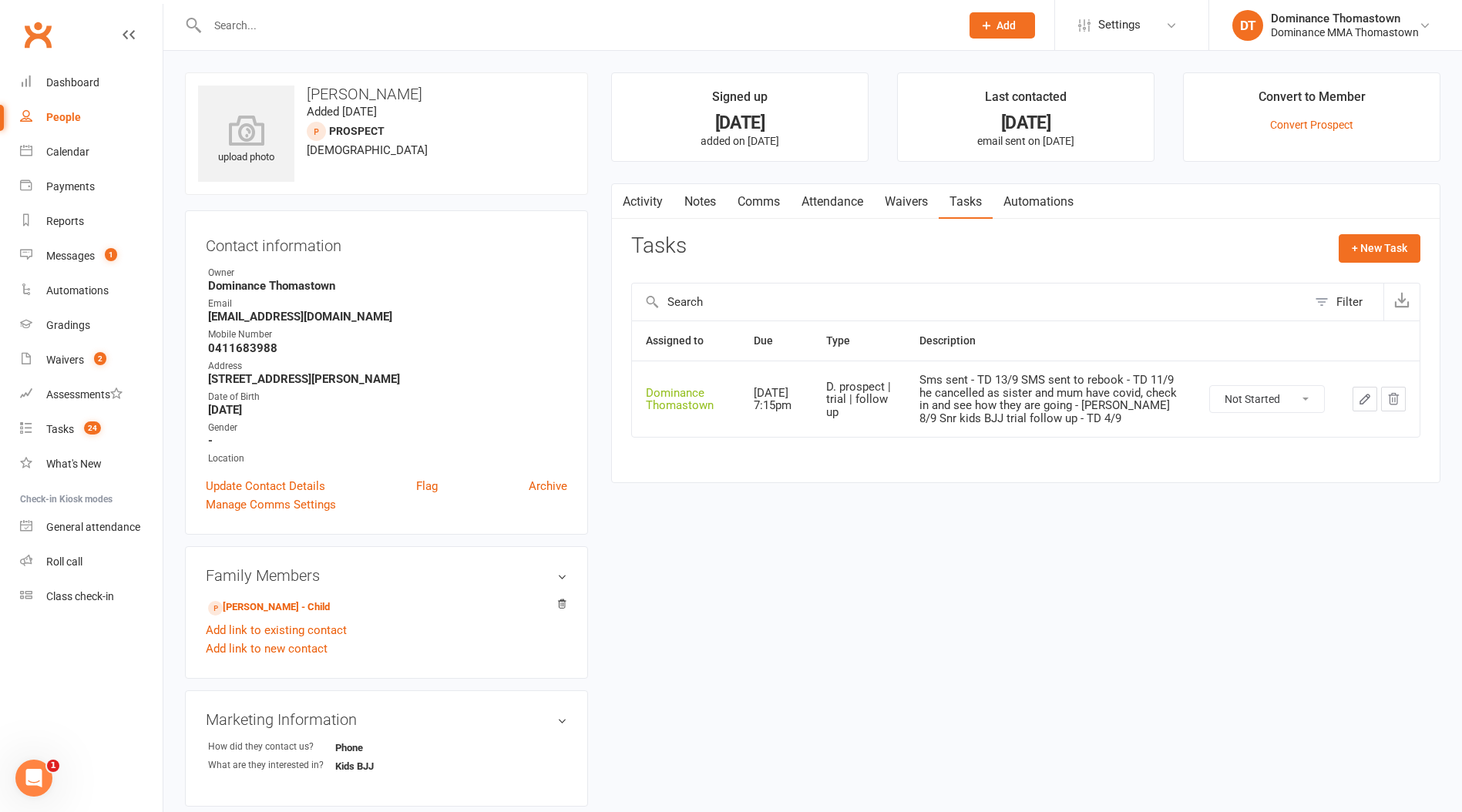
click at [322, 27] on input "text" at bounding box center [576, 25] width 746 height 22
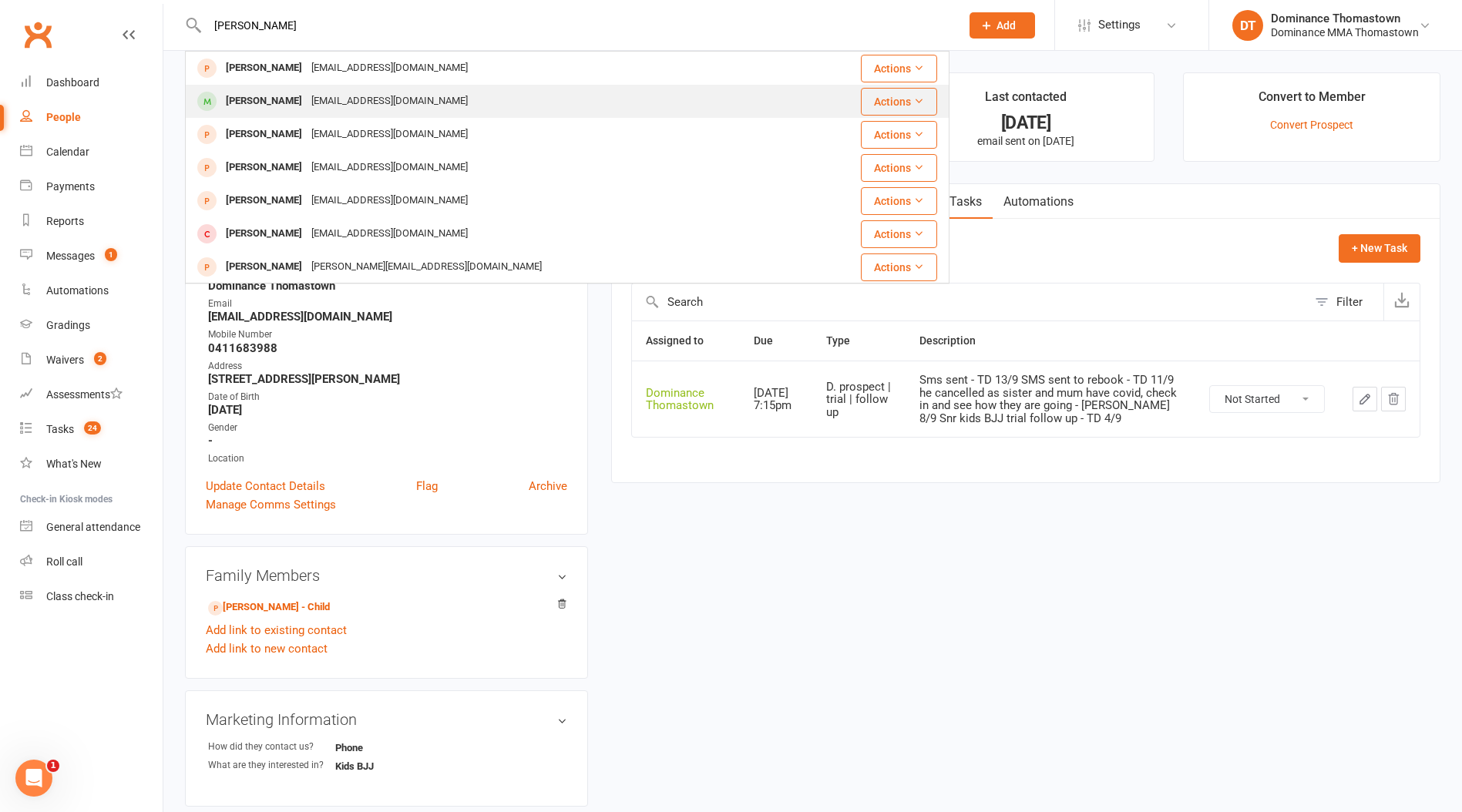
type input "[PERSON_NAME]"
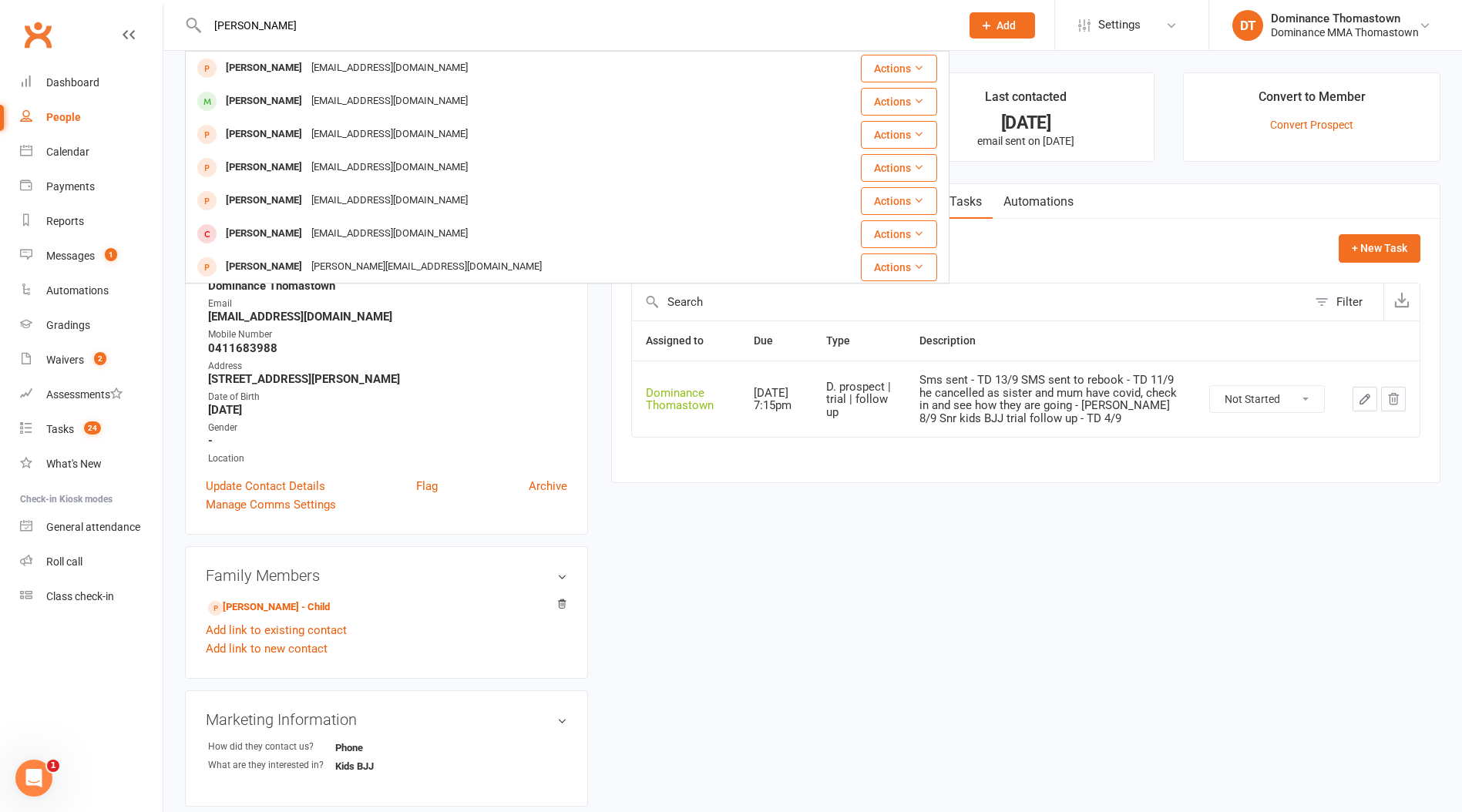
click at [343, 98] on div "[EMAIL_ADDRESS][DOMAIN_NAME]" at bounding box center [390, 102] width 166 height 23
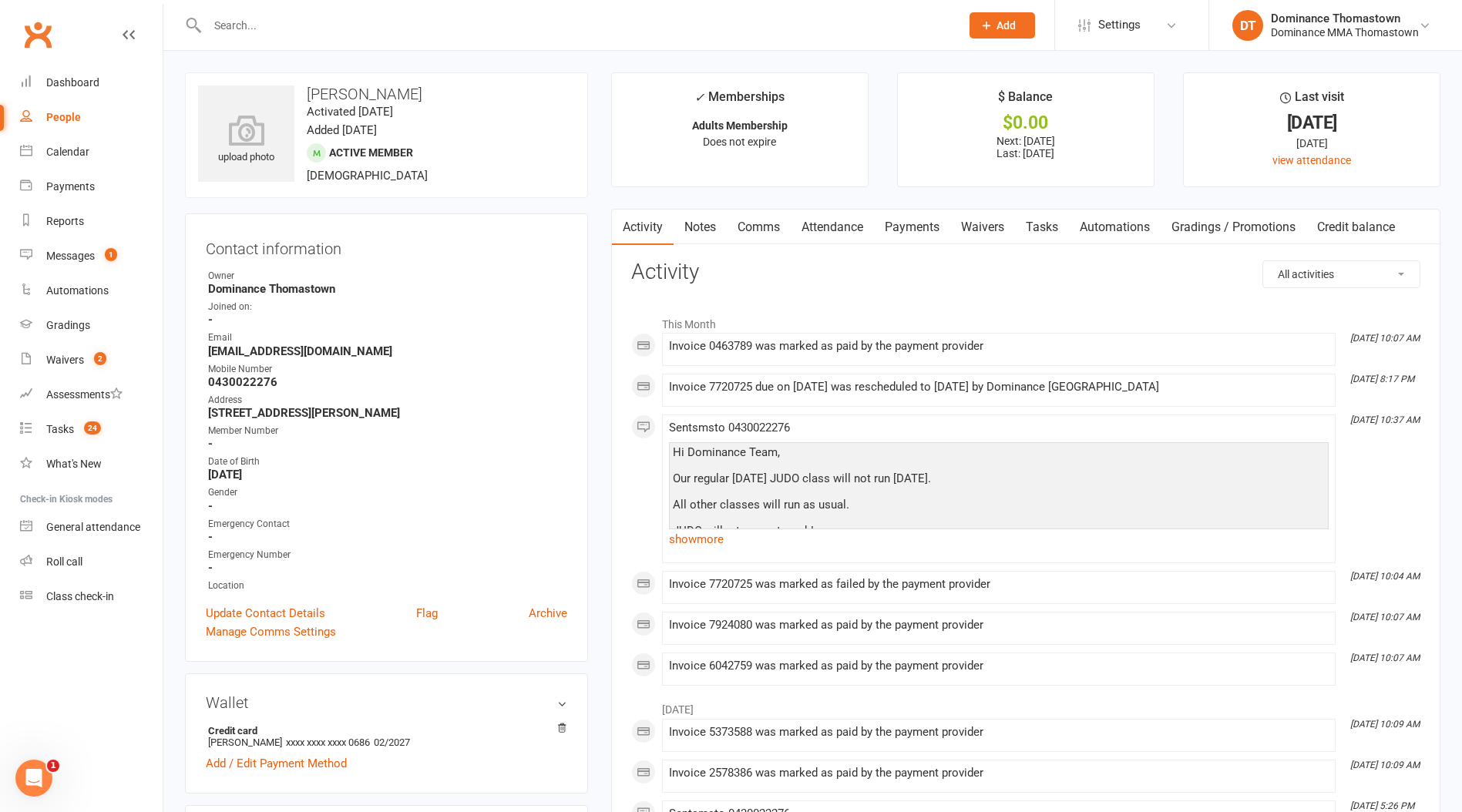
drag, startPoint x: 883, startPoint y: 228, endPoint x: 895, endPoint y: 231, distance: 12.4
click at [885, 228] on link "Payments" at bounding box center [912, 227] width 76 height 36
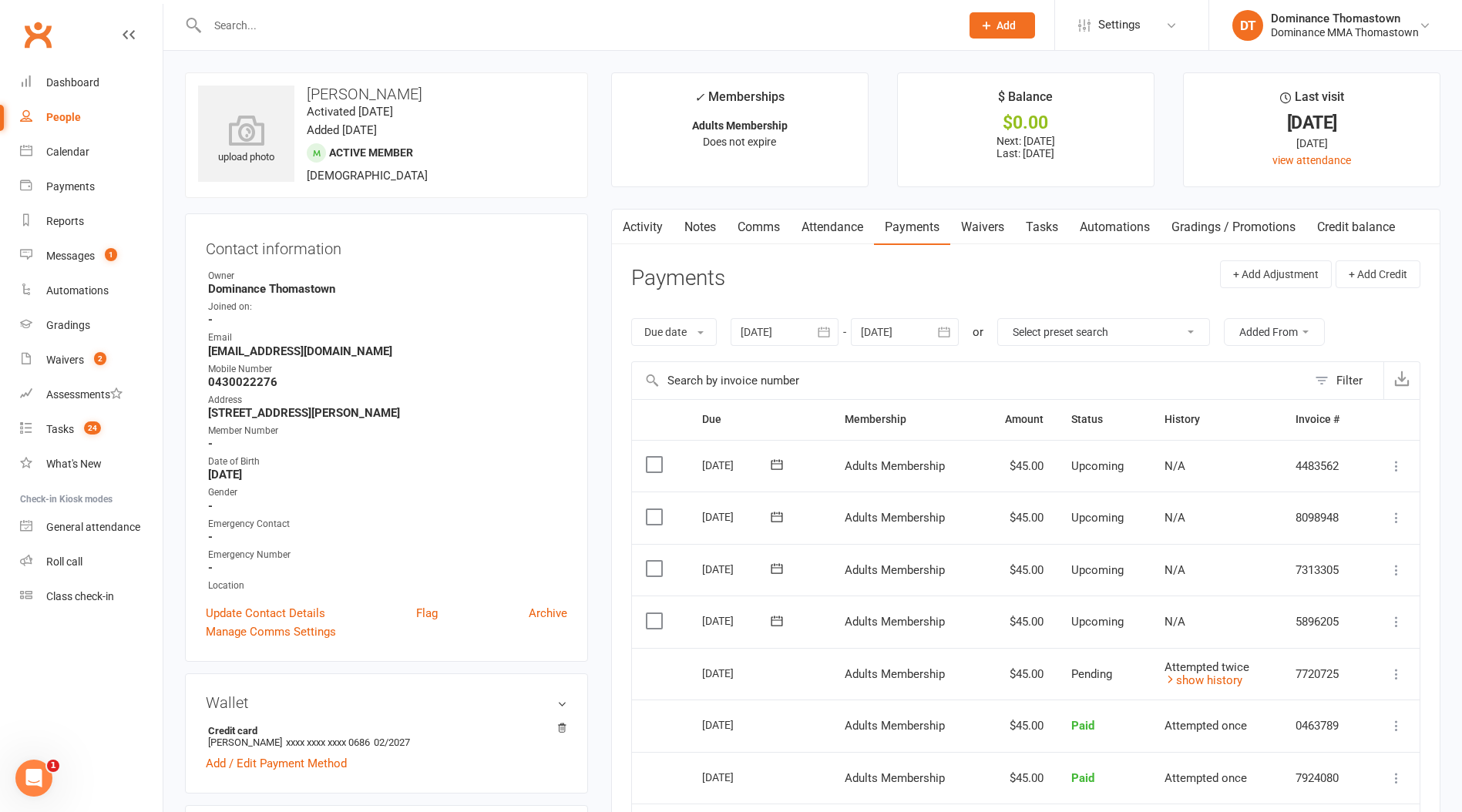
click at [1035, 214] on link "Tasks" at bounding box center [1042, 227] width 54 height 36
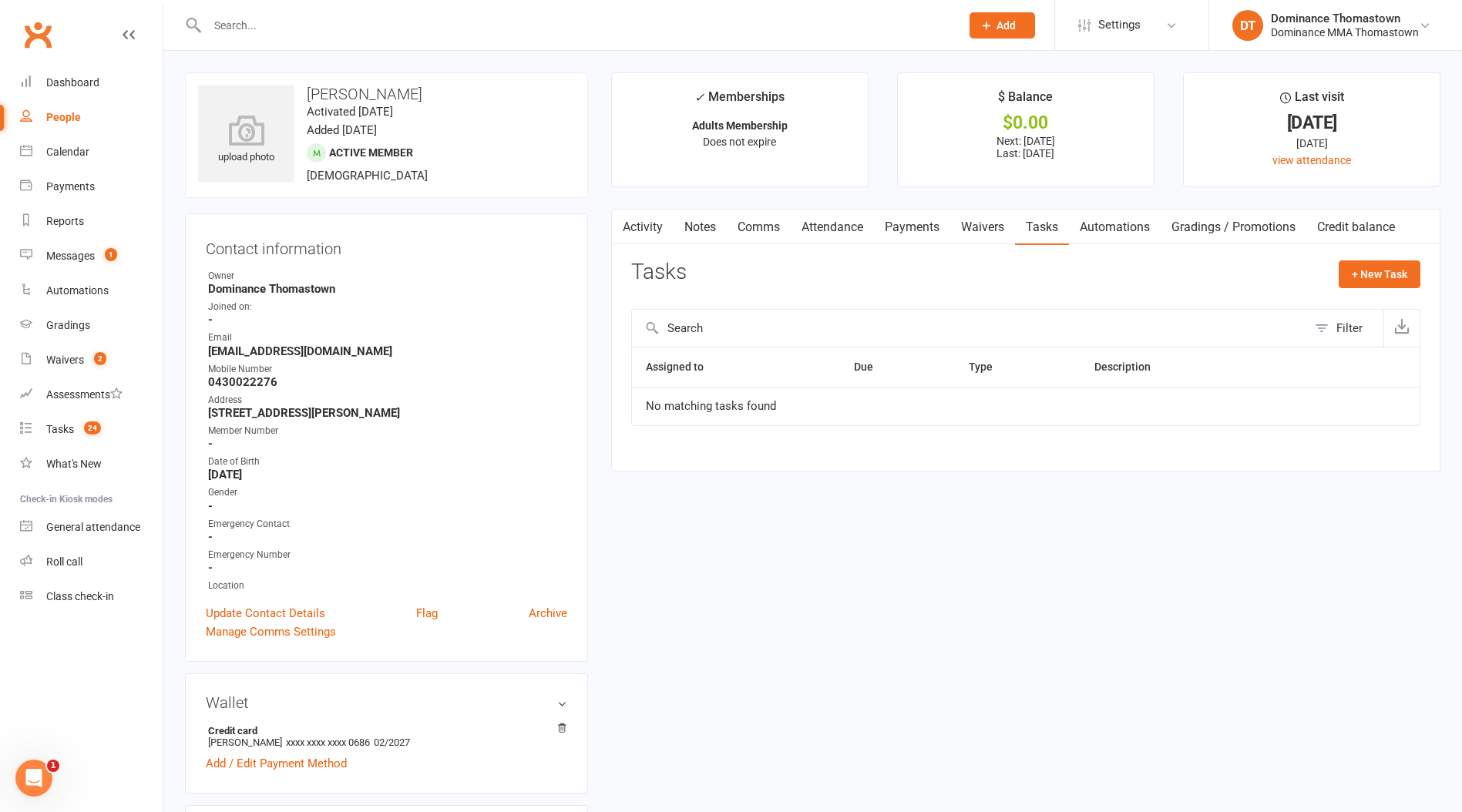
click at [434, 31] on input "text" at bounding box center [576, 25] width 746 height 22
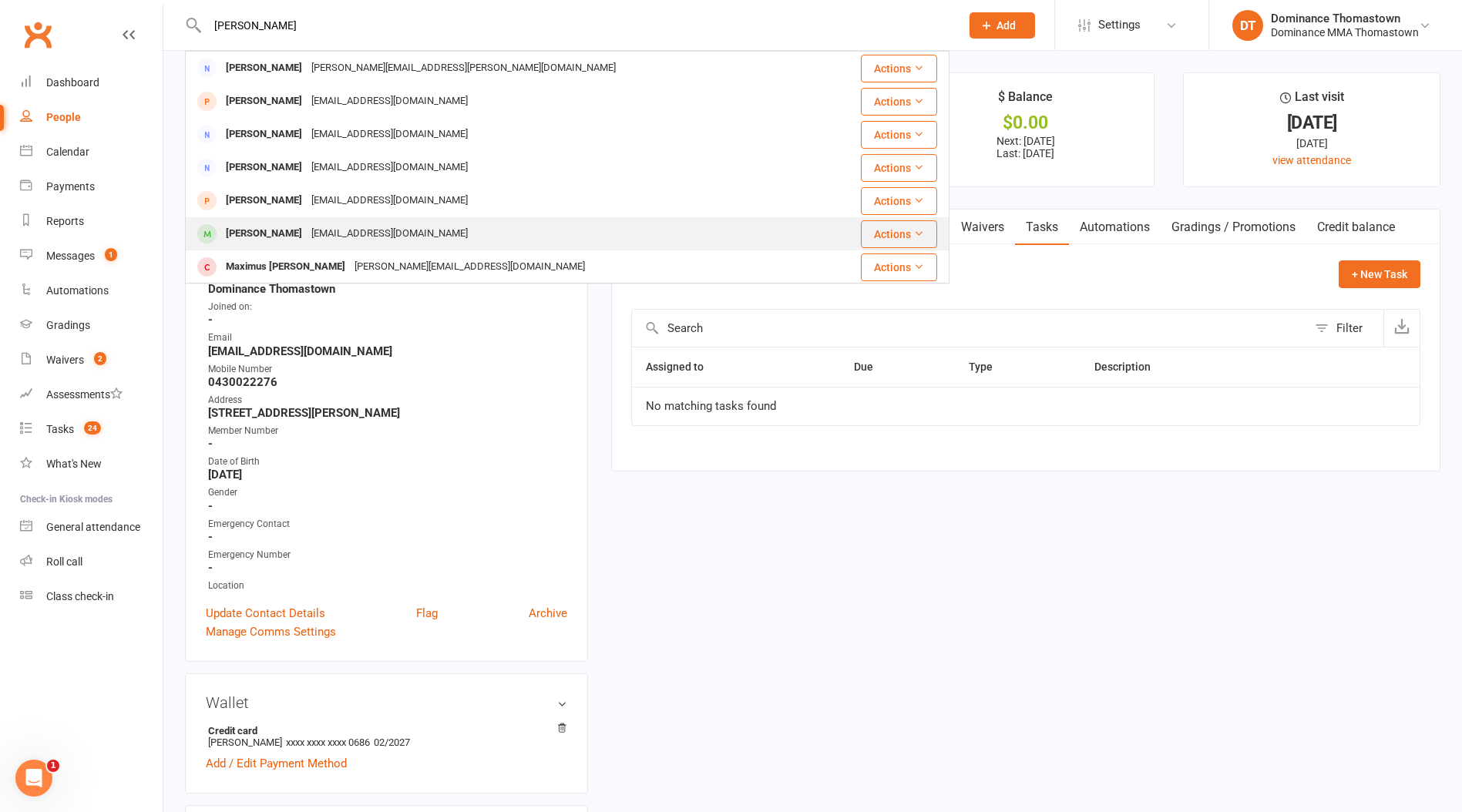
type input "[PERSON_NAME]"
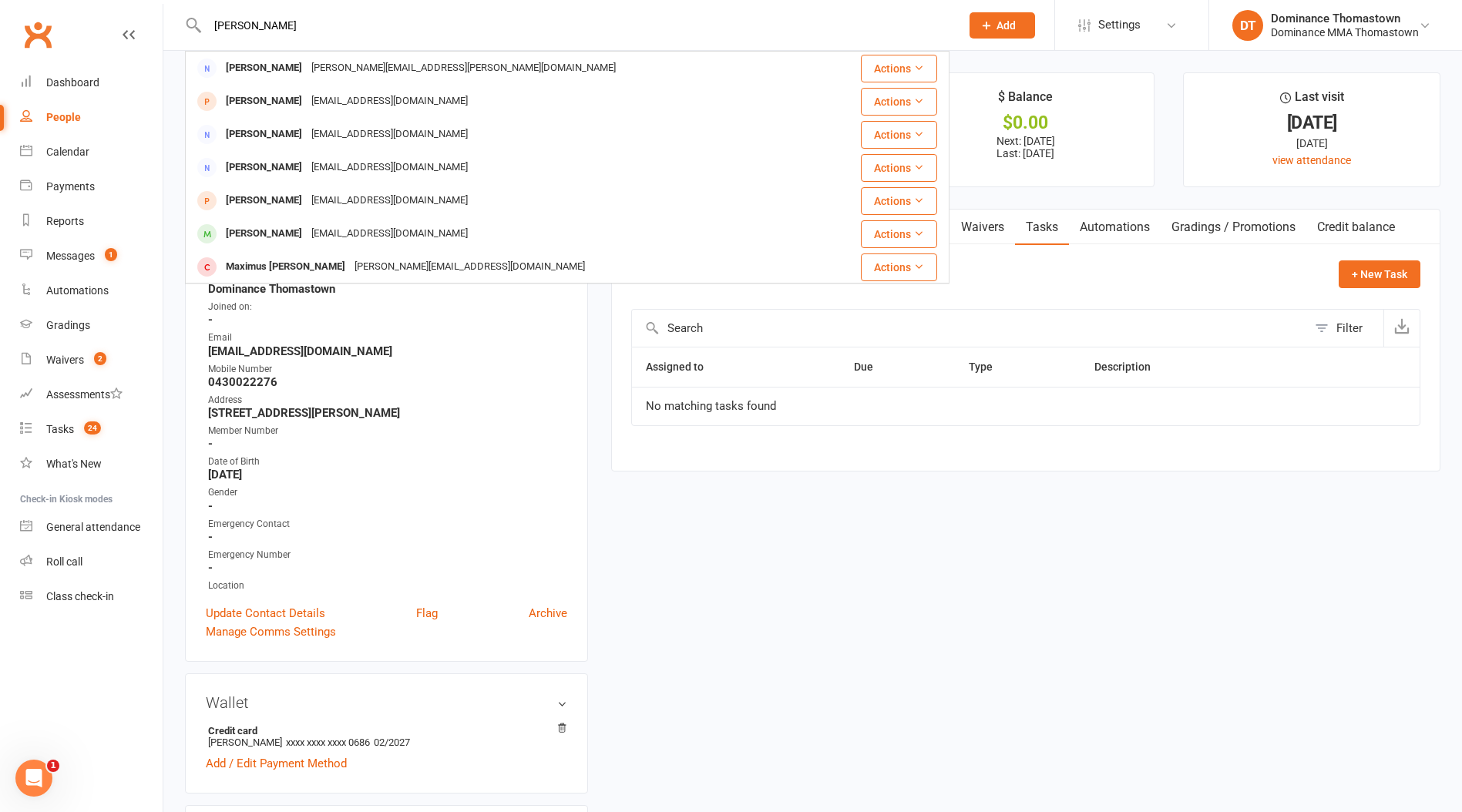
click at [367, 231] on div "[EMAIL_ADDRESS][DOMAIN_NAME]" at bounding box center [390, 234] width 166 height 23
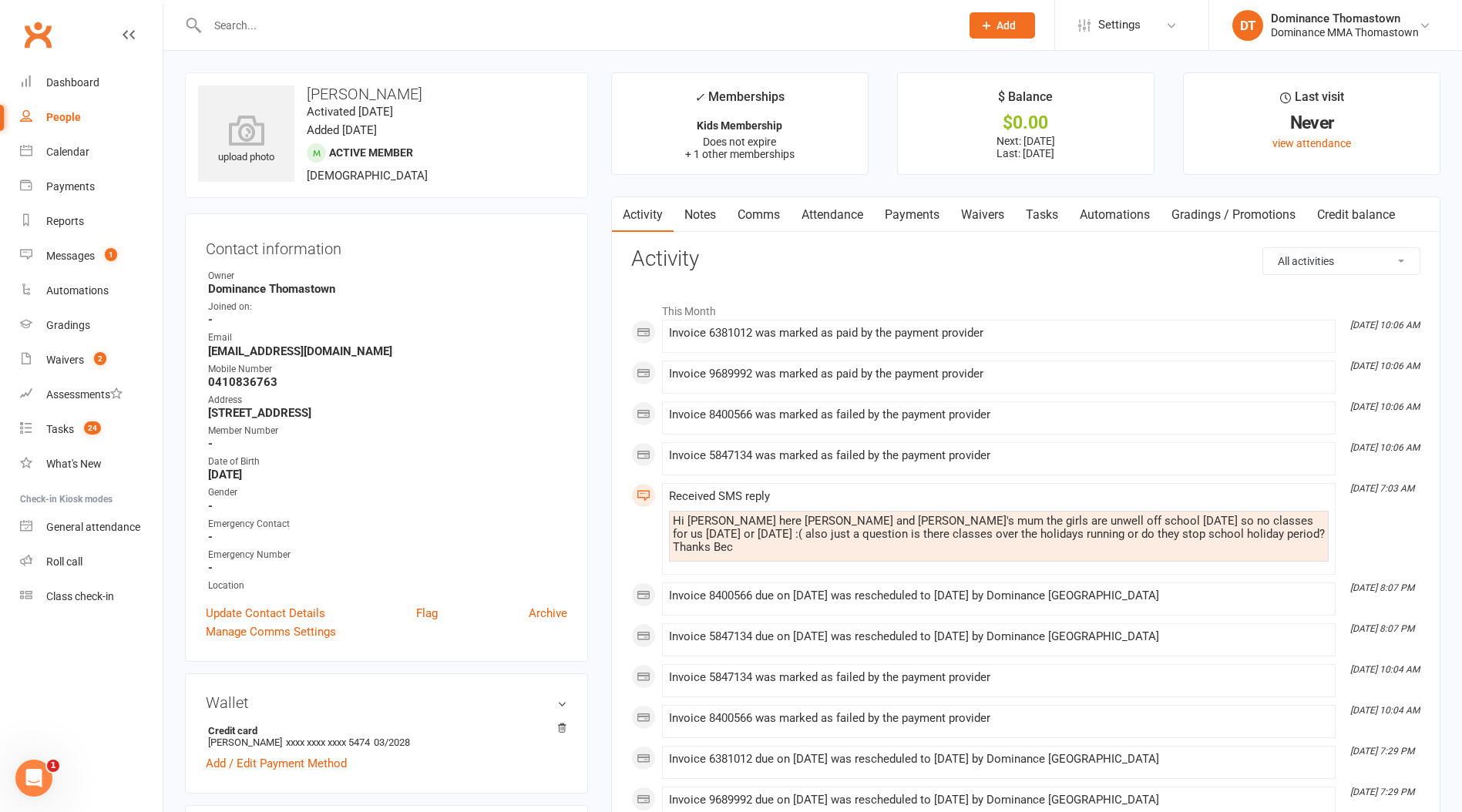
click at [85, 247] on link "Messages 1" at bounding box center [92, 256] width 143 height 35
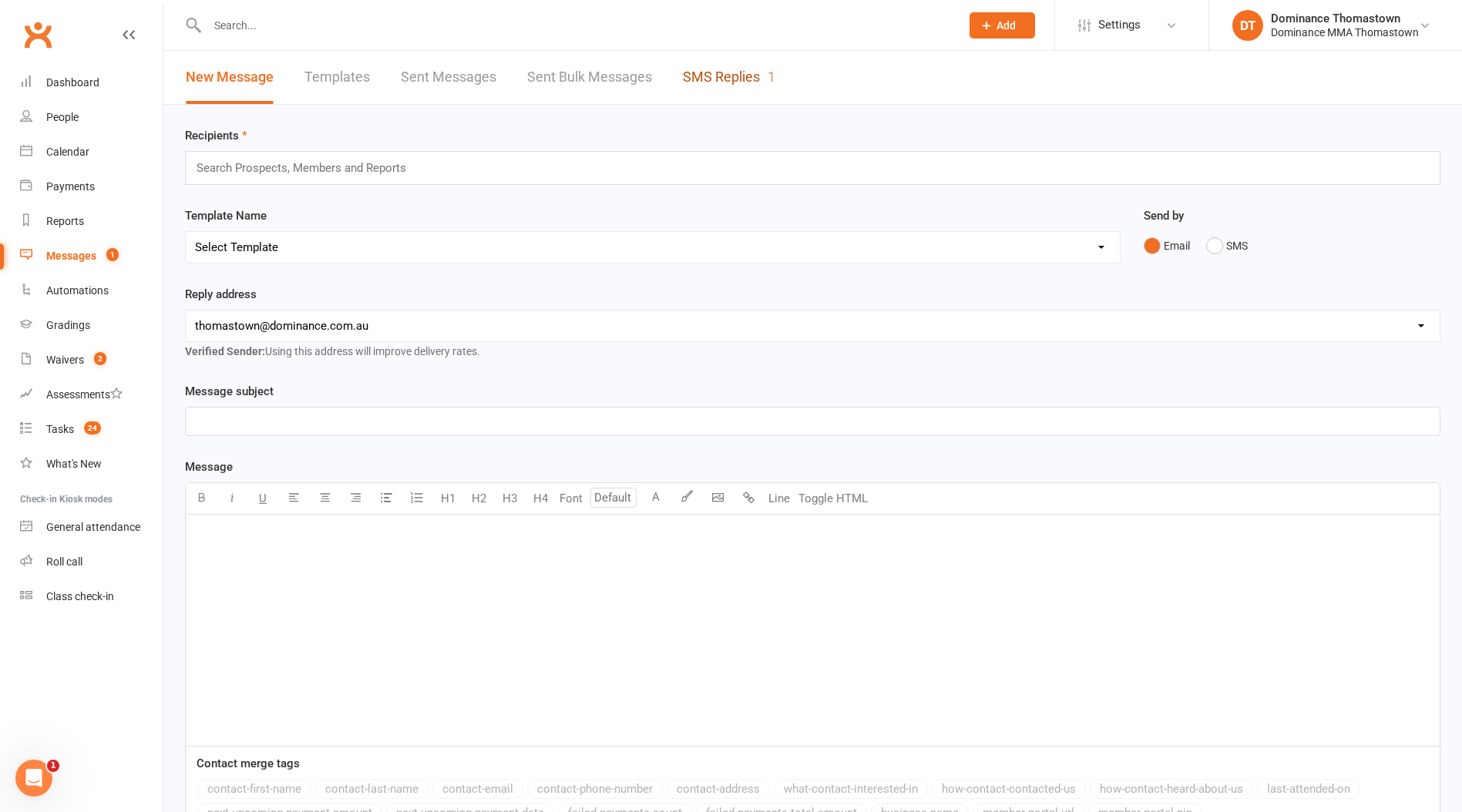
click at [699, 97] on link "SMS Replies 1" at bounding box center [729, 77] width 93 height 53
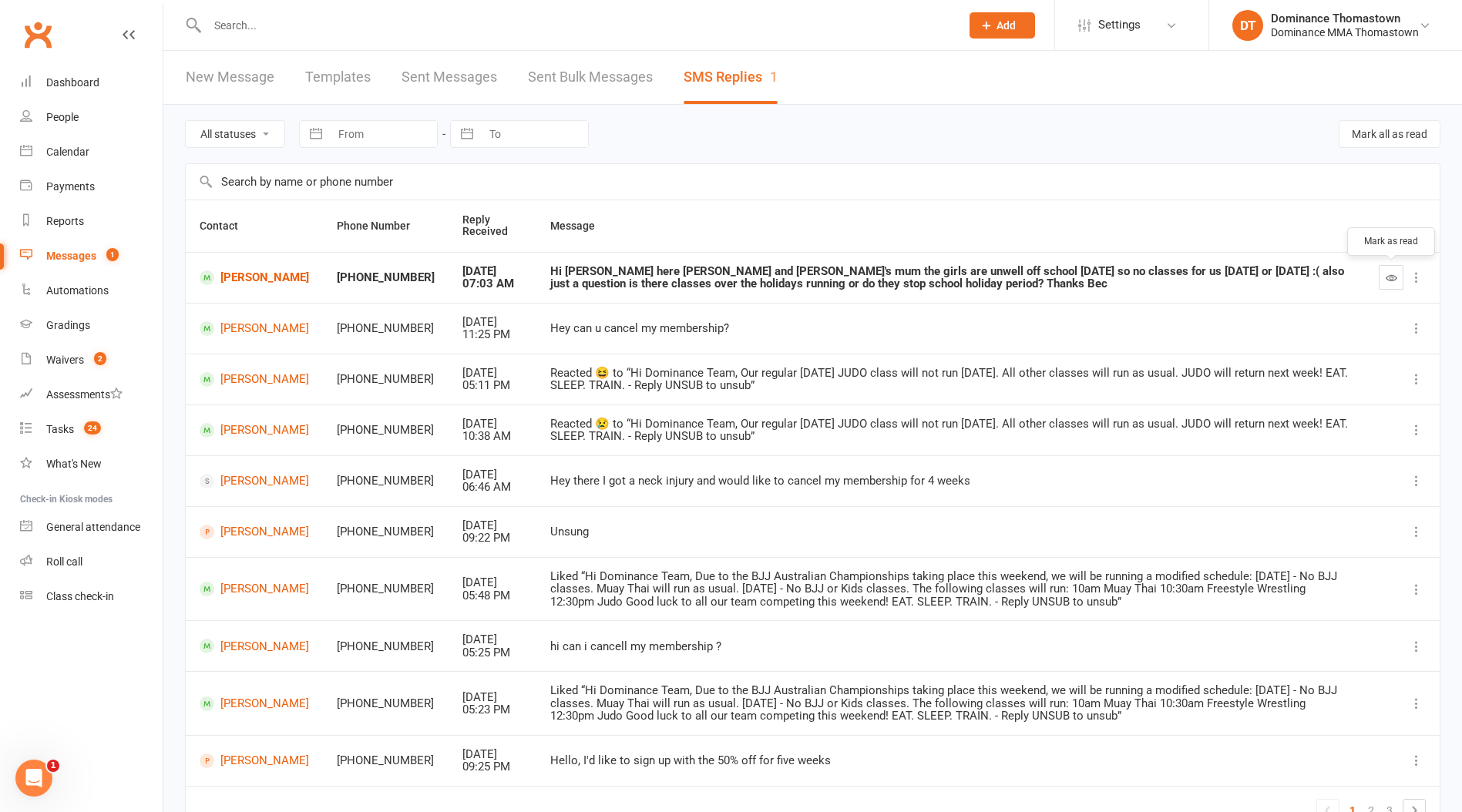
click at [1395, 272] on icon "button" at bounding box center [1391, 278] width 11 height 11
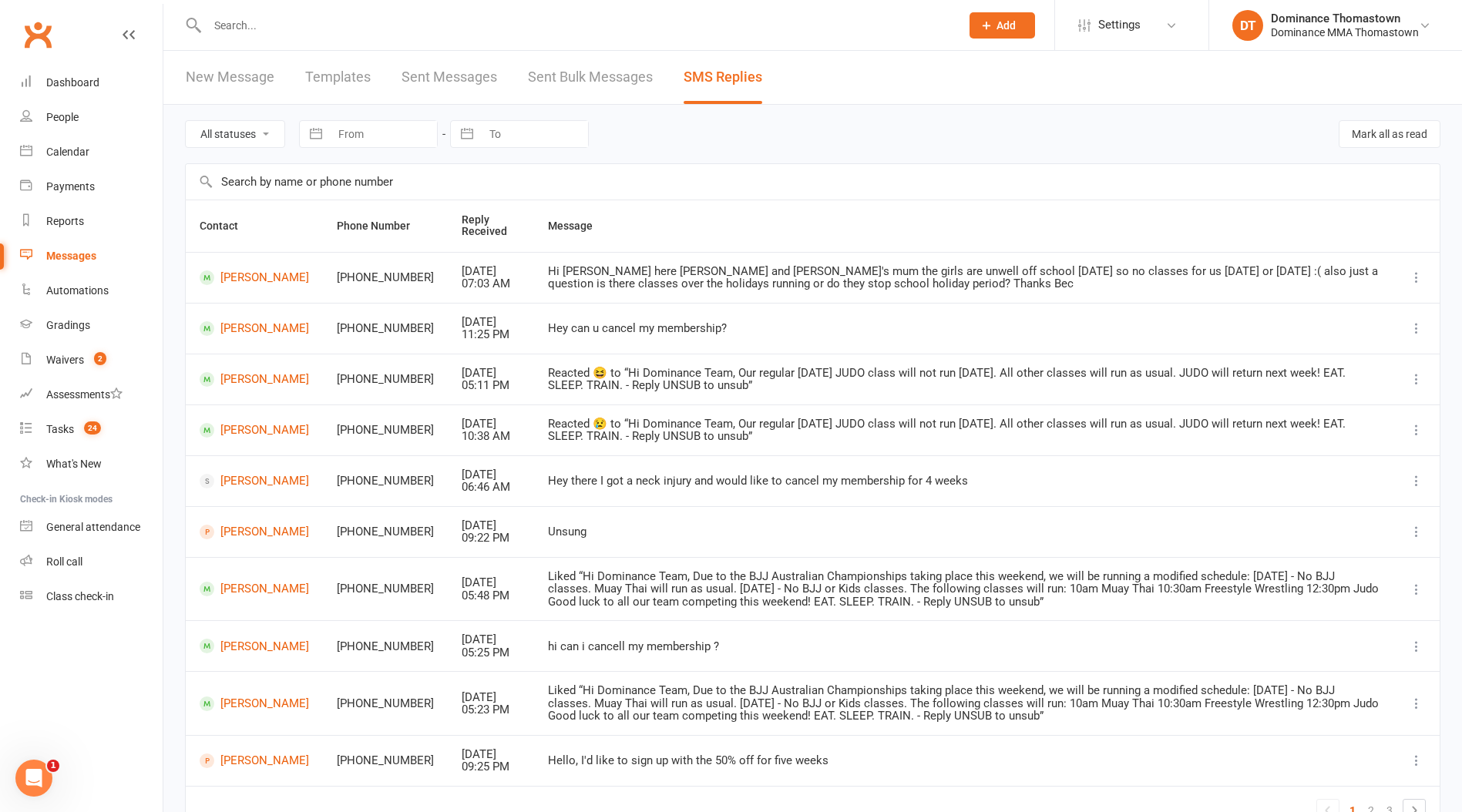
scroll to position [2, 0]
click at [115, 360] on link "Waivers 2" at bounding box center [92, 360] width 143 height 35
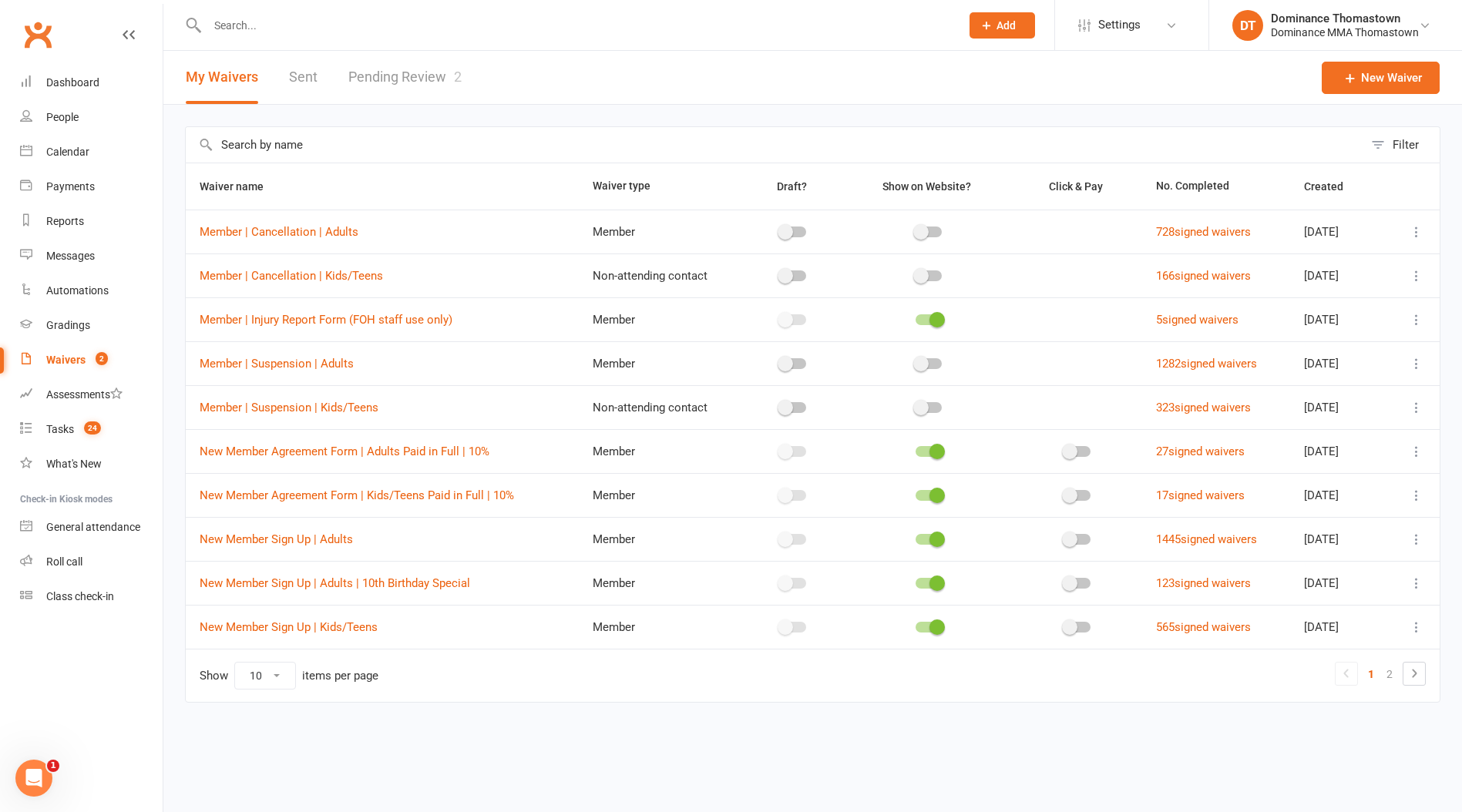
click at [389, 84] on link "Pending Review 2" at bounding box center [404, 77] width 113 height 53
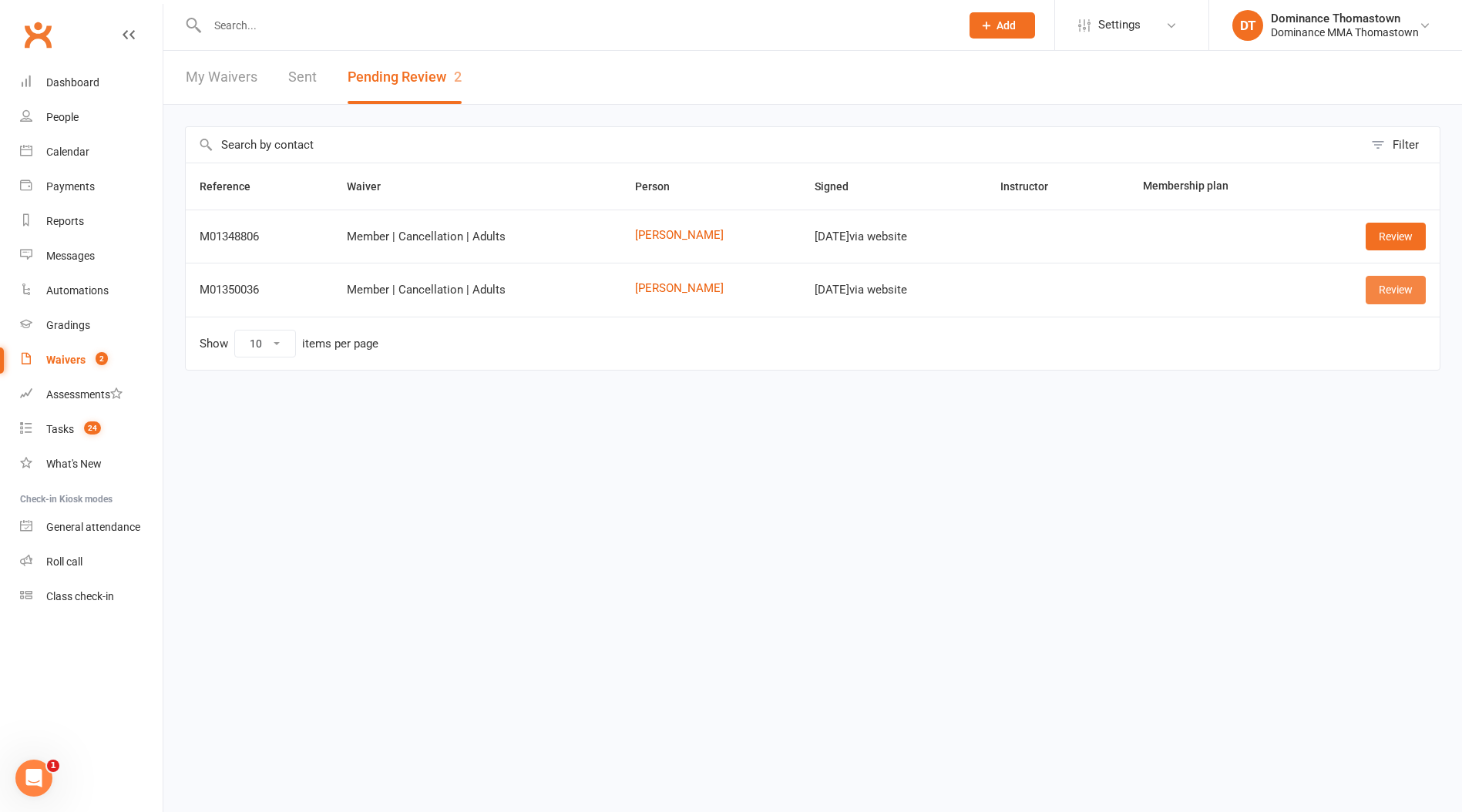
click at [1395, 286] on link "Review" at bounding box center [1395, 290] width 60 height 28
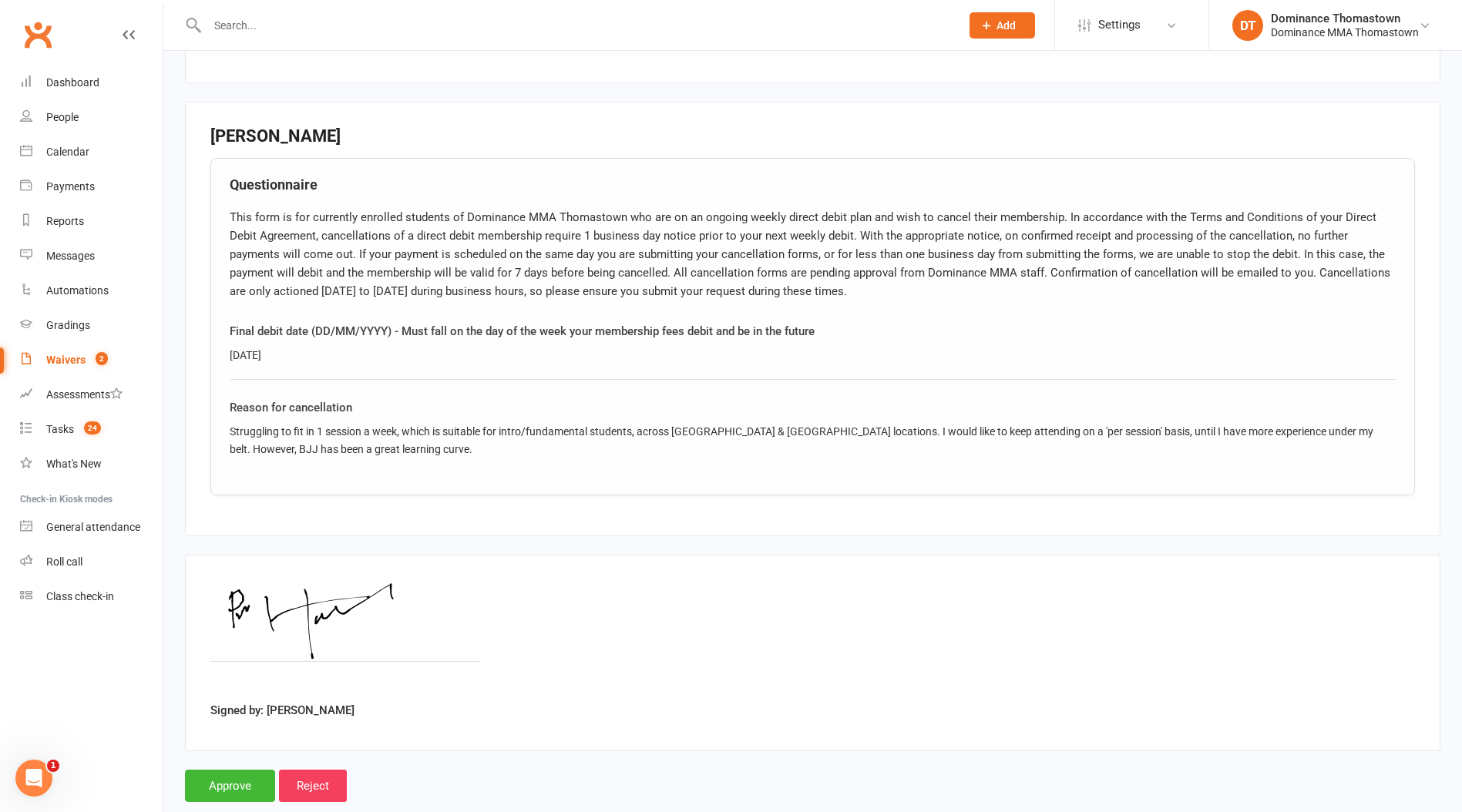
scroll to position [688, 0]
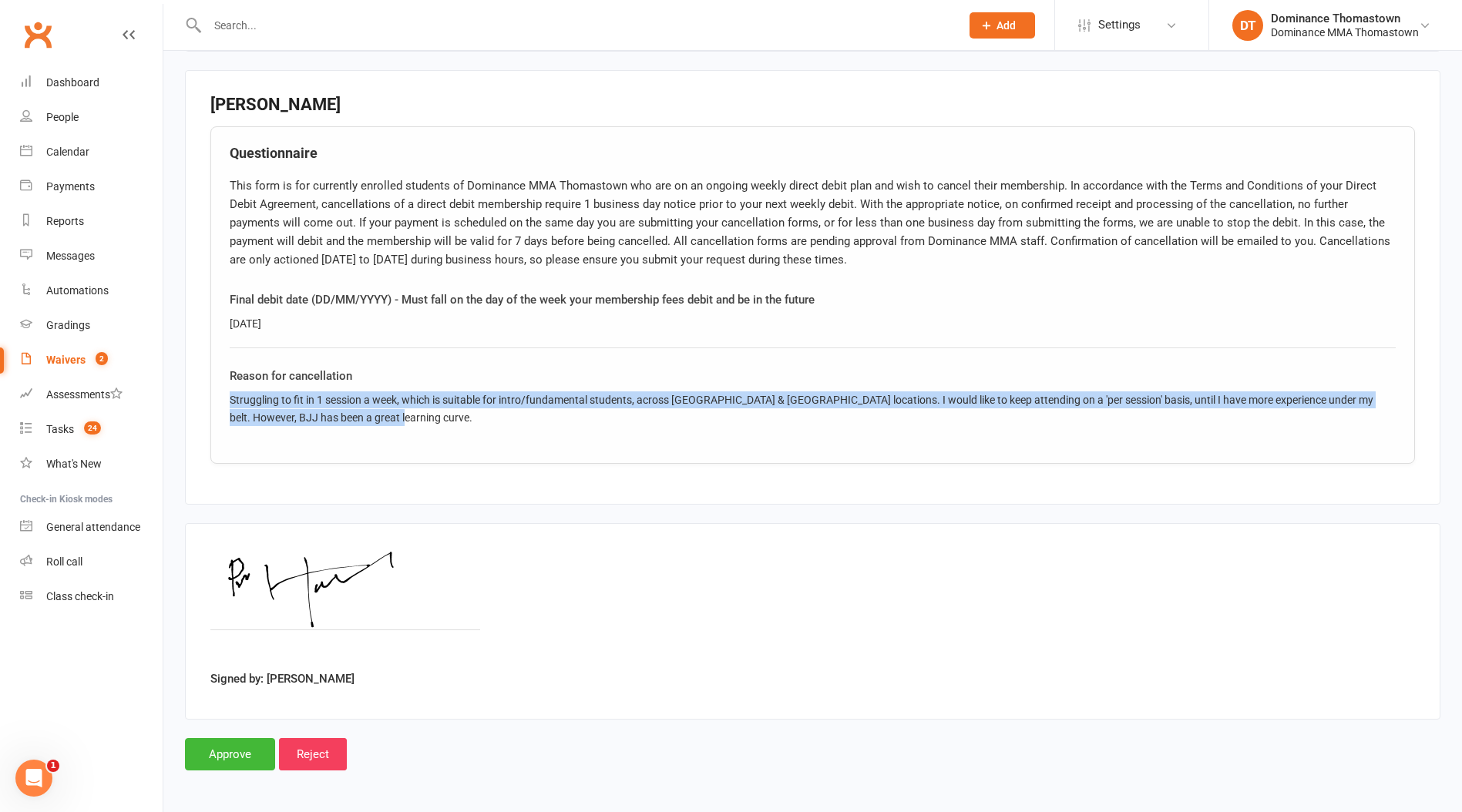
drag, startPoint x: 230, startPoint y: 399, endPoint x: 383, endPoint y: 451, distance: 161.6
click at [383, 451] on div "Questionnaire This form is for currently enrolled students of Dominance MMA Tho…" at bounding box center [812, 296] width 1205 height 338
copy div "Struggling to fit in 1 session a week, which is suitable for intro/fundamental …"
click at [237, 749] on input "Approve" at bounding box center [230, 754] width 90 height 32
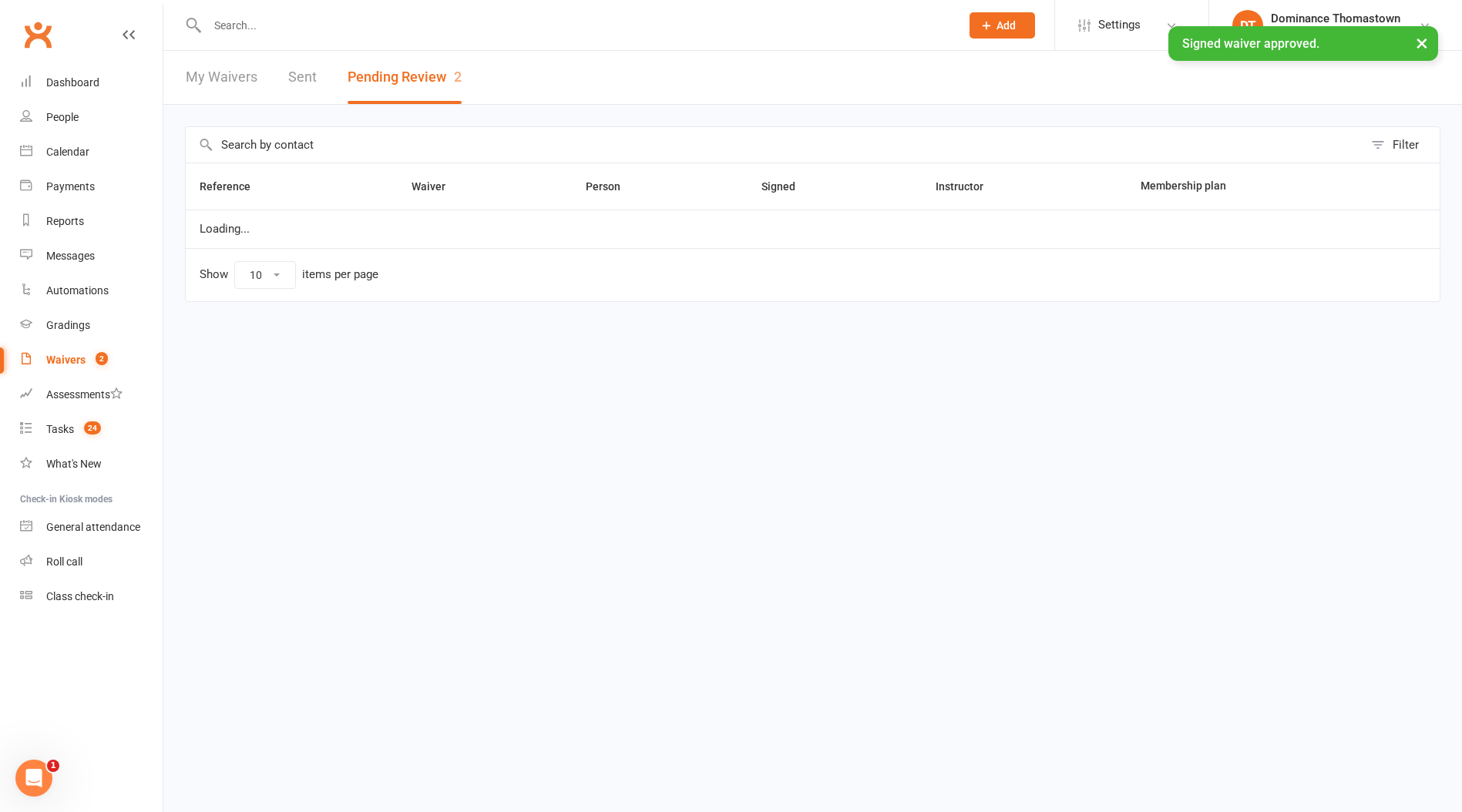
click at [261, 26] on div "× Signed waiver approved." at bounding box center [720, 26] width 1442 height 0
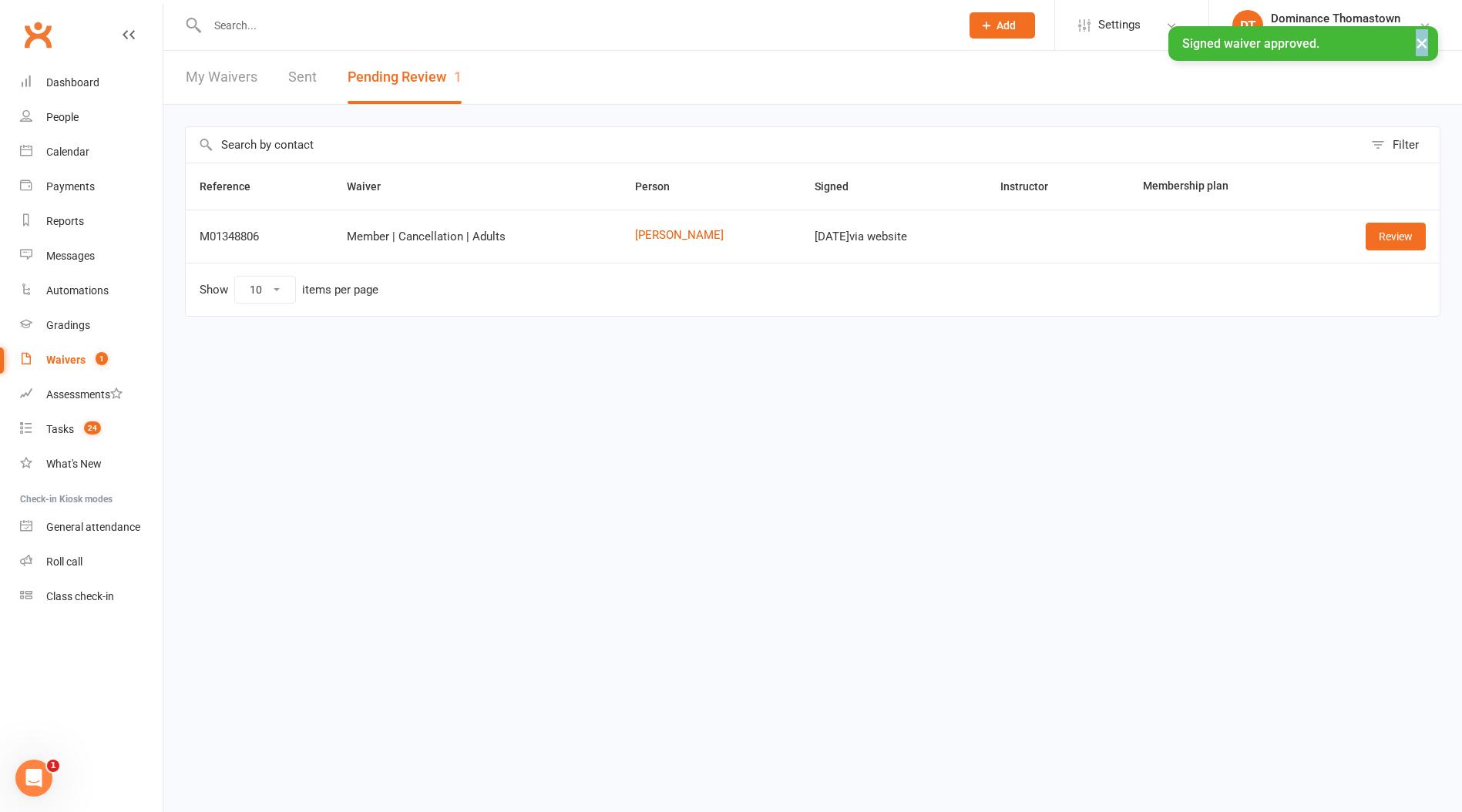
click at [258, 26] on div "× Signed waiver approved." at bounding box center [720, 26] width 1442 height 0
click at [255, 24] on input "text" at bounding box center [576, 25] width 746 height 22
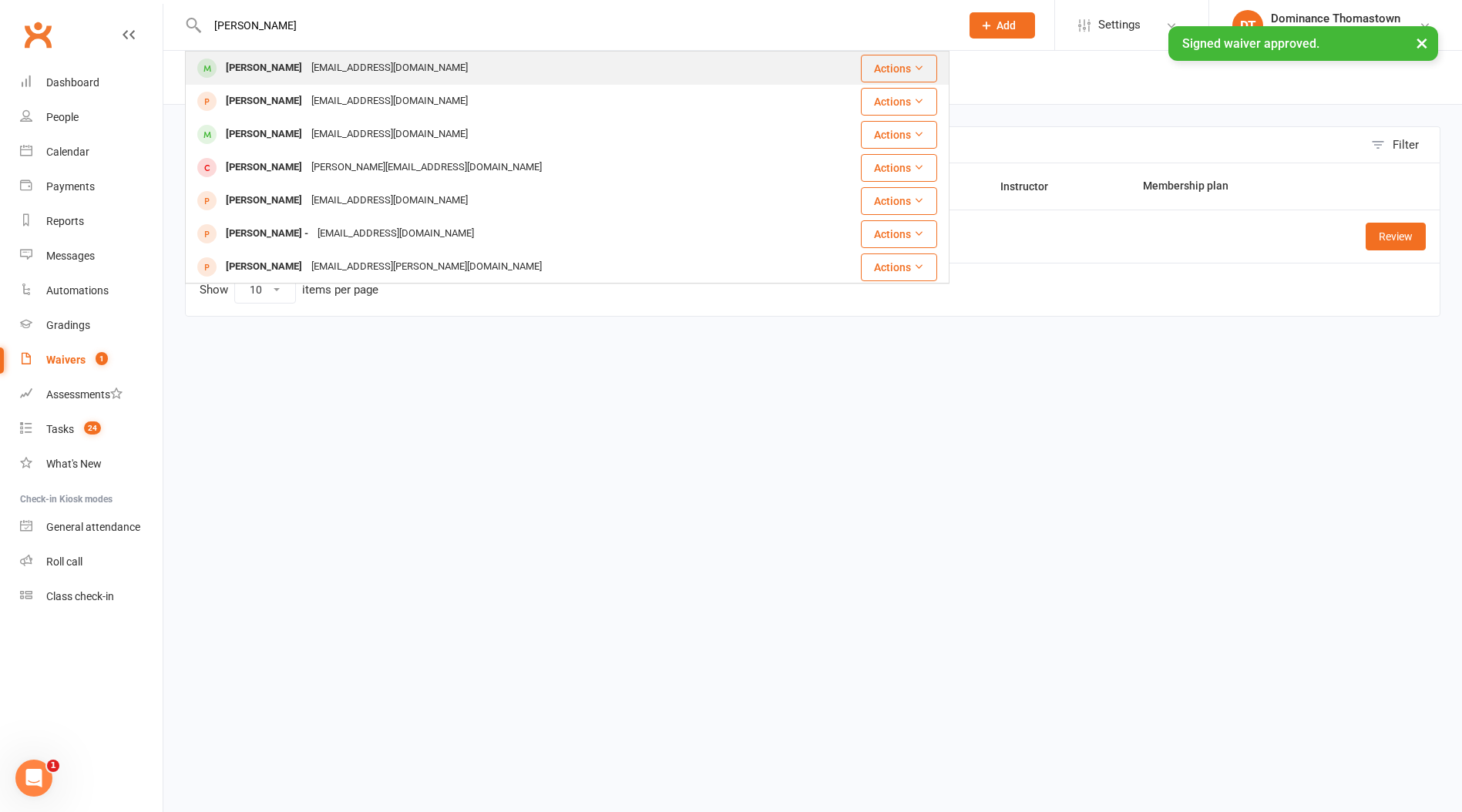
type input "[PERSON_NAME]"
click at [326, 76] on div "[EMAIL_ADDRESS][DOMAIN_NAME]" at bounding box center [390, 68] width 166 height 23
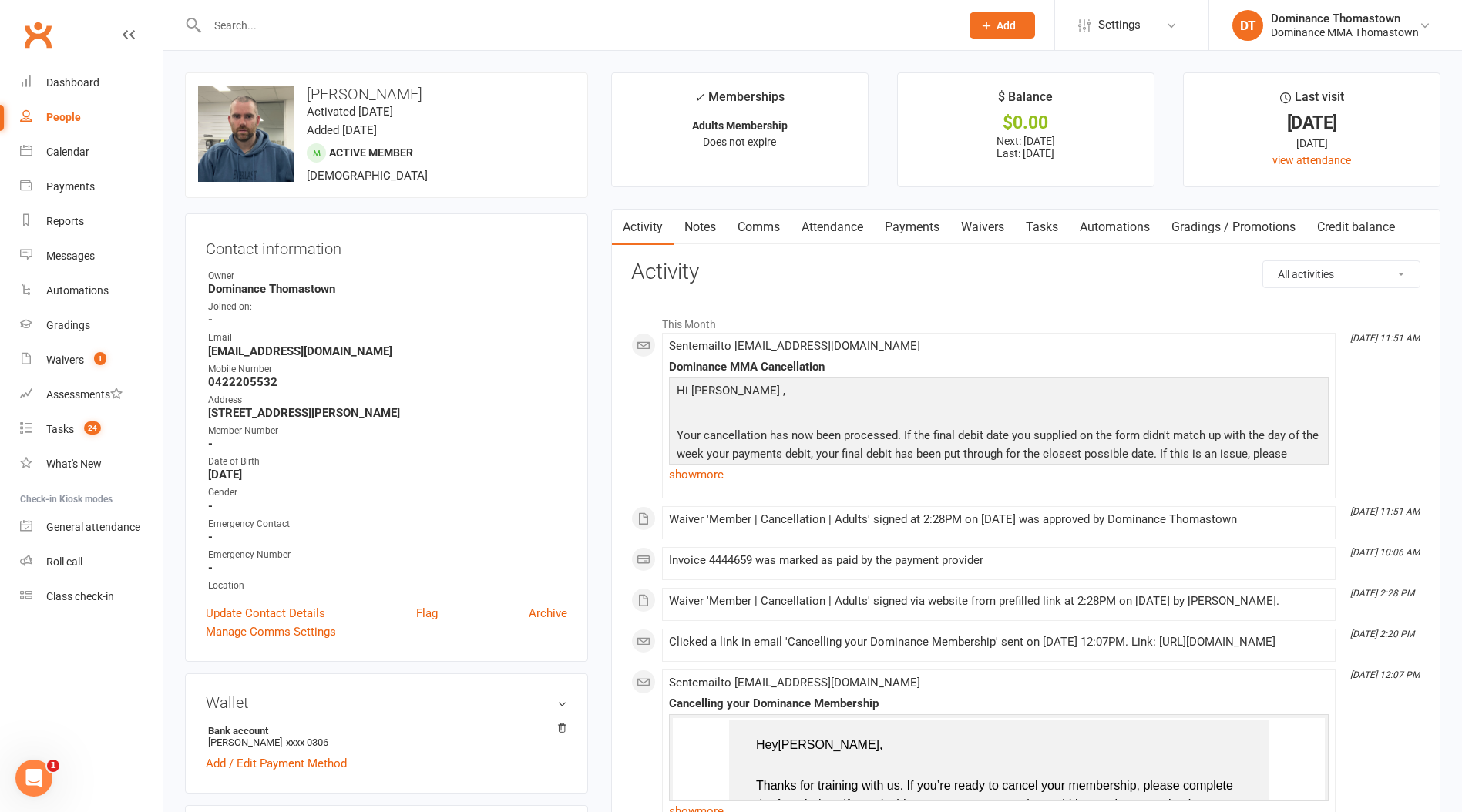
click at [928, 227] on link "Payments" at bounding box center [912, 227] width 76 height 36
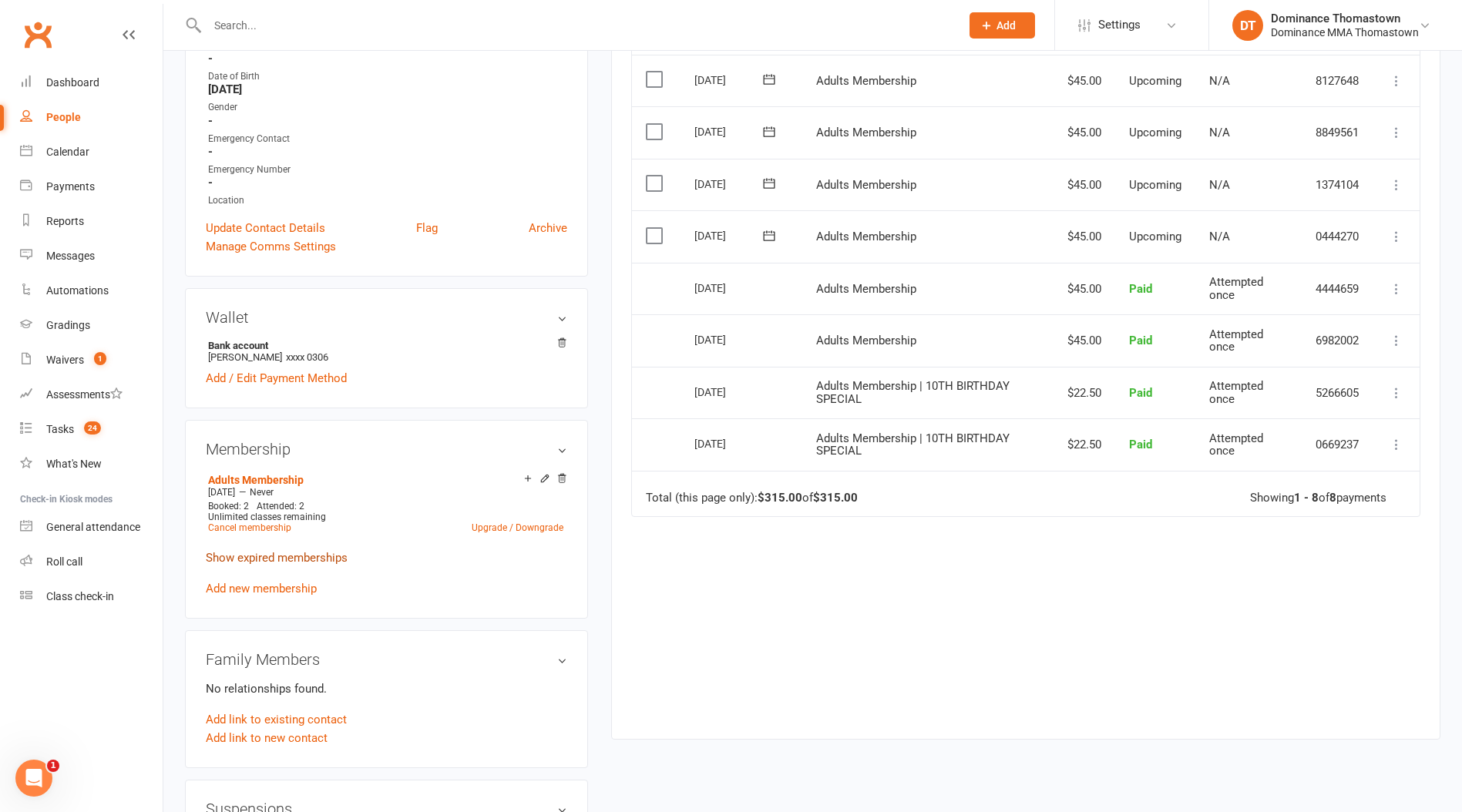
scroll to position [417, 0]
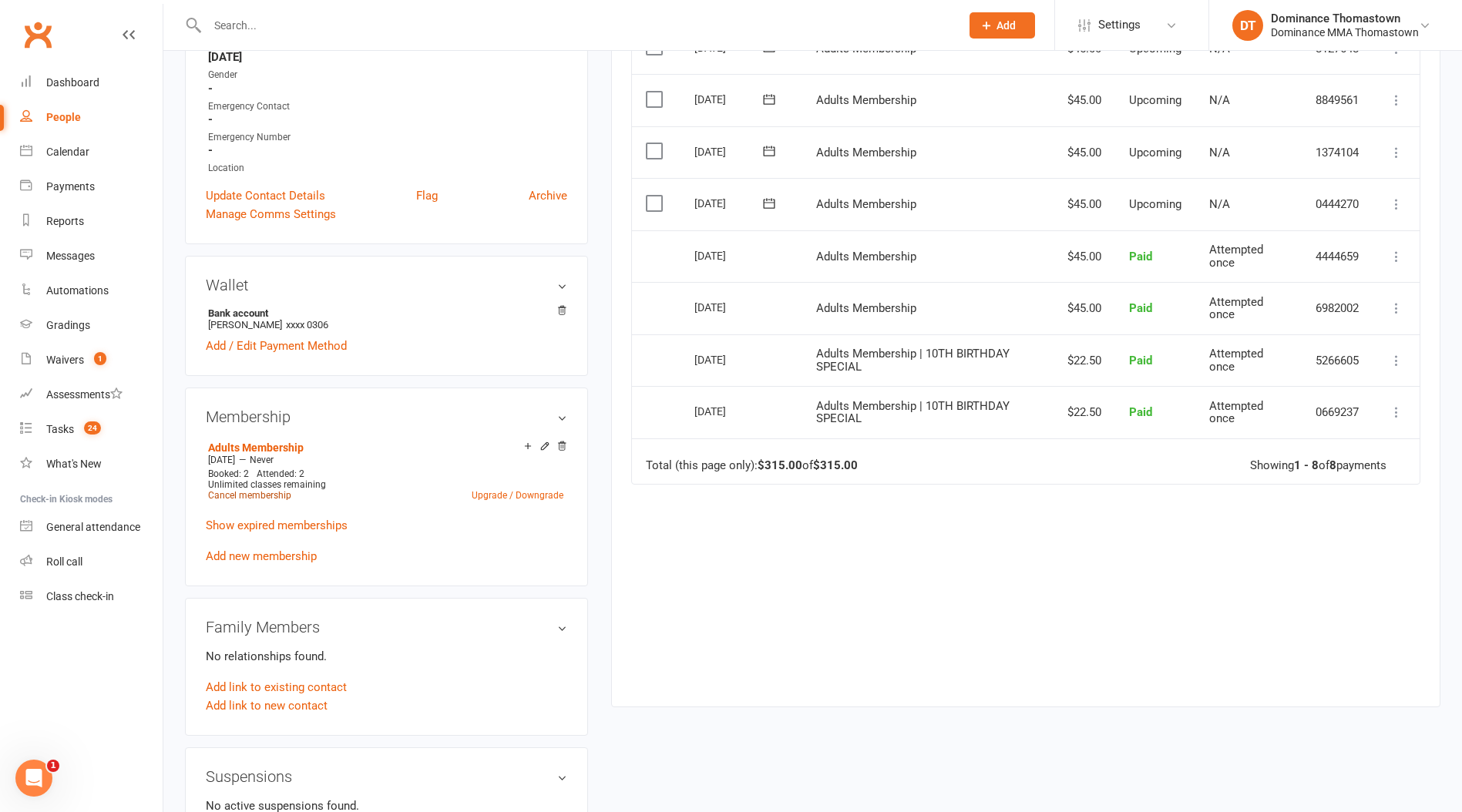
click at [266, 492] on link "Cancel membership" at bounding box center [249, 495] width 83 height 11
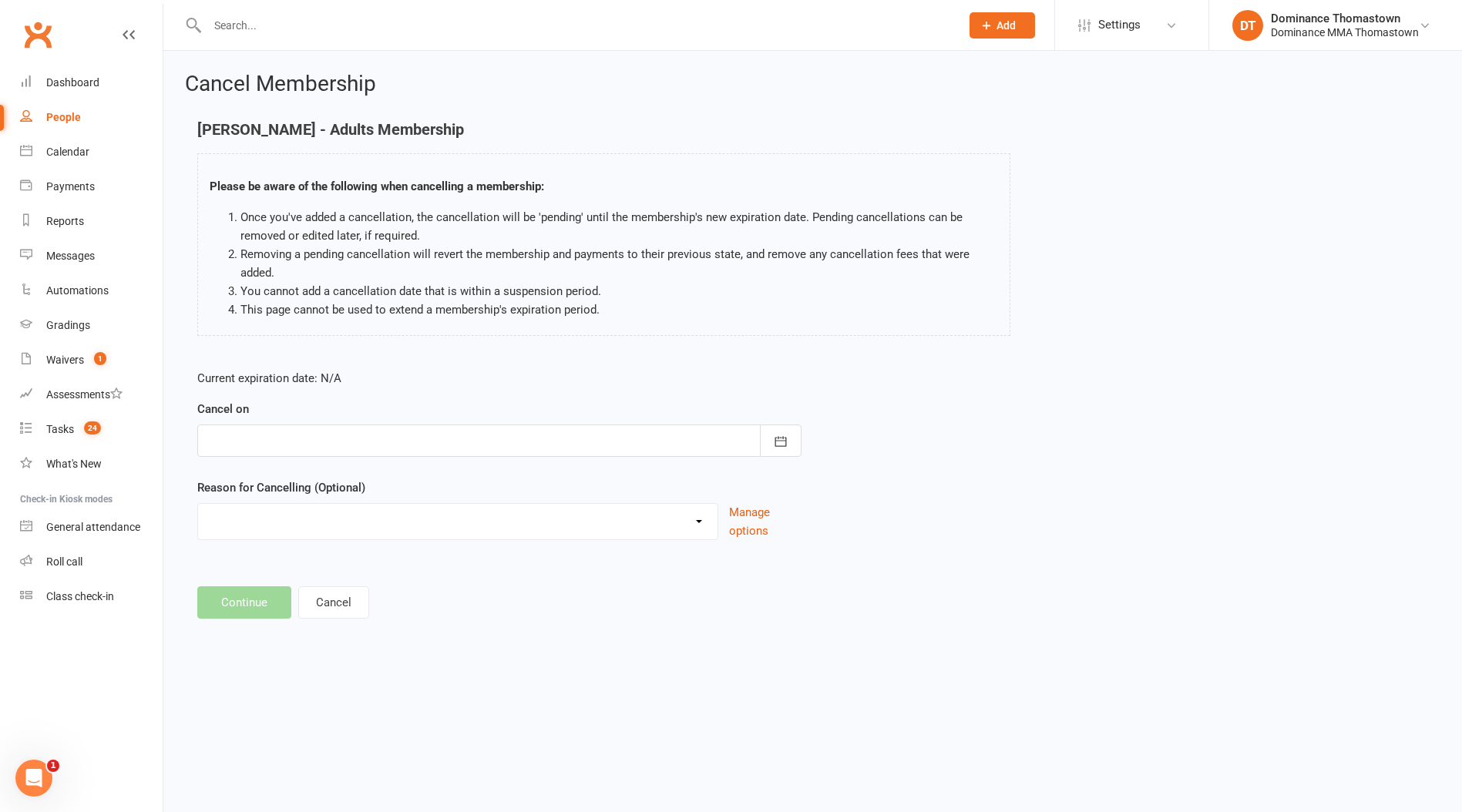
click at [497, 455] on div at bounding box center [500, 441] width 604 height 32
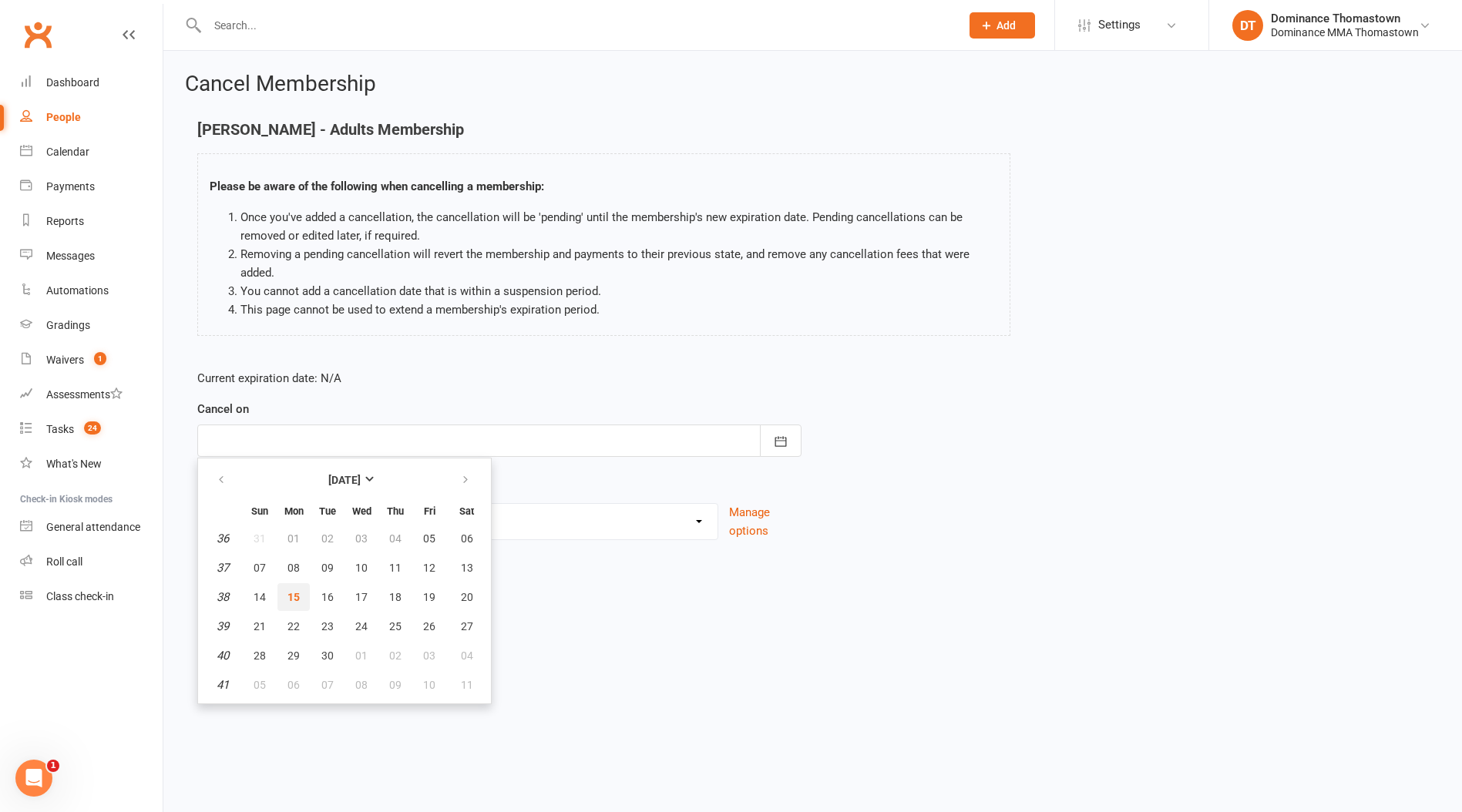
click at [302, 598] on button "15" at bounding box center [294, 597] width 32 height 28
type input "[DATE]"
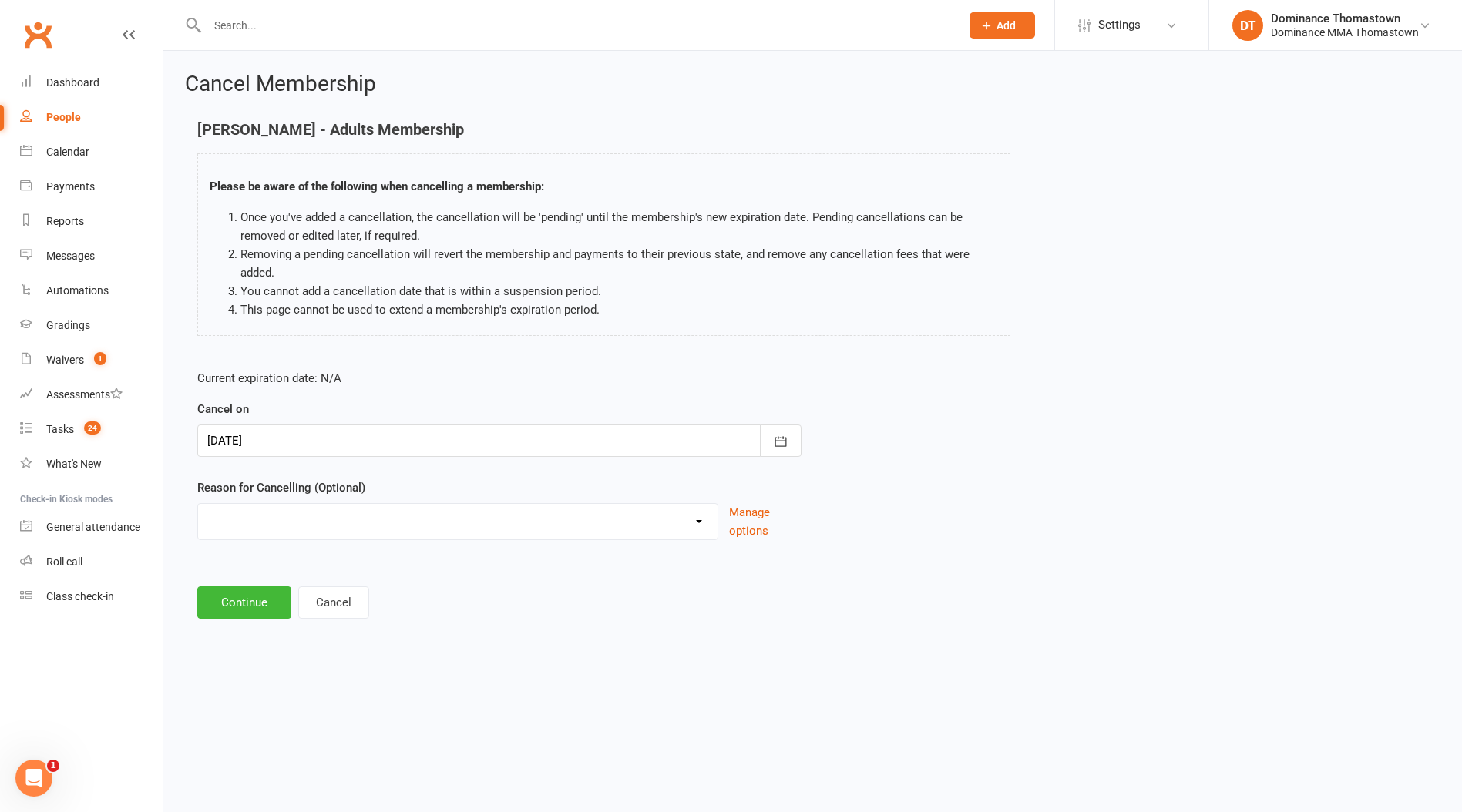
click at [292, 529] on select "Holiday Injury Other reason" at bounding box center [458, 520] width 520 height 31
select select "2"
click at [198, 504] on select "Holiday Injury Other reason" at bounding box center [458, 520] width 520 height 31
click at [280, 596] on input at bounding box center [500, 603] width 604 height 32
paste input "Struggling to fit in 1 session a week, which is suitable for intro/fundamental …"
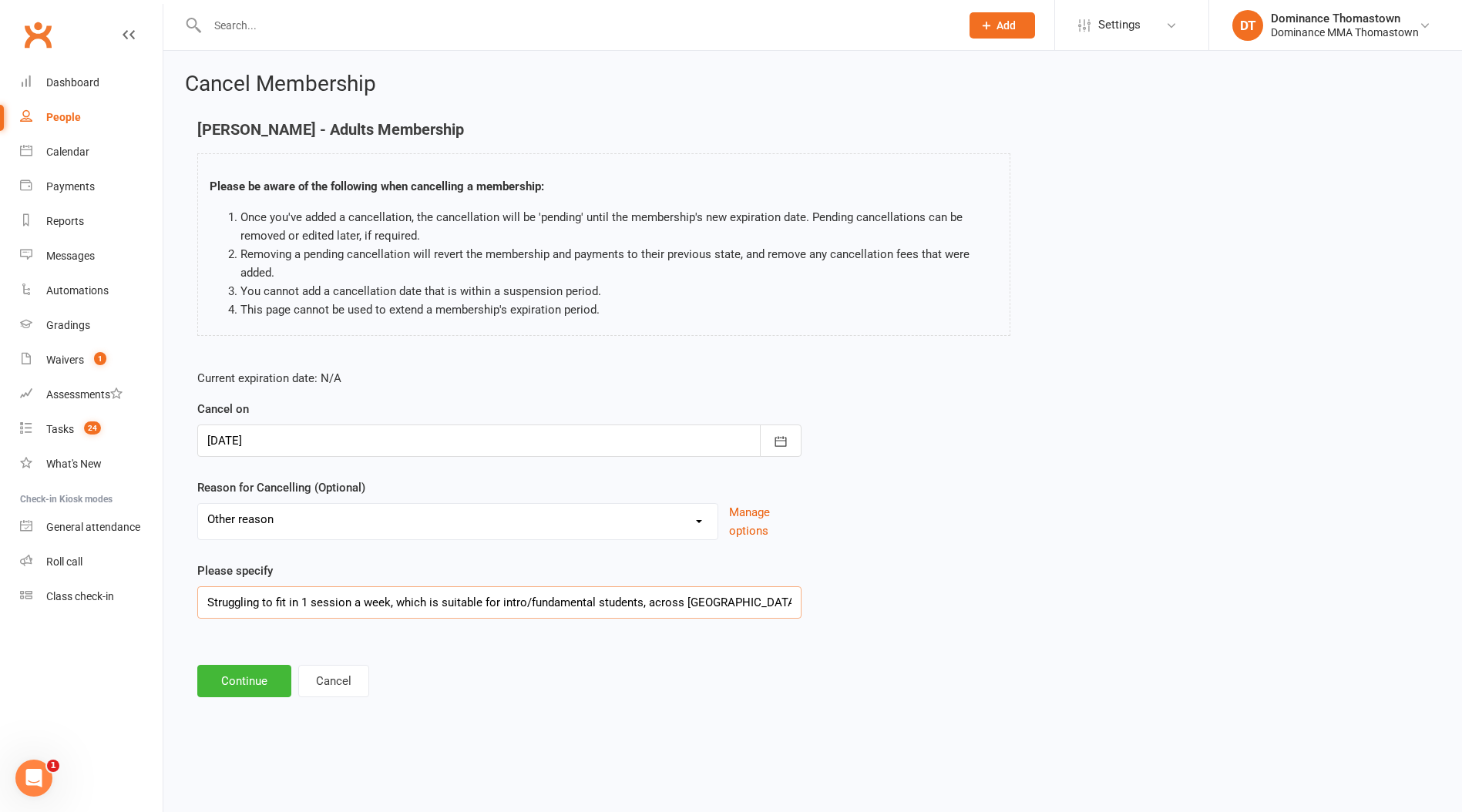
scroll to position [0, 820]
type input "Struggling to fit in 1 session a week, which is suitable for intro/fundamental …"
click at [231, 689] on button "Continue" at bounding box center [244, 681] width 94 height 32
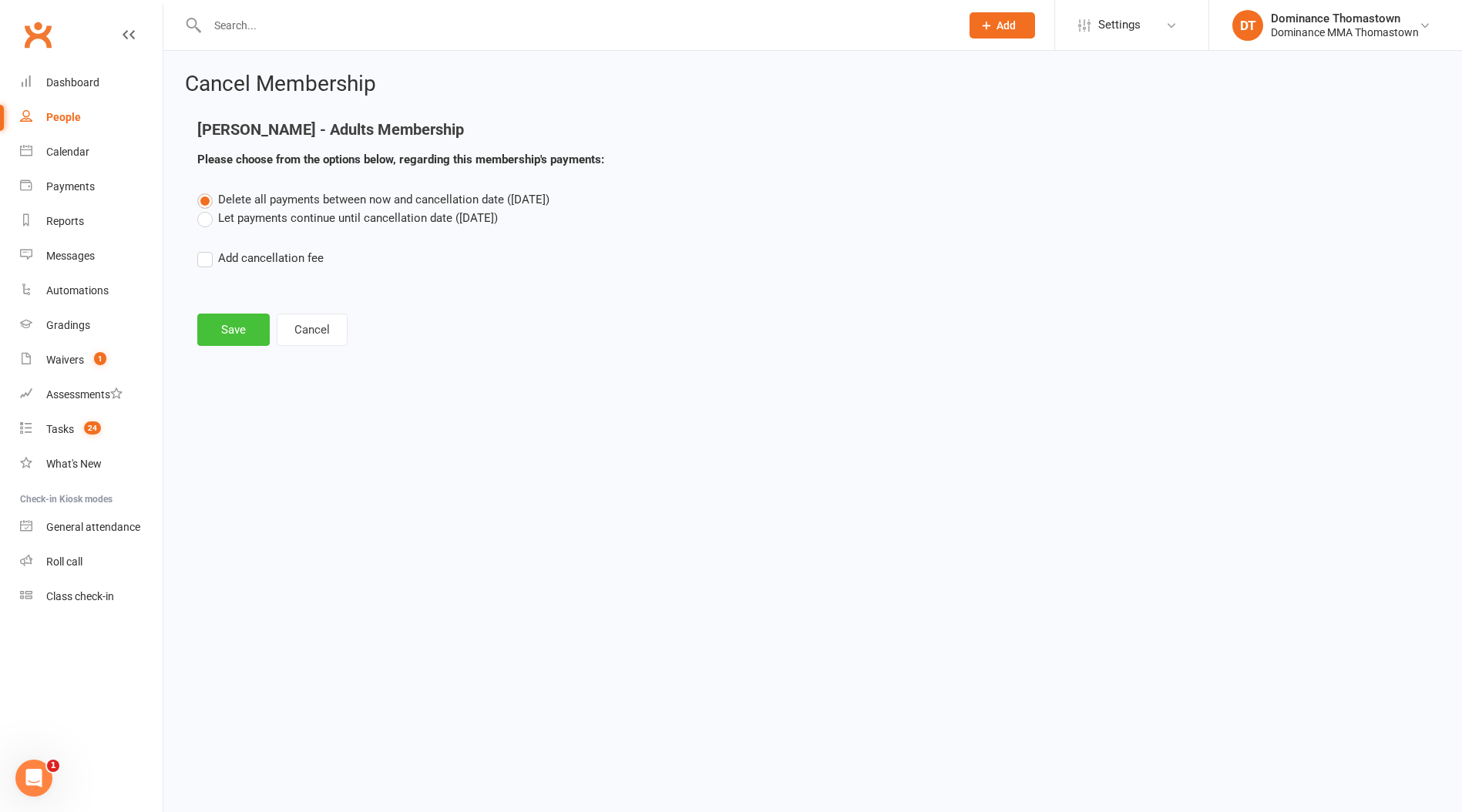
click at [241, 332] on button "Save" at bounding box center [233, 330] width 72 height 32
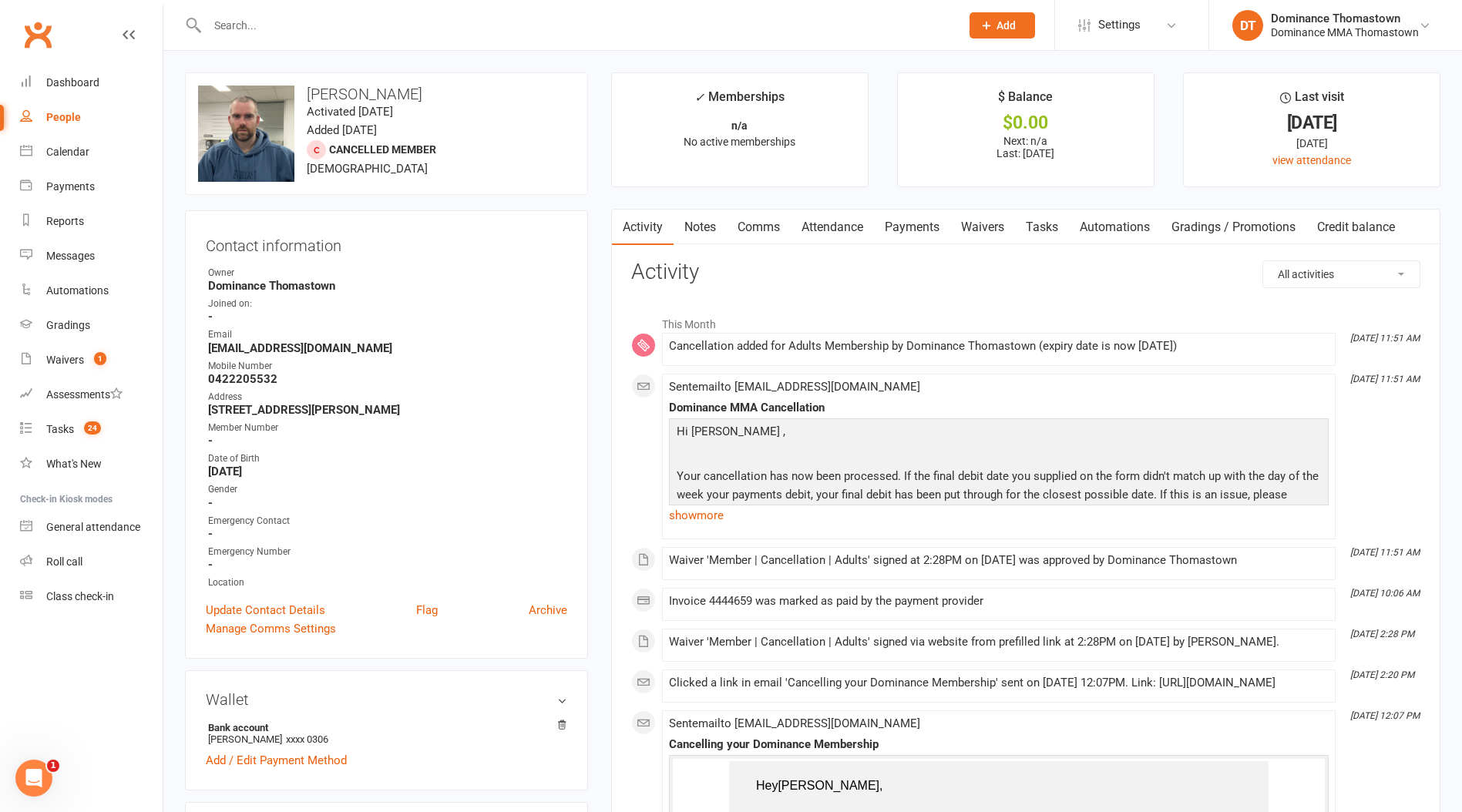
click at [1062, 228] on link "Tasks" at bounding box center [1042, 227] width 54 height 36
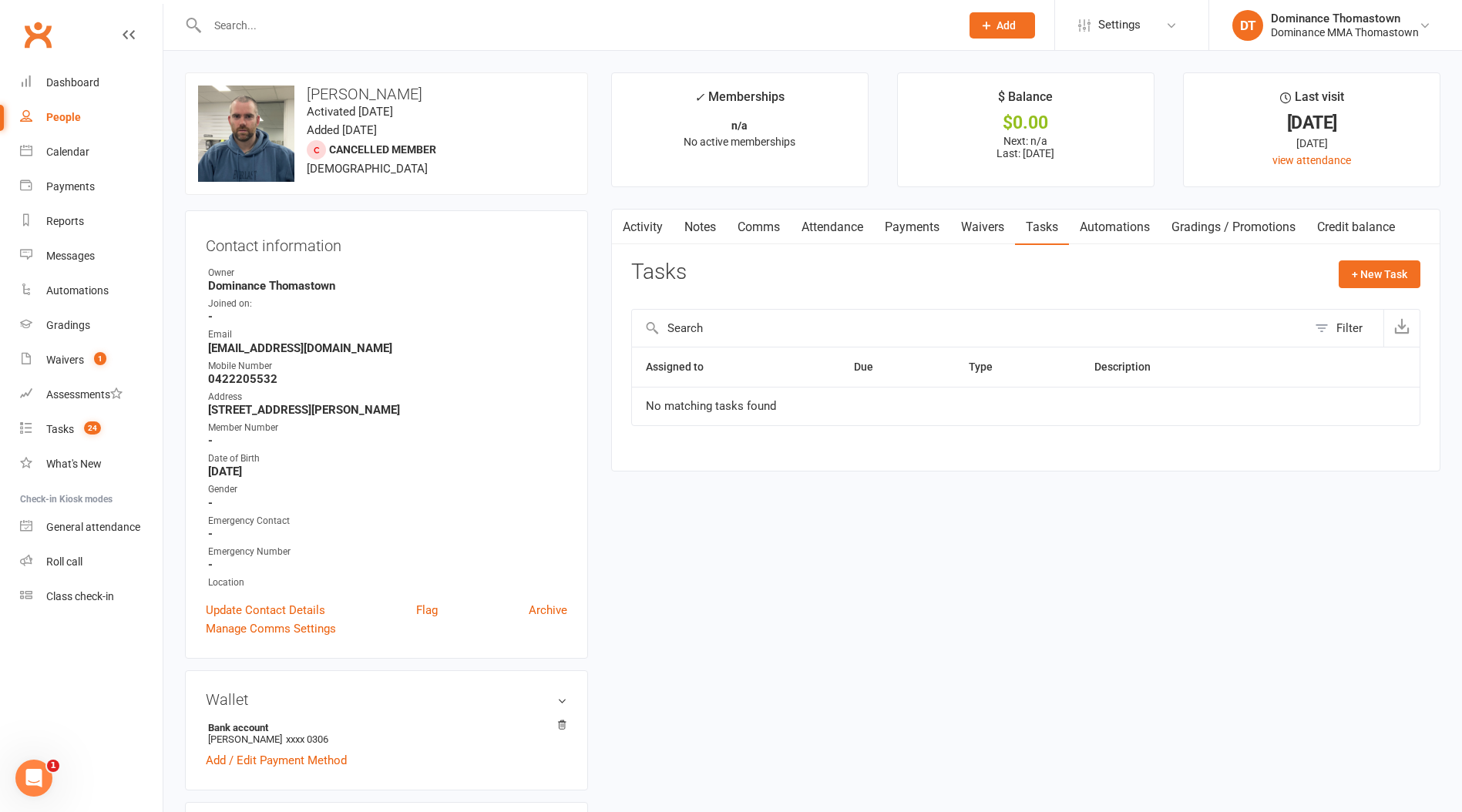
click at [945, 231] on link "Payments" at bounding box center [912, 227] width 76 height 36
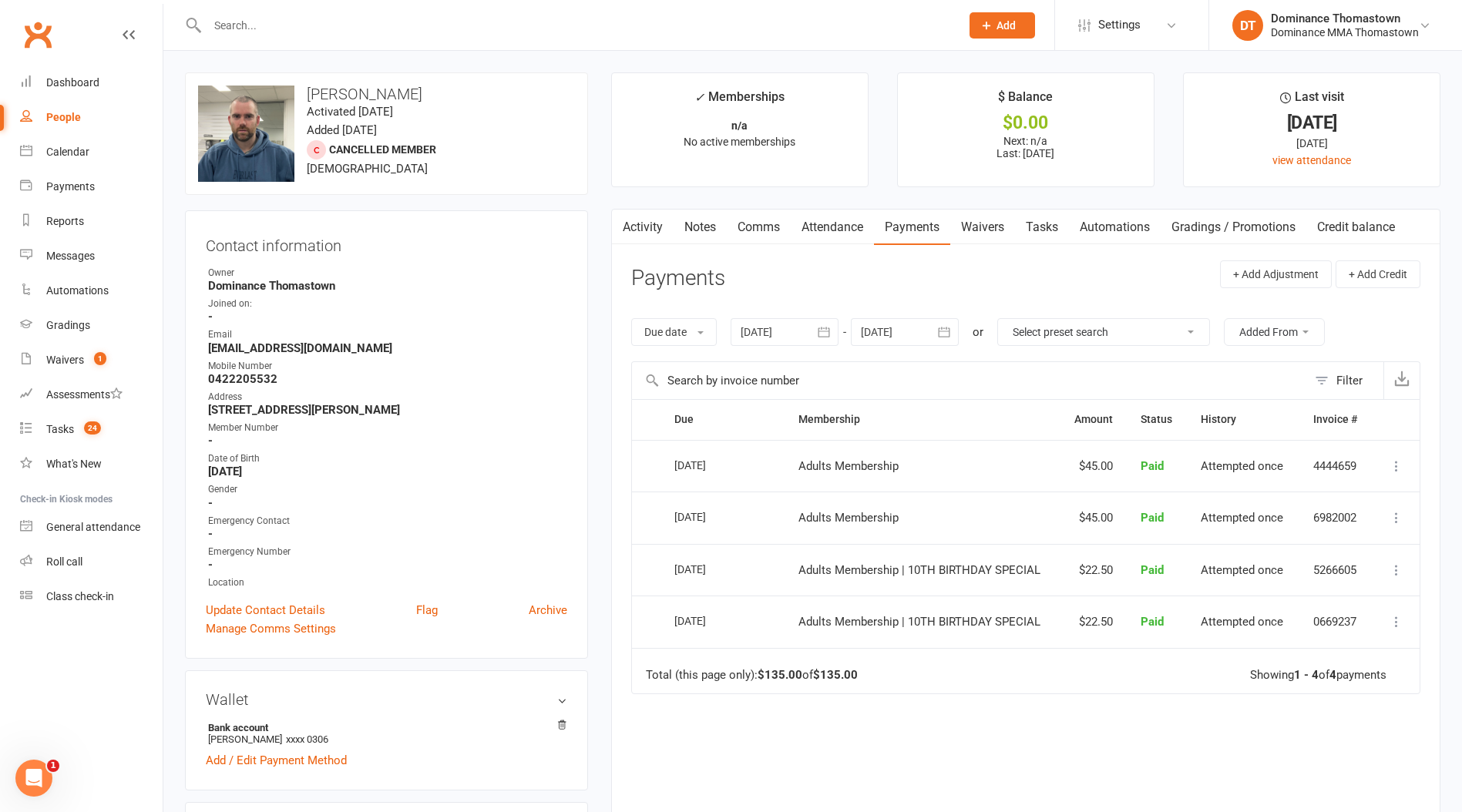
click at [974, 222] on link "Waivers" at bounding box center [983, 227] width 65 height 36
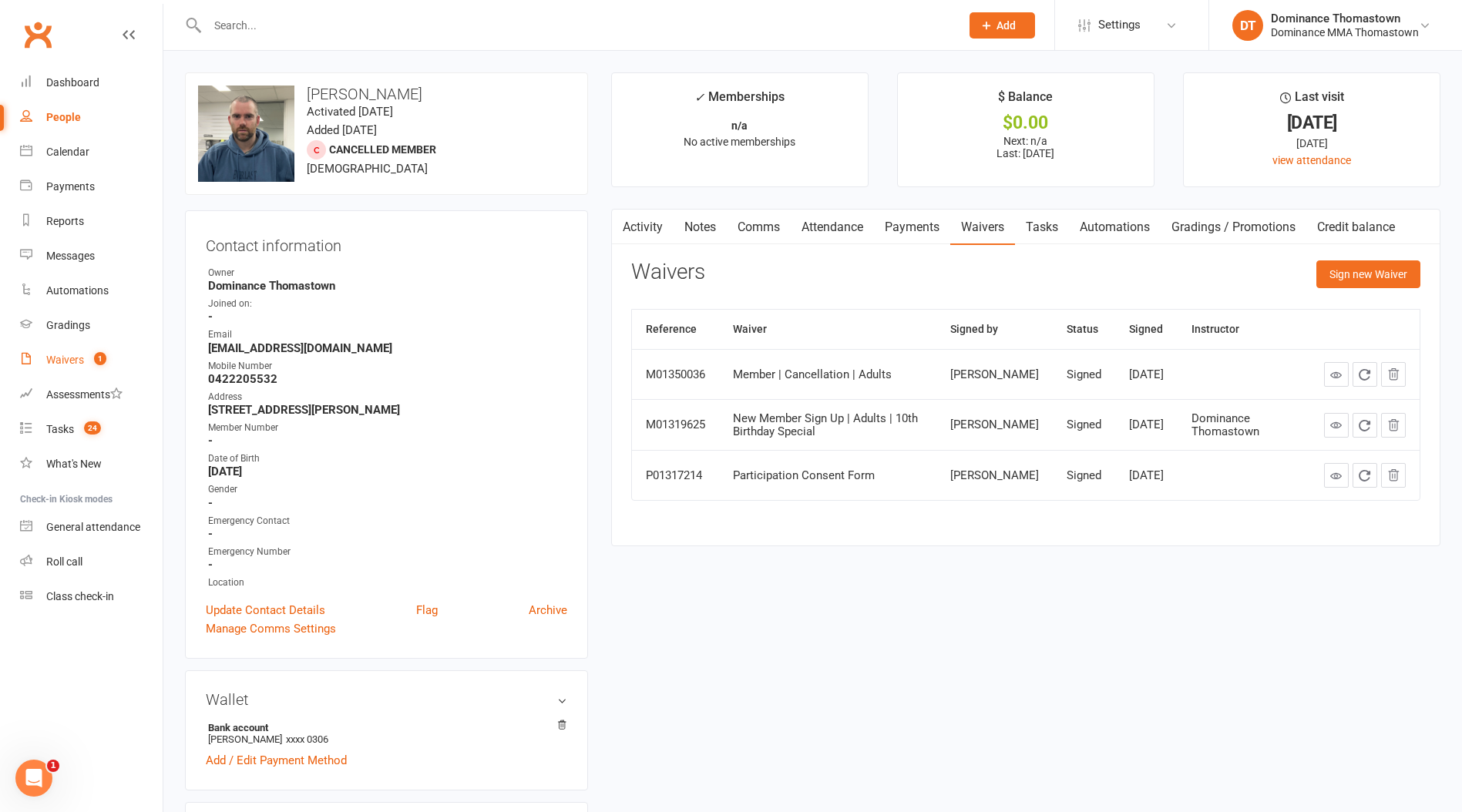
click at [106, 364] on count-badge "1" at bounding box center [96, 360] width 20 height 12
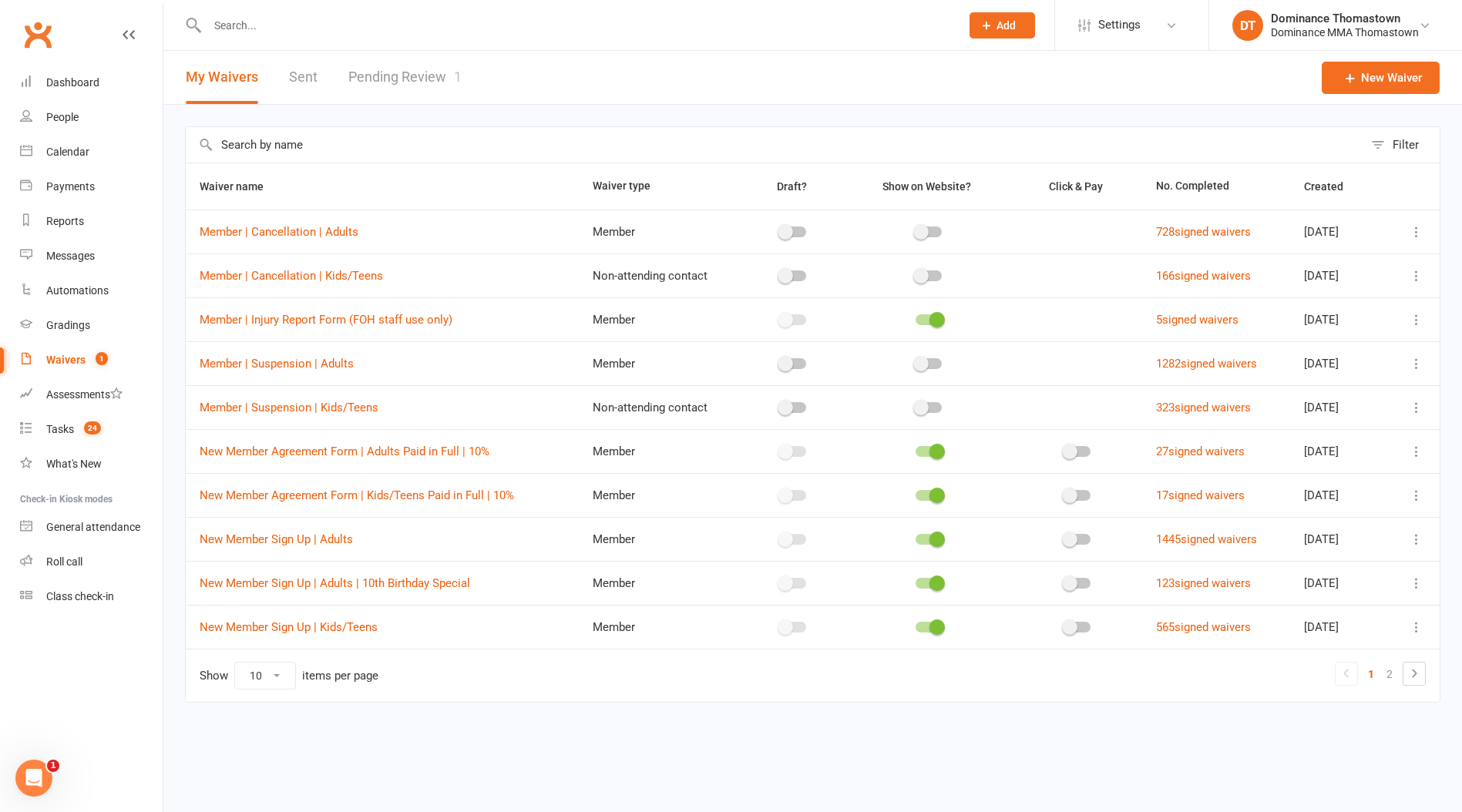
click at [373, 94] on link "Pending Review 1" at bounding box center [404, 77] width 113 height 53
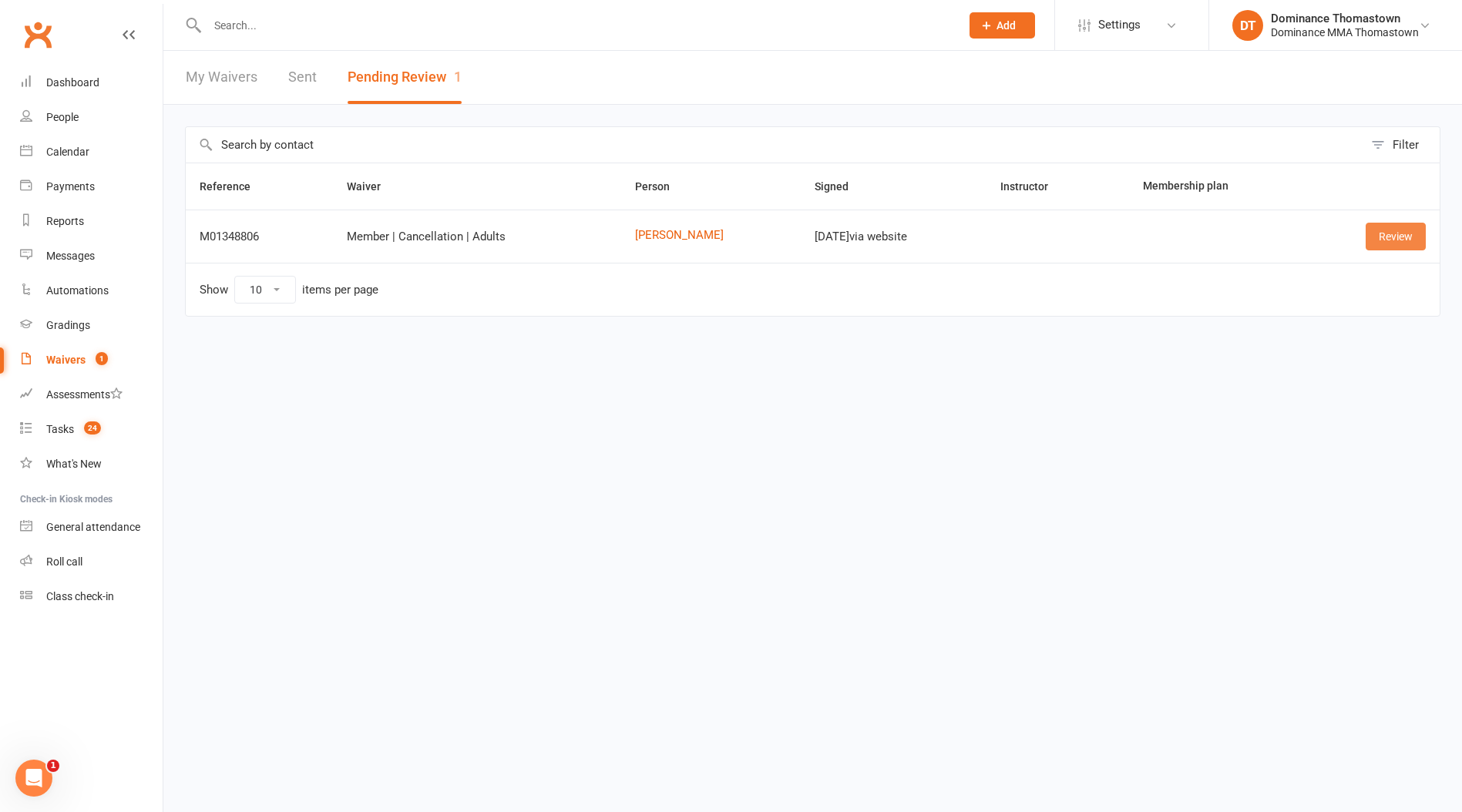
click at [1399, 245] on link "Review" at bounding box center [1395, 236] width 60 height 28
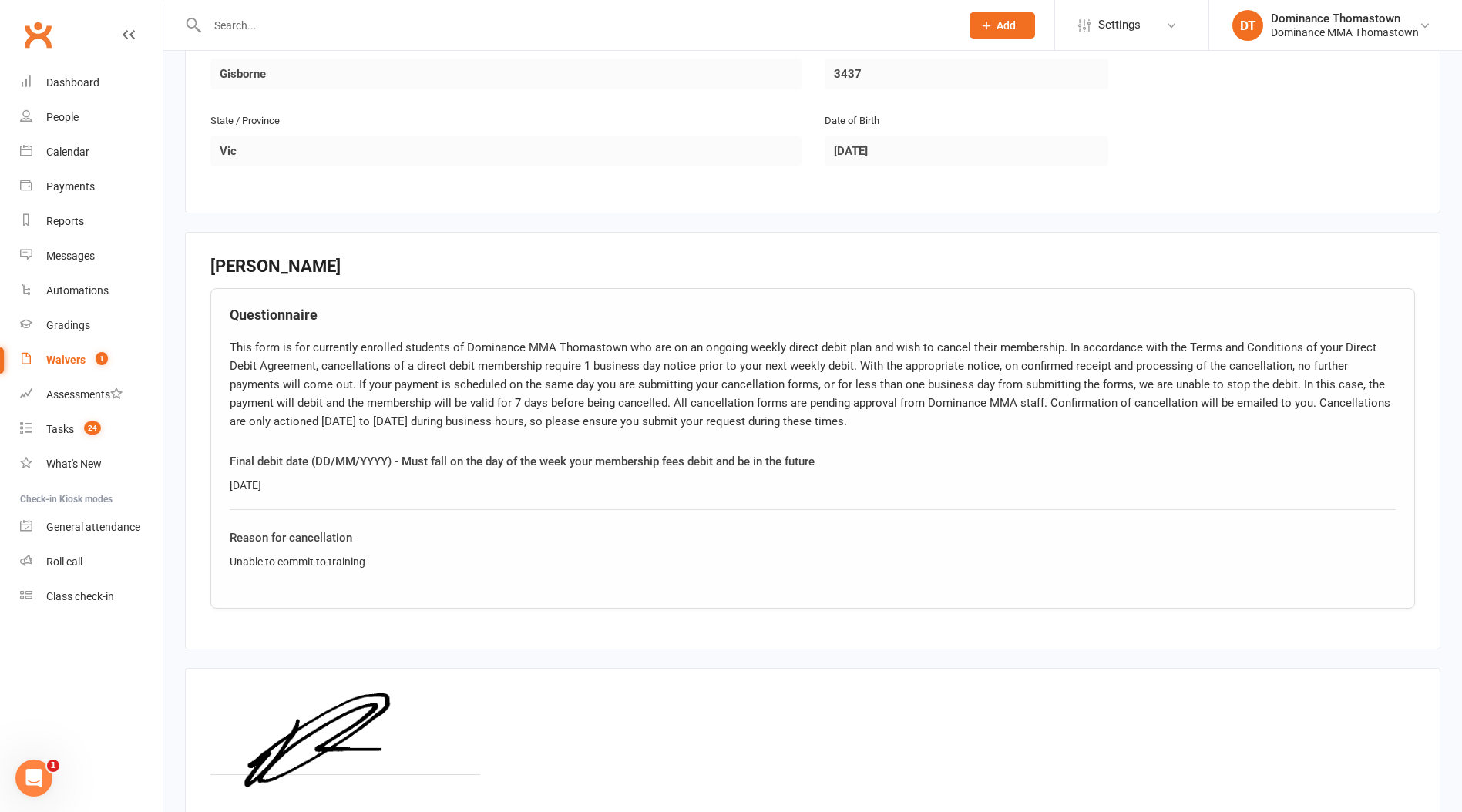
scroll to position [532, 0]
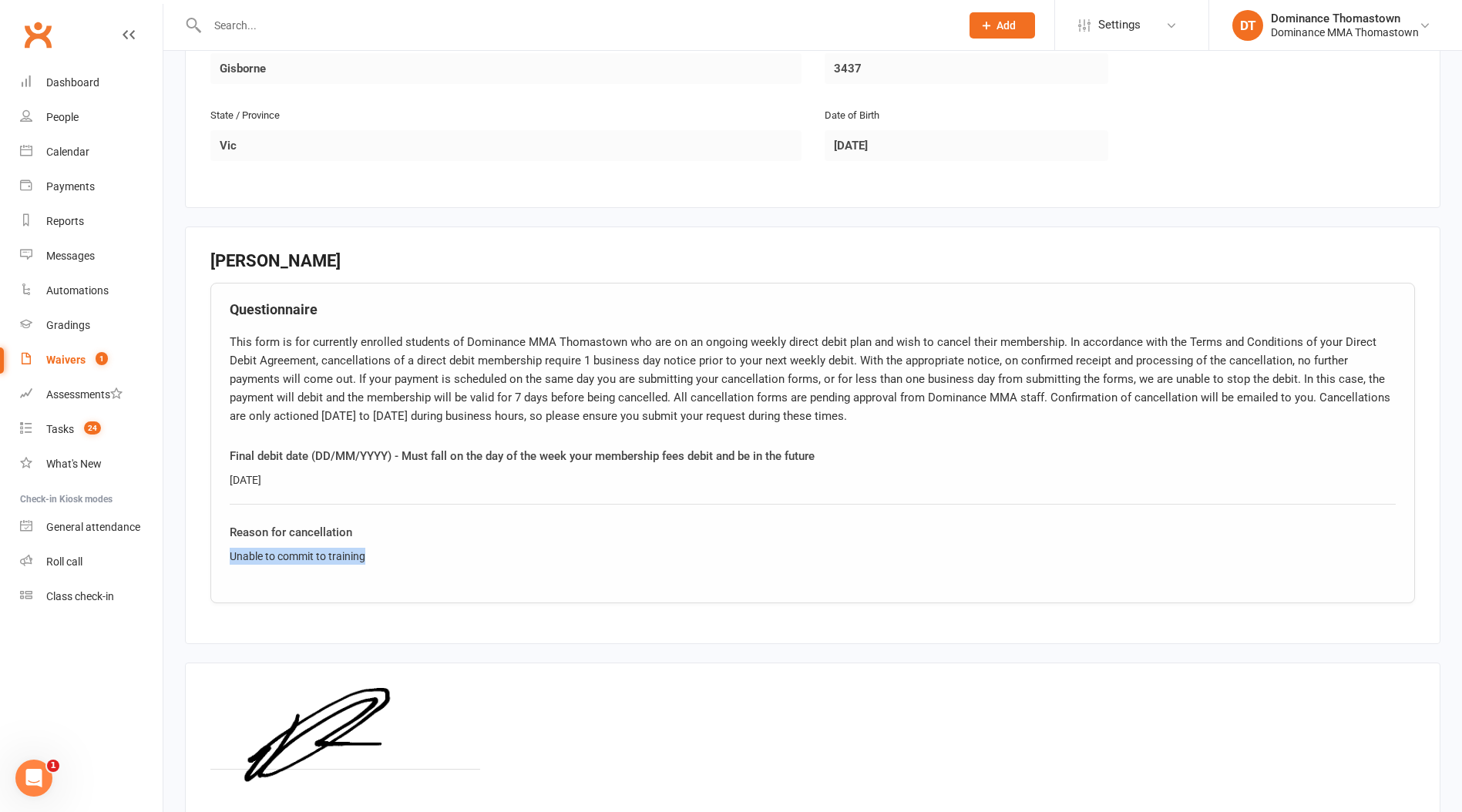
drag, startPoint x: 389, startPoint y: 555, endPoint x: 175, endPoint y: 550, distance: 214.1
click at [175, 550] on div "Smart Forms & Waivers Back Dominance MMA Thomastown p: 03 9943 2407 [EMAIL_ADDR…" at bounding box center [812, 225] width 1299 height 1412
copy div "Unable to commit to training"
drag, startPoint x: 457, startPoint y: 603, endPoint x: 463, endPoint y: 611, distance: 10.0
click at [457, 603] on div "[PERSON_NAME] Questionnaire Final debit date (DD/MM/YYYY) - Must fall on the da…" at bounding box center [812, 435] width 1205 height 367
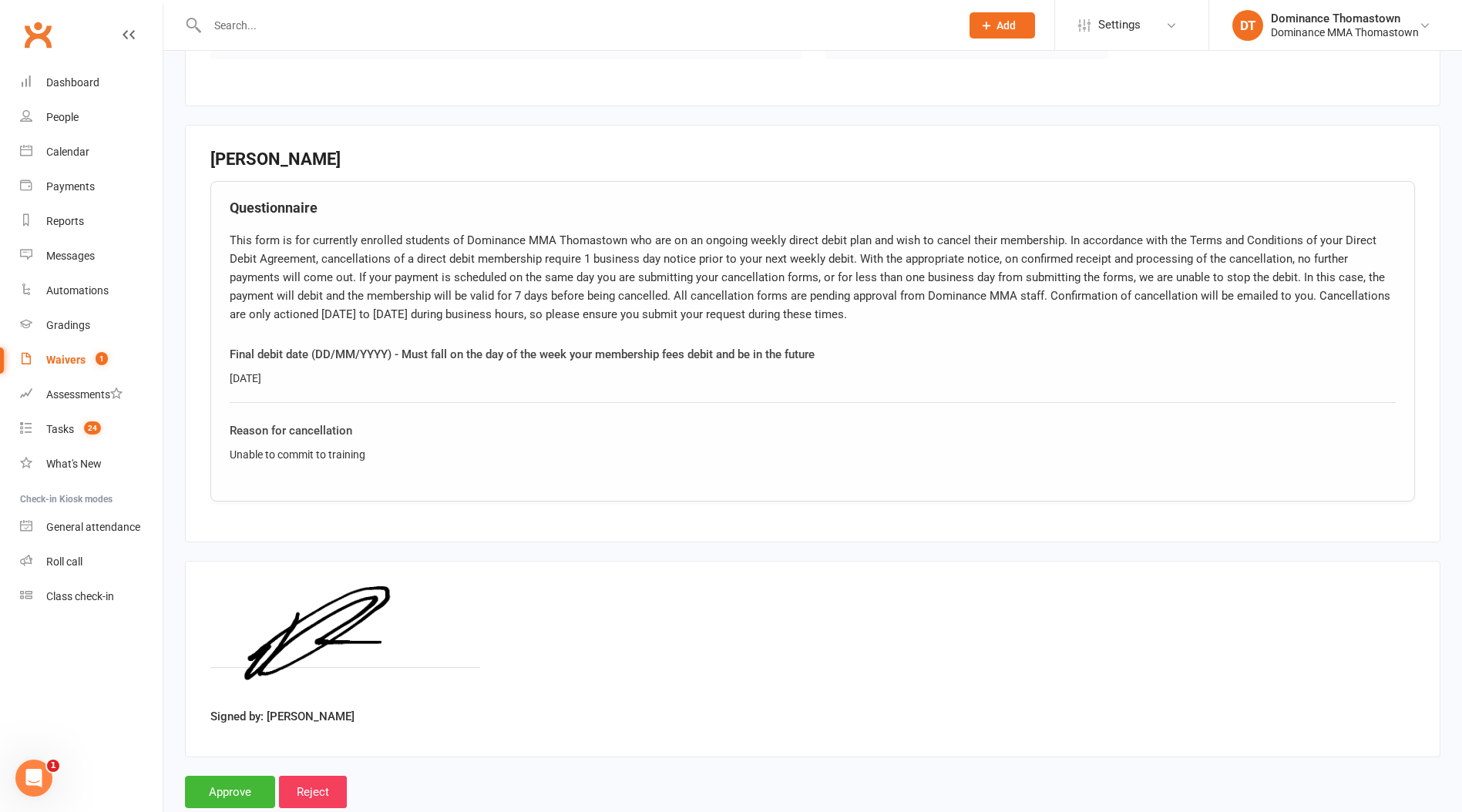
scroll to position [671, 0]
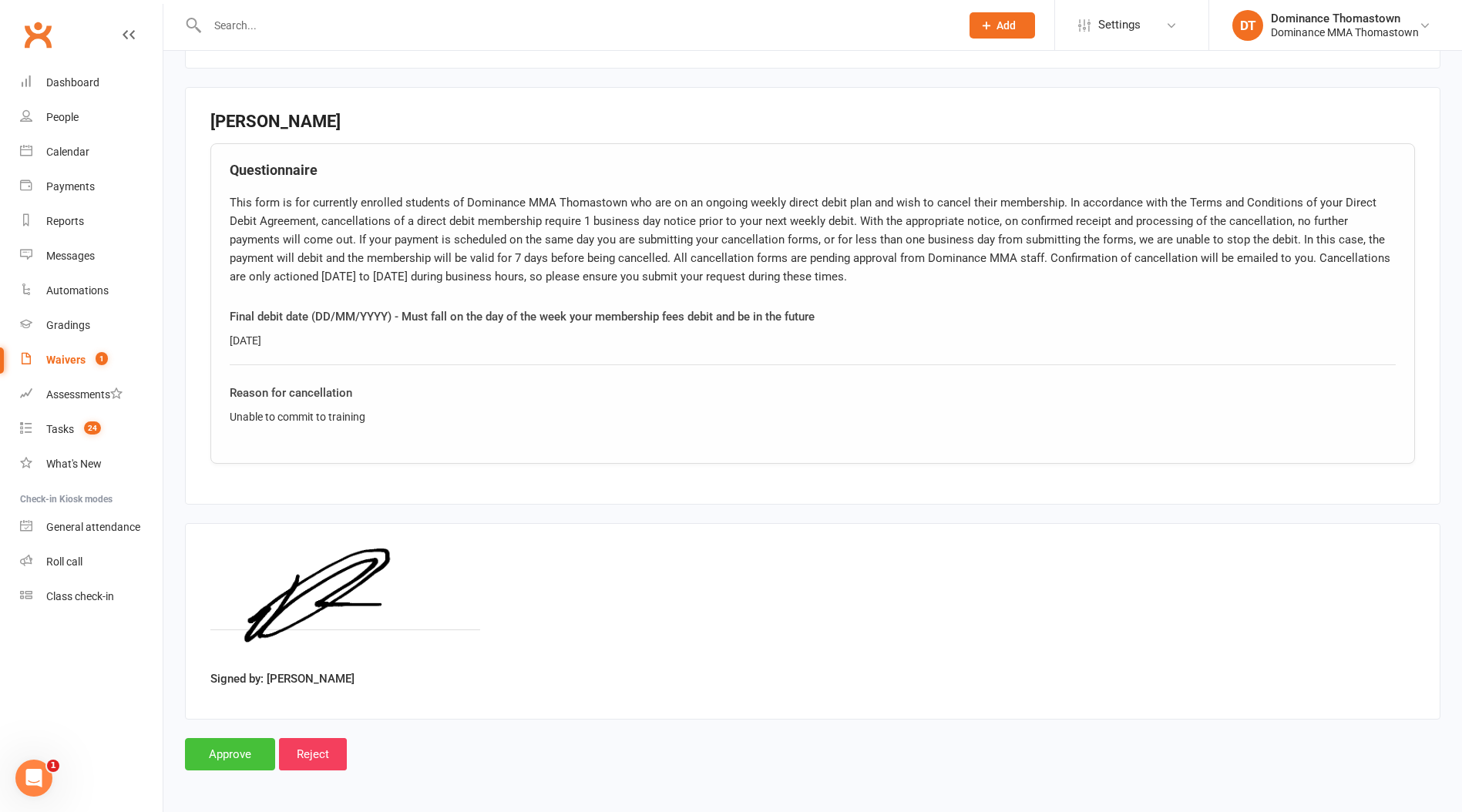
click at [218, 746] on input "Approve" at bounding box center [230, 754] width 90 height 32
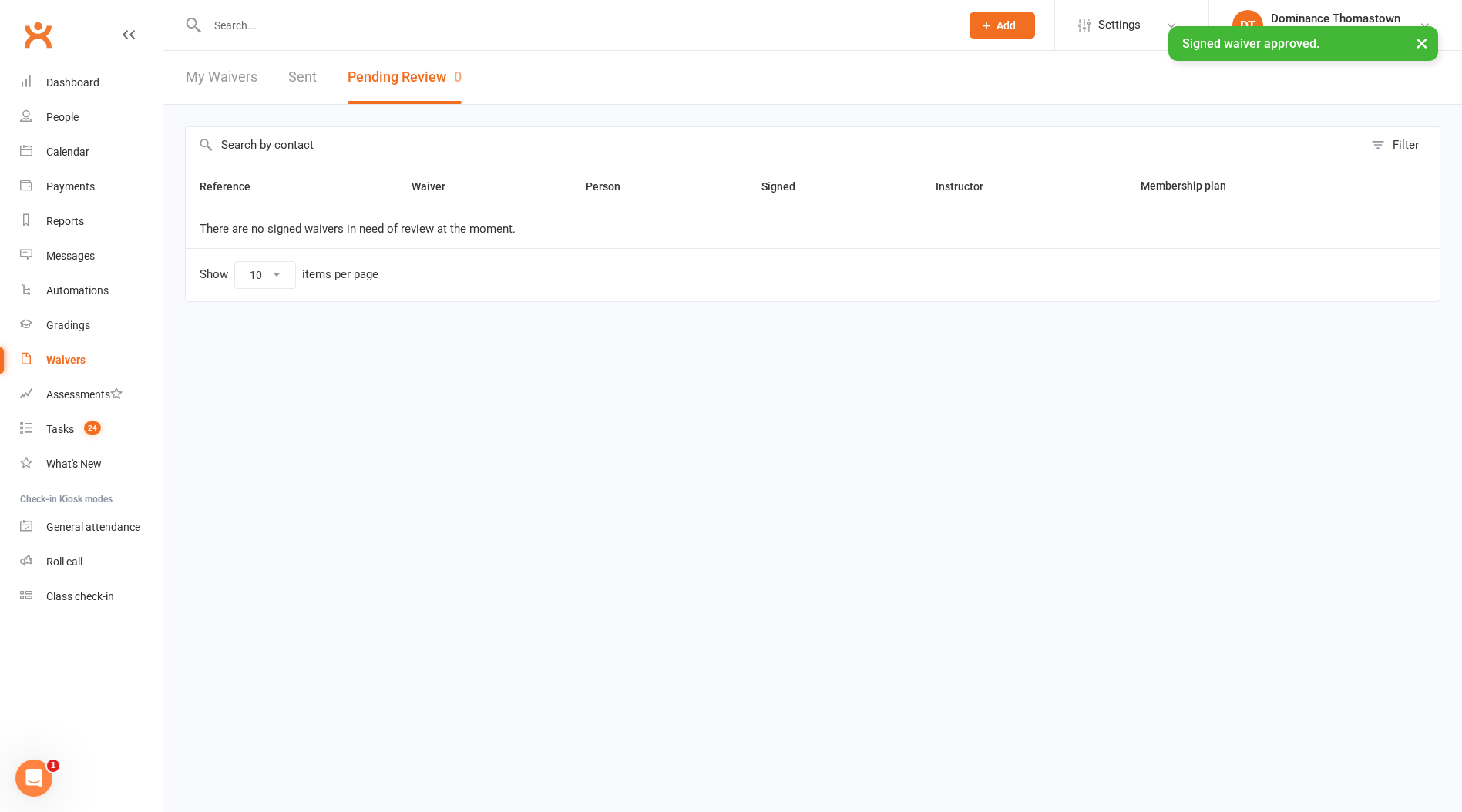
click at [277, 19] on input "text" at bounding box center [576, 25] width 746 height 22
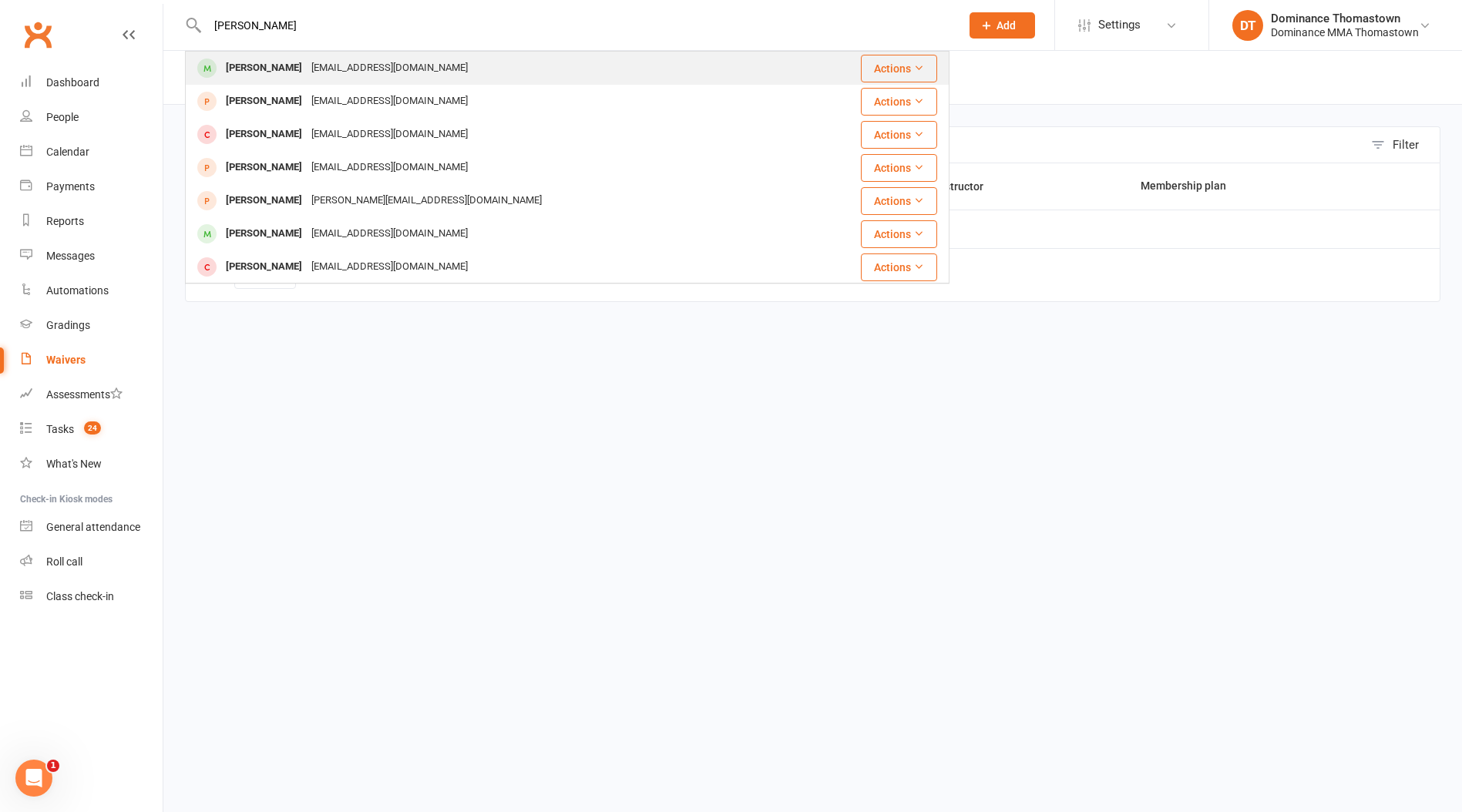
type input "[PERSON_NAME]"
click at [302, 70] on div "[PERSON_NAME]" at bounding box center [263, 68] width 85 height 23
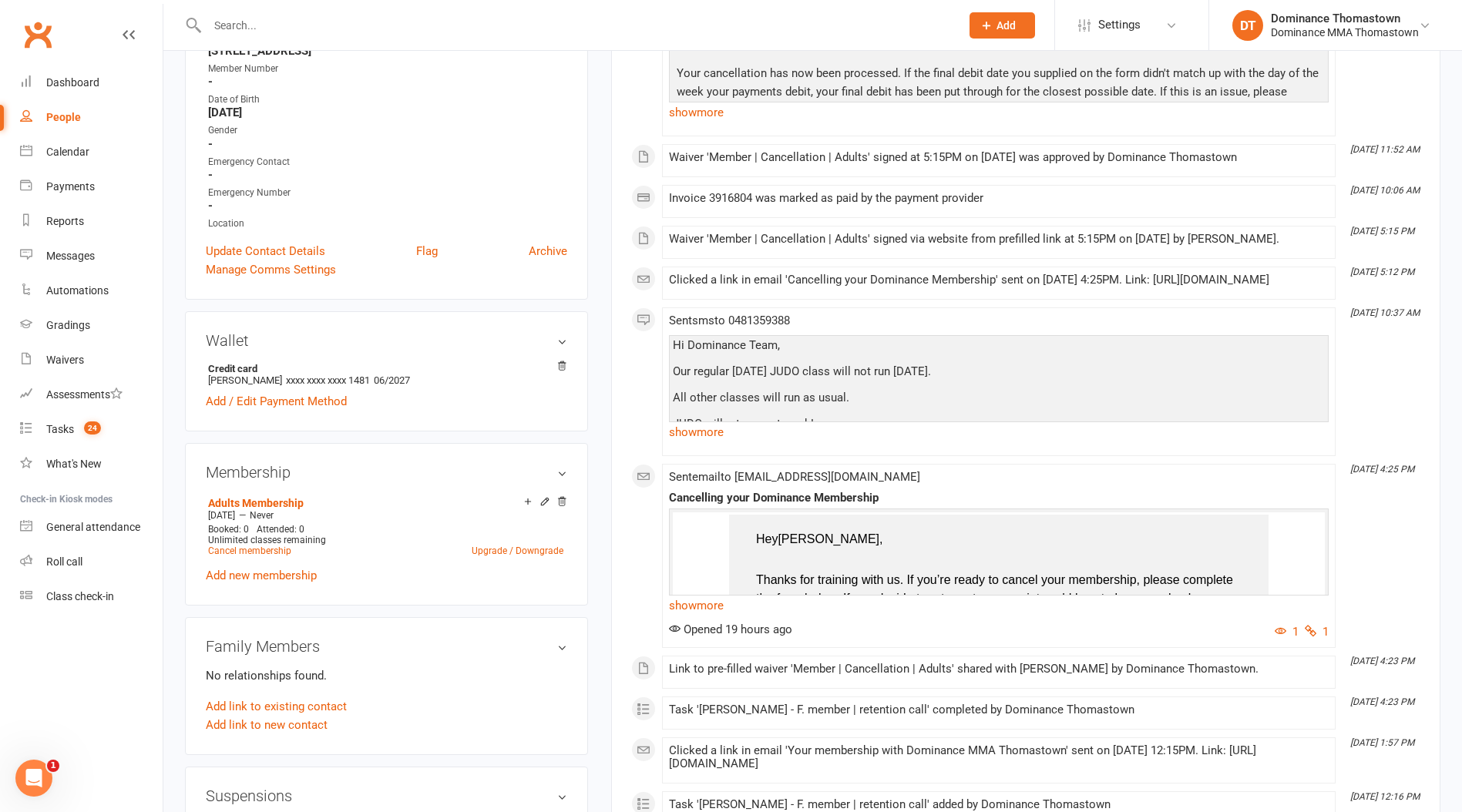
scroll to position [581, 0]
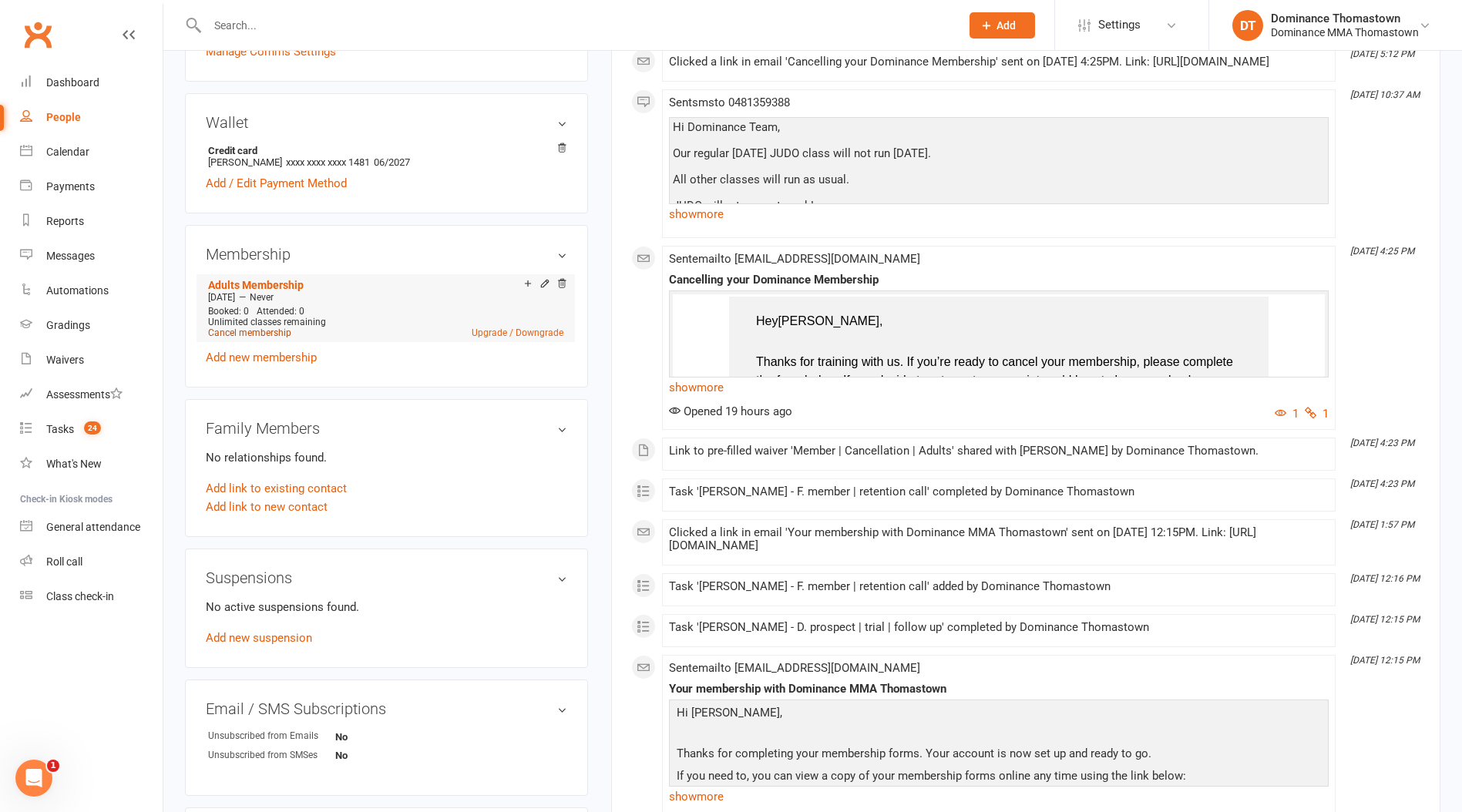
click at [258, 327] on link "Cancel membership" at bounding box center [249, 332] width 83 height 11
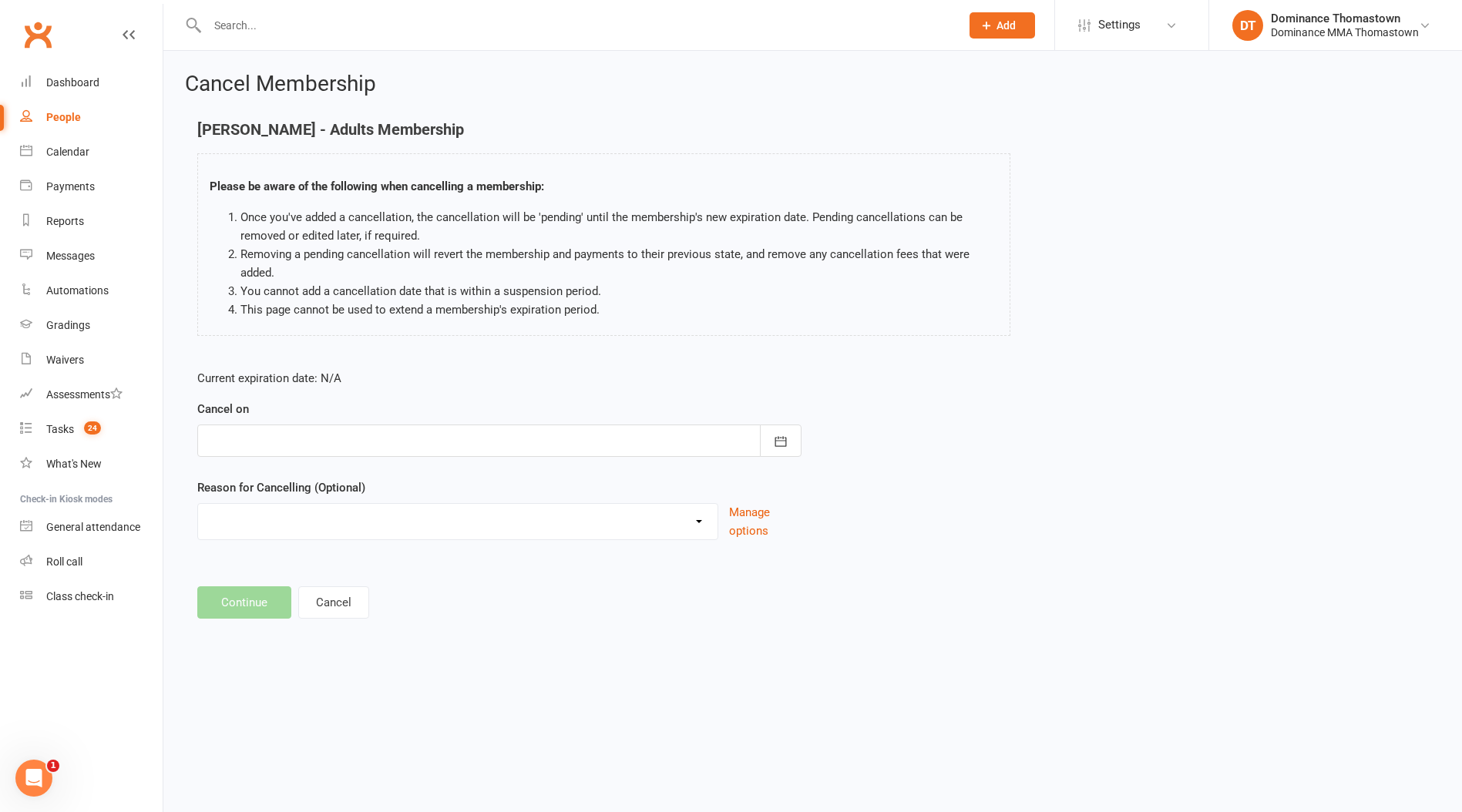
click at [432, 444] on div at bounding box center [500, 441] width 604 height 32
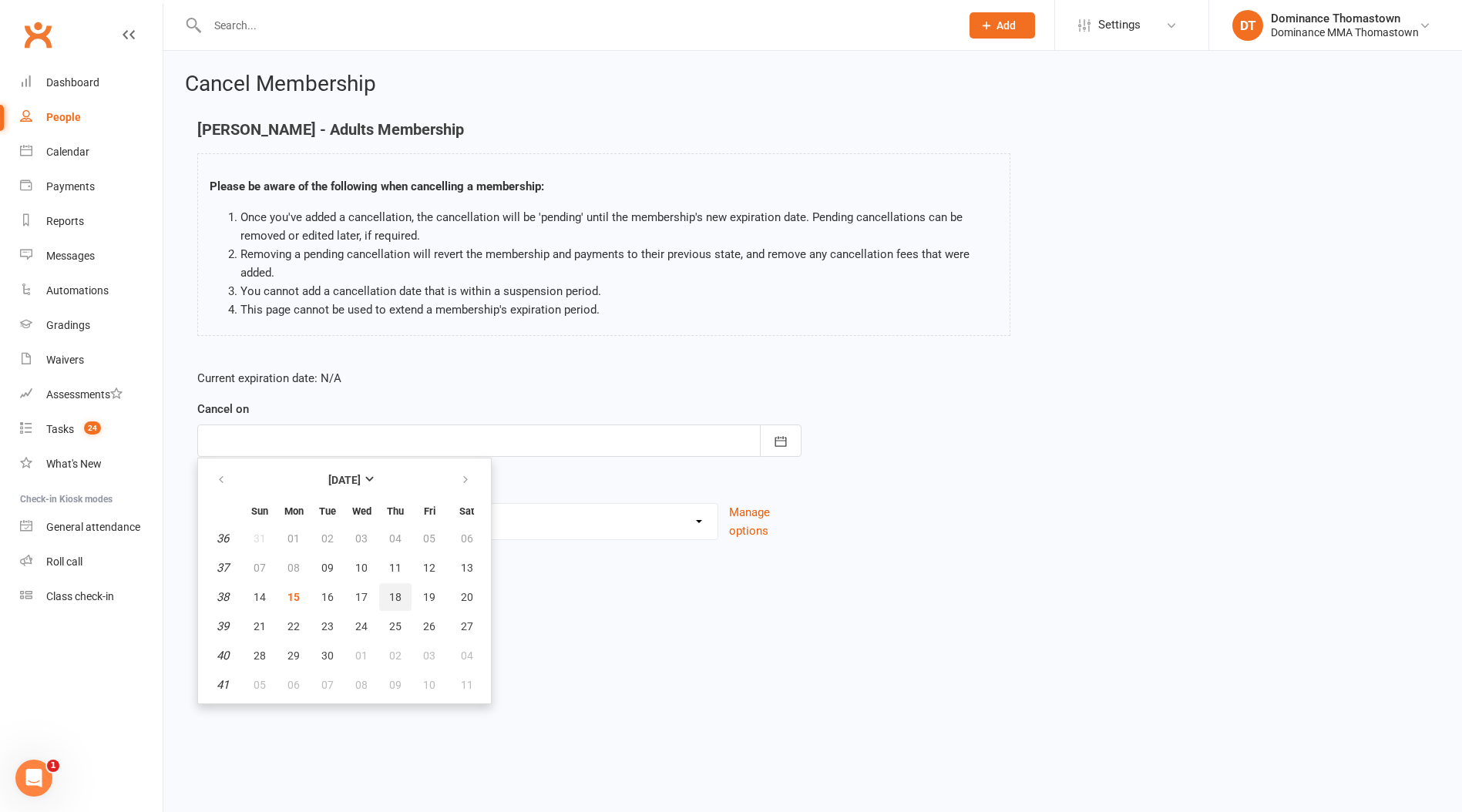
drag, startPoint x: 397, startPoint y: 598, endPoint x: 389, endPoint y: 591, distance: 10.6
click at [398, 597] on span "18" at bounding box center [395, 597] width 12 height 12
type input "[DATE]"
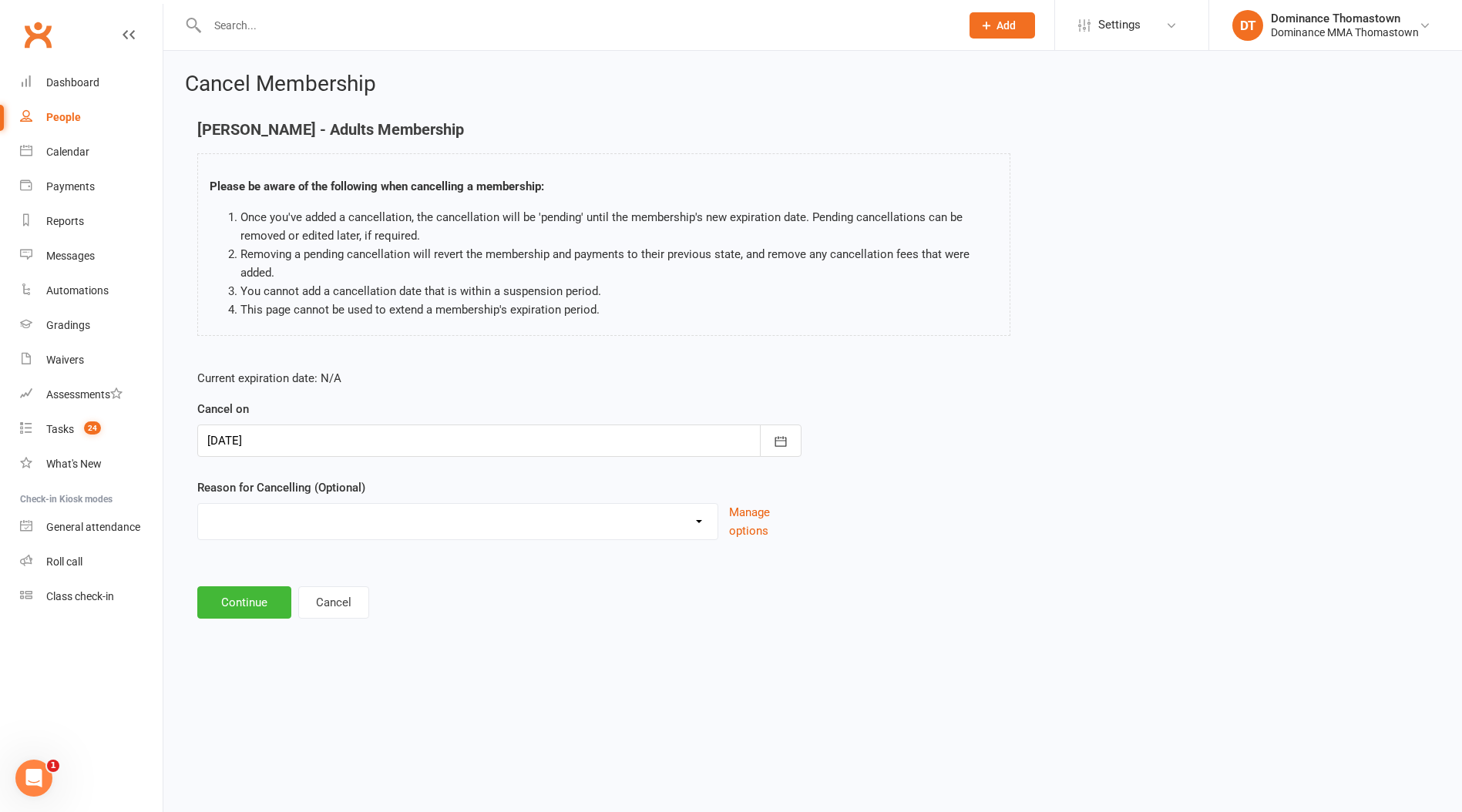
click at [333, 528] on select "Holiday Injury Other reason" at bounding box center [458, 520] width 520 height 31
select select "2"
click at [198, 504] on select "Holiday Injury Other reason" at bounding box center [458, 520] width 520 height 31
click at [311, 599] on input at bounding box center [500, 603] width 604 height 32
paste input "Unable to commit to training"
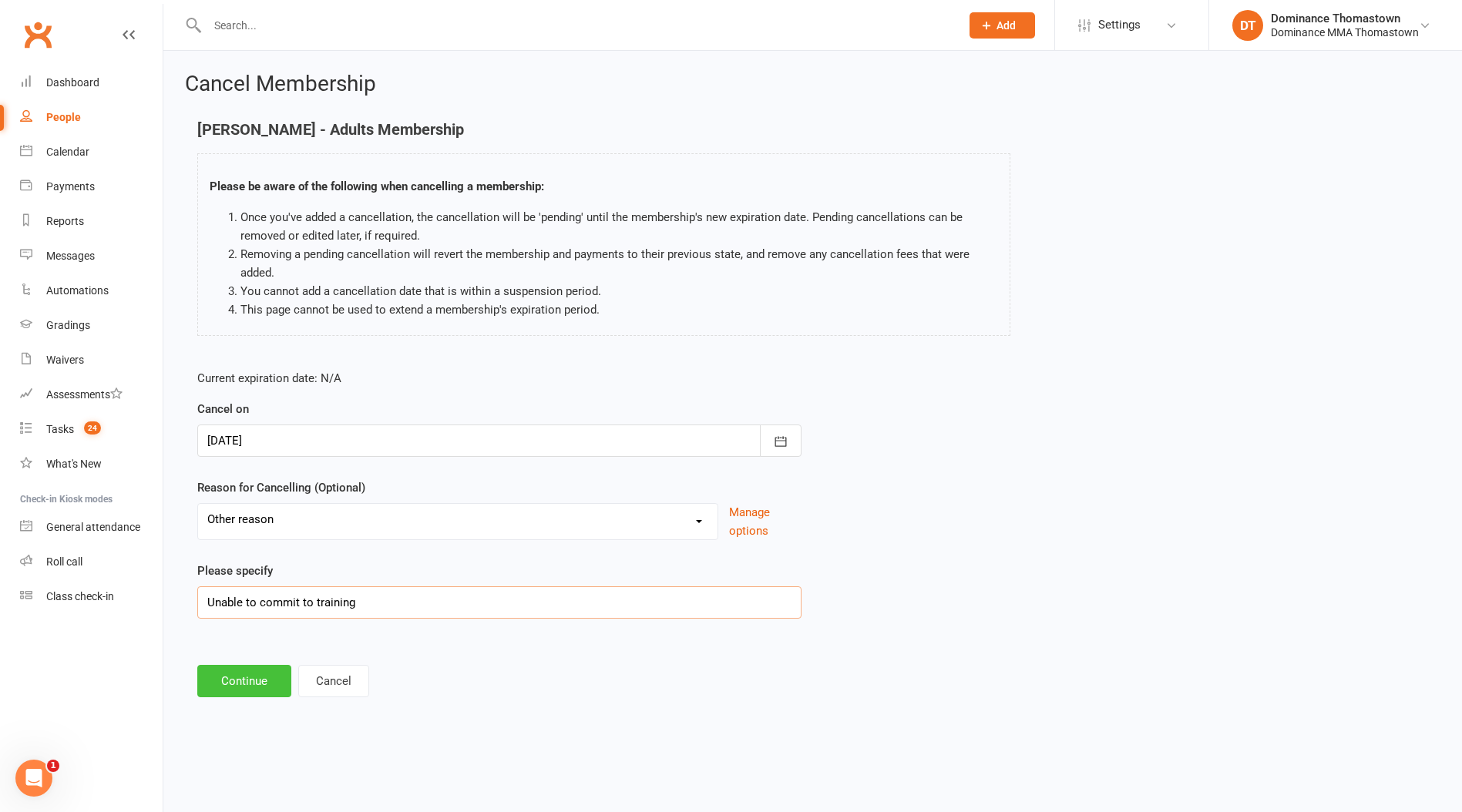
type input "Unable to commit to training"
click at [270, 688] on button "Continue" at bounding box center [244, 681] width 94 height 32
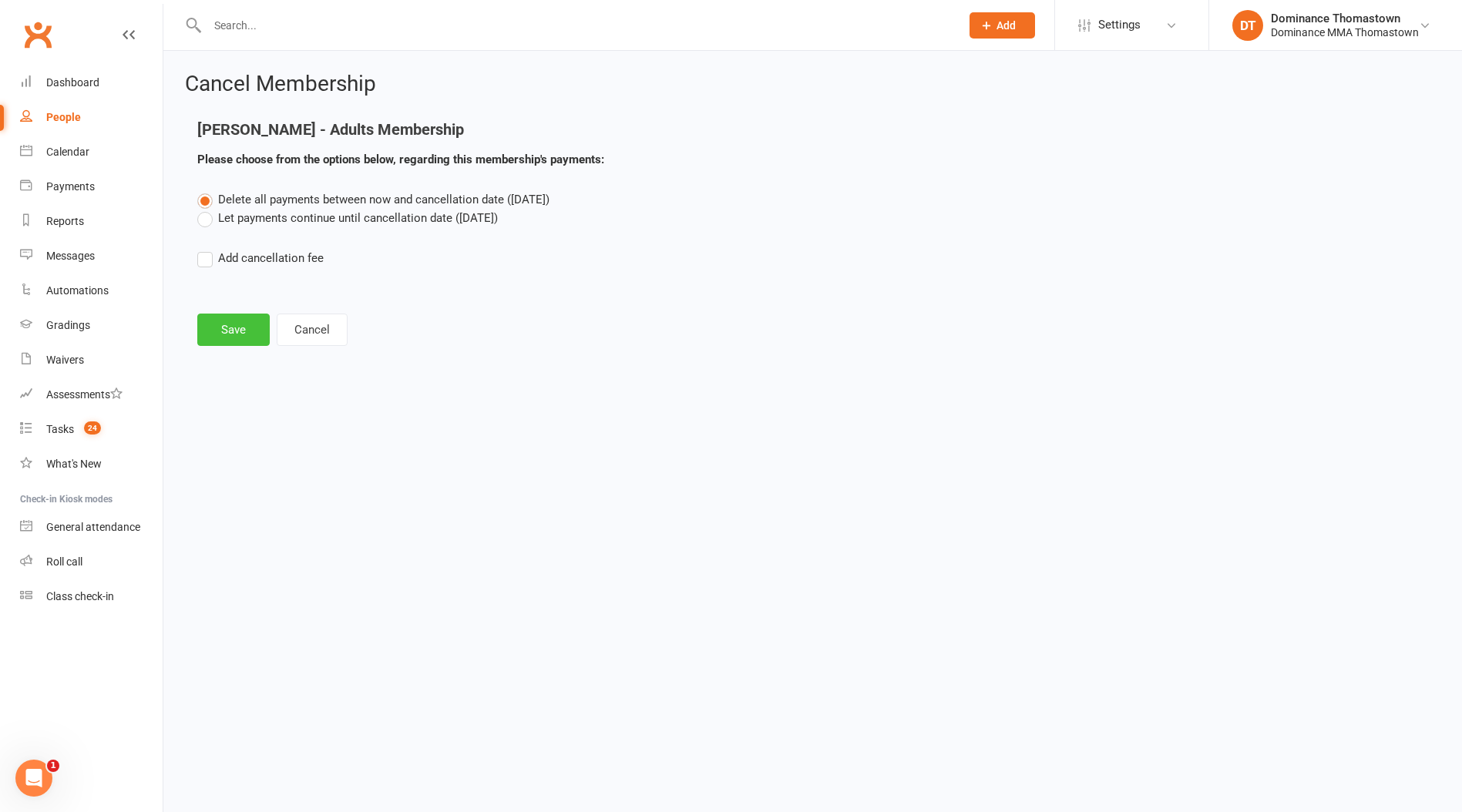
click at [233, 321] on button "Save" at bounding box center [233, 330] width 72 height 32
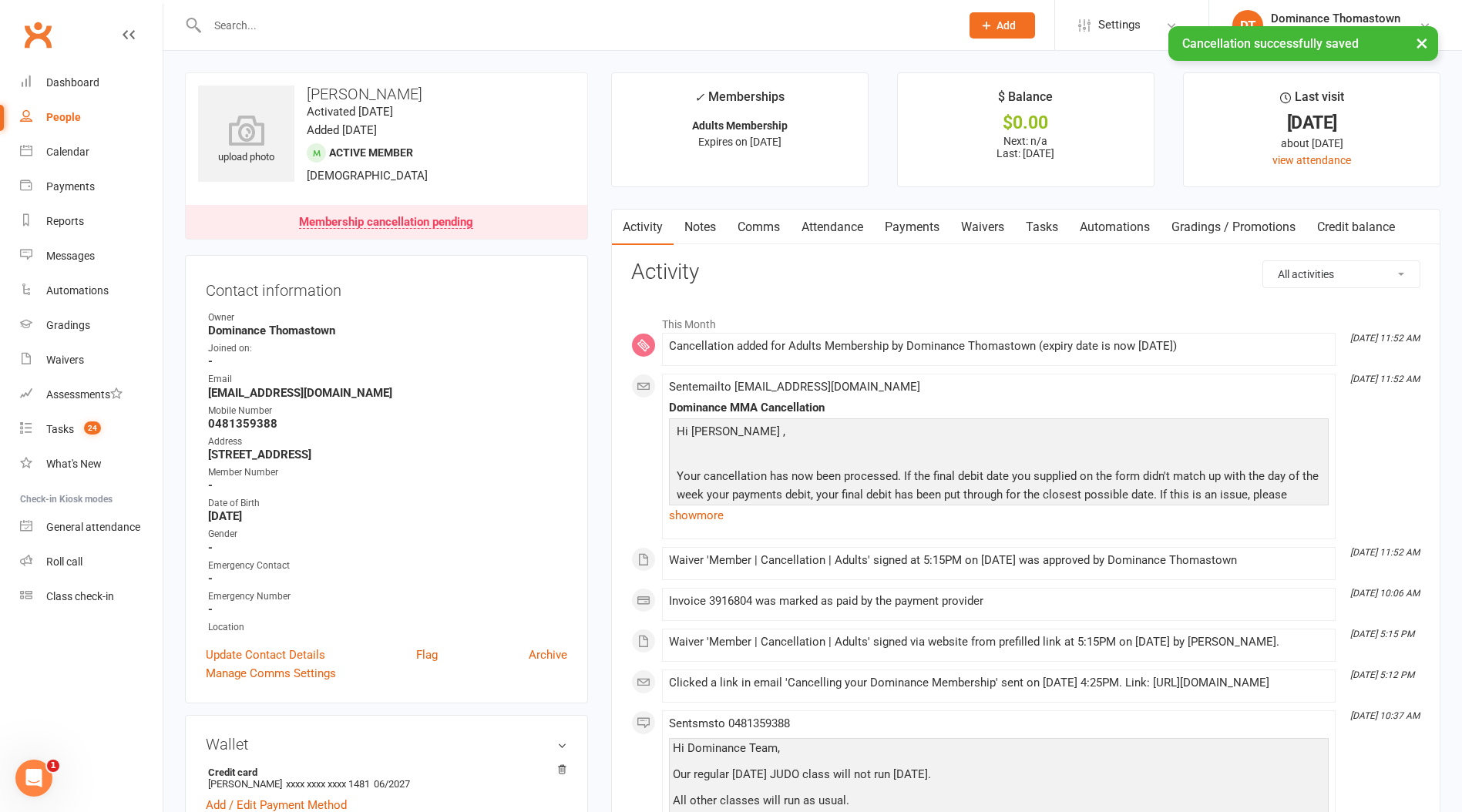
click at [904, 225] on link "Payments" at bounding box center [912, 227] width 76 height 36
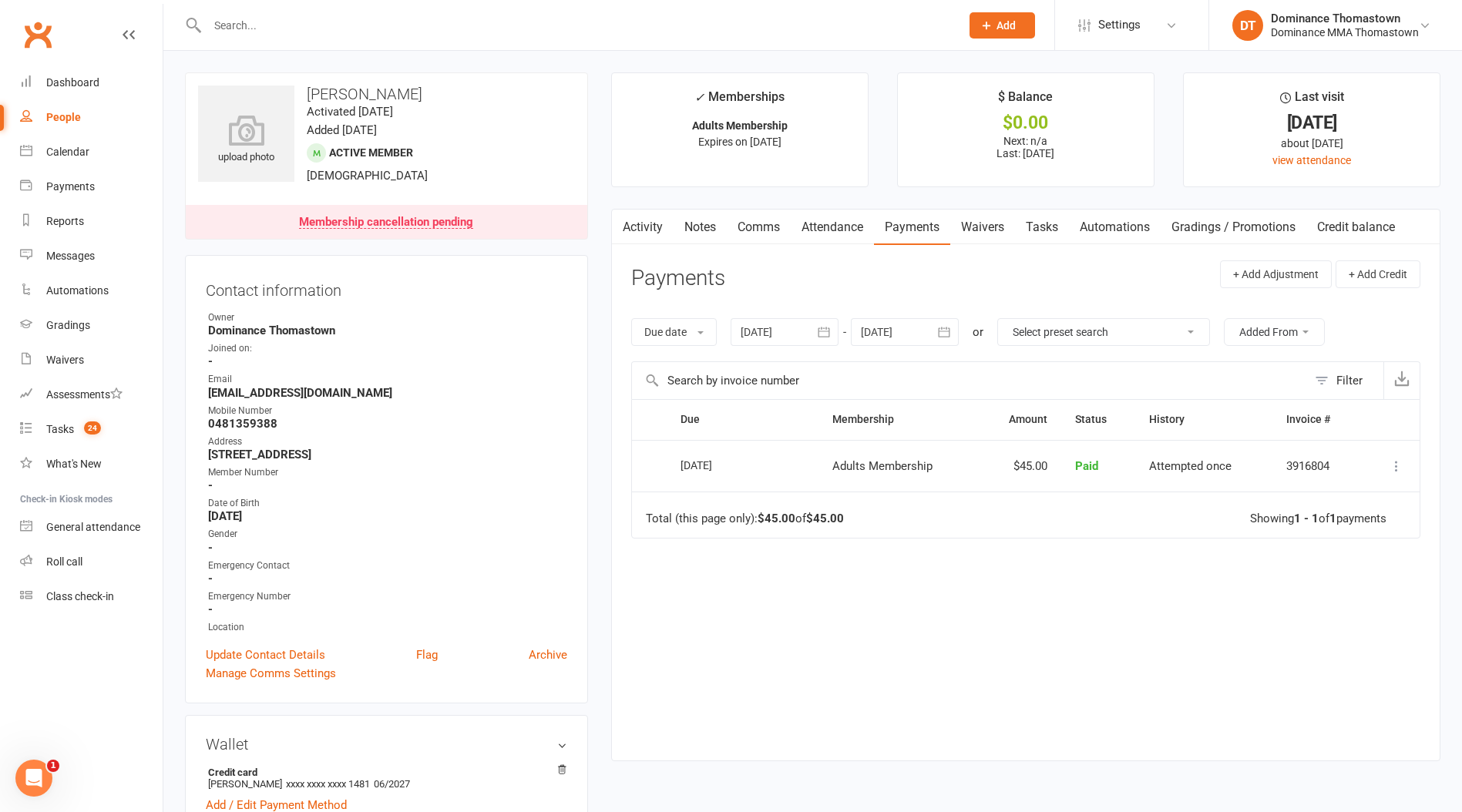
click at [1029, 233] on link "Tasks" at bounding box center [1042, 227] width 54 height 36
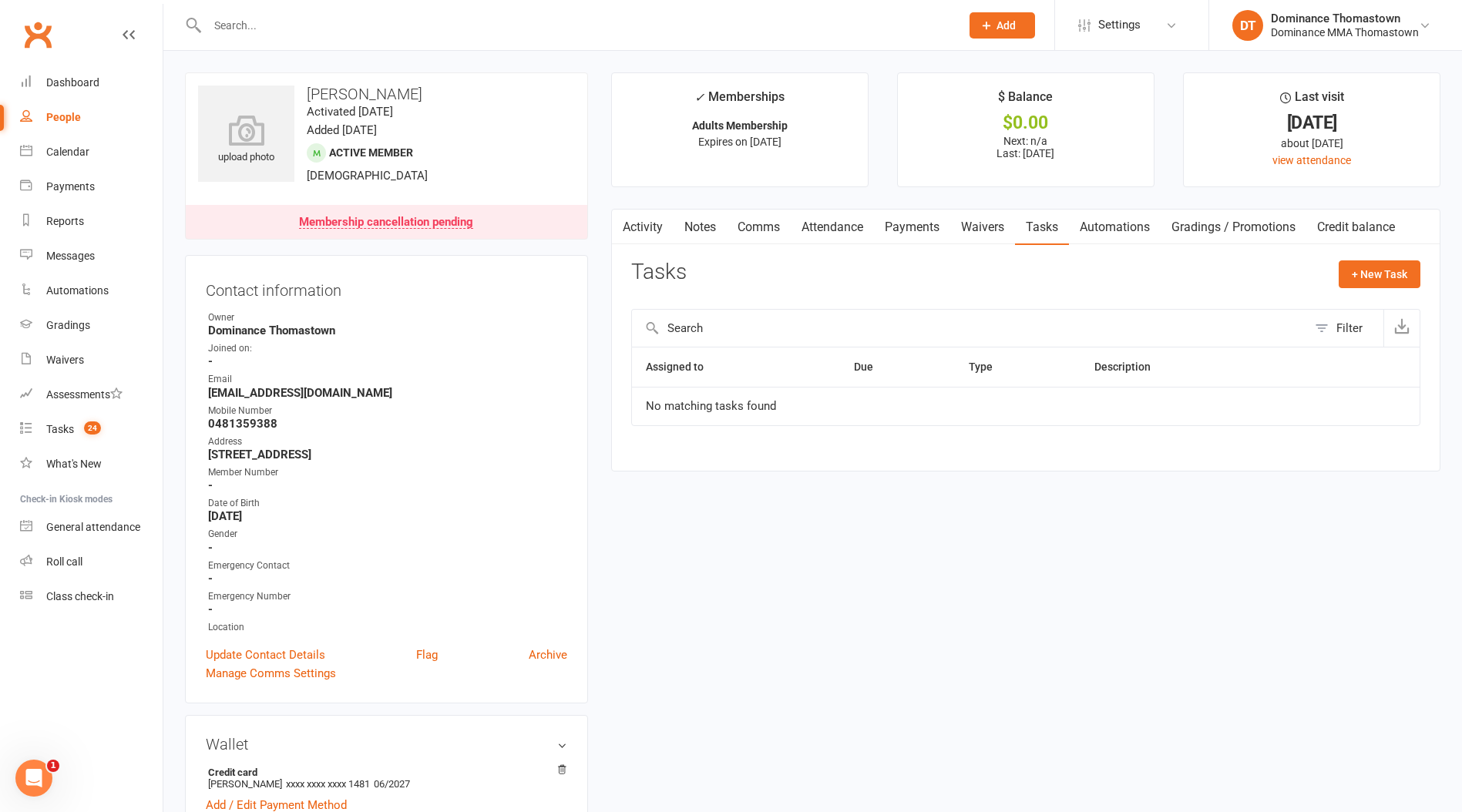
click at [974, 236] on link "Waivers" at bounding box center [983, 227] width 65 height 36
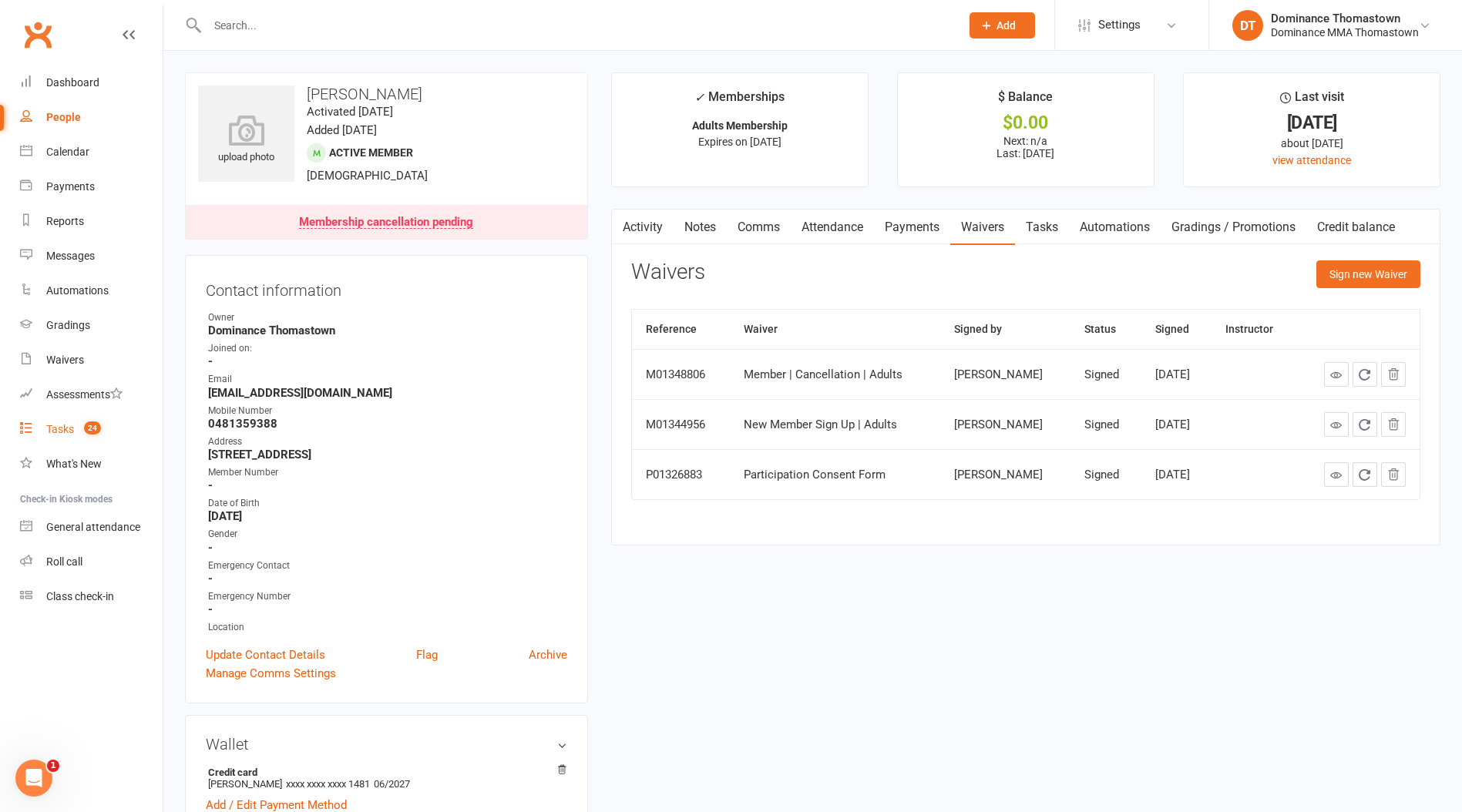
click at [110, 434] on link "Tasks 24" at bounding box center [92, 430] width 143 height 35
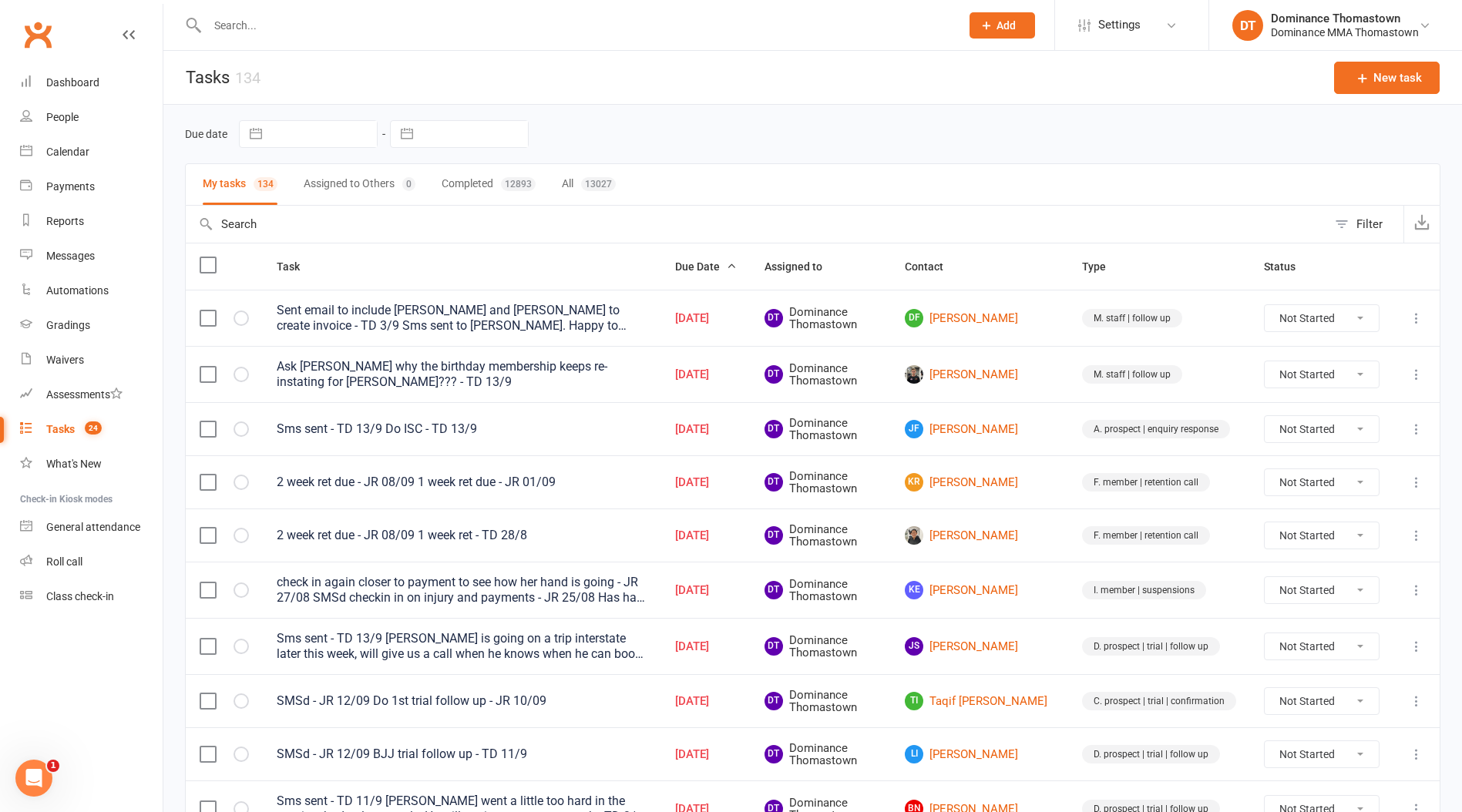
click at [346, 24] on input "text" at bounding box center [576, 25] width 746 height 22
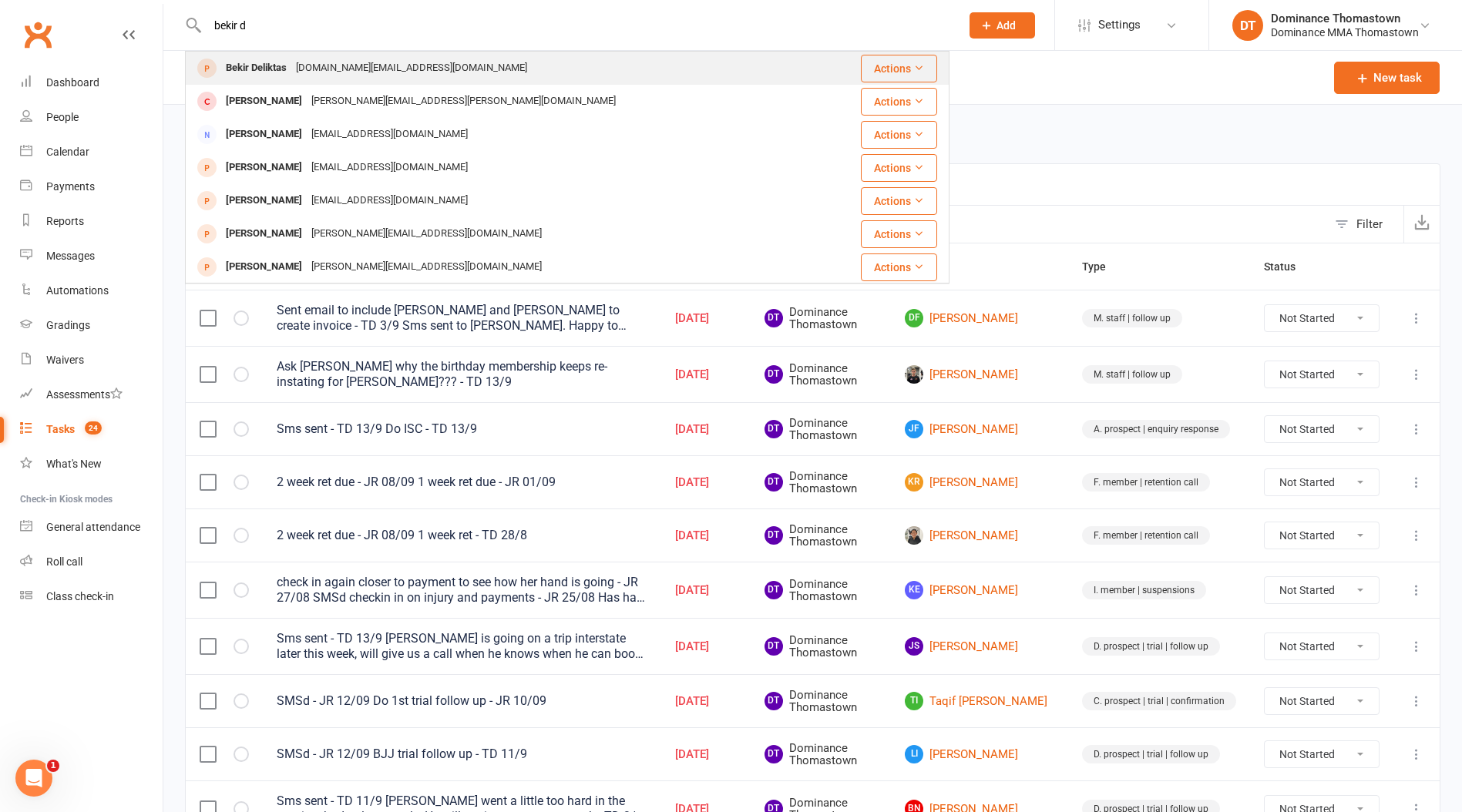
type input "bekir d"
click at [359, 65] on div "[DOMAIN_NAME][EMAIL_ADDRESS][DOMAIN_NAME]" at bounding box center [412, 68] width 240 height 23
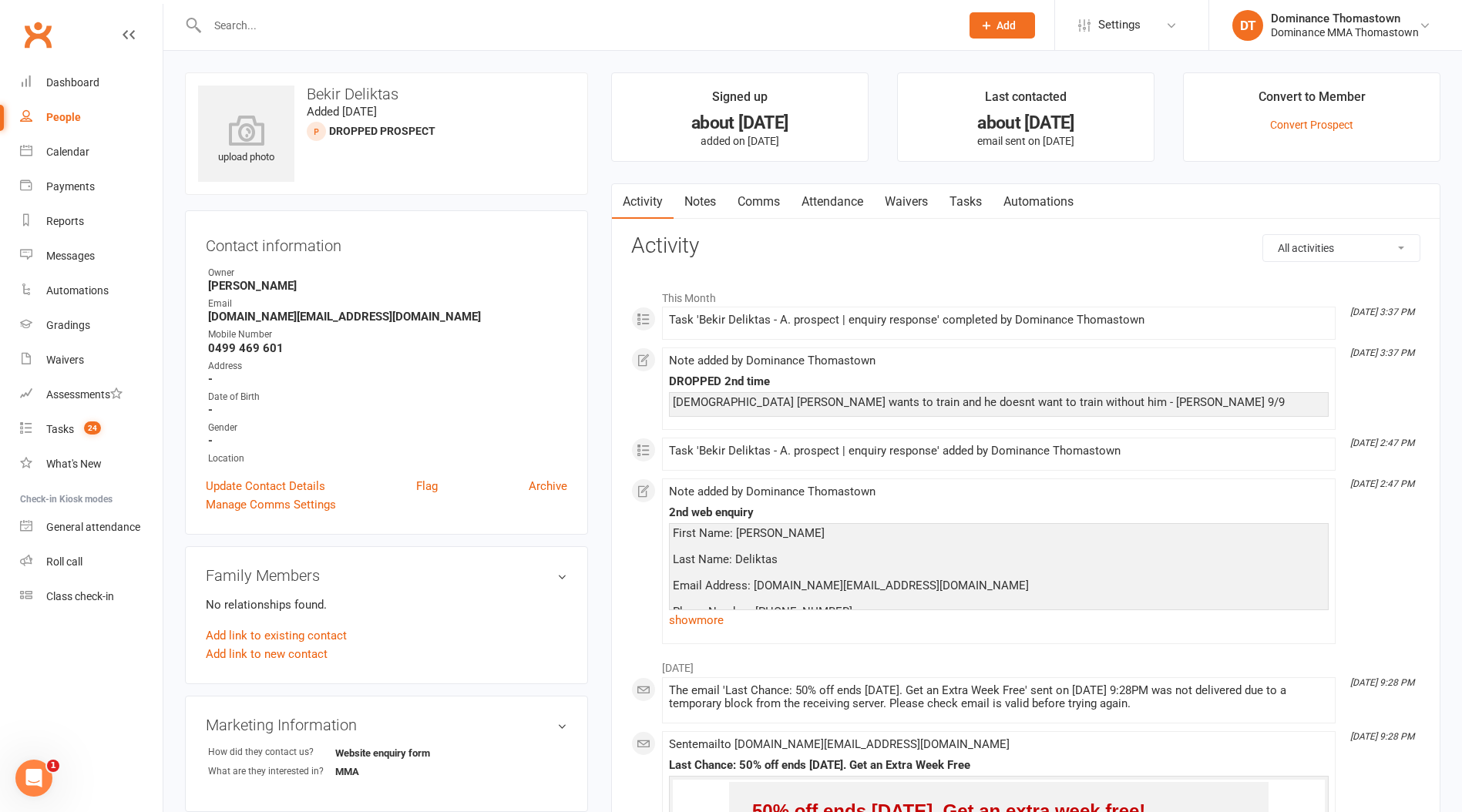
click at [426, 39] on div at bounding box center [567, 25] width 764 height 50
click at [430, 34] on input "text" at bounding box center [576, 25] width 746 height 22
click at [401, 26] on input "text" at bounding box center [576, 25] width 746 height 22
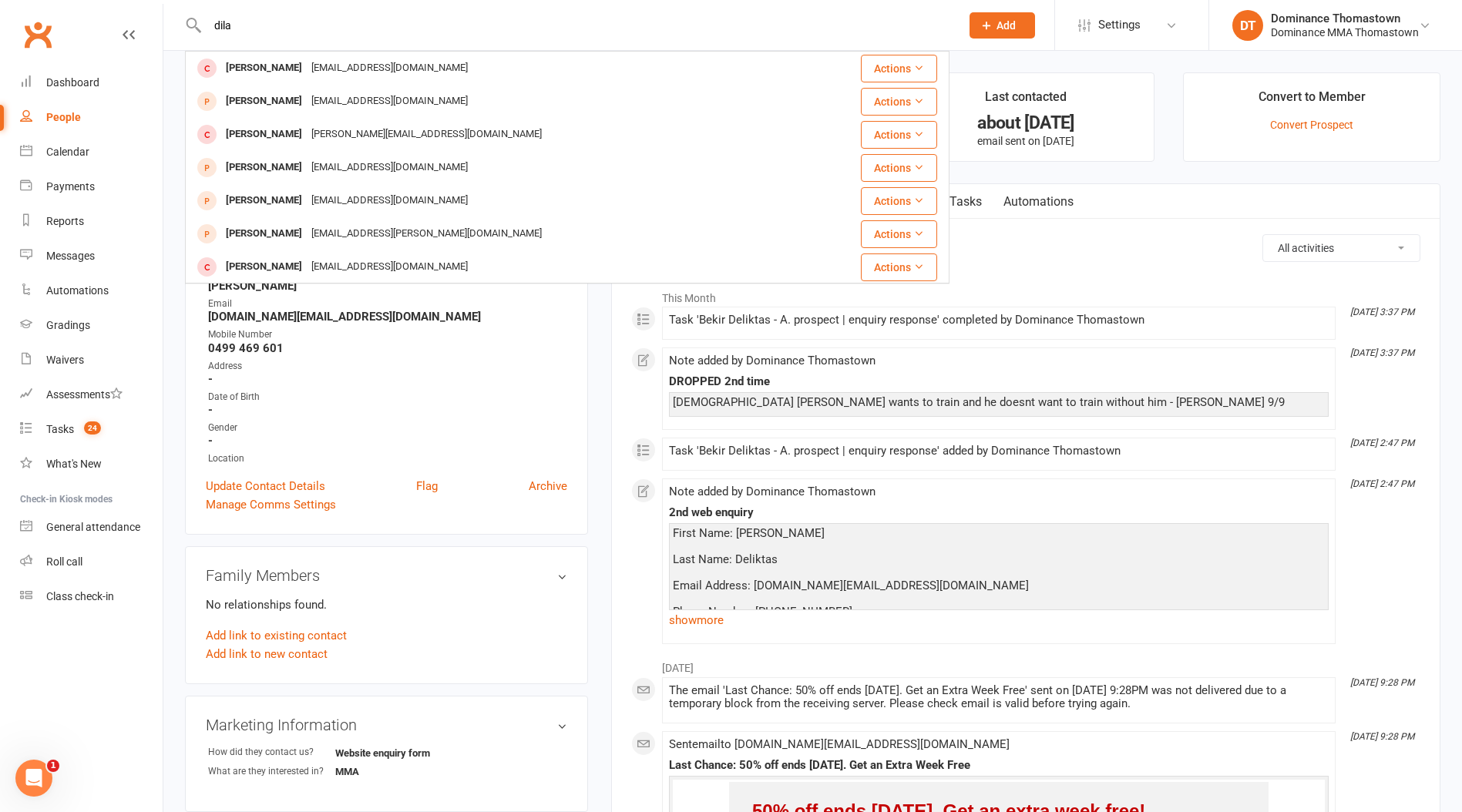
type input "dila"
click at [562, 374] on strong "-" at bounding box center [387, 378] width 359 height 14
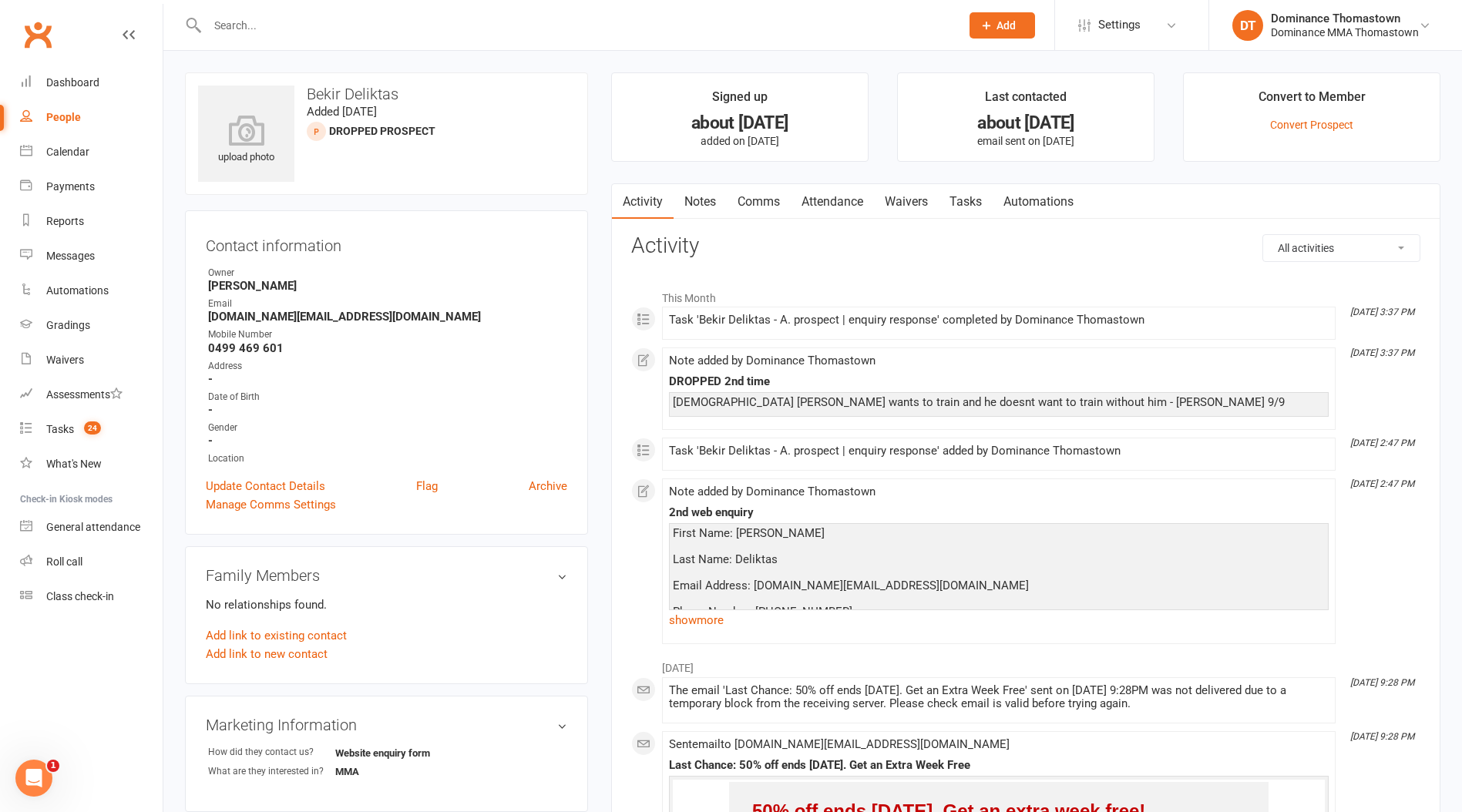
click at [283, 27] on input "text" at bounding box center [576, 25] width 746 height 22
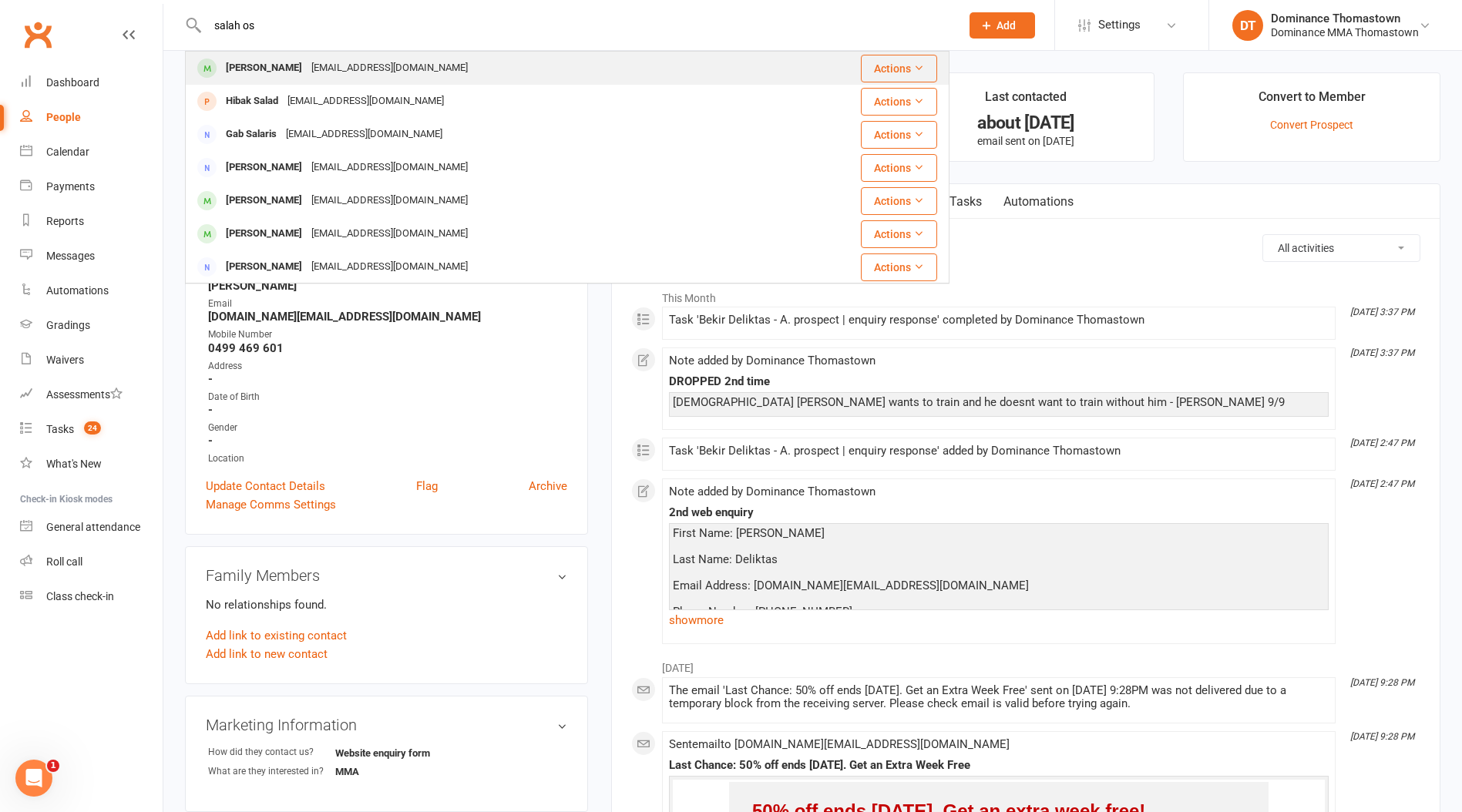
type input "salah os"
click at [331, 61] on div "[EMAIL_ADDRESS][DOMAIN_NAME]" at bounding box center [390, 68] width 166 height 23
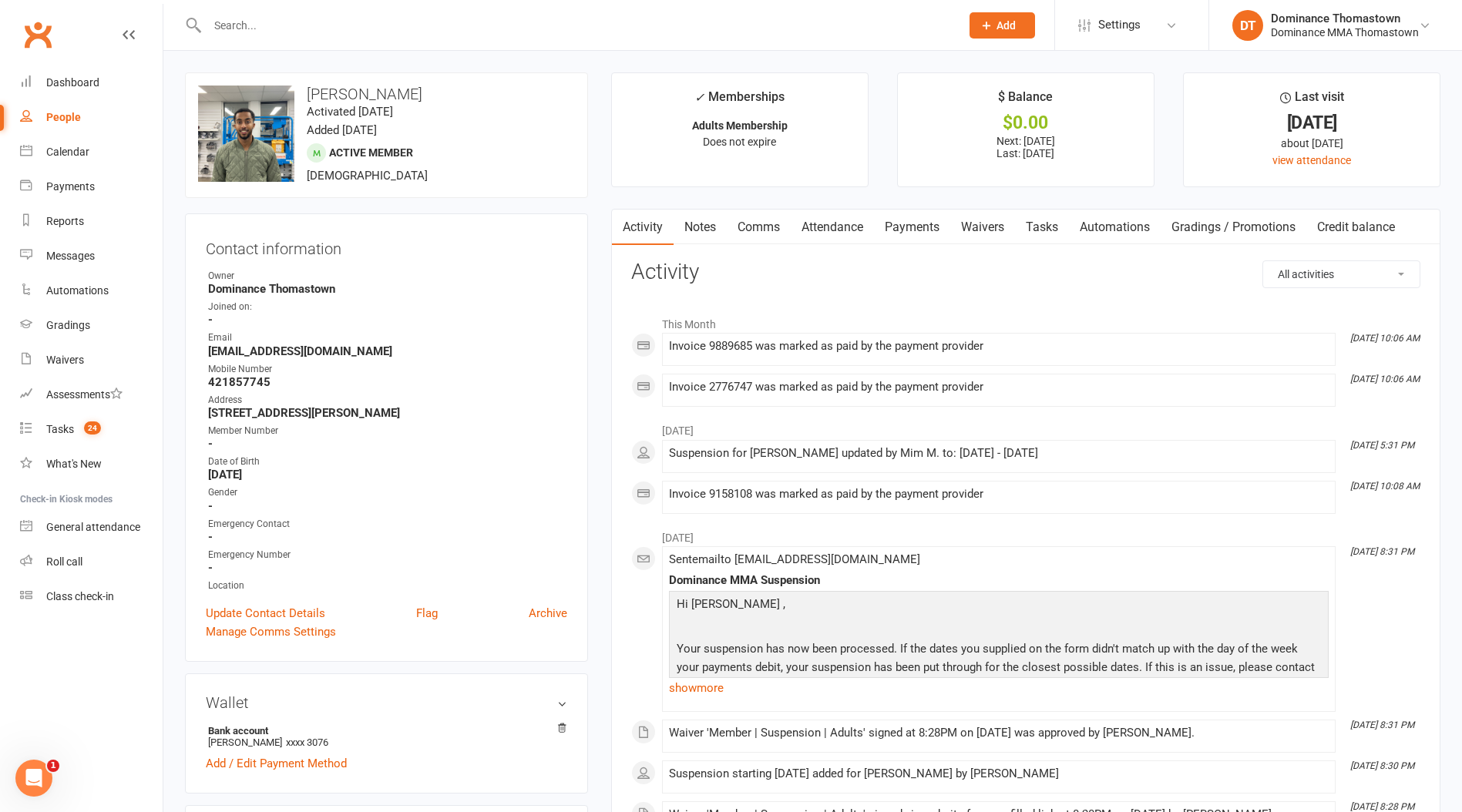
click at [1048, 231] on link "Tasks" at bounding box center [1042, 227] width 54 height 36
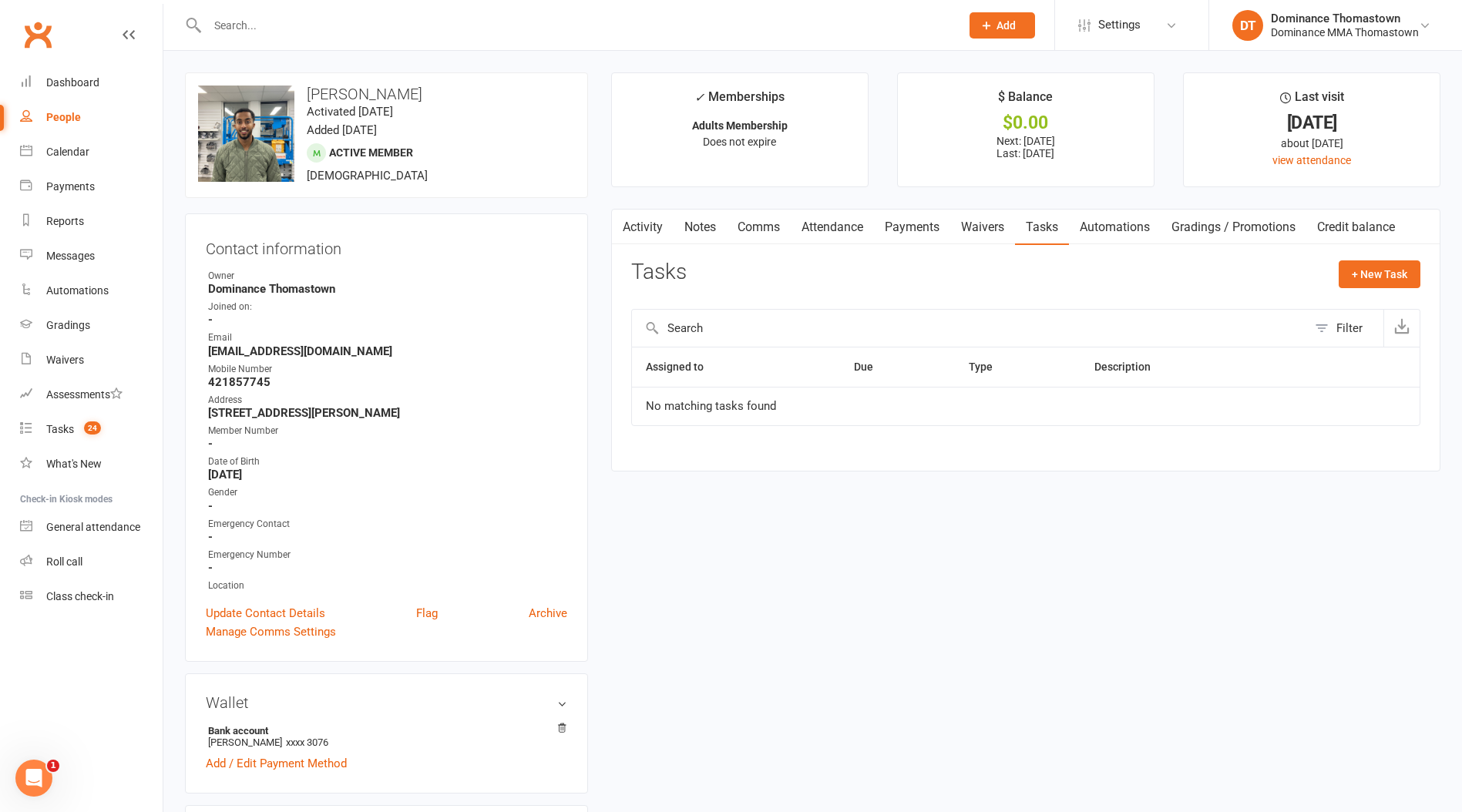
drag, startPoint x: 972, startPoint y: 224, endPoint x: 941, endPoint y: 223, distance: 31.0
click at [972, 224] on link "Waivers" at bounding box center [983, 227] width 65 height 36
click at [923, 223] on link "Payments" at bounding box center [912, 227] width 76 height 36
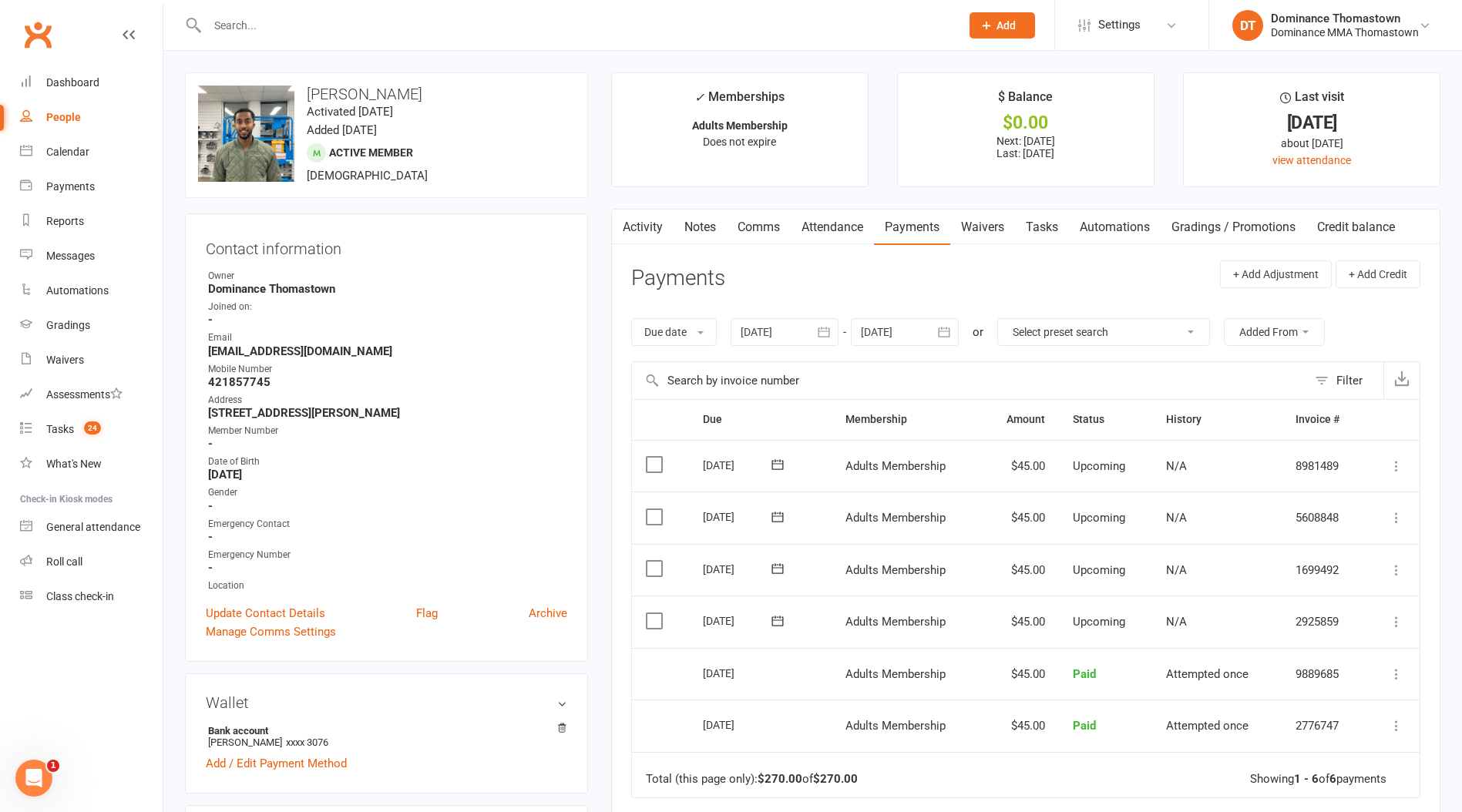
click at [1049, 239] on link "Tasks" at bounding box center [1042, 227] width 54 height 36
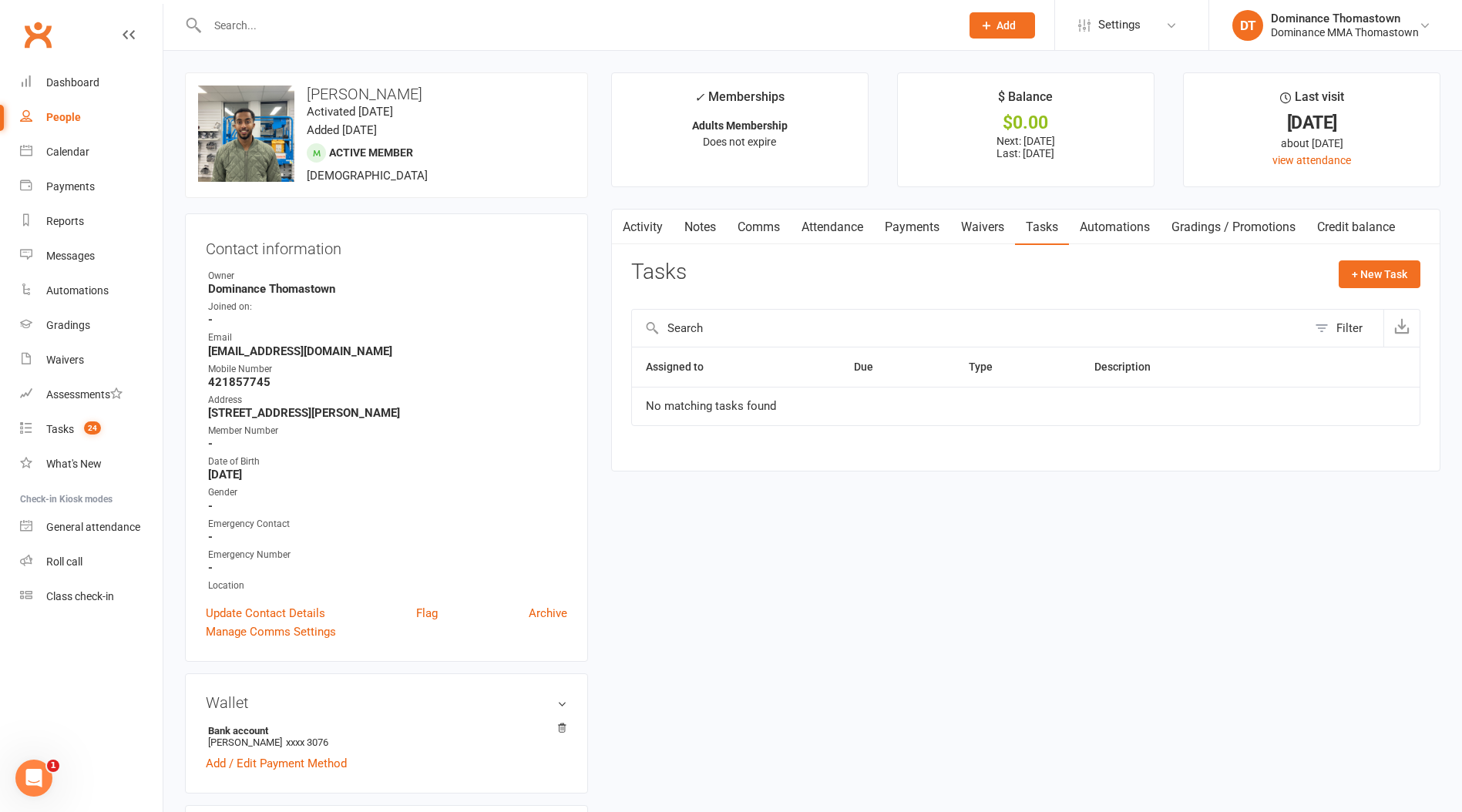
click at [387, 27] on input "text" at bounding box center [576, 25] width 746 height 22
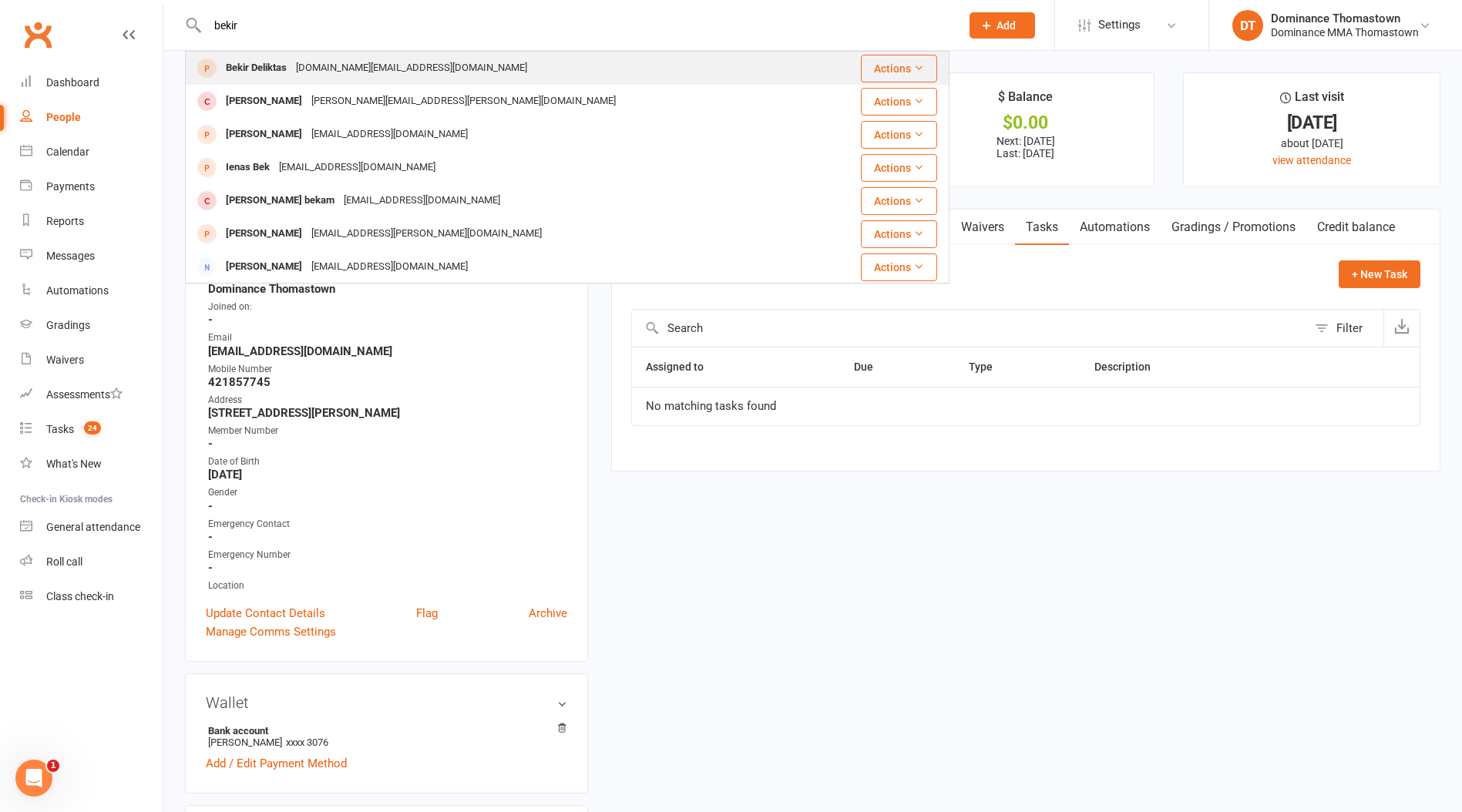
type input "bekir"
click at [432, 63] on div "Bekir Deliktas [DOMAIN_NAME][EMAIL_ADDRESS][DOMAIN_NAME]" at bounding box center [504, 68] width 634 height 32
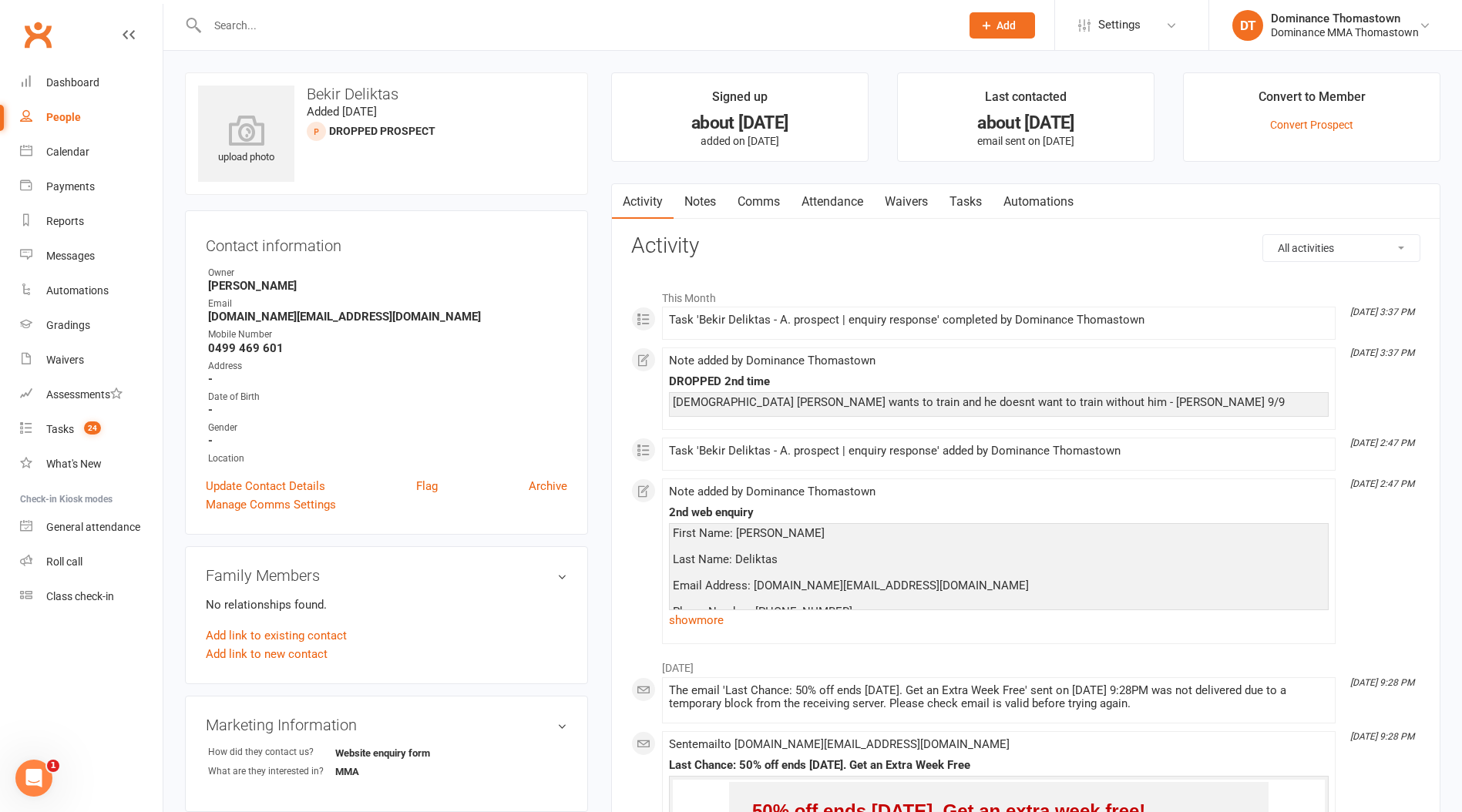
click at [963, 199] on link "Tasks" at bounding box center [966, 202] width 54 height 36
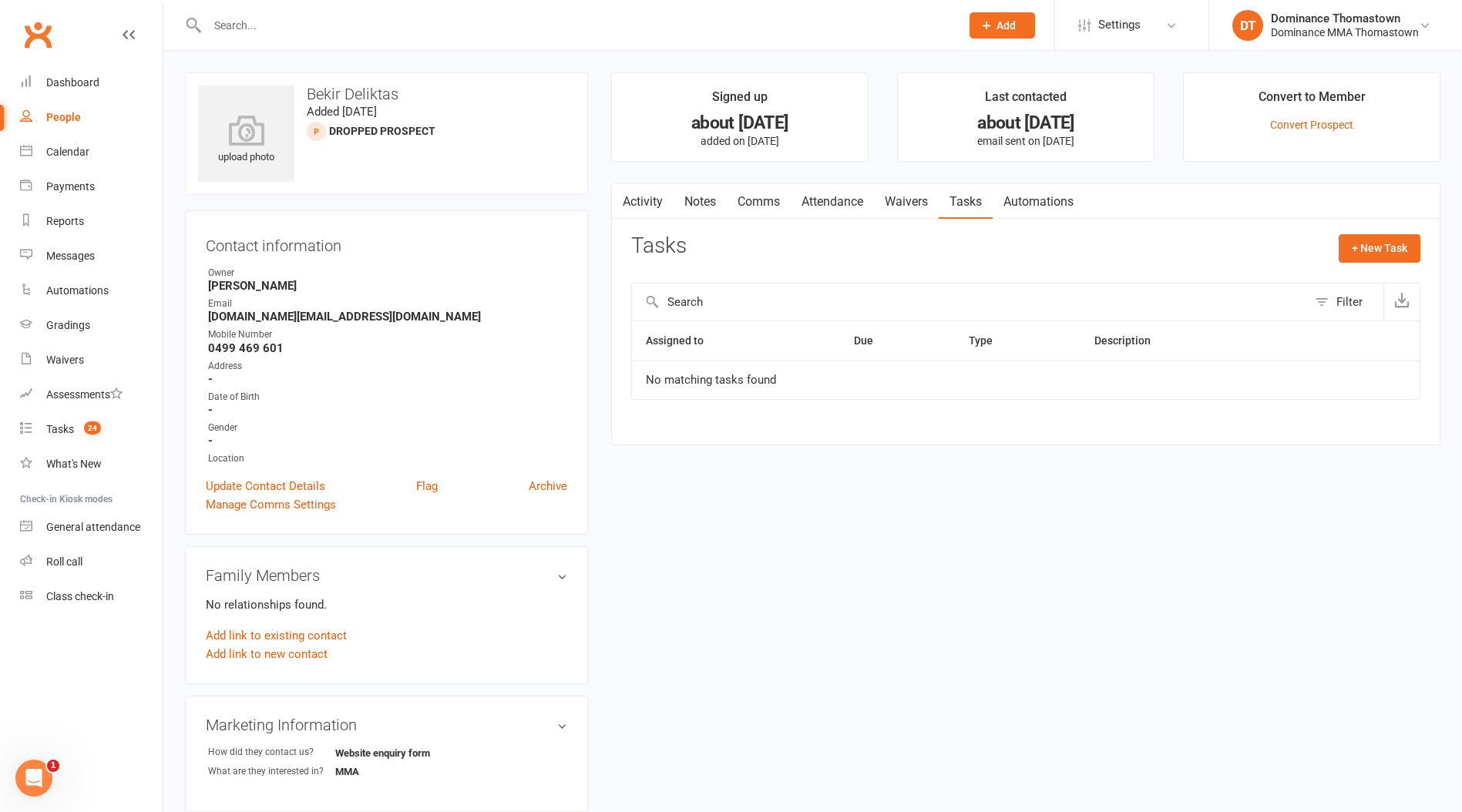
click at [699, 198] on link "Notes" at bounding box center [699, 202] width 53 height 36
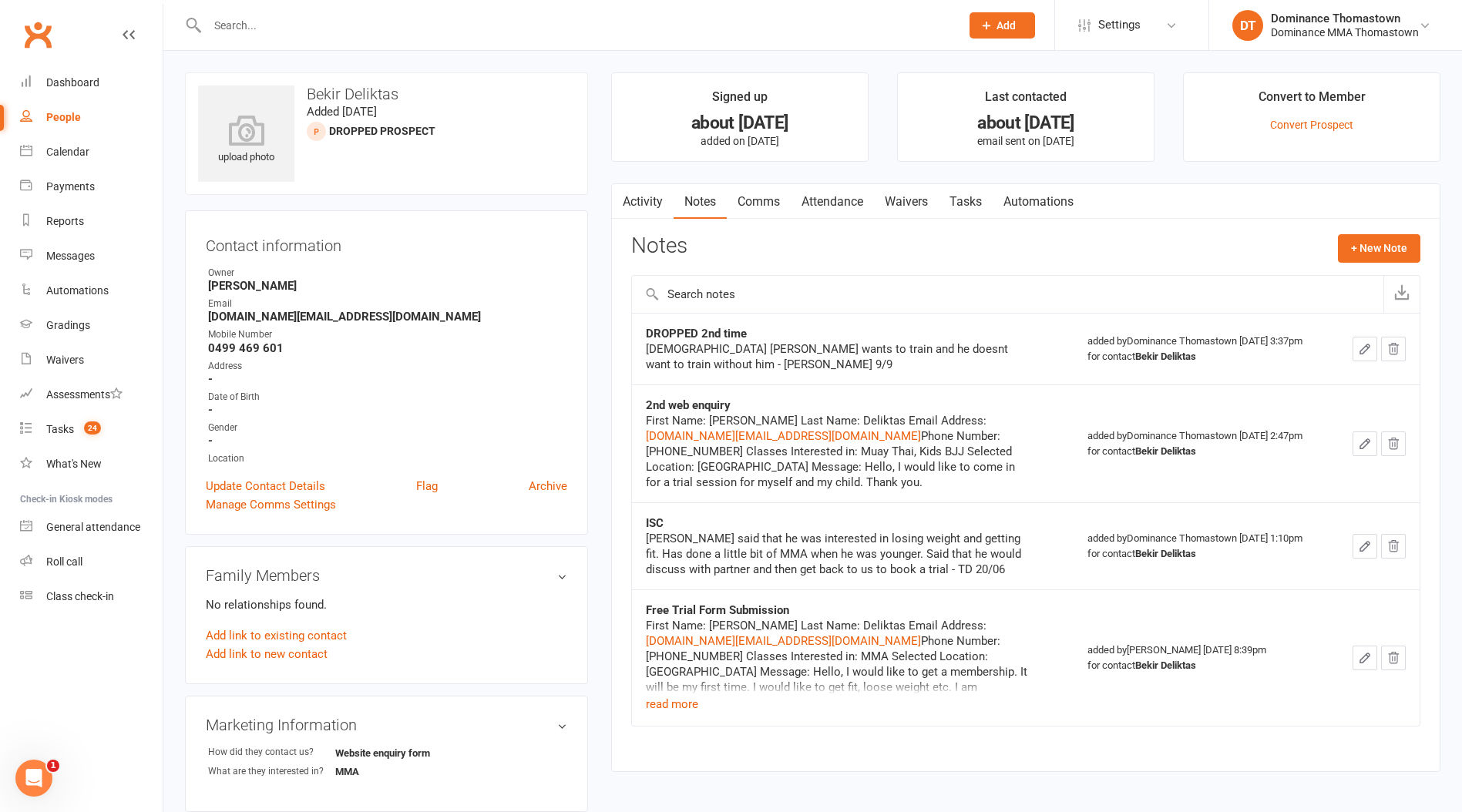
click at [902, 201] on link "Waivers" at bounding box center [906, 202] width 65 height 36
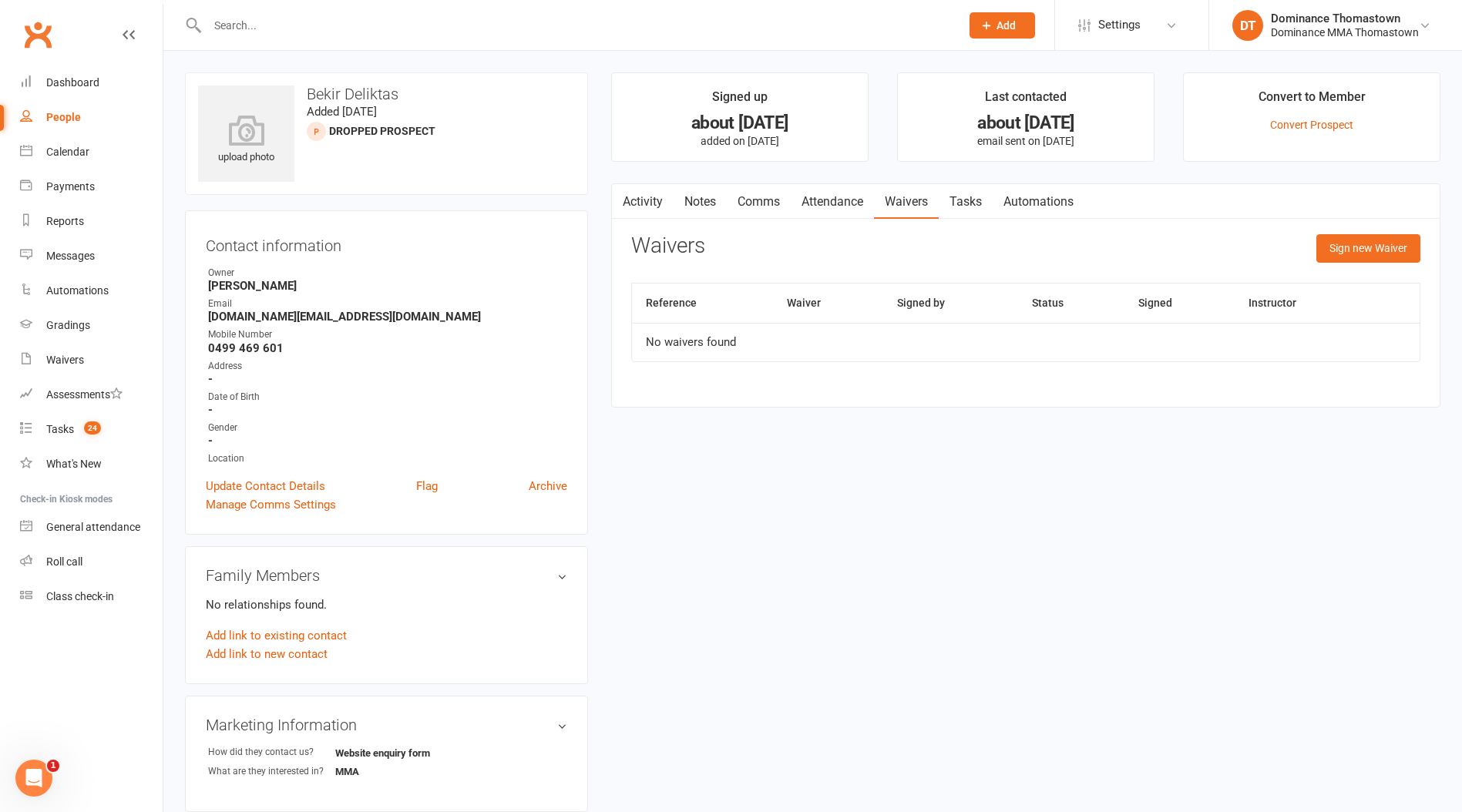
click at [975, 201] on link "Tasks" at bounding box center [966, 202] width 54 height 36
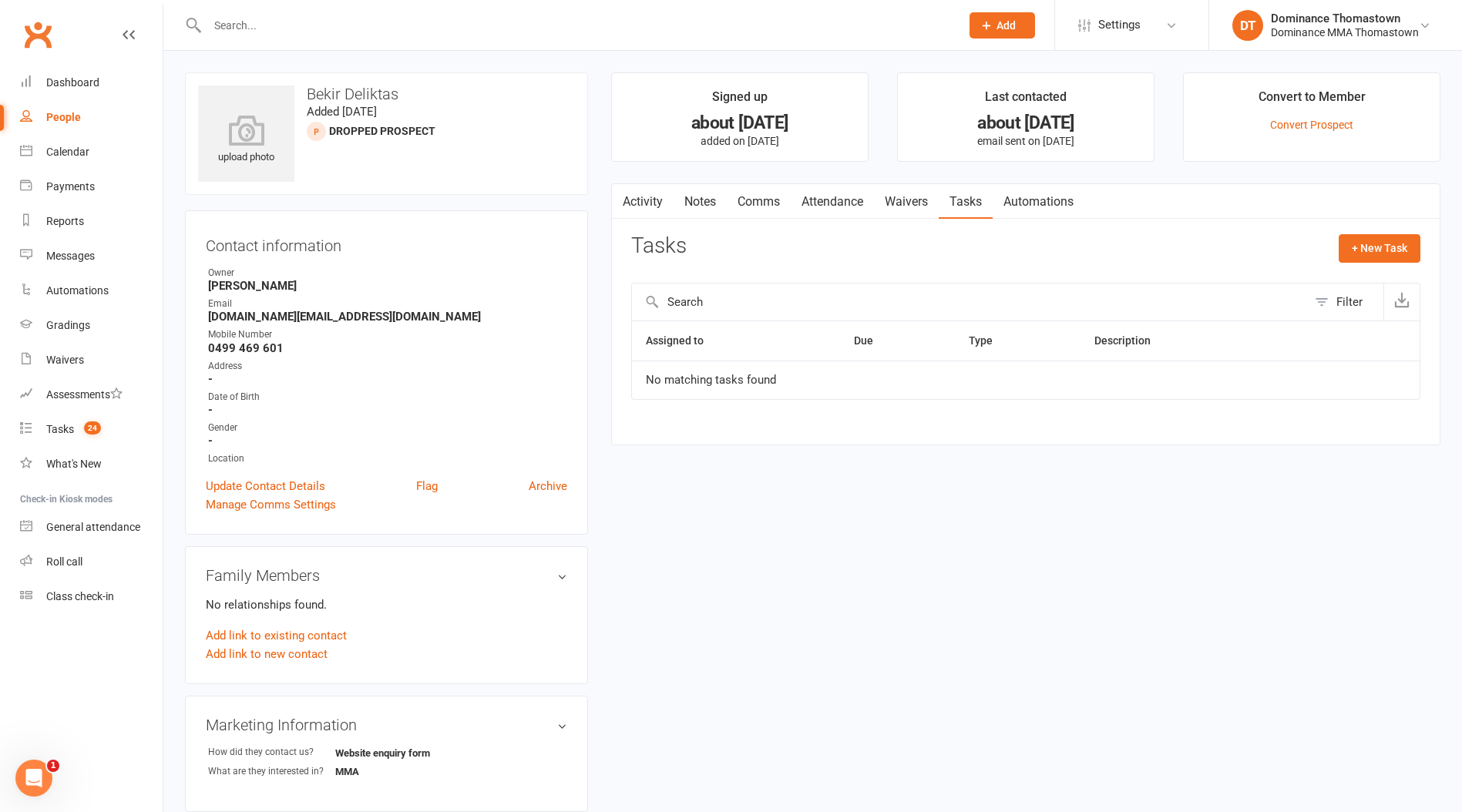
click at [827, 200] on link "Attendance" at bounding box center [833, 202] width 83 height 36
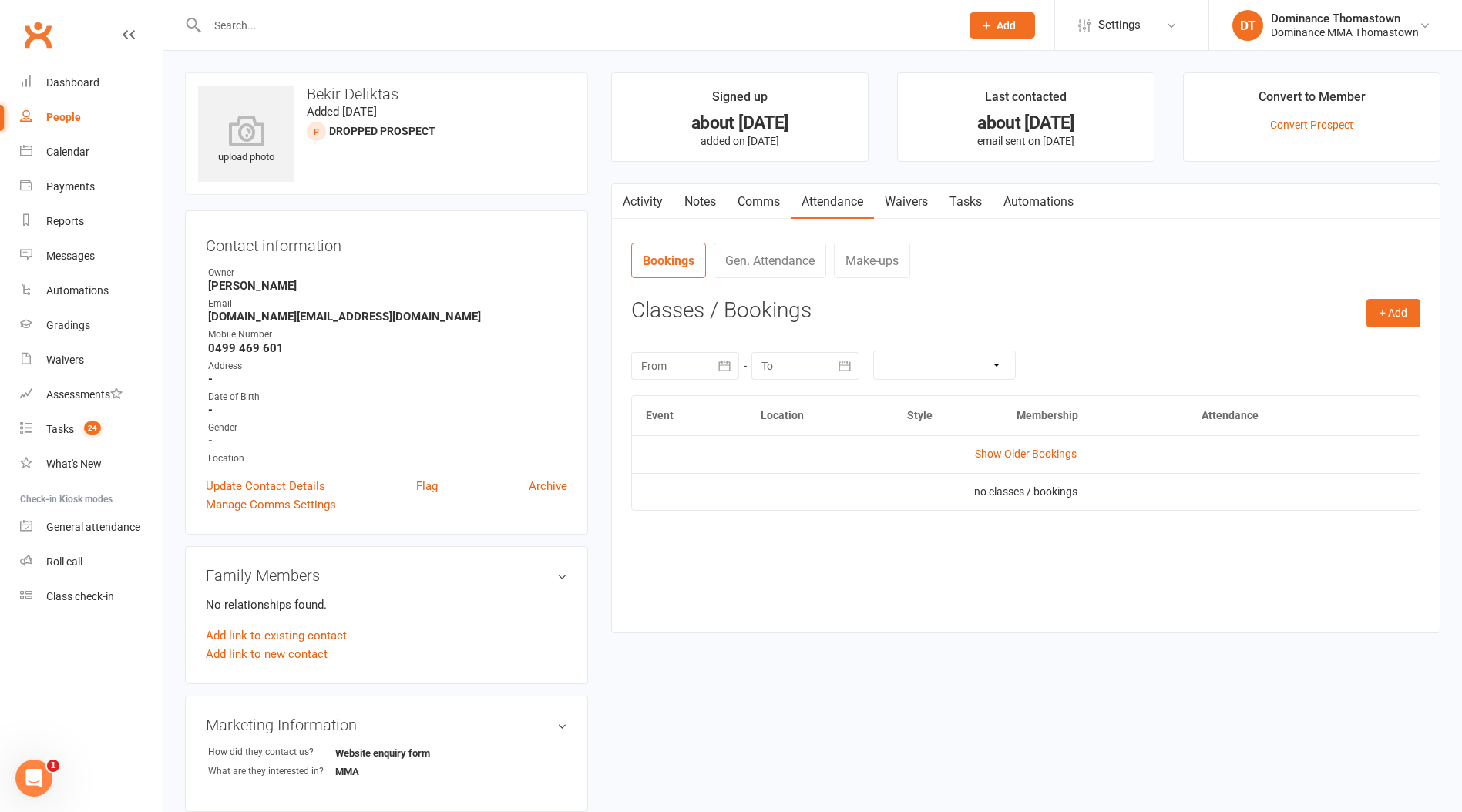
click at [770, 200] on link "Comms" at bounding box center [759, 202] width 64 height 36
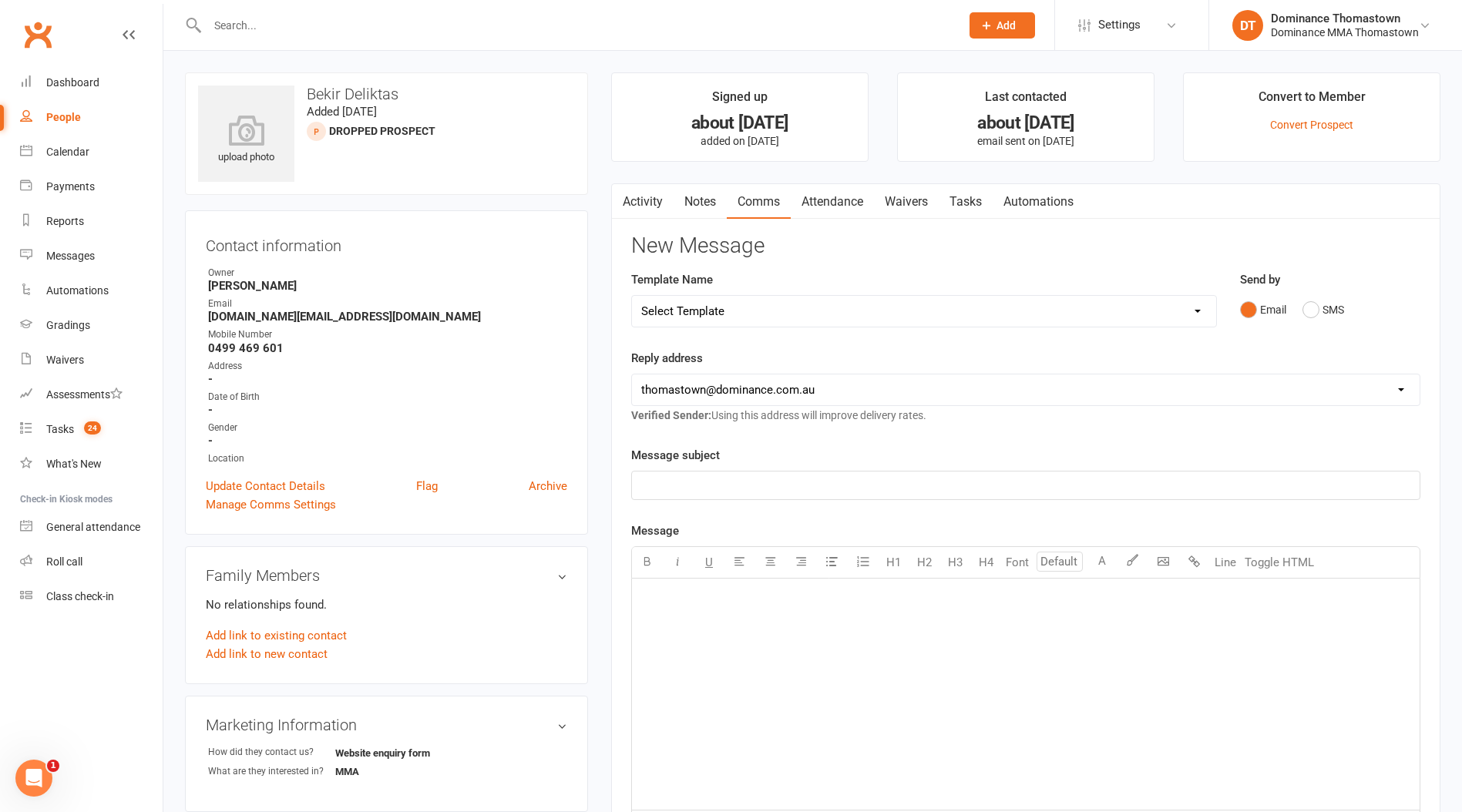
click at [714, 200] on link "Notes" at bounding box center [699, 202] width 53 height 36
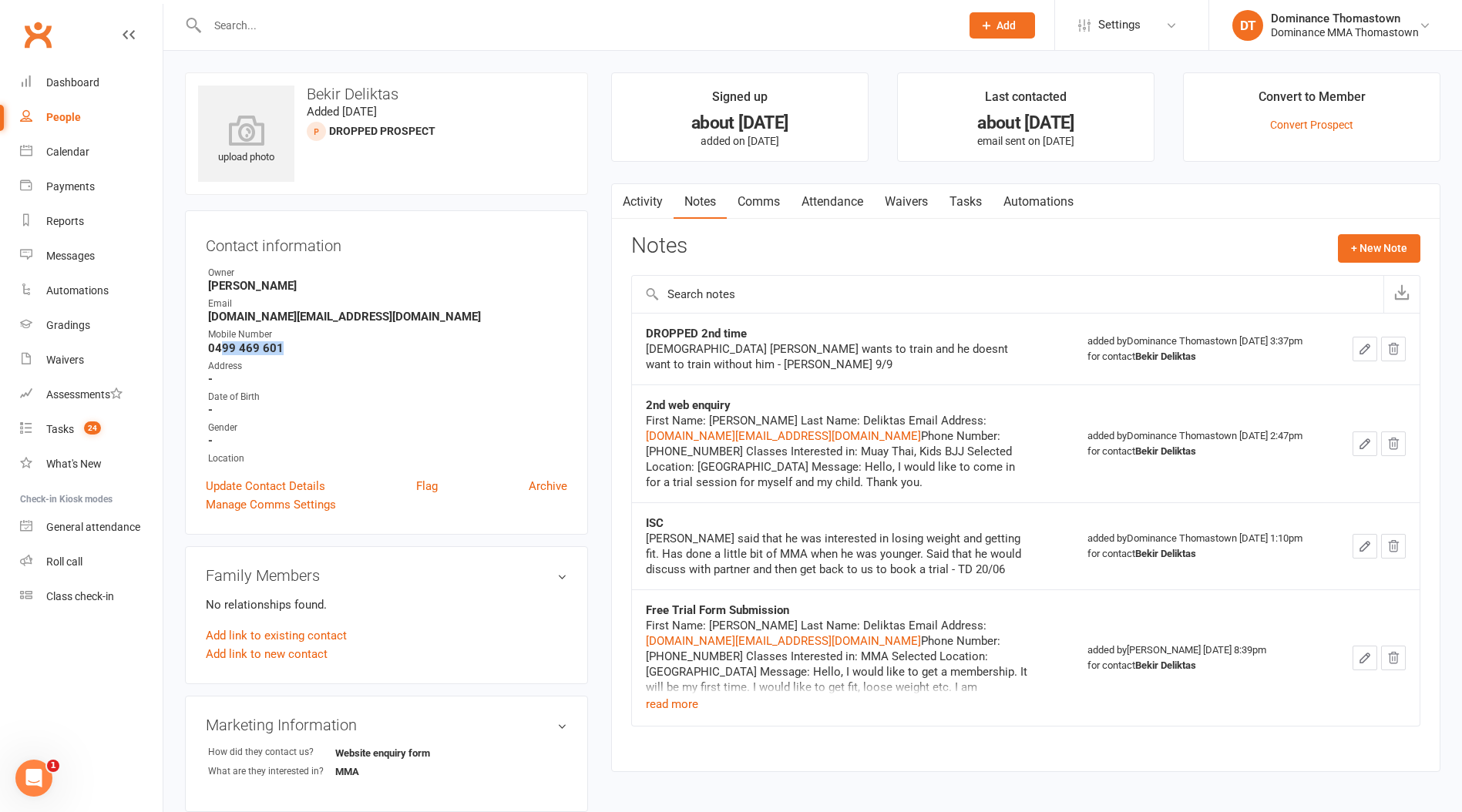
drag, startPoint x: 301, startPoint y: 351, endPoint x: 221, endPoint y: 341, distance: 80.6
click at [221, 341] on strong "0499 469 601" at bounding box center [387, 348] width 359 height 14
click at [288, 341] on li "Mobile Number [PHONE_NUMBER]" at bounding box center [386, 340] width 361 height 27
click at [299, 344] on strong "0499 469 601" at bounding box center [387, 348] width 359 height 14
drag, startPoint x: 236, startPoint y: 342, endPoint x: 191, endPoint y: 343, distance: 45.0
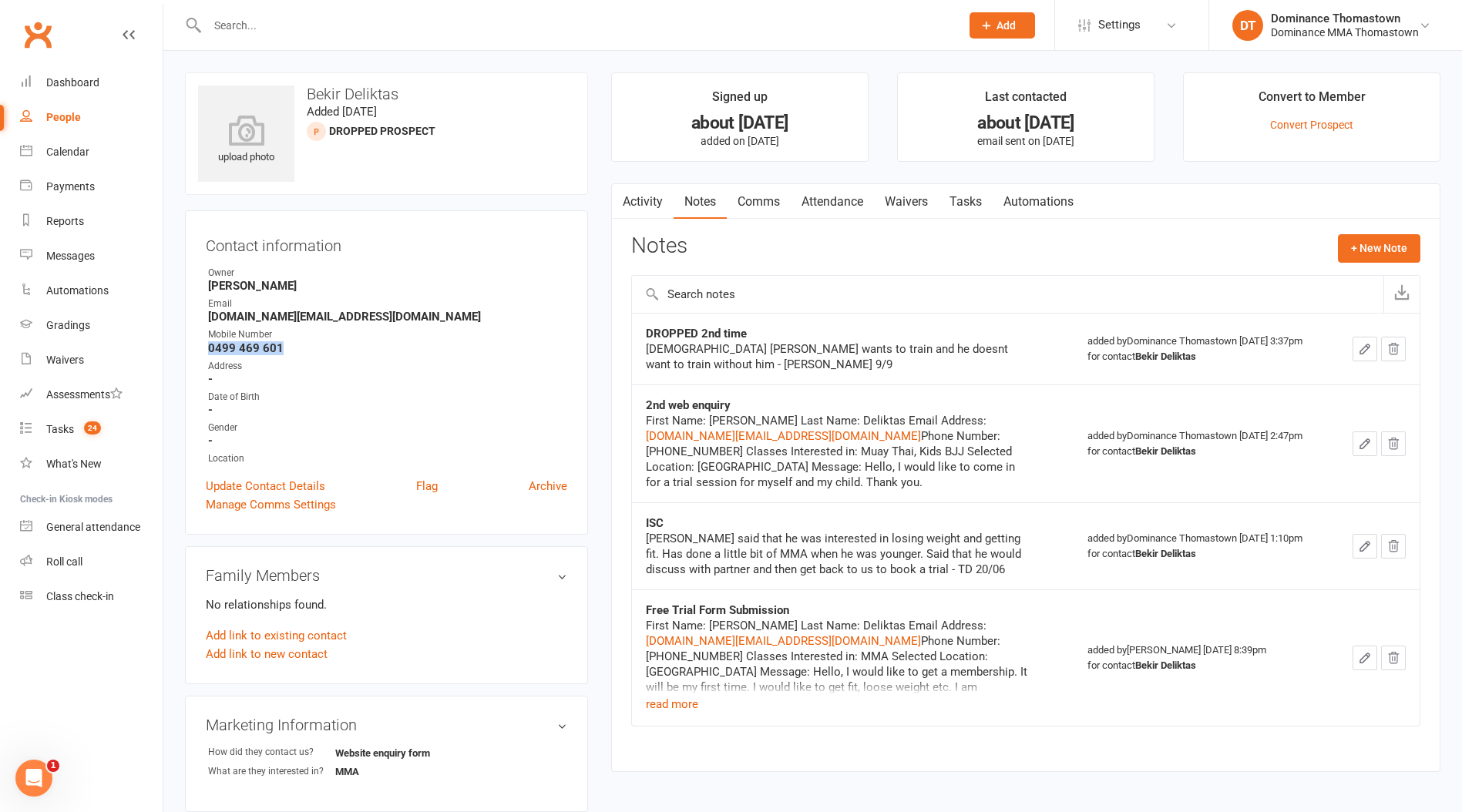
click at [191, 343] on div "Contact information Owner [PERSON_NAME] Email [DOMAIN_NAME][EMAIL_ADDRESS][DOMA…" at bounding box center [387, 372] width 403 height 324
copy strong "0499 469 601"
click at [981, 198] on link "Tasks" at bounding box center [966, 202] width 54 height 36
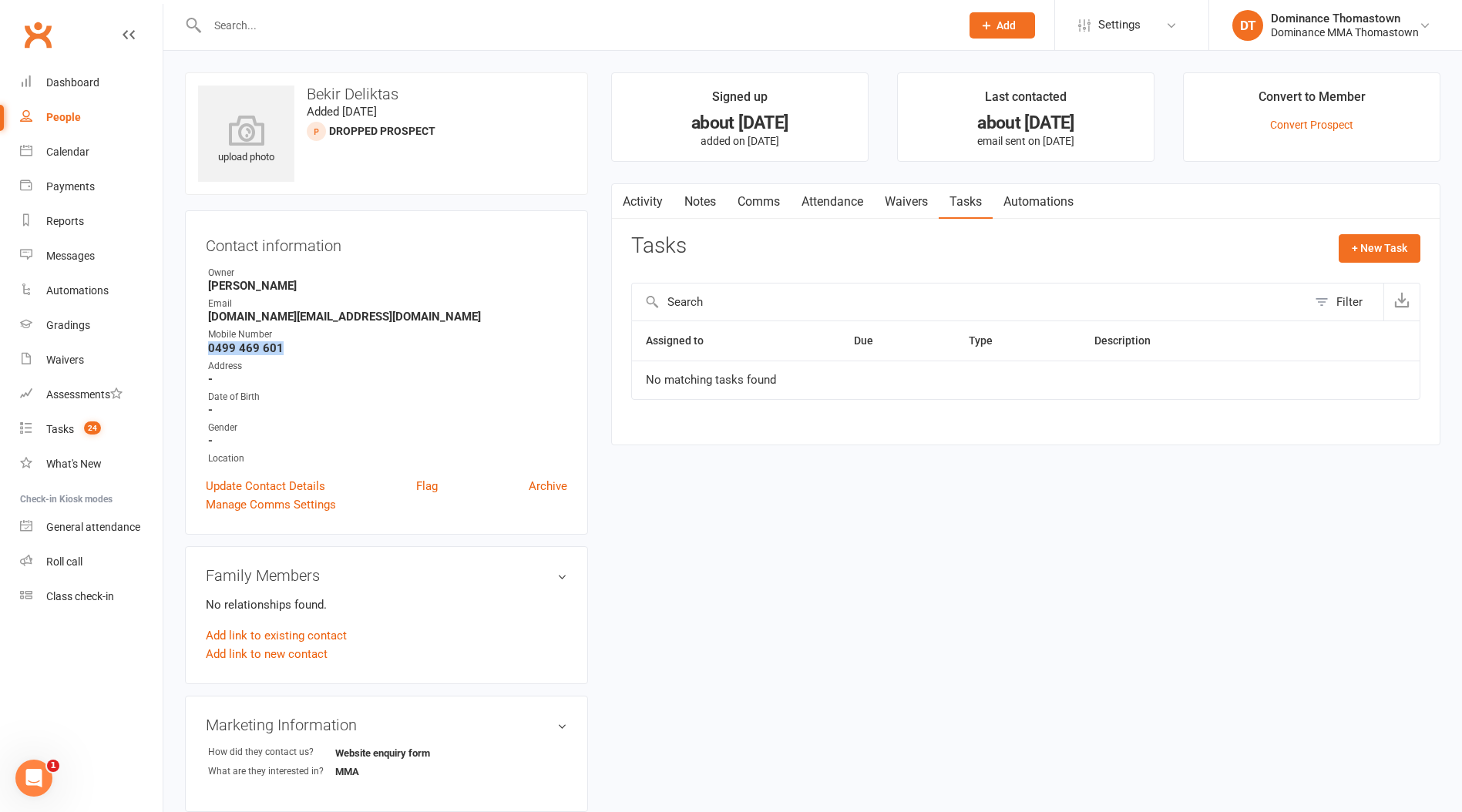
click at [721, 201] on link "Notes" at bounding box center [699, 202] width 53 height 36
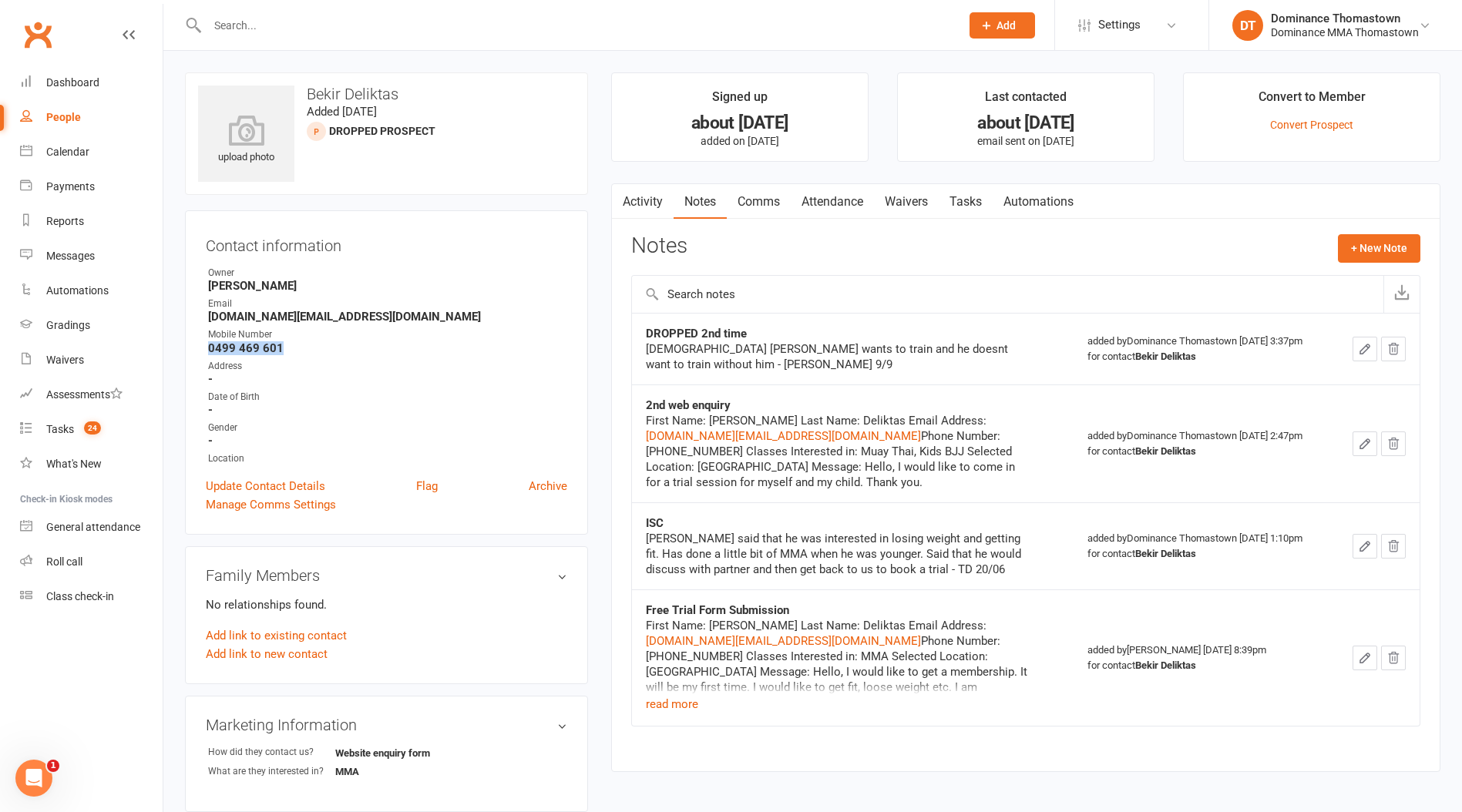
click at [865, 202] on link "Attendance" at bounding box center [833, 202] width 83 height 36
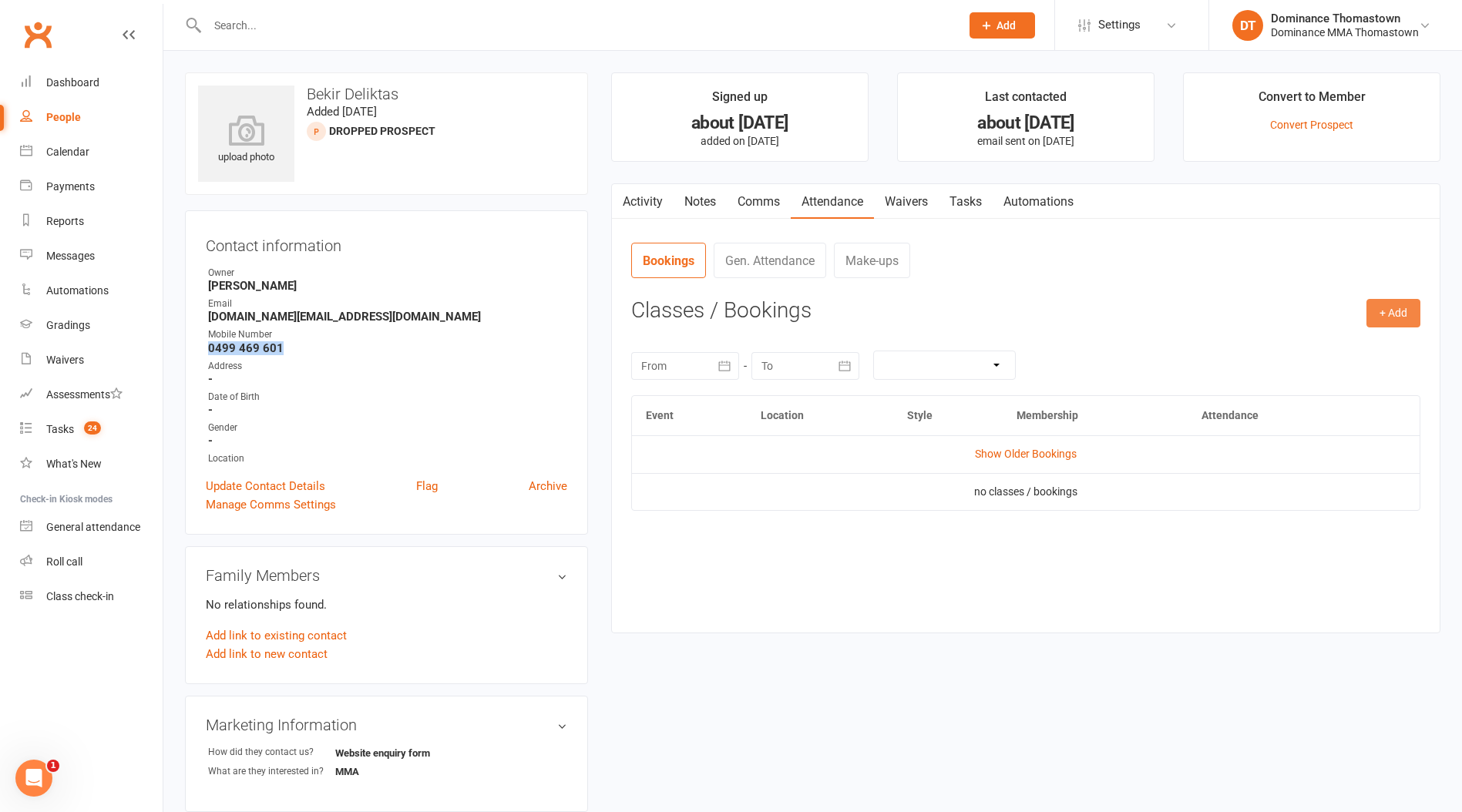
click at [1390, 318] on button "+ Add" at bounding box center [1393, 313] width 54 height 28
click at [1301, 337] on link "Book Event" at bounding box center [1343, 348] width 153 height 31
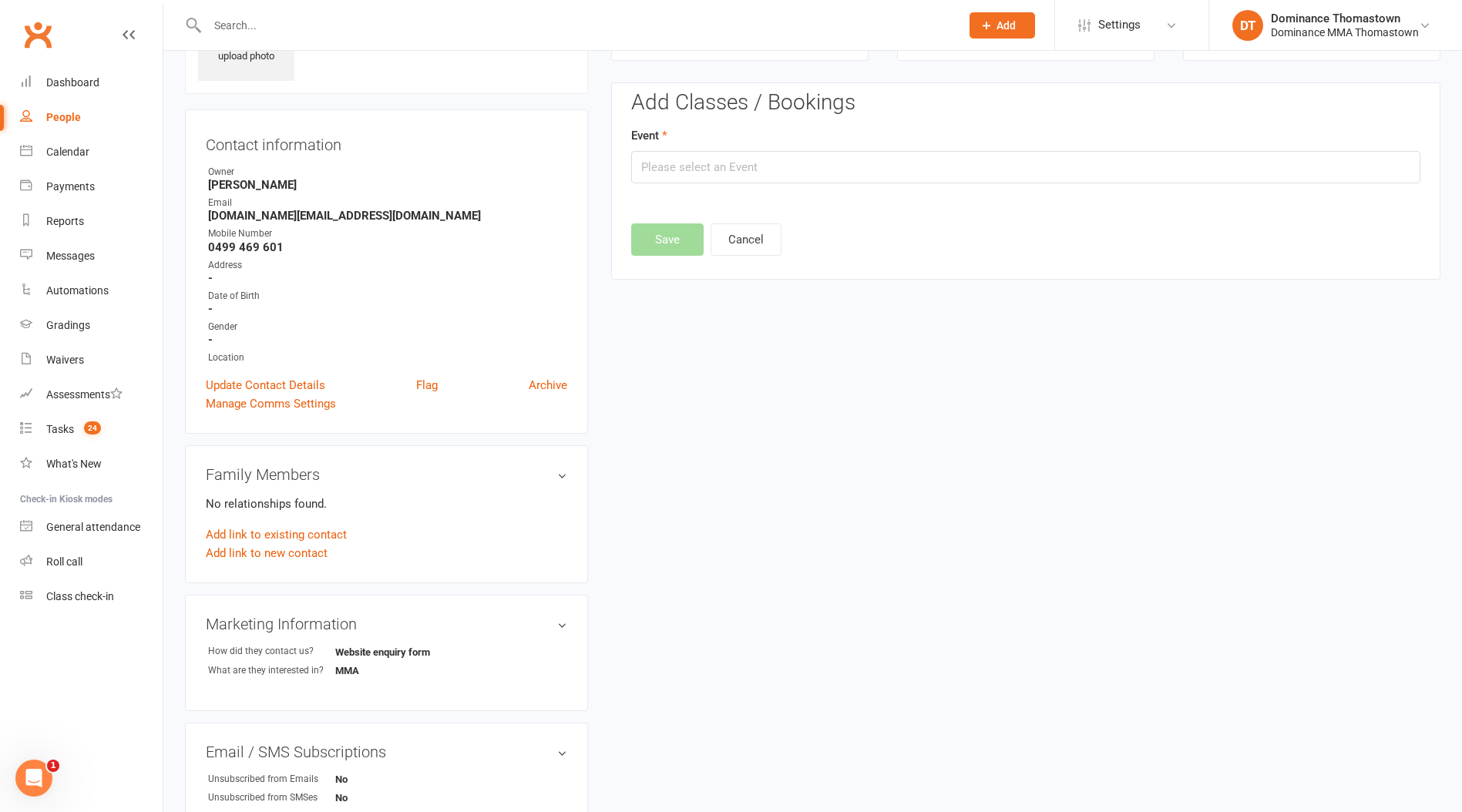
scroll to position [106, 0]
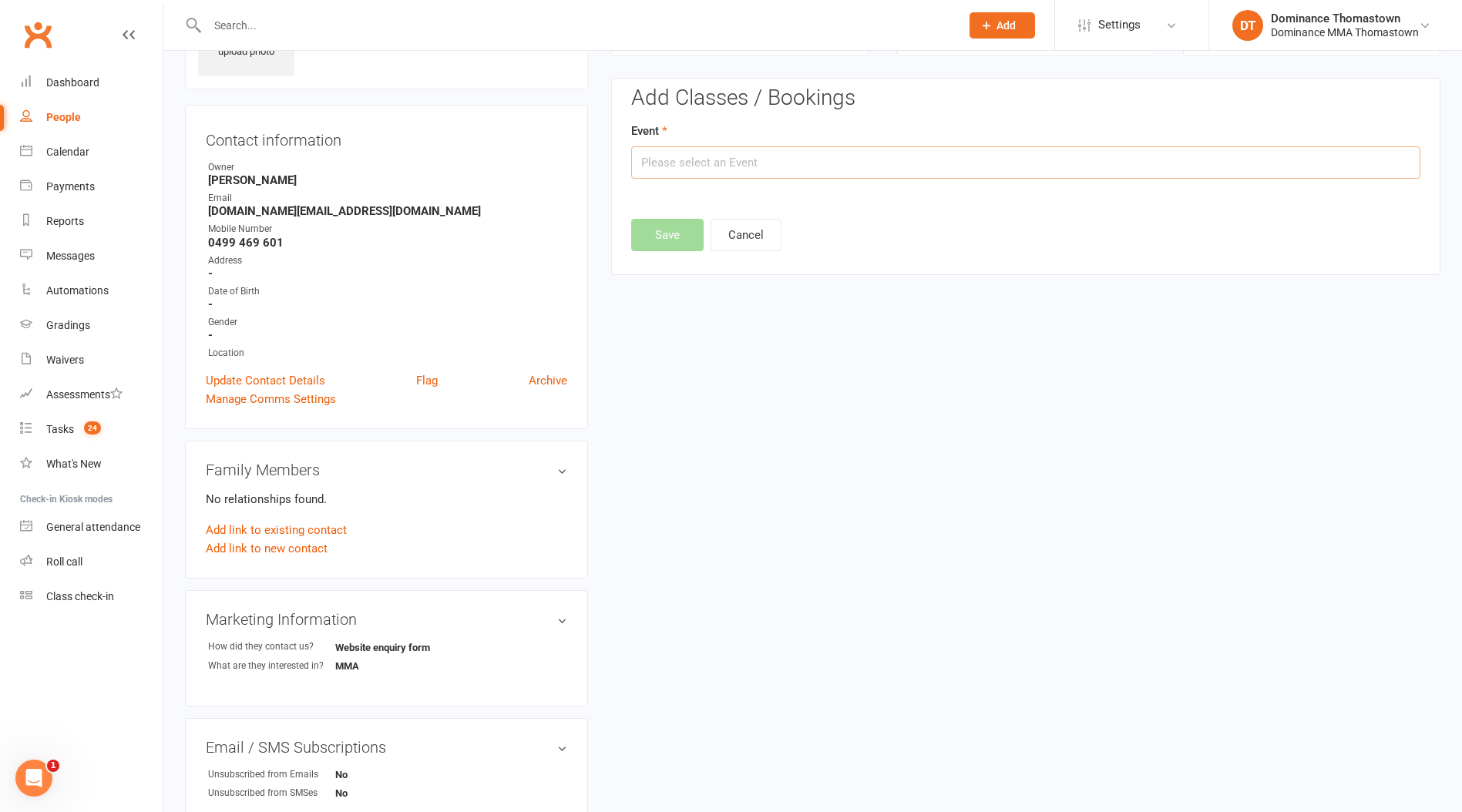
click at [949, 171] on input "text" at bounding box center [1026, 162] width 789 height 32
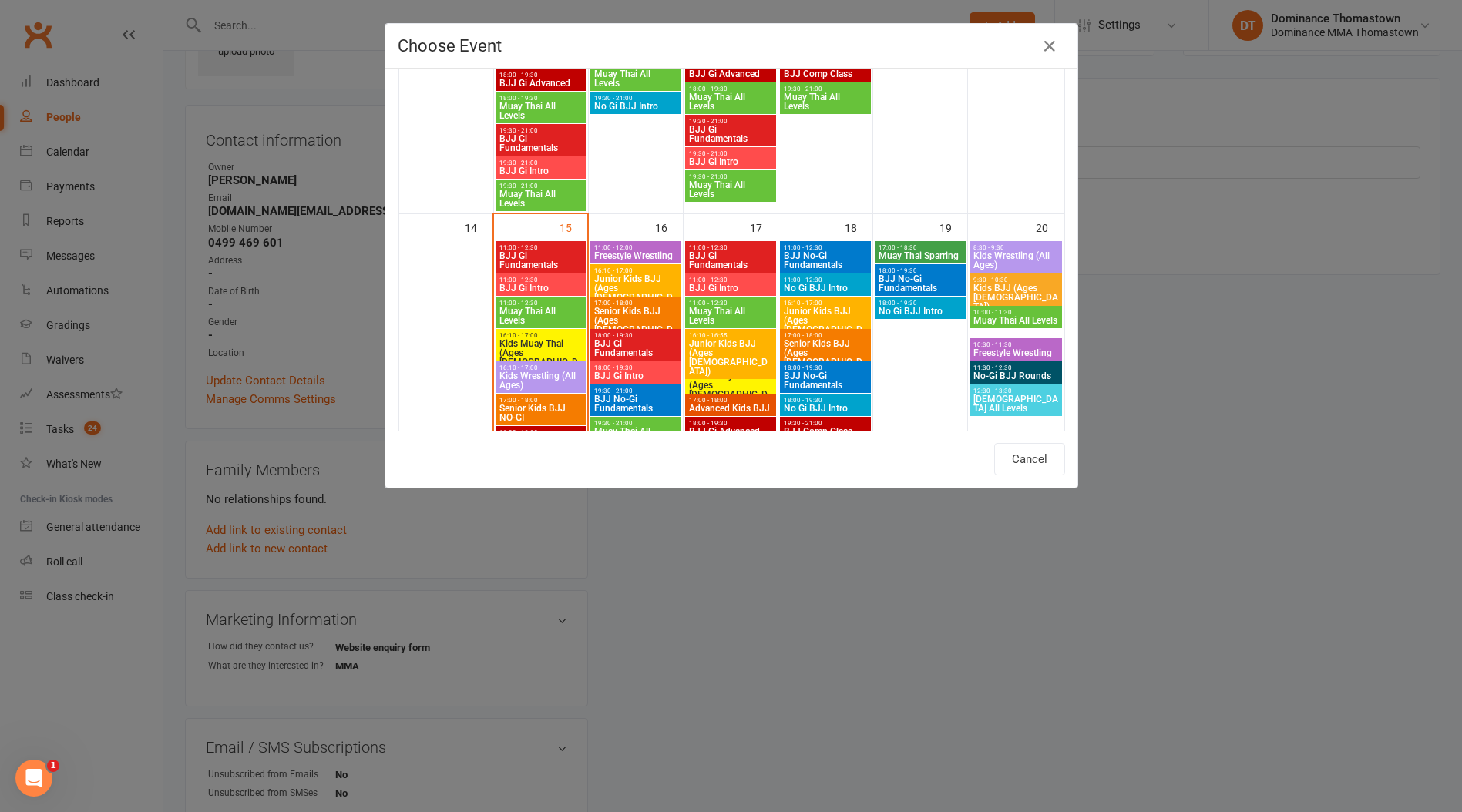
scroll to position [676, 0]
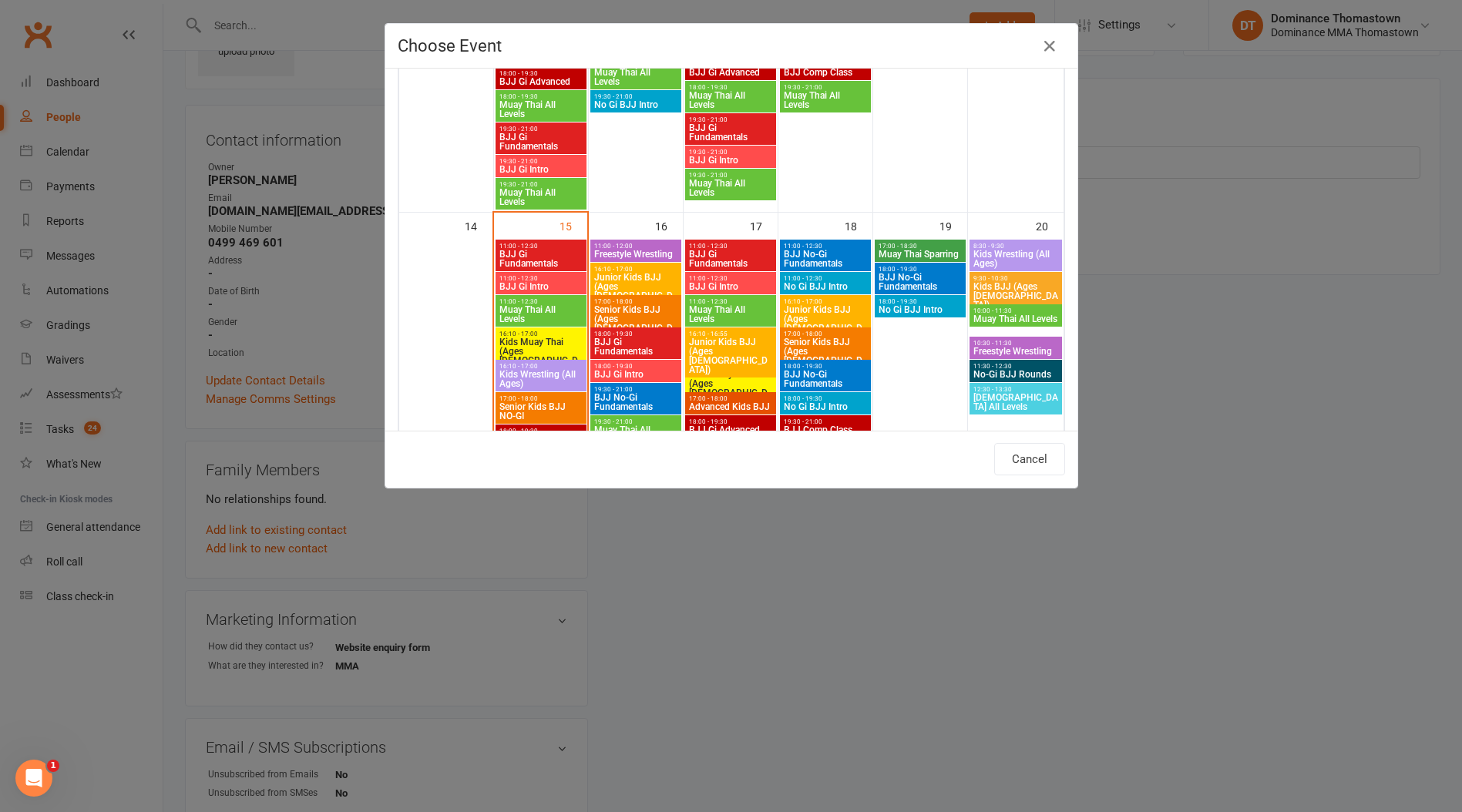
drag, startPoint x: 1322, startPoint y: 68, endPoint x: 1117, endPoint y: 22, distance: 210.1
click at [1313, 68] on div "Choose Event Day Week Month [DATE] [DATE] Sun Mon Tue Wed Thu Fri Sat 31 01 02 …" at bounding box center [731, 406] width 1462 height 812
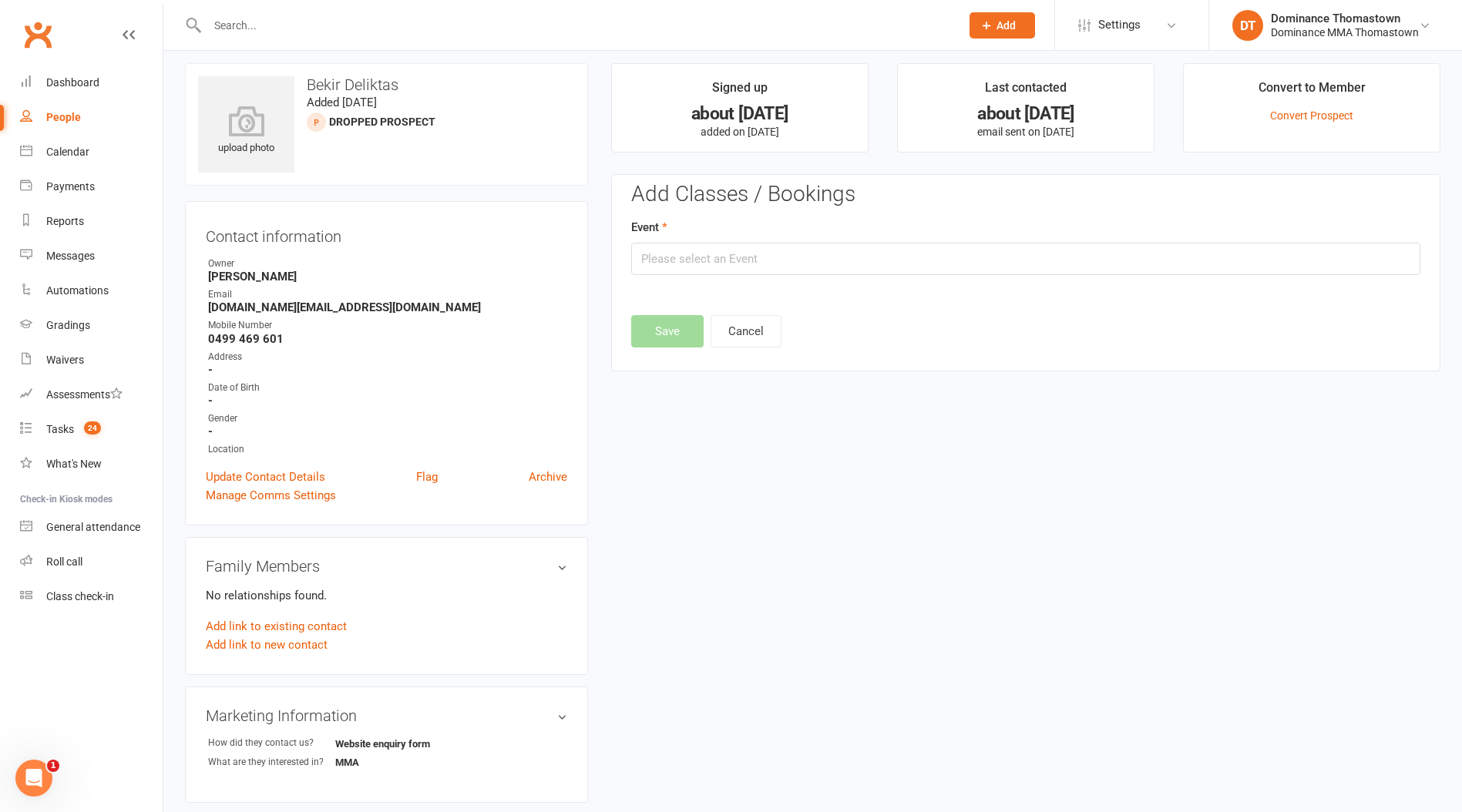
scroll to position [0, 0]
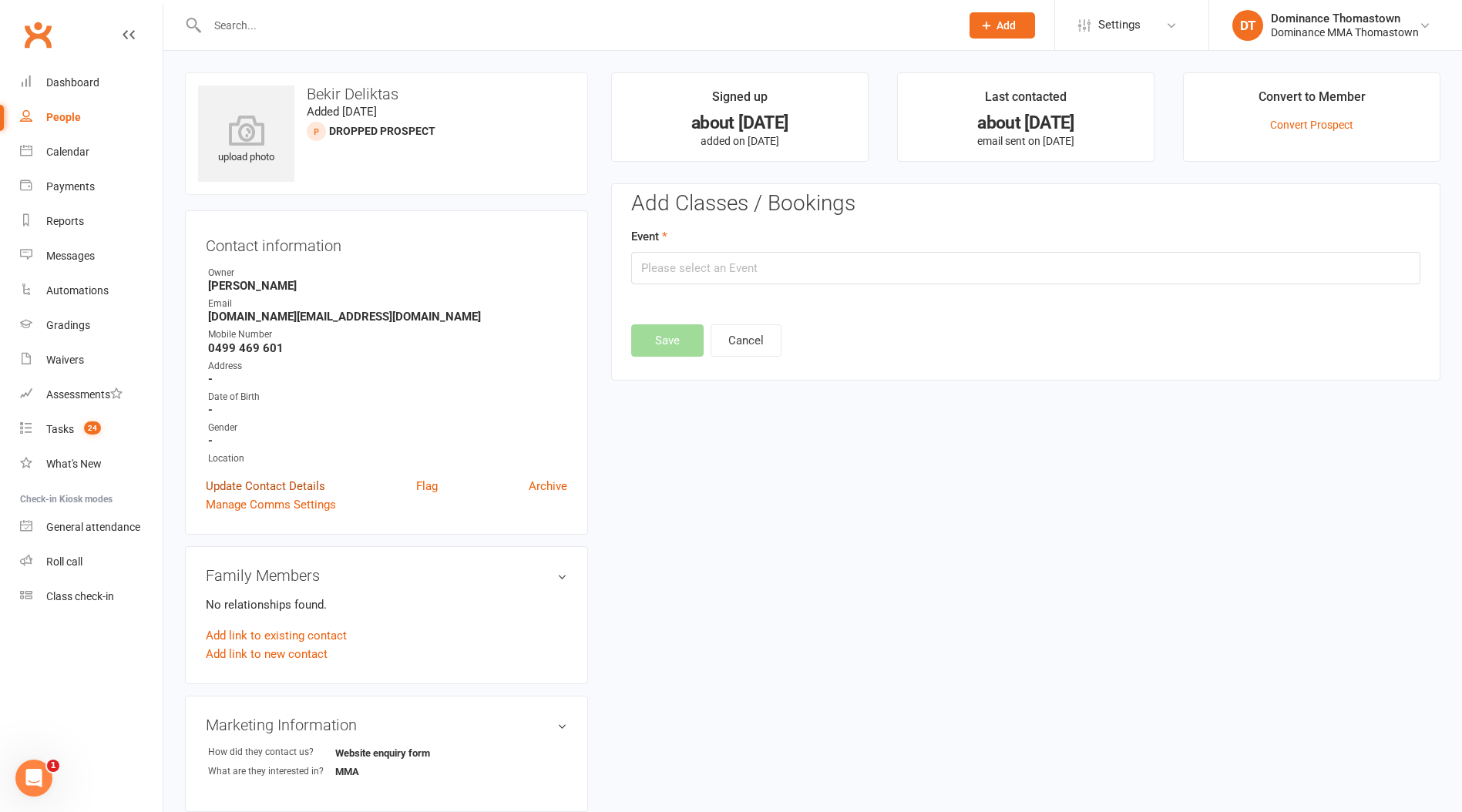
click at [284, 487] on link "Update Contact Details" at bounding box center [265, 486] width 119 height 19
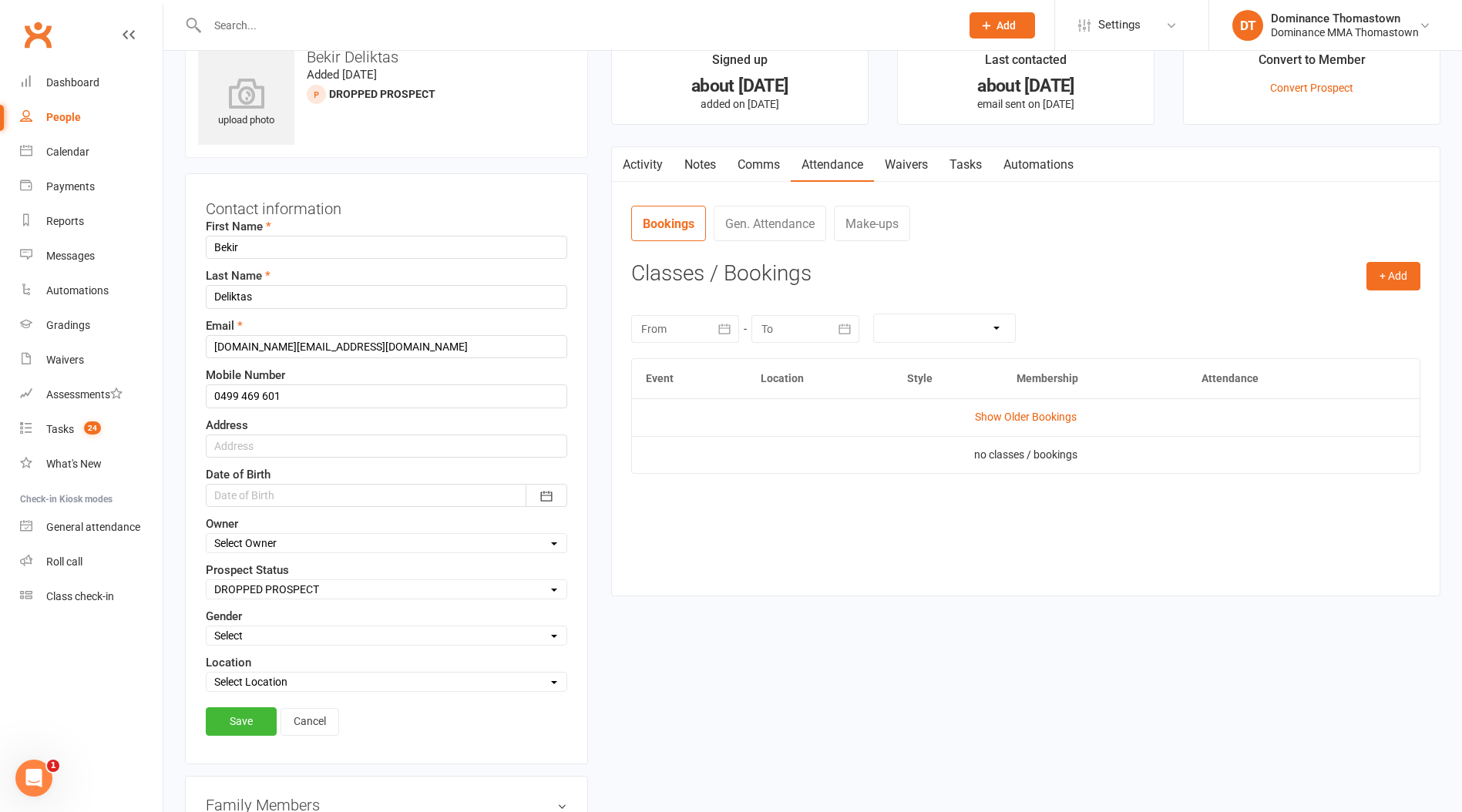
scroll to position [72, 0]
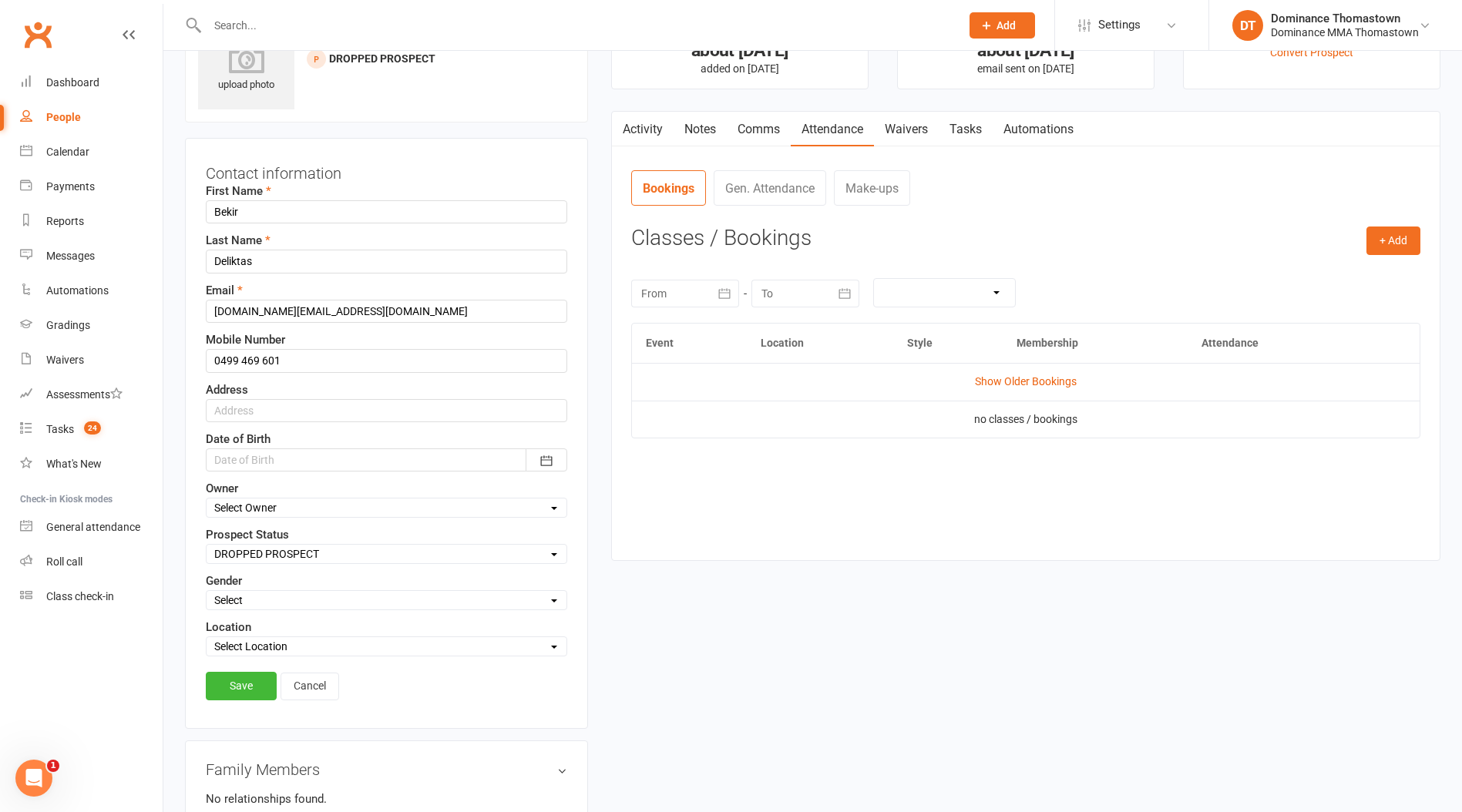
click at [309, 563] on select "Select ENQUIRY WEBSITE ENQUIRY META ADS ENQUIRY DROPPED PROSPECT DROP-IN VISITO…" at bounding box center [386, 554] width 360 height 17
select select "TEENS/ADULTS WAITLIST"
click at [206, 546] on select "Select ENQUIRY WEBSITE ENQUIRY META ADS ENQUIRY DROPPED PROSPECT DROP-IN VISITO…" at bounding box center [386, 554] width 360 height 17
click at [258, 689] on link "Save" at bounding box center [240, 685] width 71 height 28
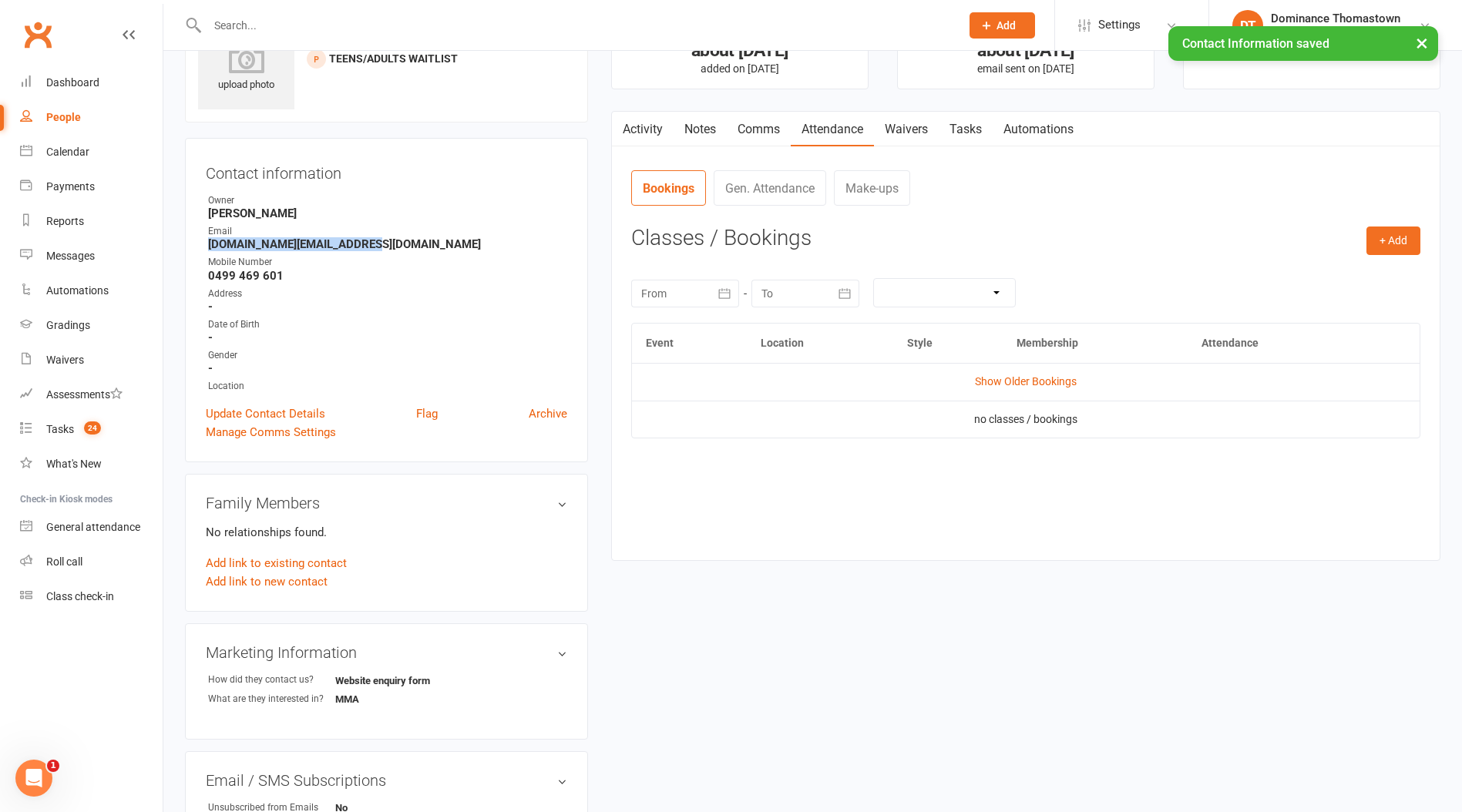
drag, startPoint x: 344, startPoint y: 247, endPoint x: 206, endPoint y: 247, distance: 138.0
click at [206, 247] on li "Email [DOMAIN_NAME][EMAIL_ADDRESS][DOMAIN_NAME]" at bounding box center [386, 237] width 361 height 27
copy strong "[DOMAIN_NAME][EMAIL_ADDRESS][DOMAIN_NAME]"
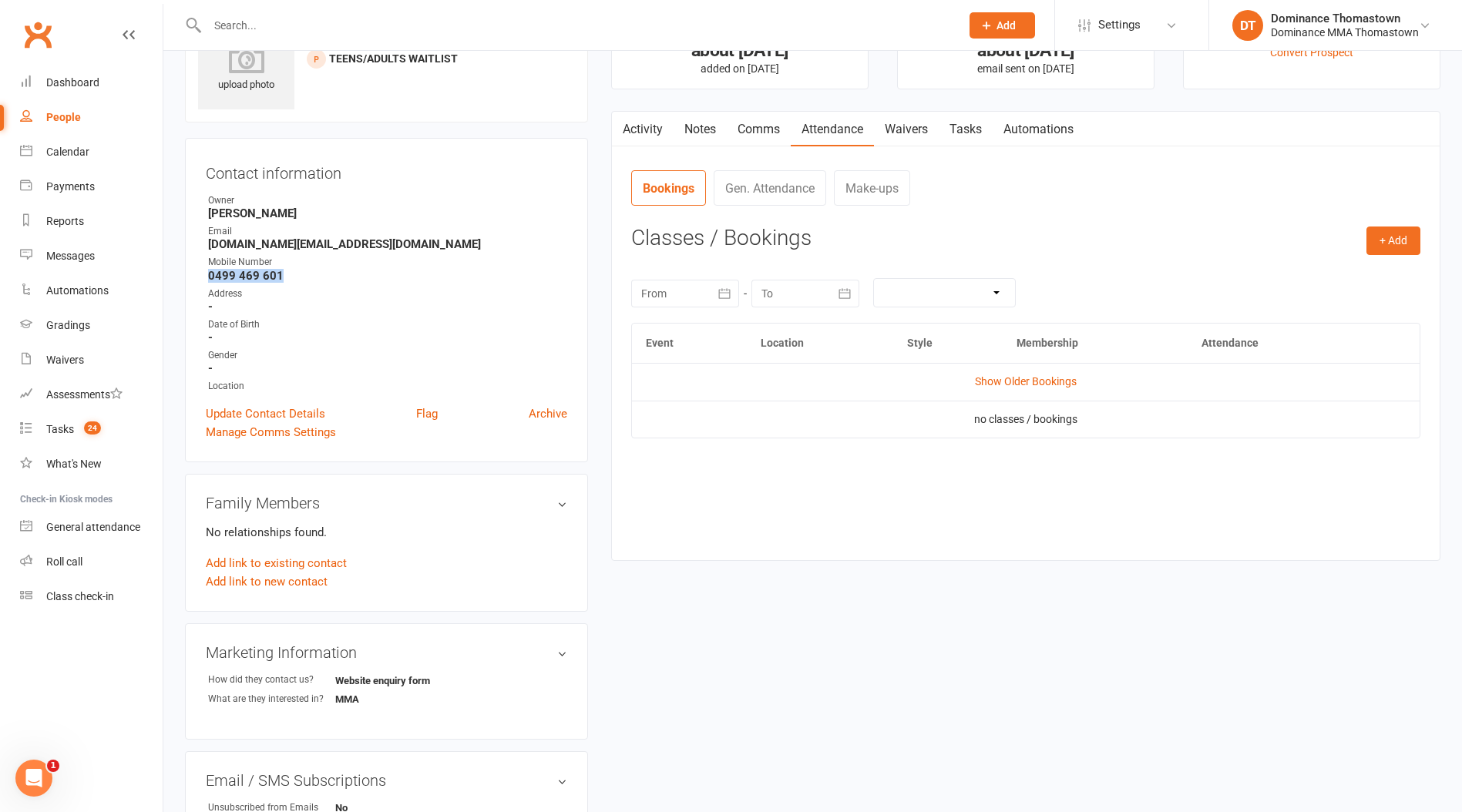
drag, startPoint x: 306, startPoint y: 277, endPoint x: 208, endPoint y: 275, distance: 98.0
click at [208, 276] on strong "0499 469 601" at bounding box center [387, 275] width 359 height 14
copy strong "0499 469 601"
click at [100, 430] on span "24" at bounding box center [92, 428] width 17 height 13
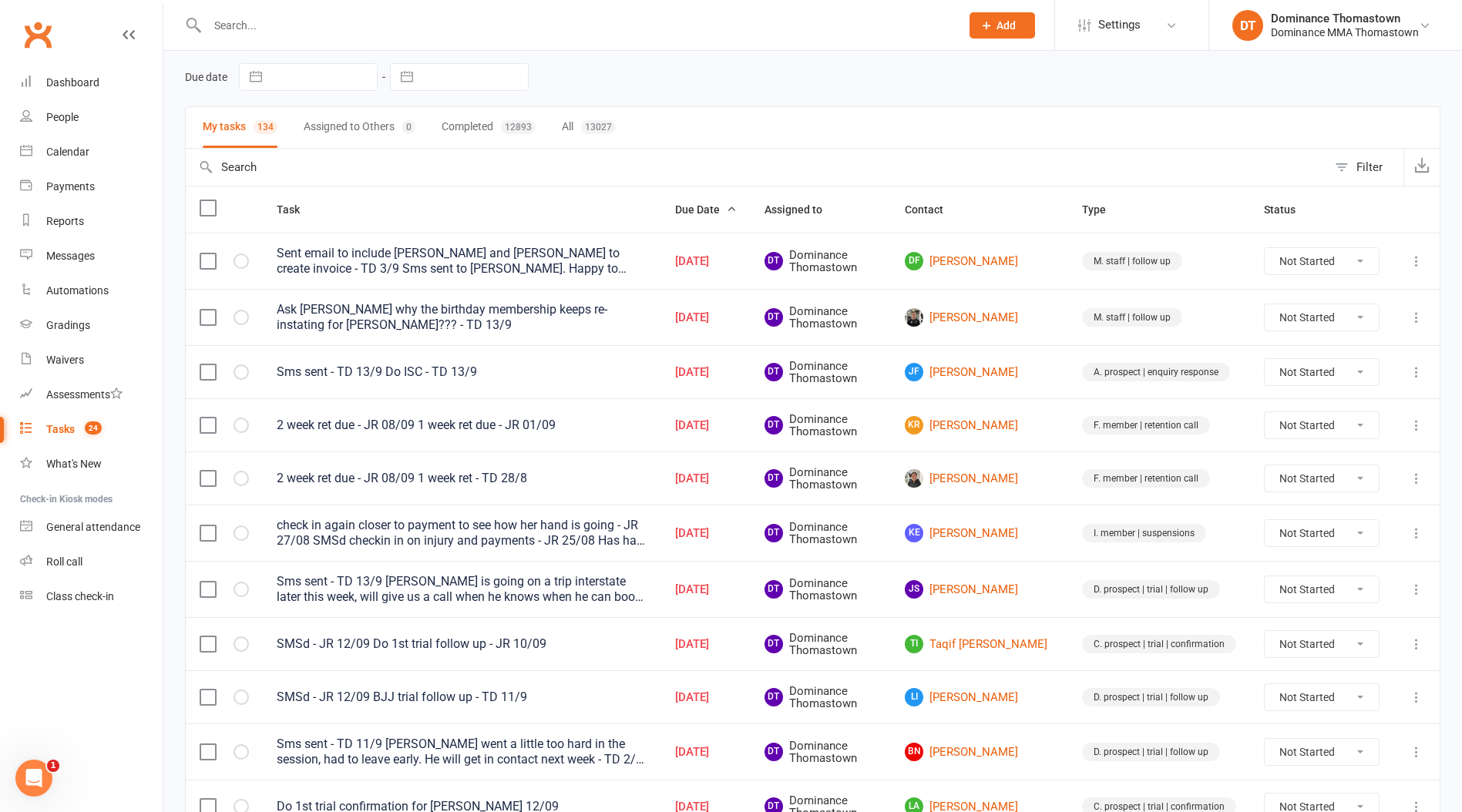
scroll to position [65, 0]
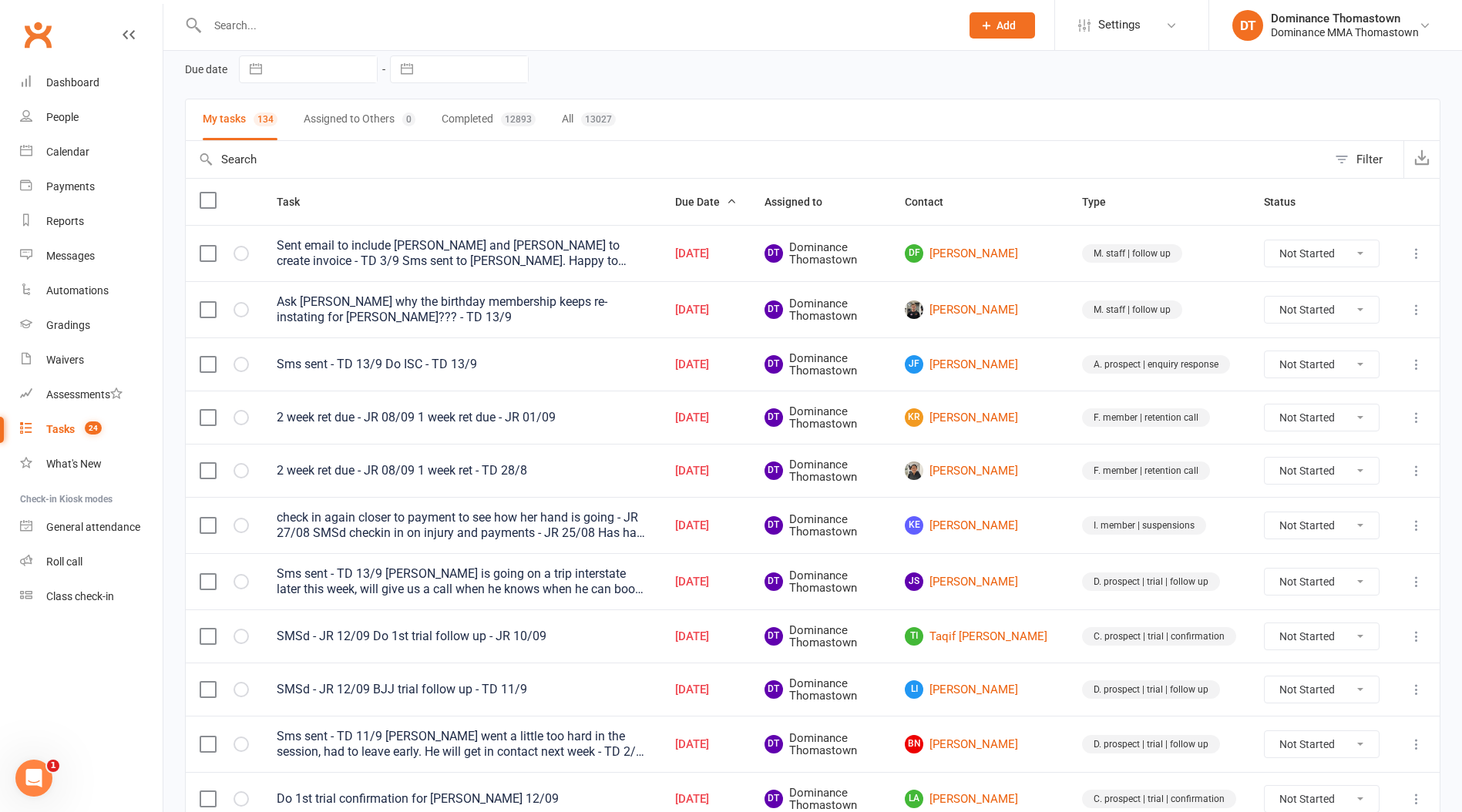
click at [388, 32] on input "text" at bounding box center [576, 25] width 746 height 22
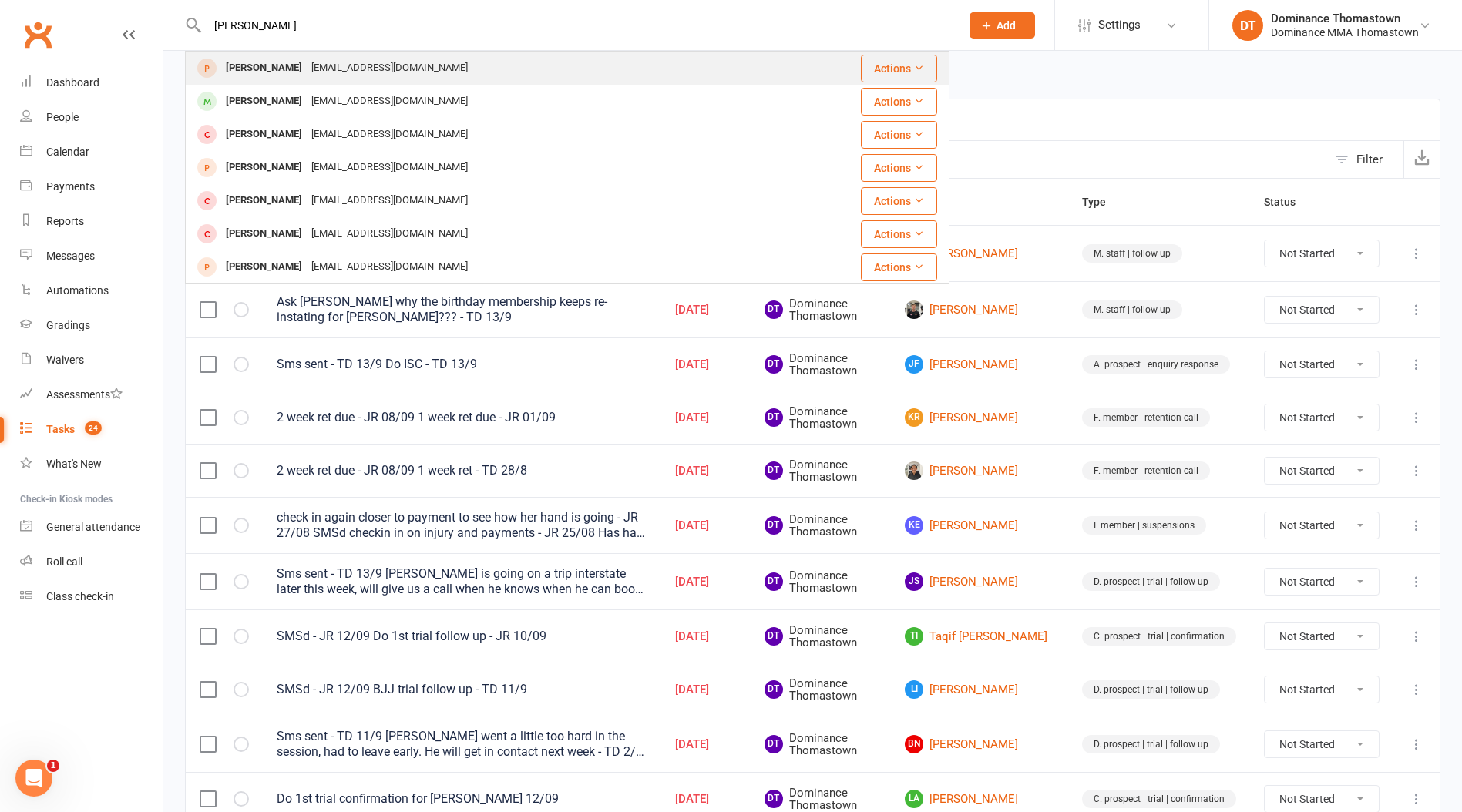
type input "[PERSON_NAME]"
click at [349, 76] on div "[EMAIL_ADDRESS][DOMAIN_NAME]" at bounding box center [390, 68] width 166 height 23
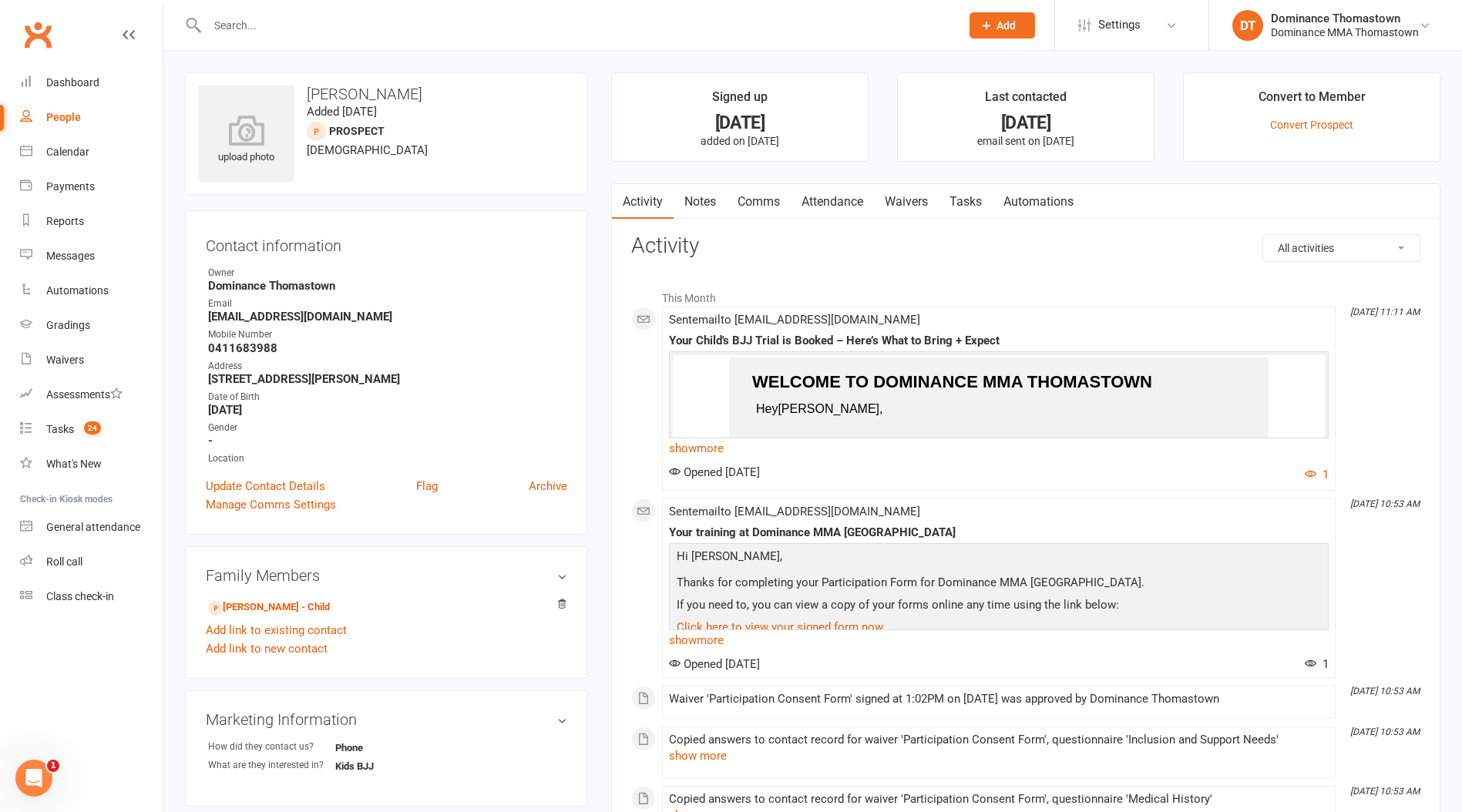
drag, startPoint x: 947, startPoint y: 190, endPoint x: 956, endPoint y: 197, distance: 11.4
click at [949, 194] on link "Tasks" at bounding box center [966, 202] width 54 height 36
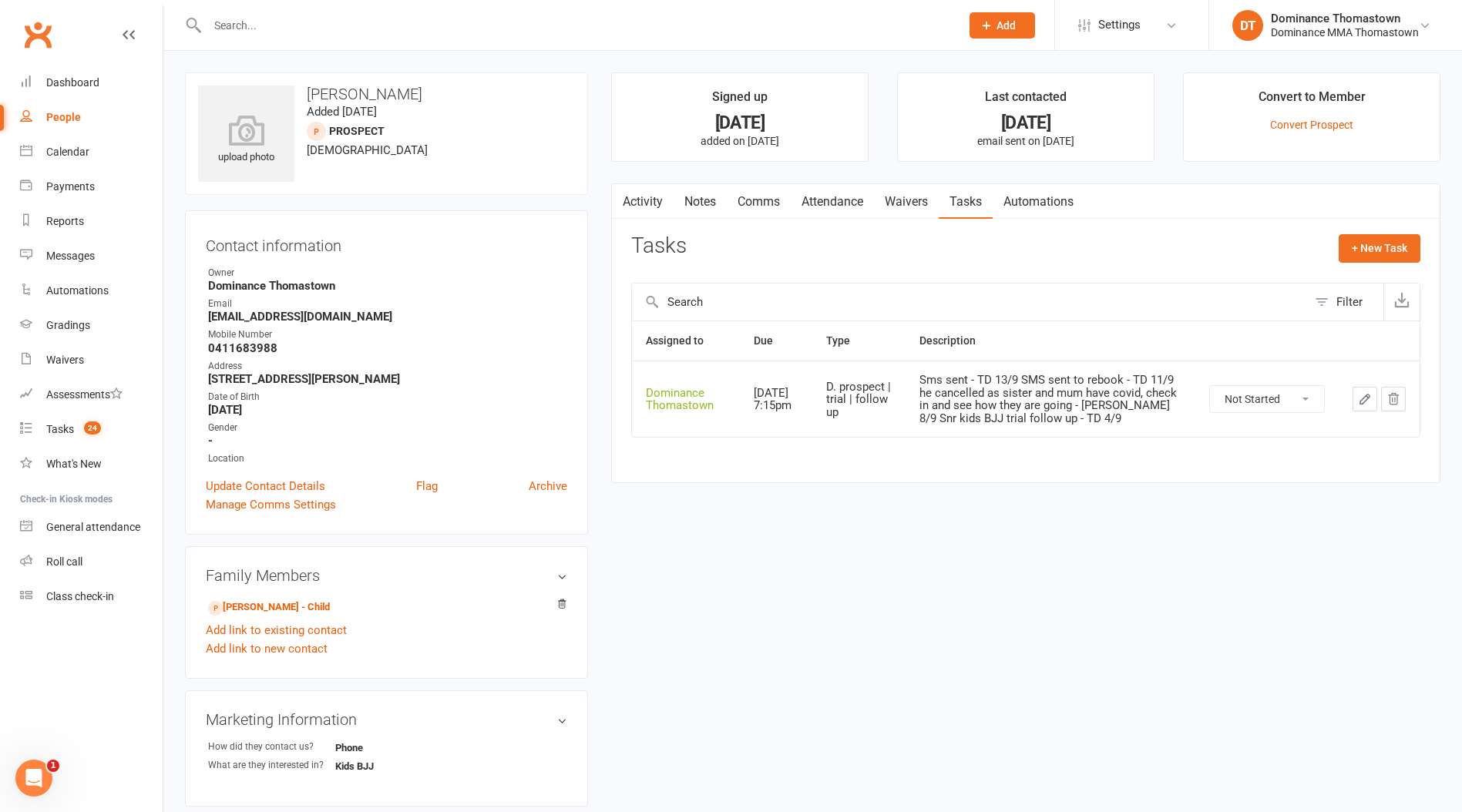
click at [1355, 395] on button "button" at bounding box center [1365, 399] width 24 height 24
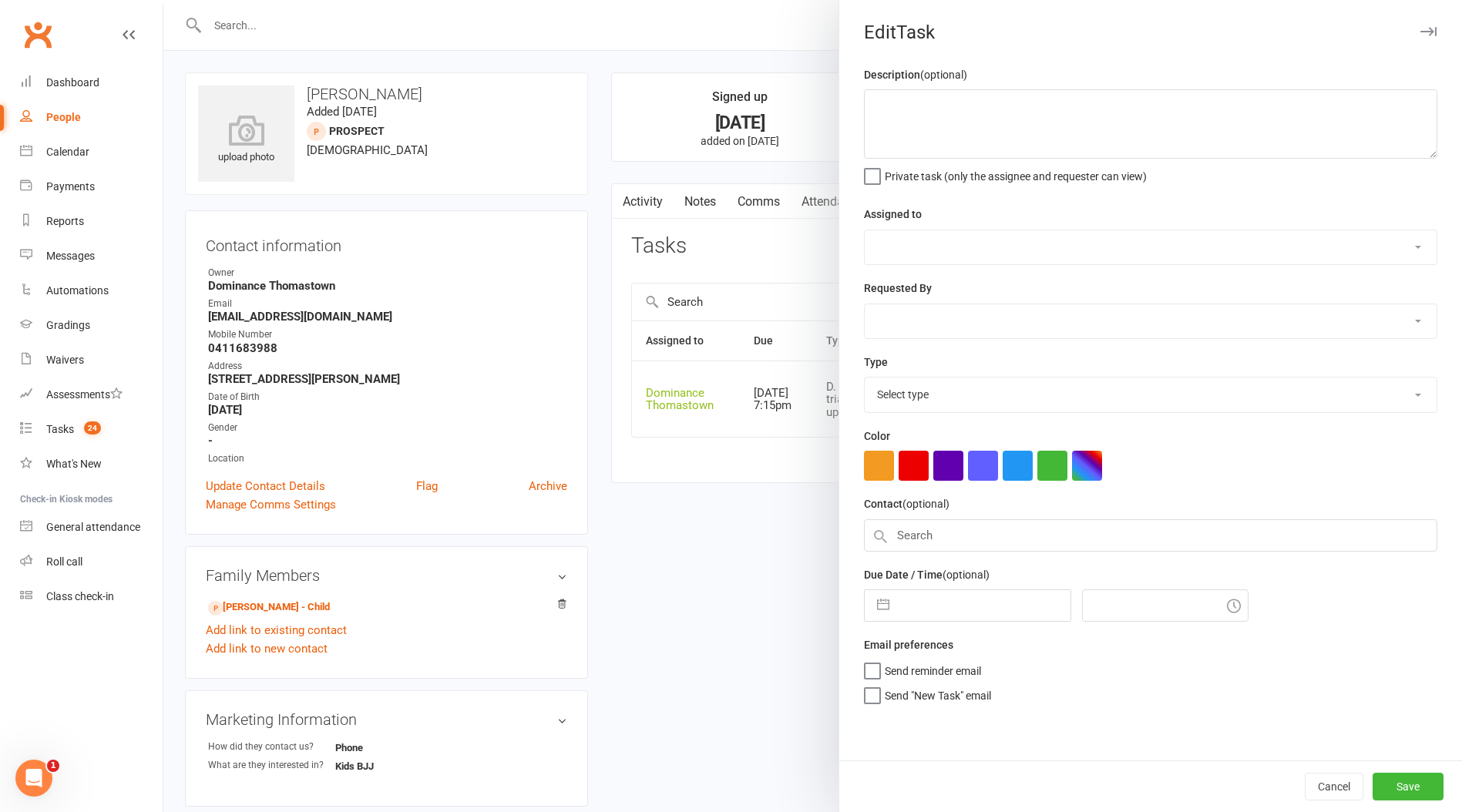
type textarea "Sms sent - TD 13/9 SMS sent to rebook - TD 11/9 he cancelled as sister and mum …"
select select "12547"
type input "[DATE]"
type input "7:15pm"
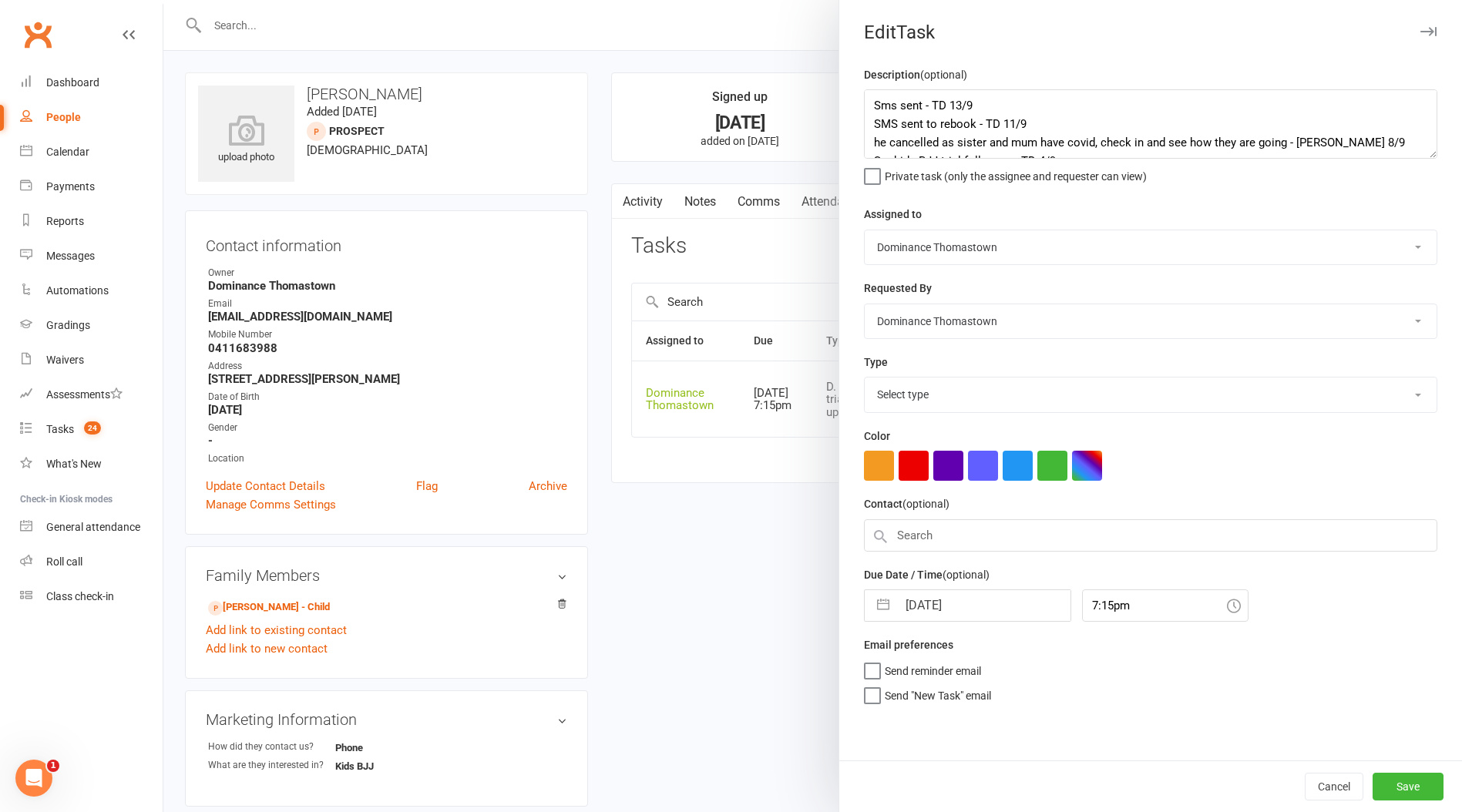
select select "3812"
drag, startPoint x: 866, startPoint y: 100, endPoint x: 876, endPoint y: 103, distance: 10.4
click at [868, 102] on textarea "Sms sent - TD 13/9 SMS sent to rebook - TD 11/9 he cancelled as sister and mum …" at bounding box center [1151, 123] width 573 height 69
click at [913, 106] on textarea "Do triao follow up for [PERSON_NAME] sent - TD 13/9 SMS sent to rebook - TD 11/…" at bounding box center [1151, 123] width 573 height 69
click at [890, 105] on textarea "Do trial follow up for [PERSON_NAME] sent - TD 13/9 SMS sent to rebook - TD 11/…" at bounding box center [1151, 123] width 573 height 69
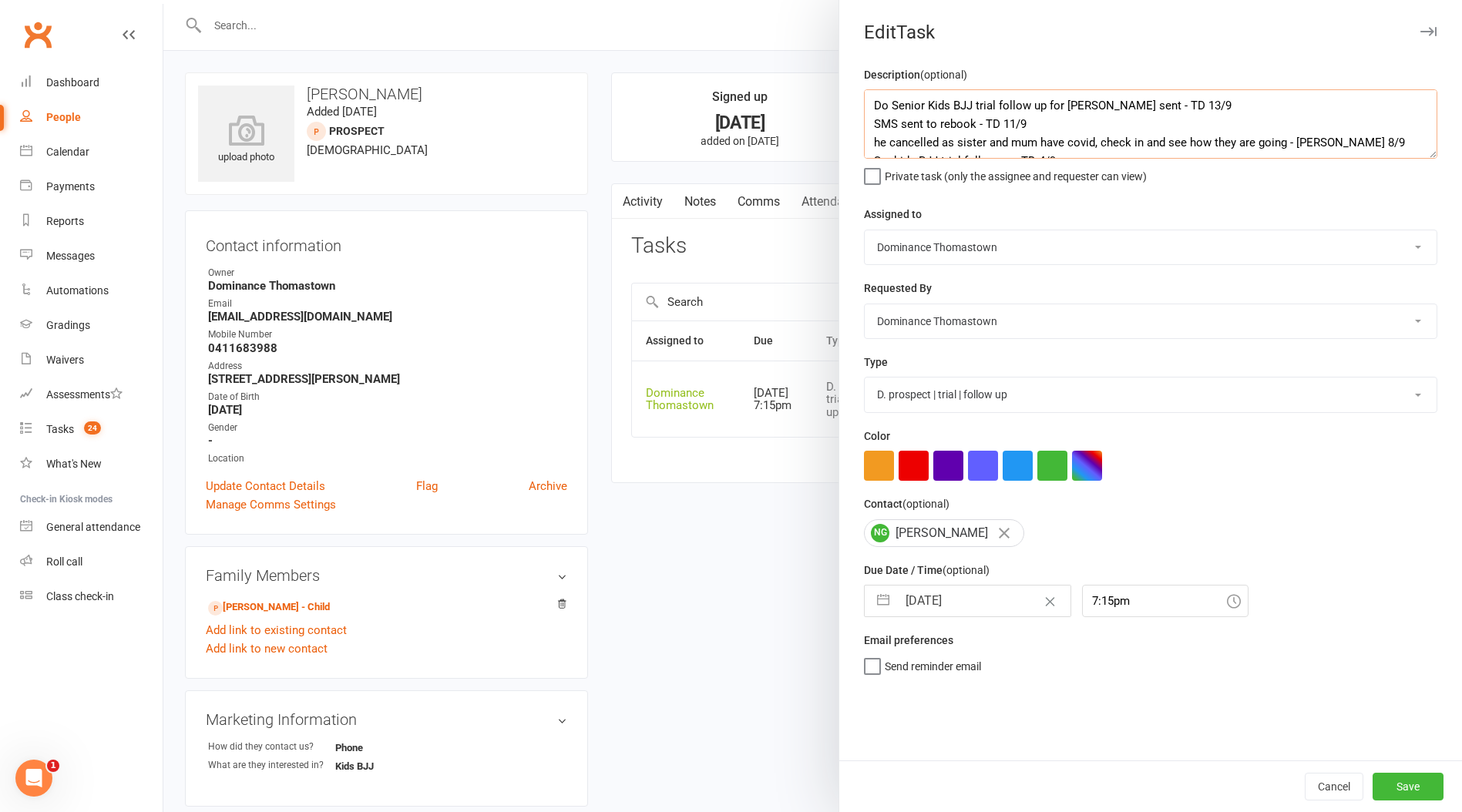
click at [1098, 104] on textarea "Do Senior Kids BJJ trial follow up for [PERSON_NAME] sent - TD 13/9 SMS sent to…" at bounding box center [1151, 123] width 573 height 69
type textarea "Do Senior Kids BJJ trial follow up for [PERSON_NAME] 15/09 Sms sent - TD 13/9 S…"
click at [945, 609] on input "[DATE]" at bounding box center [983, 601] width 173 height 31
select select "7"
select select "2025"
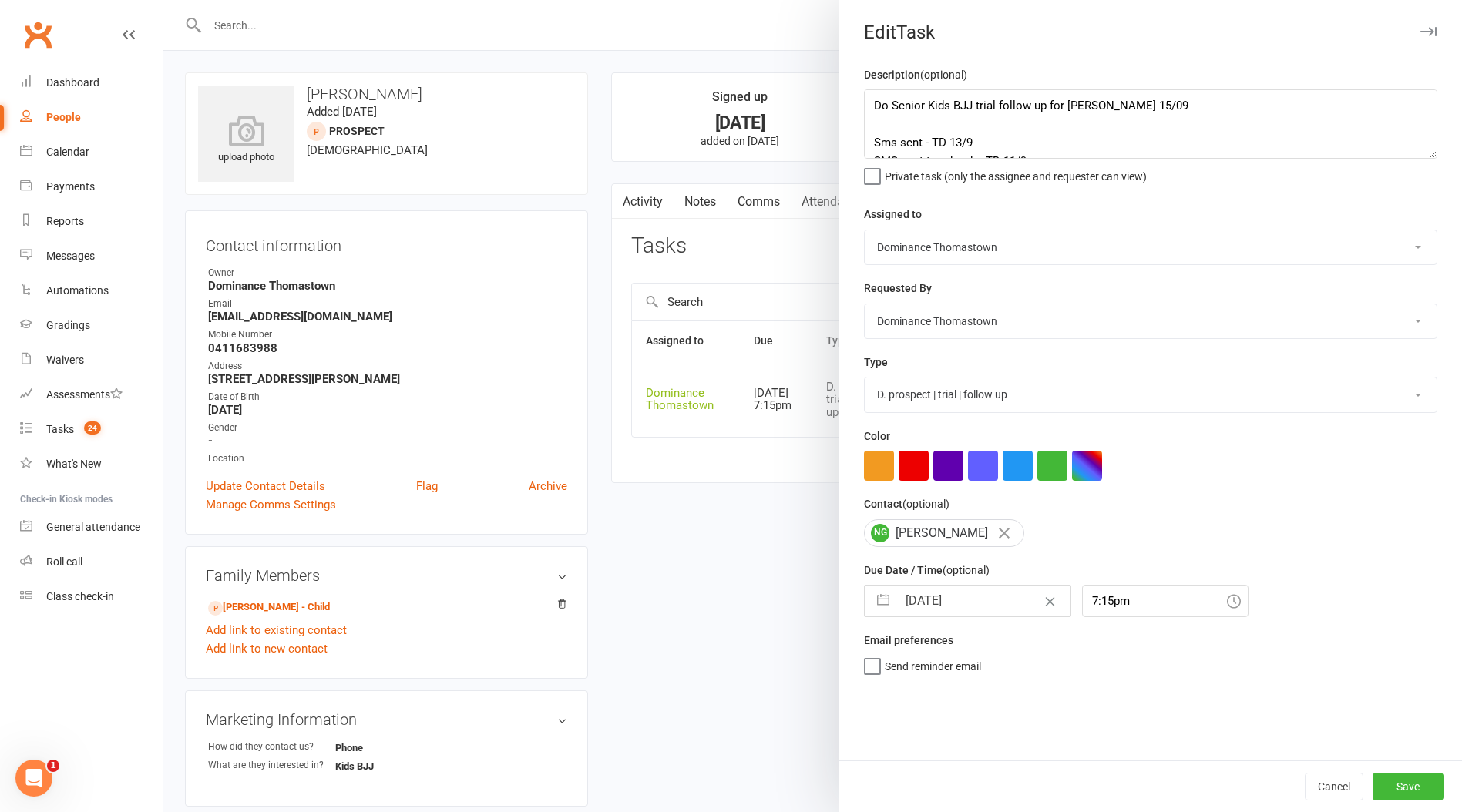
select select "8"
select select "2025"
select select "9"
select select "2025"
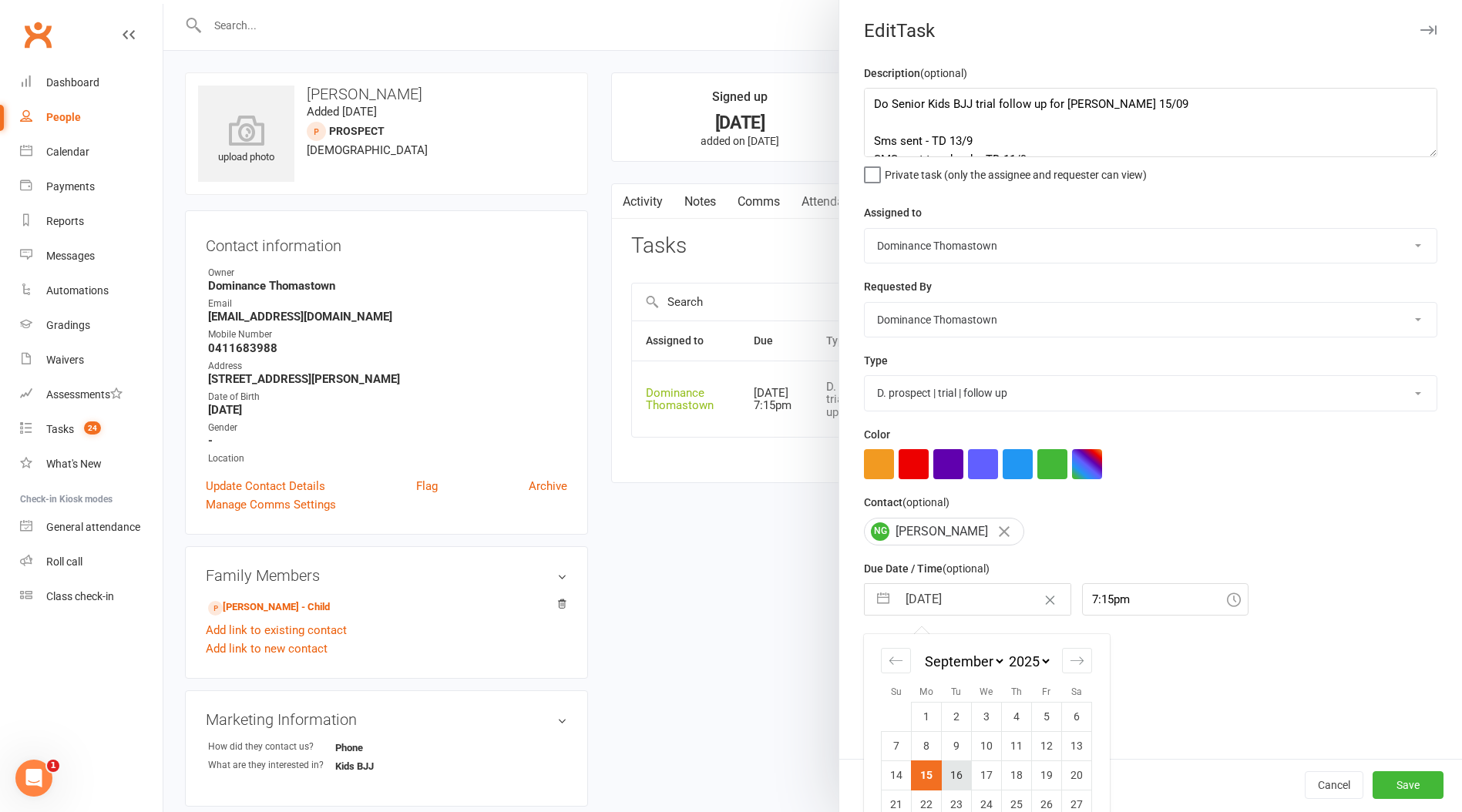
click at [958, 764] on td "16" at bounding box center [957, 775] width 30 height 29
type input "[DATE]"
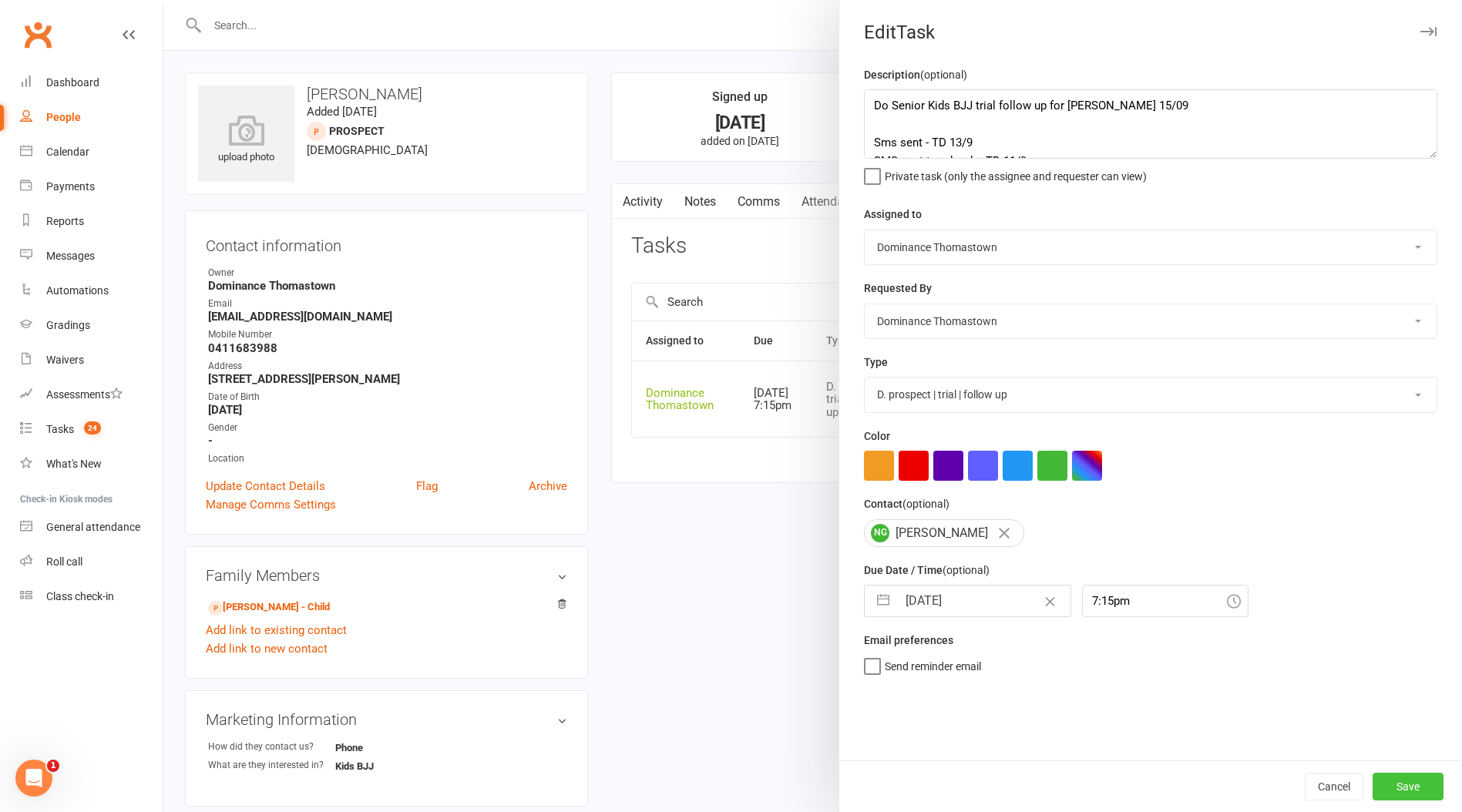
click at [1386, 784] on button "Save" at bounding box center [1408, 787] width 71 height 28
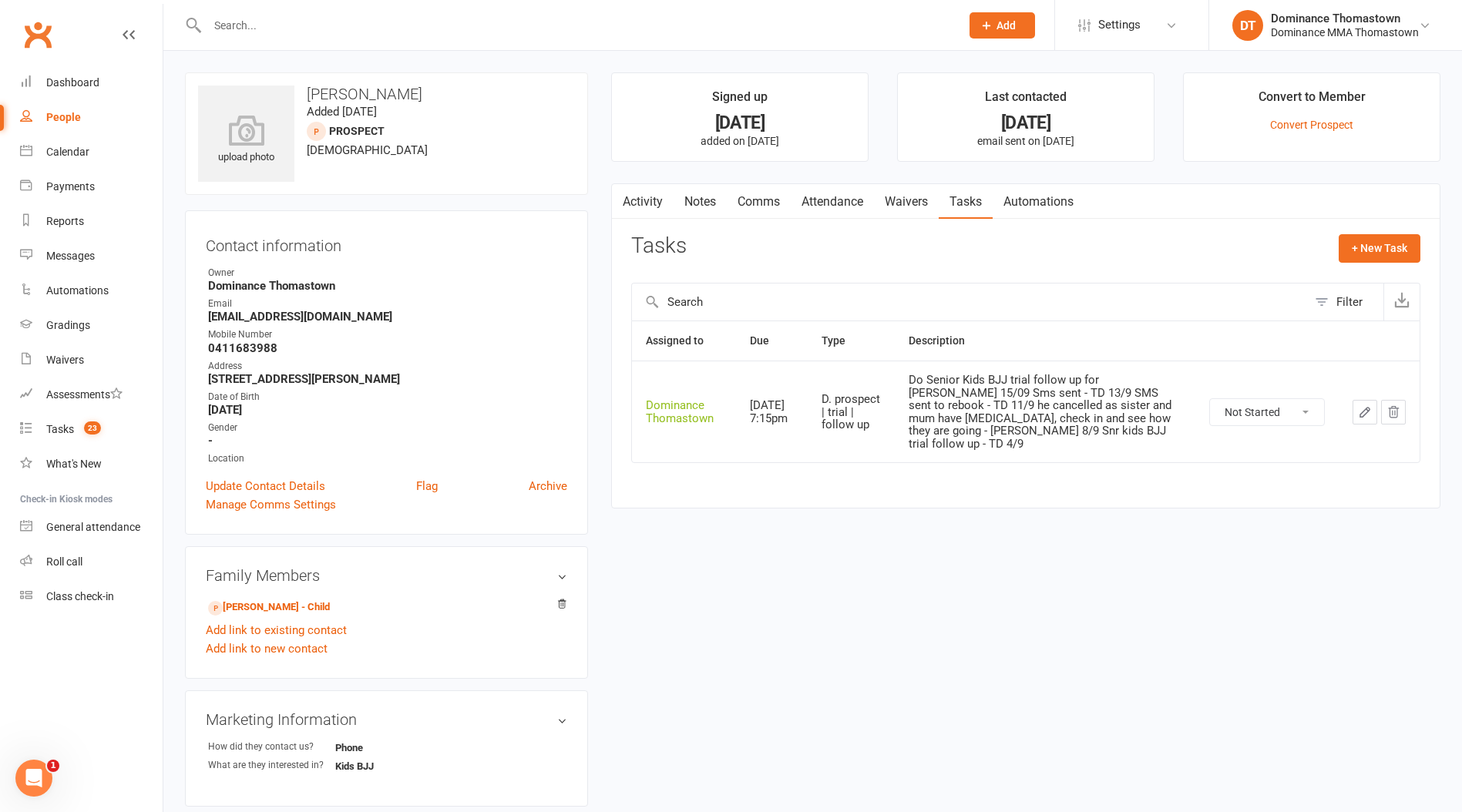
click at [279, 26] on input "text" at bounding box center [576, 25] width 746 height 22
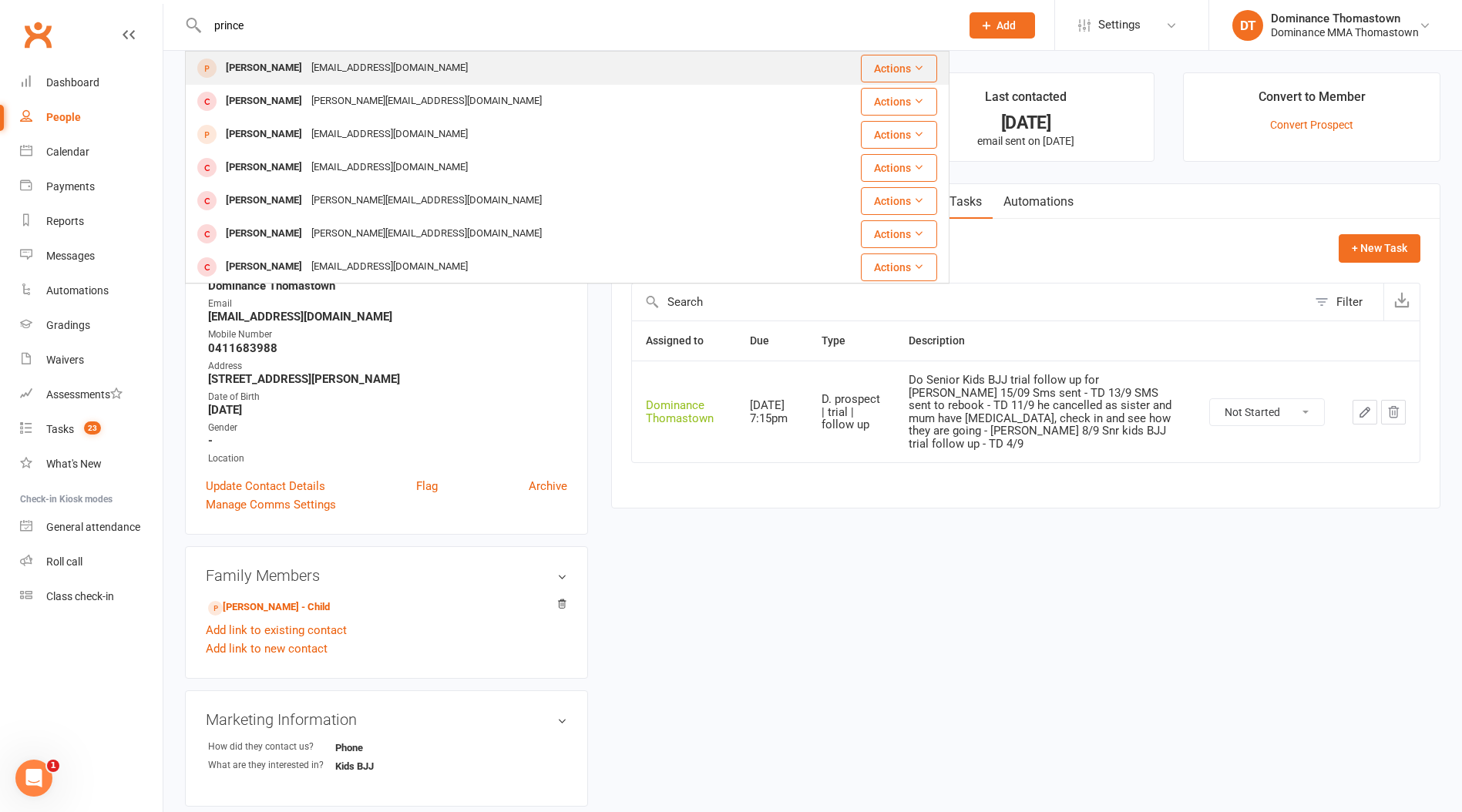
type input "prince"
click at [275, 75] on div "[PERSON_NAME]" at bounding box center [263, 68] width 85 height 23
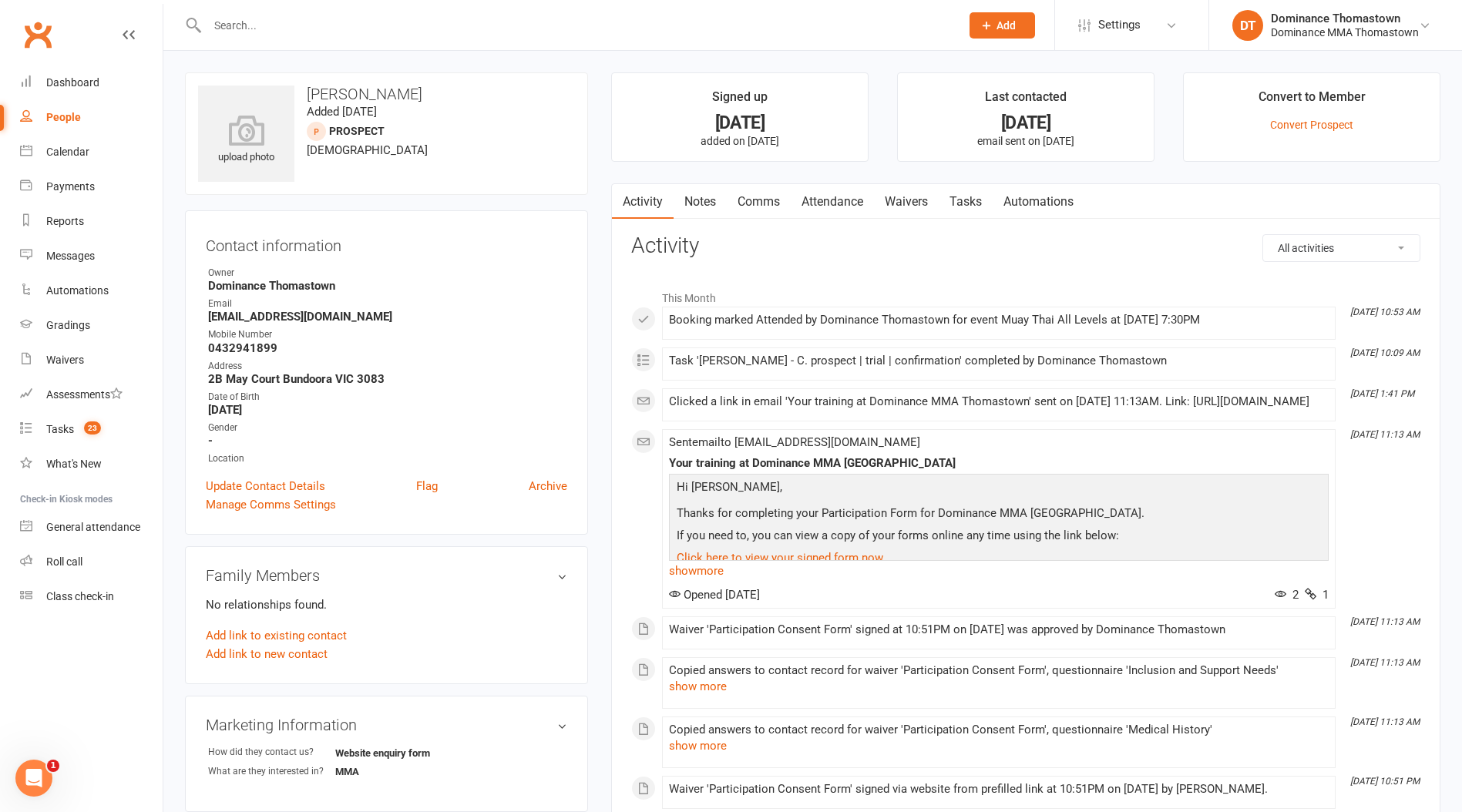
click at [951, 209] on link "Tasks" at bounding box center [966, 202] width 54 height 36
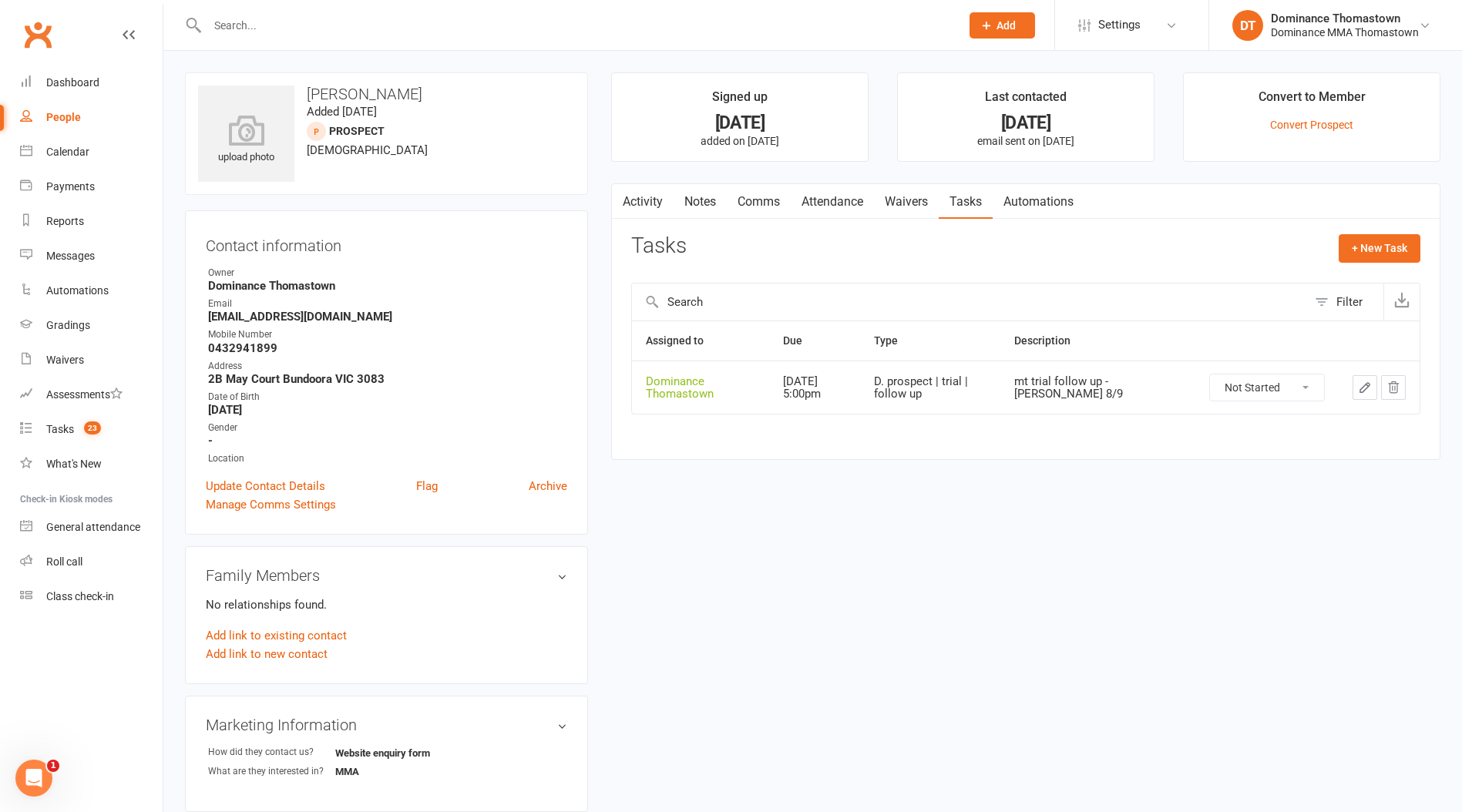
click at [867, 209] on link "Attendance" at bounding box center [833, 202] width 83 height 36
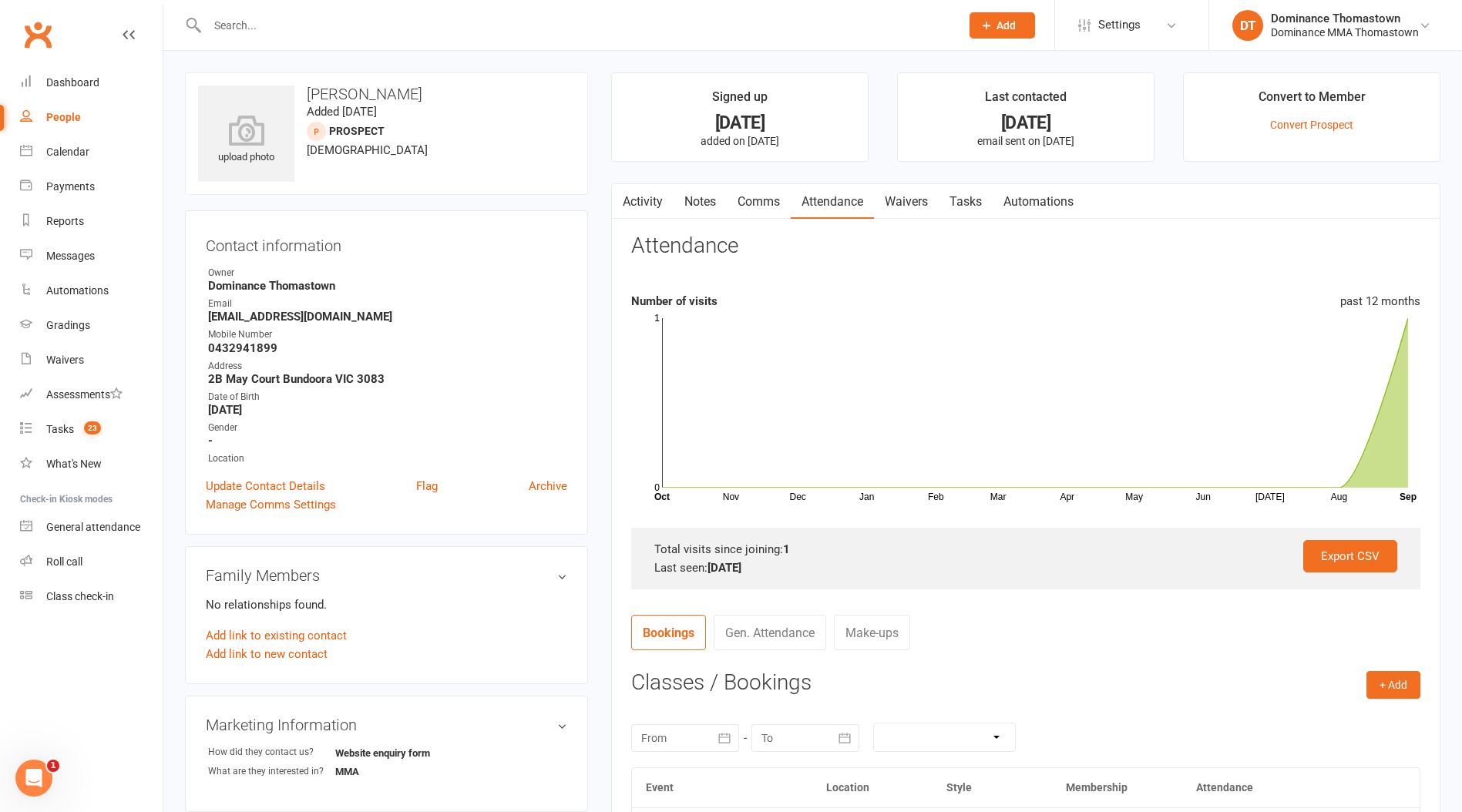
click at [921, 205] on link "Waivers" at bounding box center [906, 202] width 65 height 36
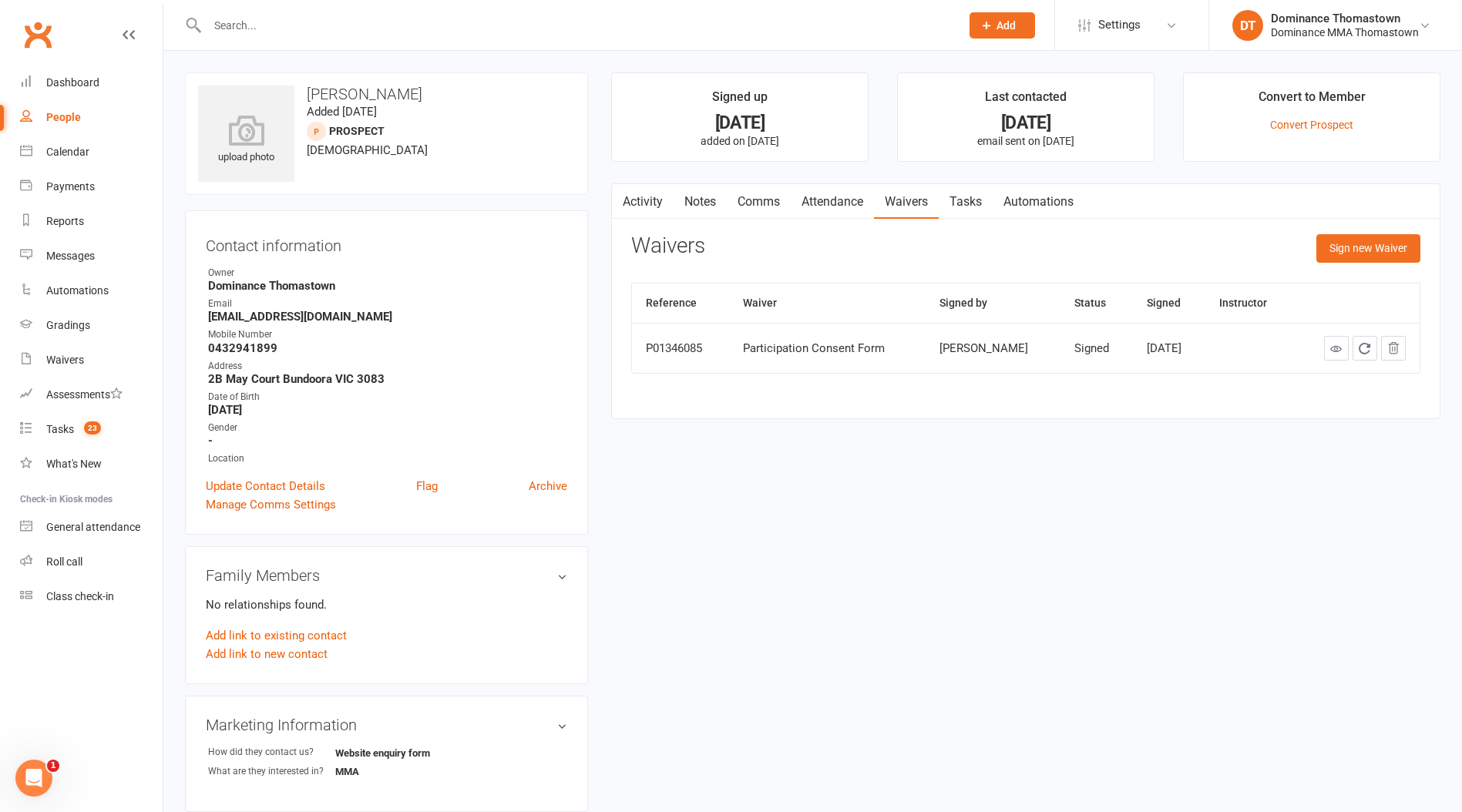
click at [971, 205] on link "Tasks" at bounding box center [966, 202] width 54 height 36
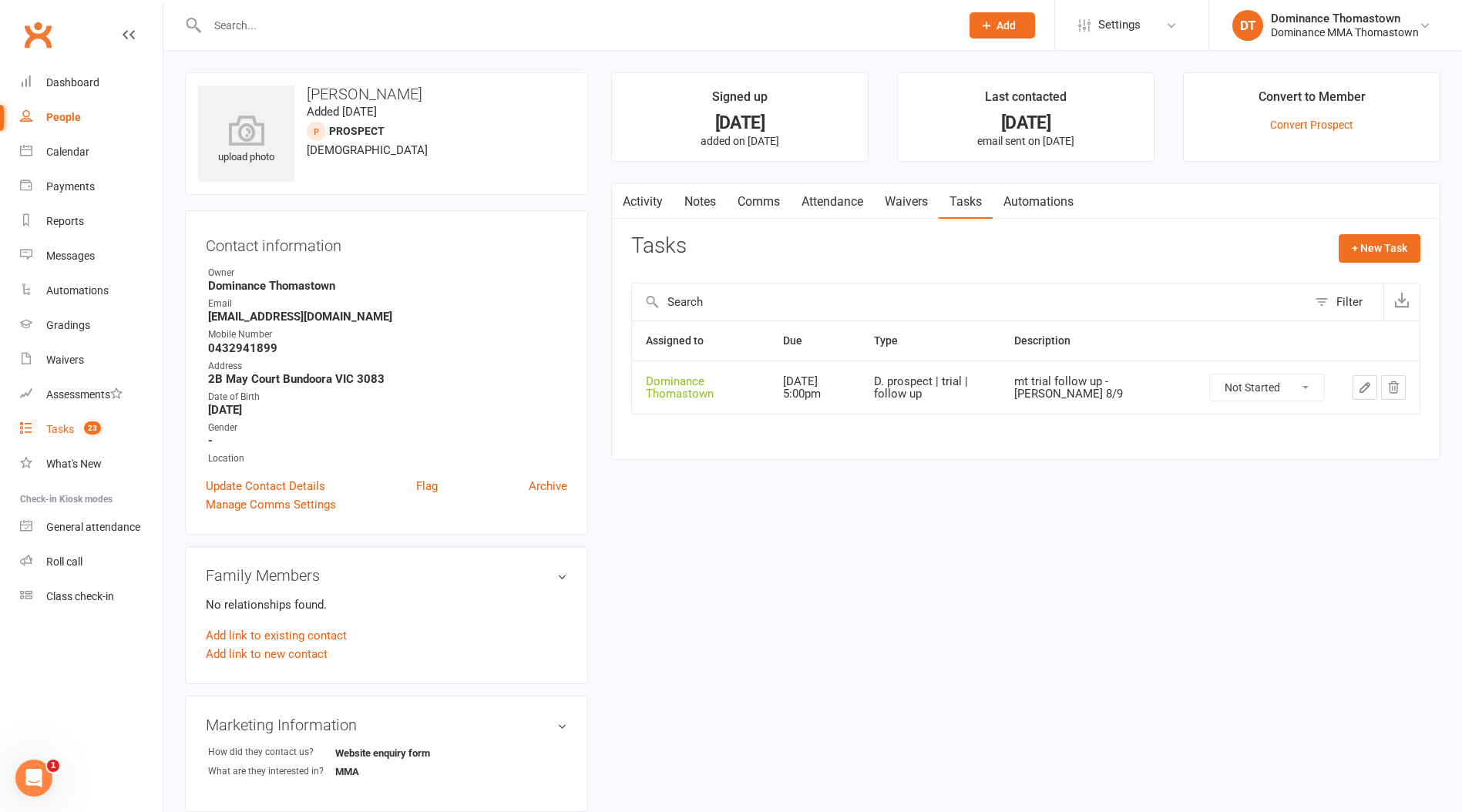
click at [106, 422] on link "Tasks 23" at bounding box center [92, 430] width 143 height 35
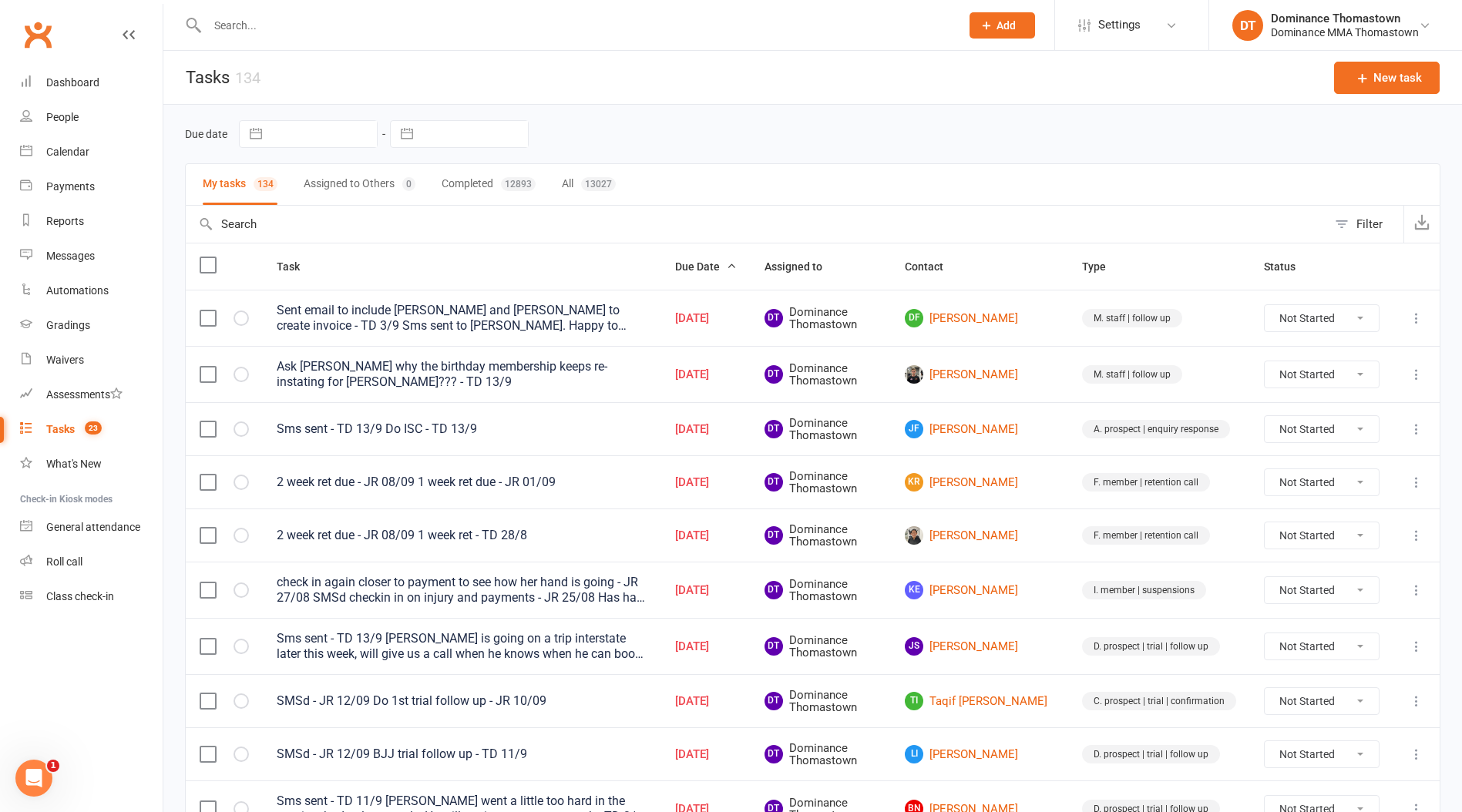
click at [52, 423] on div "Tasks" at bounding box center [60, 429] width 28 height 12
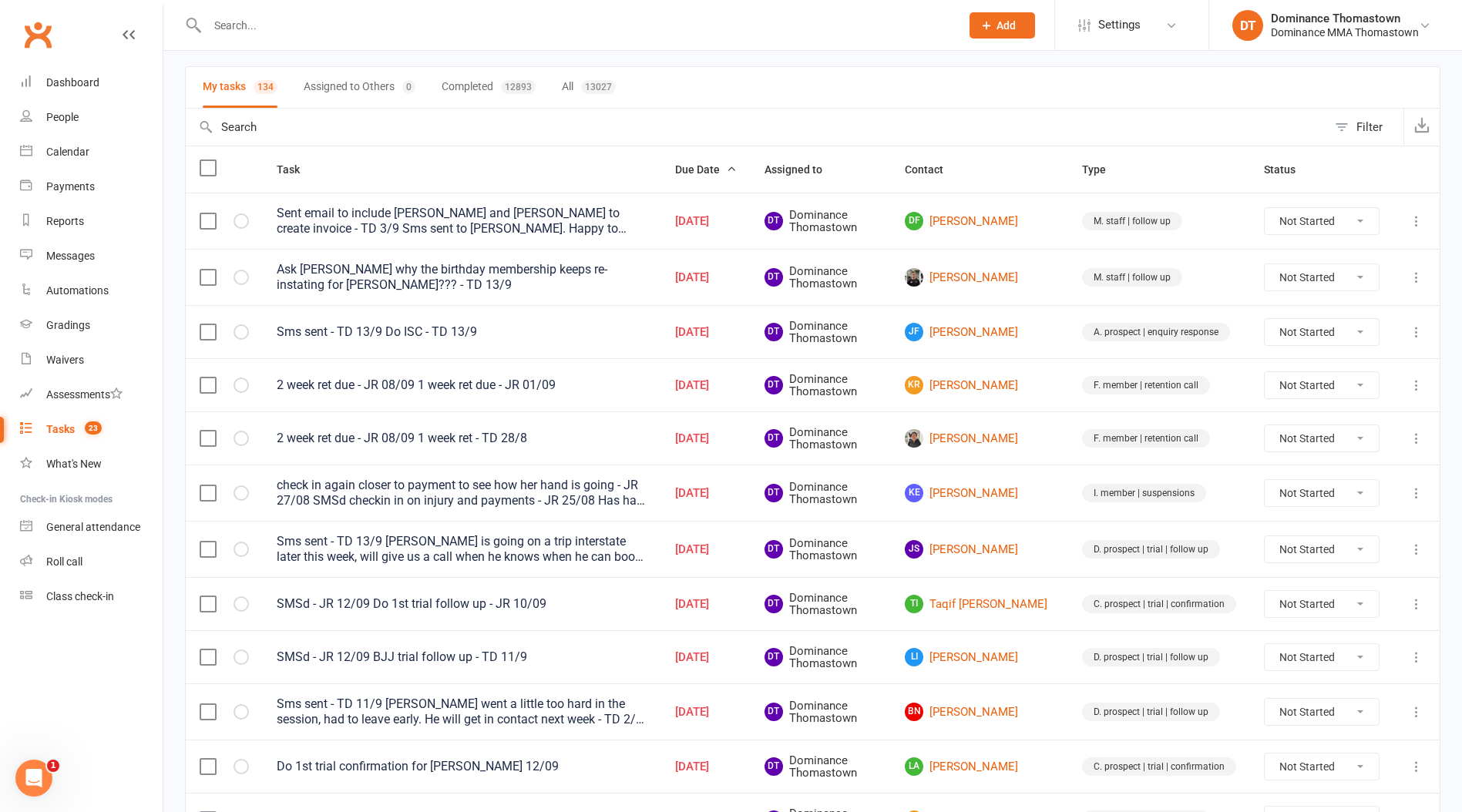
scroll to position [103, 0]
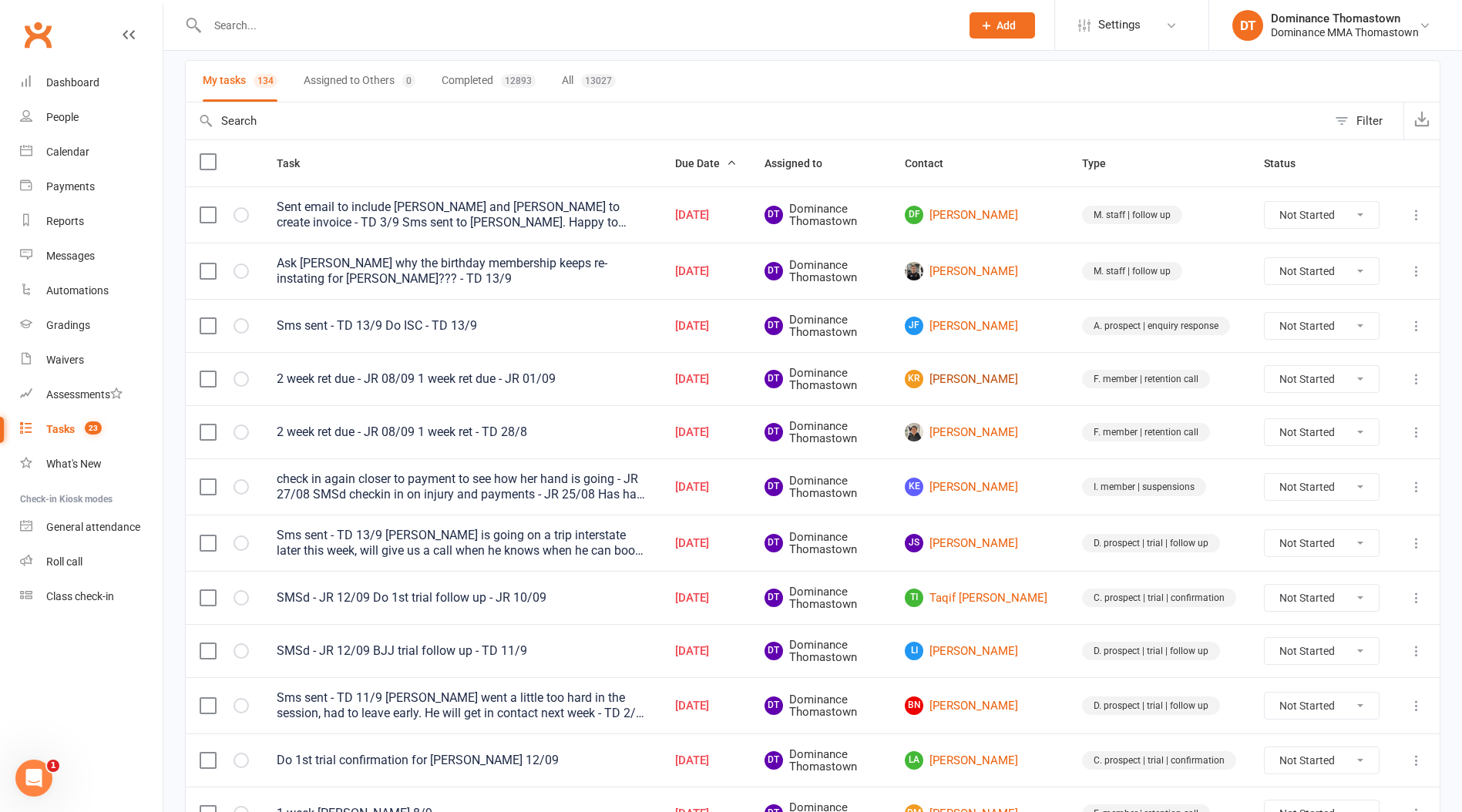
click at [980, 381] on link "KR [PERSON_NAME]" at bounding box center [980, 378] width 149 height 19
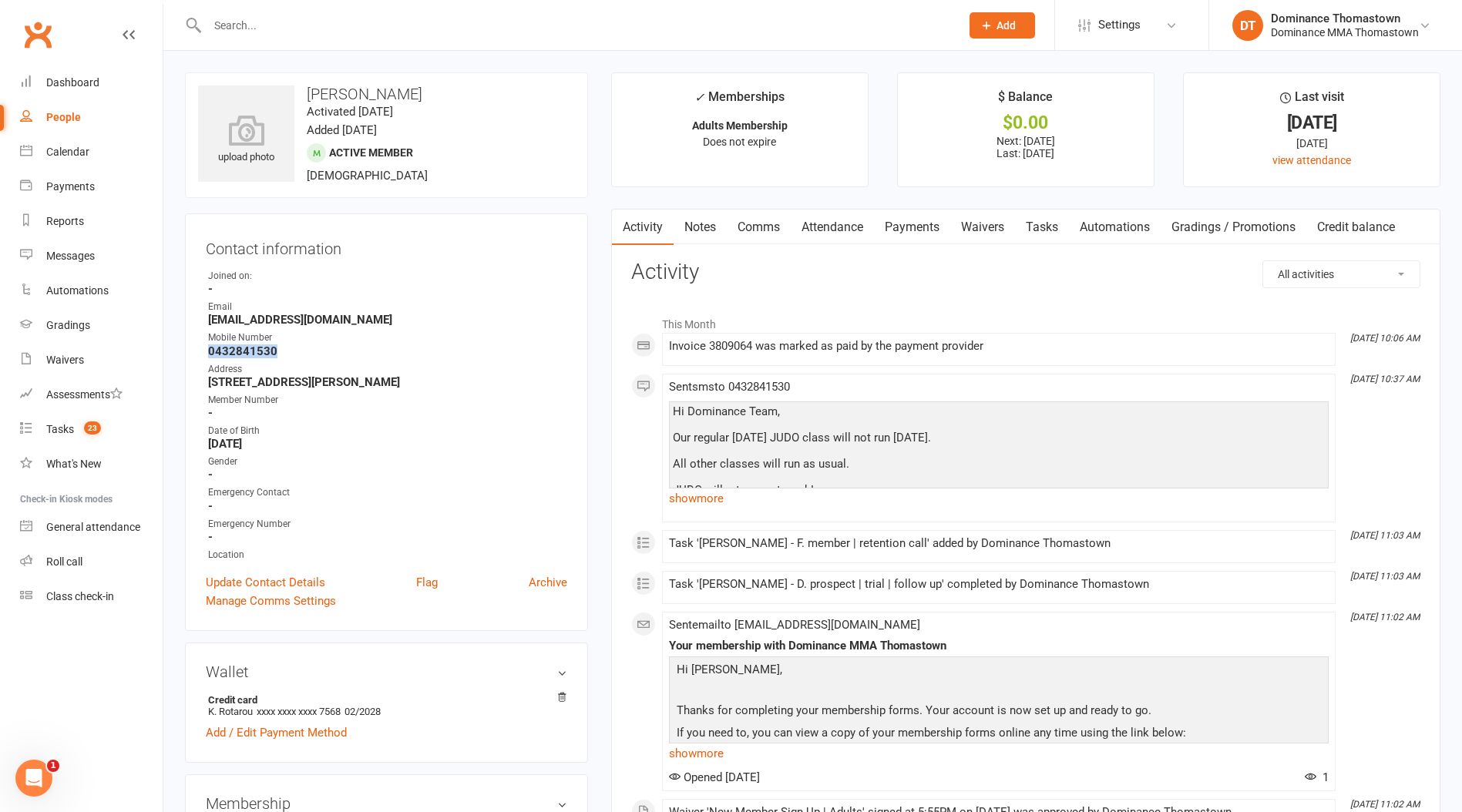
drag, startPoint x: 255, startPoint y: 353, endPoint x: 191, endPoint y: 348, distance: 64.2
click at [192, 348] on div "Contact information Owner Joined on: - Email [EMAIL_ADDRESS][DOMAIN_NAME] Mobil…" at bounding box center [387, 422] width 403 height 417
copy strong "0432841530"
click at [1038, 226] on link "Tasks" at bounding box center [1042, 227] width 54 height 36
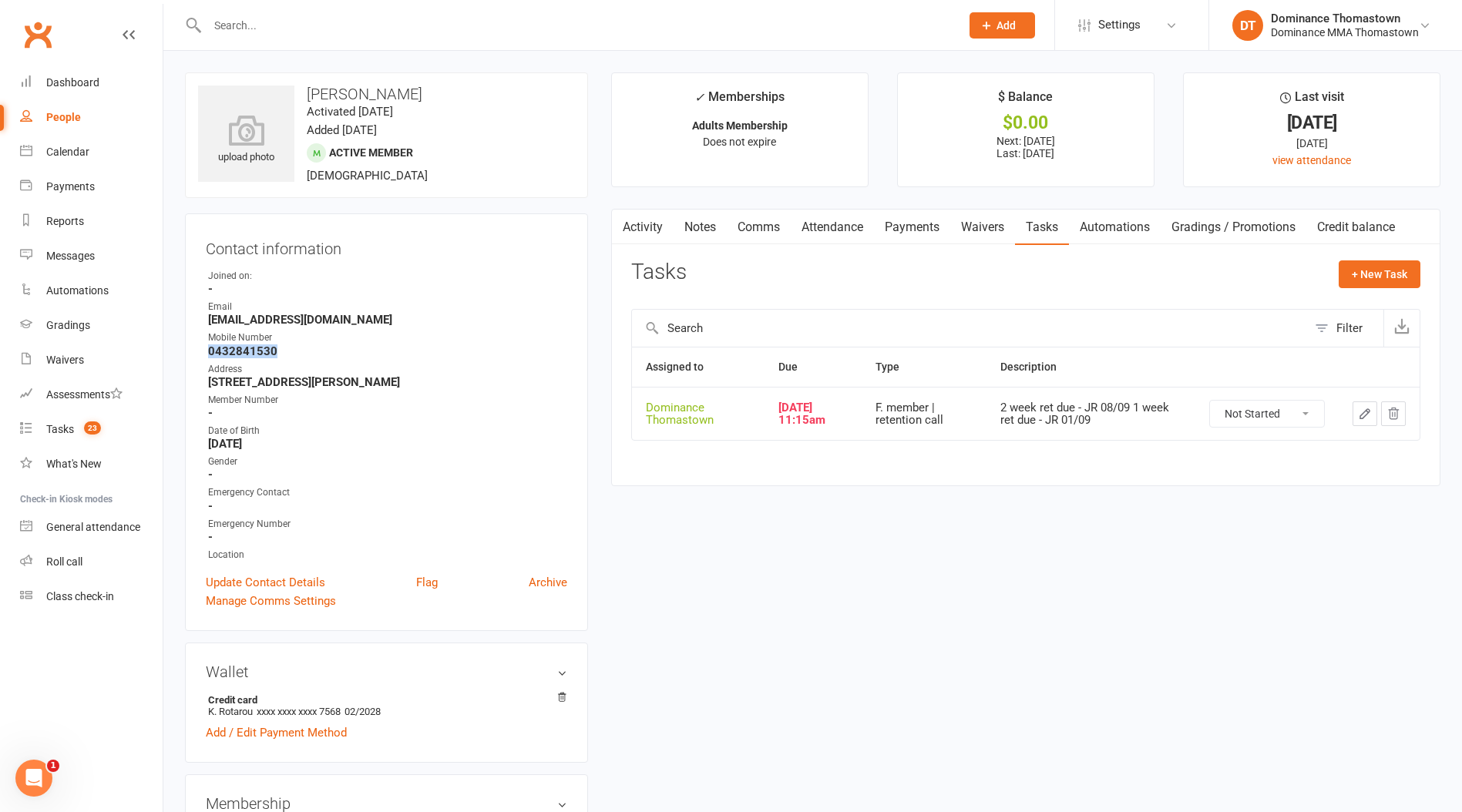
click at [1249, 408] on select "Not Started In Progress Waiting Complete" at bounding box center [1267, 413] width 114 height 26
click at [1210, 400] on select "Not Started In Progress Waiting Complete" at bounding box center [1267, 413] width 114 height 26
select select "unstarted"
click at [100, 435] on link "Tasks 23" at bounding box center [92, 430] width 143 height 35
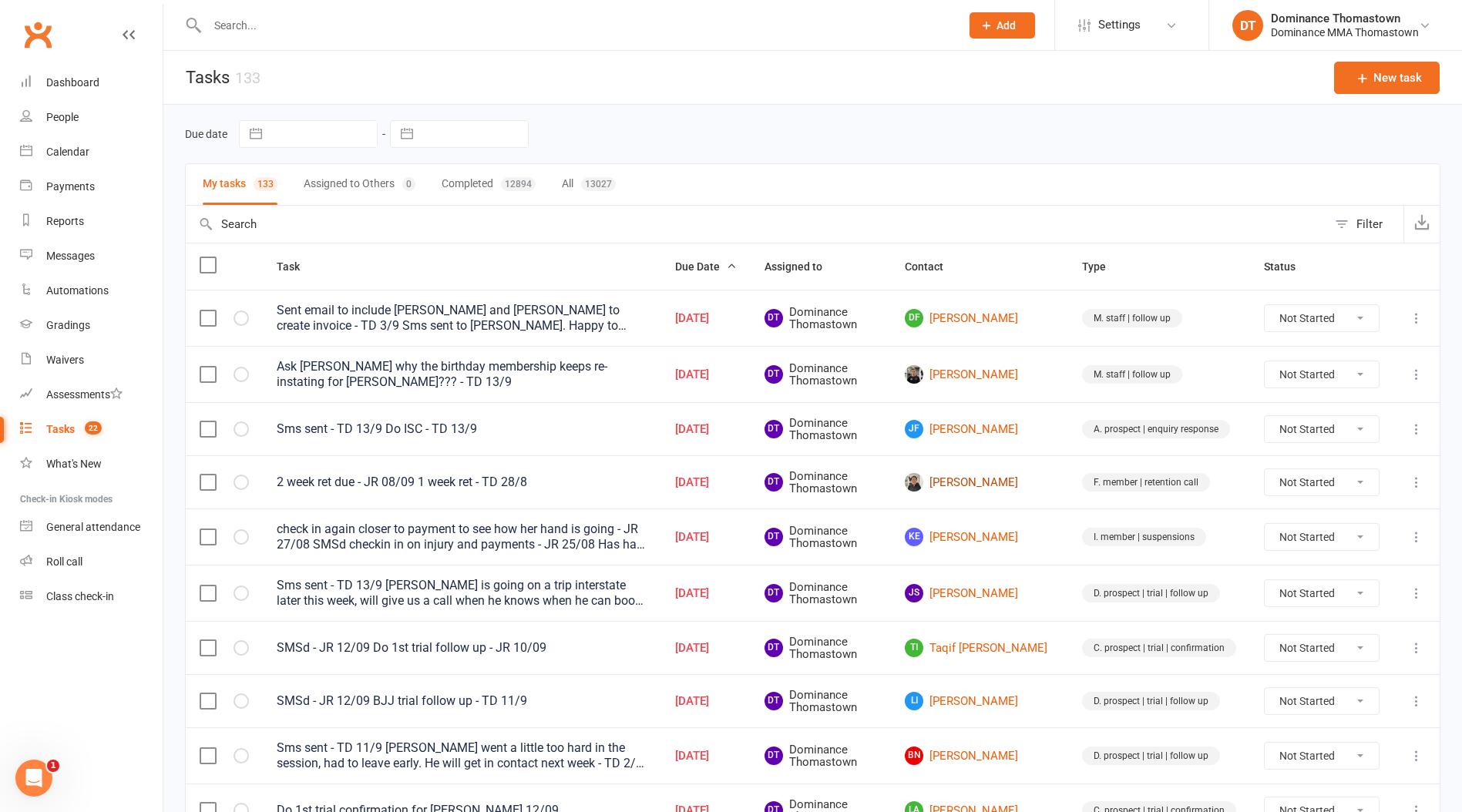
click at [972, 482] on link "[PERSON_NAME]" at bounding box center [980, 482] width 149 height 19
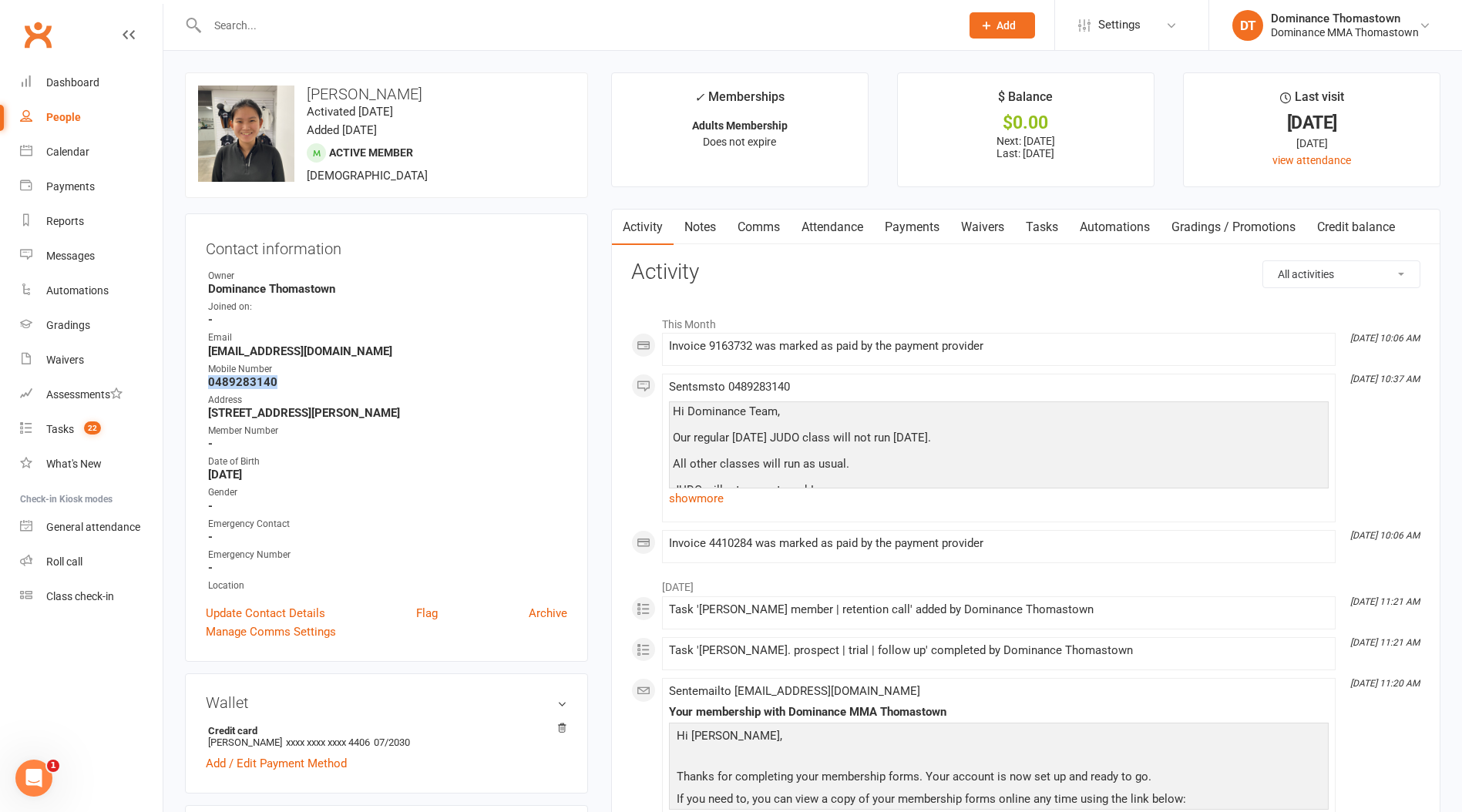
drag, startPoint x: 288, startPoint y: 378, endPoint x: 196, endPoint y: 378, distance: 92.0
click at [196, 378] on div "Contact information Owner Dominance [GEOGRAPHIC_DATA] Joined on: - Email [PHONE…" at bounding box center [387, 438] width 403 height 448
drag, startPoint x: 1075, startPoint y: 220, endPoint x: 1072, endPoint y: 240, distance: 20.2
click at [1075, 221] on link "Automations" at bounding box center [1114, 227] width 92 height 36
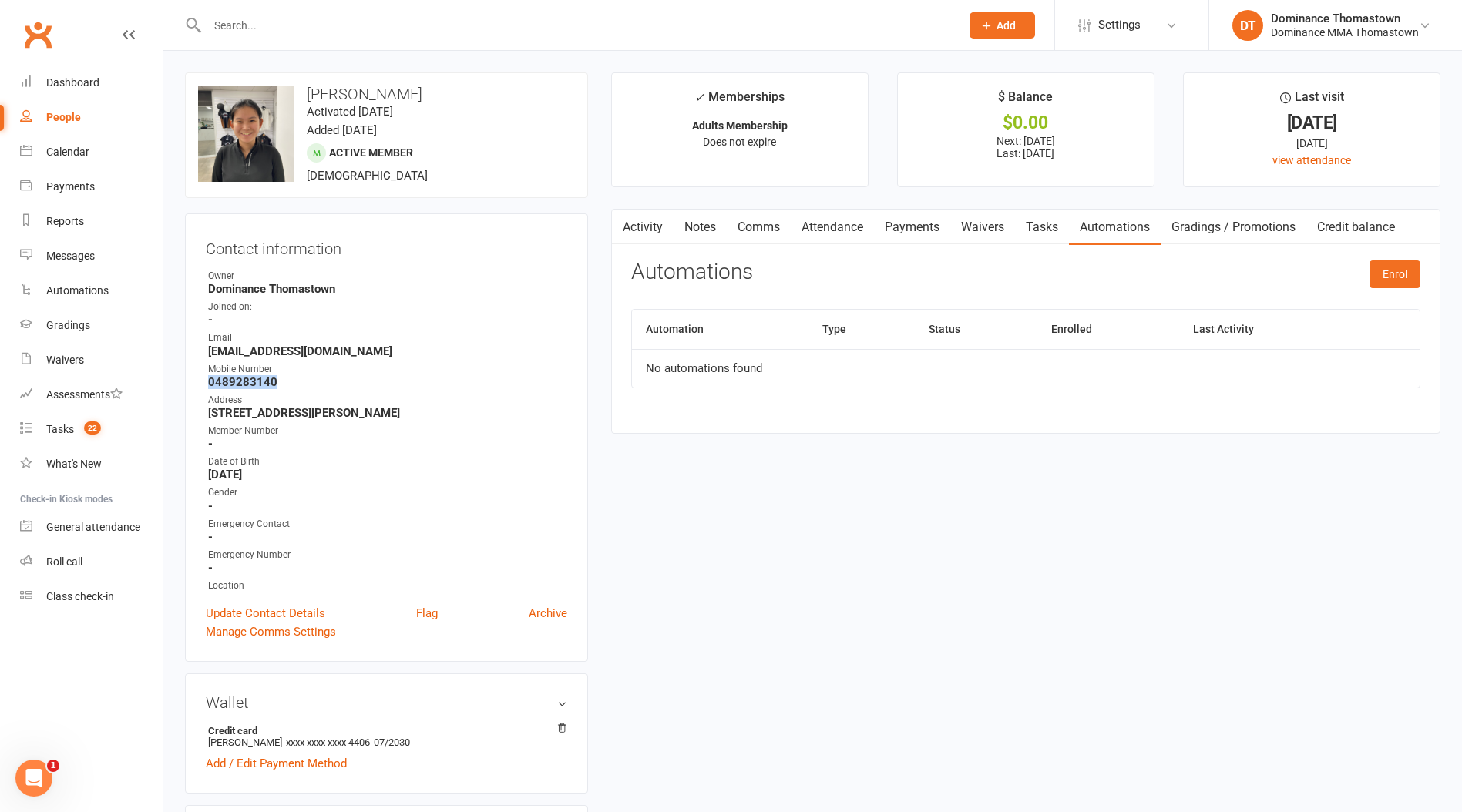
drag, startPoint x: 1043, startPoint y: 224, endPoint x: 1077, endPoint y: 247, distance: 41.0
click at [1044, 228] on link "Tasks" at bounding box center [1042, 227] width 54 height 36
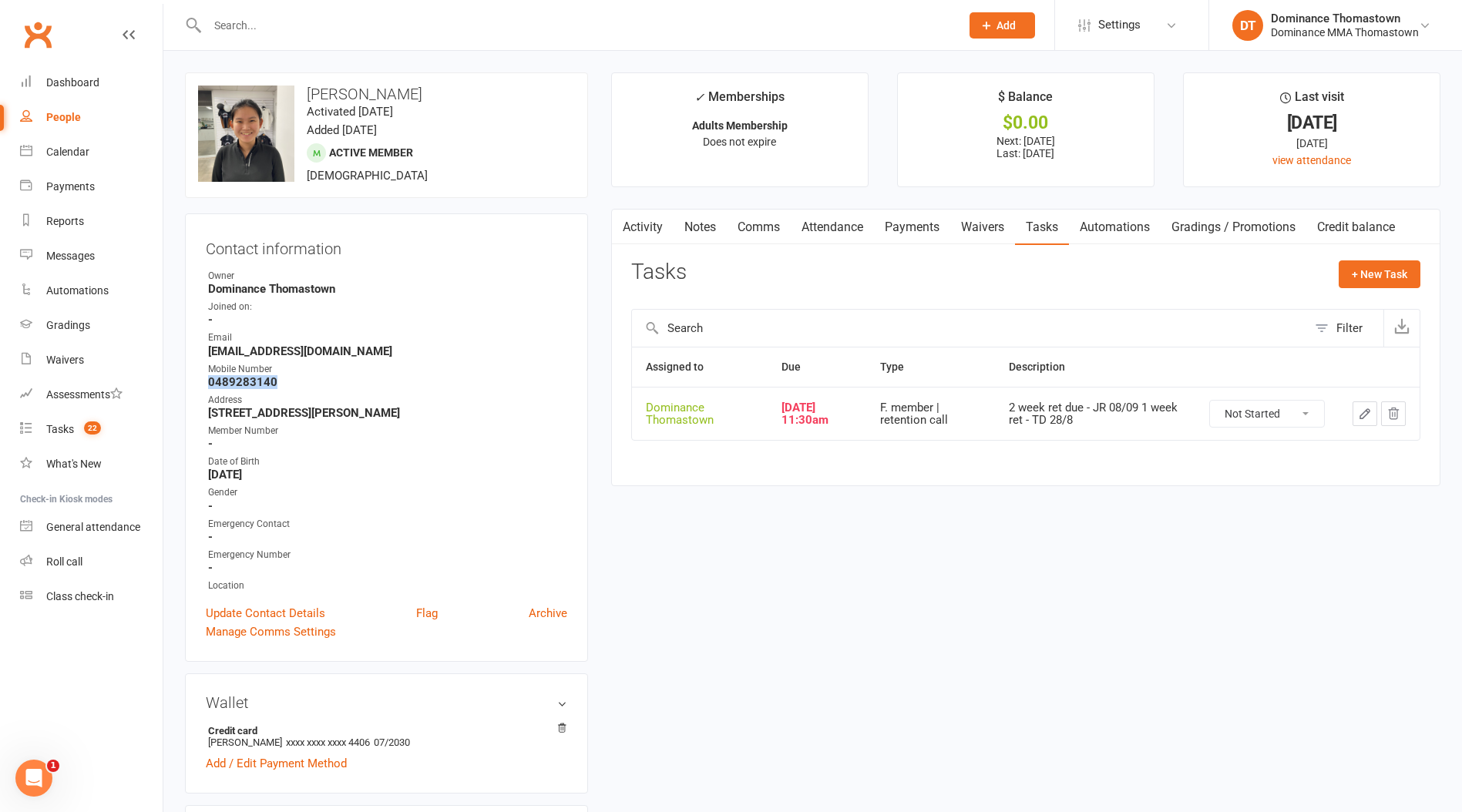
click at [1299, 404] on select "Not Started In Progress Waiting Complete" at bounding box center [1267, 413] width 114 height 26
click at [1210, 400] on select "Not Started In Progress Waiting Complete" at bounding box center [1267, 413] width 114 height 26
select select "unstarted"
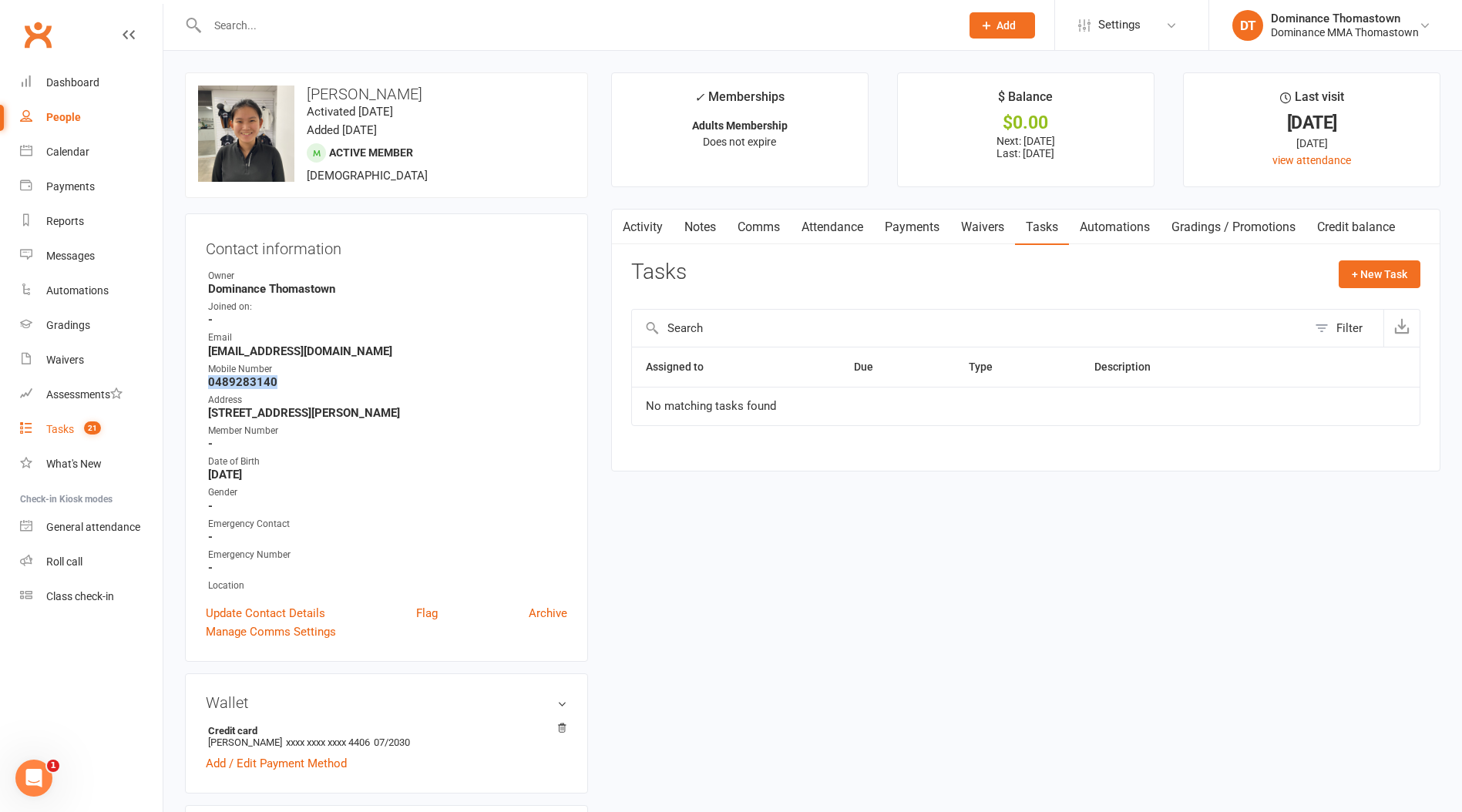
click at [94, 427] on span "21" at bounding box center [92, 428] width 17 height 13
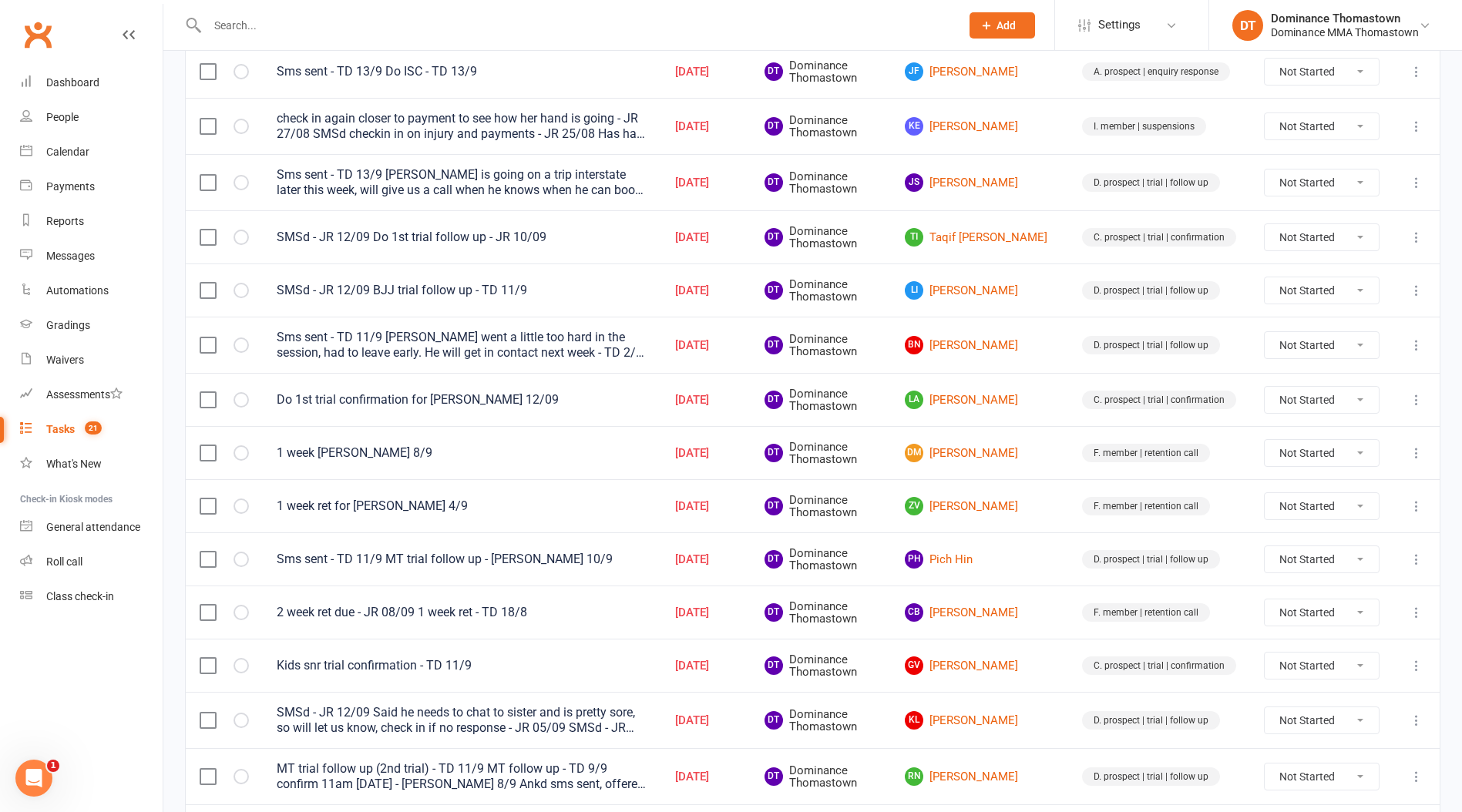
scroll to position [376, 0]
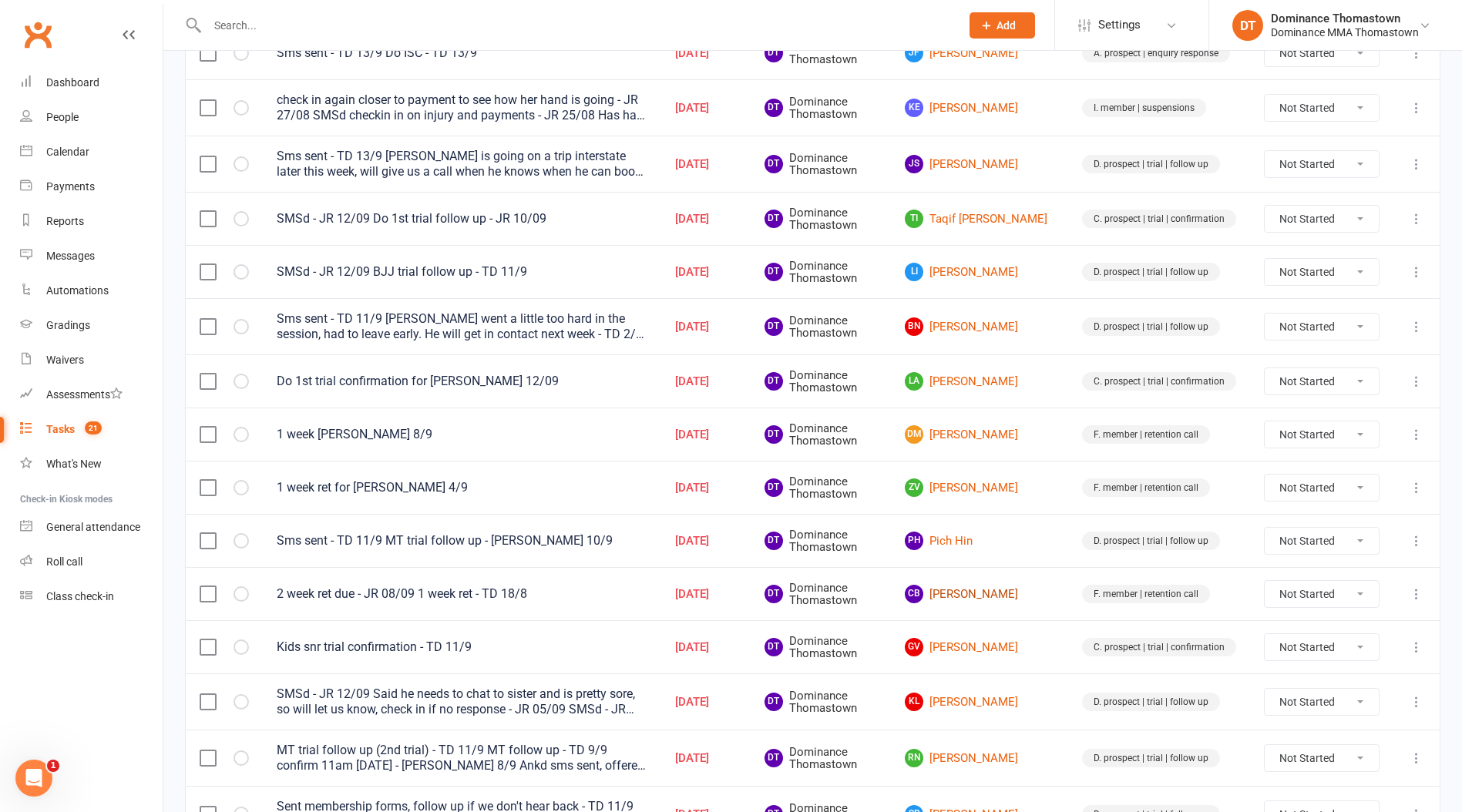
click at [988, 593] on link "CB [PERSON_NAME]" at bounding box center [980, 594] width 149 height 19
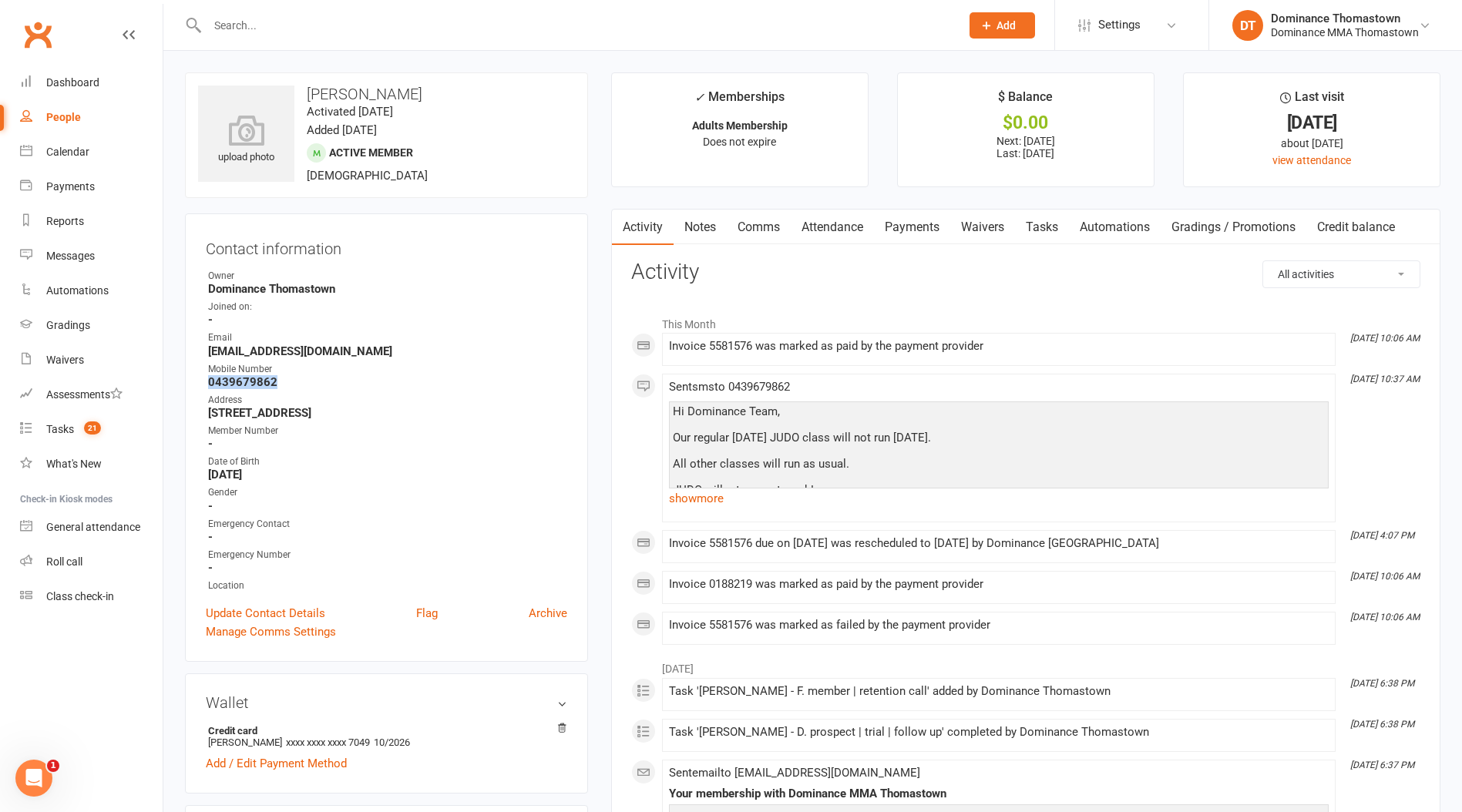
drag, startPoint x: 218, startPoint y: 384, endPoint x: 209, endPoint y: 382, distance: 9.2
click at [204, 384] on div "Contact information Owner Dominance [GEOGRAPHIC_DATA] Joined on: - Email [EMAIL…" at bounding box center [387, 438] width 403 height 448
drag, startPoint x: 1070, startPoint y: 223, endPoint x: 1072, endPoint y: 231, distance: 8.2
click at [1068, 224] on link "Tasks" at bounding box center [1042, 227] width 54 height 36
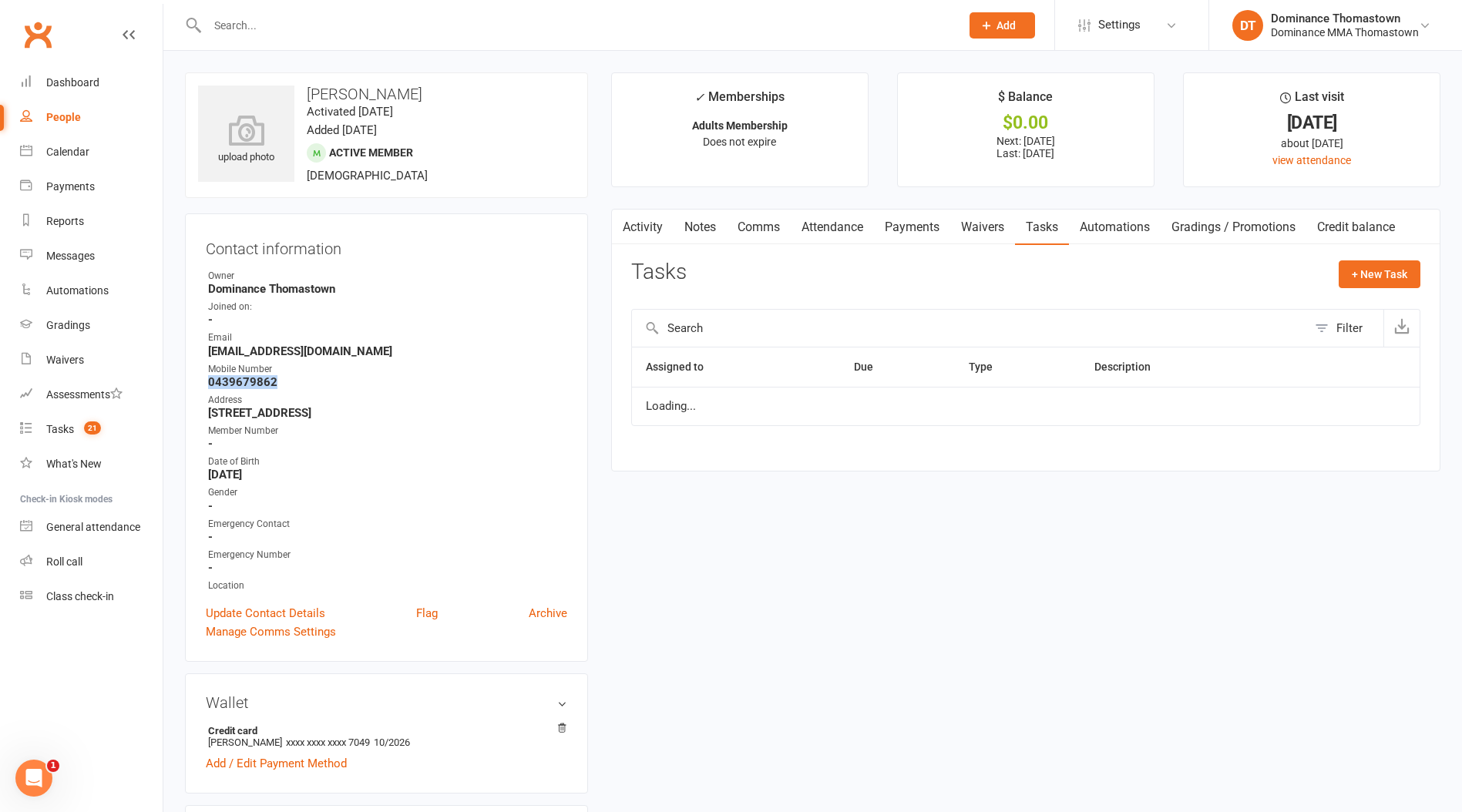
drag, startPoint x: 1045, startPoint y: 233, endPoint x: 1066, endPoint y: 244, distance: 23.7
click at [1046, 236] on link "Tasks" at bounding box center [1042, 227] width 54 height 36
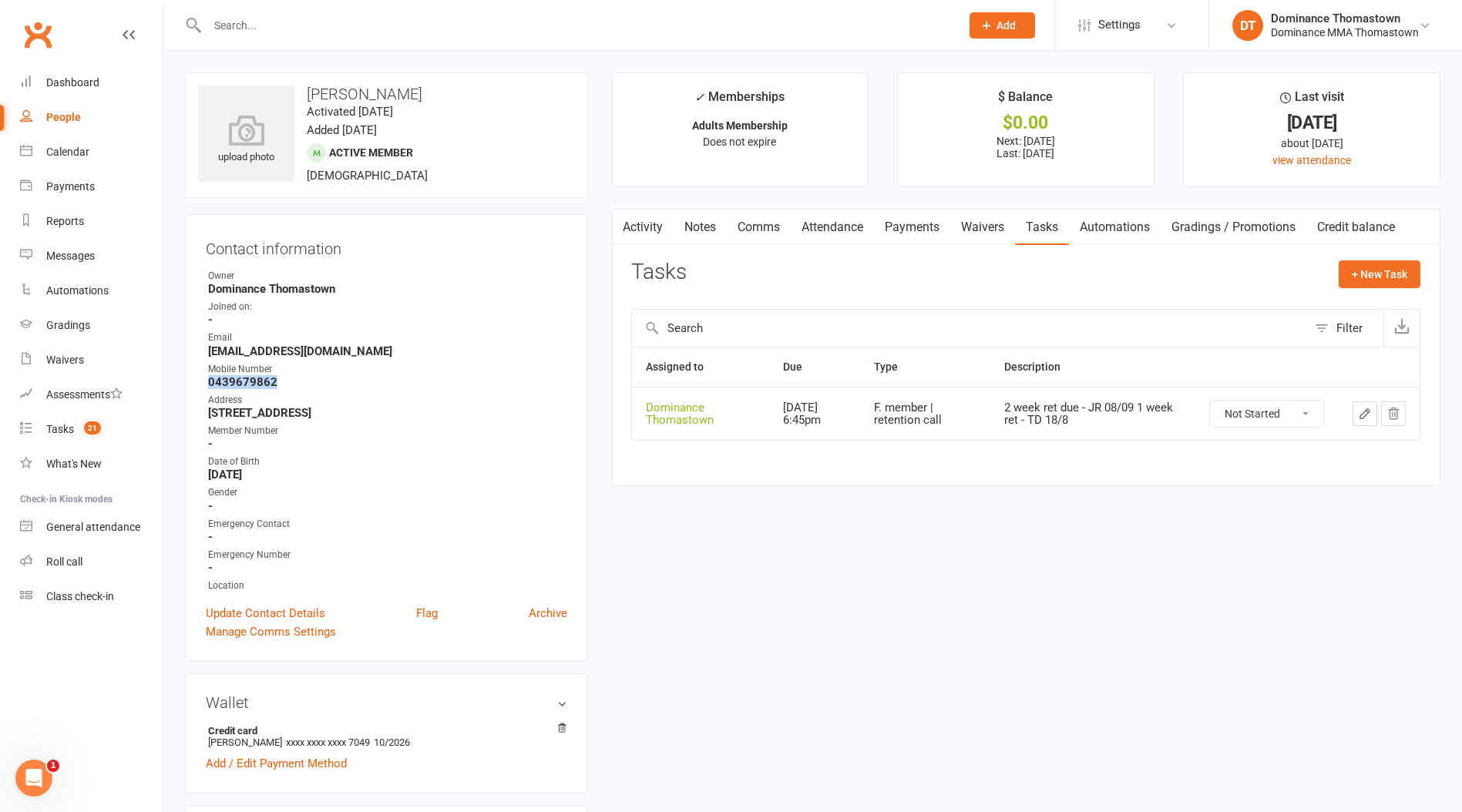
click at [1260, 414] on select "Not Started In Progress Waiting Complete" at bounding box center [1267, 413] width 114 height 26
click at [1210, 400] on select "Not Started In Progress Waiting Complete" at bounding box center [1267, 413] width 114 height 26
select select "unstarted"
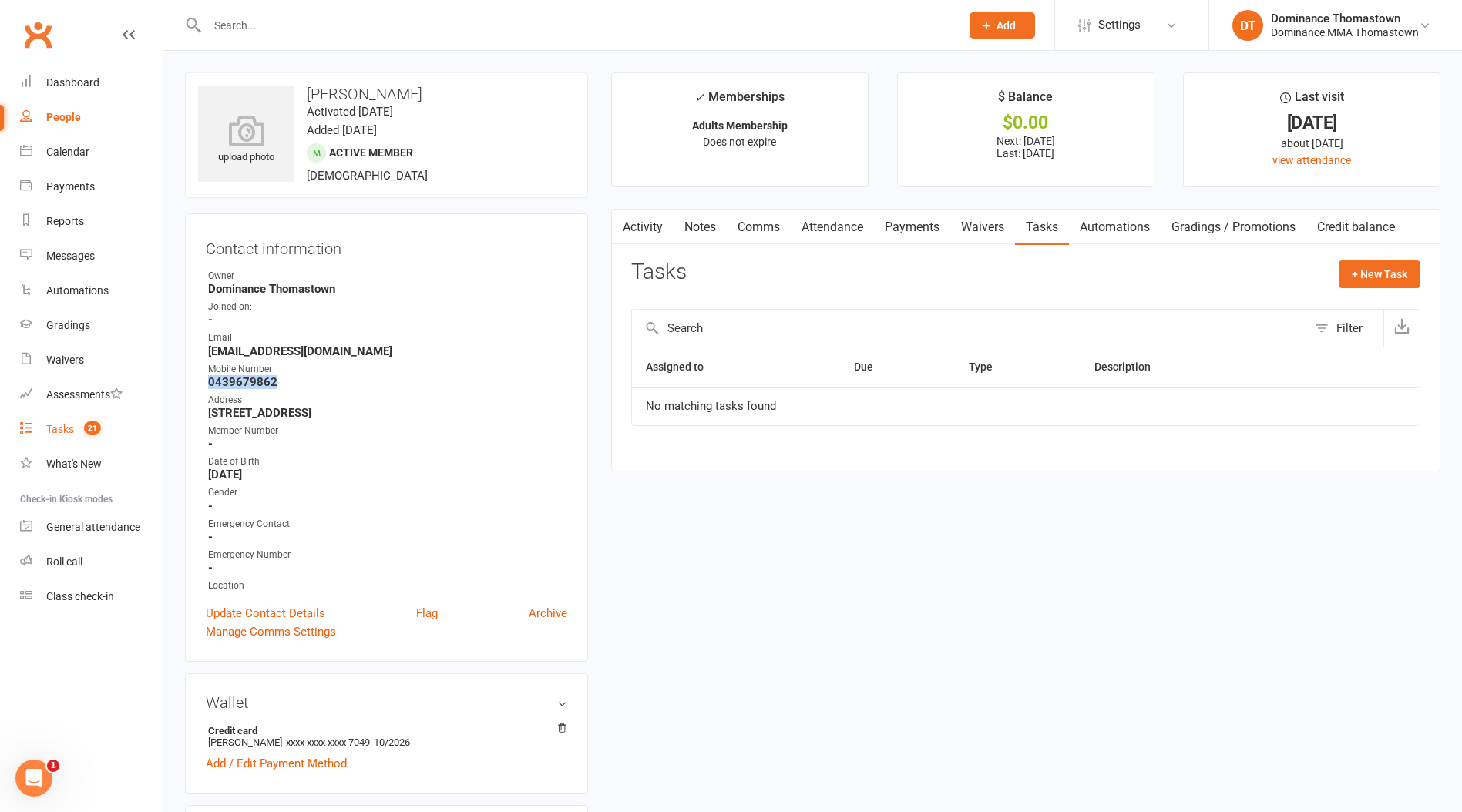
click at [120, 436] on link "Tasks 21" at bounding box center [92, 430] width 143 height 35
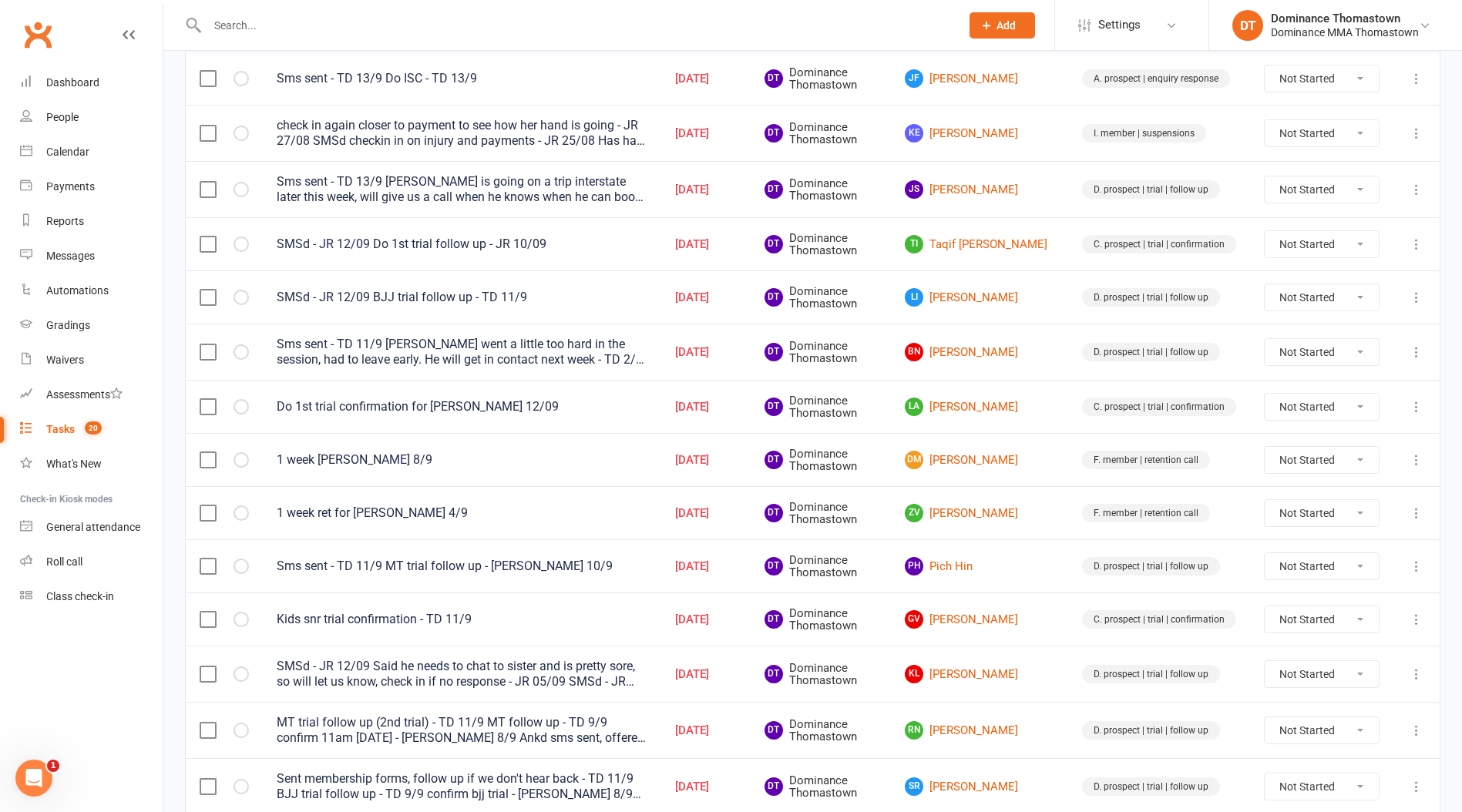
scroll to position [338, 0]
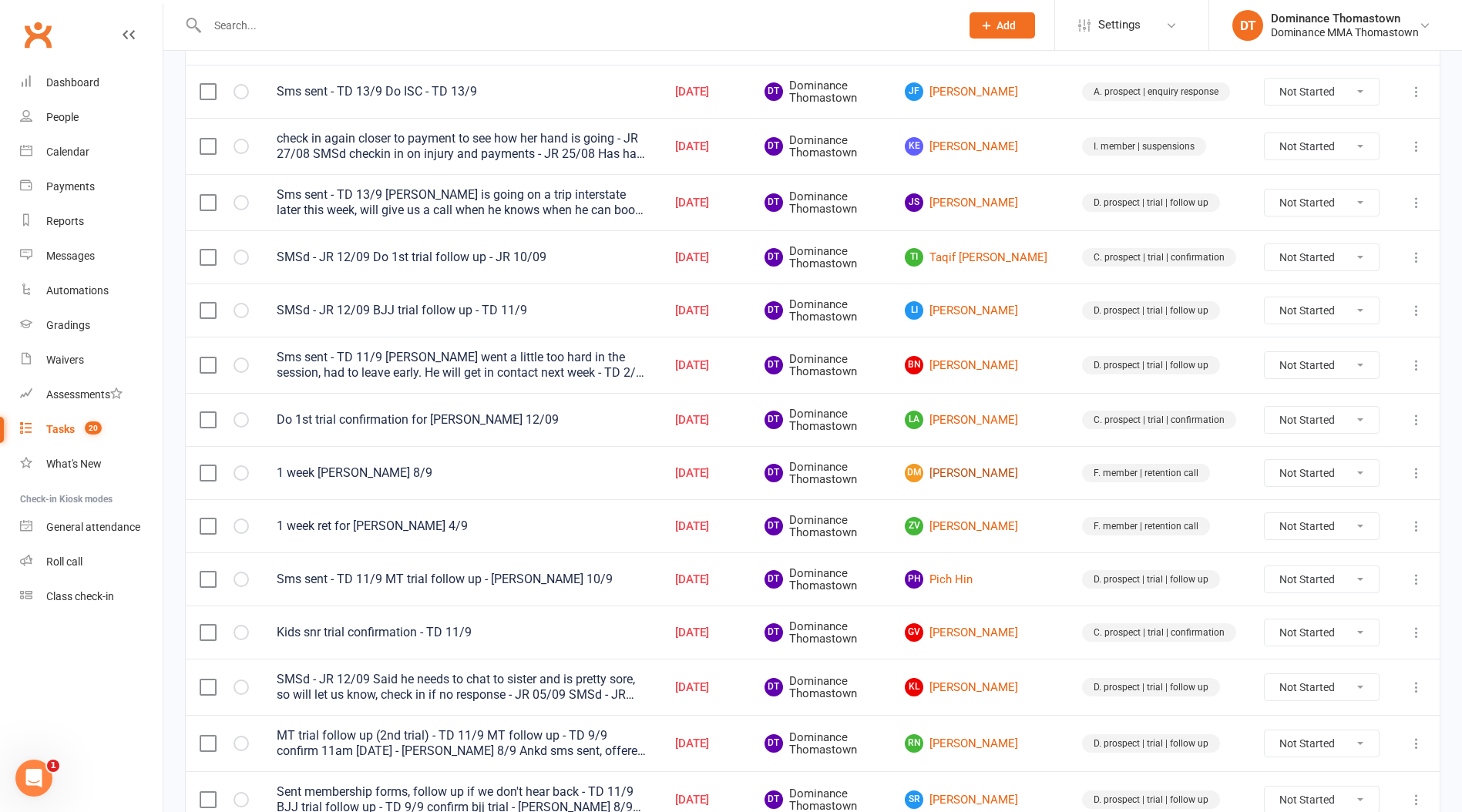
click at [981, 469] on link "DM [PERSON_NAME]" at bounding box center [980, 473] width 149 height 19
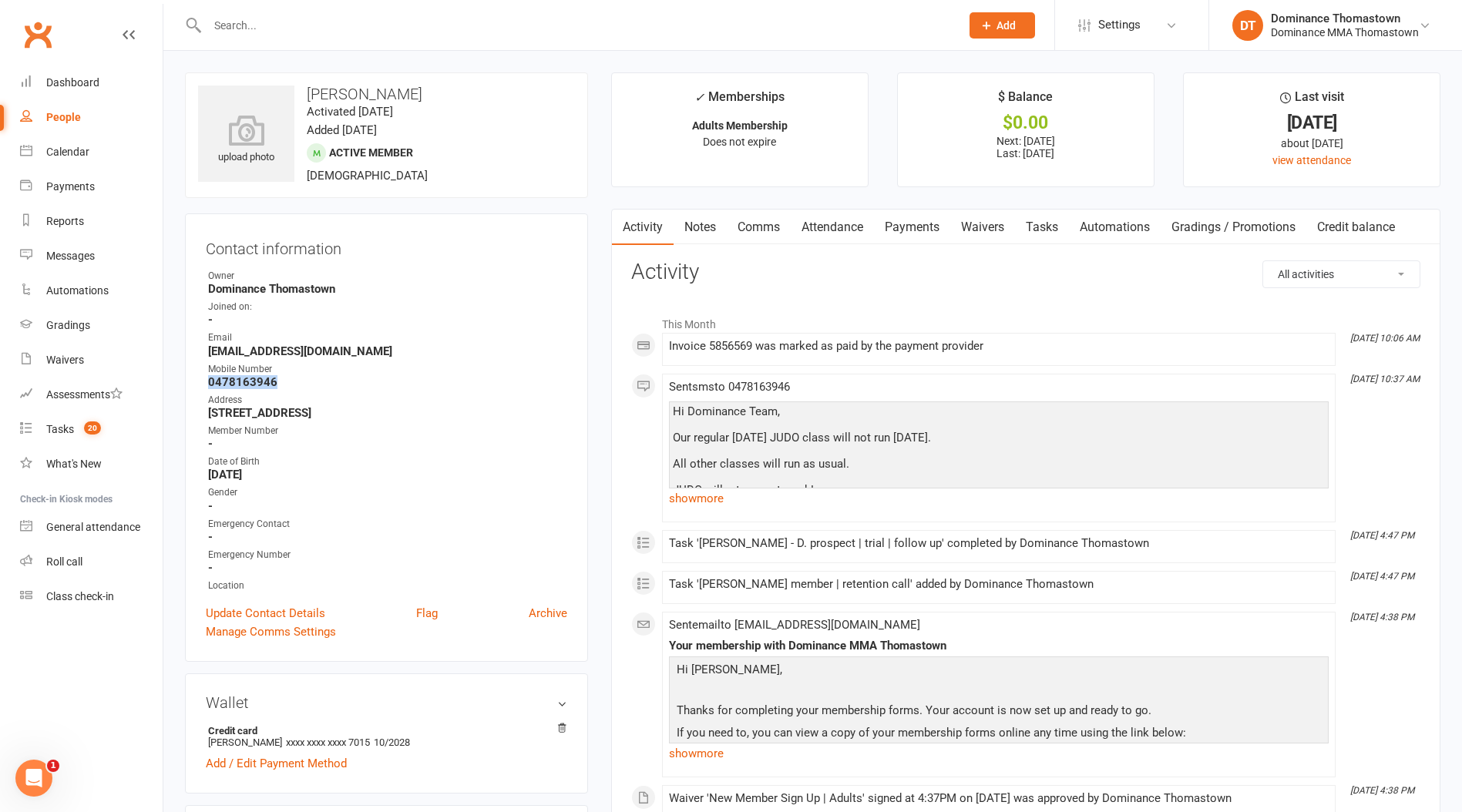
drag, startPoint x: 301, startPoint y: 380, endPoint x: 201, endPoint y: 385, distance: 100.1
click at [203, 385] on div "Contact information Owner Dominance [GEOGRAPHIC_DATA] Joined on: - Email [EMAIL…" at bounding box center [387, 438] width 403 height 448
copy strong "0478163946"
click at [1064, 226] on link "Tasks" at bounding box center [1042, 227] width 54 height 36
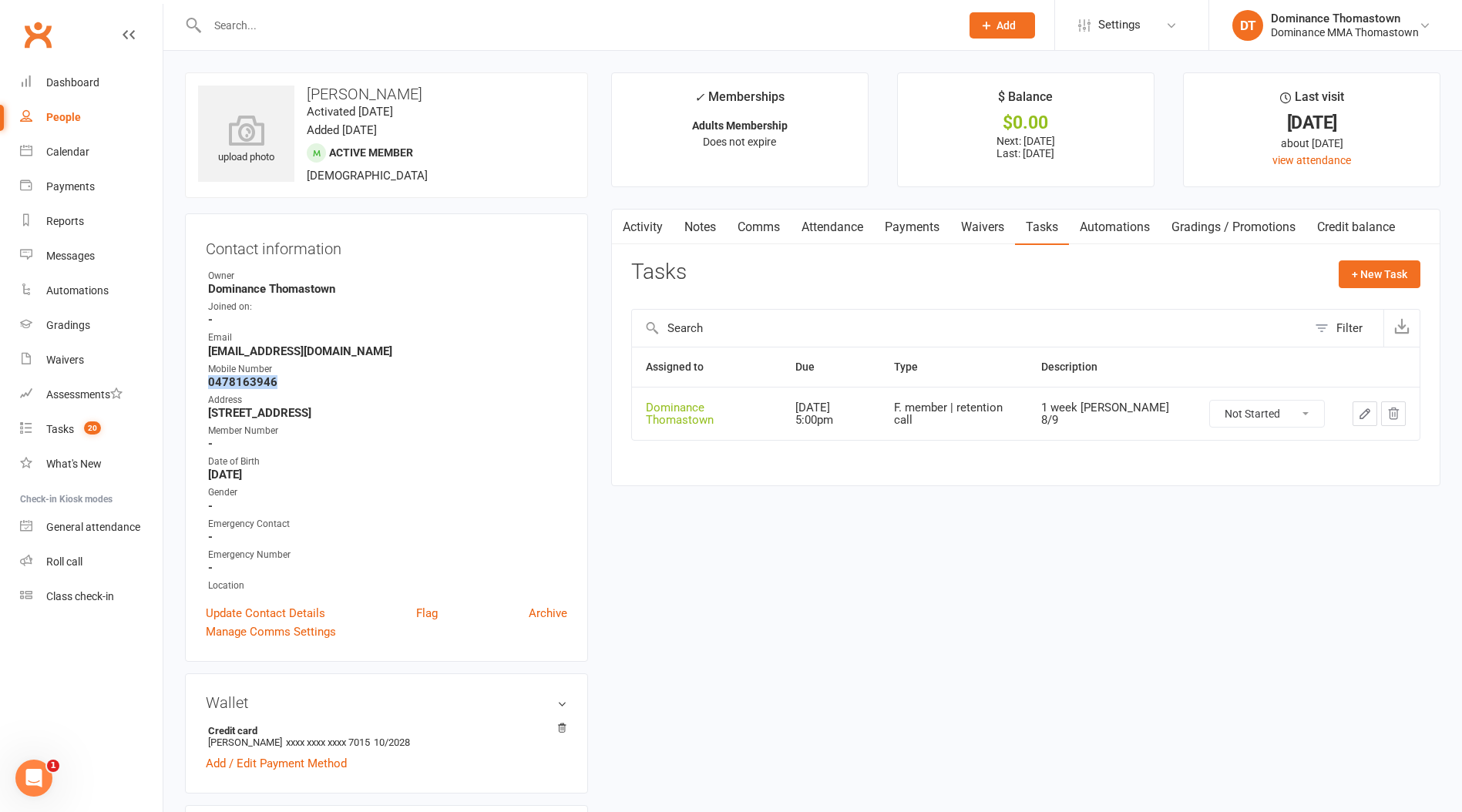
click at [1362, 407] on icon "button" at bounding box center [1365, 413] width 14 height 14
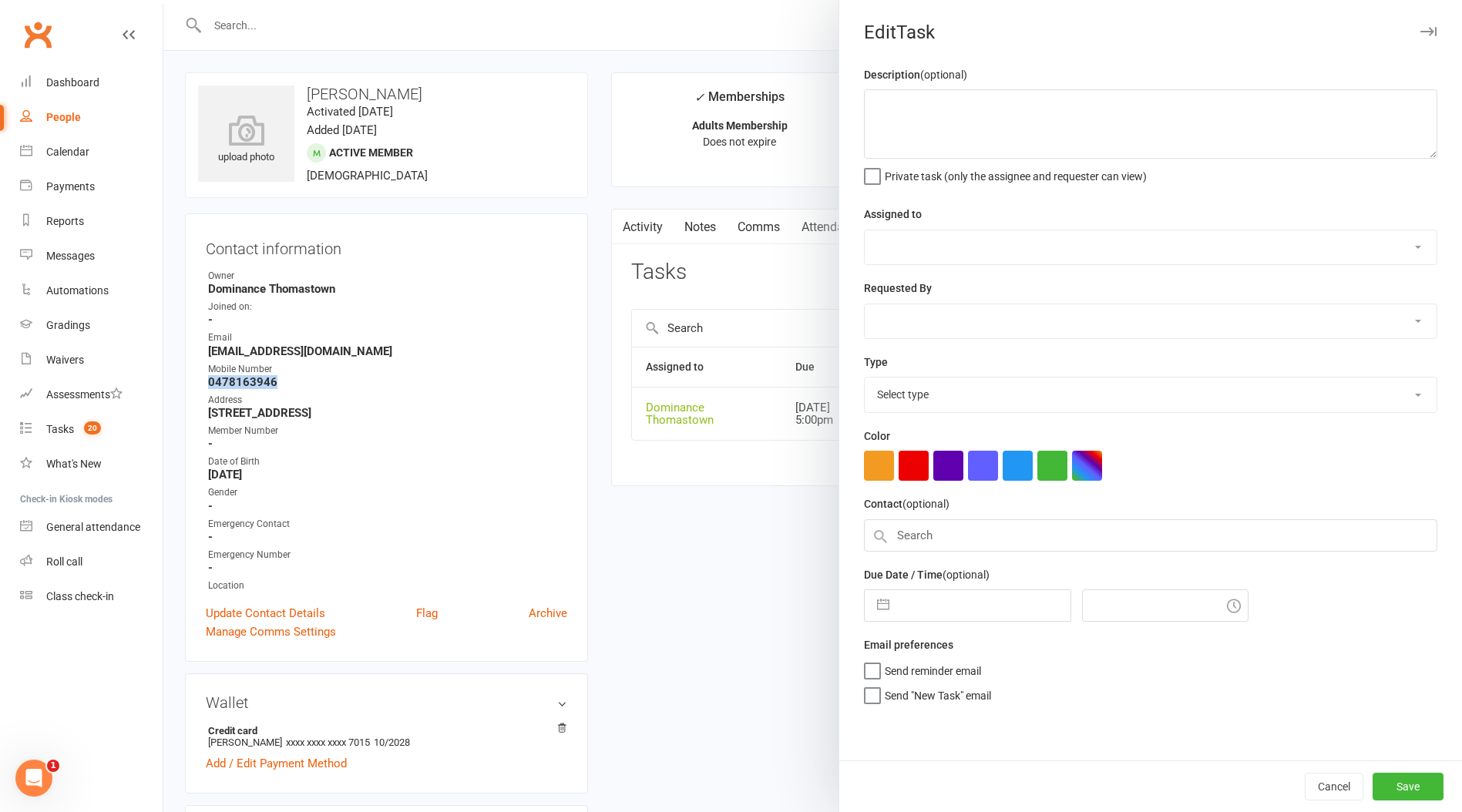
type textarea "1 week [PERSON_NAME] 8/9"
select select "12547"
type input "[DATE]"
type input "5:00pm"
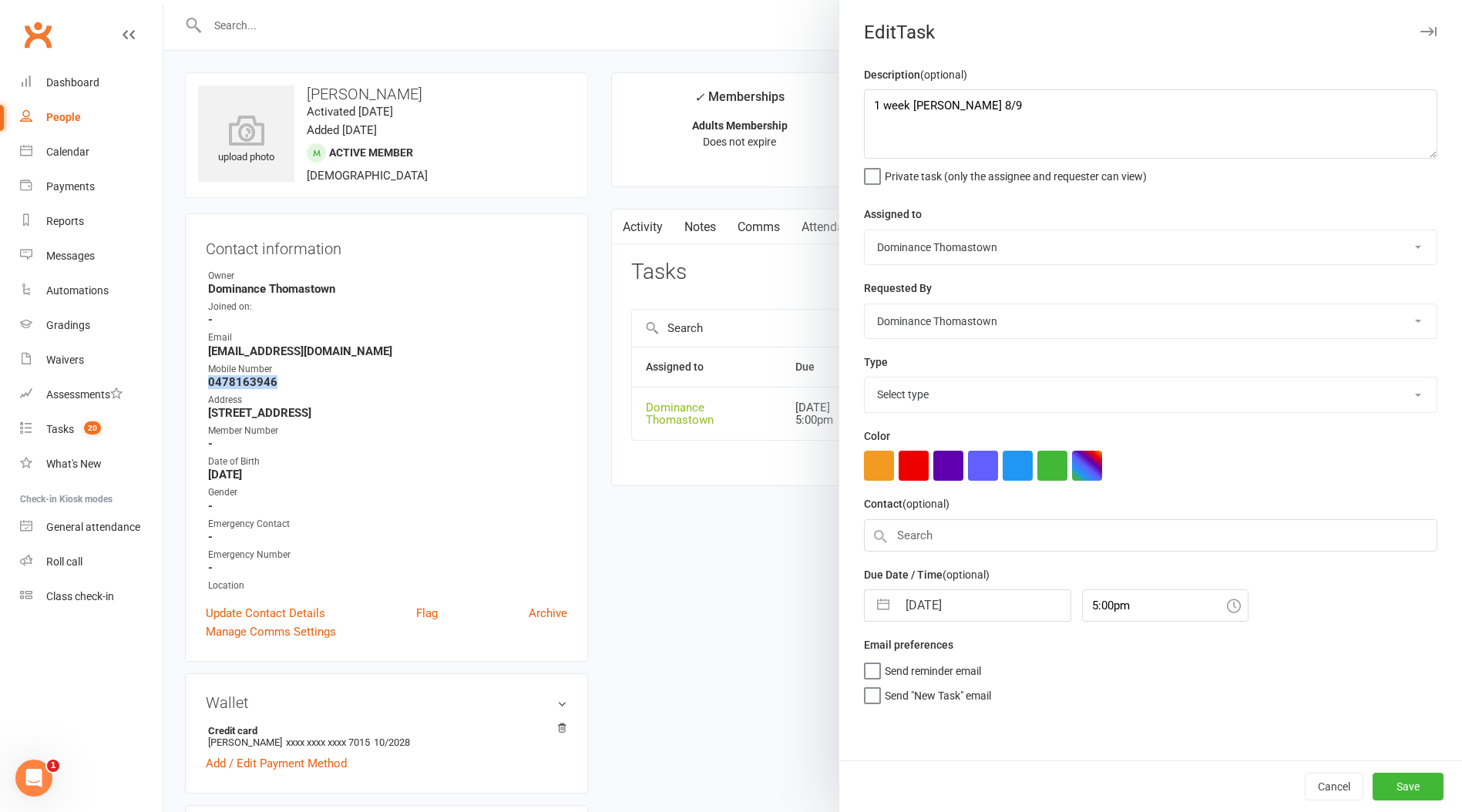
select select "3814"
click at [865, 105] on textarea "1 week [PERSON_NAME] 8/9" at bounding box center [1151, 123] width 573 height 69
type textarea "2 week ret due - JR 15/09 1 week [PERSON_NAME] 8/9"
click at [973, 601] on input "[DATE]" at bounding box center [983, 601] width 173 height 31
select select "7"
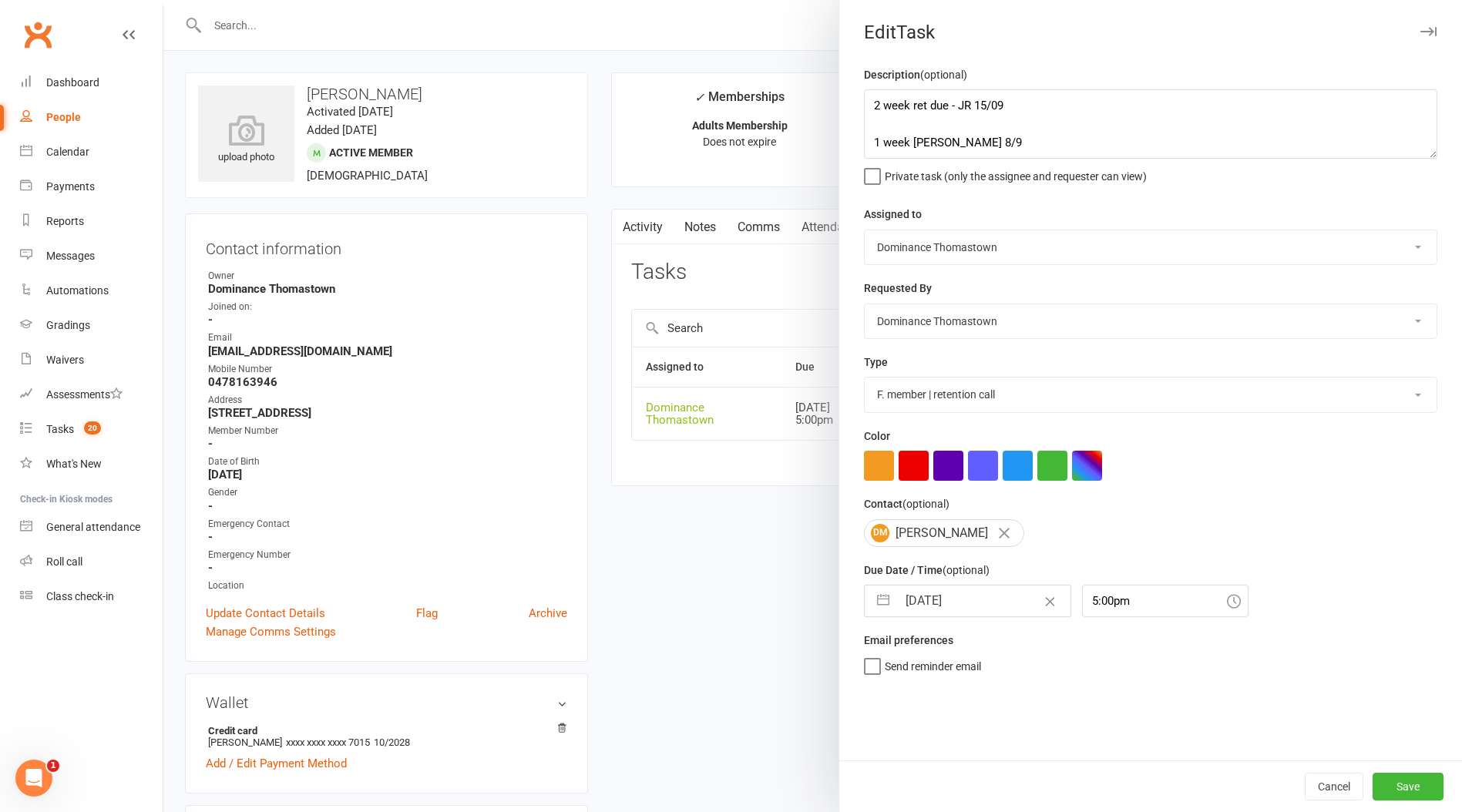
select select "2025"
select select "8"
select select "2025"
select select "9"
select select "2025"
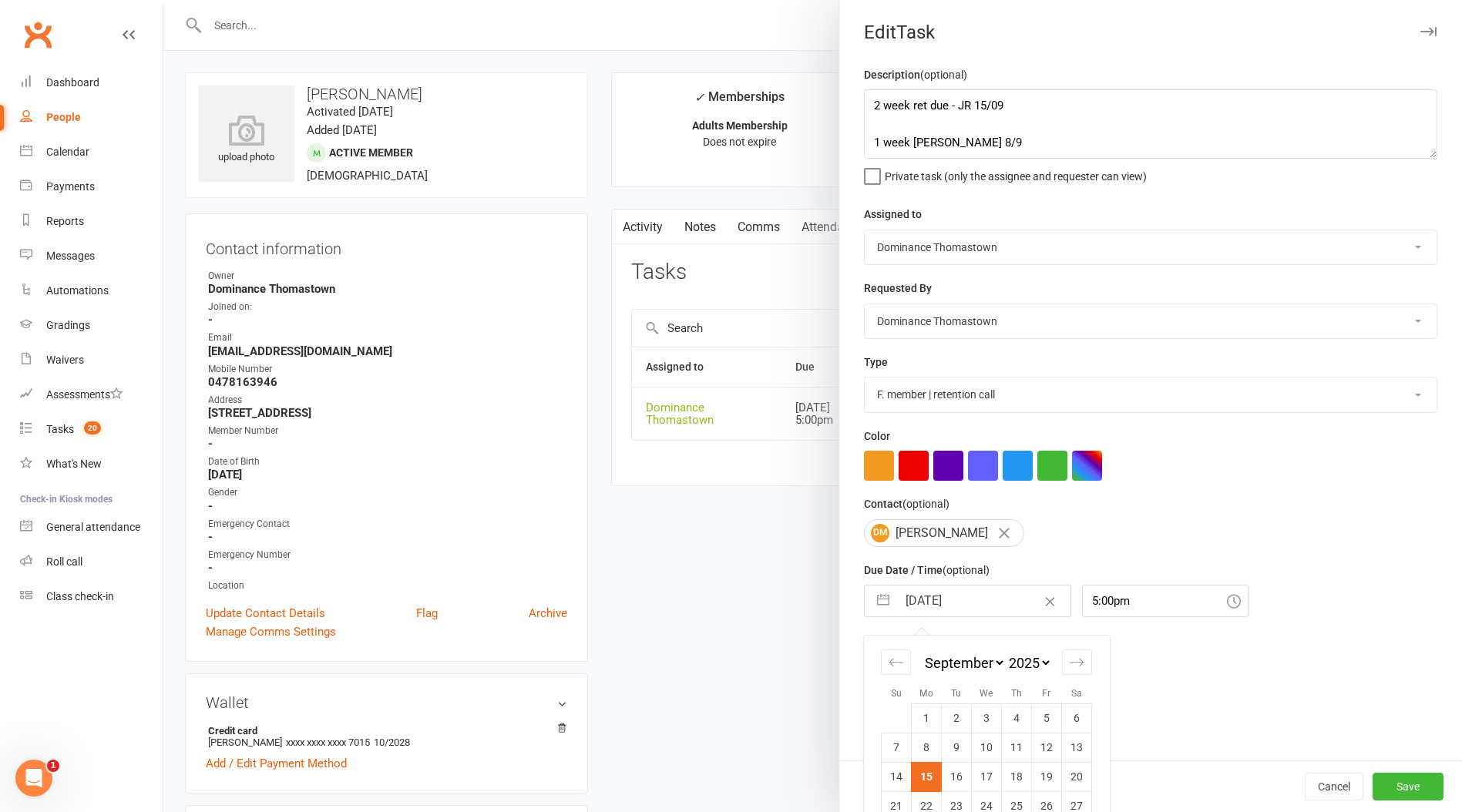
click at [929, 800] on td "22" at bounding box center [927, 806] width 30 height 29
type input "[DATE]"
click at [1417, 785] on button "Save" at bounding box center [1408, 787] width 71 height 28
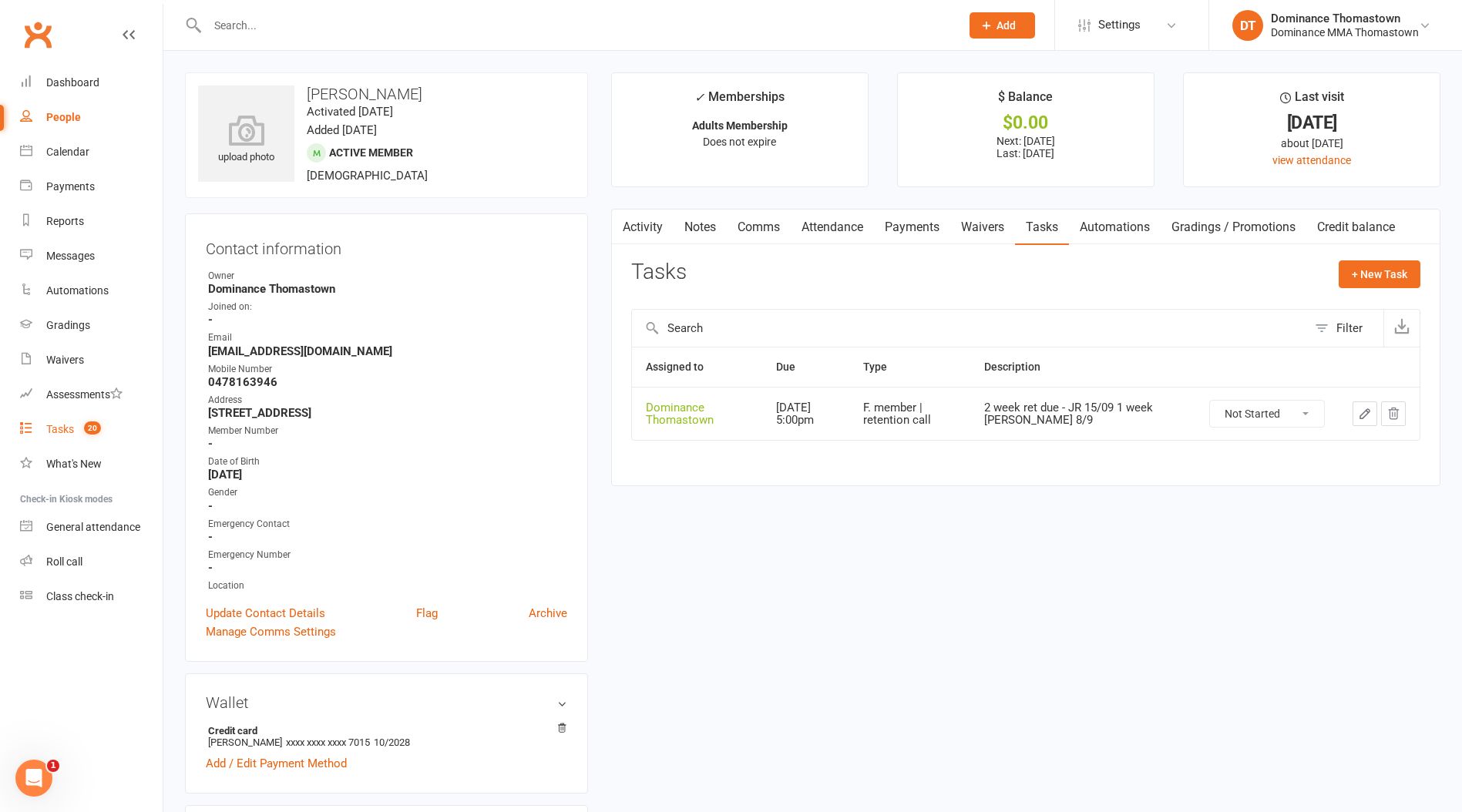
click at [115, 431] on link "Tasks 20" at bounding box center [92, 430] width 143 height 35
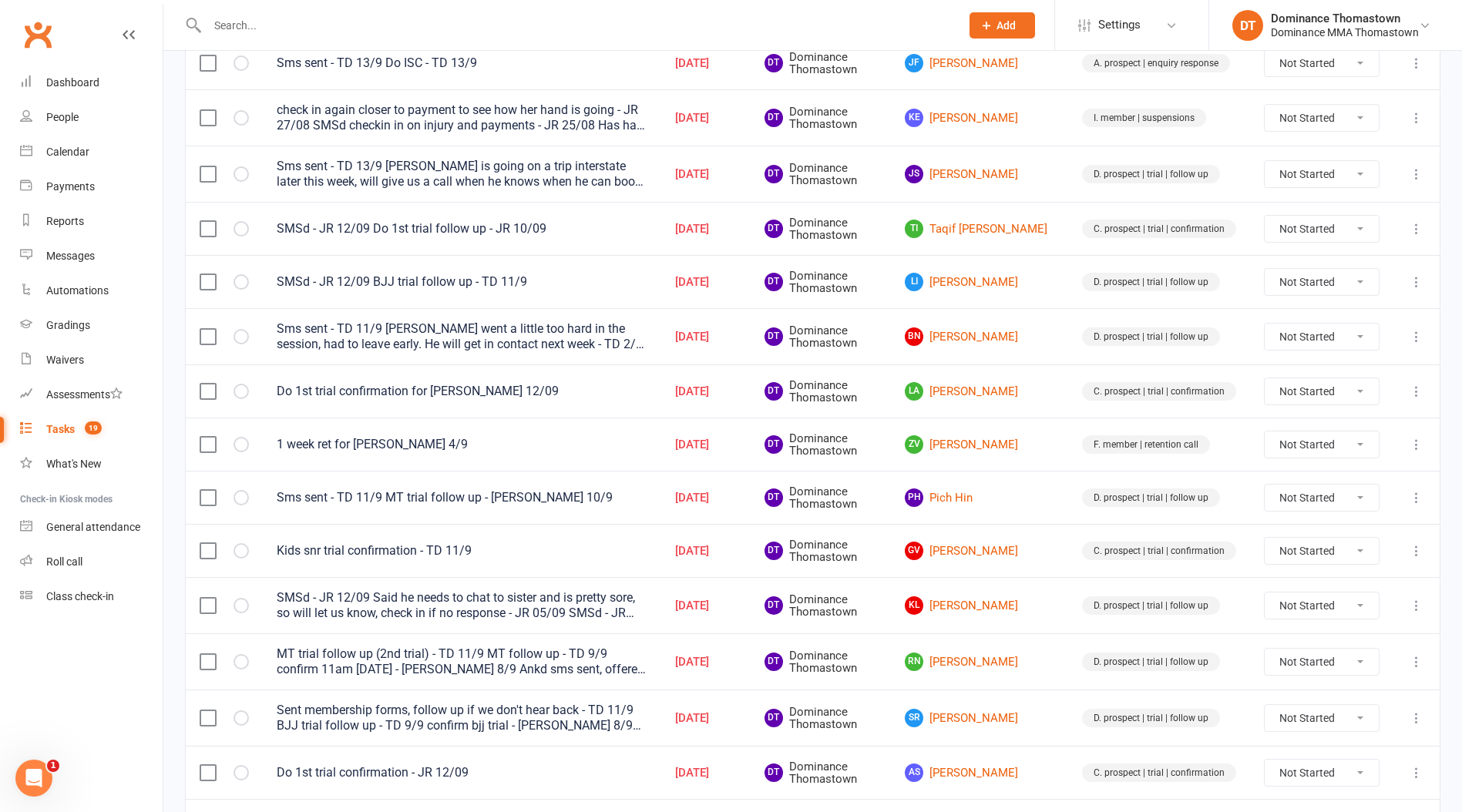
scroll to position [373, 0]
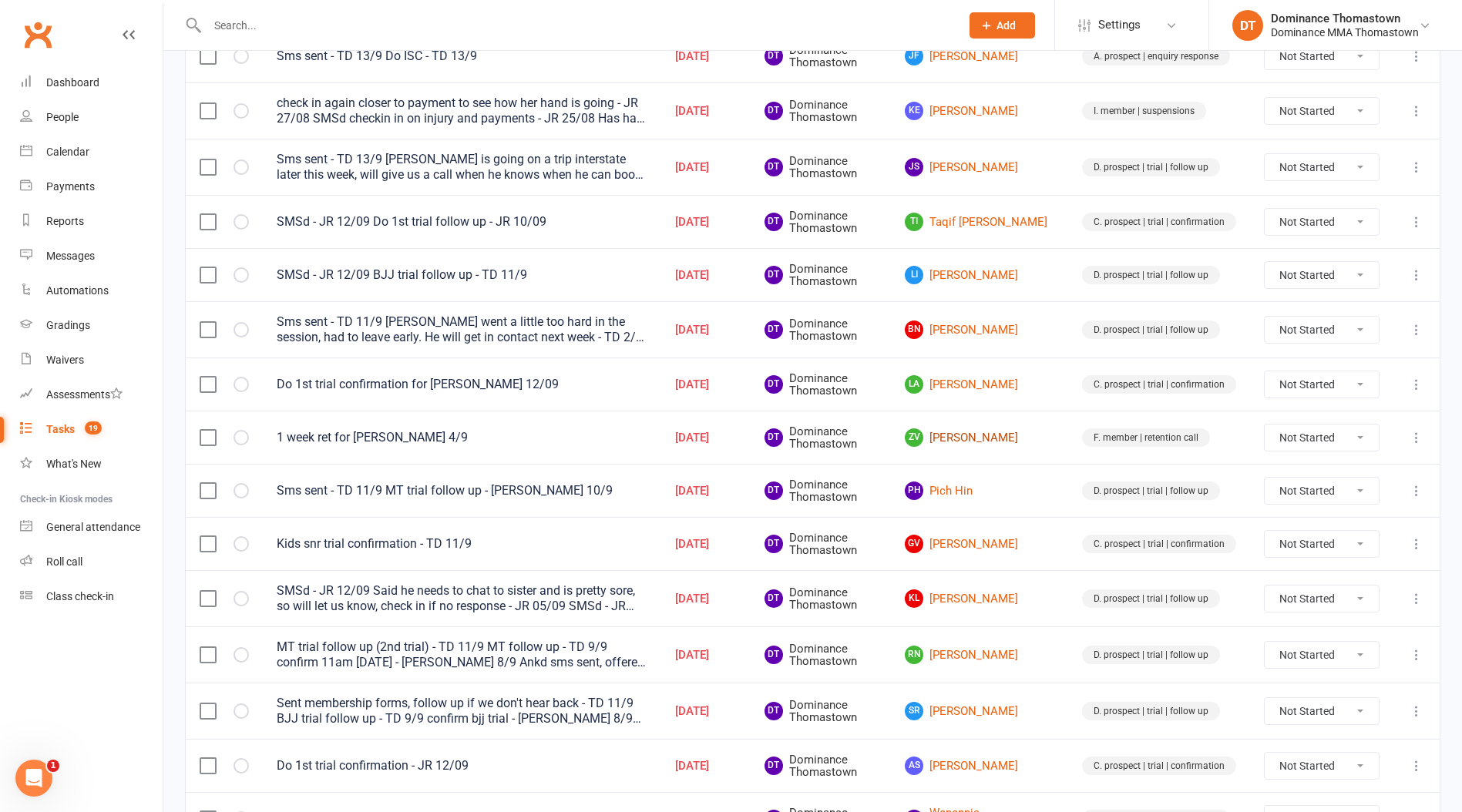
click at [967, 436] on link "ZV Zac Vujasic" at bounding box center [980, 438] width 149 height 19
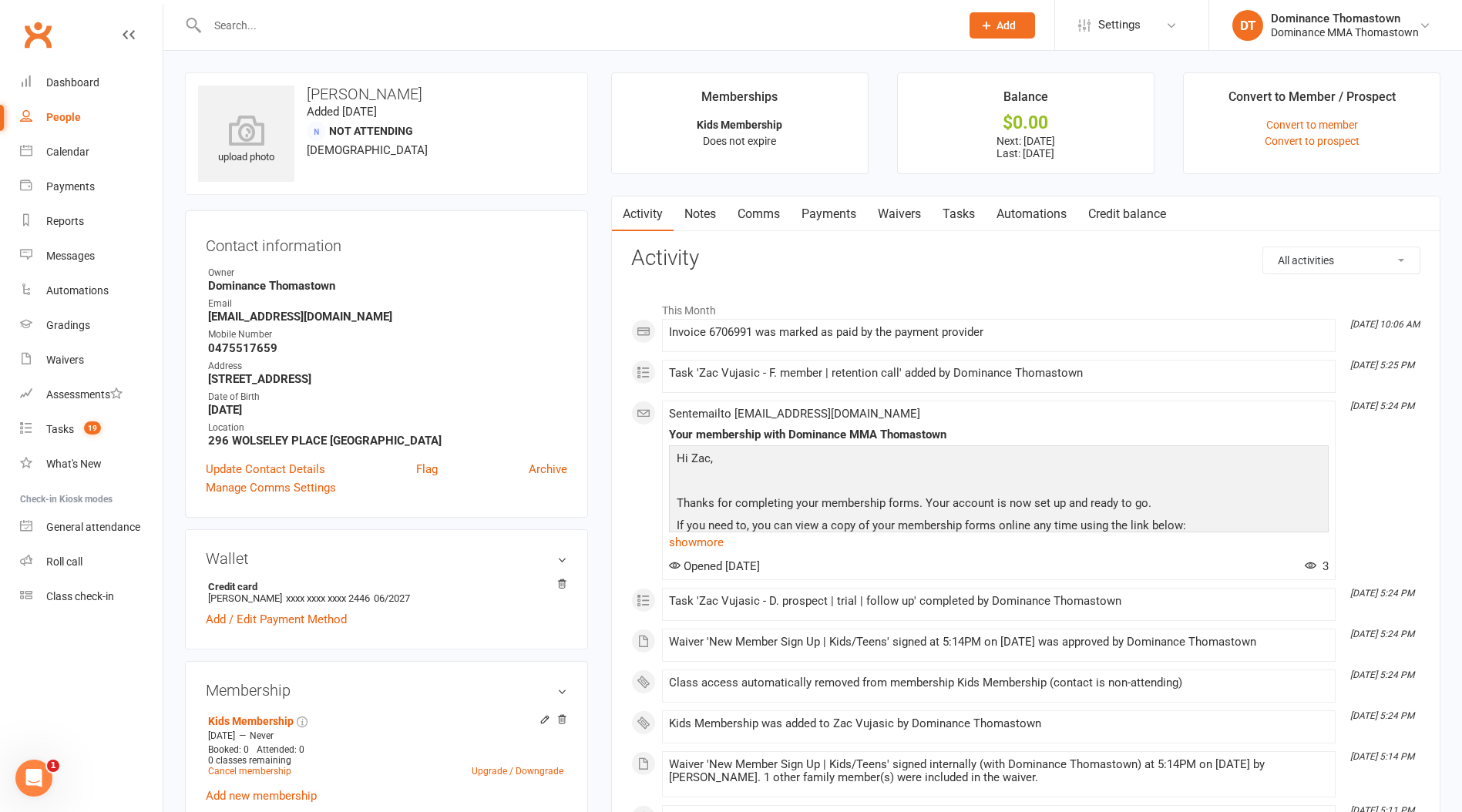
drag, startPoint x: 298, startPoint y: 340, endPoint x: 282, endPoint y: 351, distance: 19.4
click at [282, 352] on li "Mobile Number [PHONE_NUMBER]" at bounding box center [386, 340] width 361 height 27
drag, startPoint x: 505, startPoint y: 512, endPoint x: 454, endPoint y: 387, distance: 135.0
click at [454, 387] on div "Contact information Owner Dominance Thomastown Email [EMAIL_ADDRESS][DOMAIN_NAM…" at bounding box center [387, 364] width 403 height 308
click at [105, 428] on link "Tasks 19" at bounding box center [92, 430] width 143 height 35
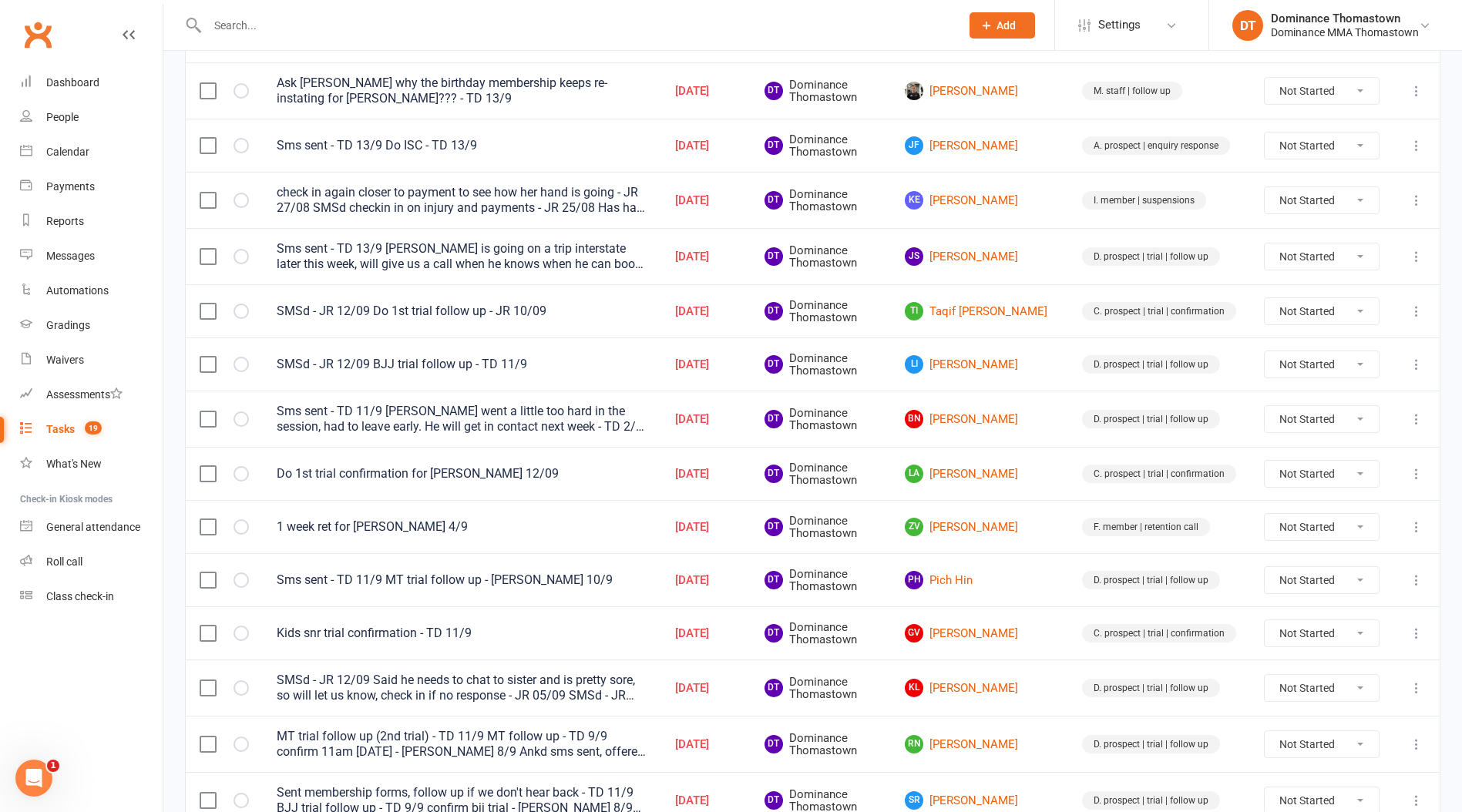
scroll to position [352, 0]
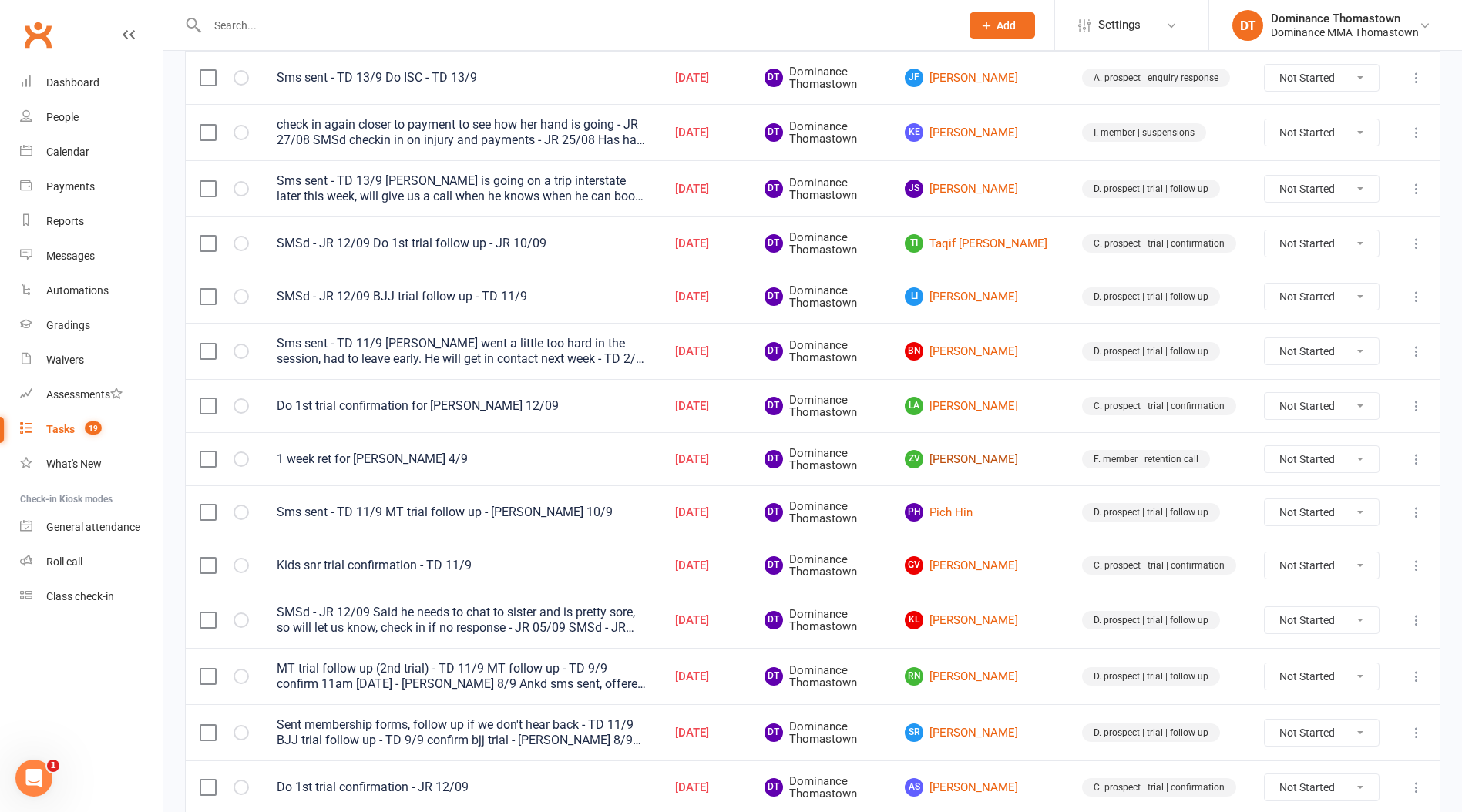
click at [993, 464] on link "ZV Zac Vujasic" at bounding box center [980, 459] width 149 height 19
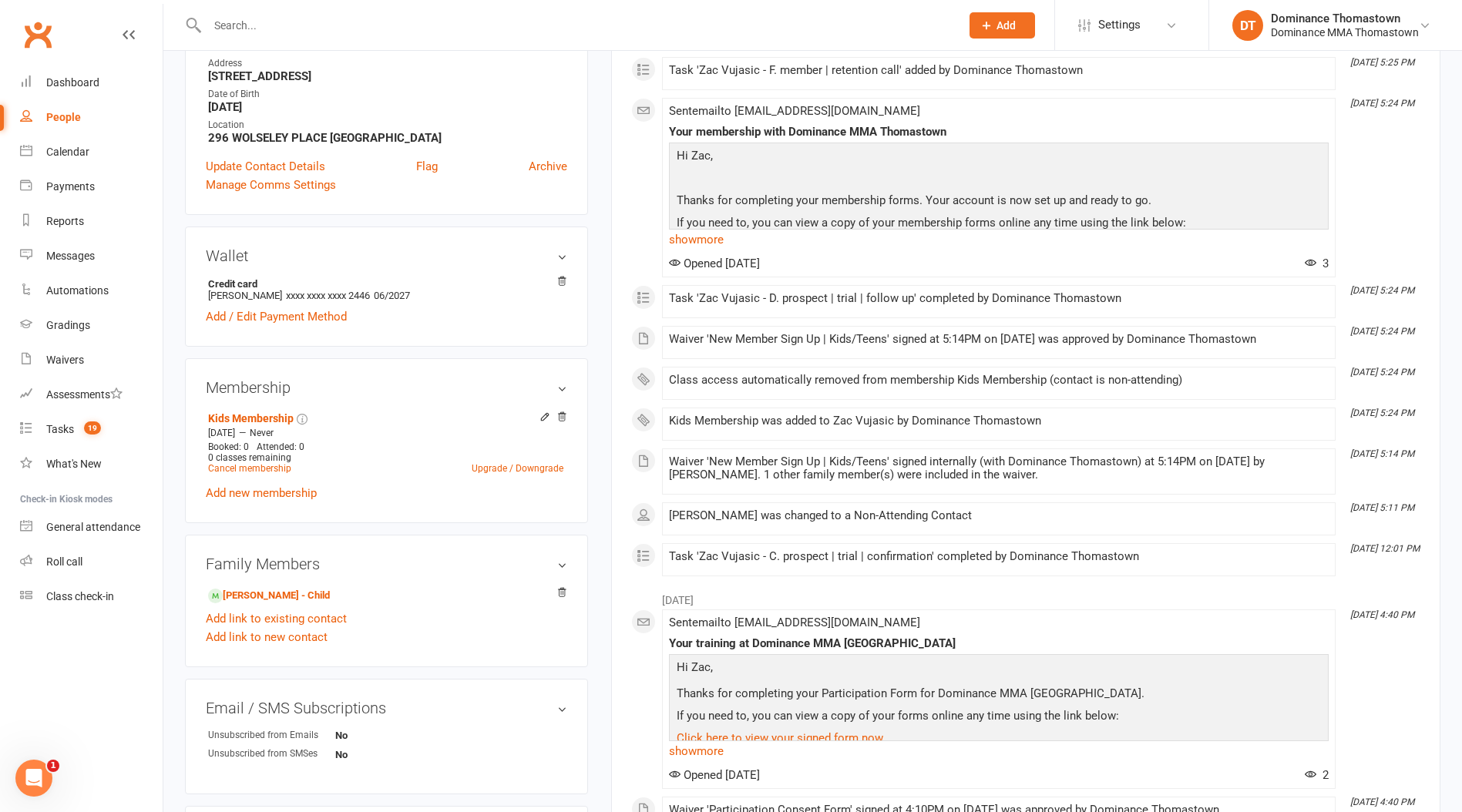
scroll to position [325, 0]
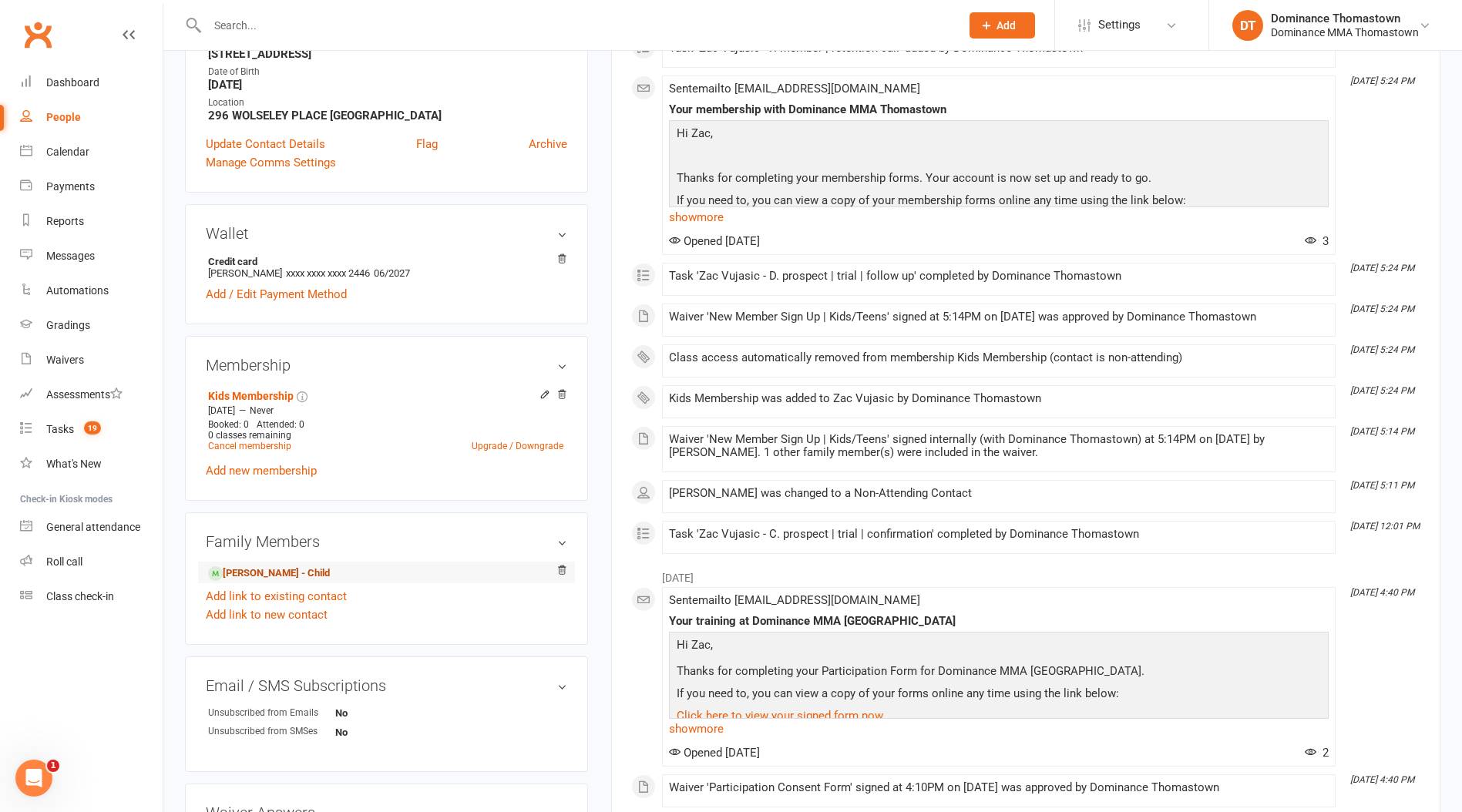
click at [280, 573] on link "[PERSON_NAME] - Child" at bounding box center [269, 573] width 122 height 16
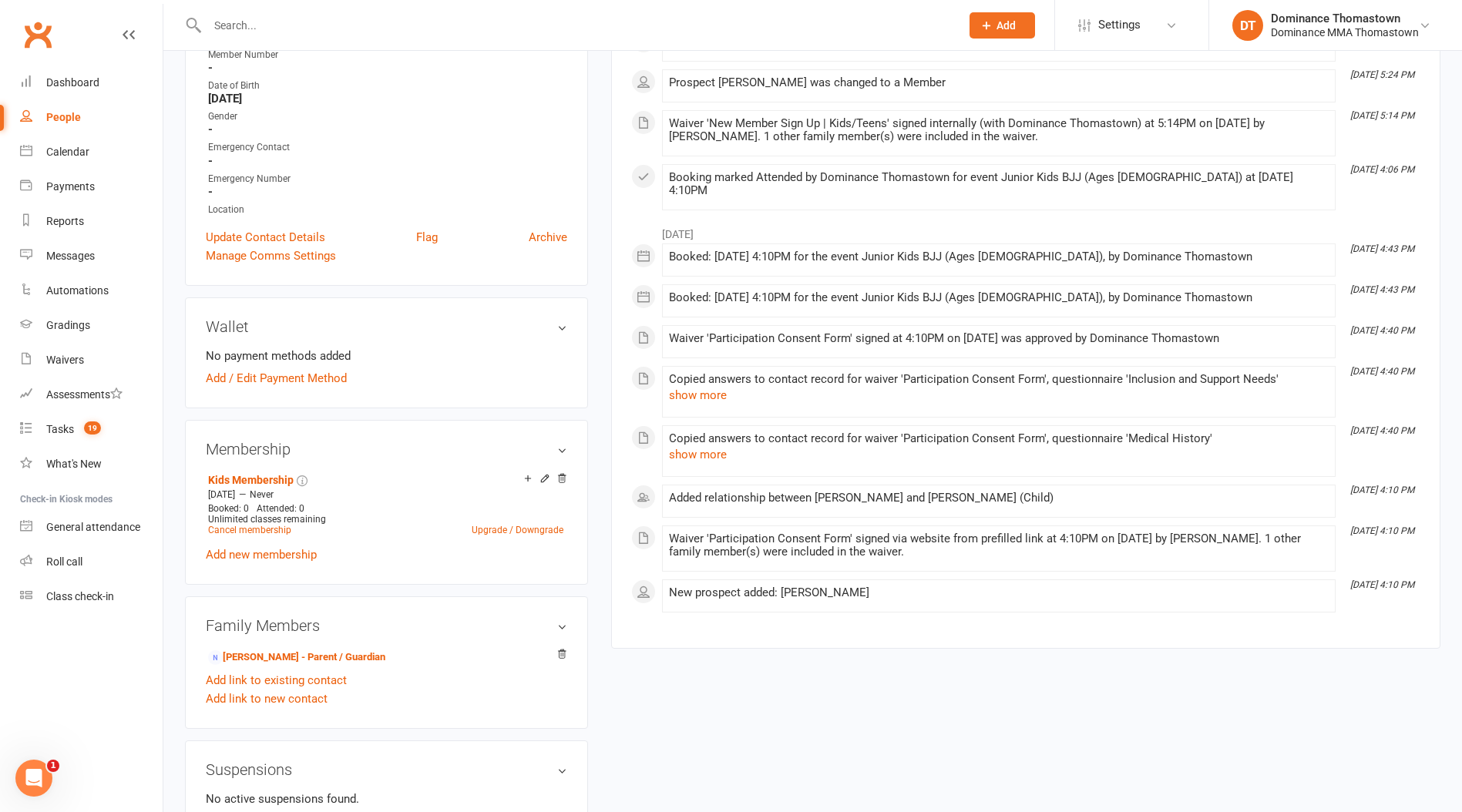
scroll to position [395, 0]
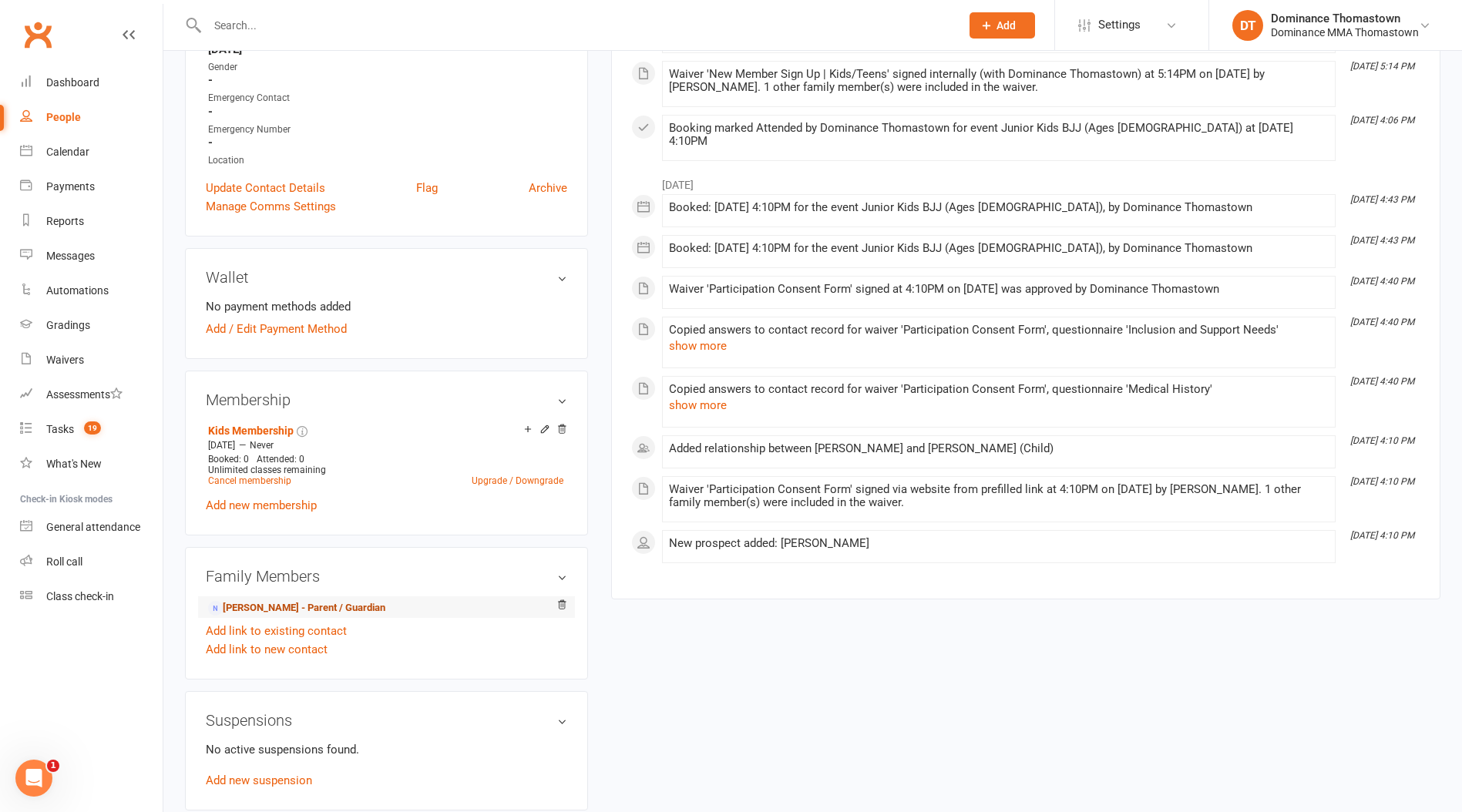
click at [297, 603] on link "[PERSON_NAME] - Parent / Guardian" at bounding box center [296, 608] width 177 height 16
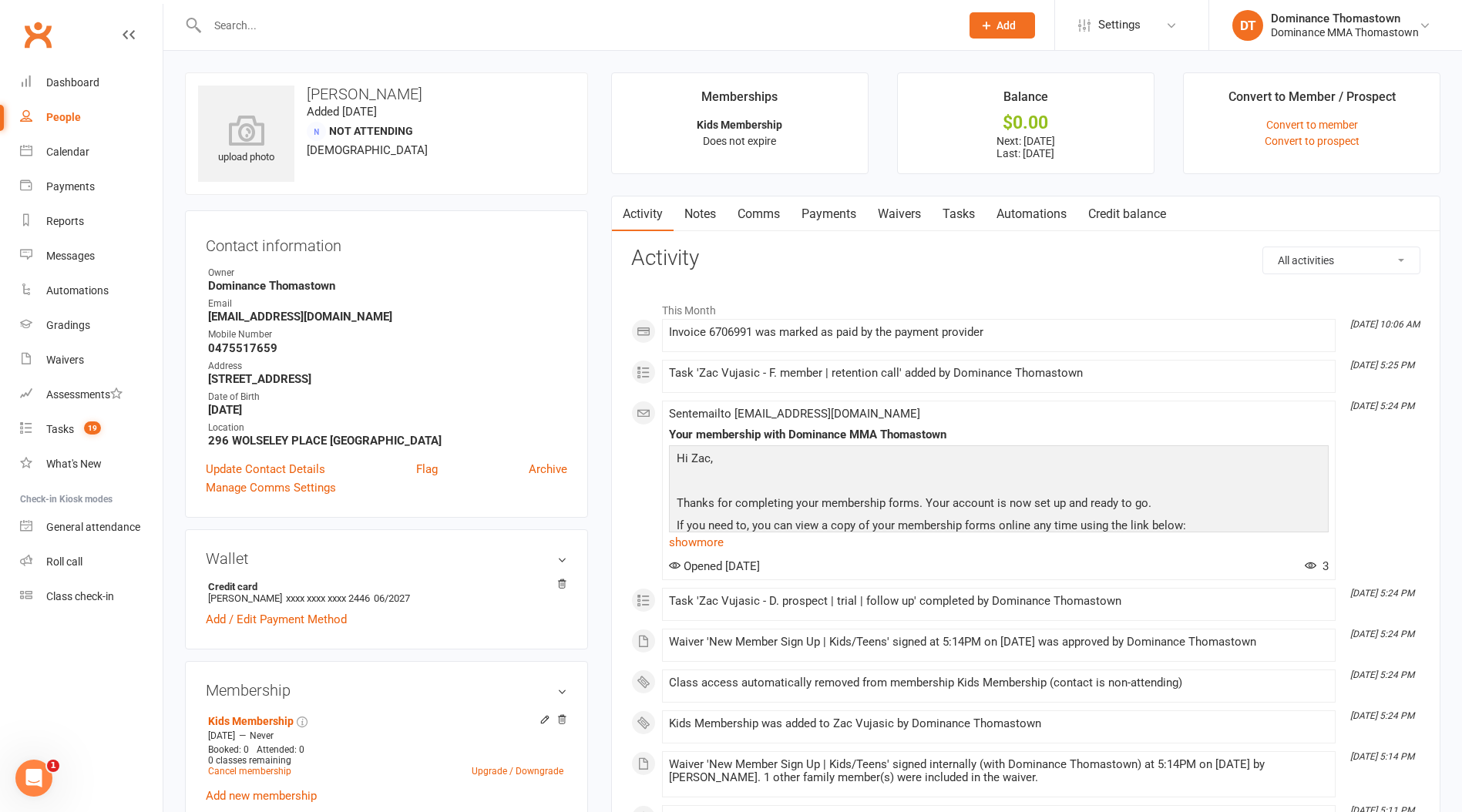
drag, startPoint x: 964, startPoint y: 217, endPoint x: 975, endPoint y: 237, distance: 22.8
click at [965, 218] on link "Tasks" at bounding box center [958, 214] width 54 height 36
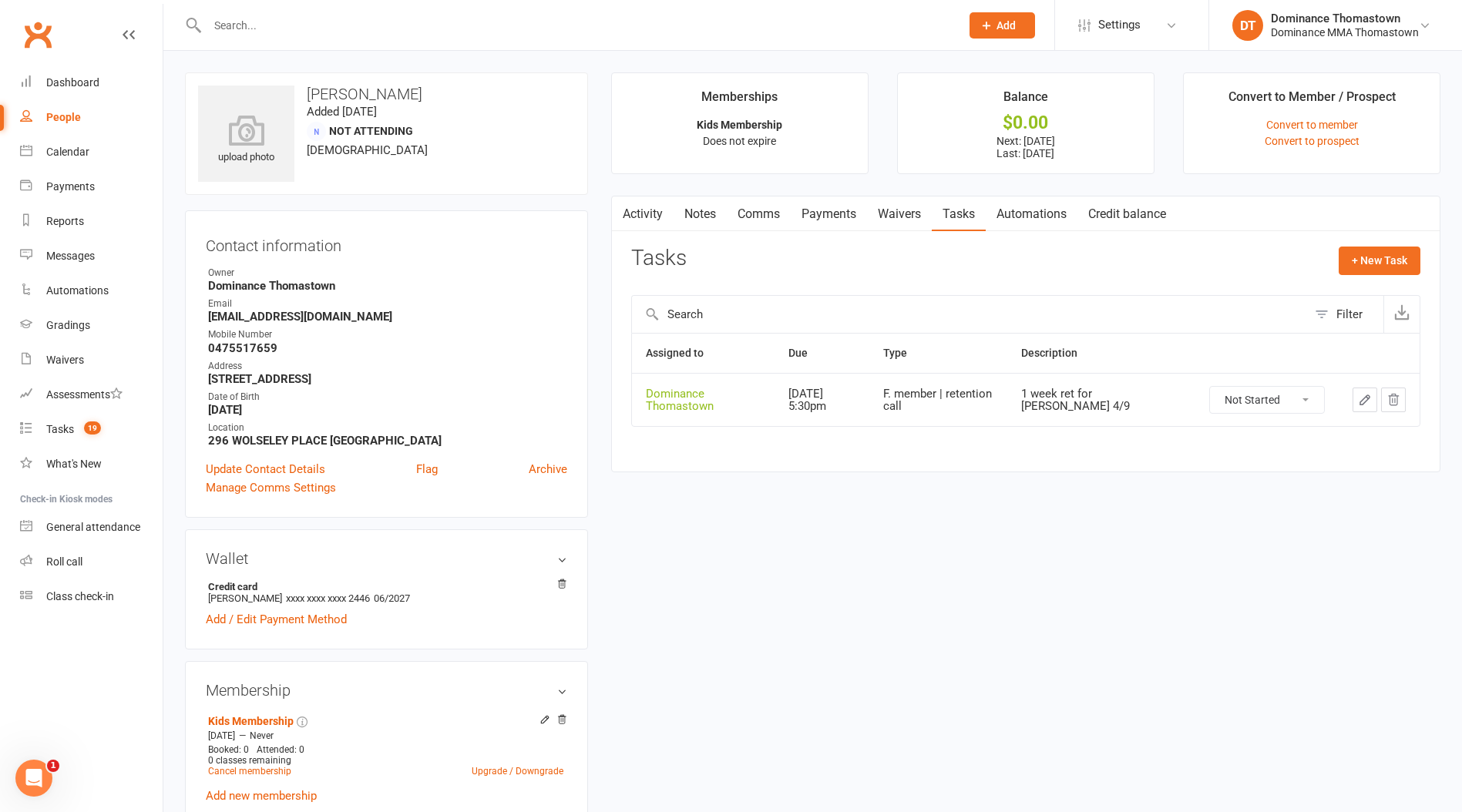
click at [1360, 399] on icon "button" at bounding box center [1365, 400] width 14 height 14
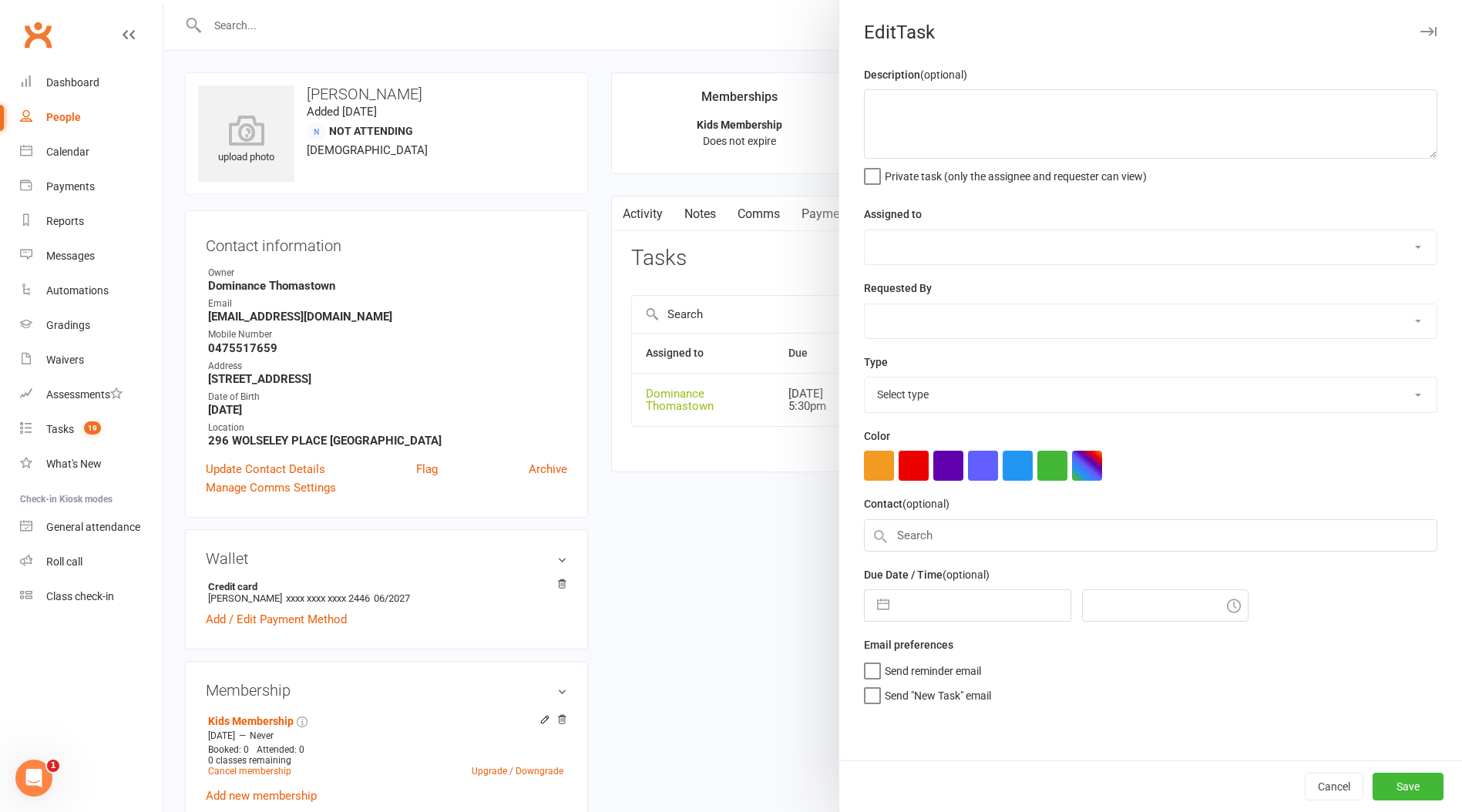
type textarea "1 week ret for [PERSON_NAME] 4/9"
select select "12547"
type input "[DATE]"
type input "5:30pm"
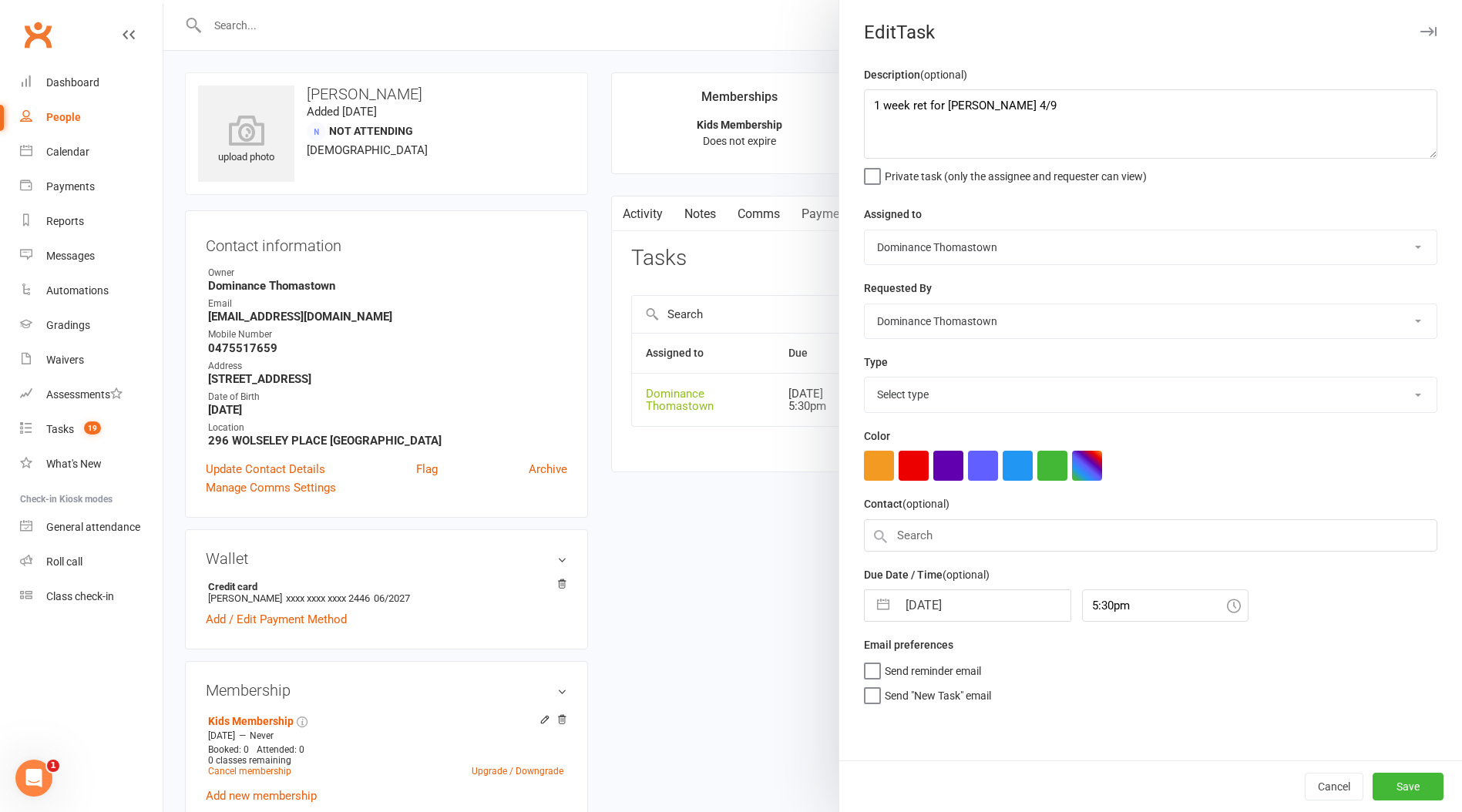
select select "3814"
click at [878, 103] on textarea "1 week ret for [PERSON_NAME] 4/9" at bounding box center [1151, 123] width 573 height 69
drag, startPoint x: 872, startPoint y: 105, endPoint x: 891, endPoint y: 112, distance: 20.2
click at [874, 106] on textarea "1 week ret for [PERSON_NAME] 4/9" at bounding box center [1151, 123] width 573 height 69
type textarea "2 week ret due - JR 15/09 1 week ret for [PERSON_NAME] 4/9"
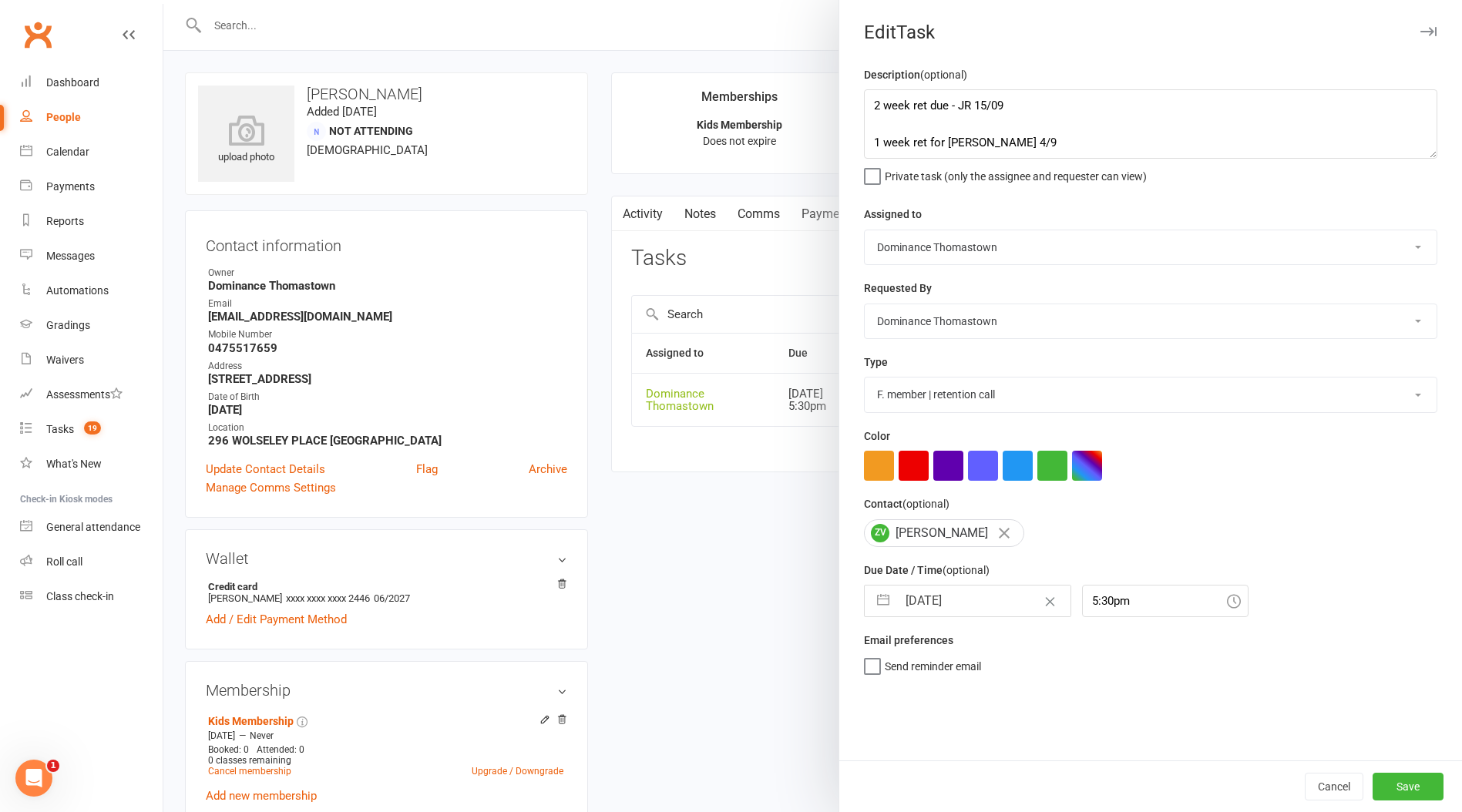
click at [962, 607] on input "[DATE]" at bounding box center [983, 601] width 173 height 31
select select "7"
select select "2025"
select select "8"
select select "2025"
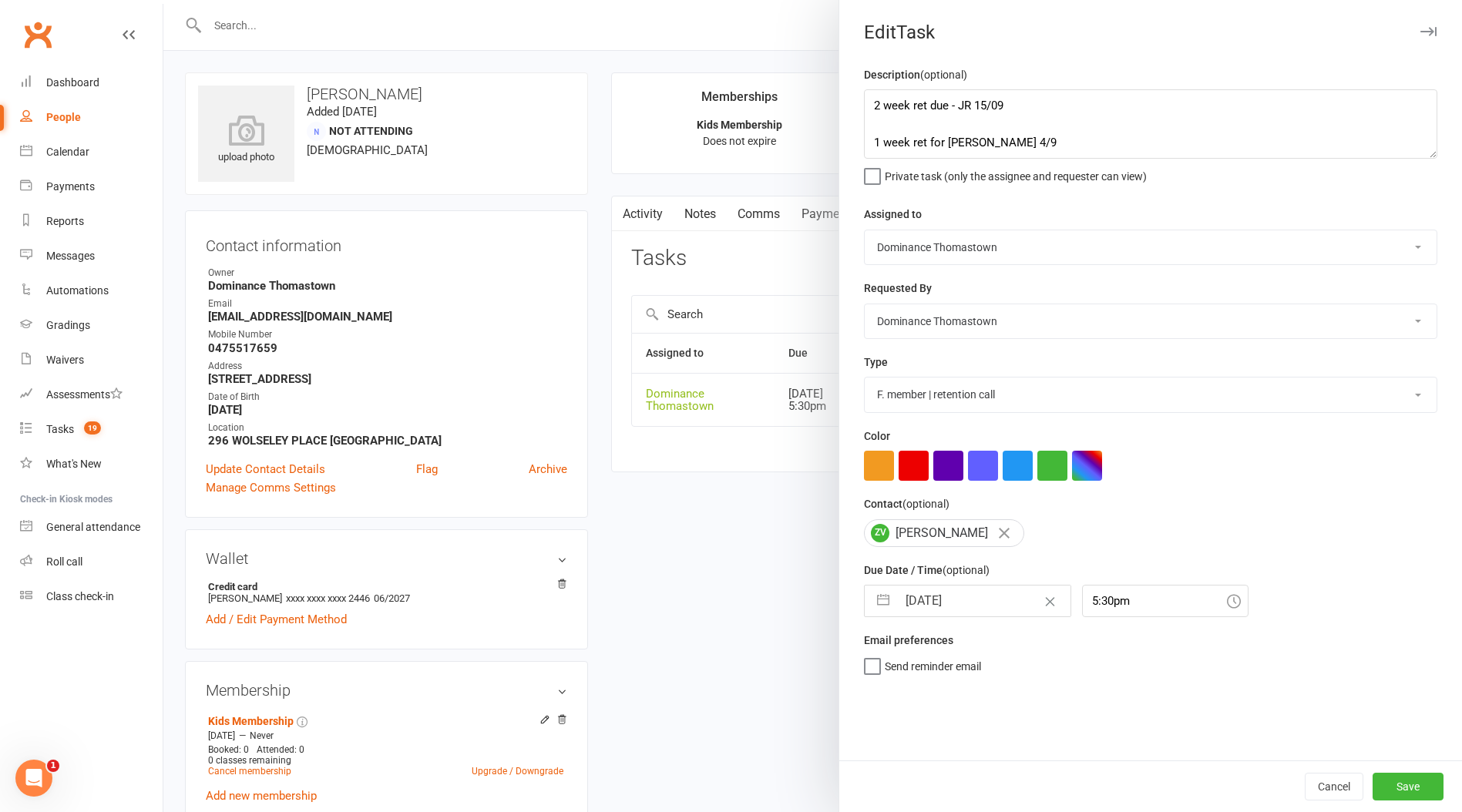
select select "9"
select select "2025"
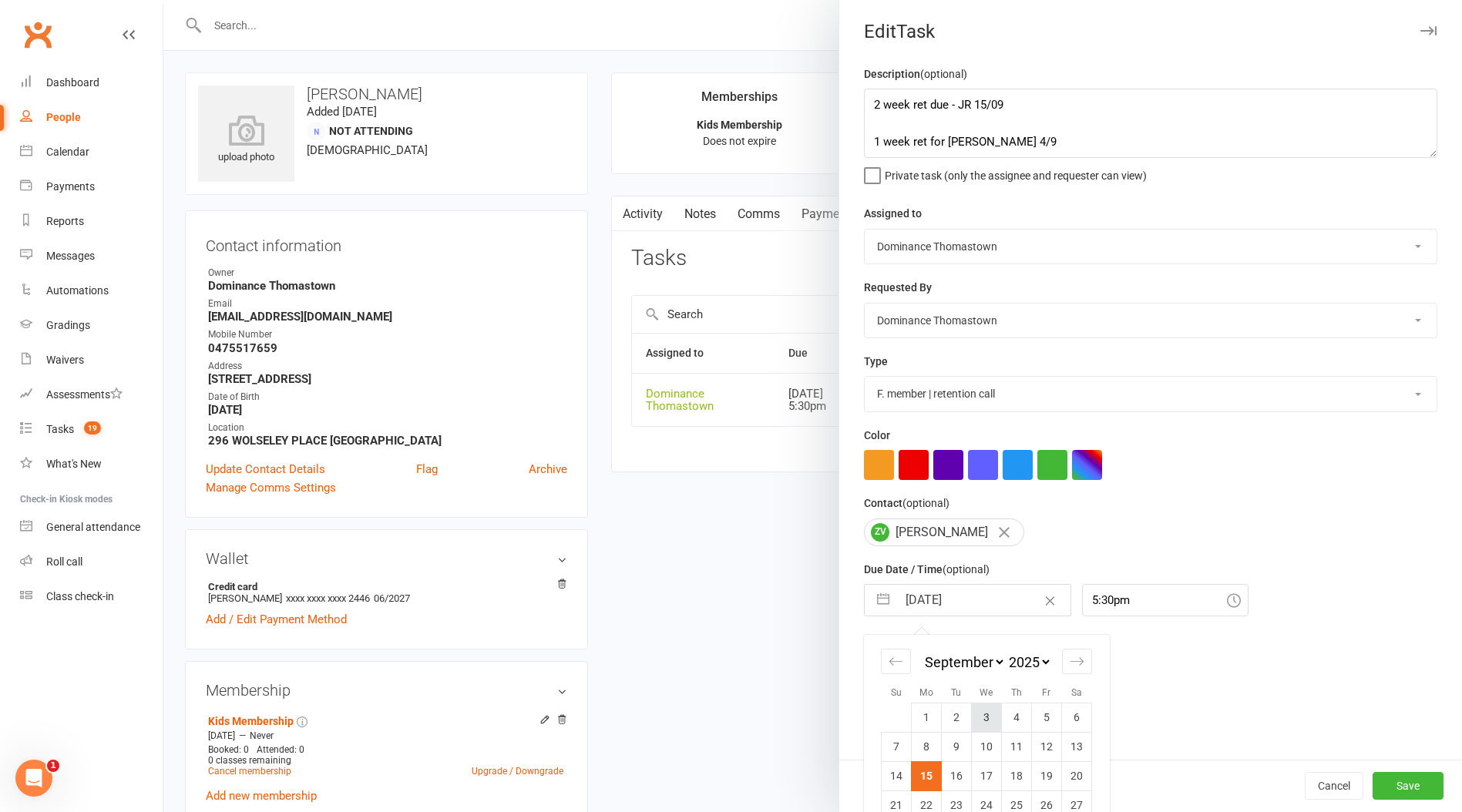
scroll to position [58, 0]
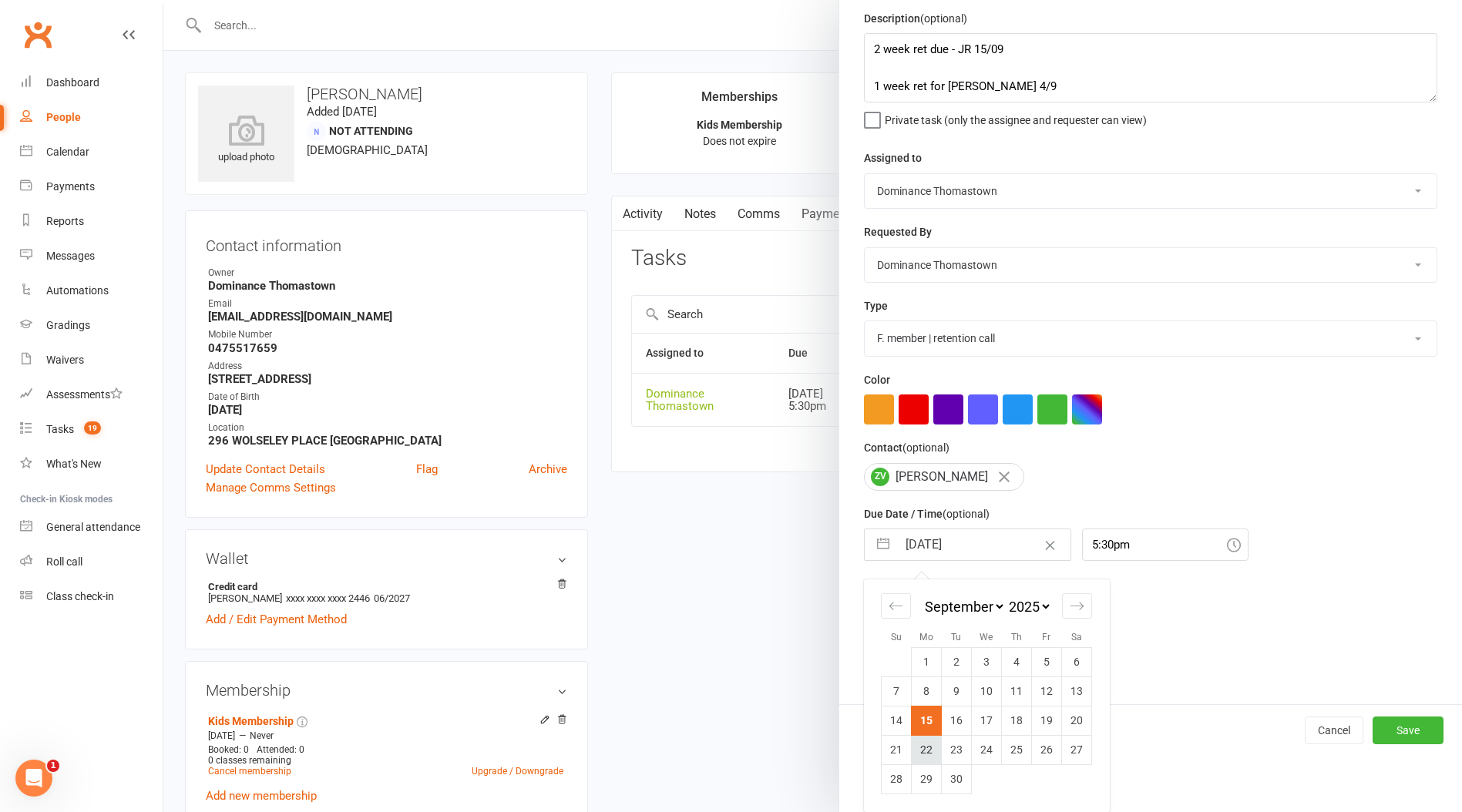
click at [932, 750] on td "22" at bounding box center [927, 749] width 30 height 29
type input "[DATE]"
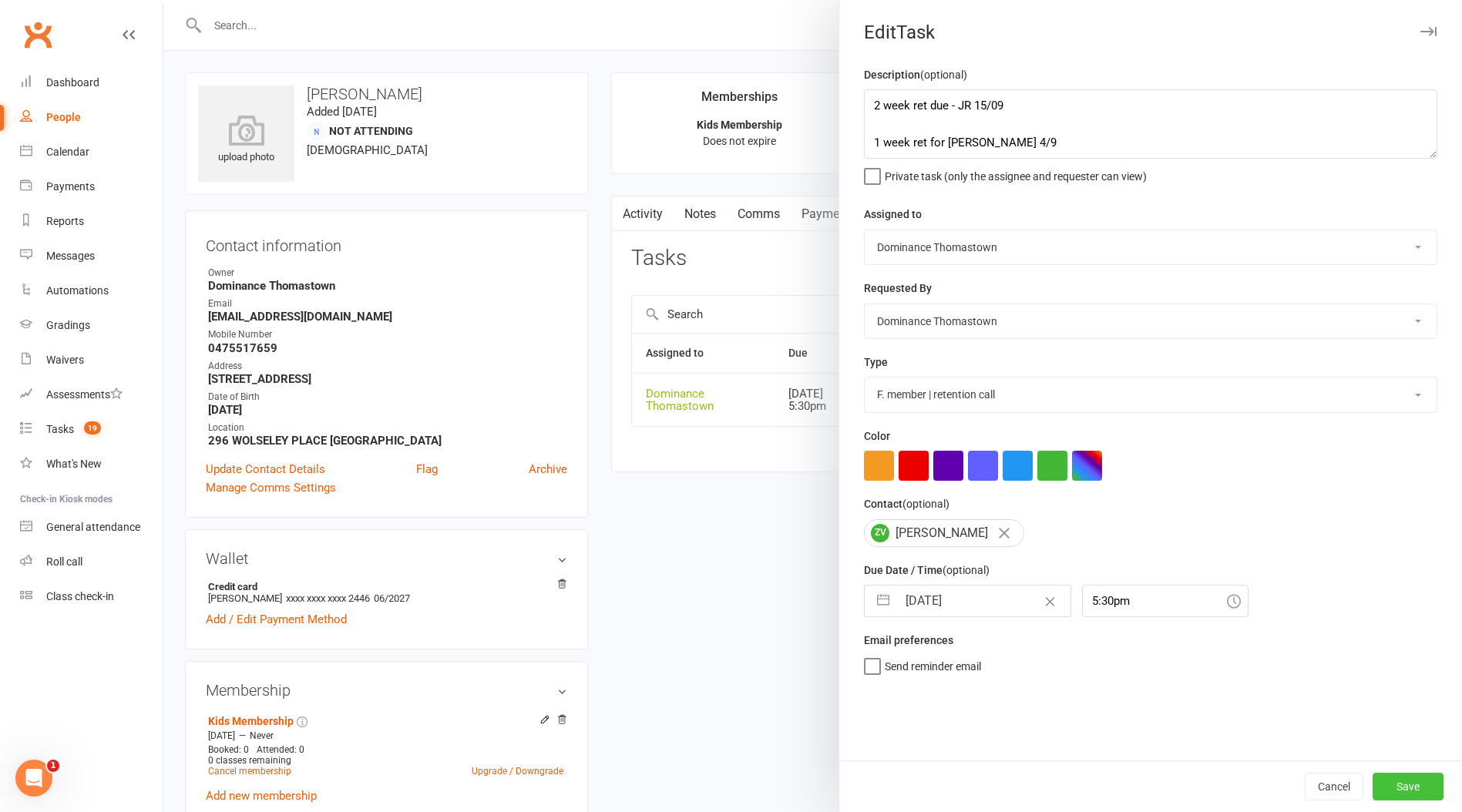
click at [1381, 784] on button "Save" at bounding box center [1408, 787] width 71 height 28
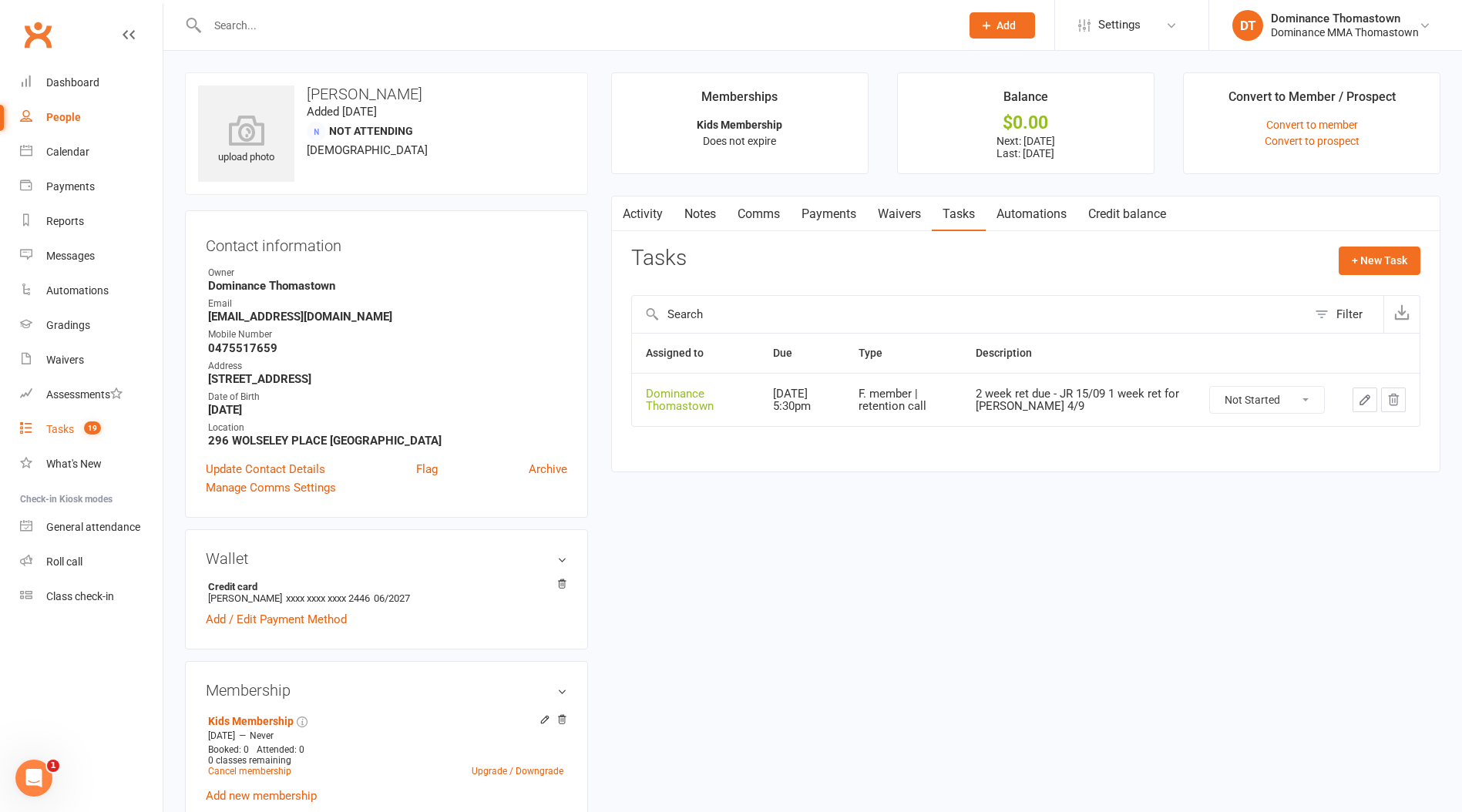
click at [61, 429] on div "Tasks" at bounding box center [60, 429] width 28 height 12
